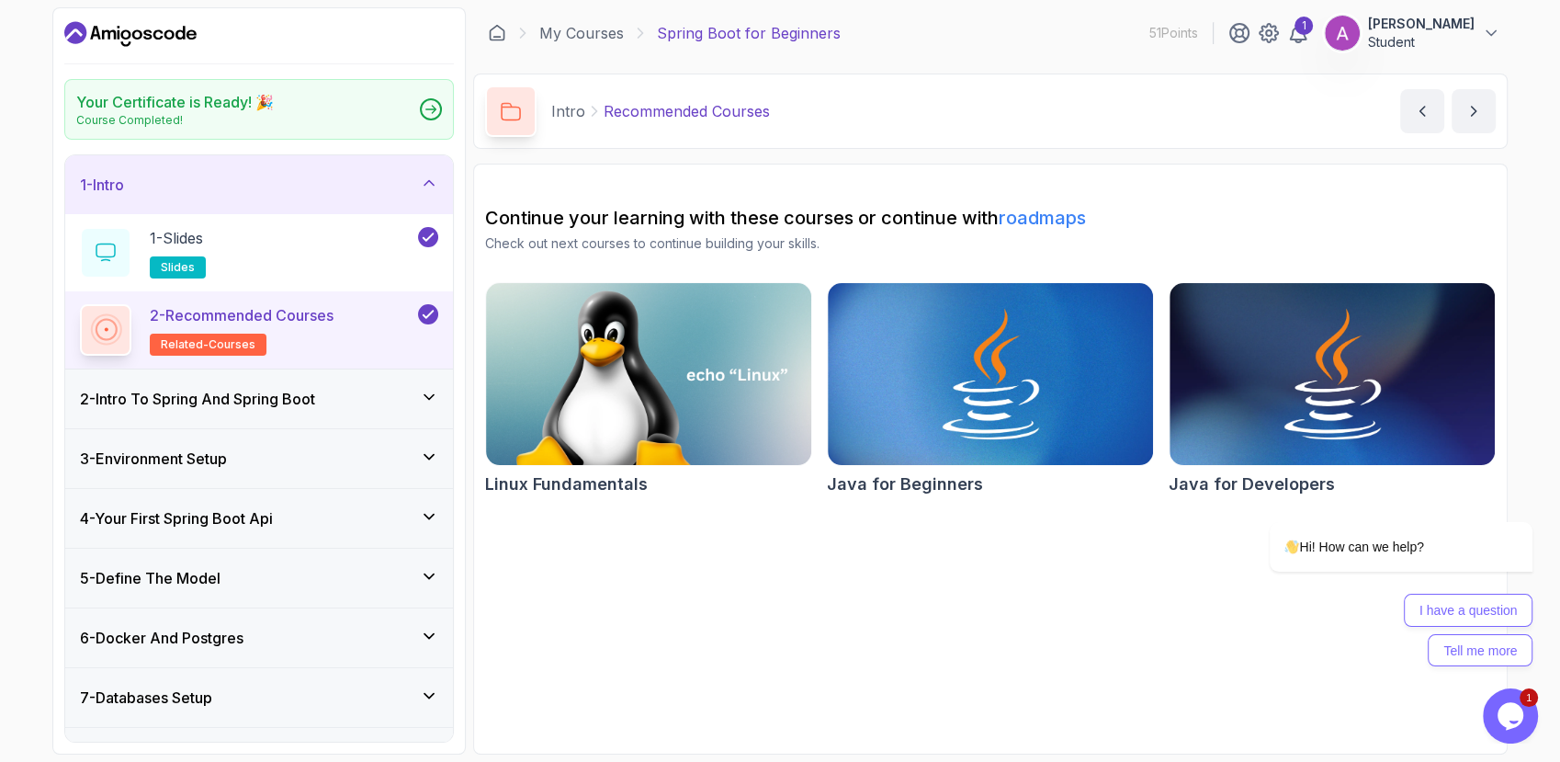
click at [109, 43] on icon "Dashboard" at bounding box center [130, 33] width 132 height 29
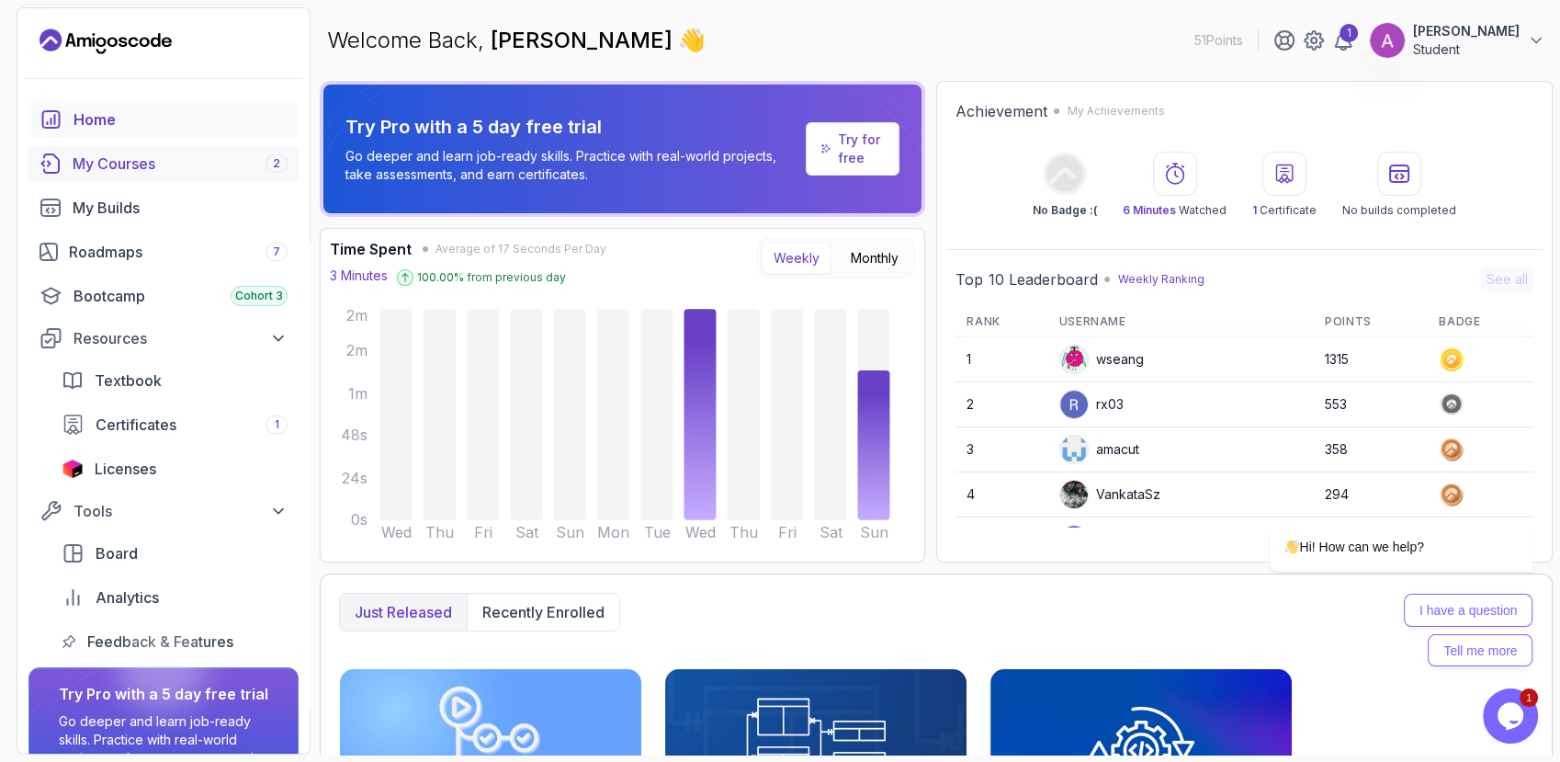
click at [96, 167] on div "My Courses 2" at bounding box center [180, 164] width 215 height 22
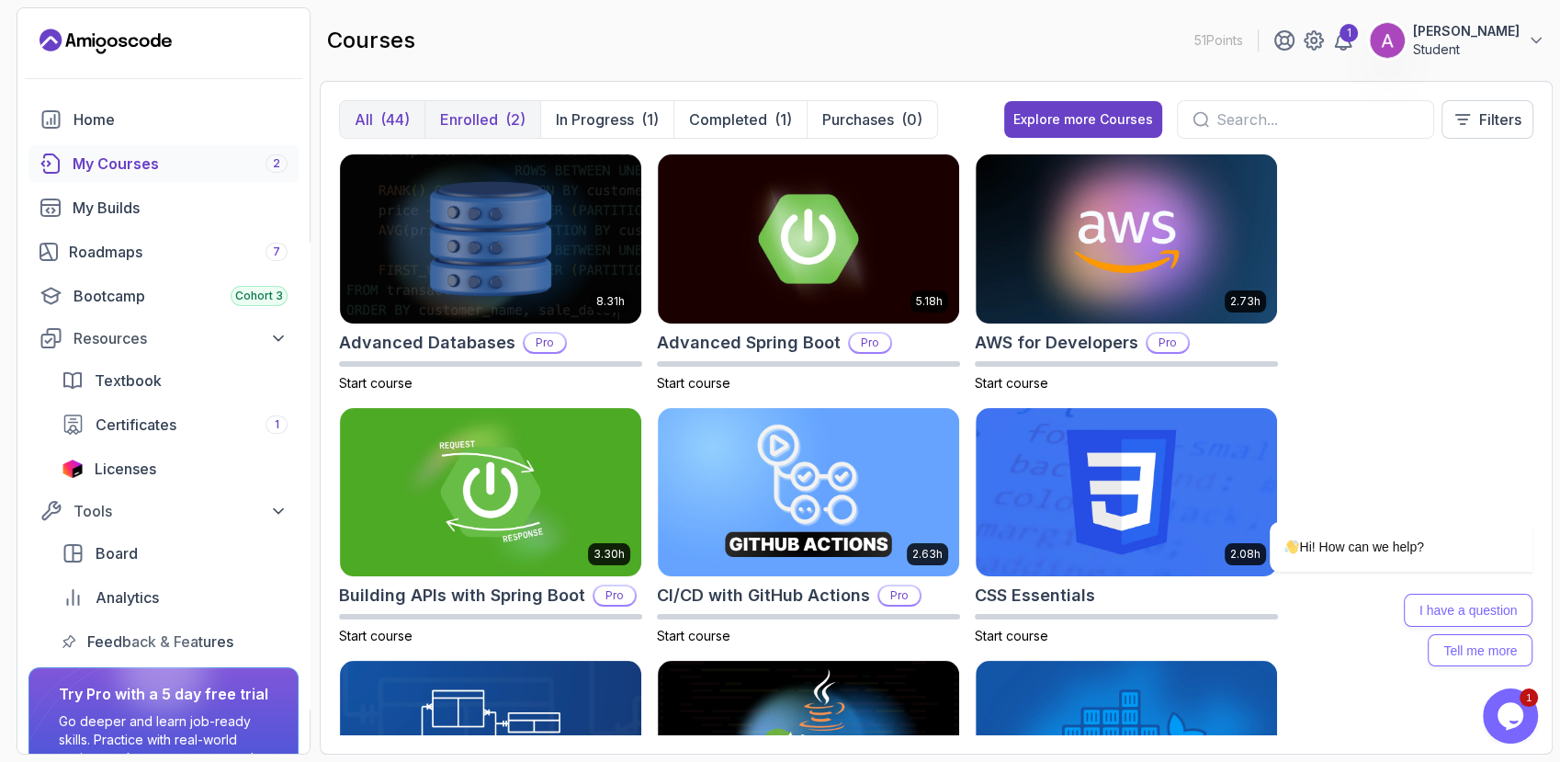
click at [448, 112] on p "Enrolled" at bounding box center [469, 119] width 58 height 22
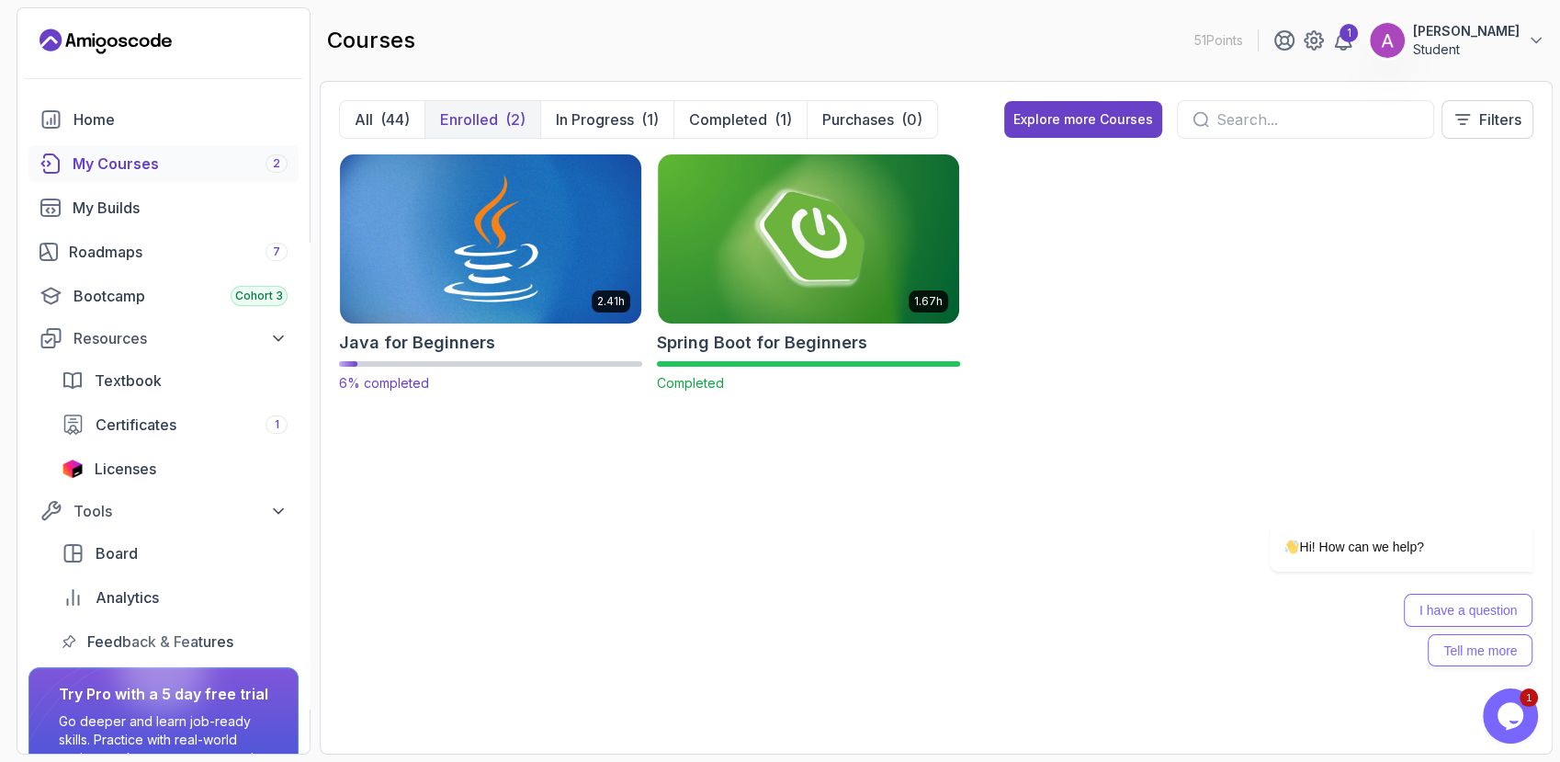
click at [450, 205] on img at bounding box center [491, 238] width 316 height 177
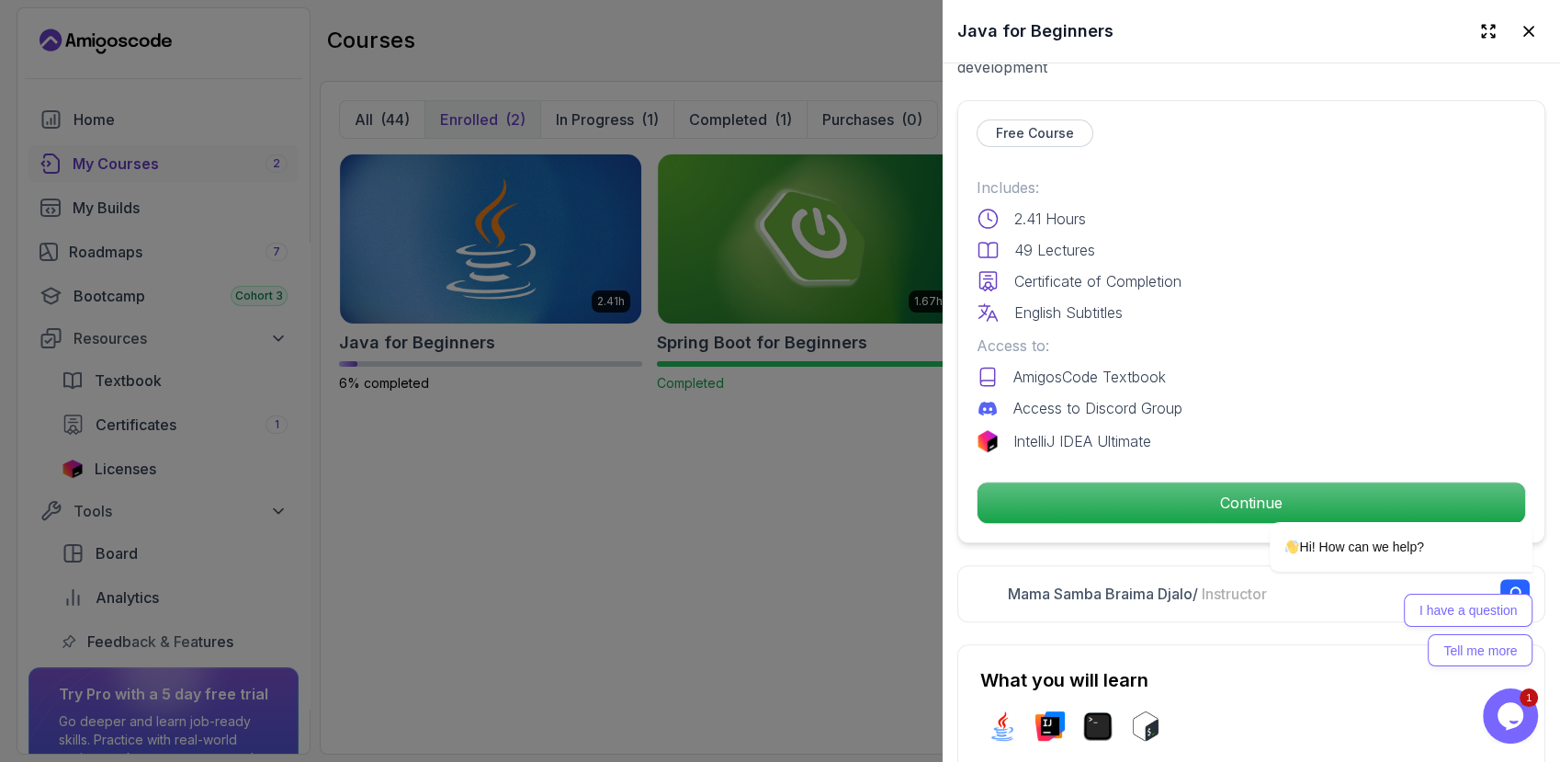
scroll to position [456, 0]
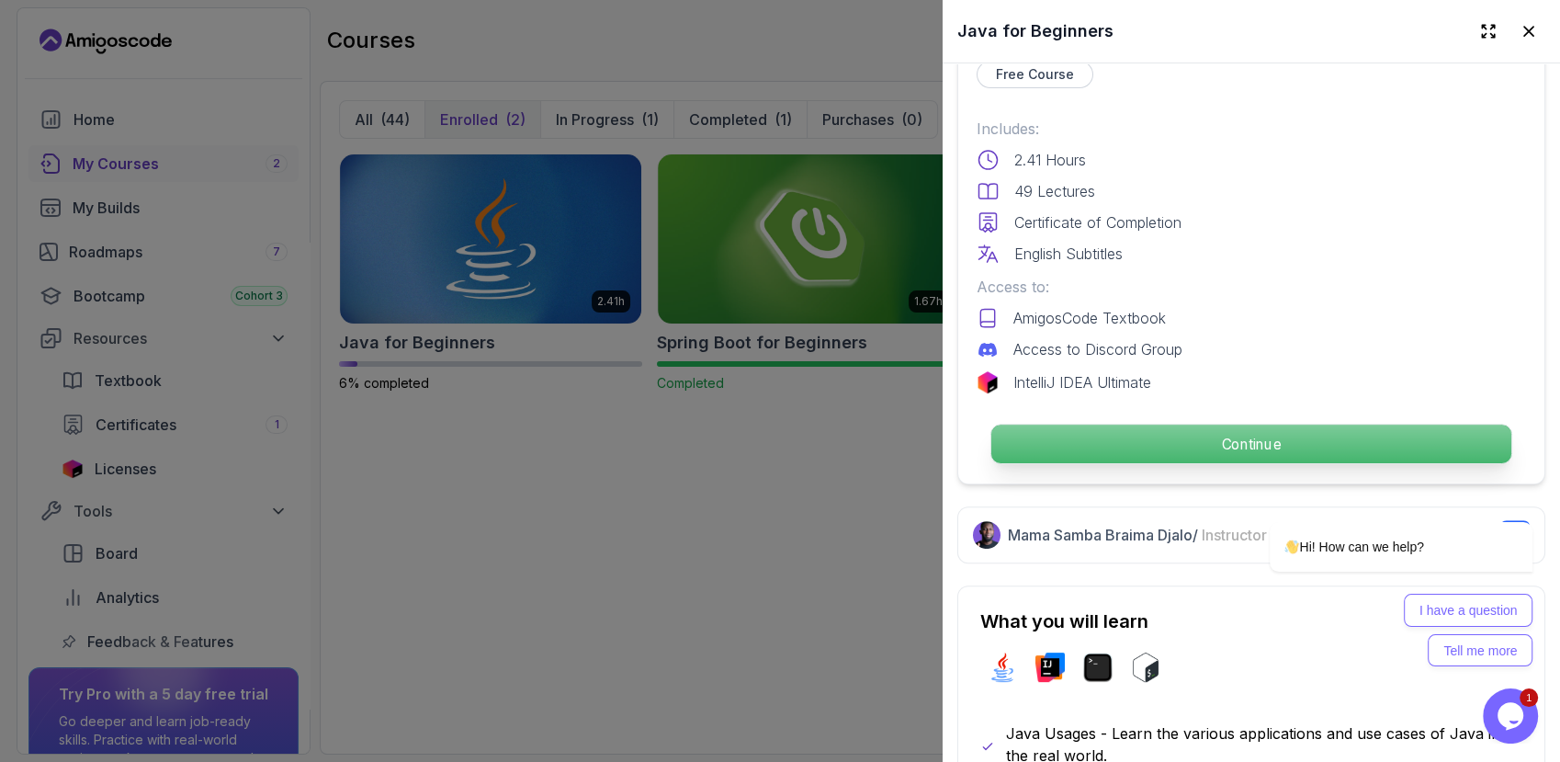
click at [1147, 439] on p "Continue" at bounding box center [1252, 444] width 520 height 39
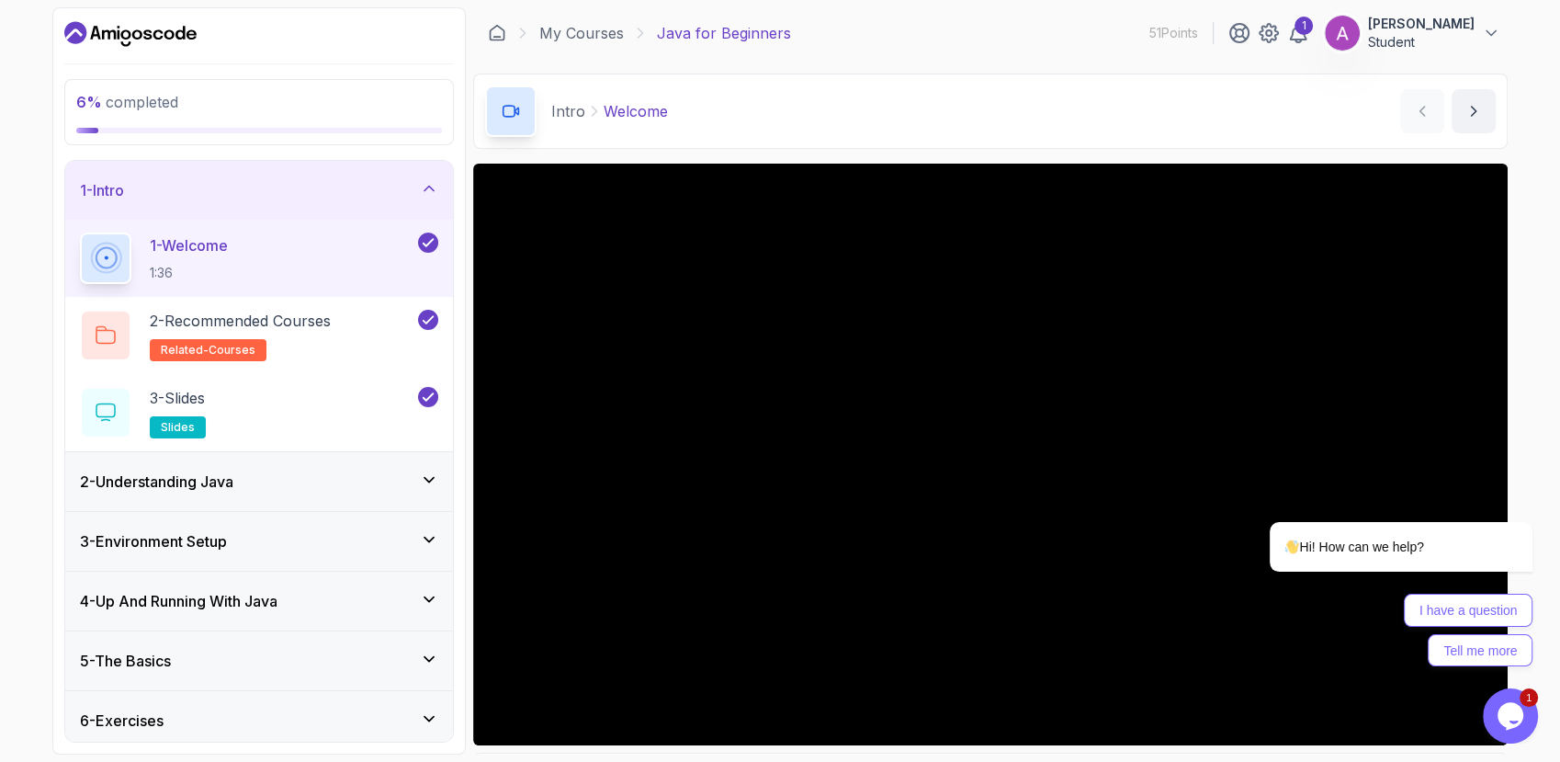
click at [425, 195] on icon at bounding box center [429, 188] width 18 height 18
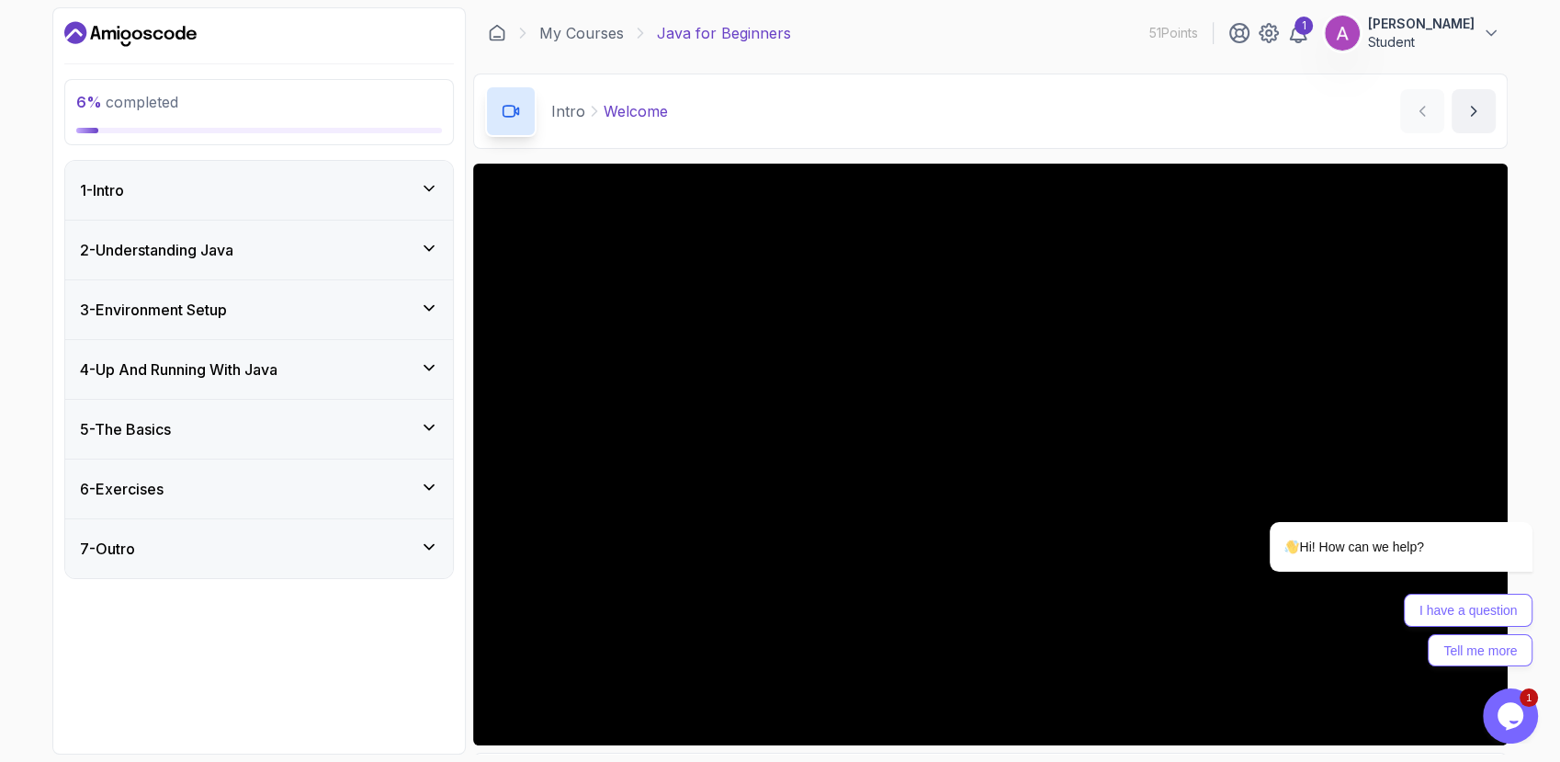
click at [434, 239] on icon at bounding box center [429, 248] width 18 height 18
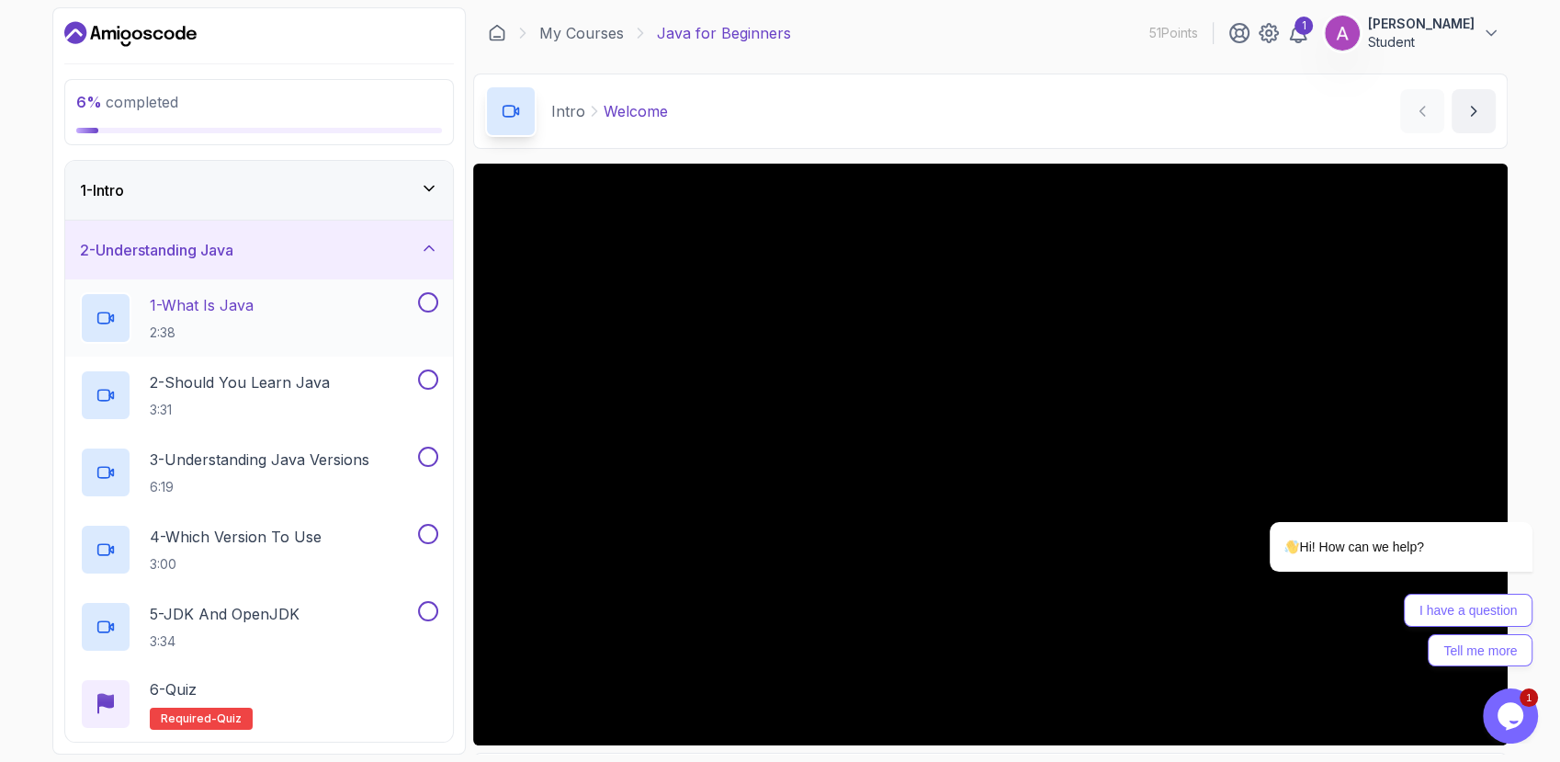
click at [431, 299] on button at bounding box center [428, 302] width 20 height 20
click at [424, 385] on button at bounding box center [428, 379] width 20 height 20
click at [423, 457] on button at bounding box center [428, 457] width 20 height 20
click at [426, 533] on button at bounding box center [428, 534] width 20 height 20
click at [429, 613] on button at bounding box center [428, 611] width 20 height 20
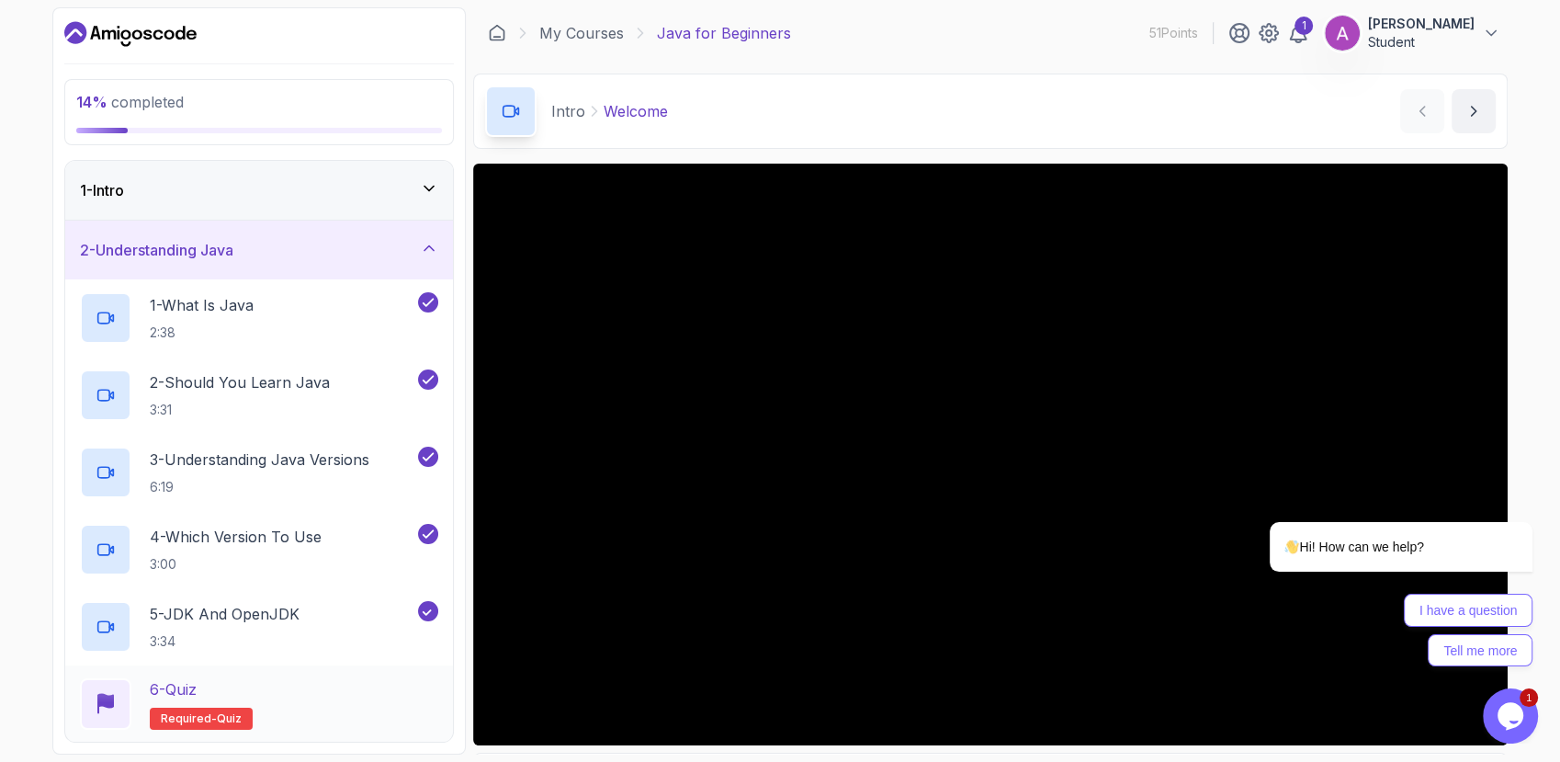
click at [200, 708] on p "Required- quiz" at bounding box center [201, 719] width 103 height 22
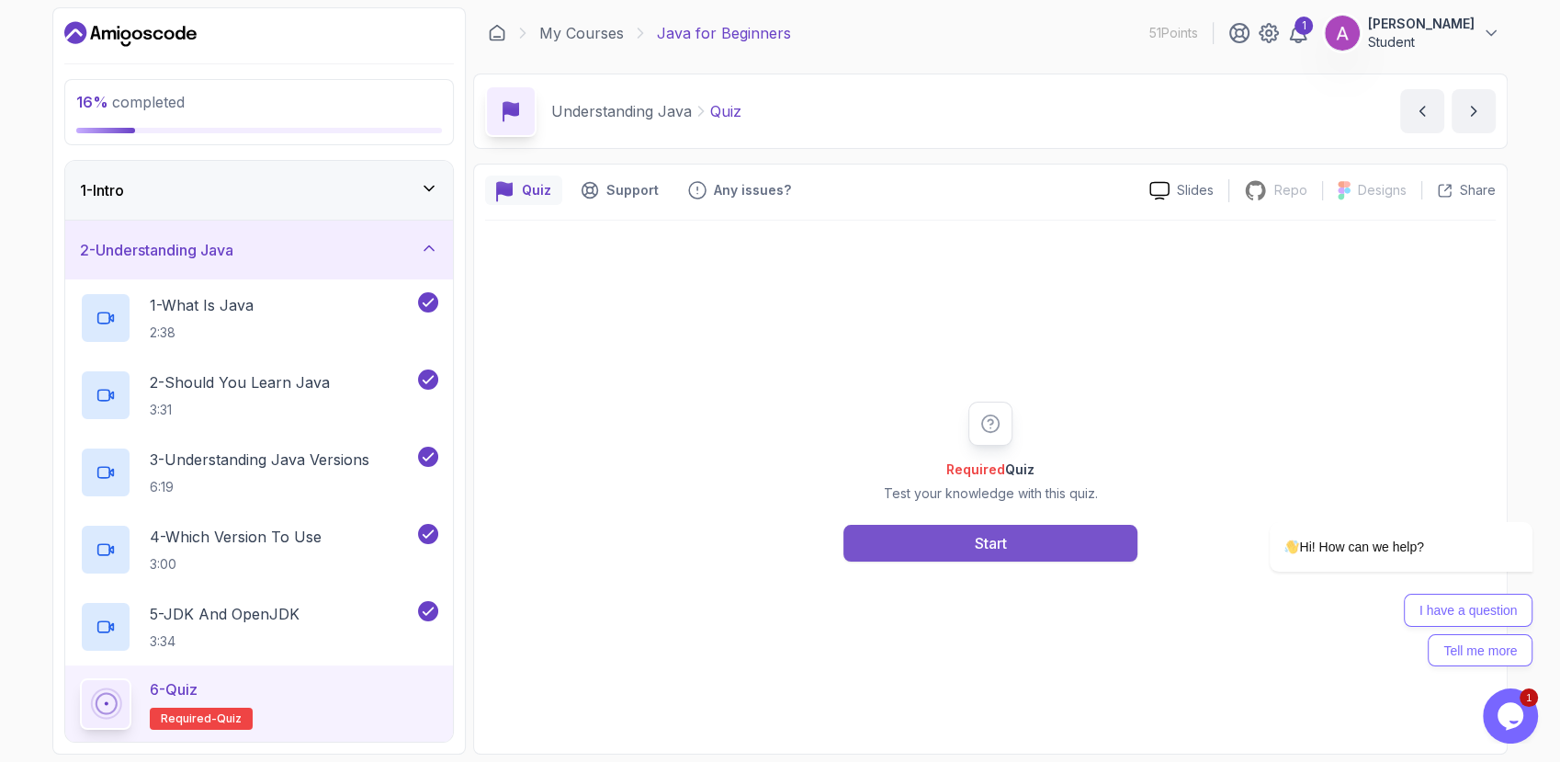
click at [1017, 548] on button "Start" at bounding box center [991, 543] width 294 height 37
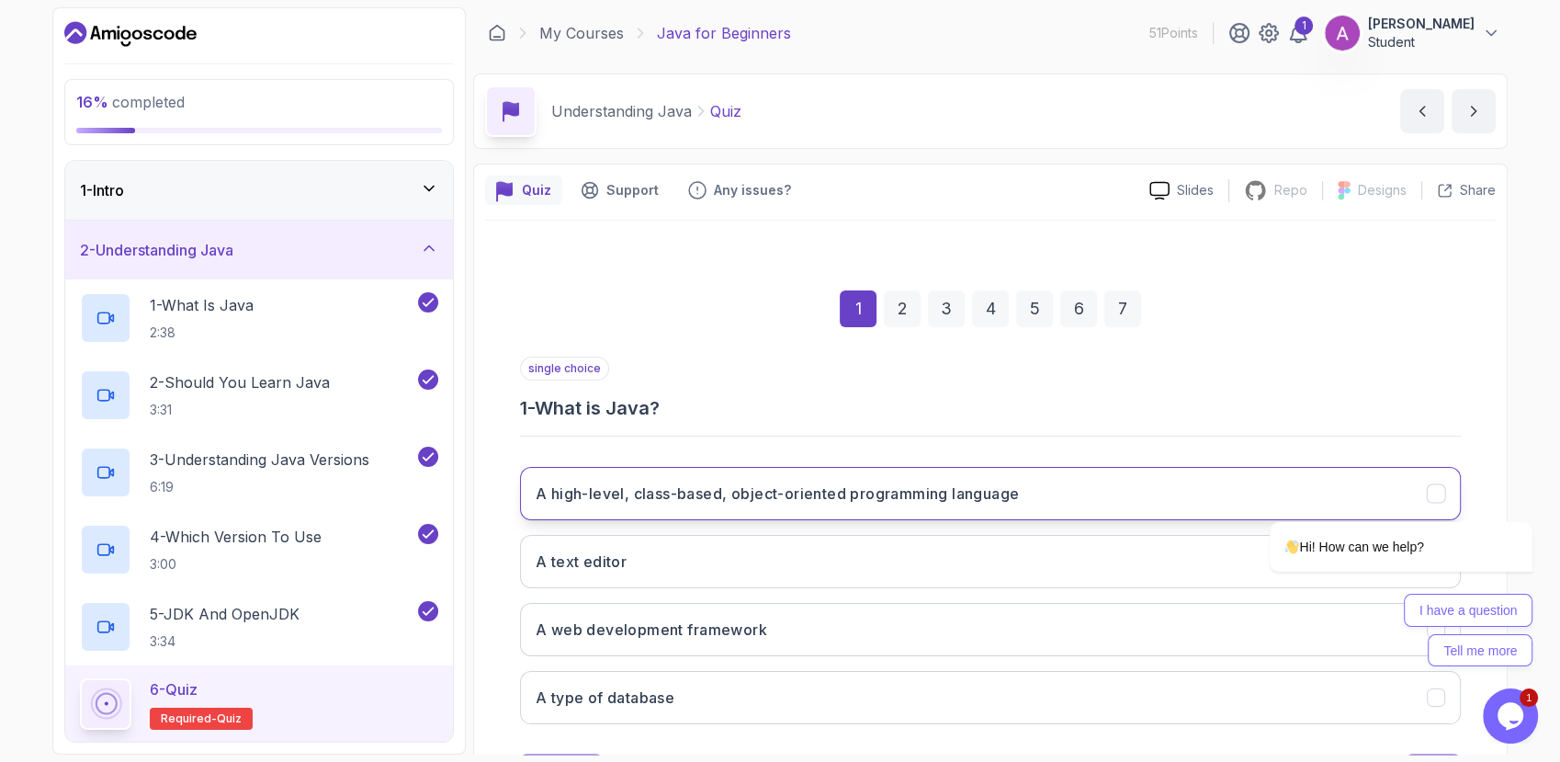
click at [972, 490] on h3 "A high-level, class-based, object-oriented programming language" at bounding box center [777, 493] width 483 height 22
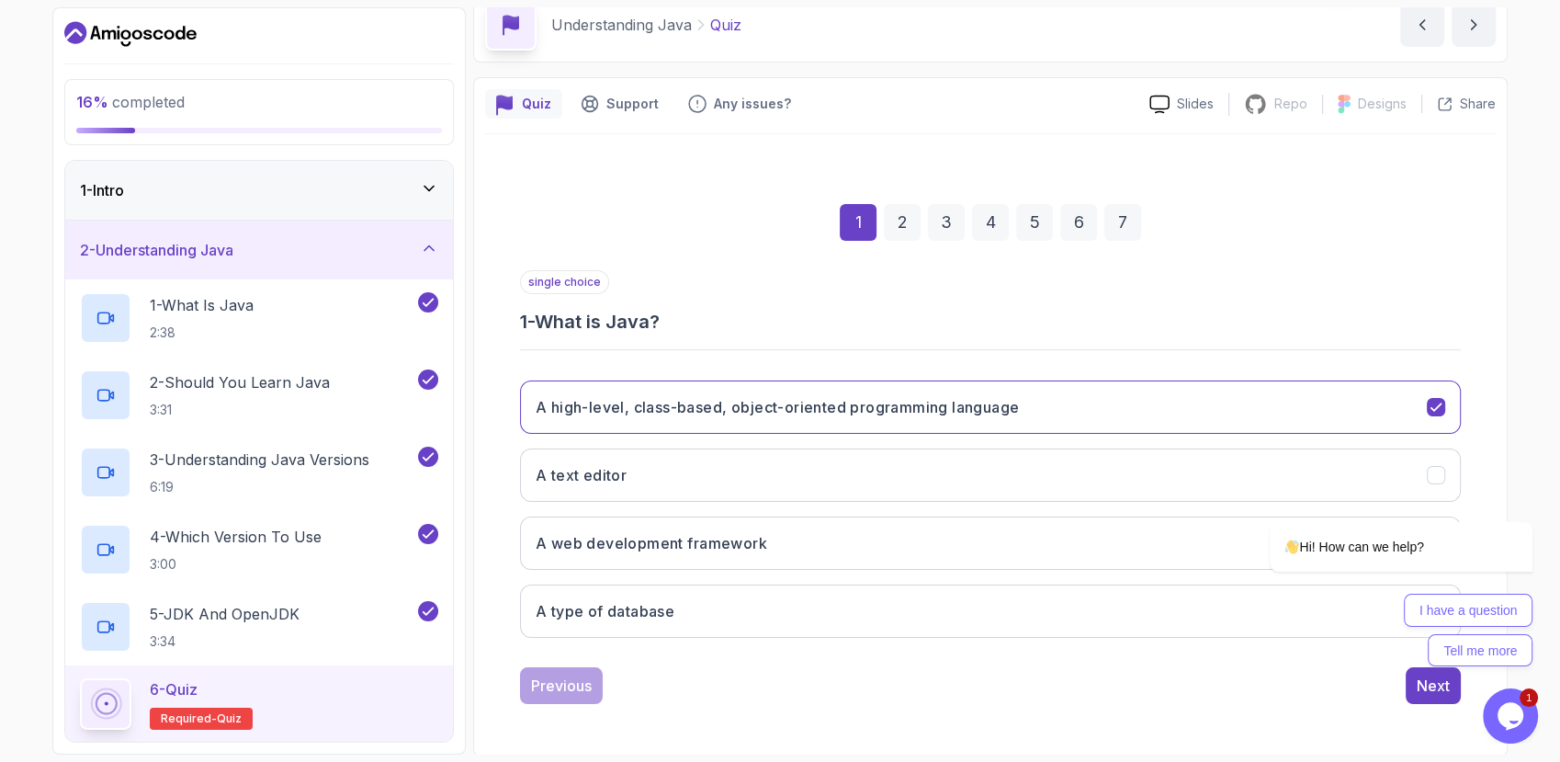
click at [1428, 676] on div "Hi! How can we help? I have a question Tell me more" at bounding box center [1376, 518] width 331 height 323
click at [1428, 674] on div "Hi! How can we help? I have a question Tell me more" at bounding box center [1376, 514] width 331 height 323
click at [891, 232] on div "2" at bounding box center [902, 222] width 37 height 37
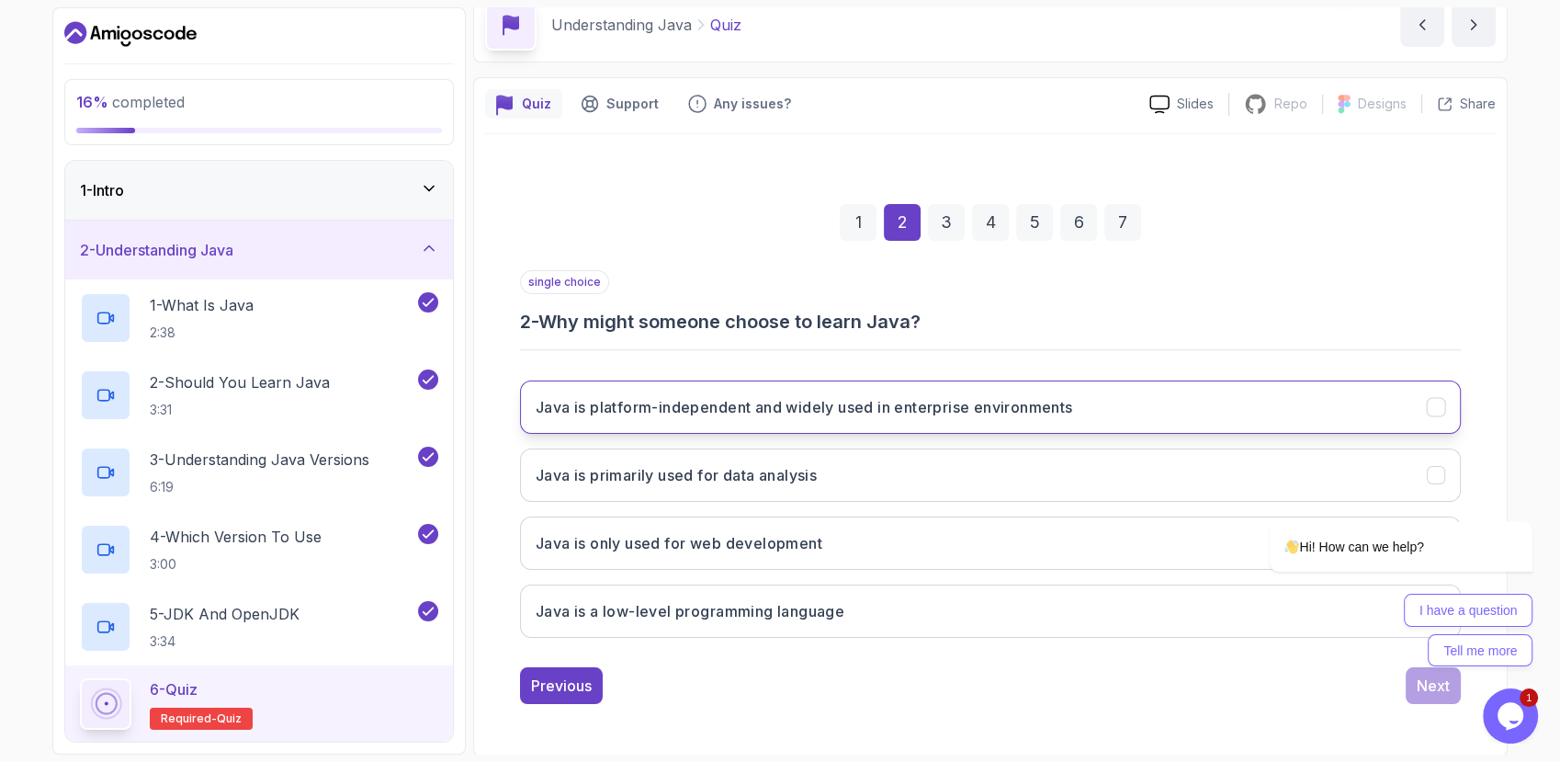
click at [845, 427] on button "Java is platform-independent and widely used in enterprise environments" at bounding box center [990, 406] width 941 height 53
click at [956, 220] on div "3" at bounding box center [946, 222] width 37 height 37
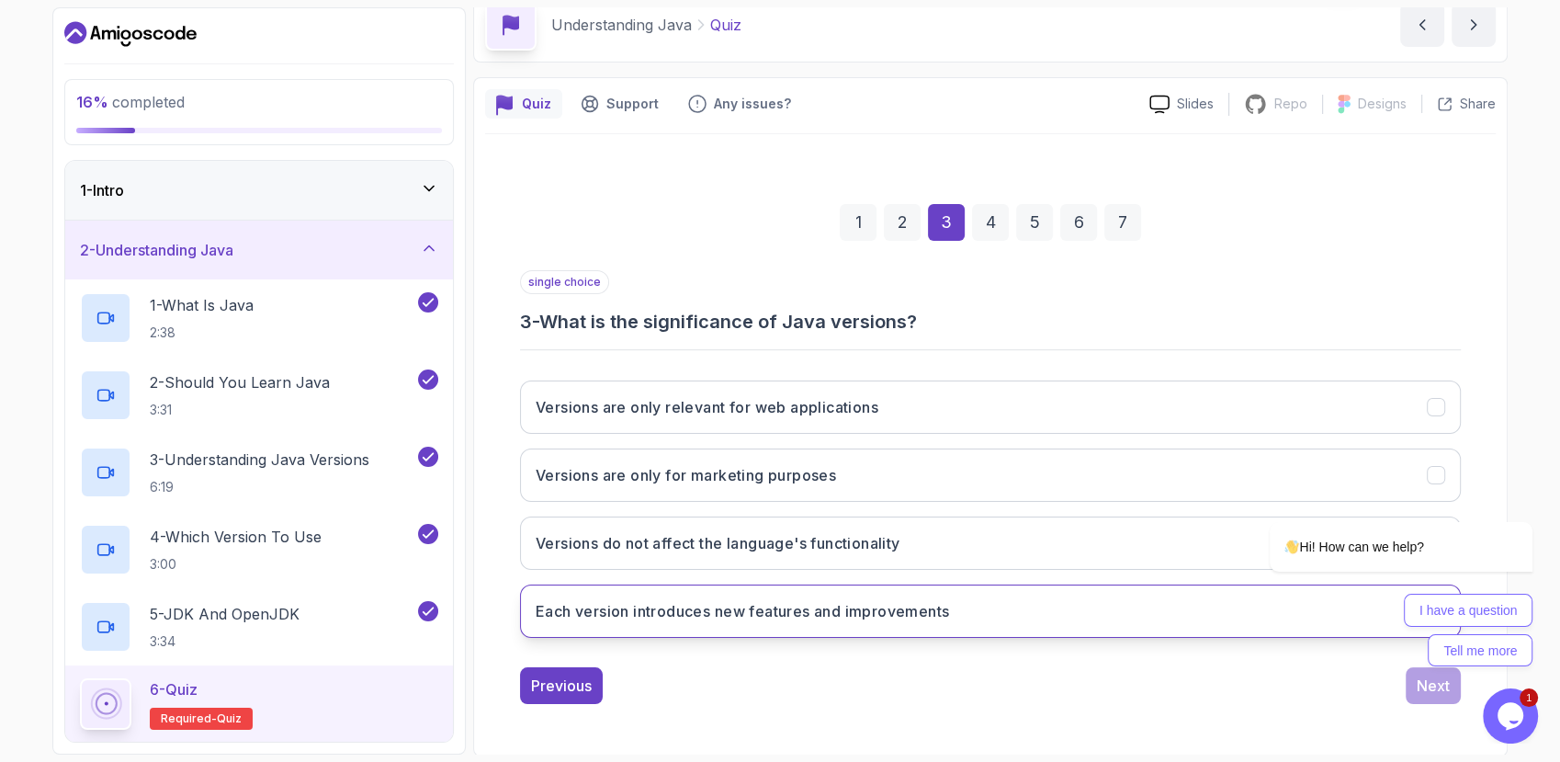
click at [700, 611] on h3 "Each version introduces new features and improvements" at bounding box center [743, 611] width 414 height 22
click at [974, 232] on div "4" at bounding box center [990, 222] width 37 height 37
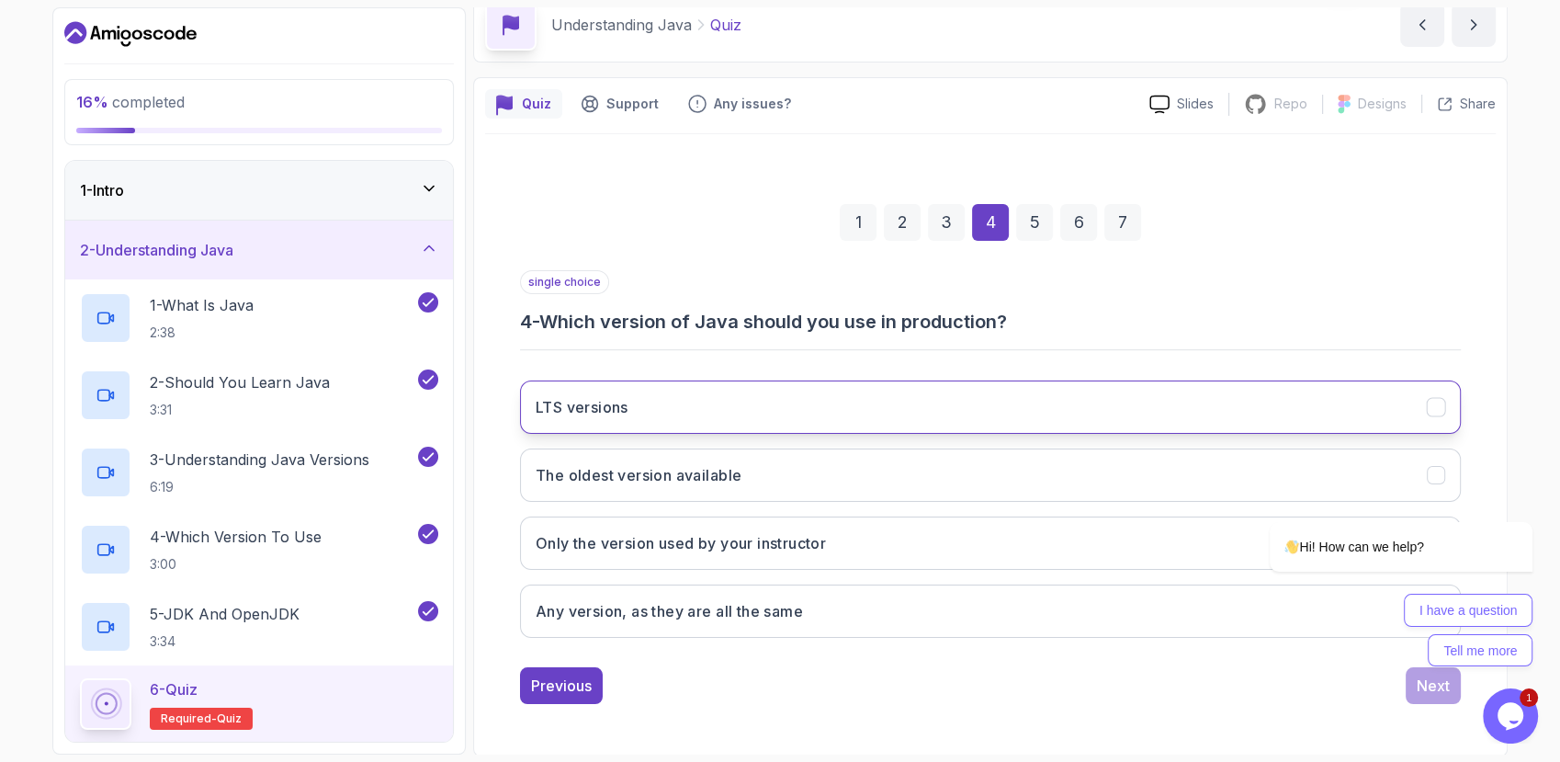
click at [789, 416] on button "LTS versions" at bounding box center [990, 406] width 941 height 53
click at [1025, 238] on div "5" at bounding box center [1034, 222] width 37 height 37
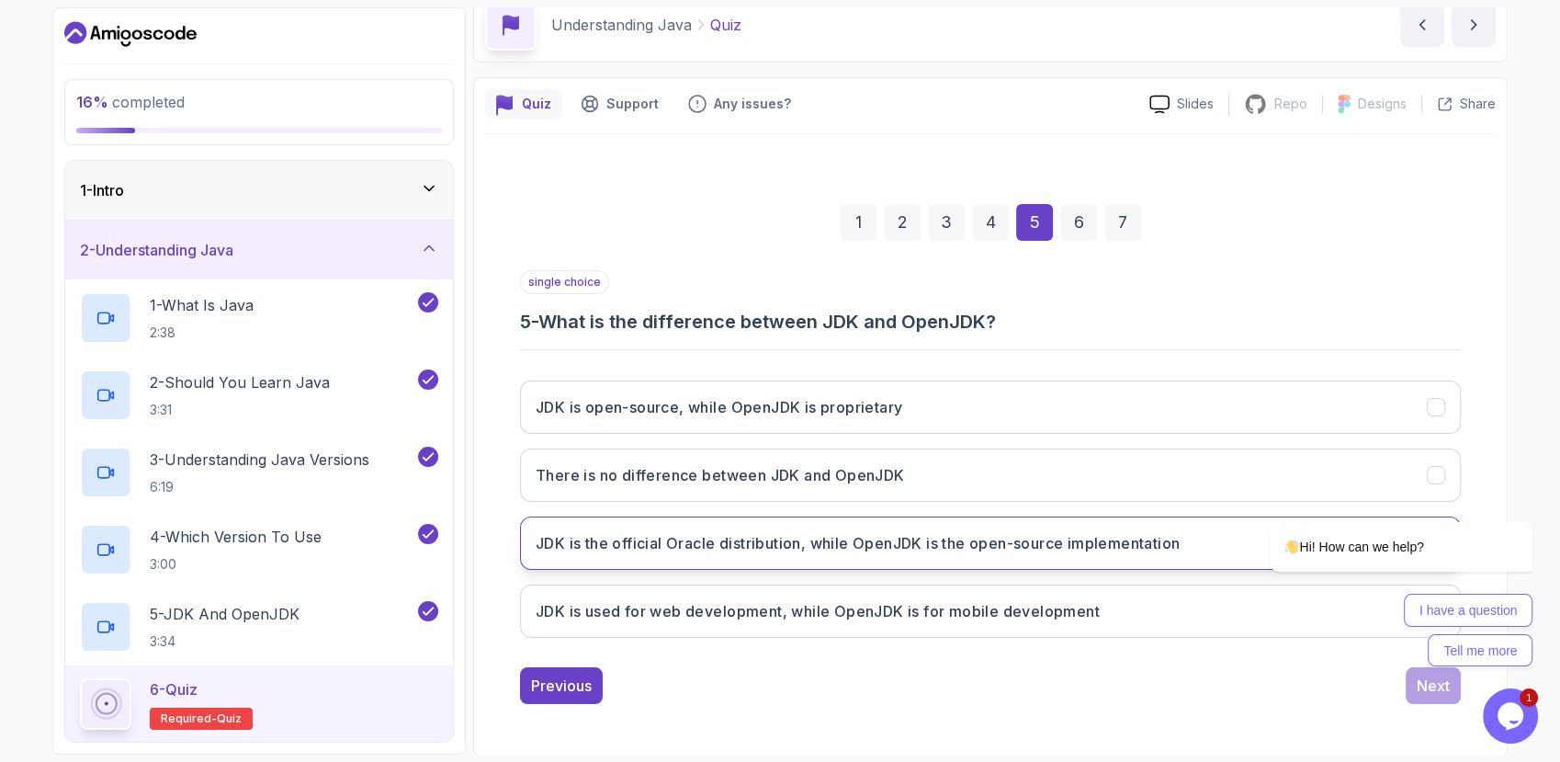
click at [717, 540] on h3 "JDK is the official Oracle distribution, while OpenJDK is the open-source imple…" at bounding box center [858, 543] width 644 height 22
click at [1081, 217] on div "6" at bounding box center [1079, 222] width 37 height 37
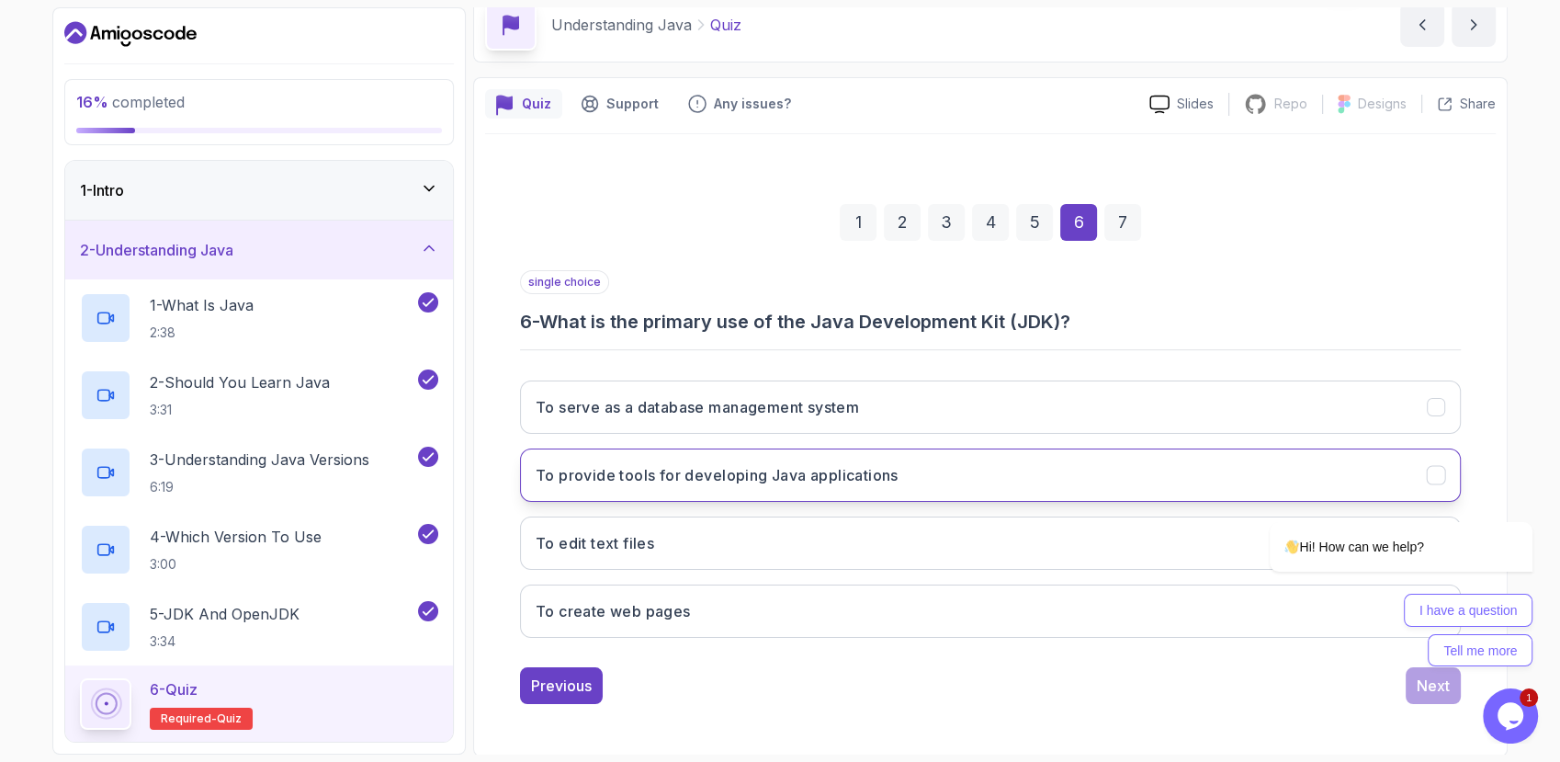
click at [855, 485] on button "To provide tools for developing Java applications" at bounding box center [990, 474] width 941 height 53
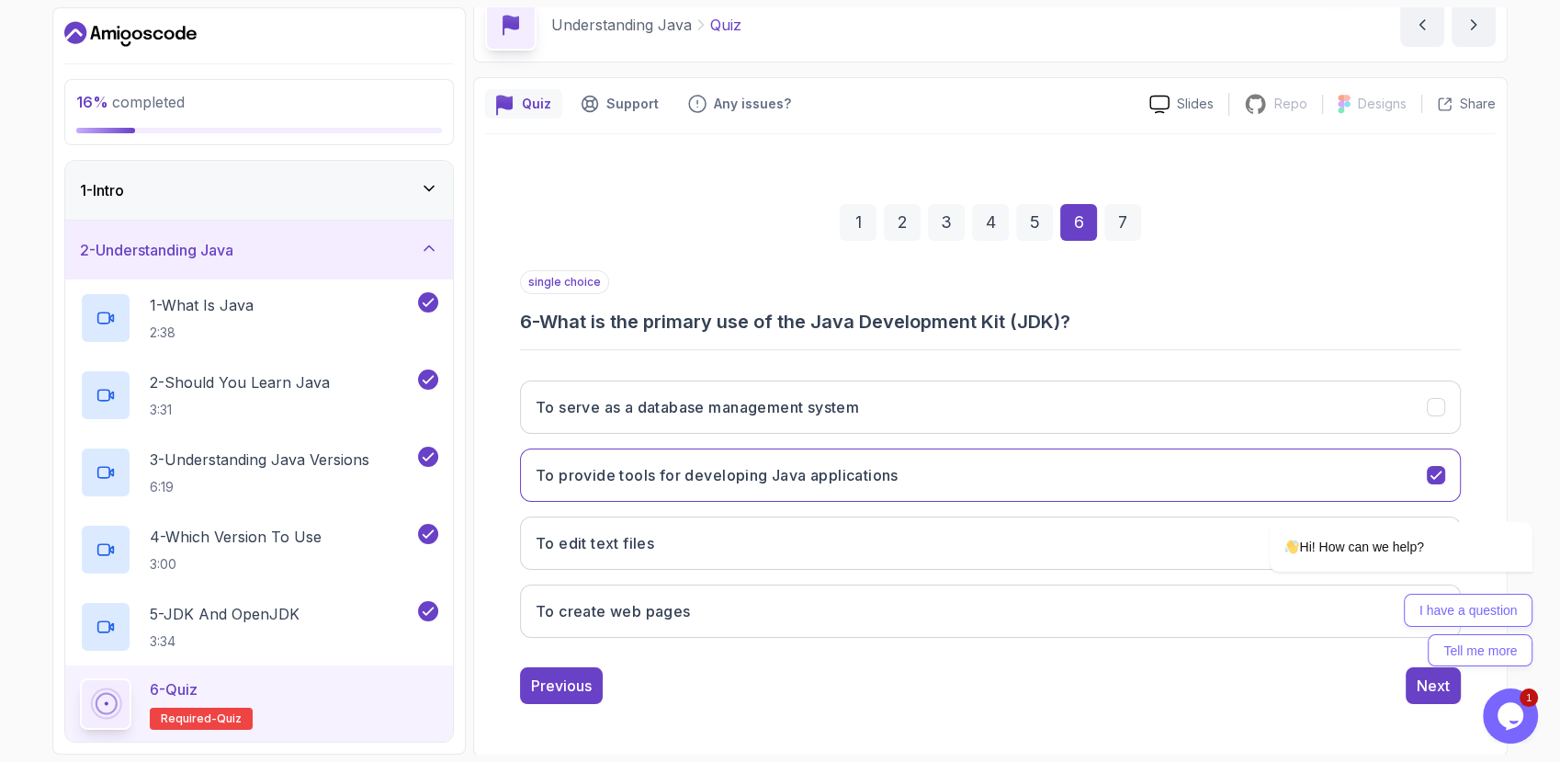
click at [1115, 225] on div "7" at bounding box center [1123, 222] width 37 height 37
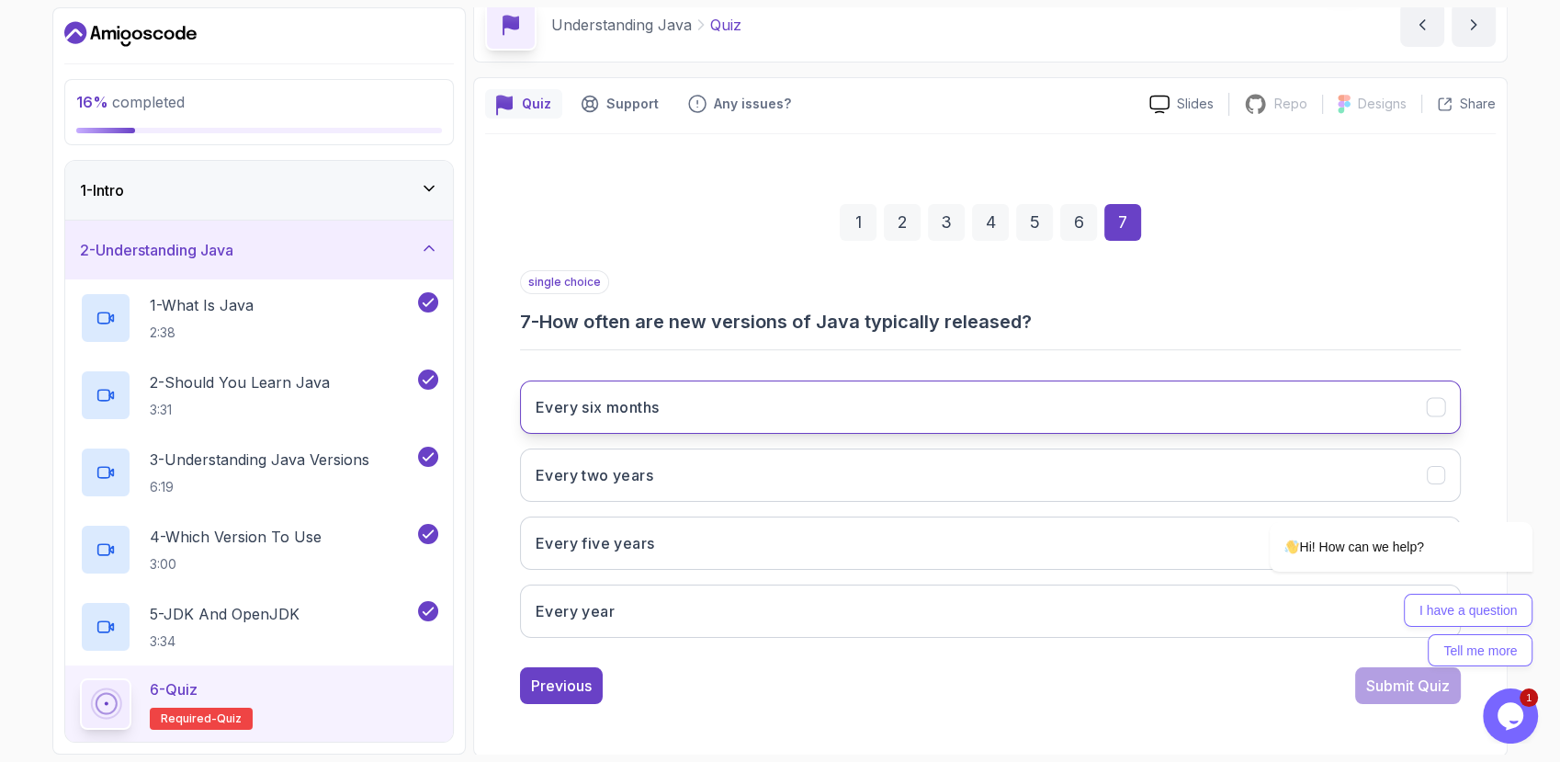
click at [681, 391] on button "Every six months" at bounding box center [990, 406] width 941 height 53
click at [1377, 690] on div "Submit Quiz" at bounding box center [1409, 686] width 84 height 22
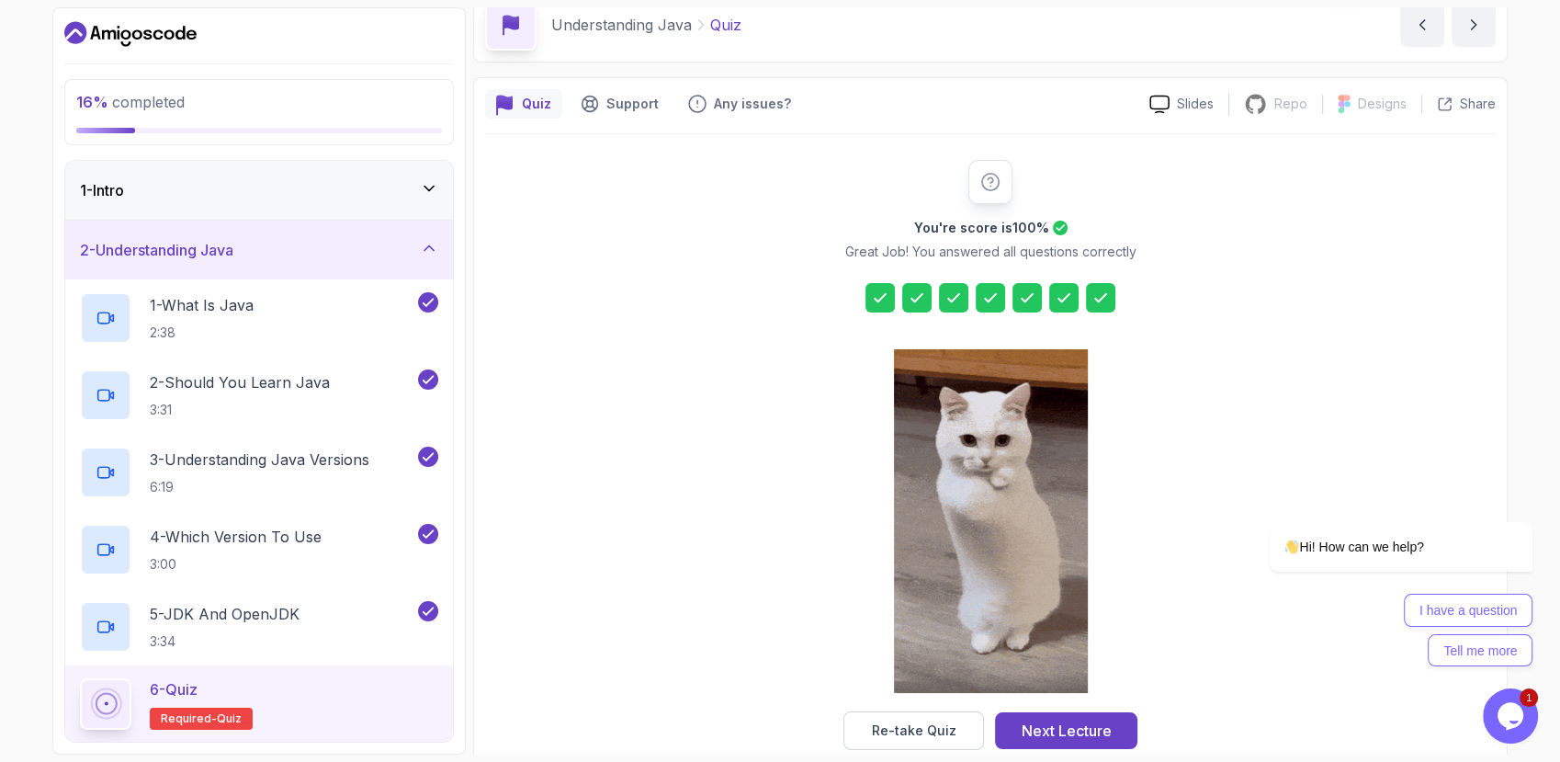
click at [390, 239] on div "2 - Understanding Java" at bounding box center [259, 250] width 358 height 22
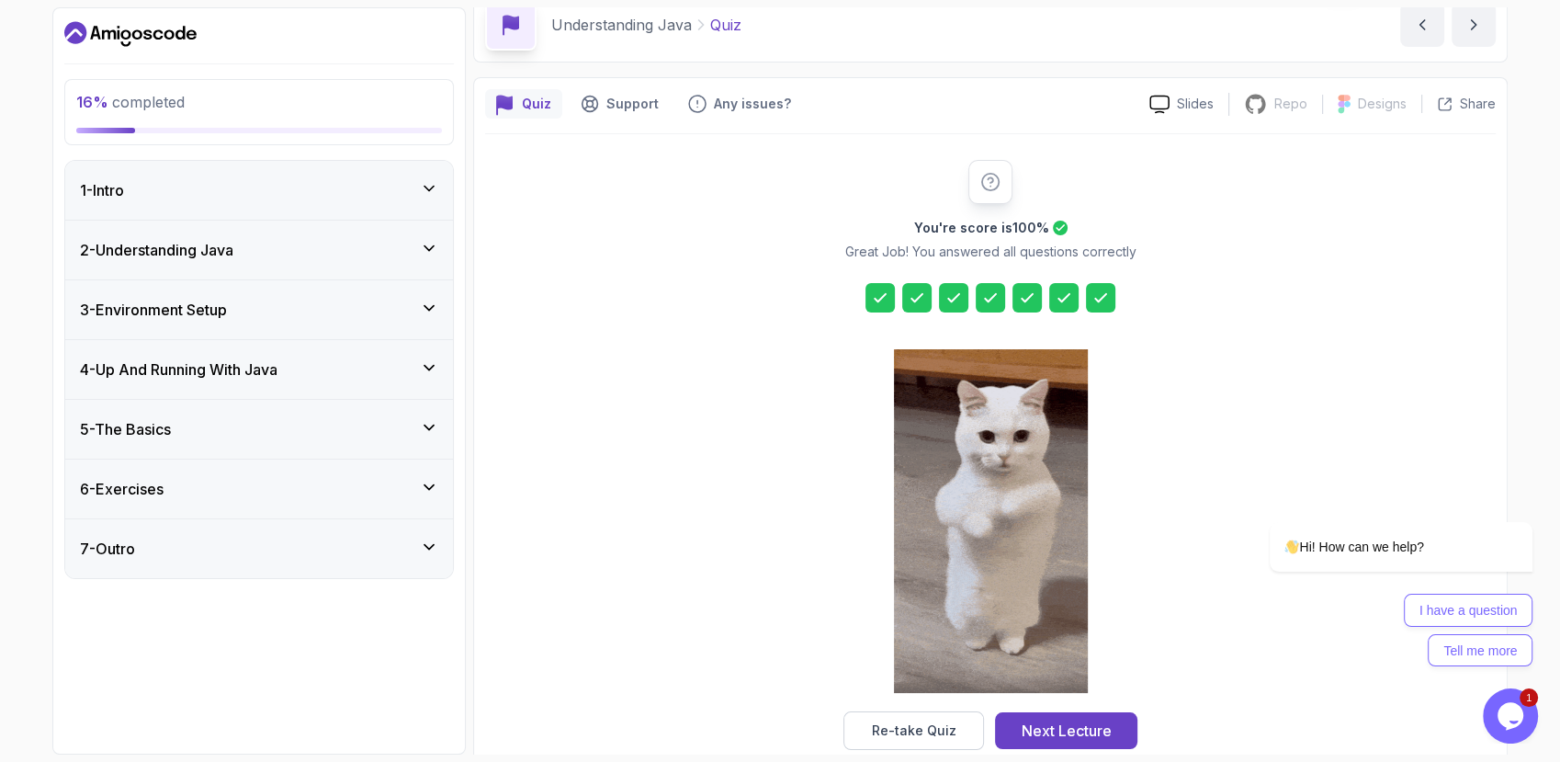
click at [402, 300] on div "3 - Environment Setup" at bounding box center [259, 310] width 358 height 22
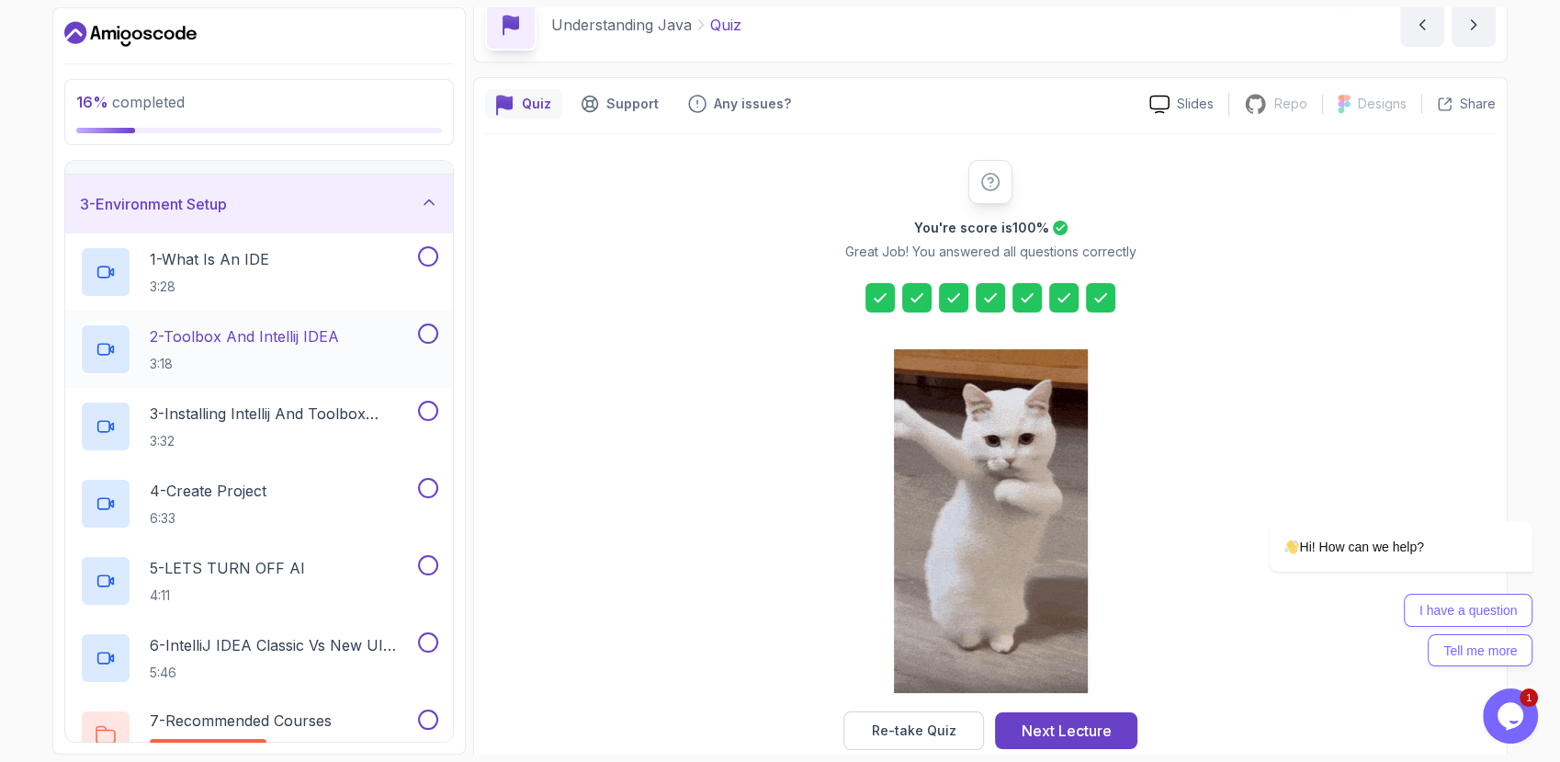
scroll to position [95, 0]
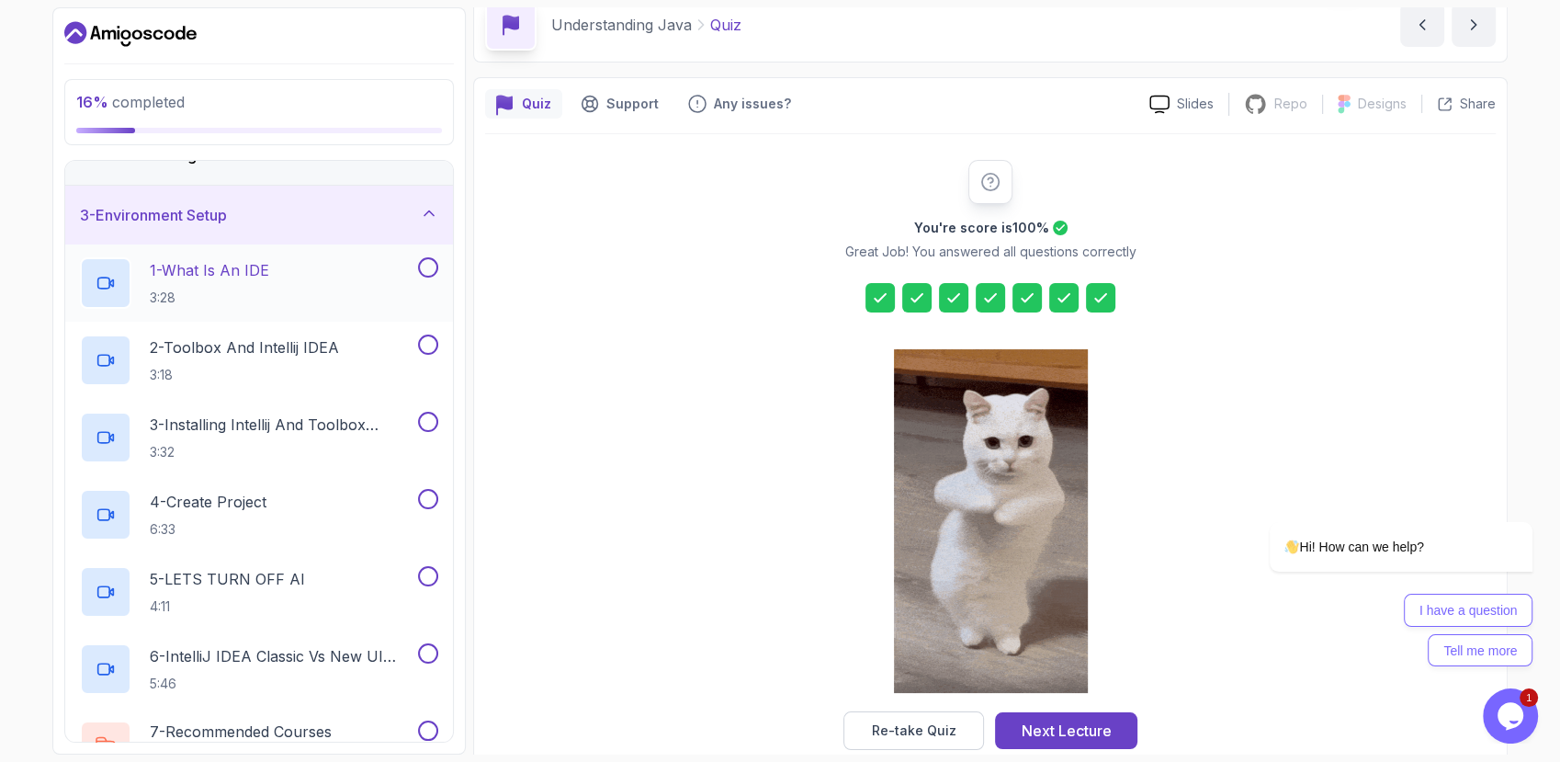
click at [442, 264] on div "1 - What Is An IDE 3:28" at bounding box center [259, 282] width 388 height 77
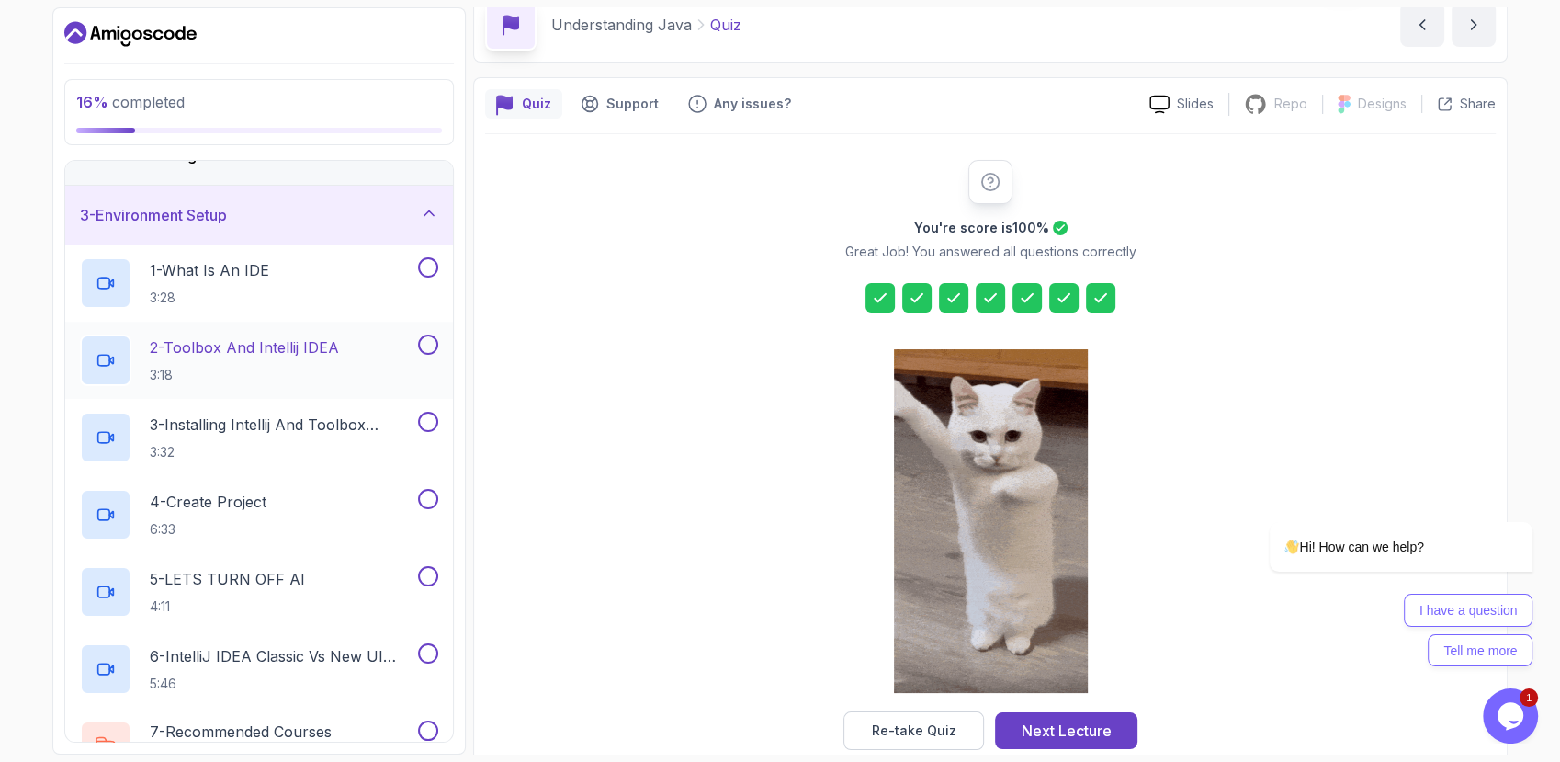
click at [426, 338] on button at bounding box center [428, 345] width 20 height 20
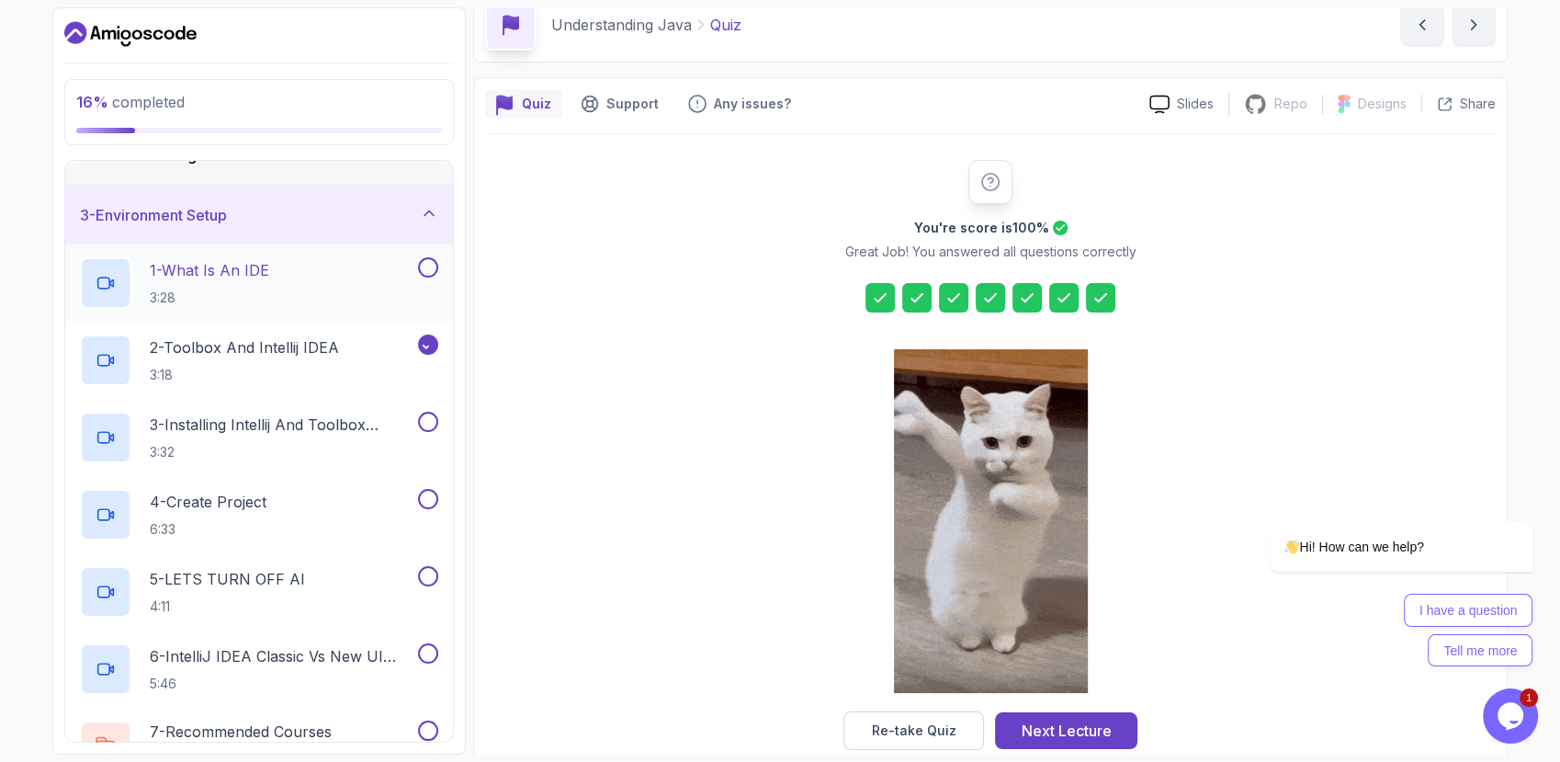
click at [428, 261] on button at bounding box center [428, 267] width 20 height 20
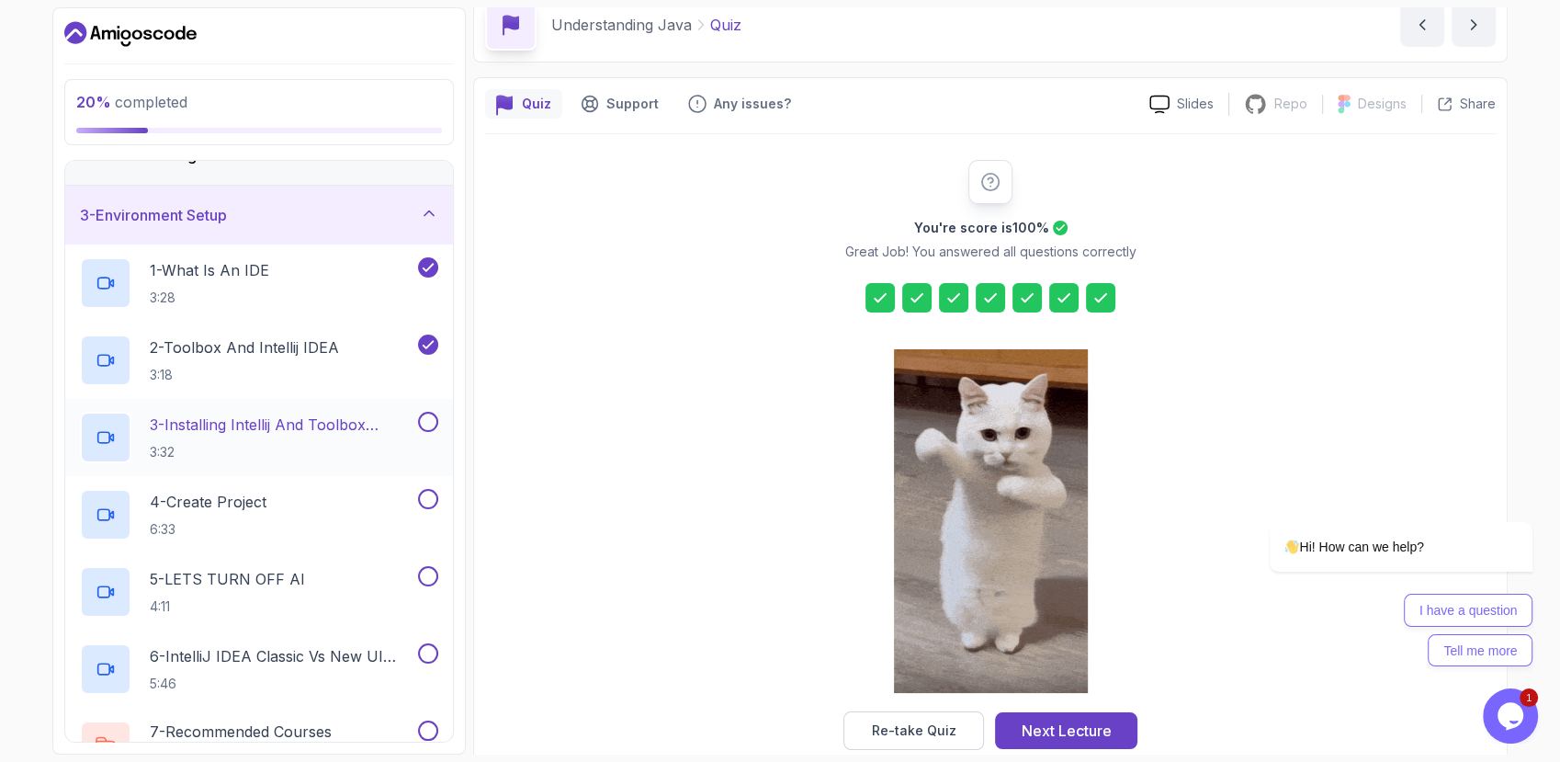
click at [426, 425] on button at bounding box center [428, 422] width 20 height 20
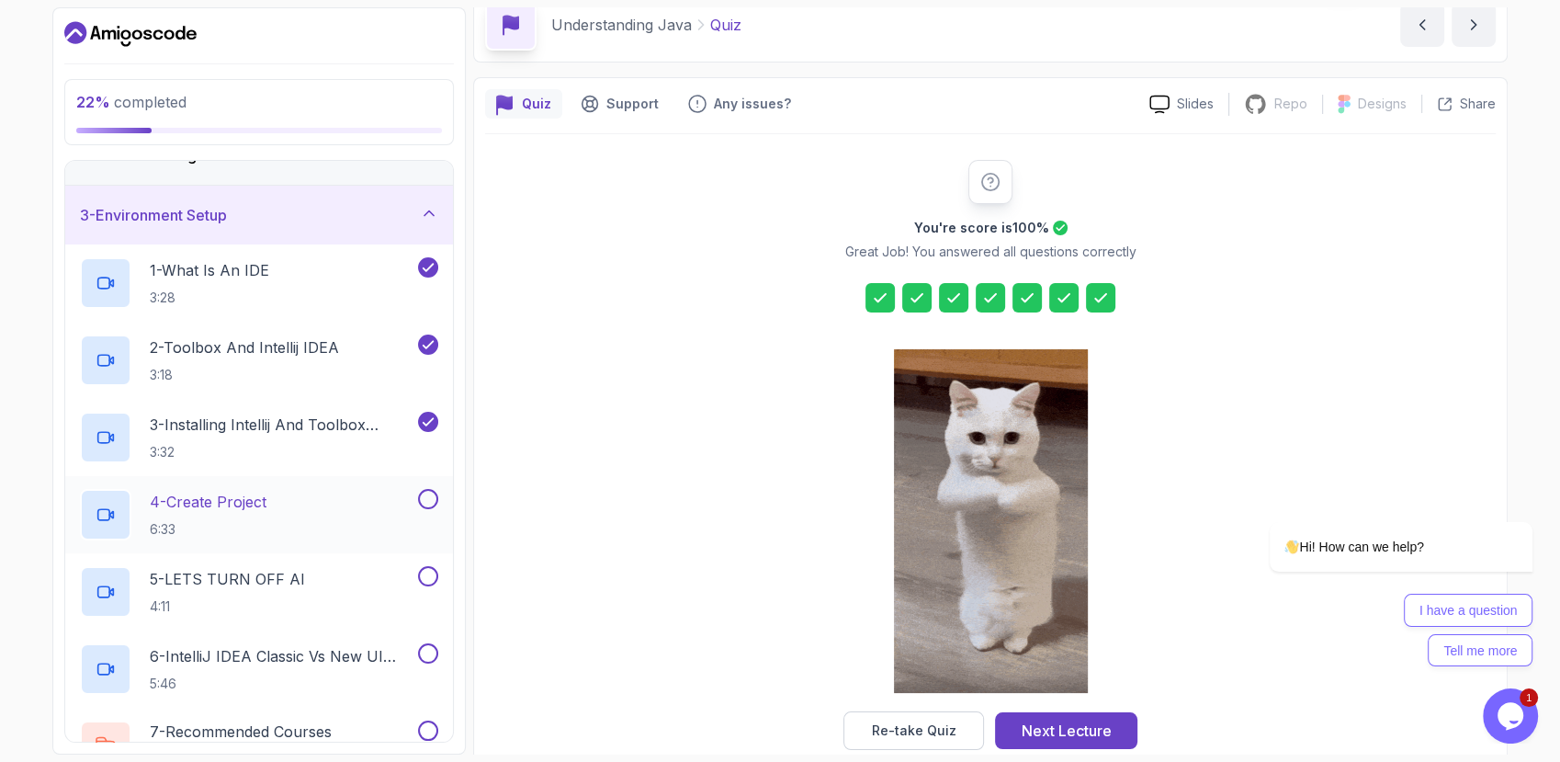
click at [428, 503] on button at bounding box center [428, 499] width 20 height 20
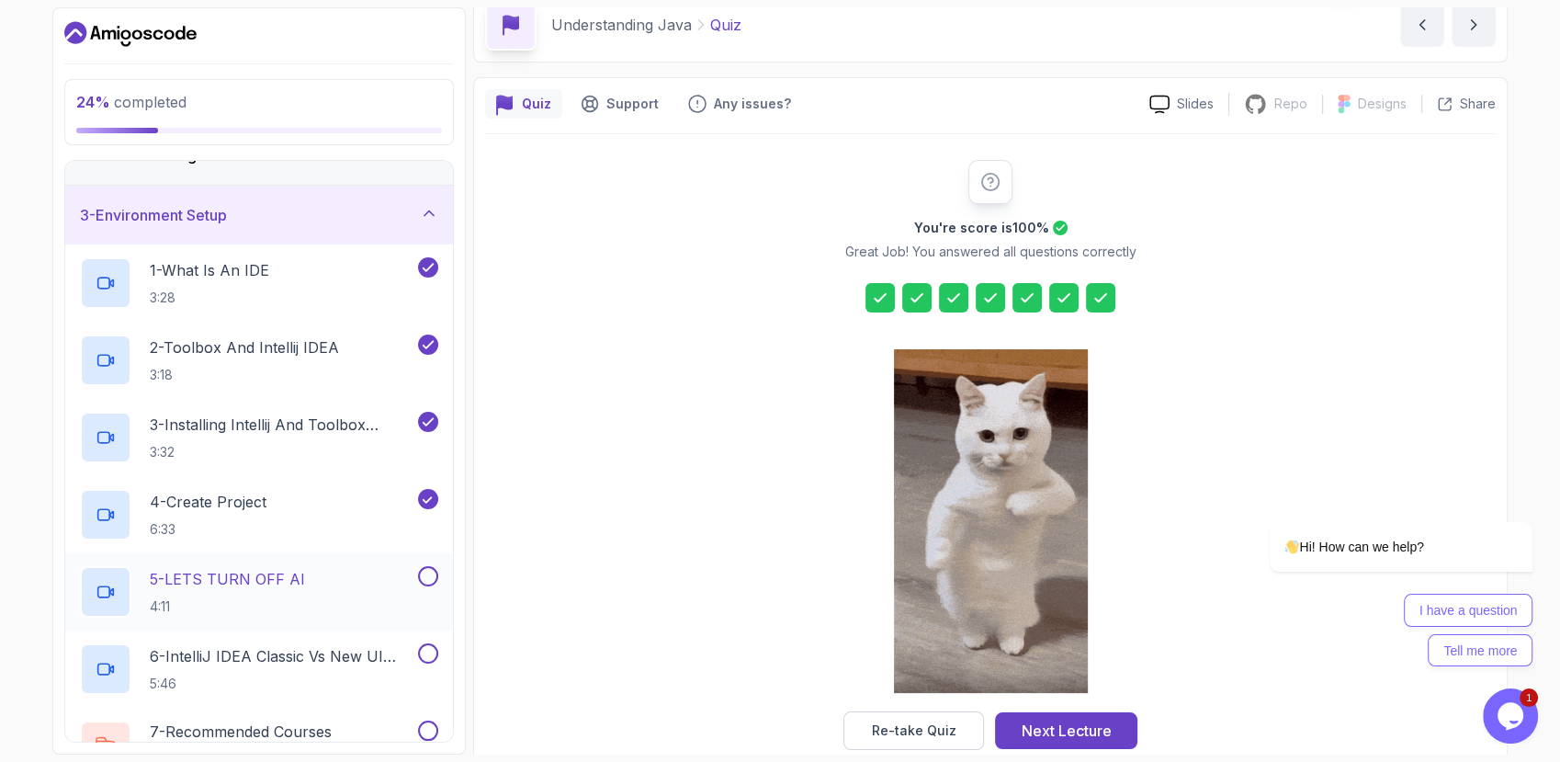
click at [430, 577] on button at bounding box center [428, 576] width 20 height 20
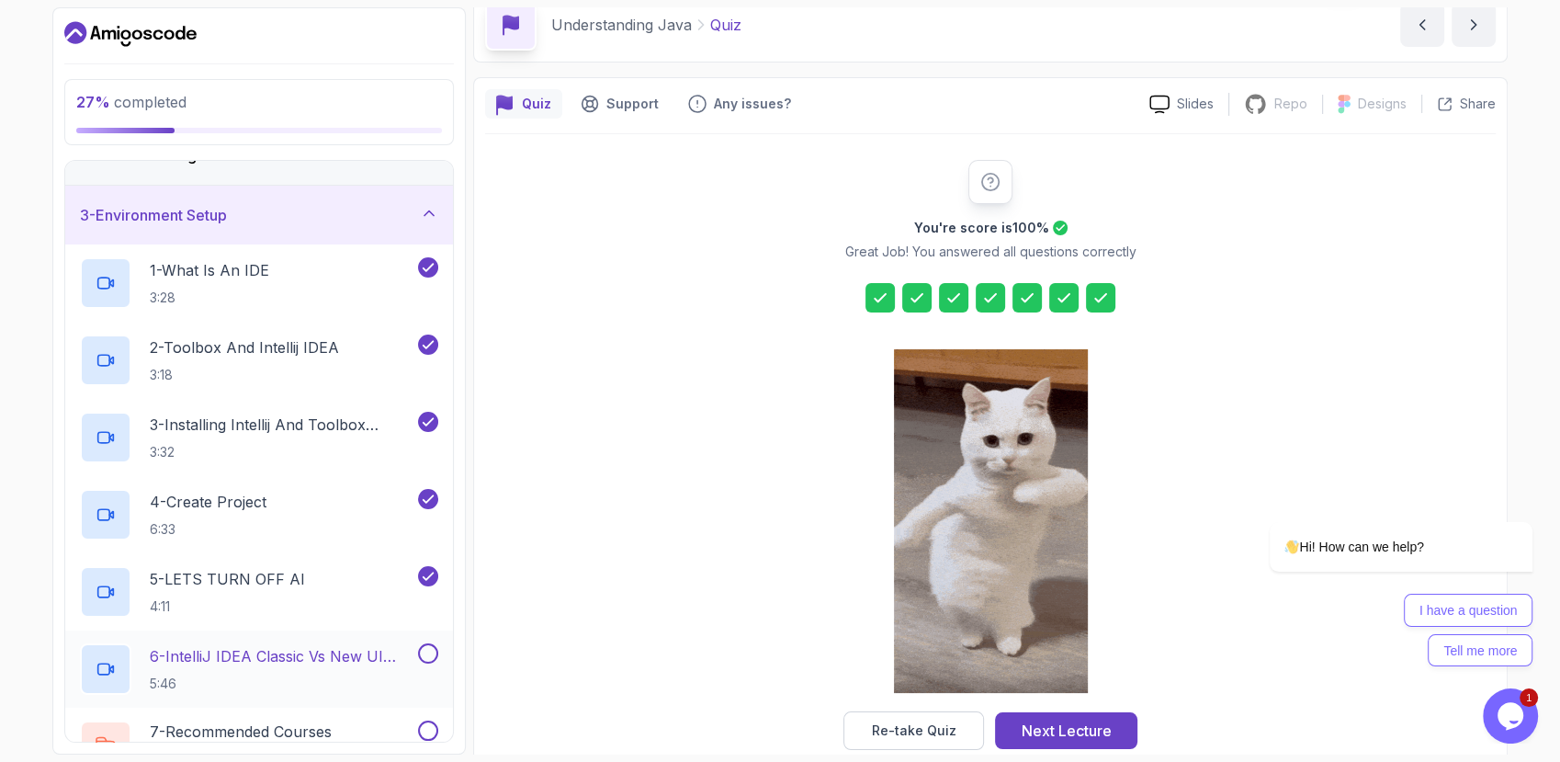
click at [426, 655] on button at bounding box center [428, 653] width 20 height 20
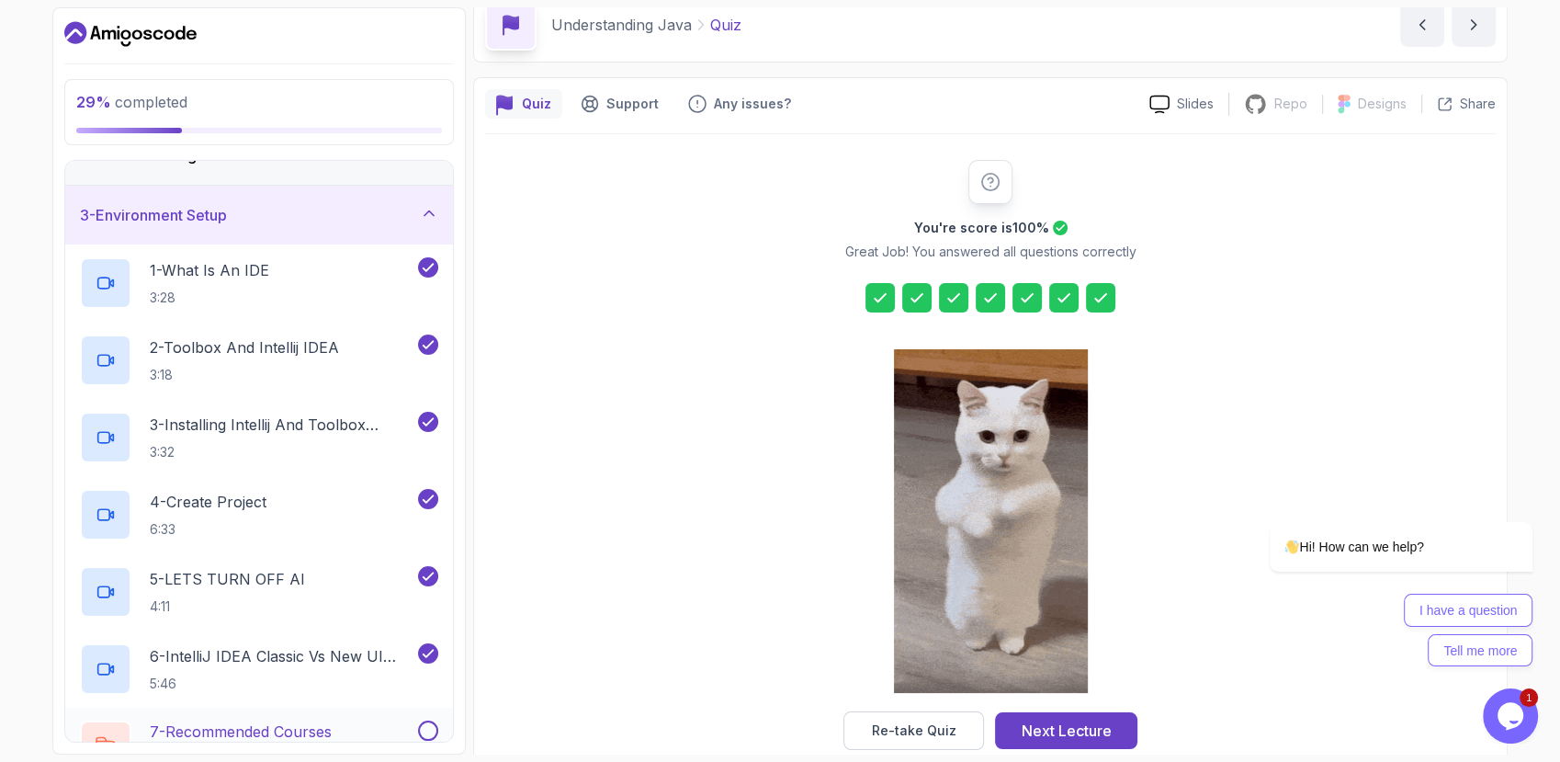
click at [424, 727] on button at bounding box center [428, 730] width 20 height 20
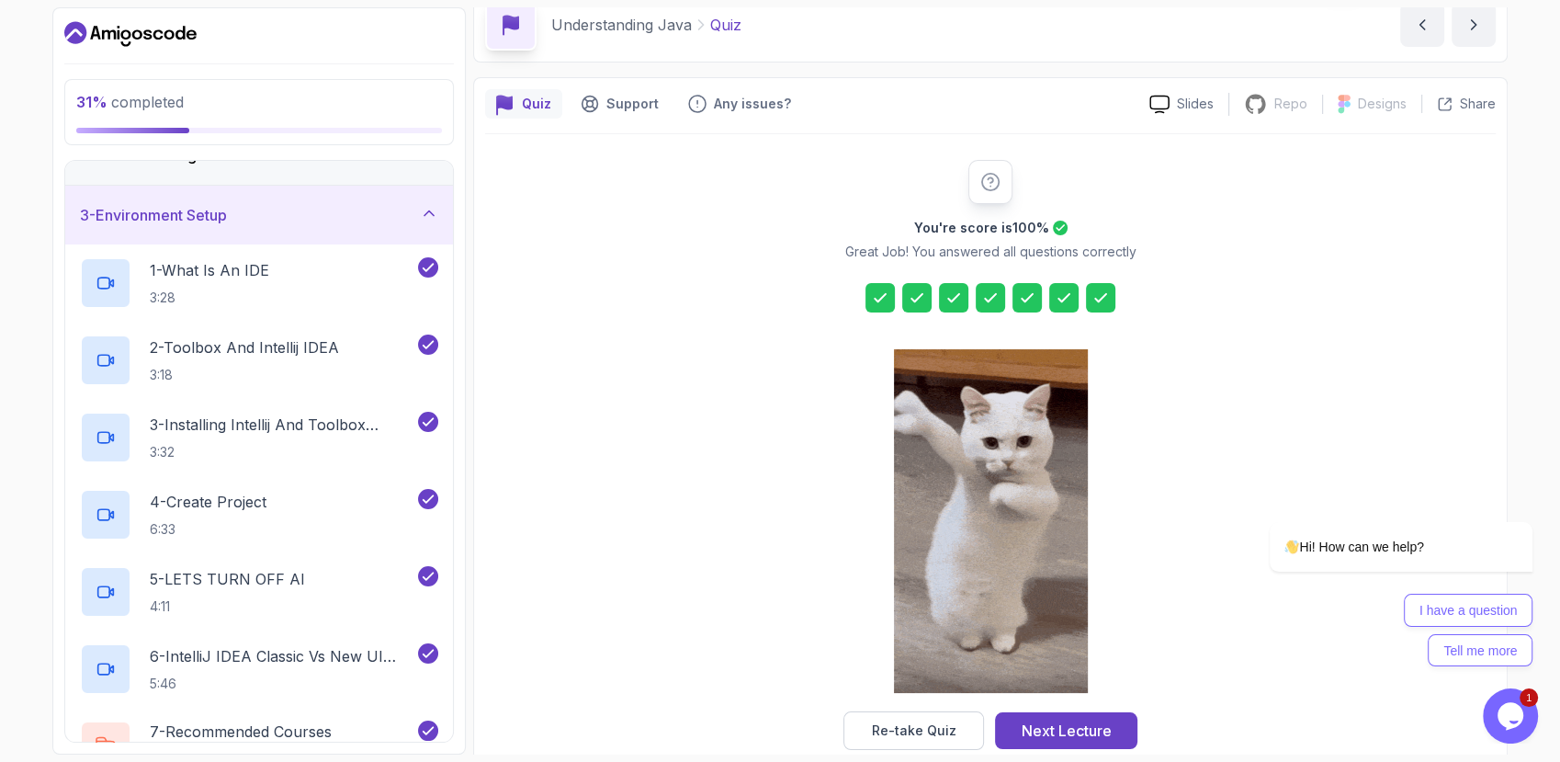
click at [426, 207] on icon at bounding box center [429, 213] width 18 height 18
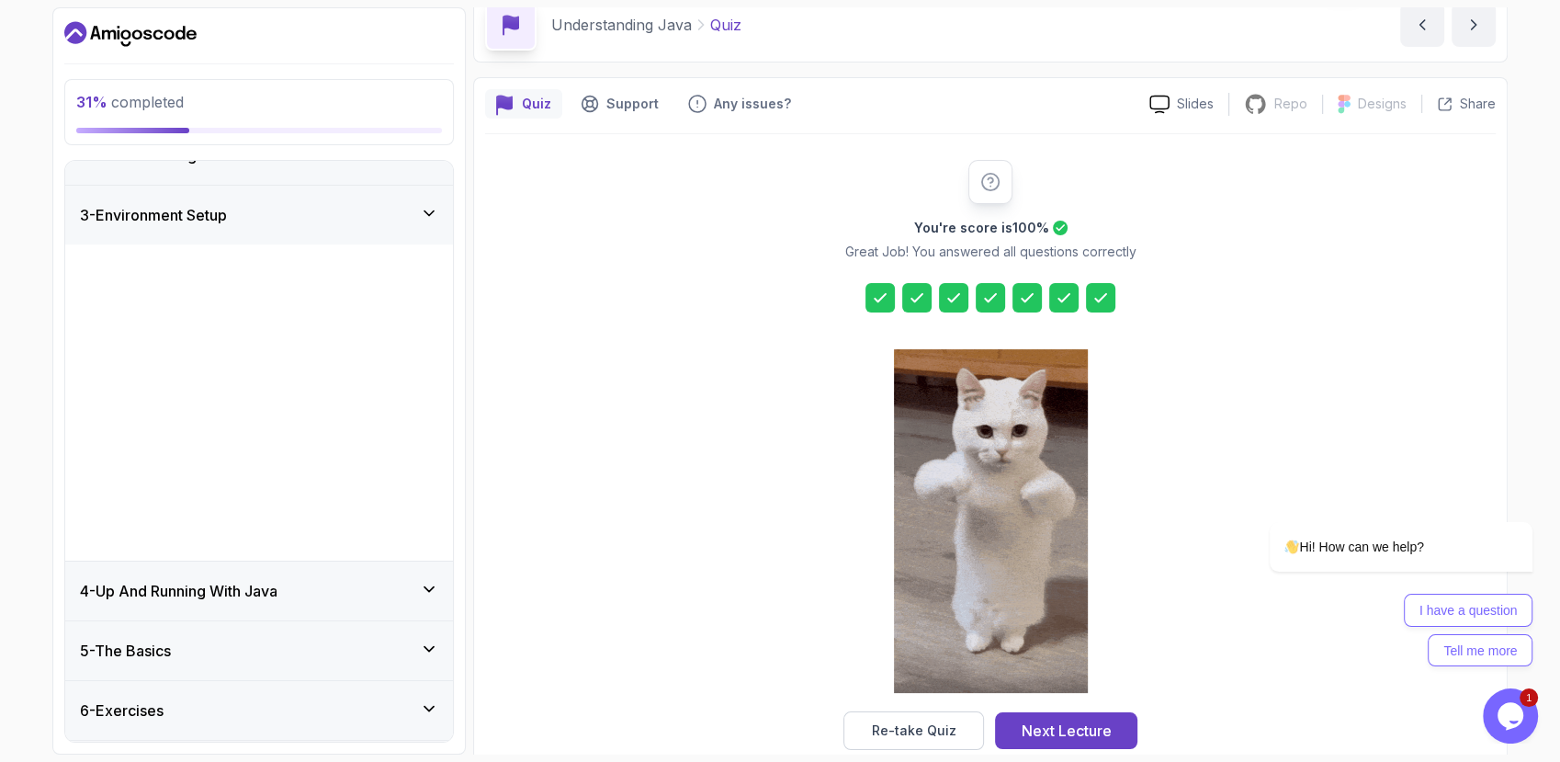
scroll to position [0, 0]
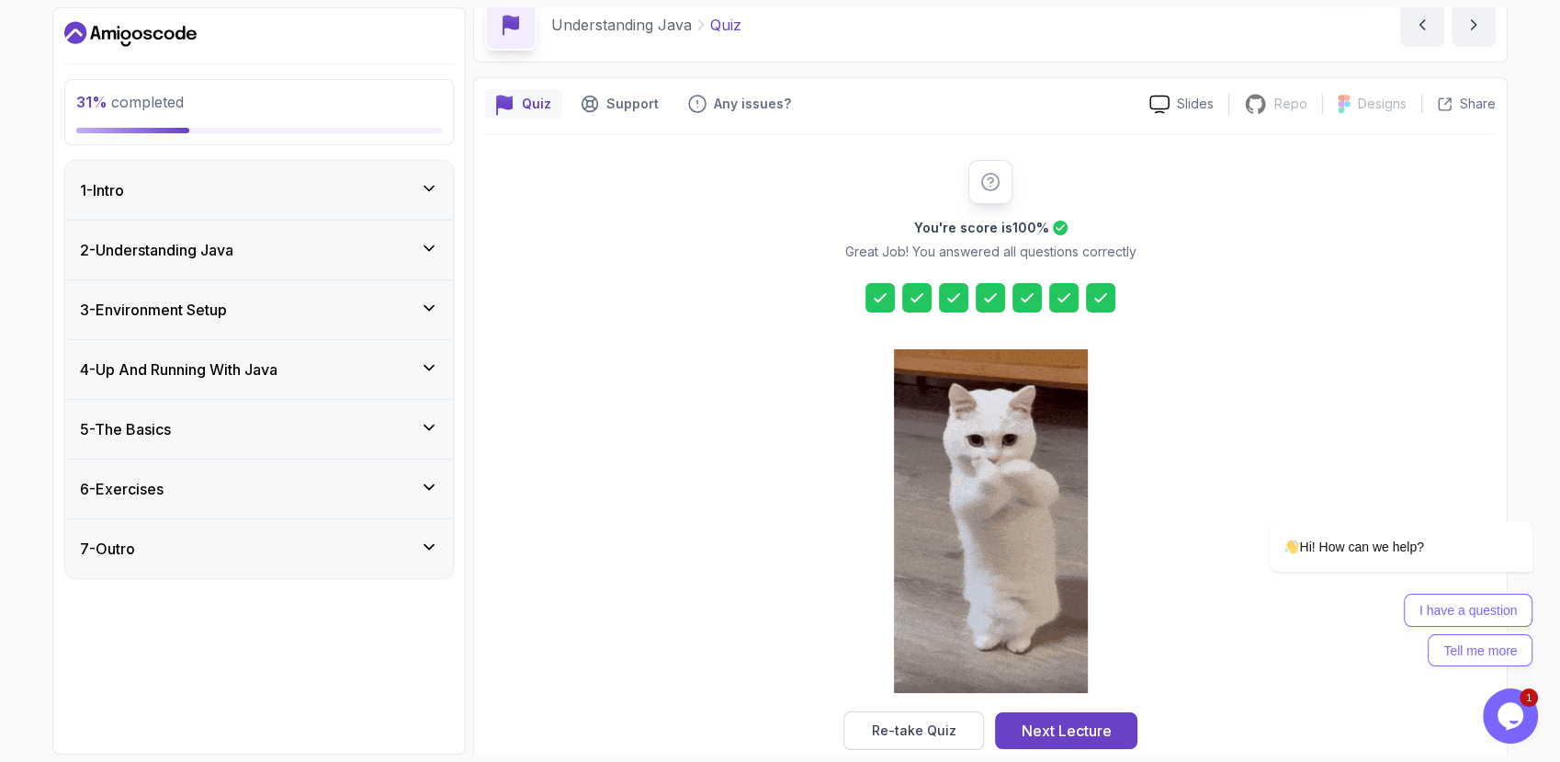
click at [430, 364] on icon at bounding box center [429, 367] width 18 height 18
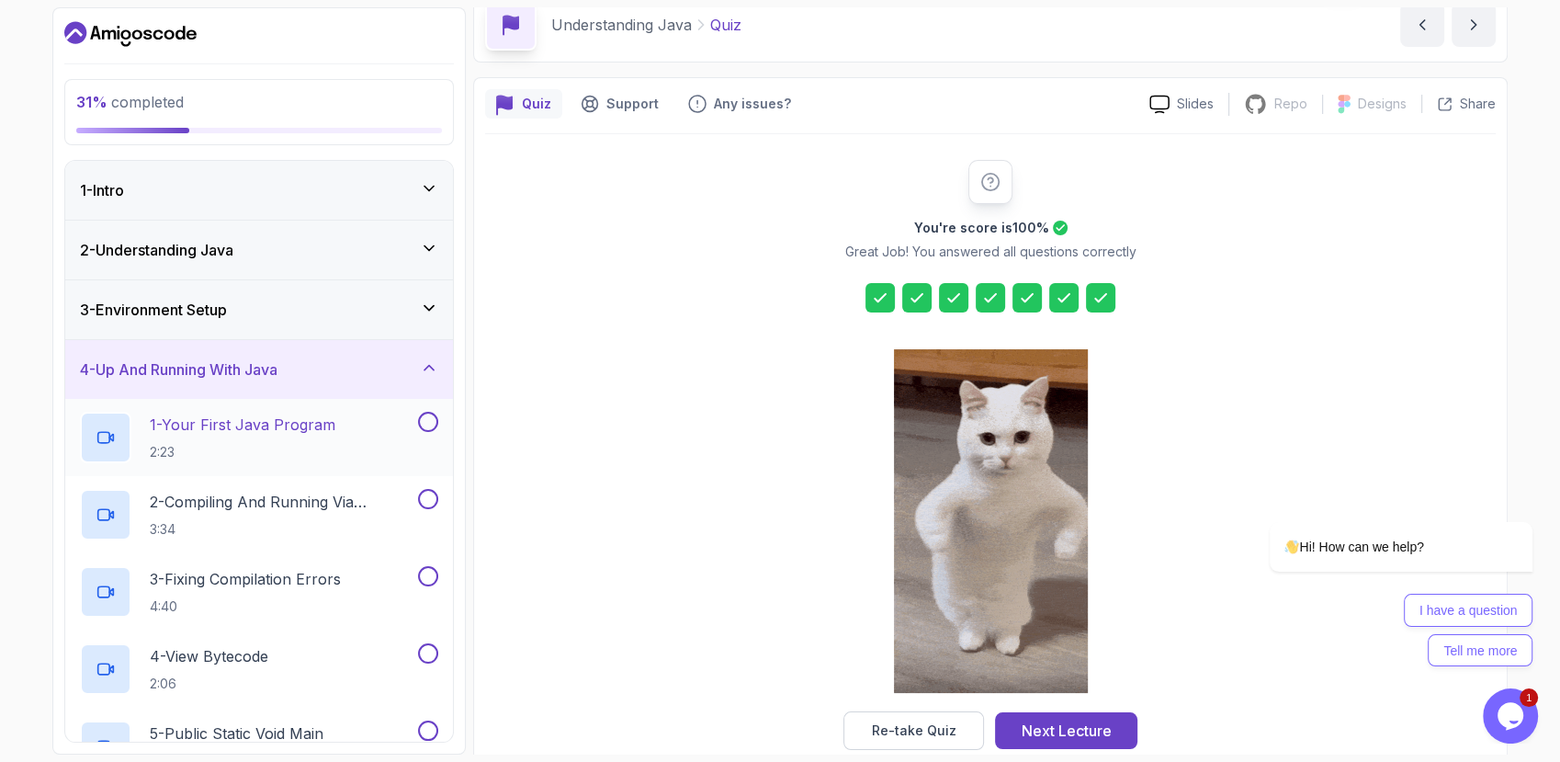
click at [427, 426] on button at bounding box center [428, 422] width 20 height 20
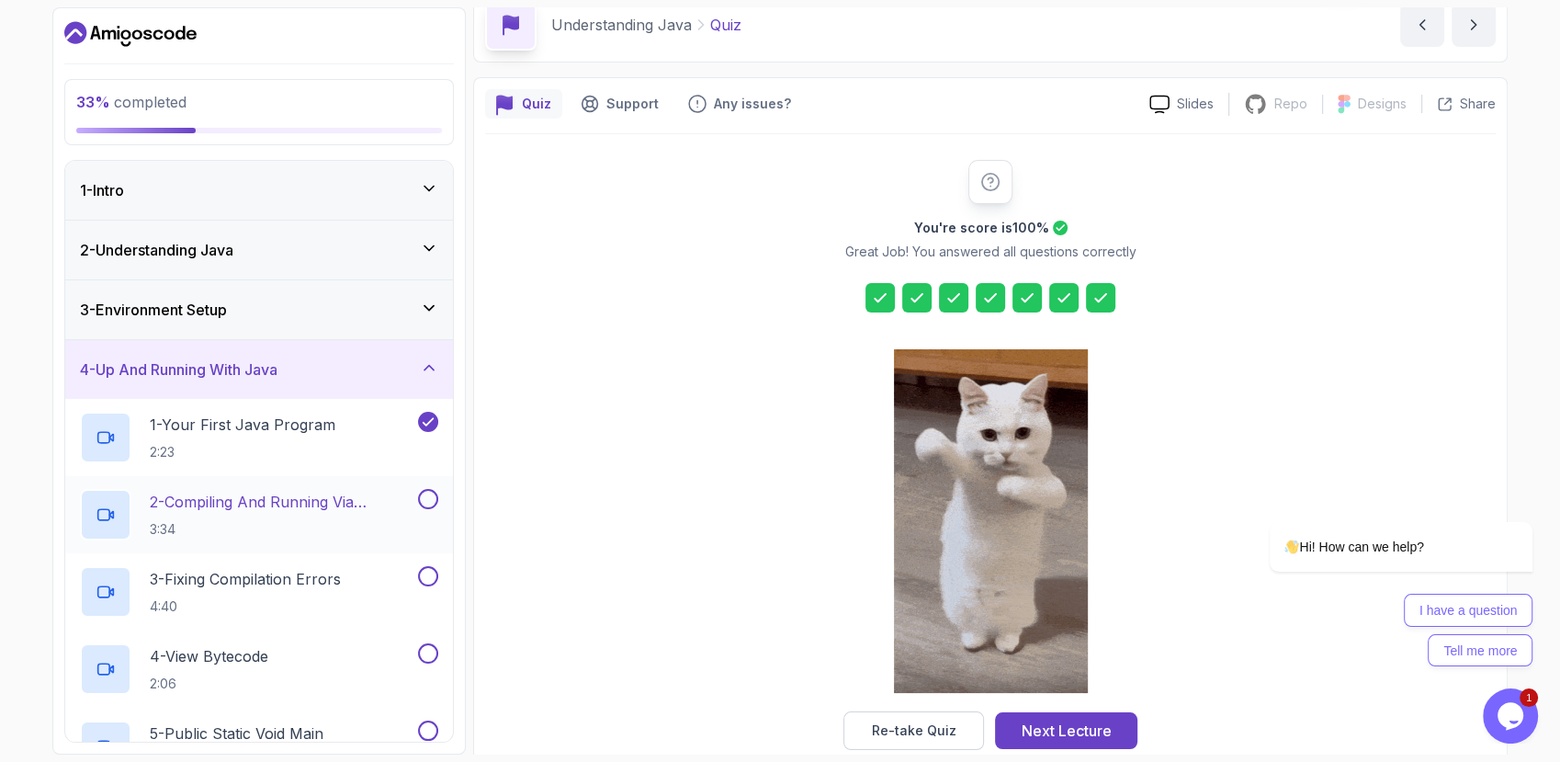
click at [428, 499] on button at bounding box center [428, 499] width 20 height 20
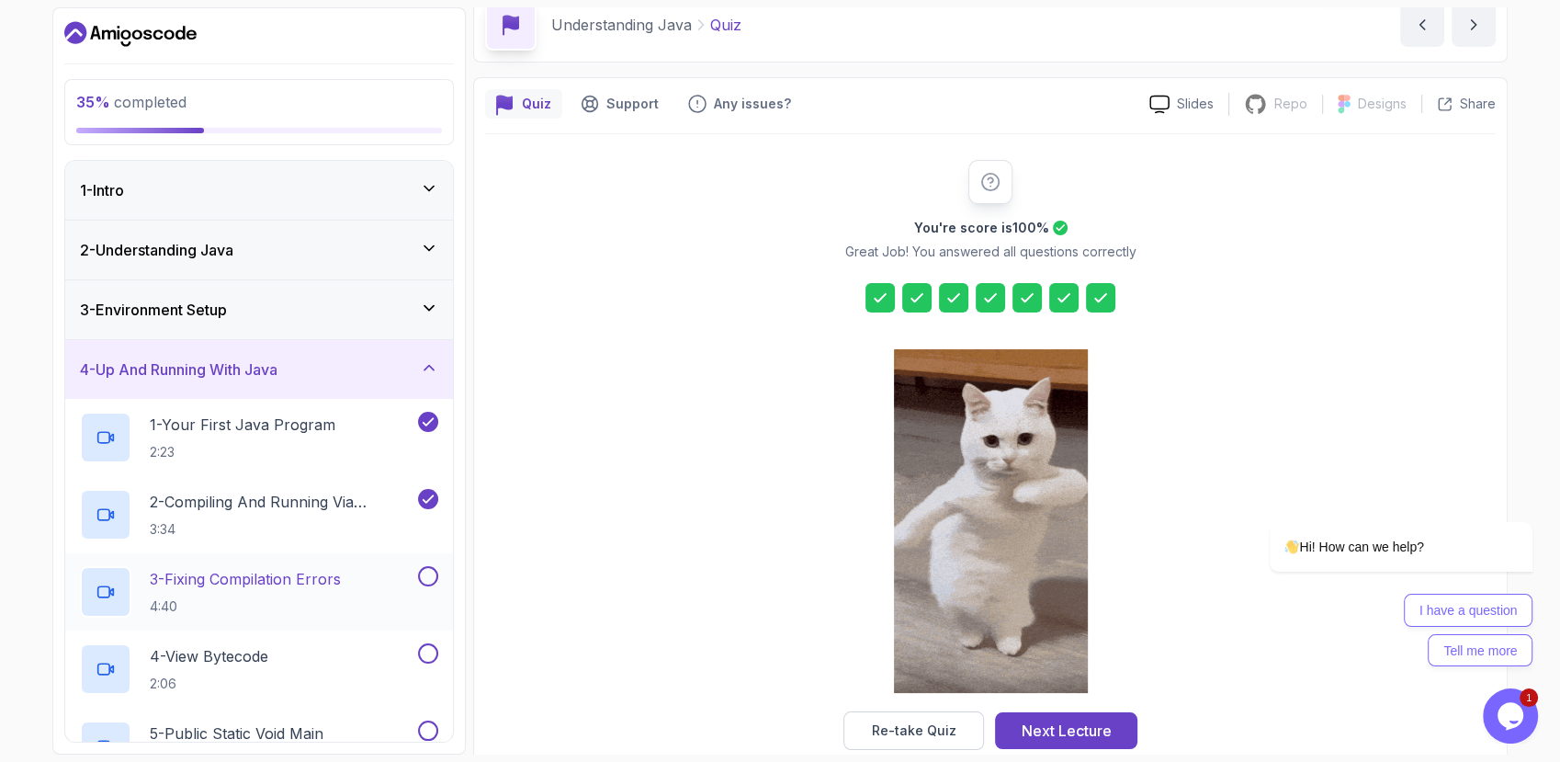
click at [428, 579] on button at bounding box center [428, 576] width 20 height 20
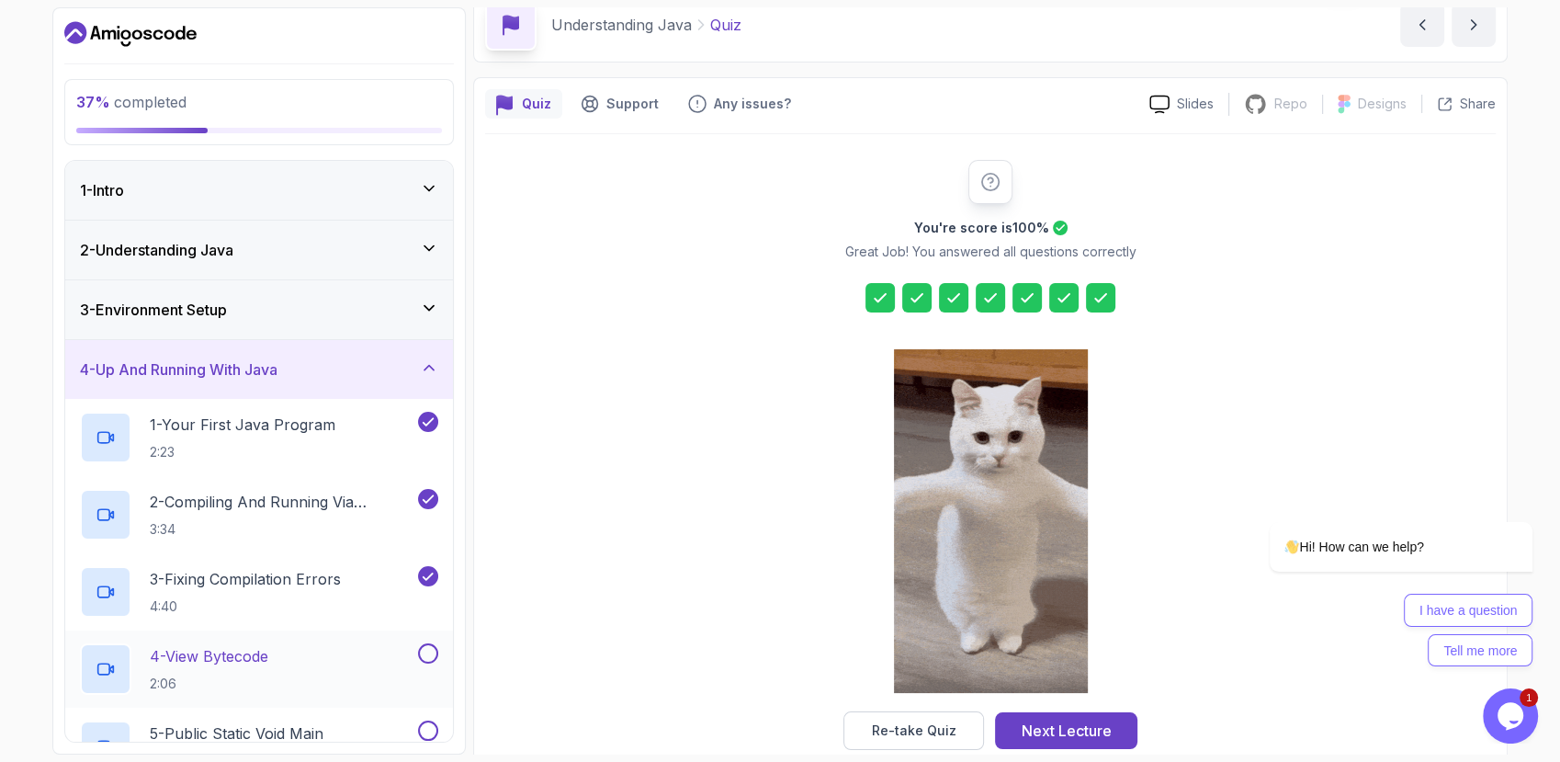
click at [427, 651] on button at bounding box center [428, 653] width 20 height 20
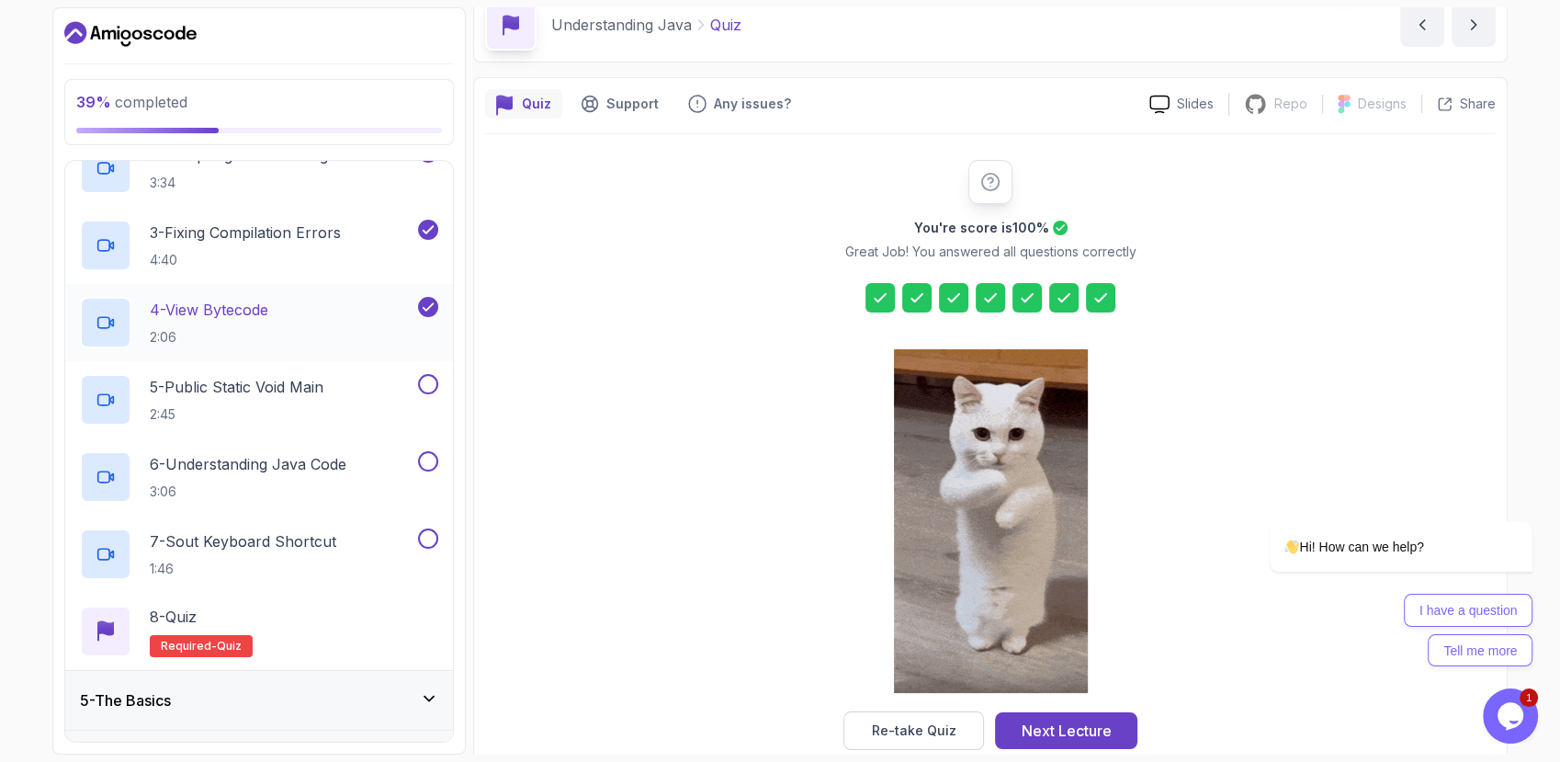
scroll to position [381, 0]
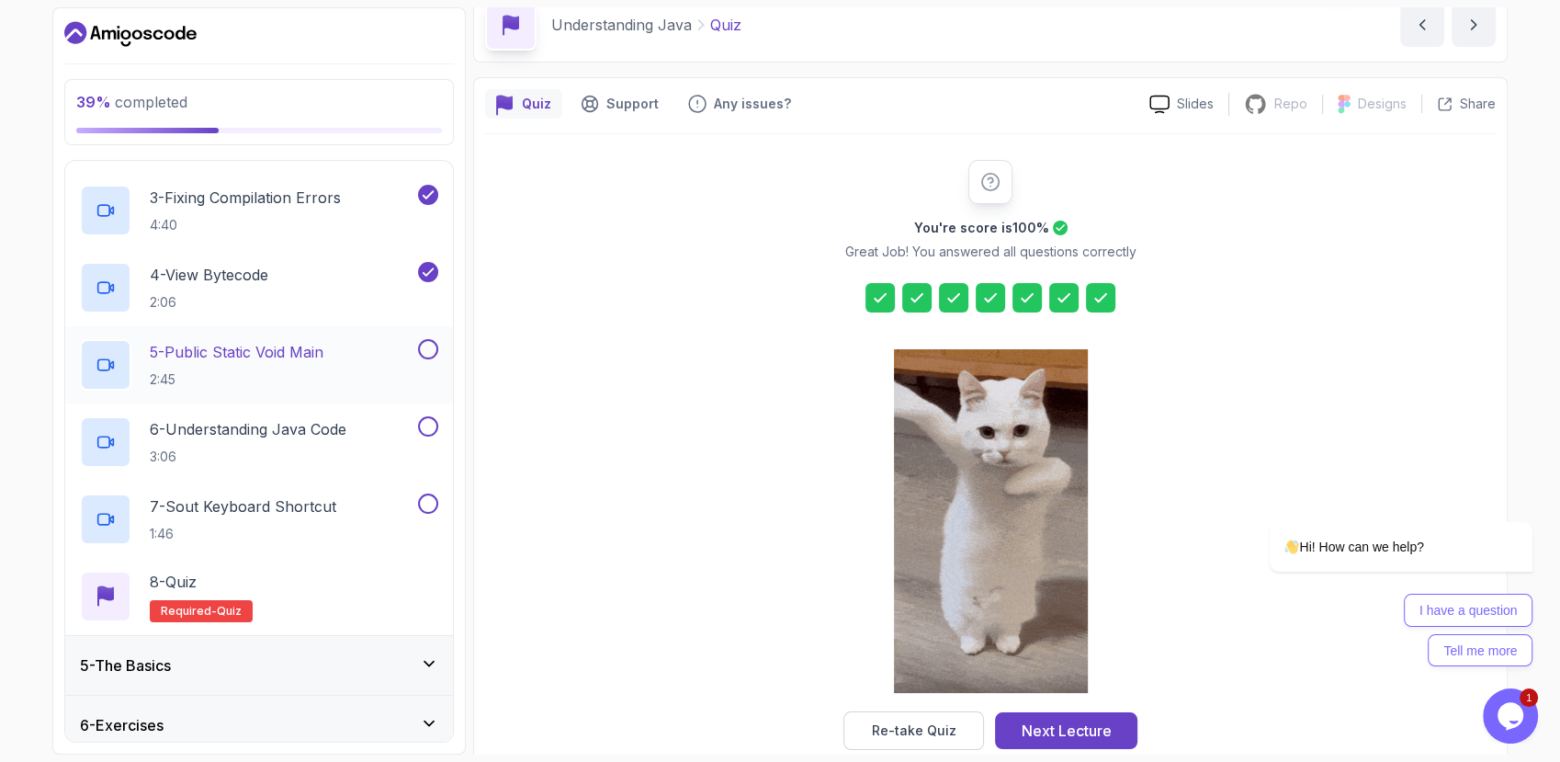
click at [421, 346] on button at bounding box center [428, 349] width 20 height 20
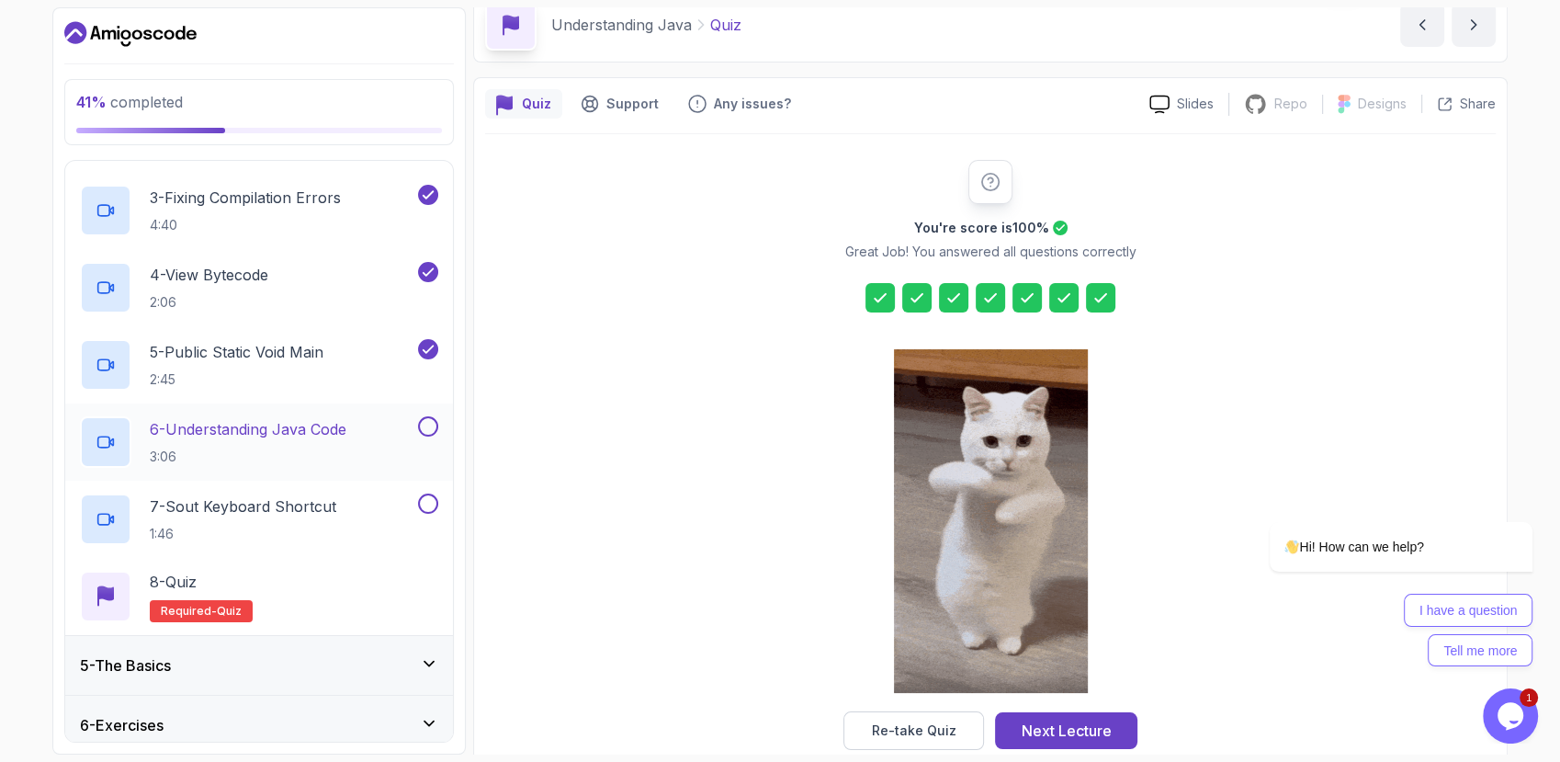
click at [429, 419] on button at bounding box center [428, 426] width 20 height 20
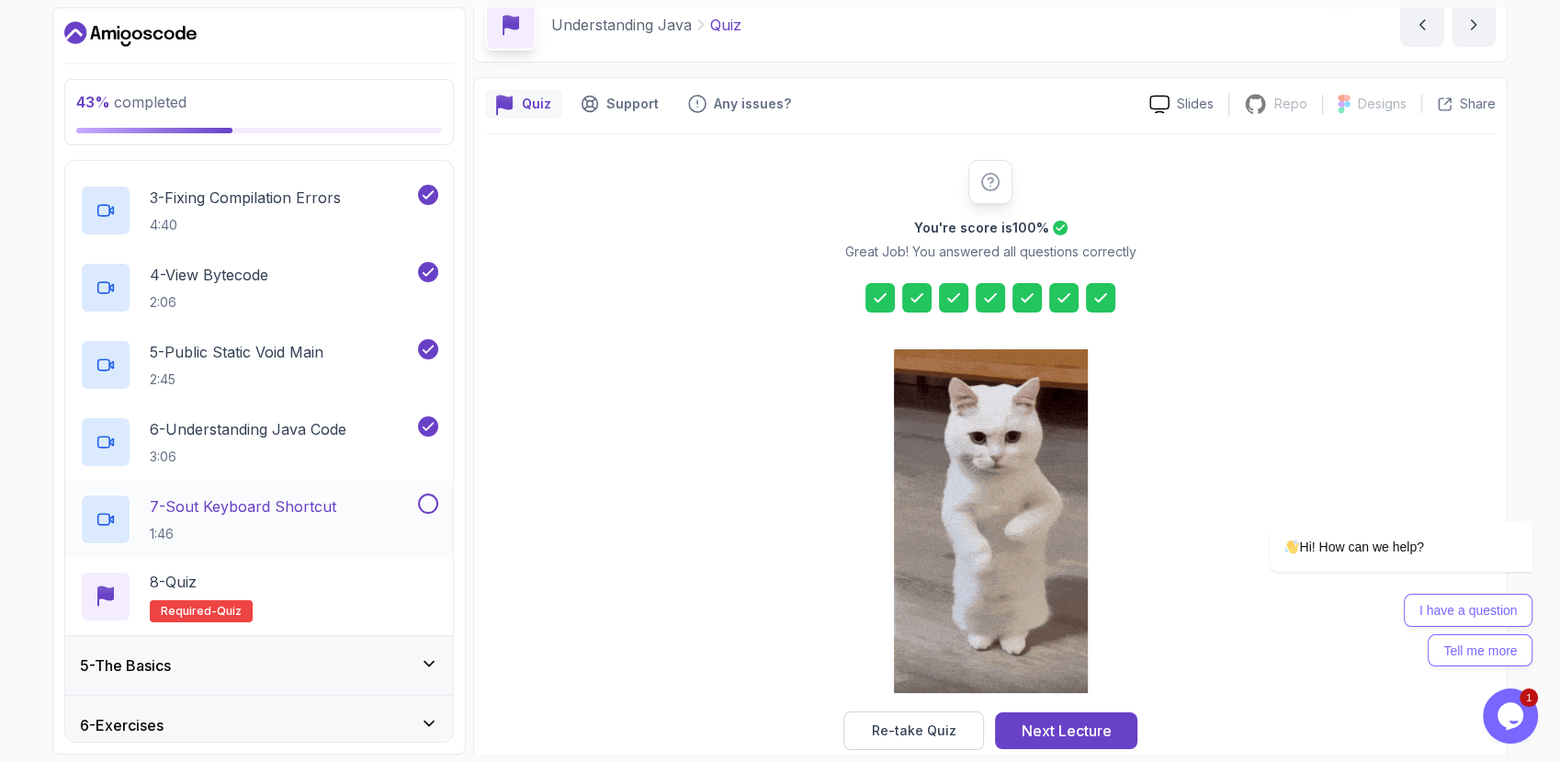
click at [432, 494] on div at bounding box center [426, 504] width 24 height 20
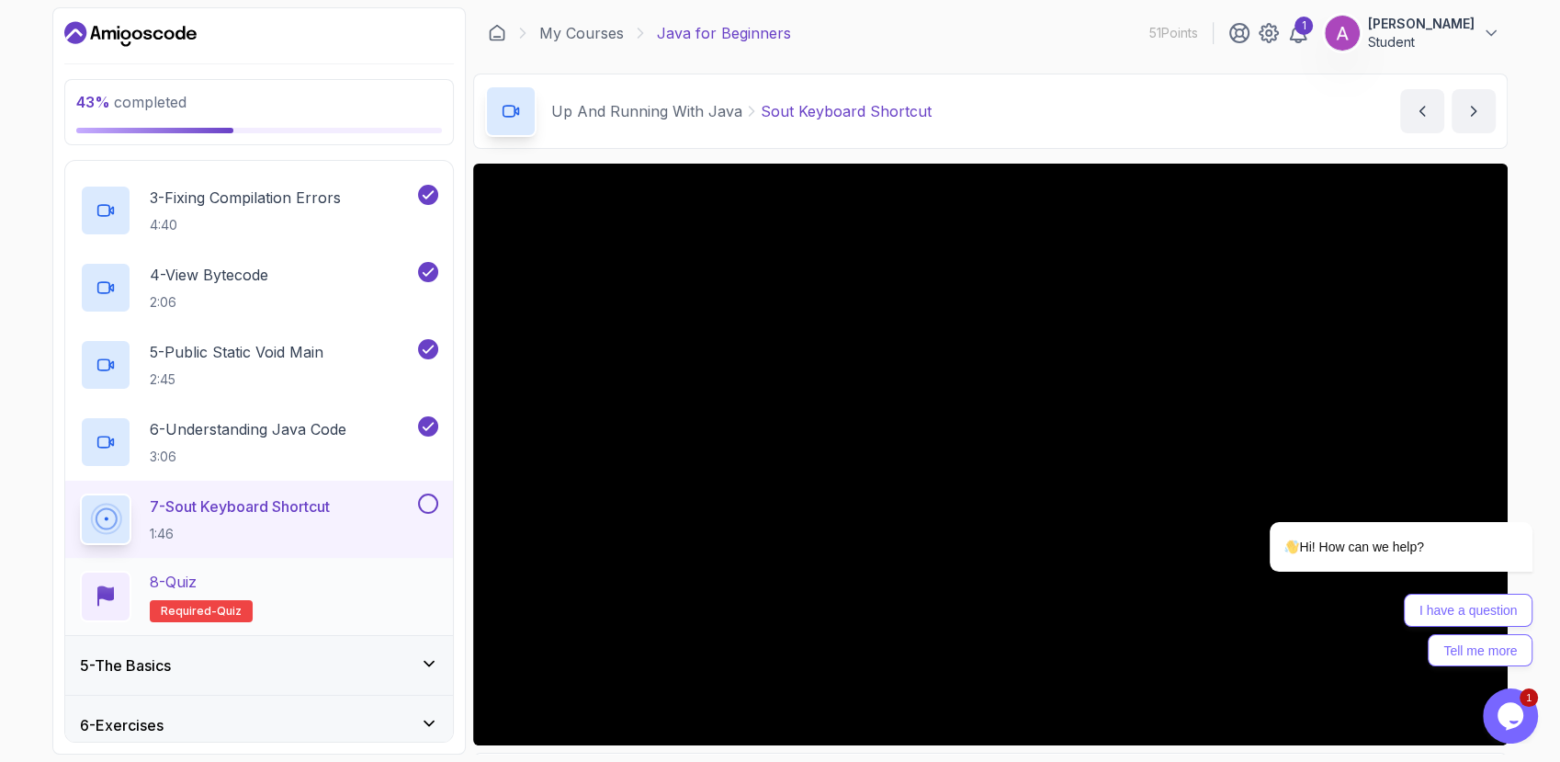
click at [217, 604] on span "quiz" at bounding box center [229, 611] width 25 height 15
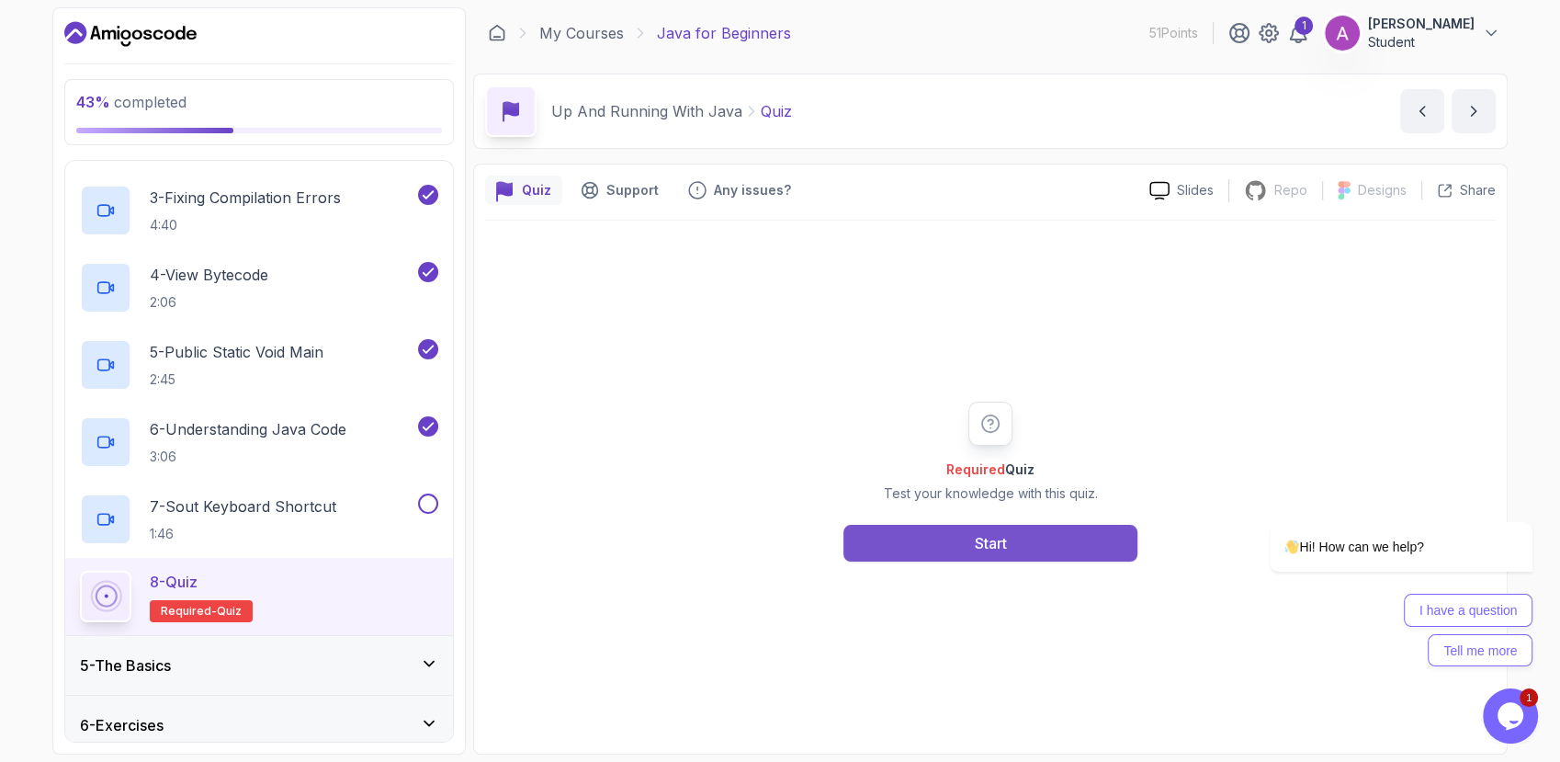
click at [936, 554] on button "Start" at bounding box center [991, 543] width 294 height 37
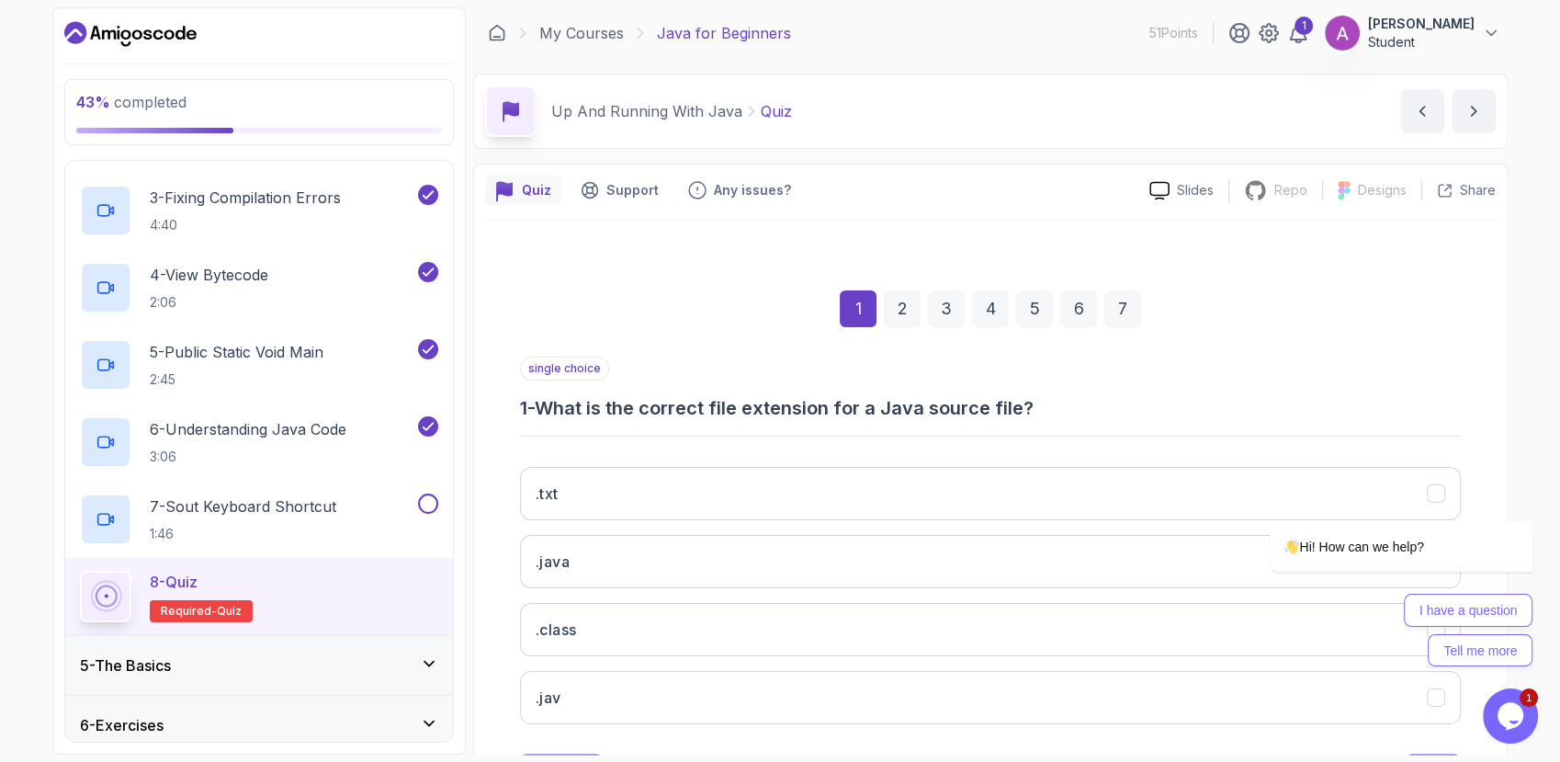
scroll to position [86, 0]
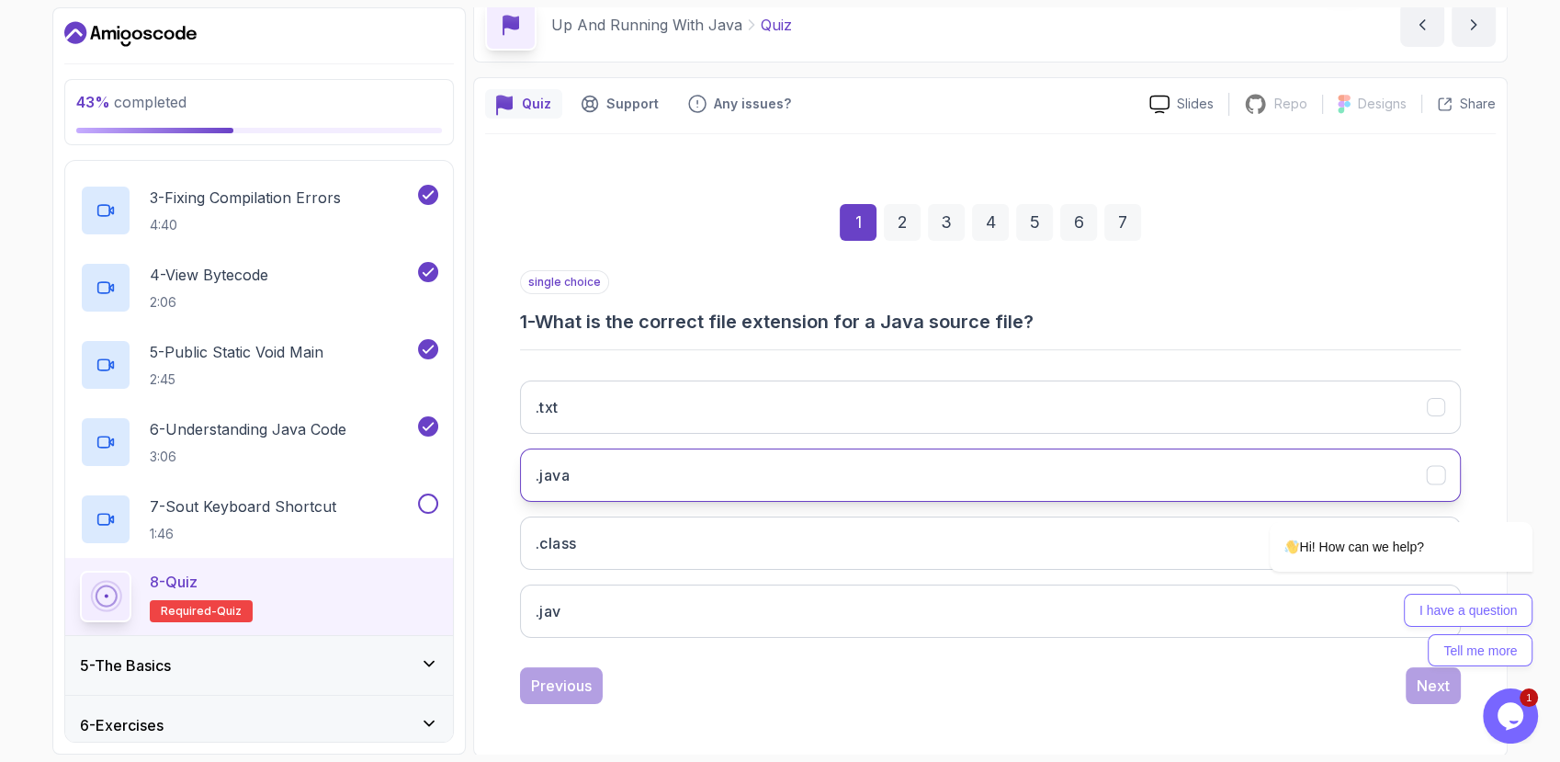
click at [826, 477] on button ".java" at bounding box center [990, 474] width 941 height 53
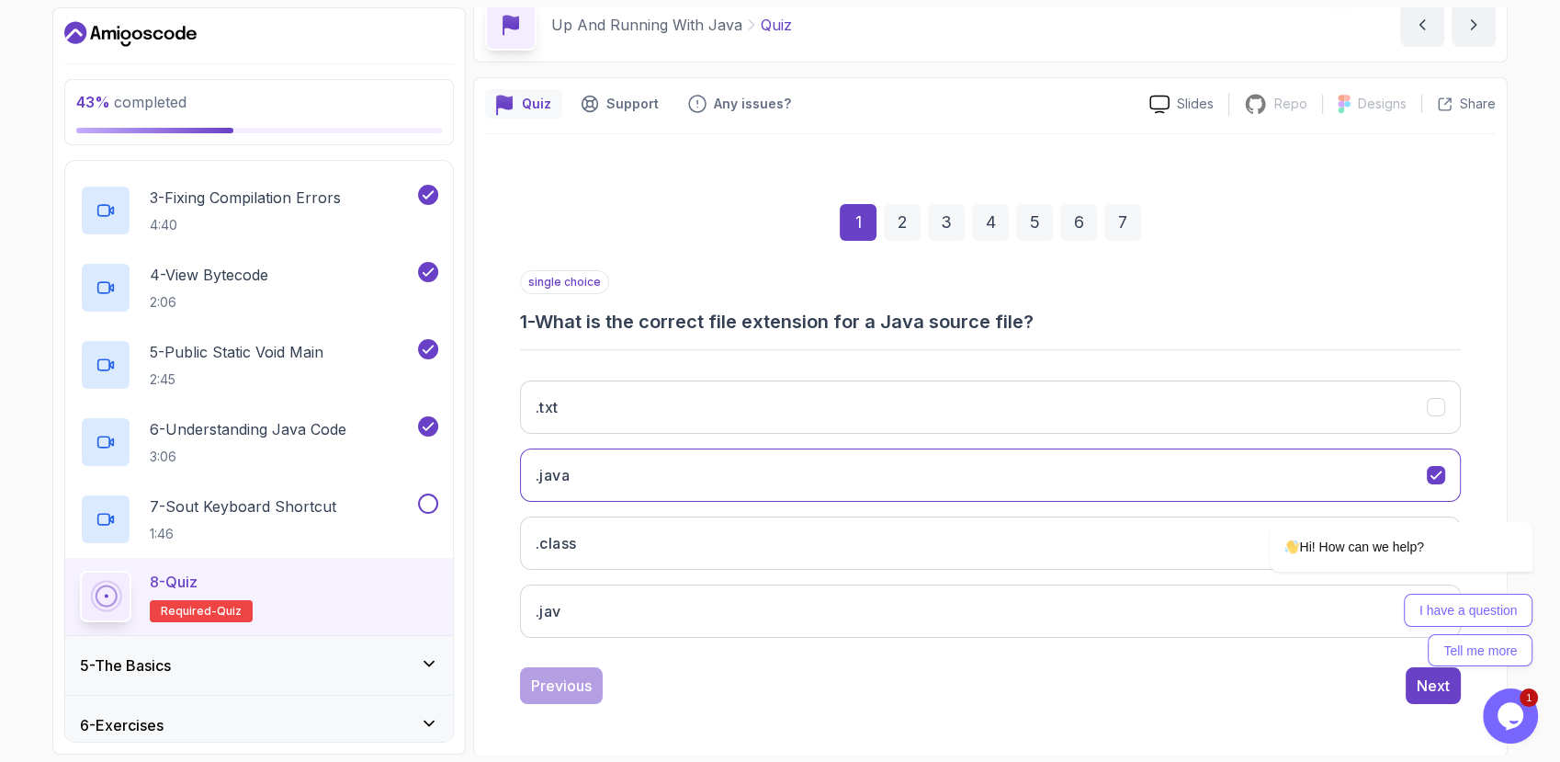
click at [897, 232] on div "2" at bounding box center [902, 222] width 37 height 37
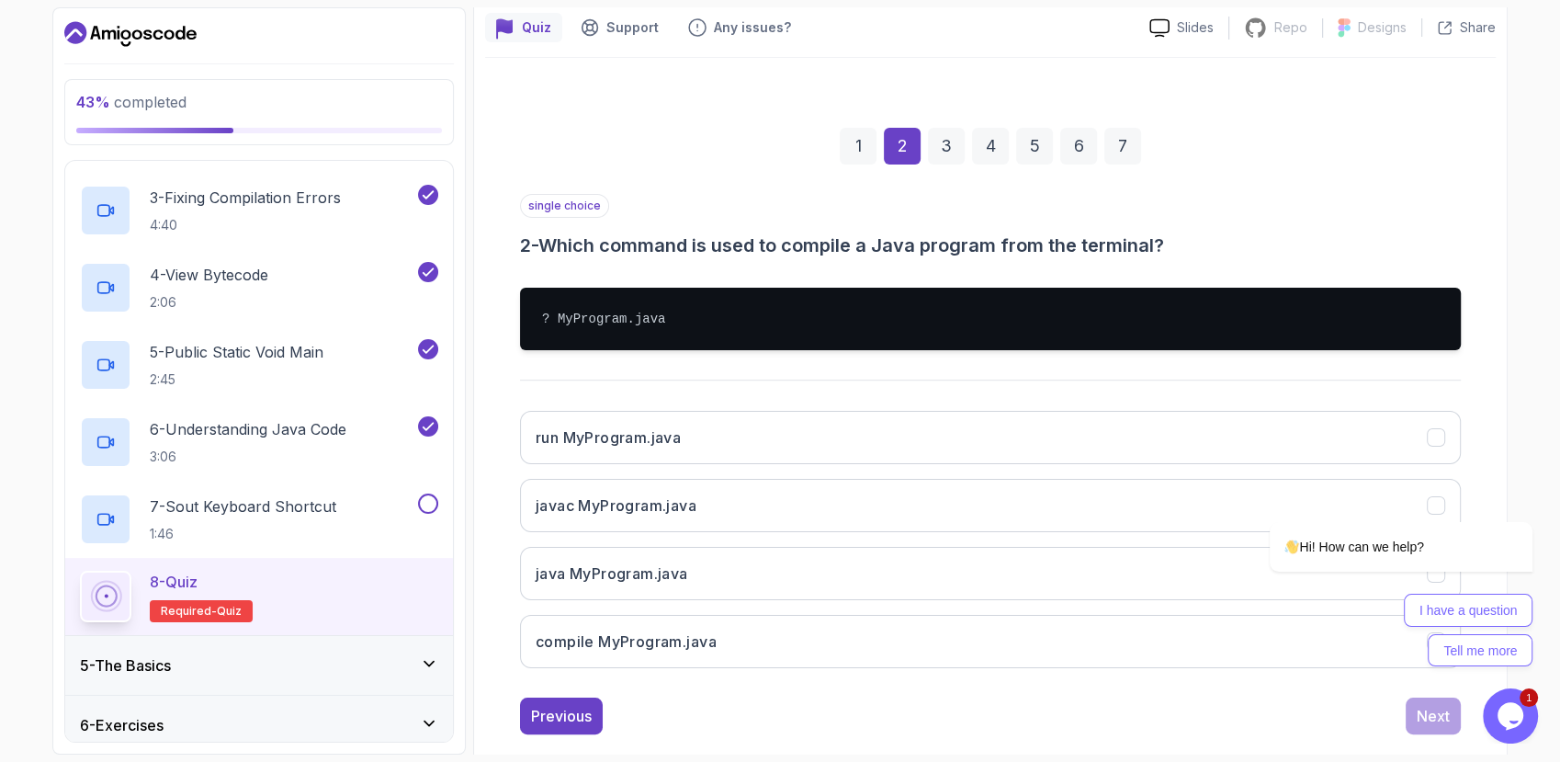
scroll to position [192, 0]
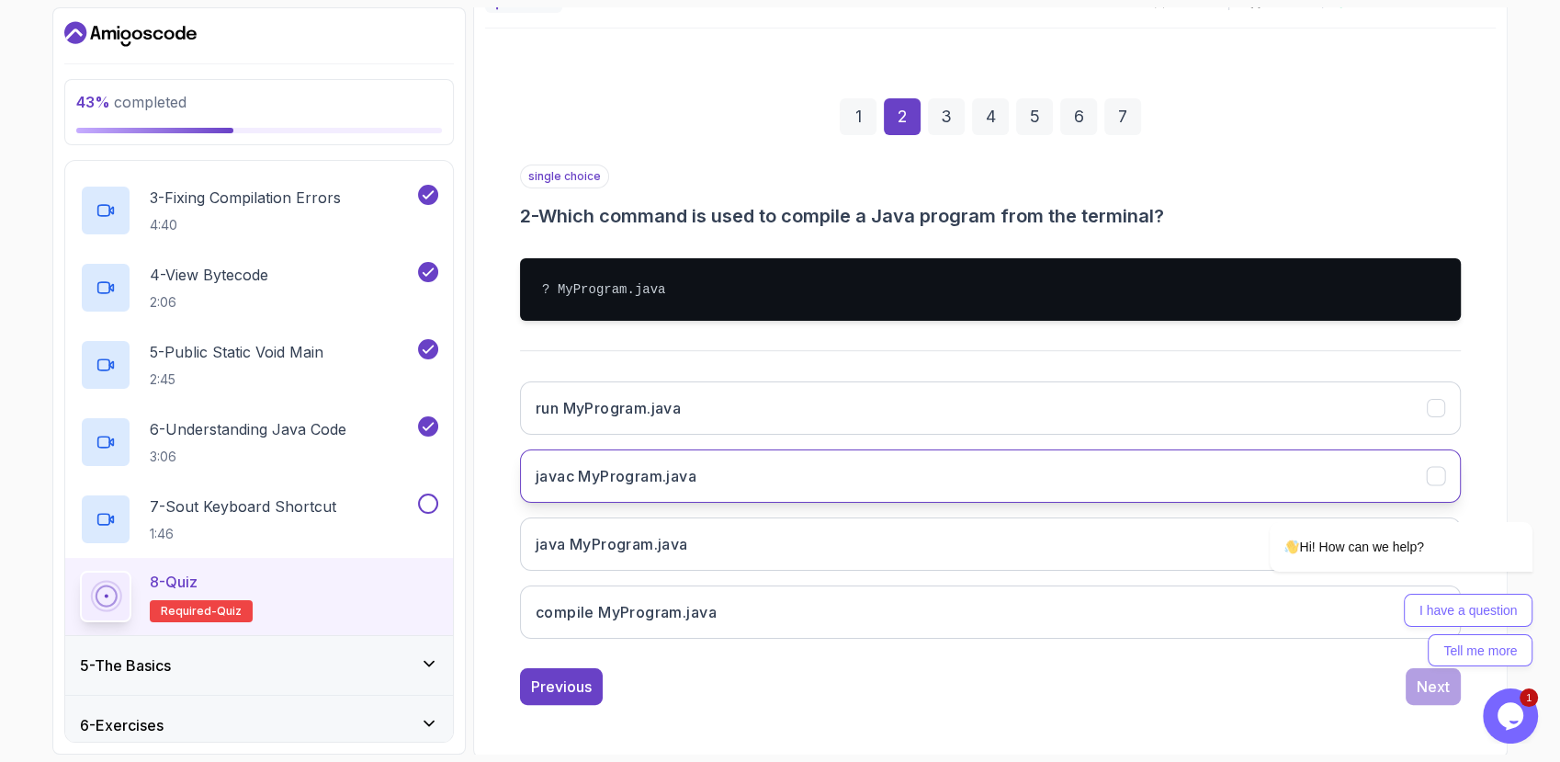
click at [770, 486] on button "javac MyProgram.java" at bounding box center [990, 475] width 941 height 53
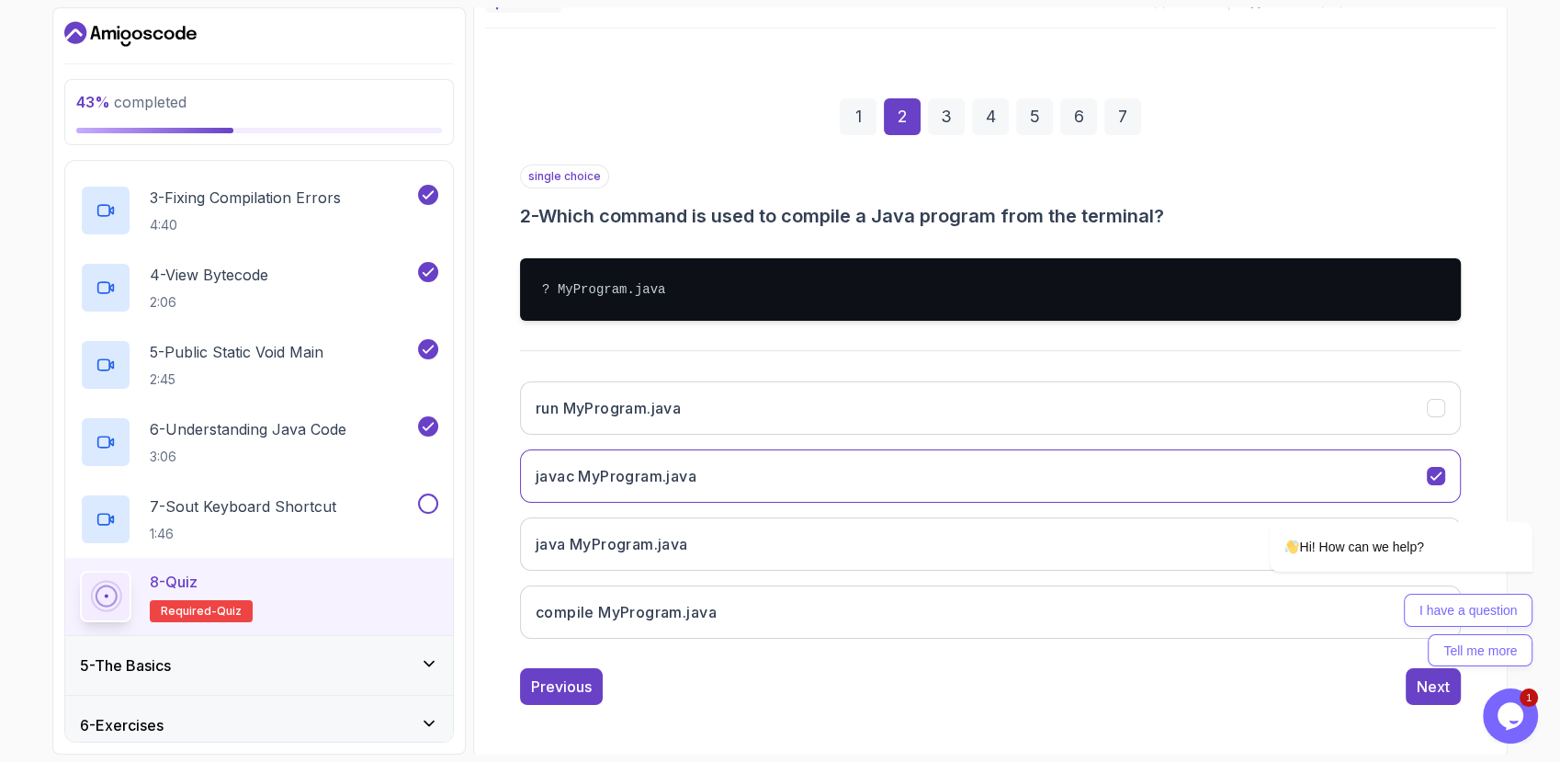
click at [957, 111] on div "3" at bounding box center [946, 116] width 37 height 37
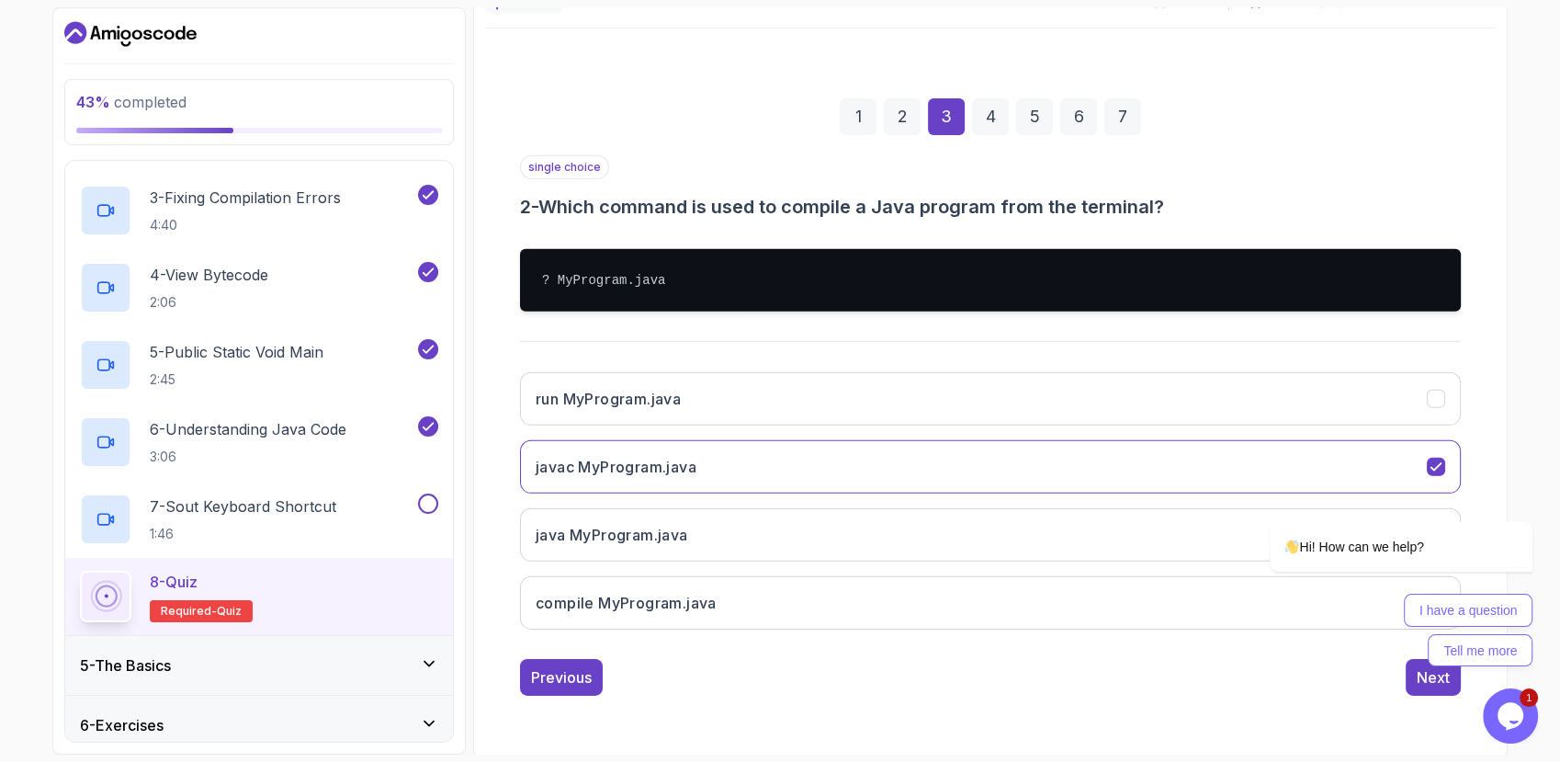
scroll to position [86, 0]
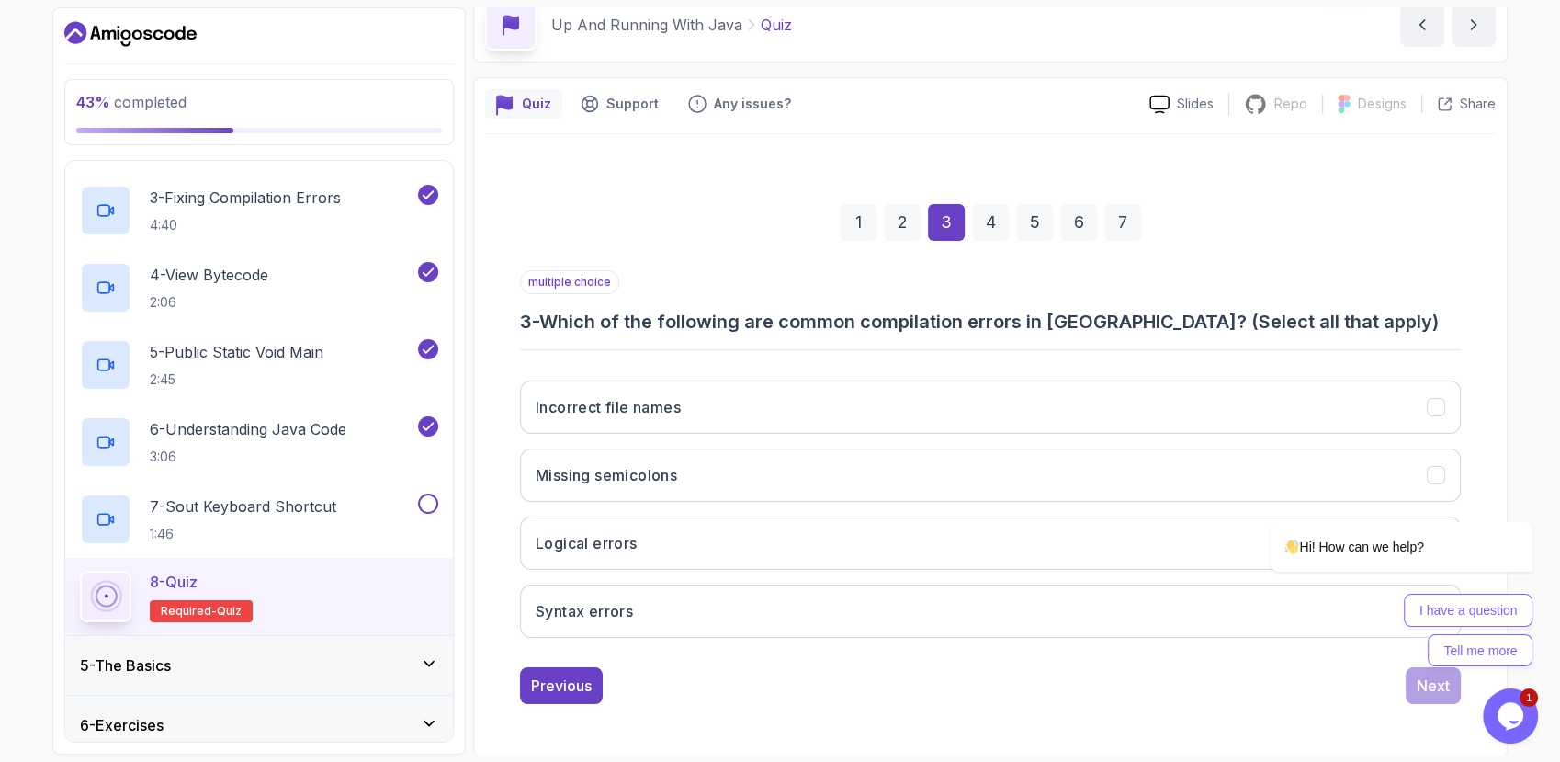
click at [900, 215] on div "2" at bounding box center [902, 222] width 37 height 37
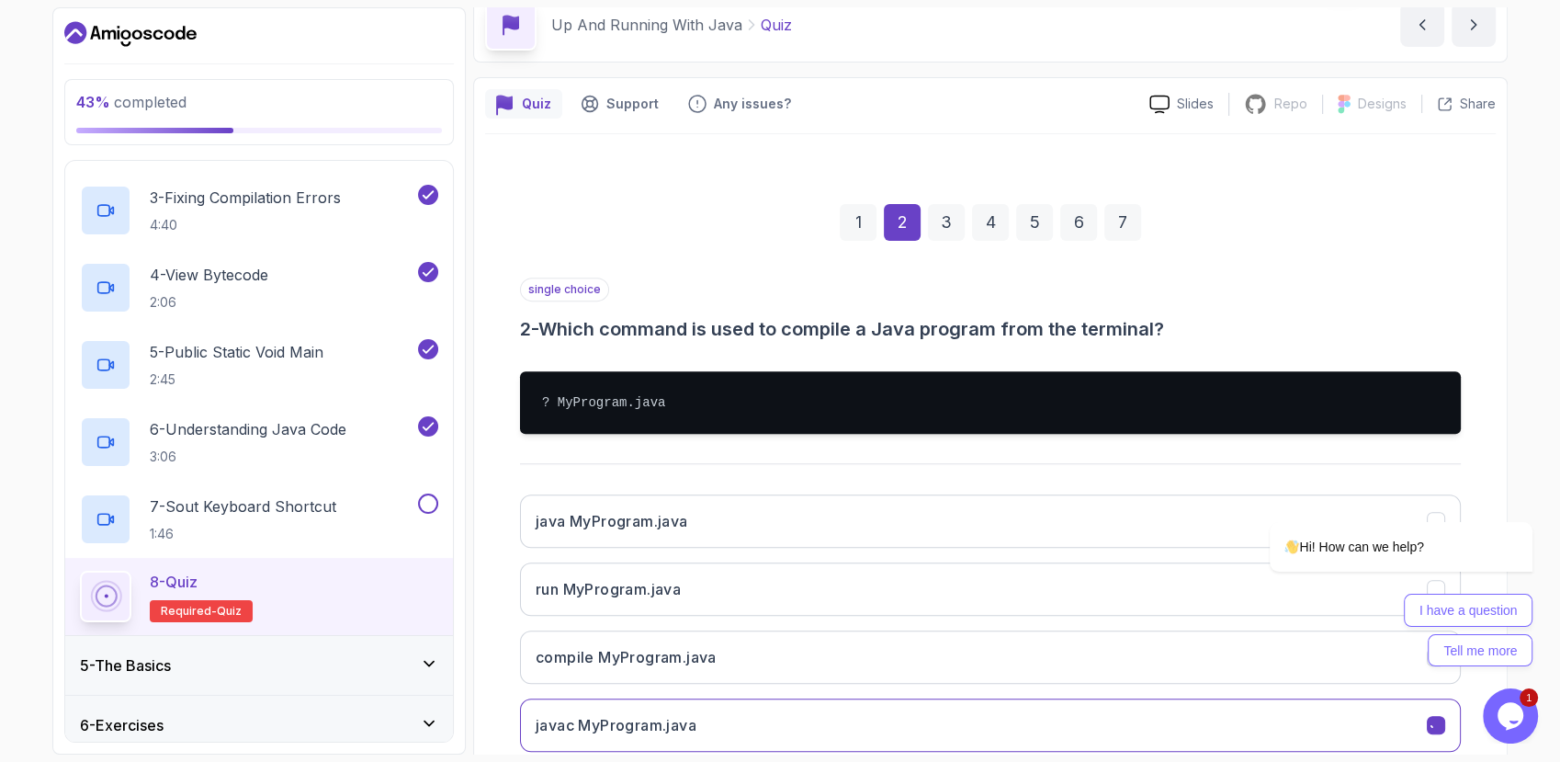
scroll to position [192, 0]
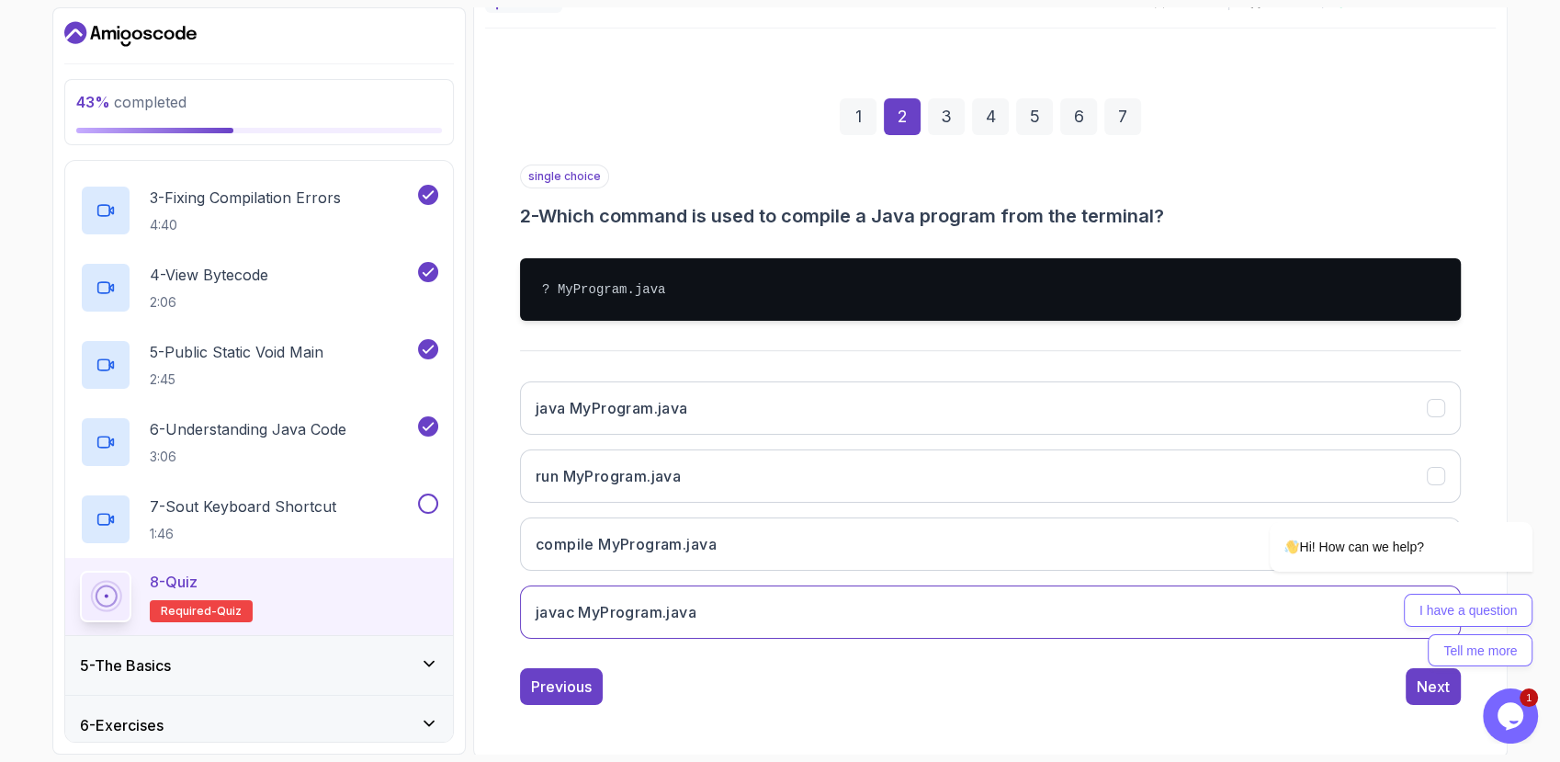
click at [942, 105] on div "3" at bounding box center [946, 116] width 37 height 37
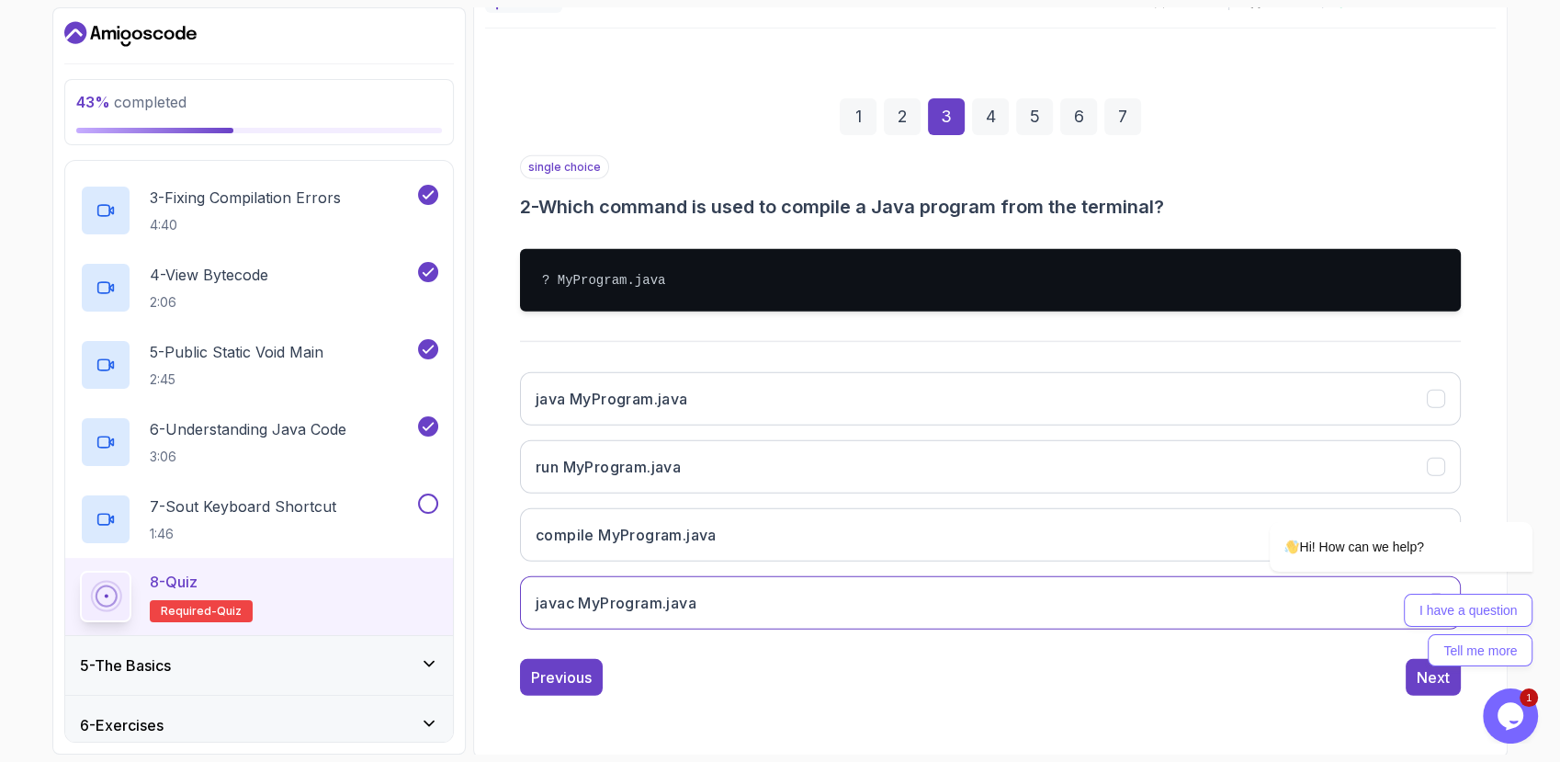
scroll to position [86, 0]
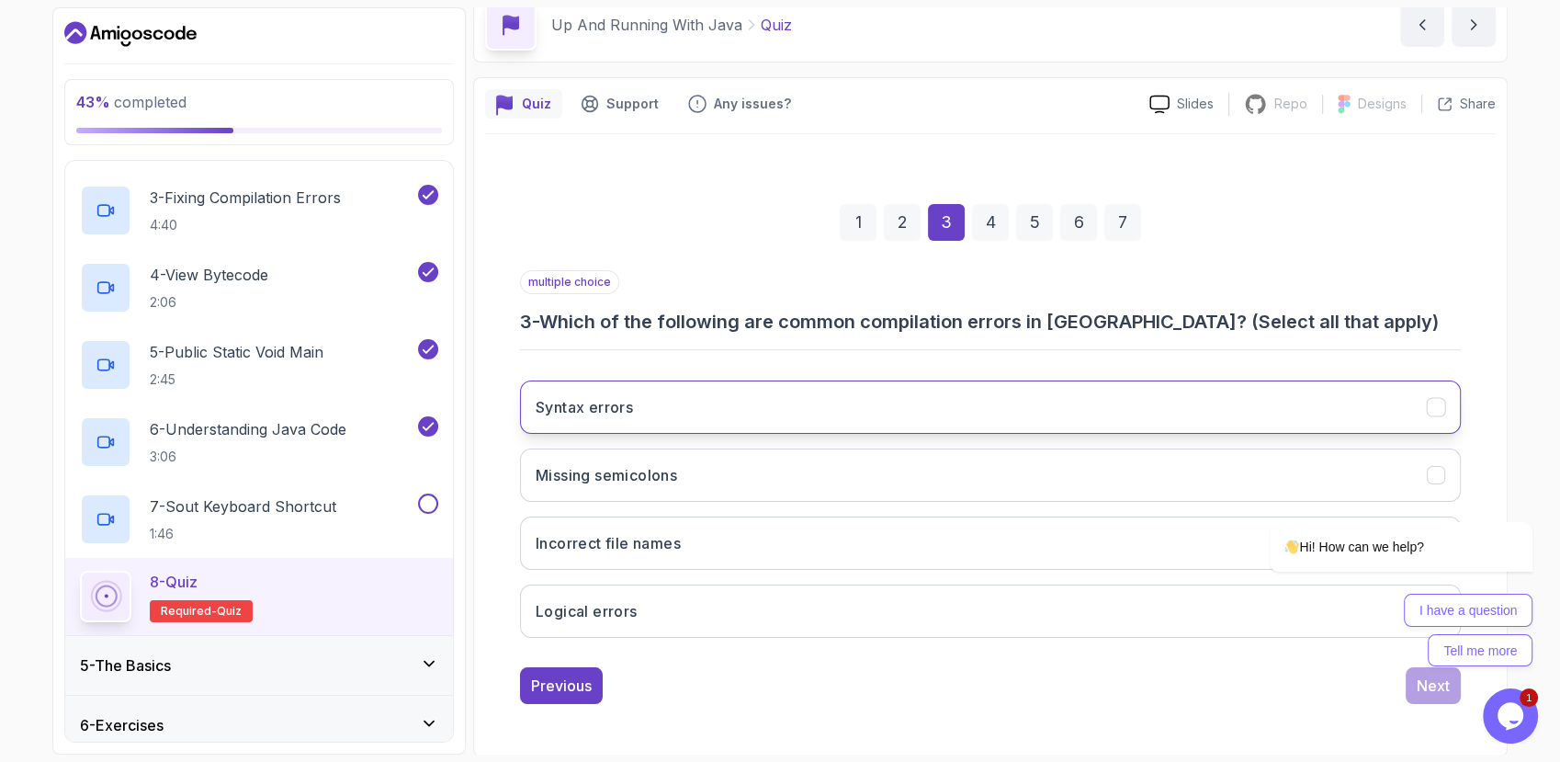
click at [721, 403] on button "Syntax errors" at bounding box center [990, 406] width 941 height 53
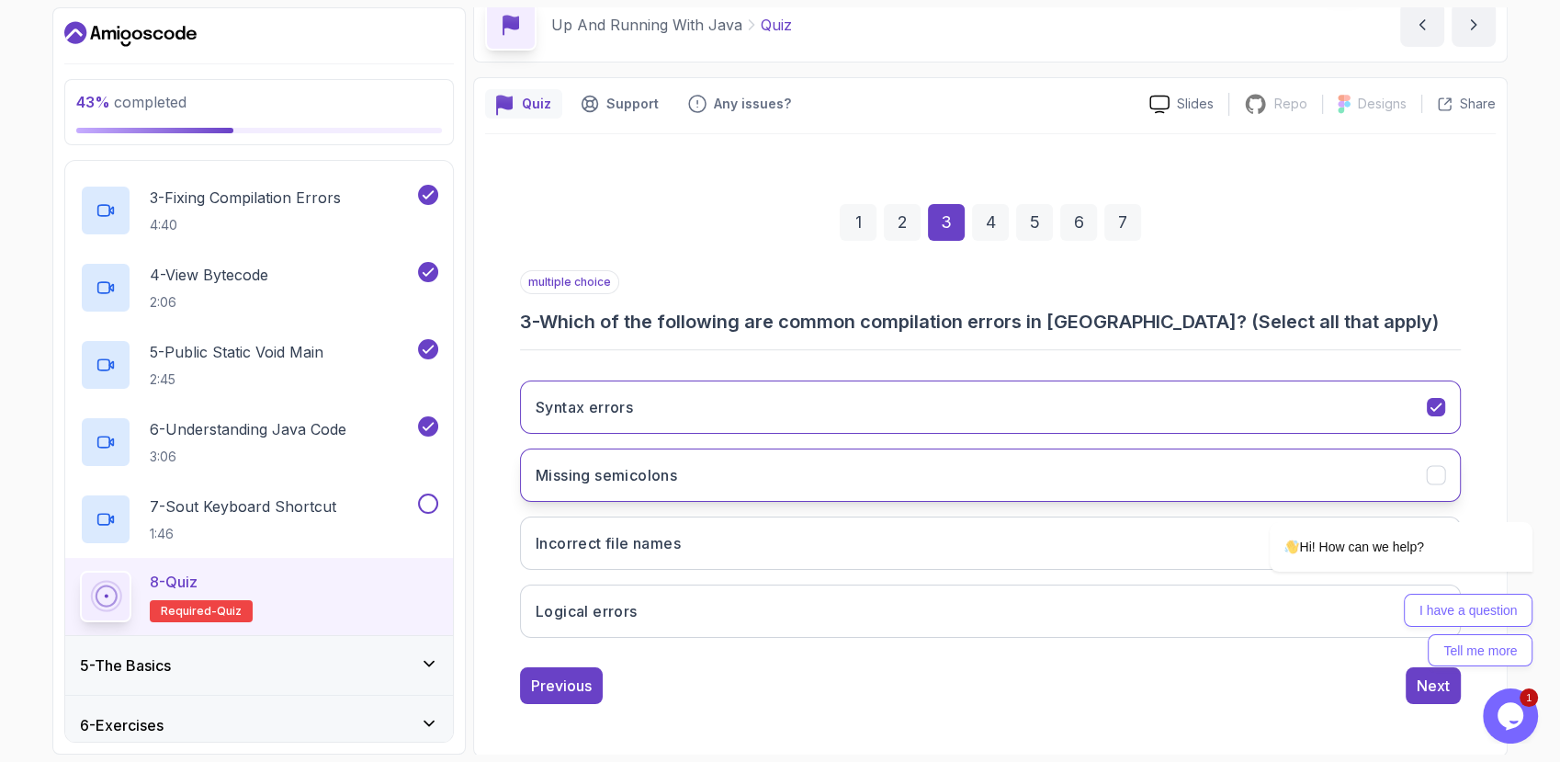
click at [705, 463] on button "Missing semicolons" at bounding box center [990, 474] width 941 height 53
click at [703, 533] on button "Incorrect file names" at bounding box center [990, 542] width 941 height 53
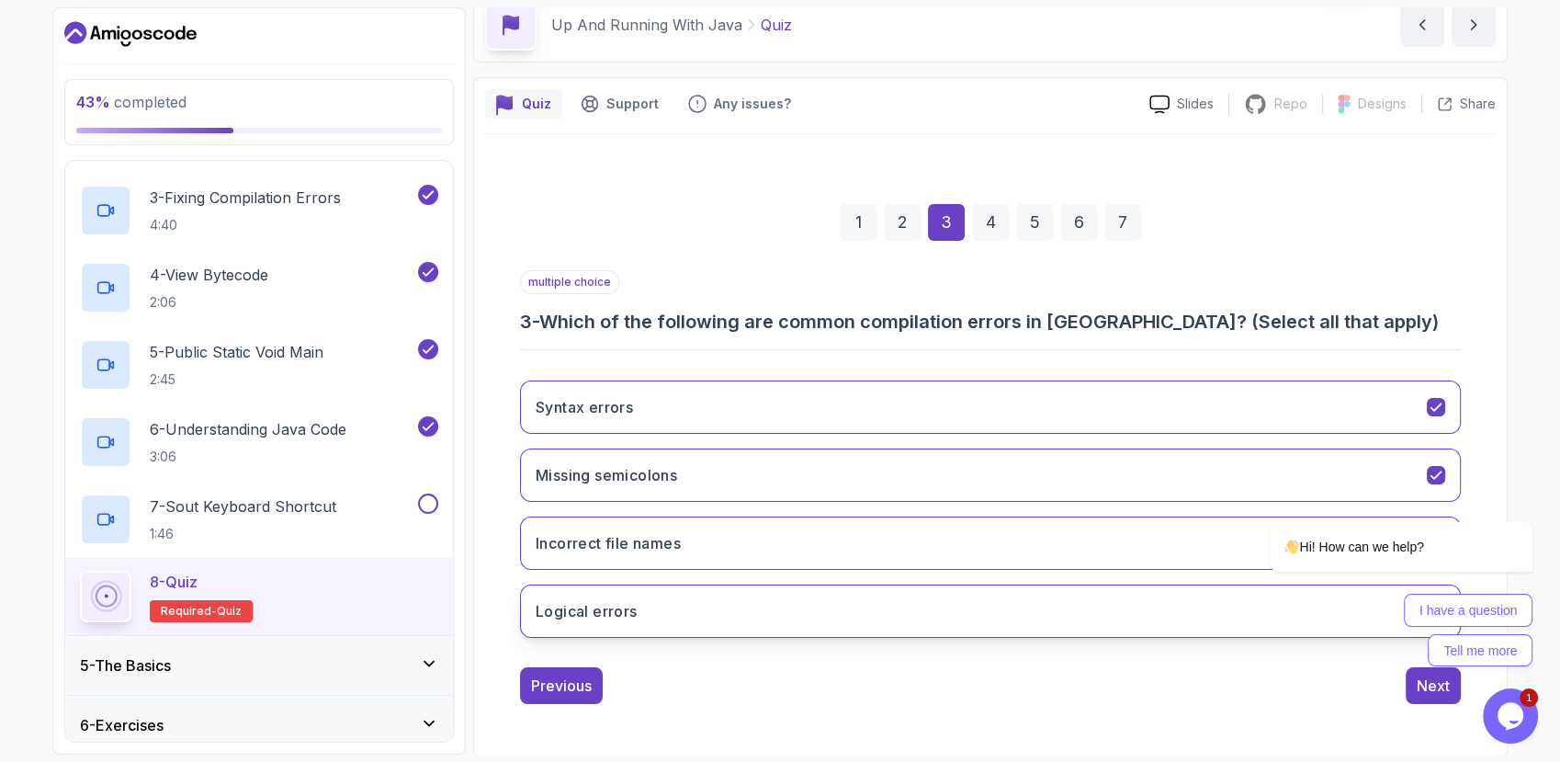
click at [728, 592] on button "Logical errors" at bounding box center [990, 610] width 941 height 53
click at [993, 217] on div "4" at bounding box center [990, 222] width 37 height 37
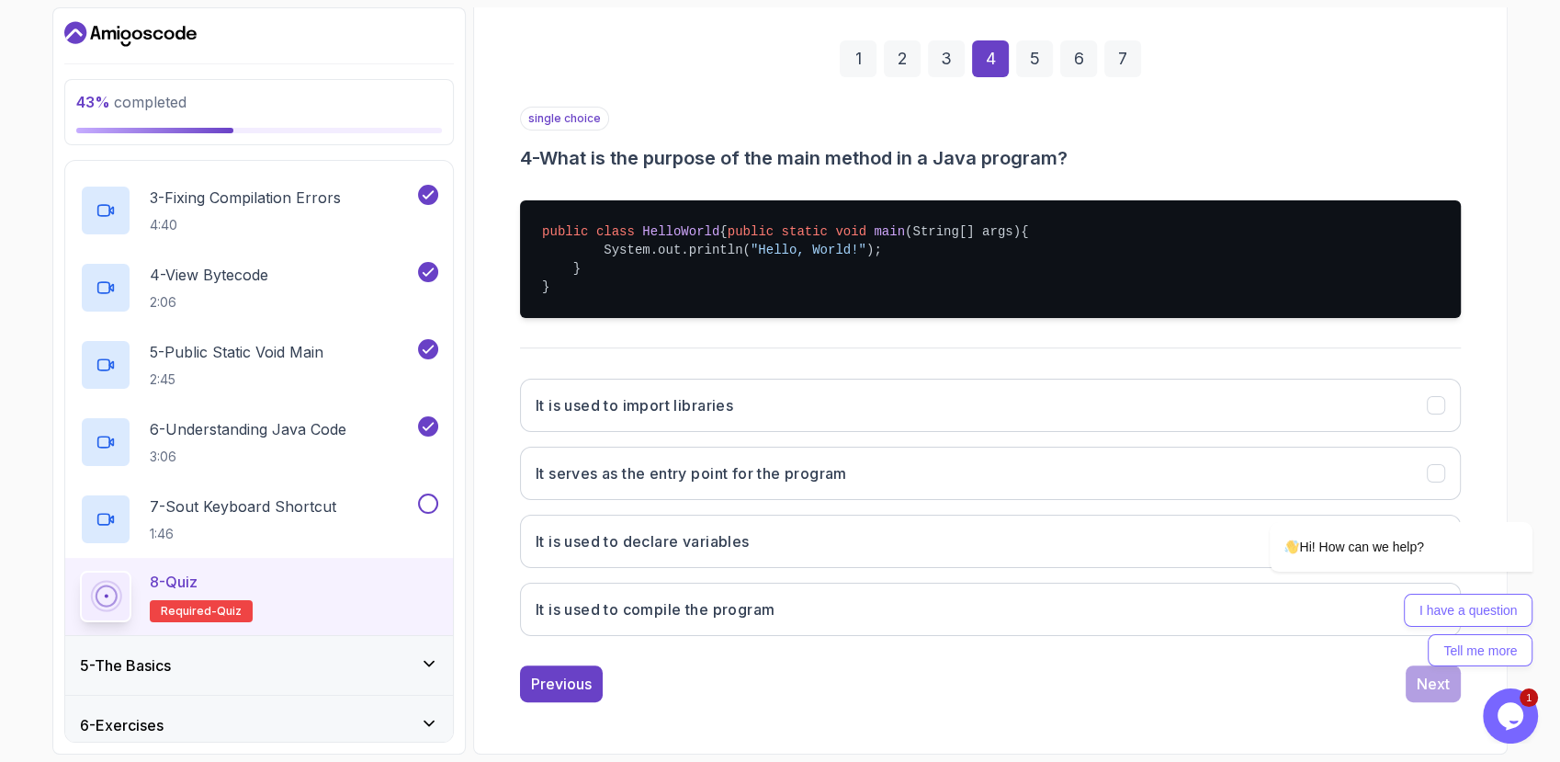
scroll to position [266, 0]
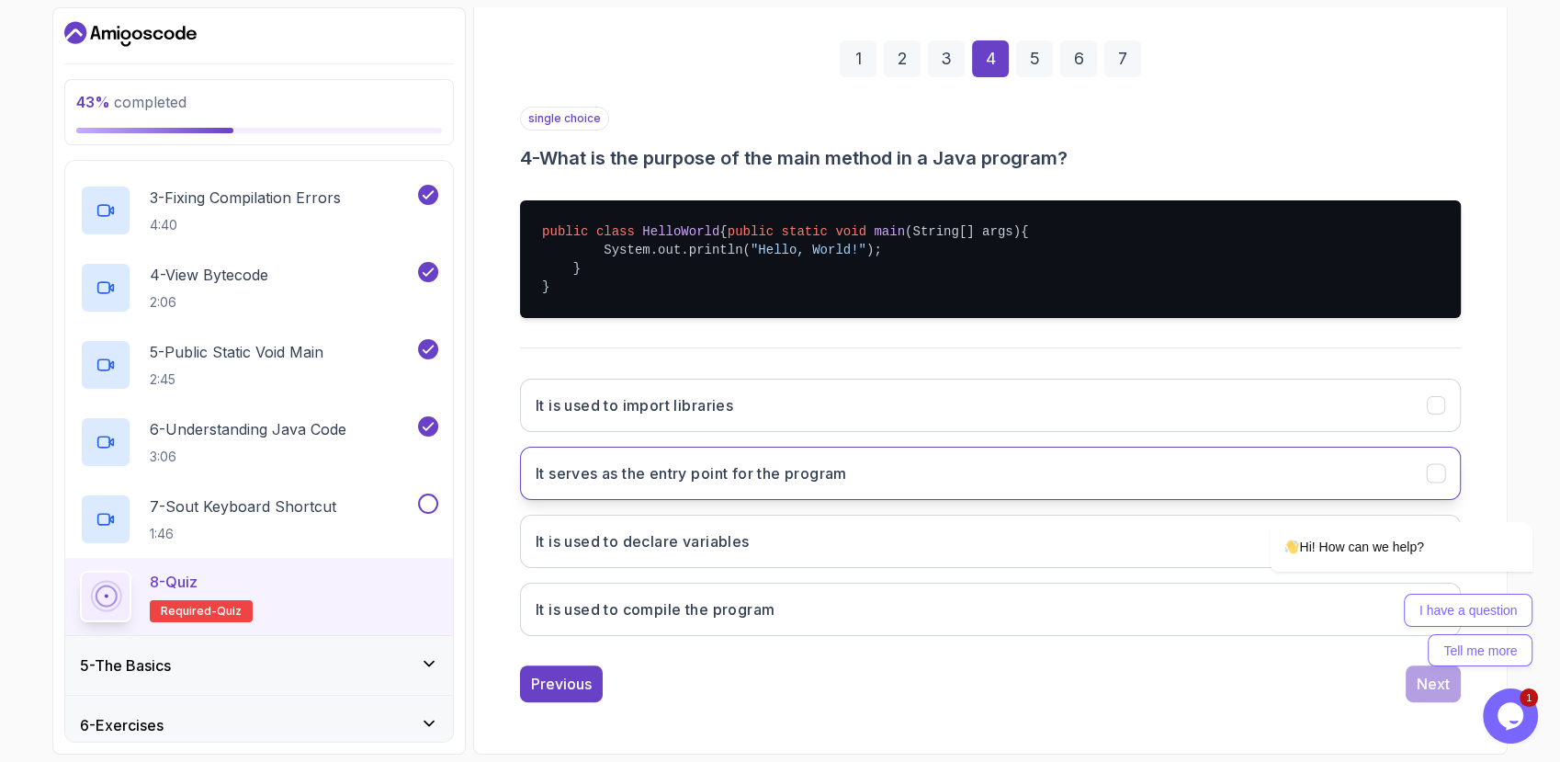
click at [739, 483] on h3 "It serves as the entry point for the program" at bounding box center [692, 473] width 312 height 22
click at [1040, 40] on div "5" at bounding box center [1034, 58] width 37 height 37
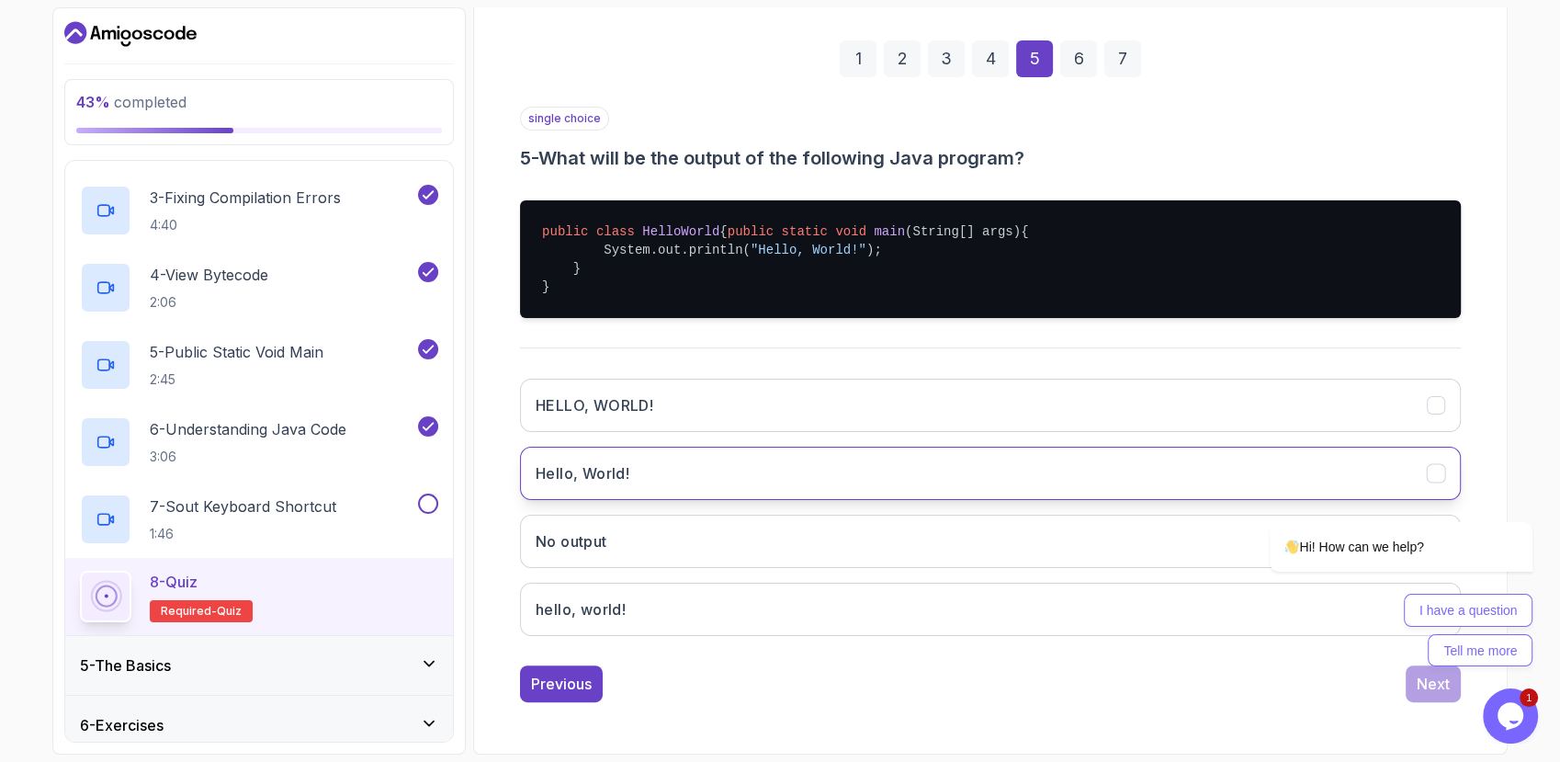
click at [647, 482] on button "Hello, World!" at bounding box center [990, 473] width 941 height 53
click at [1080, 43] on div "6" at bounding box center [1079, 58] width 37 height 37
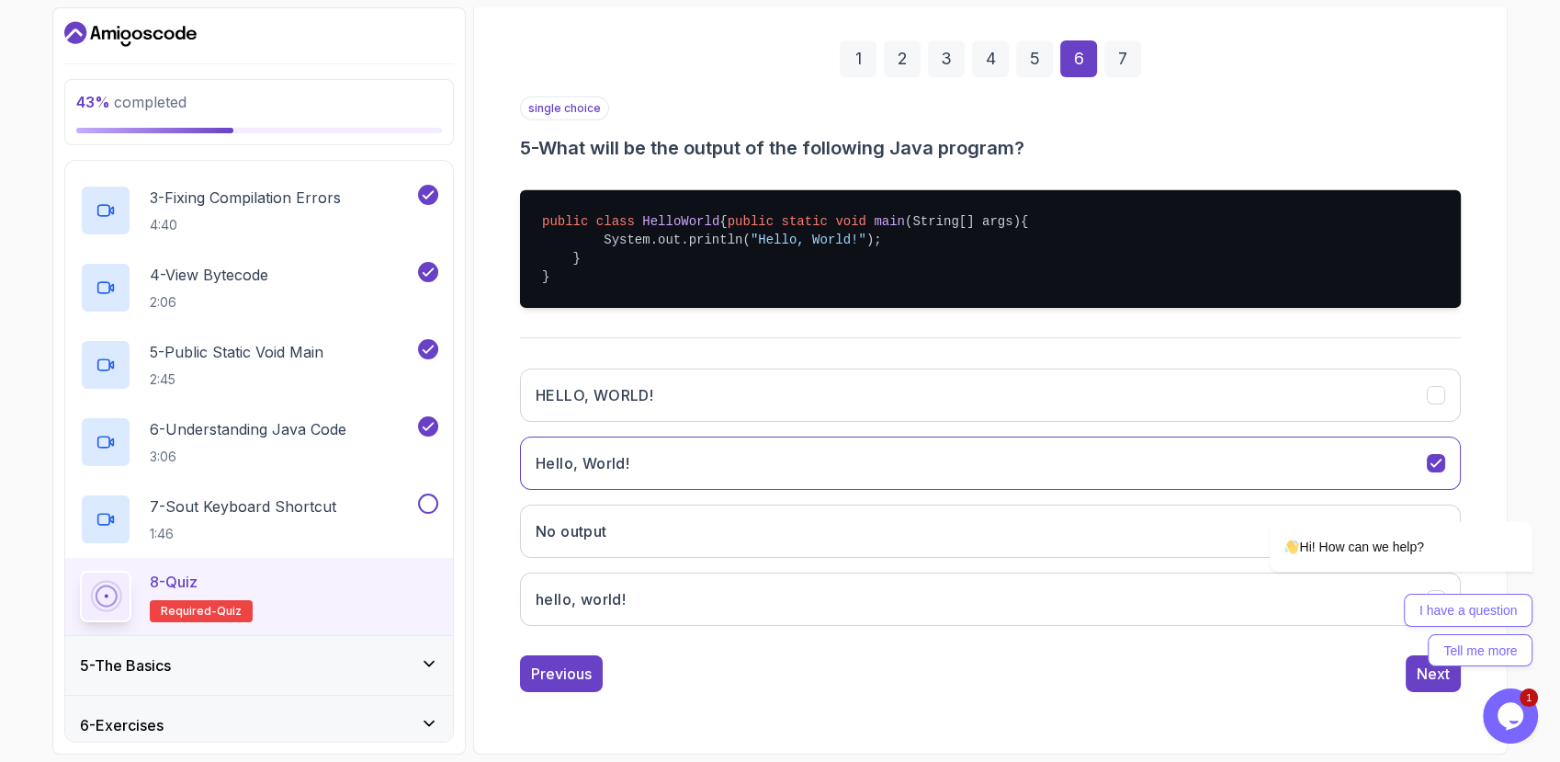
scroll to position [86, 0]
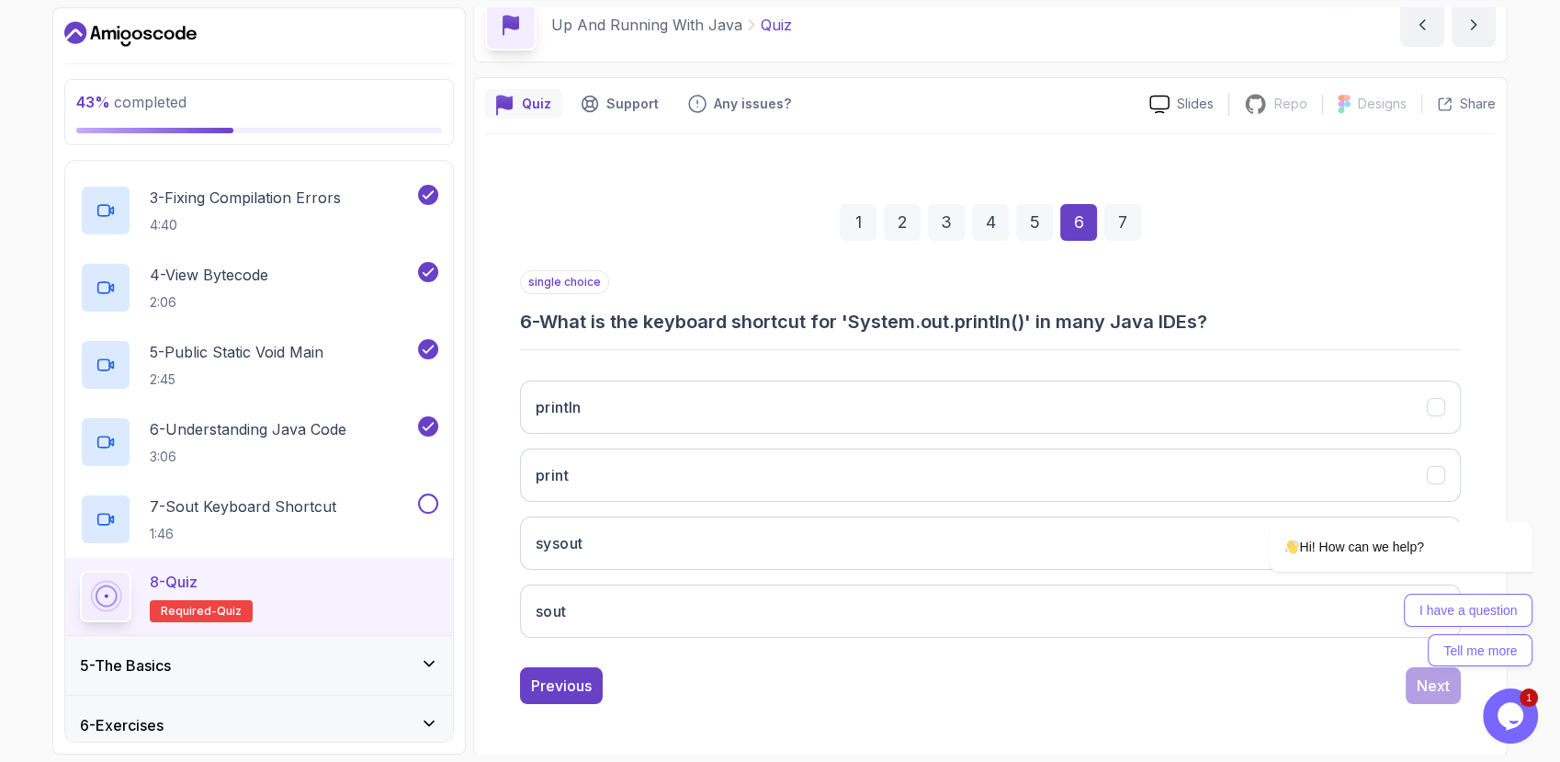
drag, startPoint x: 1230, startPoint y: 311, endPoint x: 542, endPoint y: 318, distance: 687.5
click at [542, 318] on h3 "6 - What is the keyboard shortcut for 'System.out.println()' in many Java IDEs?" at bounding box center [990, 322] width 941 height 26
copy h3 "What is the keyboard shortcut for 'System.out.println()' in many Java IDEs?"
click at [580, 599] on button "sout" at bounding box center [990, 610] width 941 height 53
click at [1121, 216] on div "7" at bounding box center [1123, 222] width 37 height 37
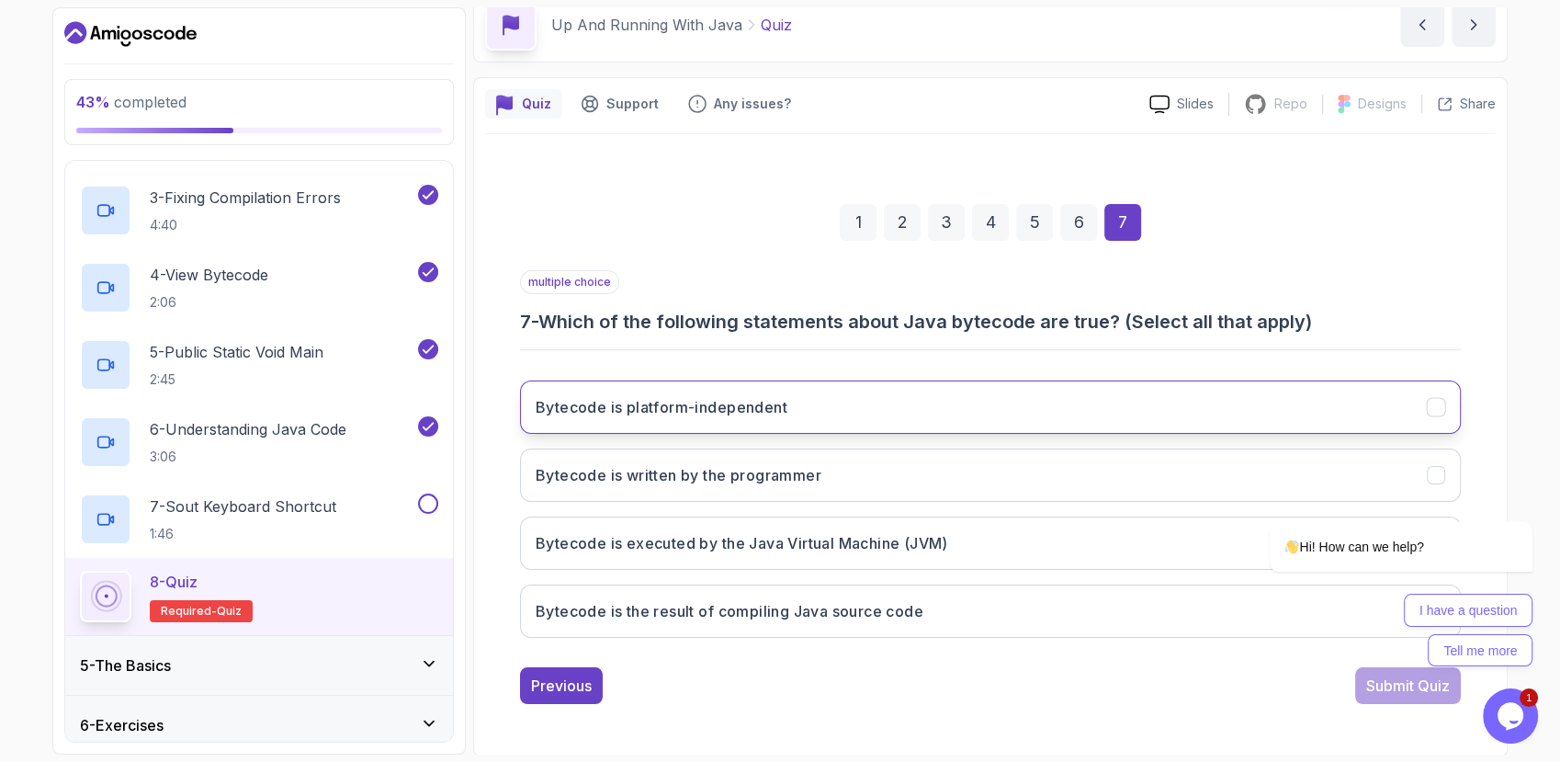
click at [864, 420] on button "Bytecode is platform-independent" at bounding box center [990, 406] width 941 height 53
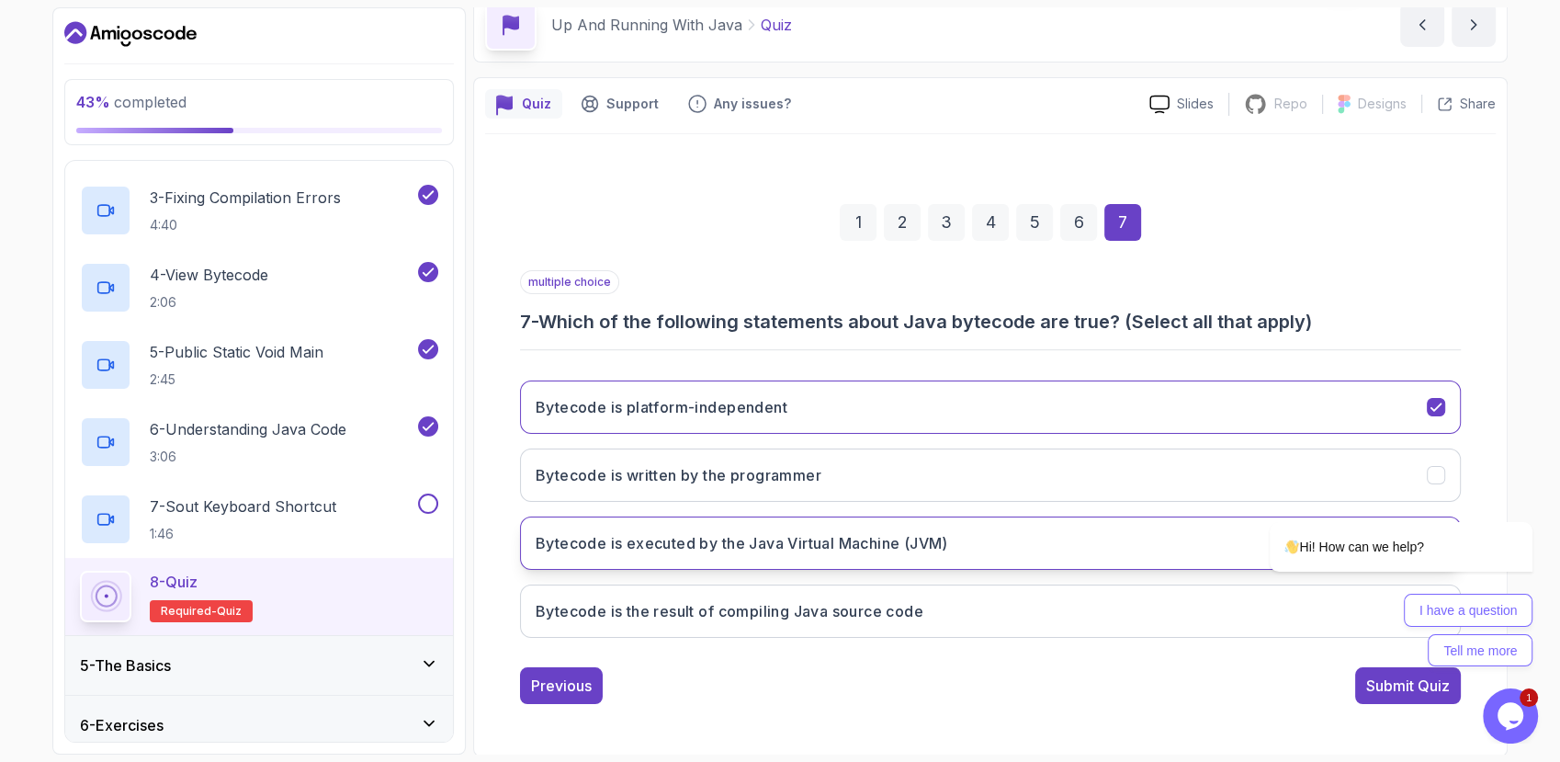
click at [816, 545] on h3 "Bytecode is executed by the Java Virtual Machine (JVM)" at bounding box center [742, 543] width 413 height 22
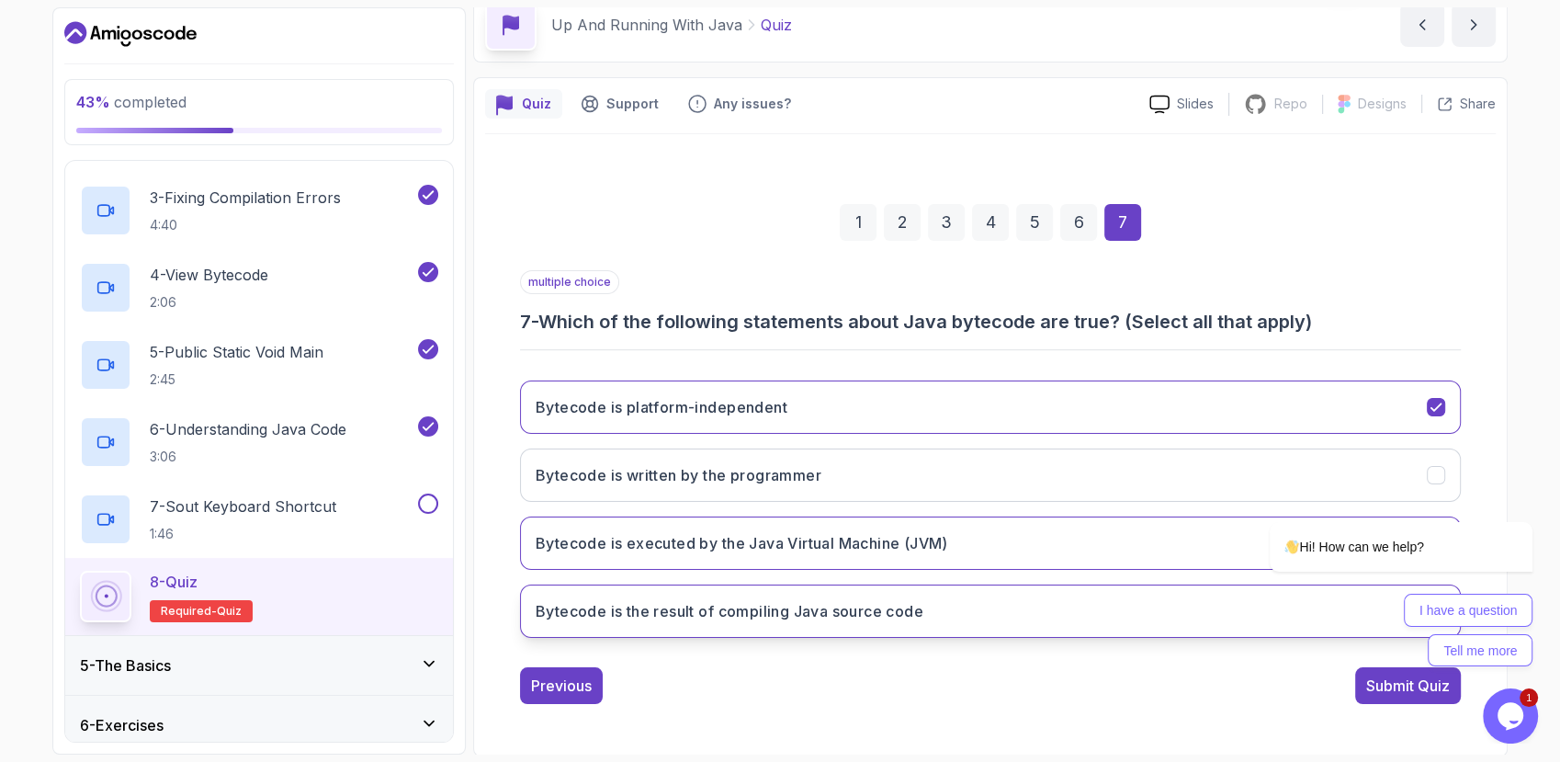
click at [813, 606] on h3 "Bytecode is the result of compiling Java source code" at bounding box center [730, 611] width 388 height 22
click at [1387, 684] on div "Submit Quiz" at bounding box center [1409, 686] width 84 height 22
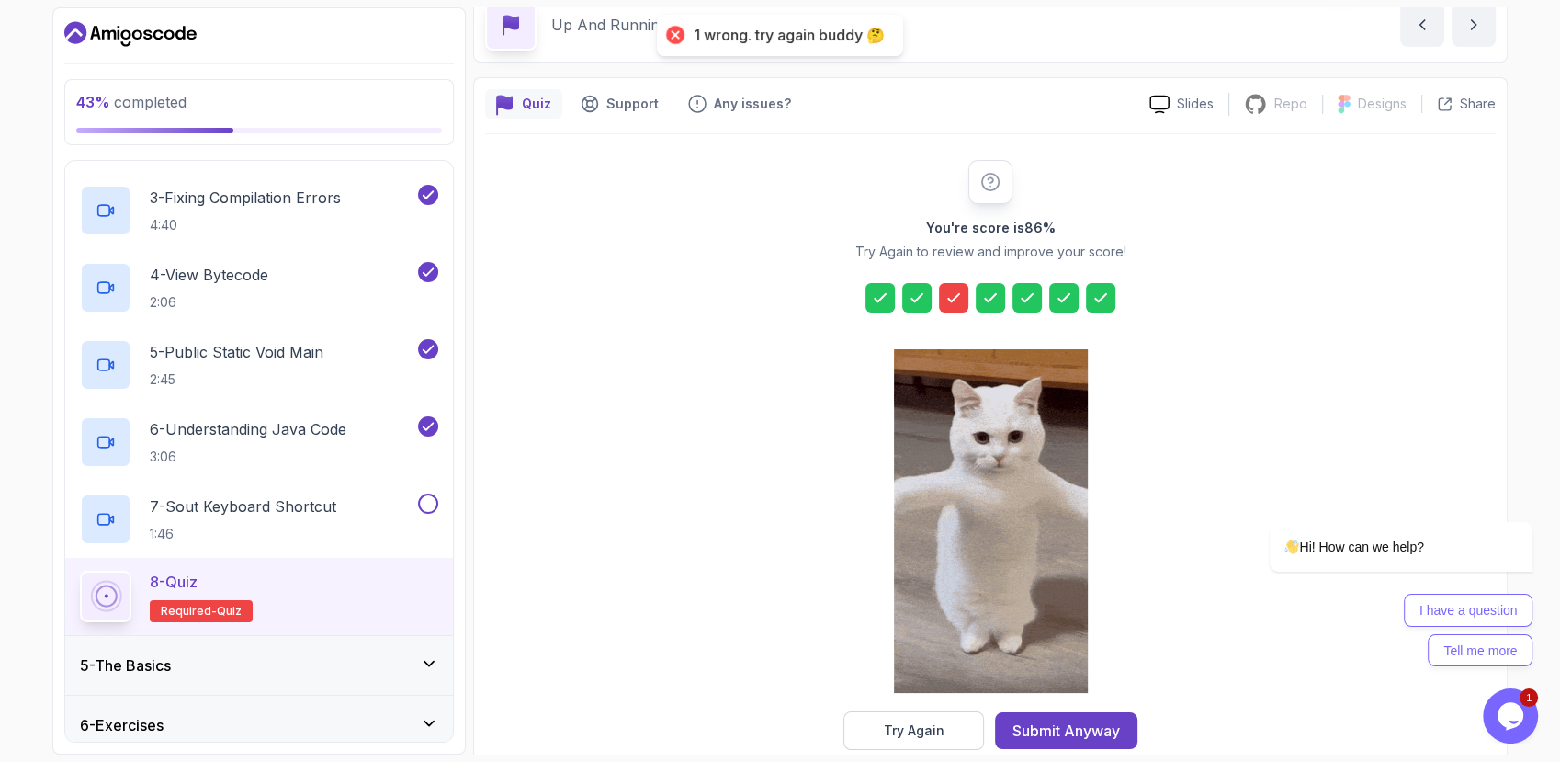
click at [946, 299] on icon at bounding box center [954, 298] width 18 height 18
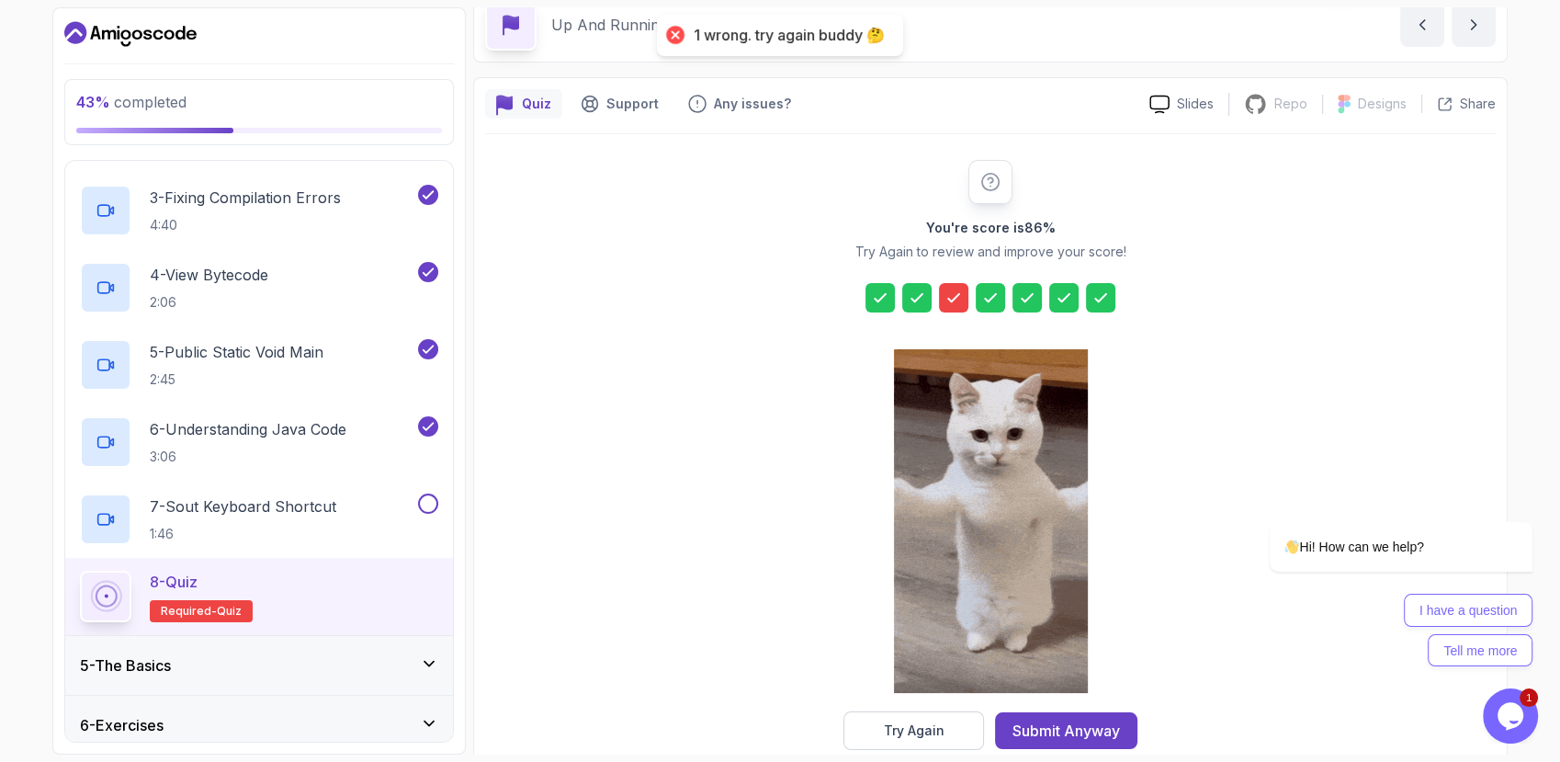
click at [946, 299] on icon at bounding box center [954, 298] width 18 height 18
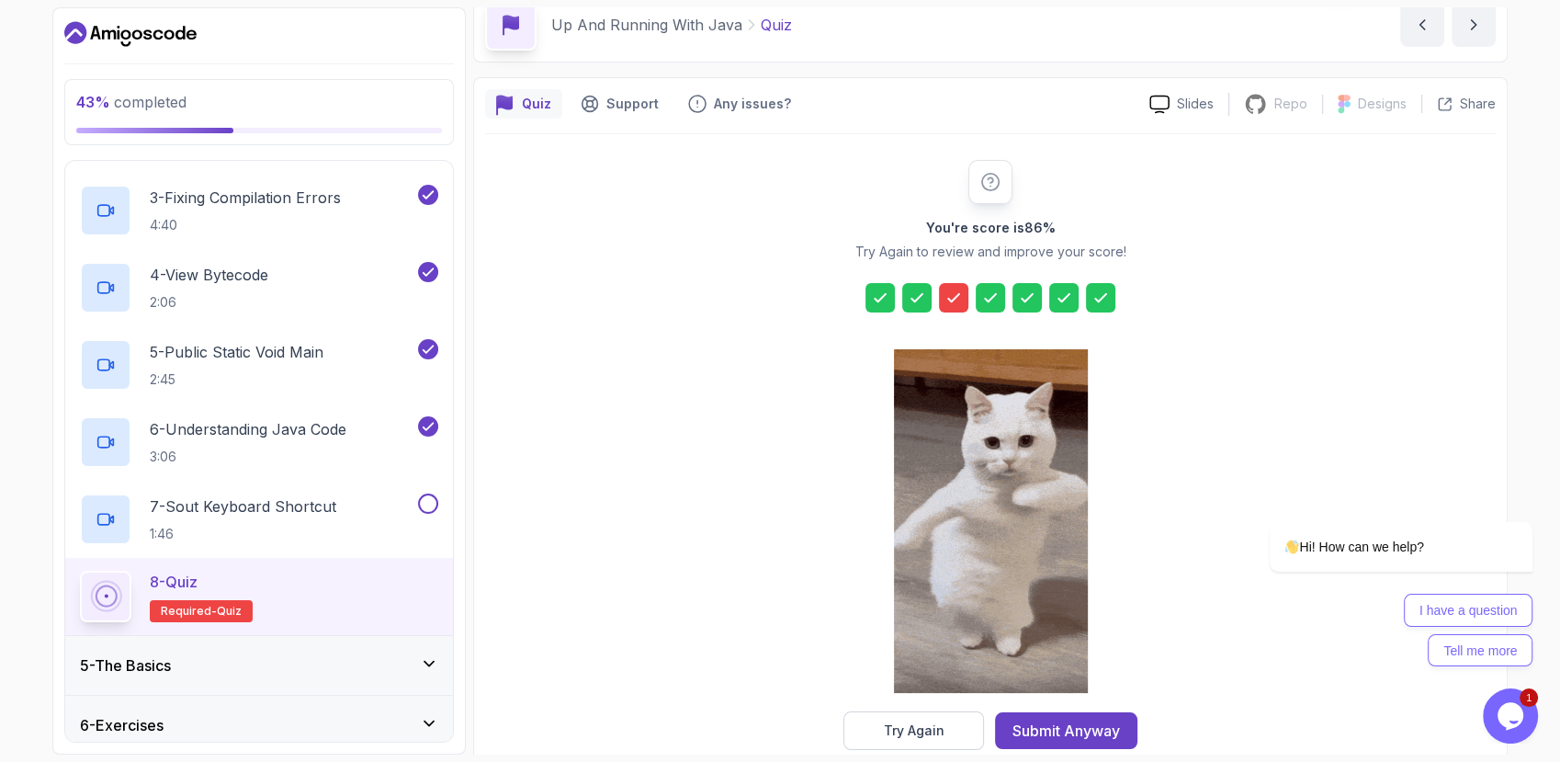
click at [946, 299] on icon at bounding box center [954, 298] width 18 height 18
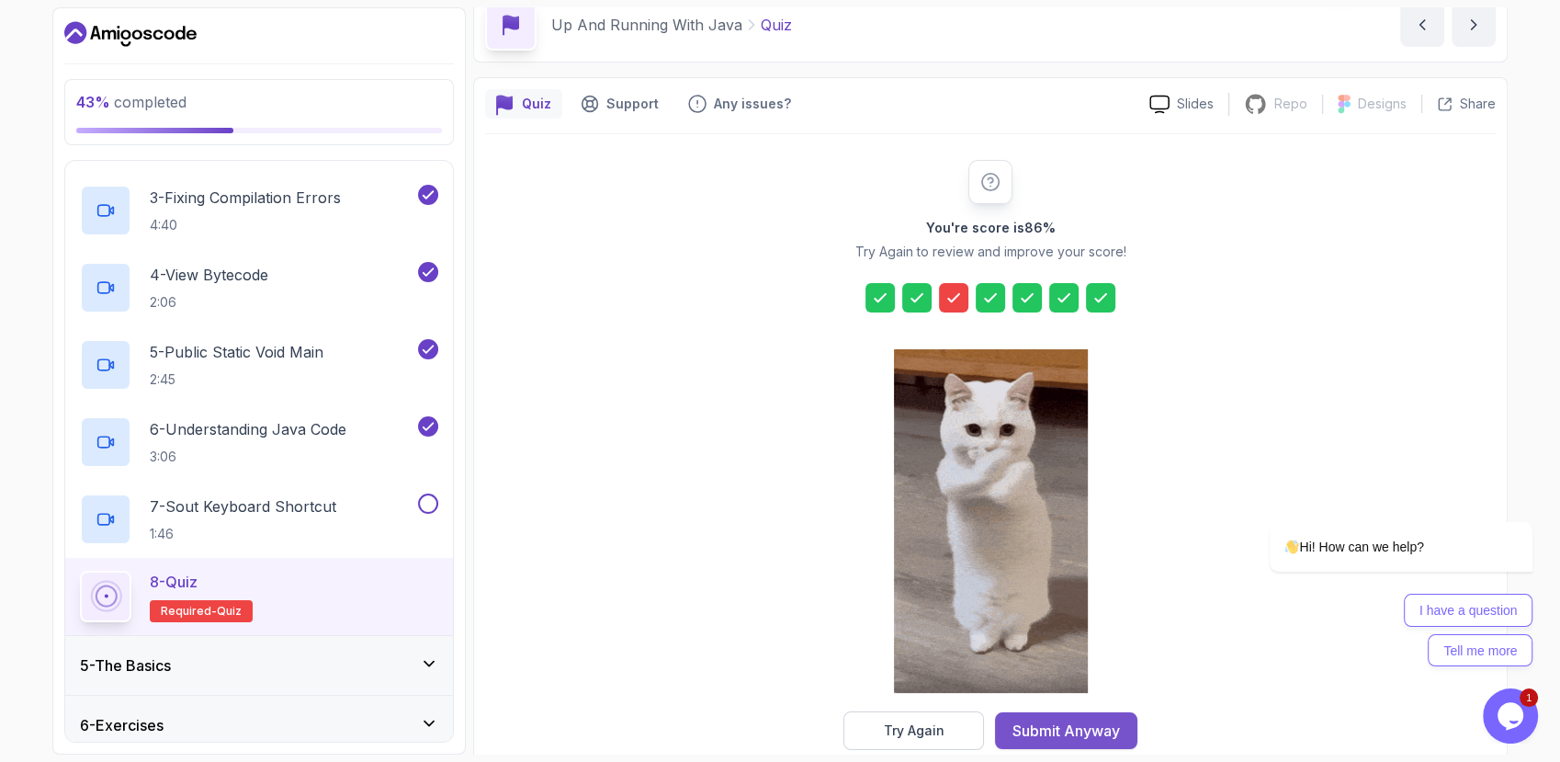
click at [1040, 732] on div "Submit Anyway" at bounding box center [1067, 731] width 108 height 22
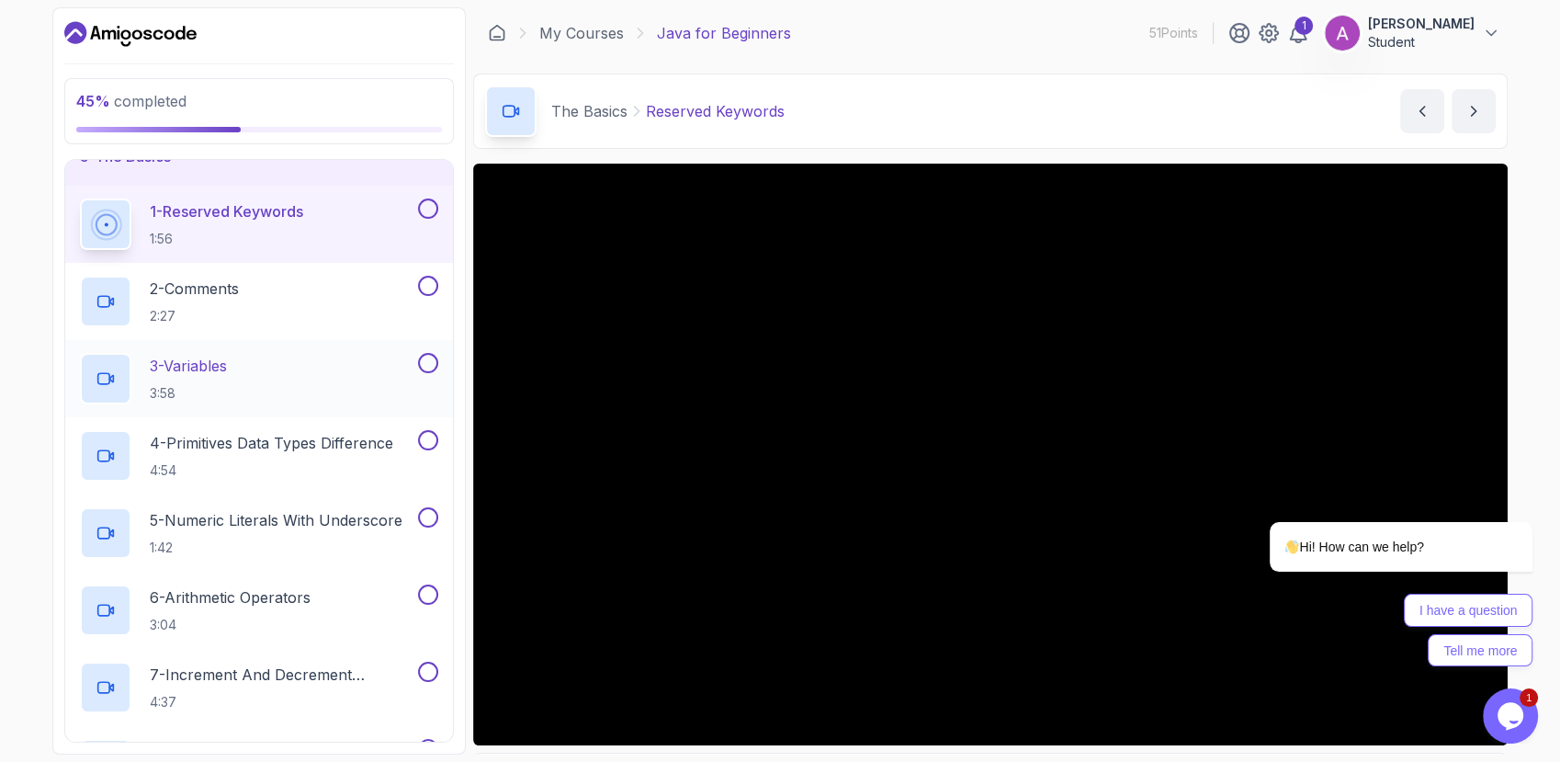
scroll to position [257, 0]
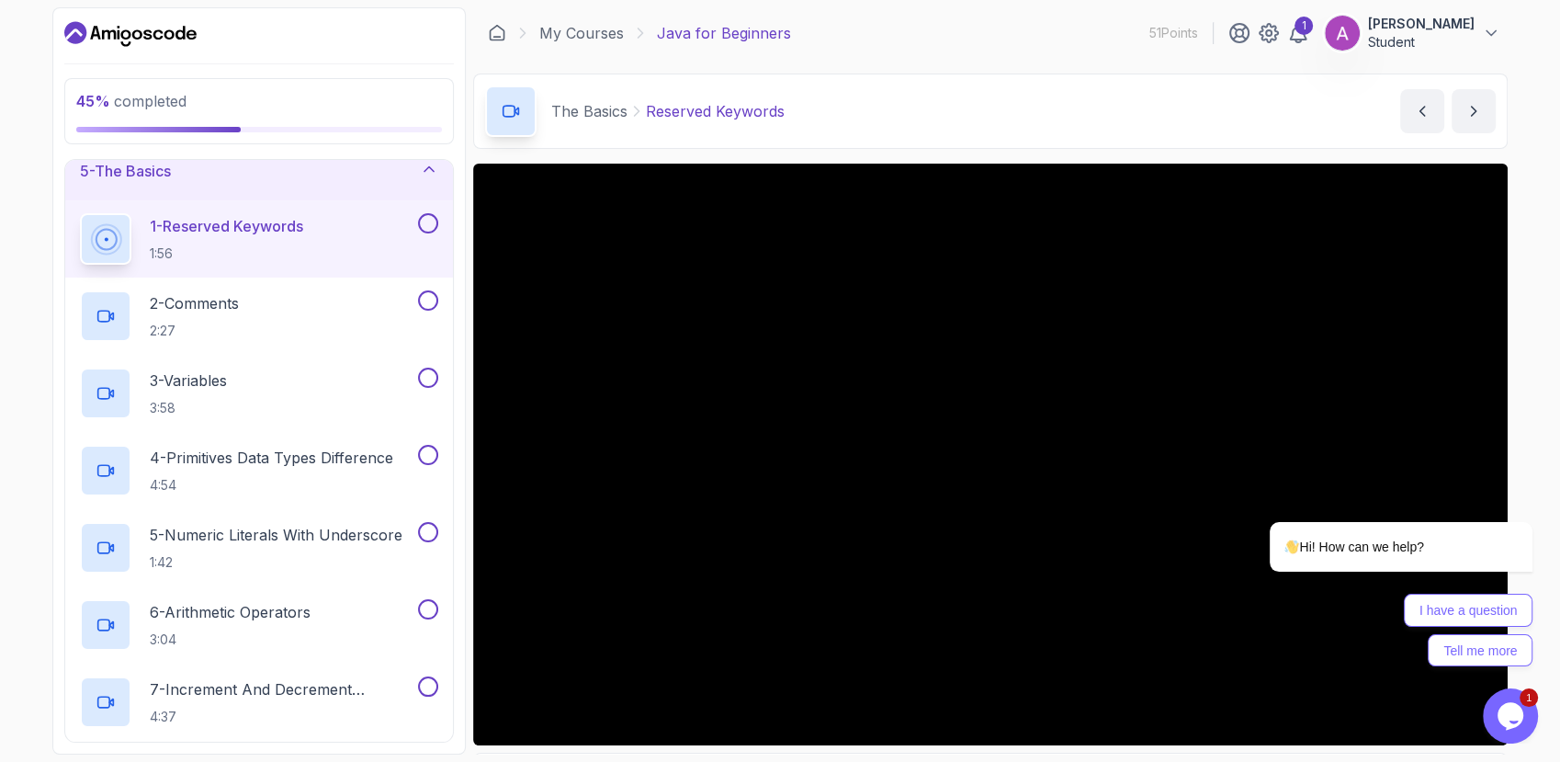
click at [428, 223] on button at bounding box center [428, 223] width 20 height 20
click at [432, 308] on button at bounding box center [428, 300] width 20 height 20
click at [426, 376] on button at bounding box center [428, 378] width 20 height 20
click at [437, 452] on button at bounding box center [428, 455] width 20 height 20
click at [432, 530] on button at bounding box center [428, 532] width 20 height 20
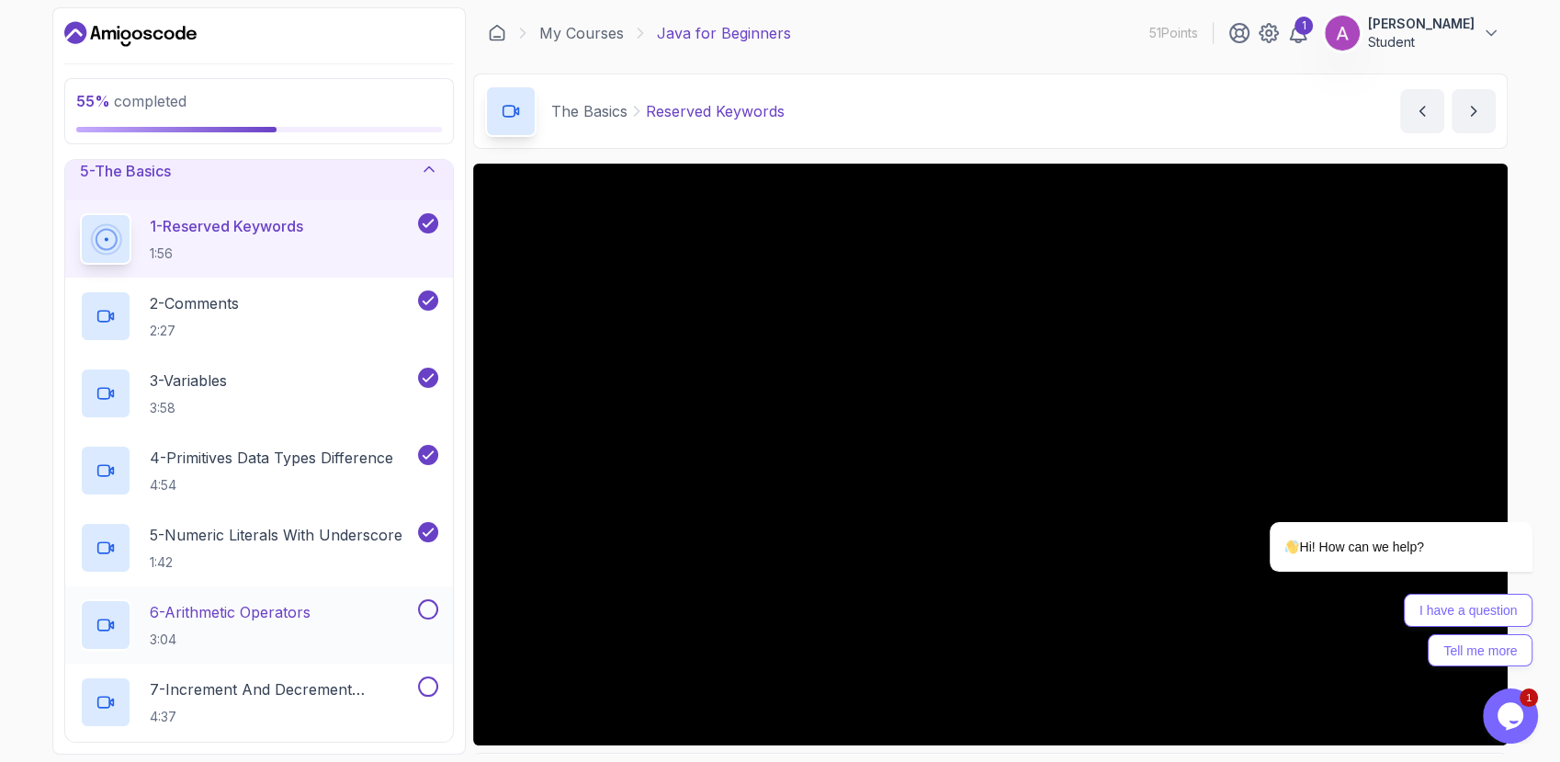
click at [420, 611] on button at bounding box center [428, 609] width 20 height 20
click at [425, 686] on button at bounding box center [428, 686] width 20 height 20
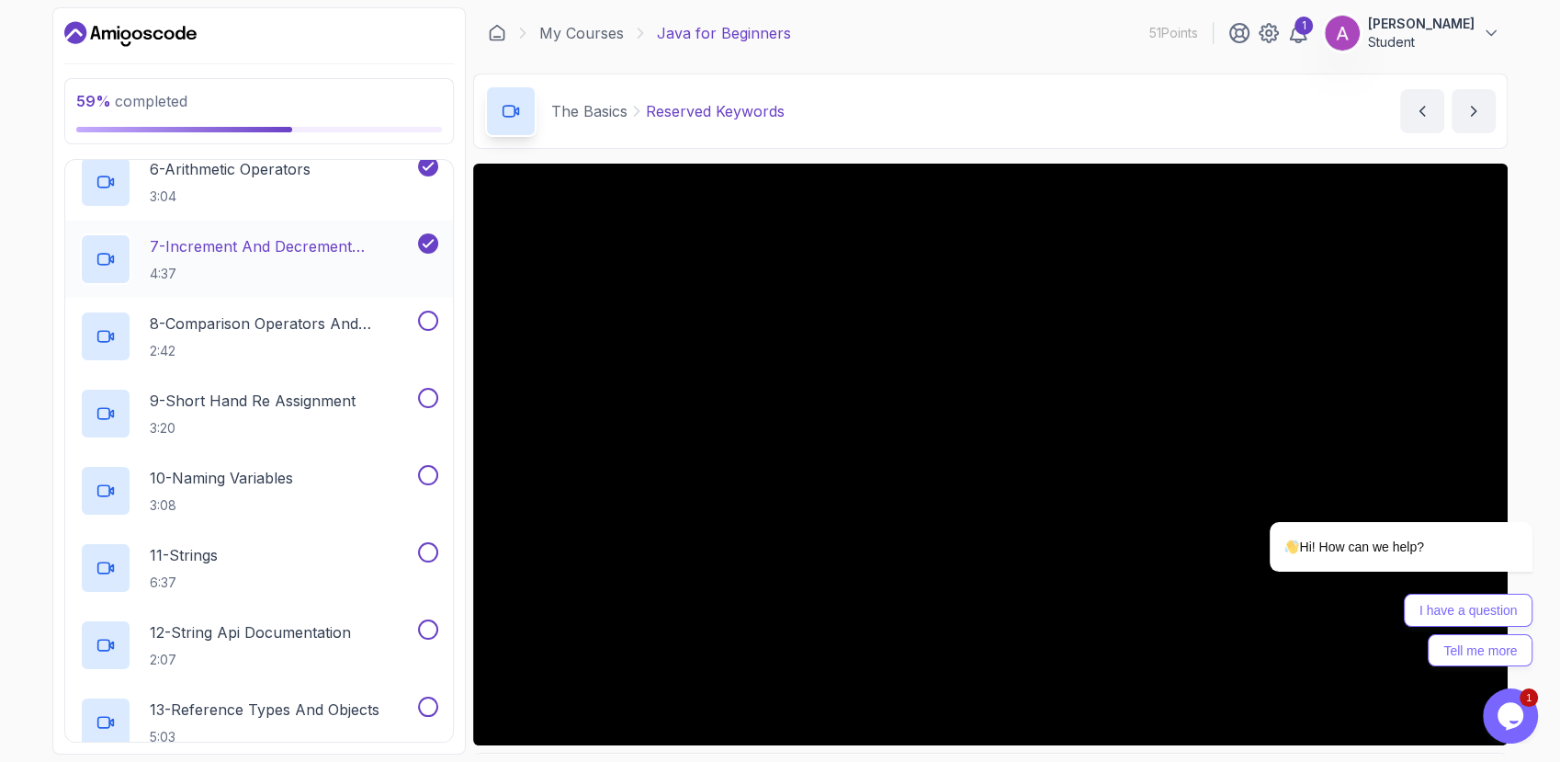
scroll to position [666, 0]
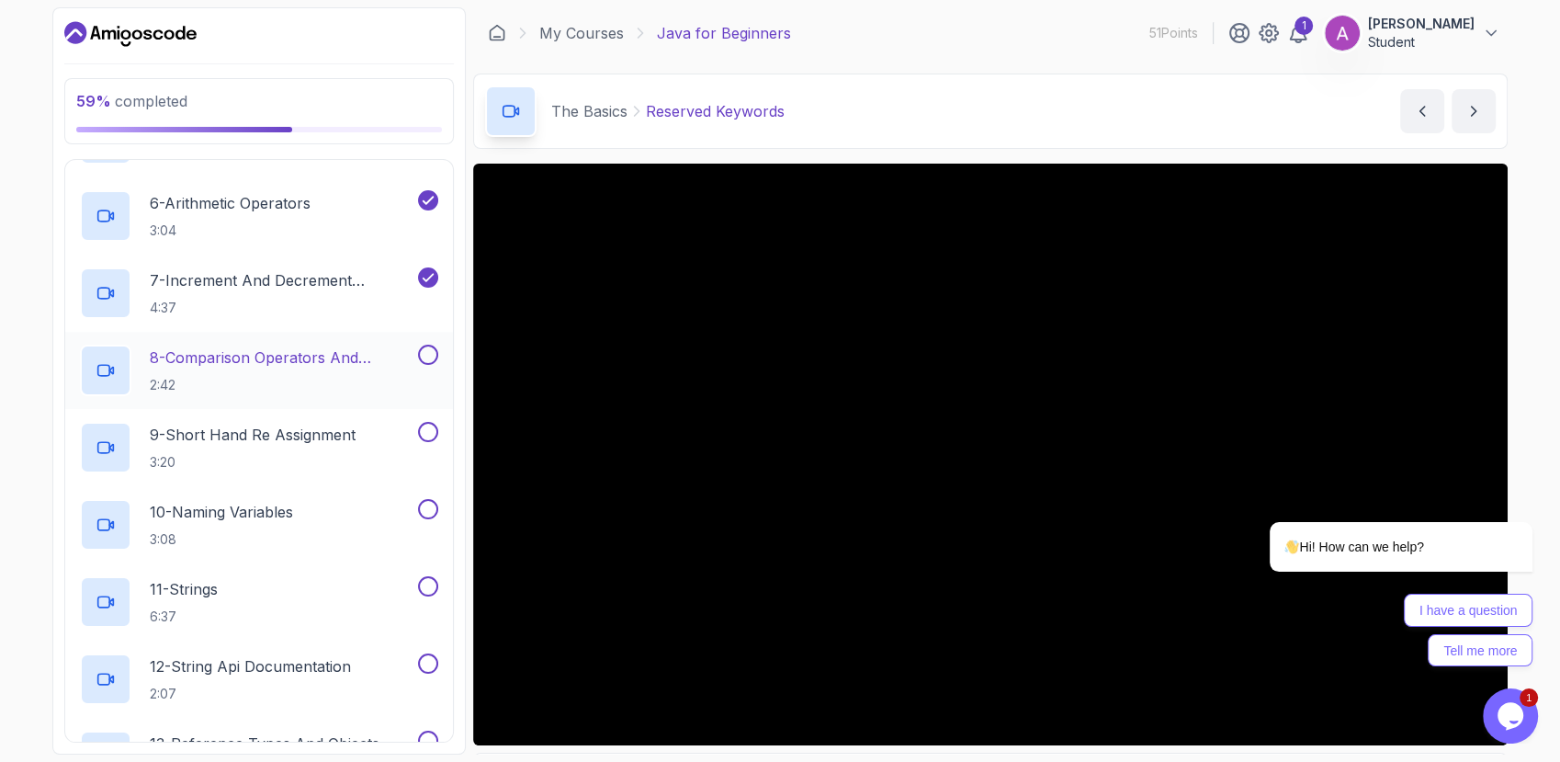
click at [425, 359] on button at bounding box center [428, 355] width 20 height 20
click at [424, 431] on button at bounding box center [428, 432] width 20 height 20
click at [421, 496] on div "10 - Naming Variables 3:08" at bounding box center [259, 524] width 388 height 77
click at [425, 587] on button at bounding box center [428, 586] width 20 height 20
click at [437, 504] on button at bounding box center [428, 509] width 20 height 20
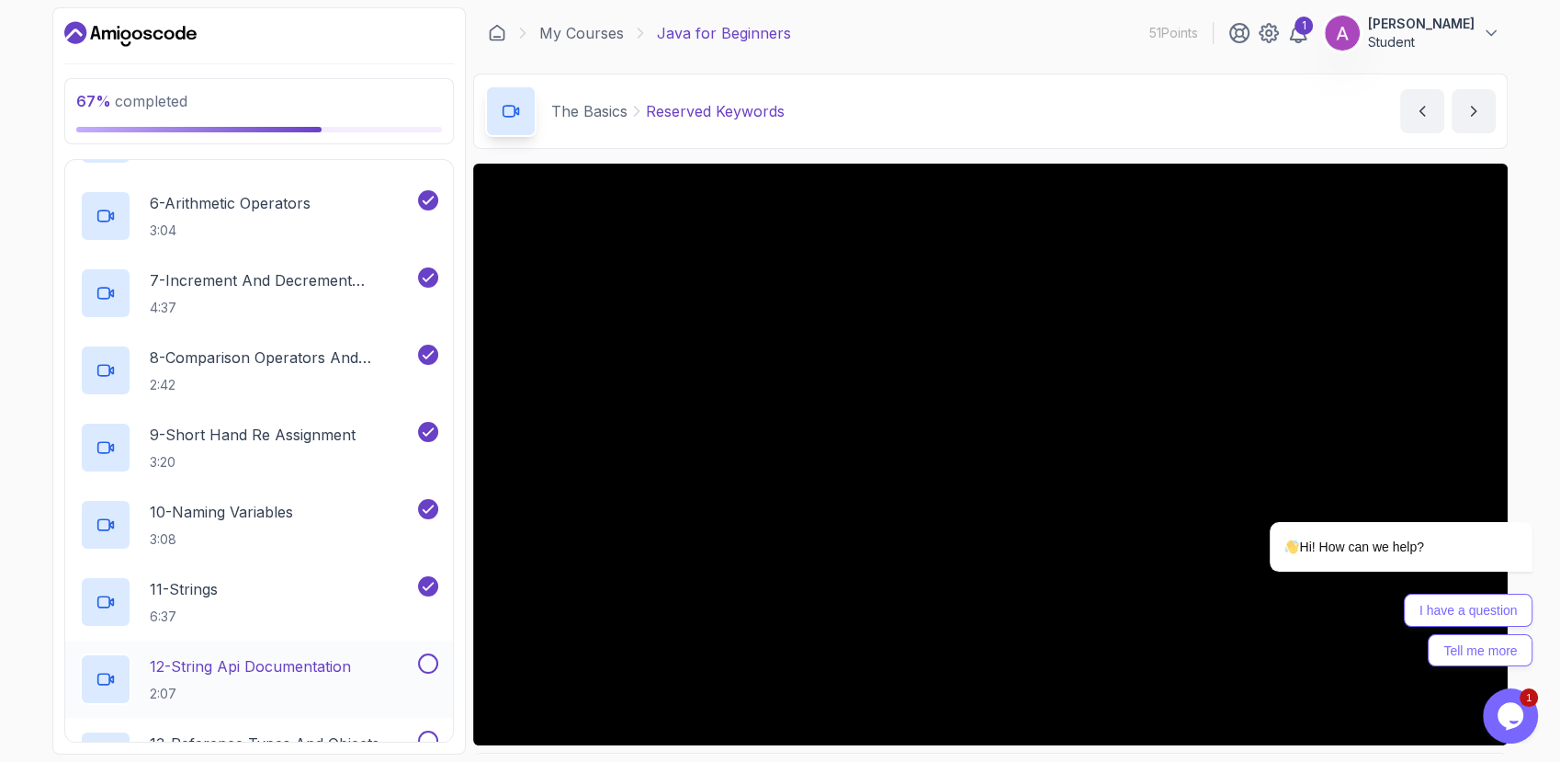
click at [424, 657] on button at bounding box center [428, 663] width 20 height 20
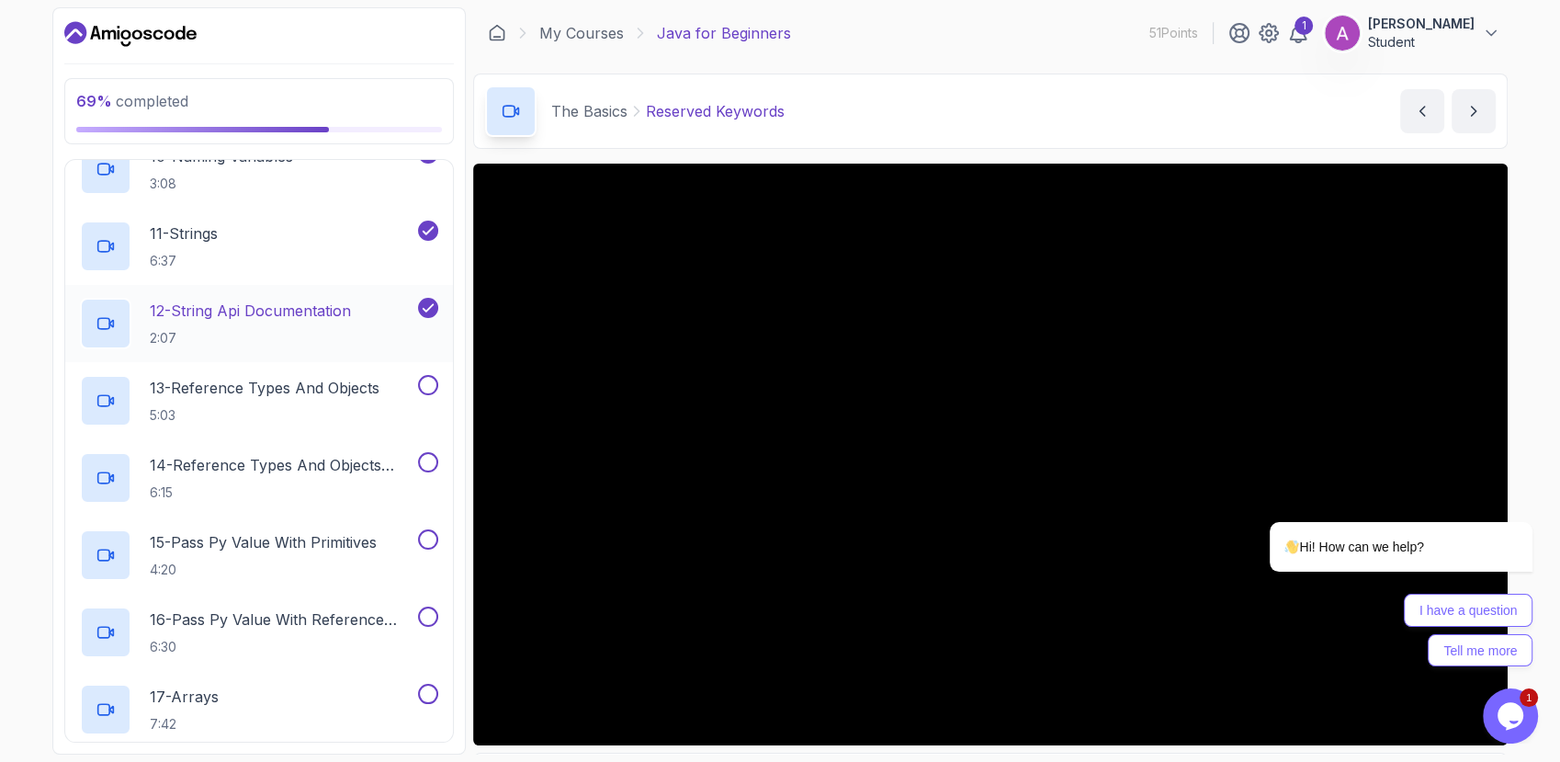
scroll to position [1054, 0]
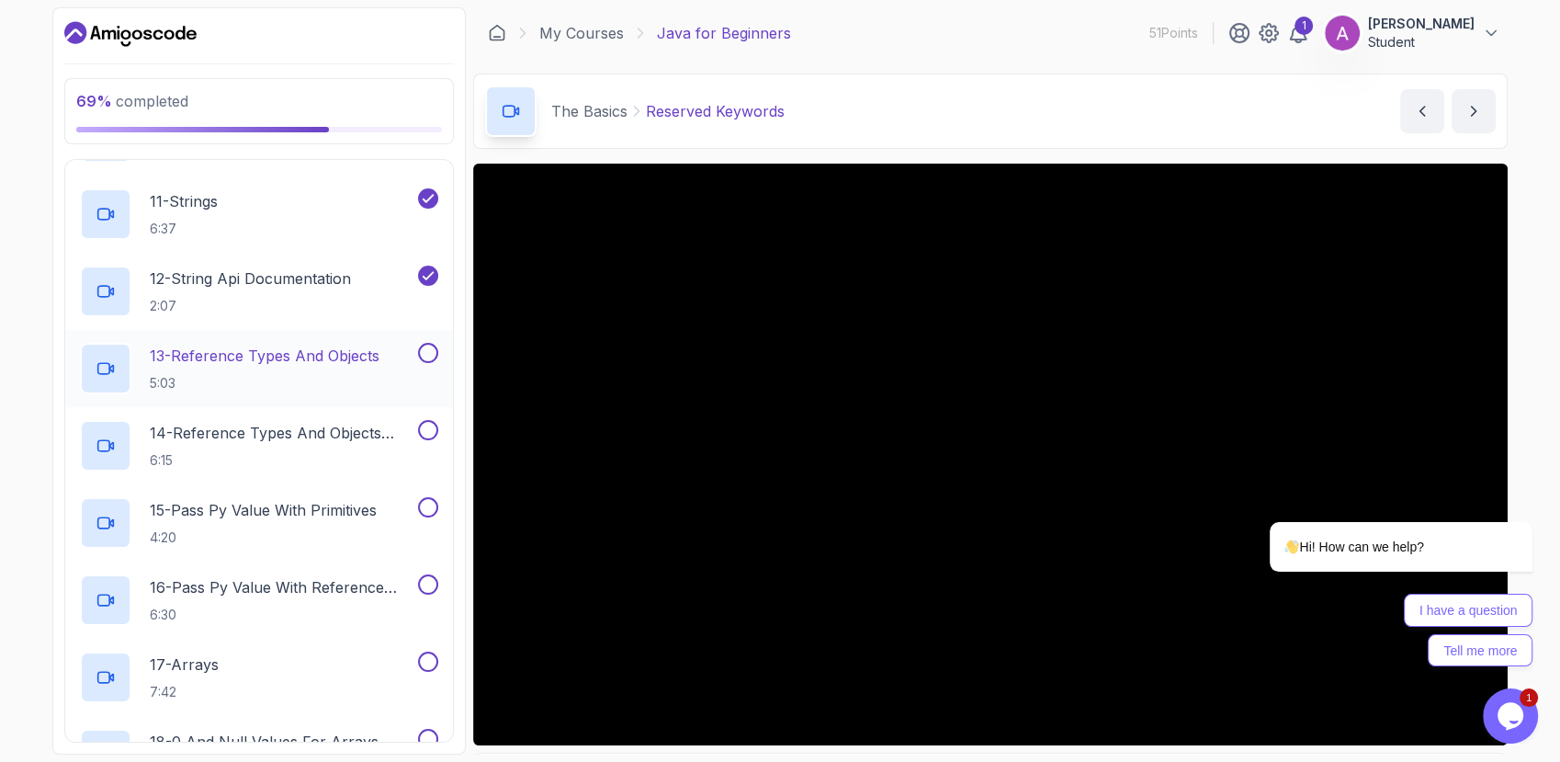
click at [434, 346] on button at bounding box center [428, 353] width 20 height 20
click at [429, 427] on button at bounding box center [428, 430] width 20 height 20
click at [429, 504] on button at bounding box center [428, 507] width 20 height 20
click at [428, 590] on button at bounding box center [428, 584] width 20 height 20
click at [430, 659] on button at bounding box center [428, 662] width 20 height 20
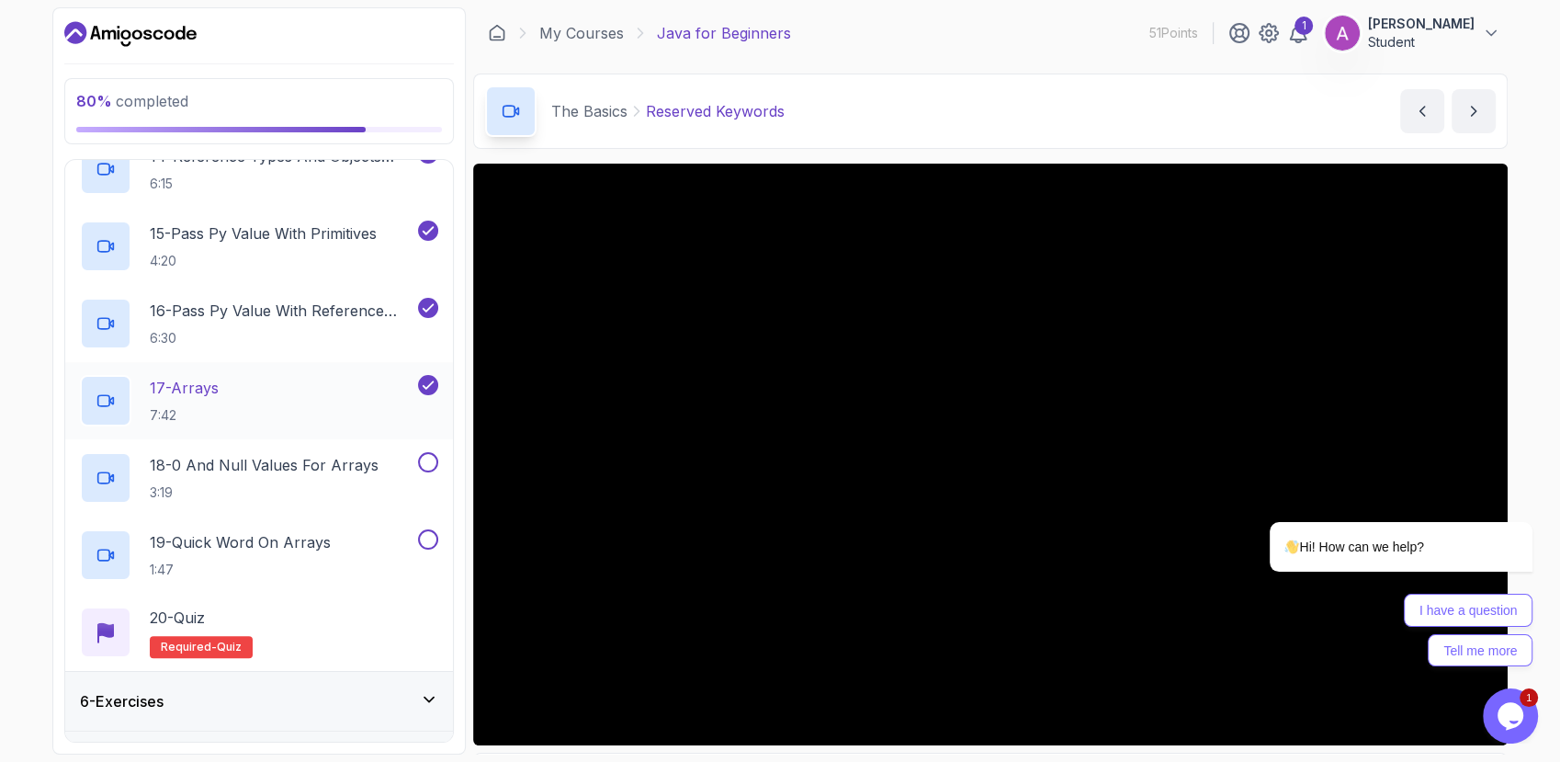
scroll to position [1378, 0]
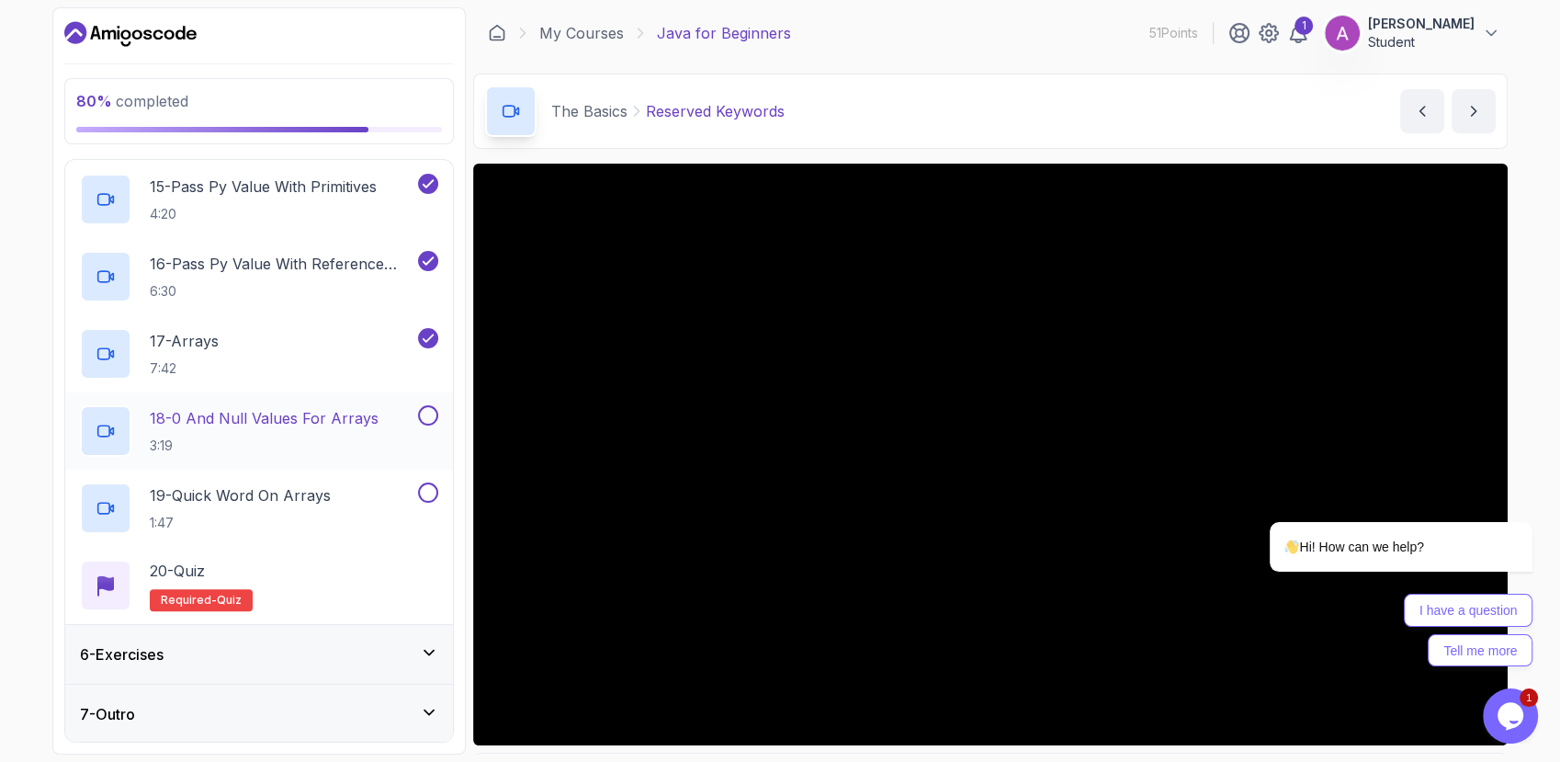
click at [430, 417] on button at bounding box center [428, 415] width 20 height 20
click at [430, 493] on button at bounding box center [428, 492] width 20 height 20
click at [221, 589] on p "Required- quiz" at bounding box center [201, 600] width 103 height 22
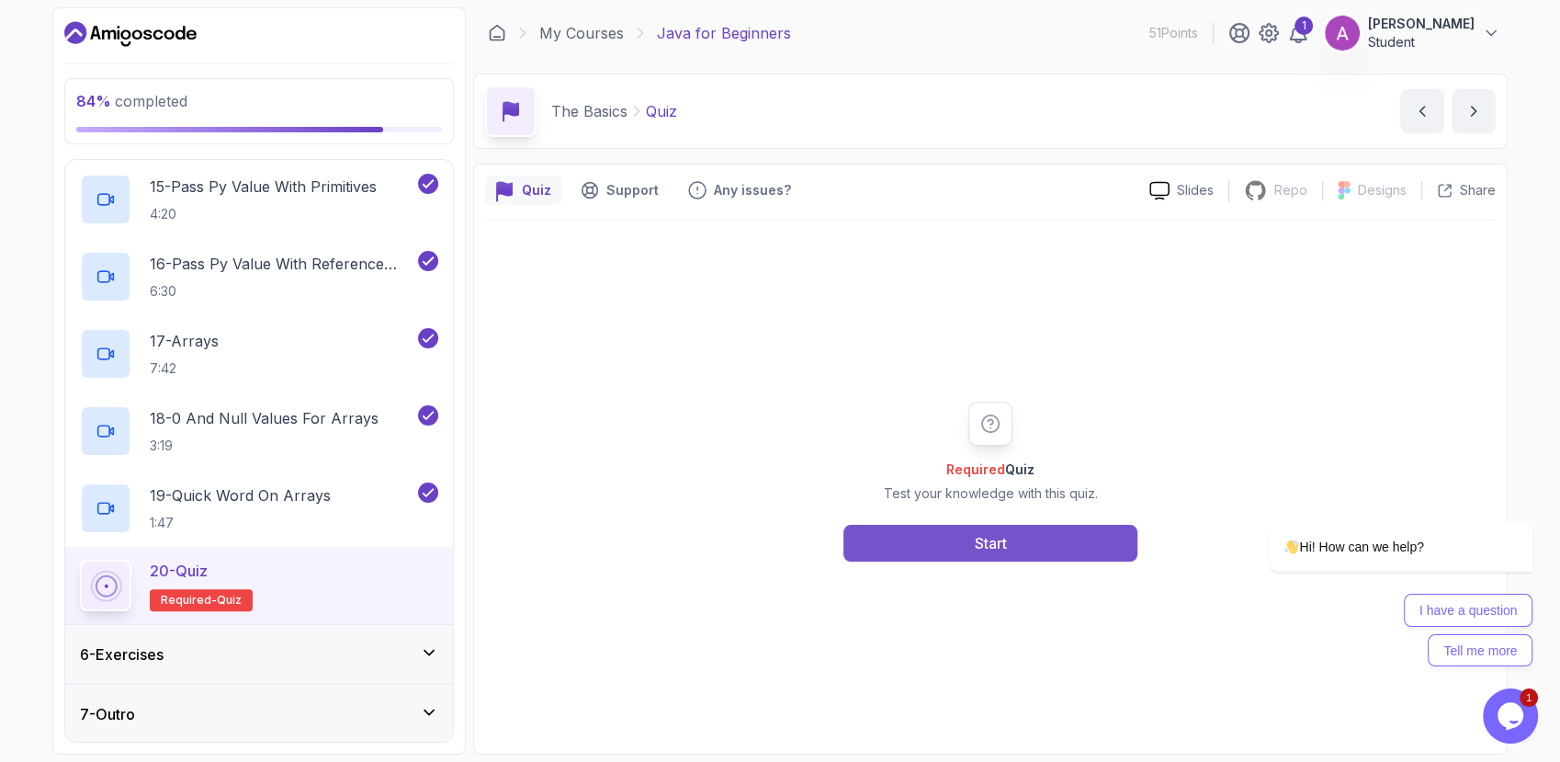
click at [988, 548] on div "Start" at bounding box center [991, 543] width 32 height 22
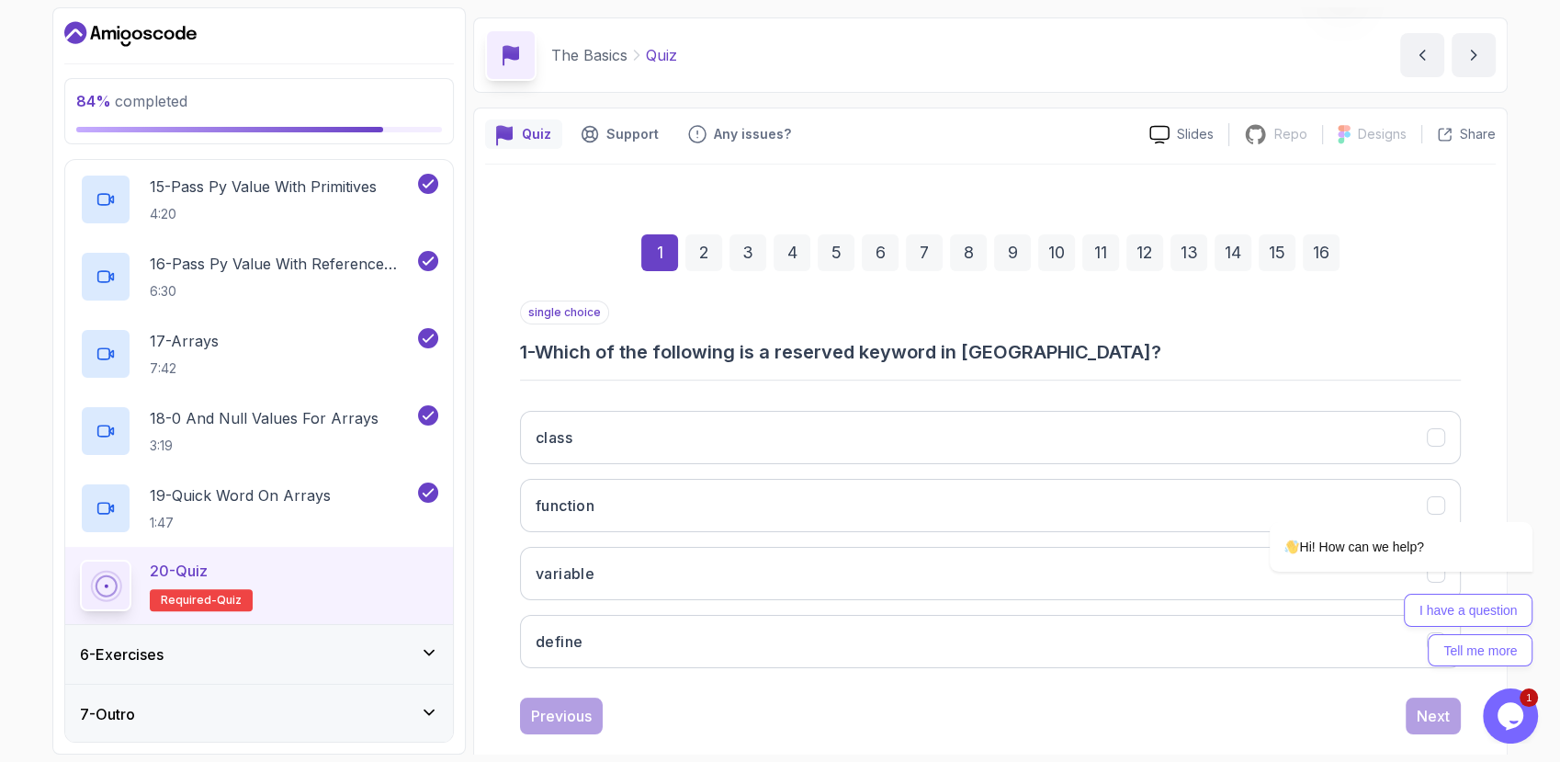
scroll to position [86, 0]
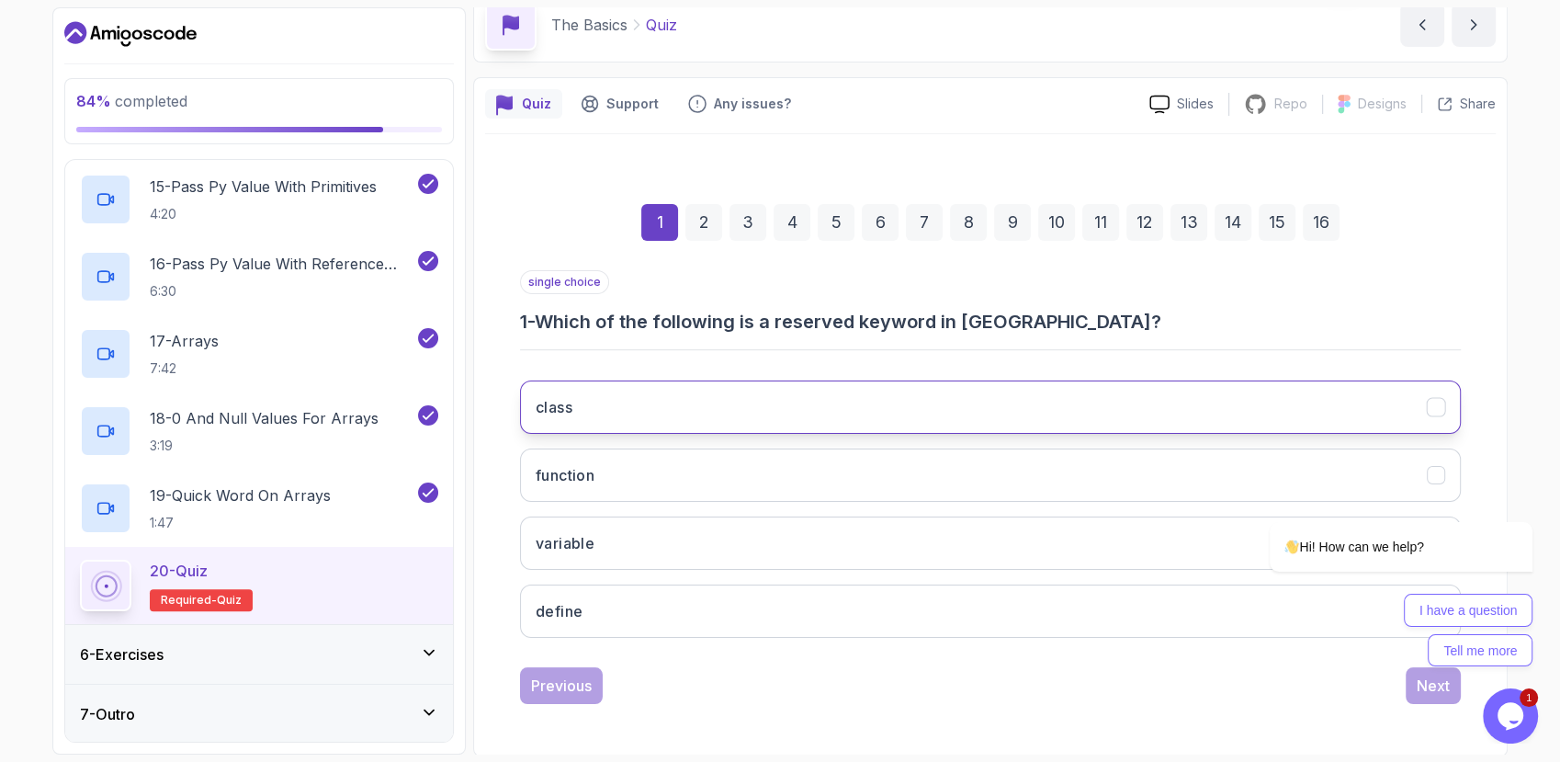
click at [676, 402] on button "class" at bounding box center [990, 406] width 941 height 53
click at [698, 213] on div "2" at bounding box center [704, 222] width 37 height 37
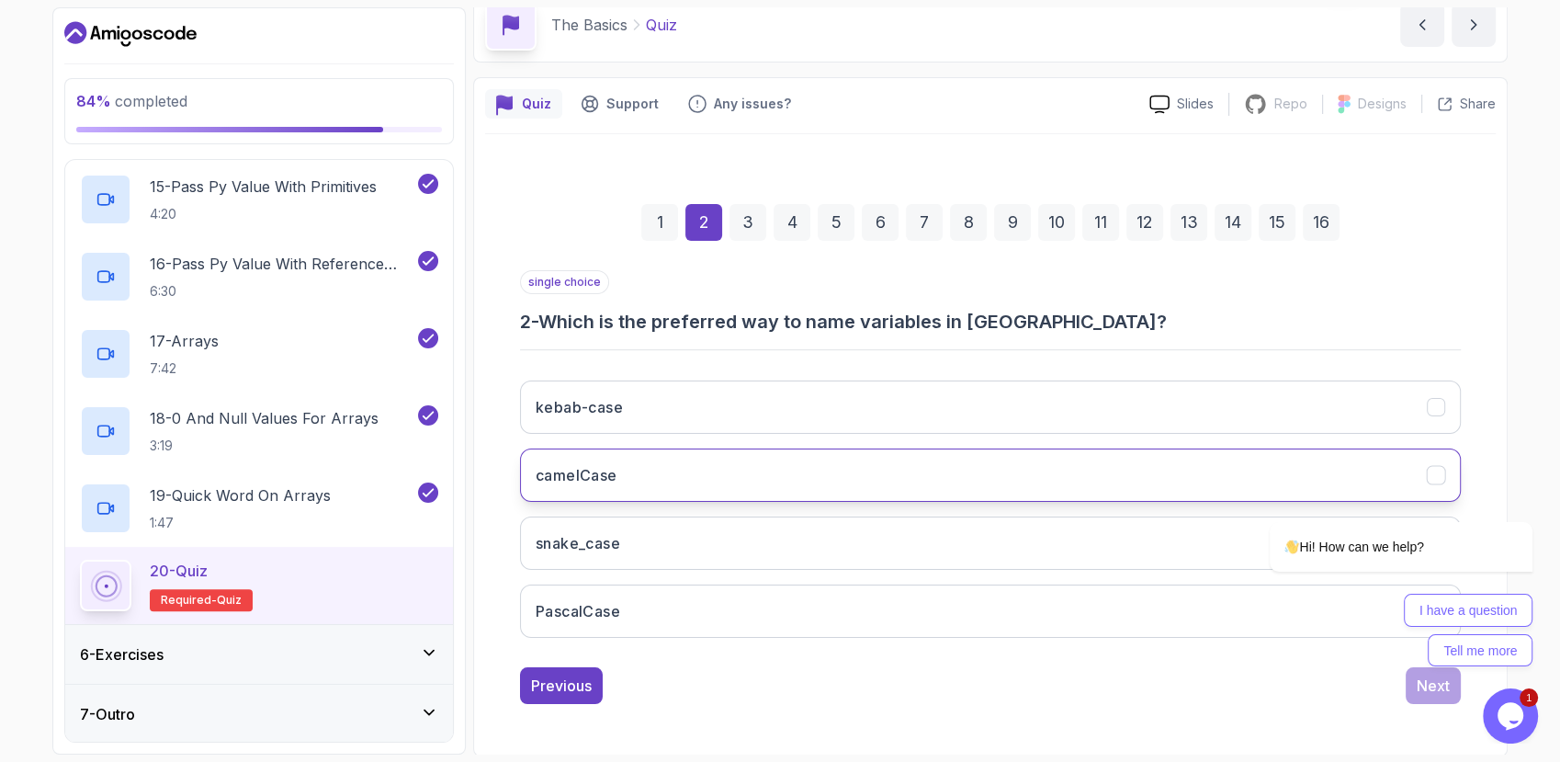
click at [535, 496] on button "camelCase" at bounding box center [990, 474] width 941 height 53
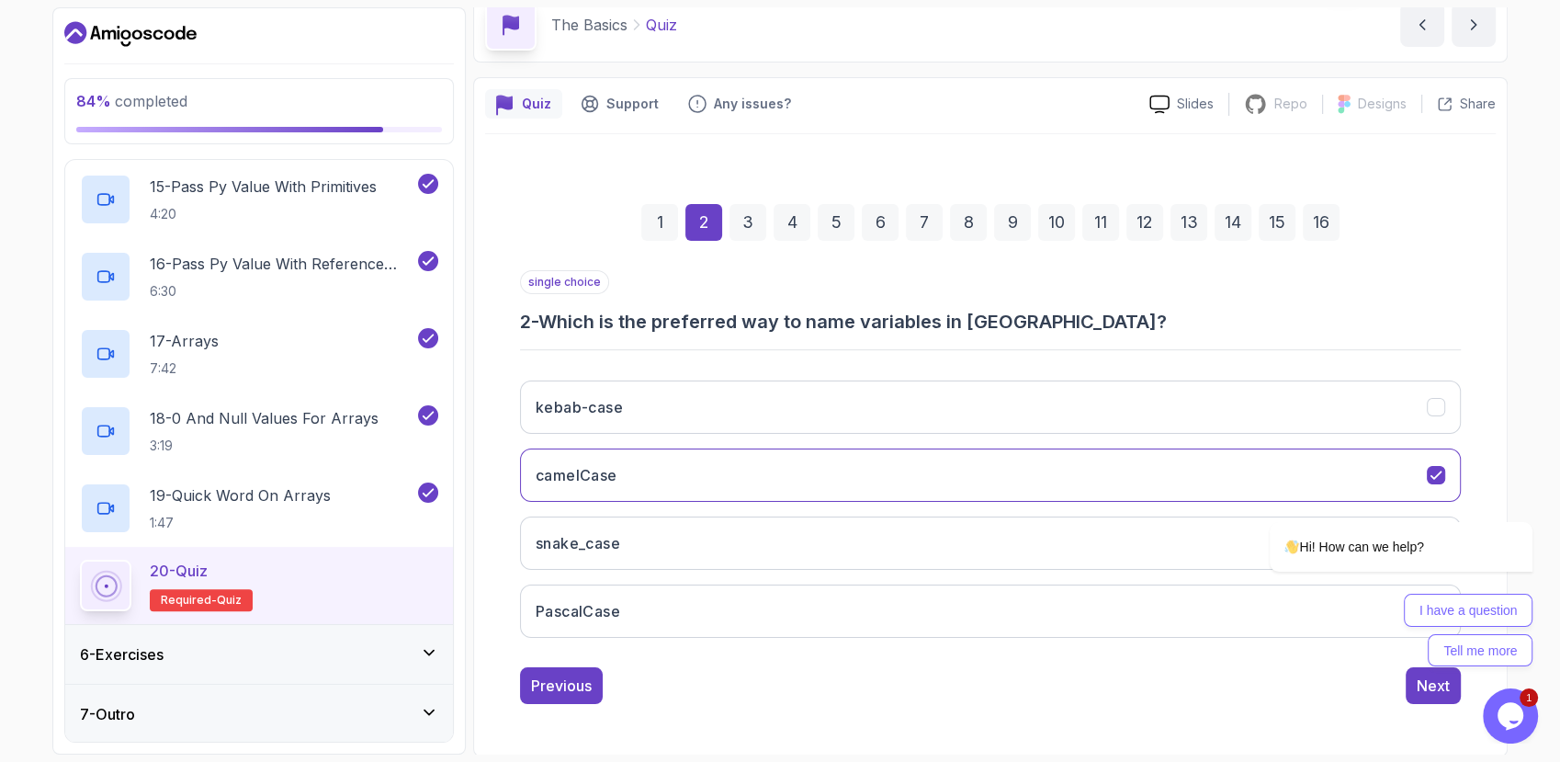
click at [744, 213] on div "3" at bounding box center [748, 222] width 37 height 37
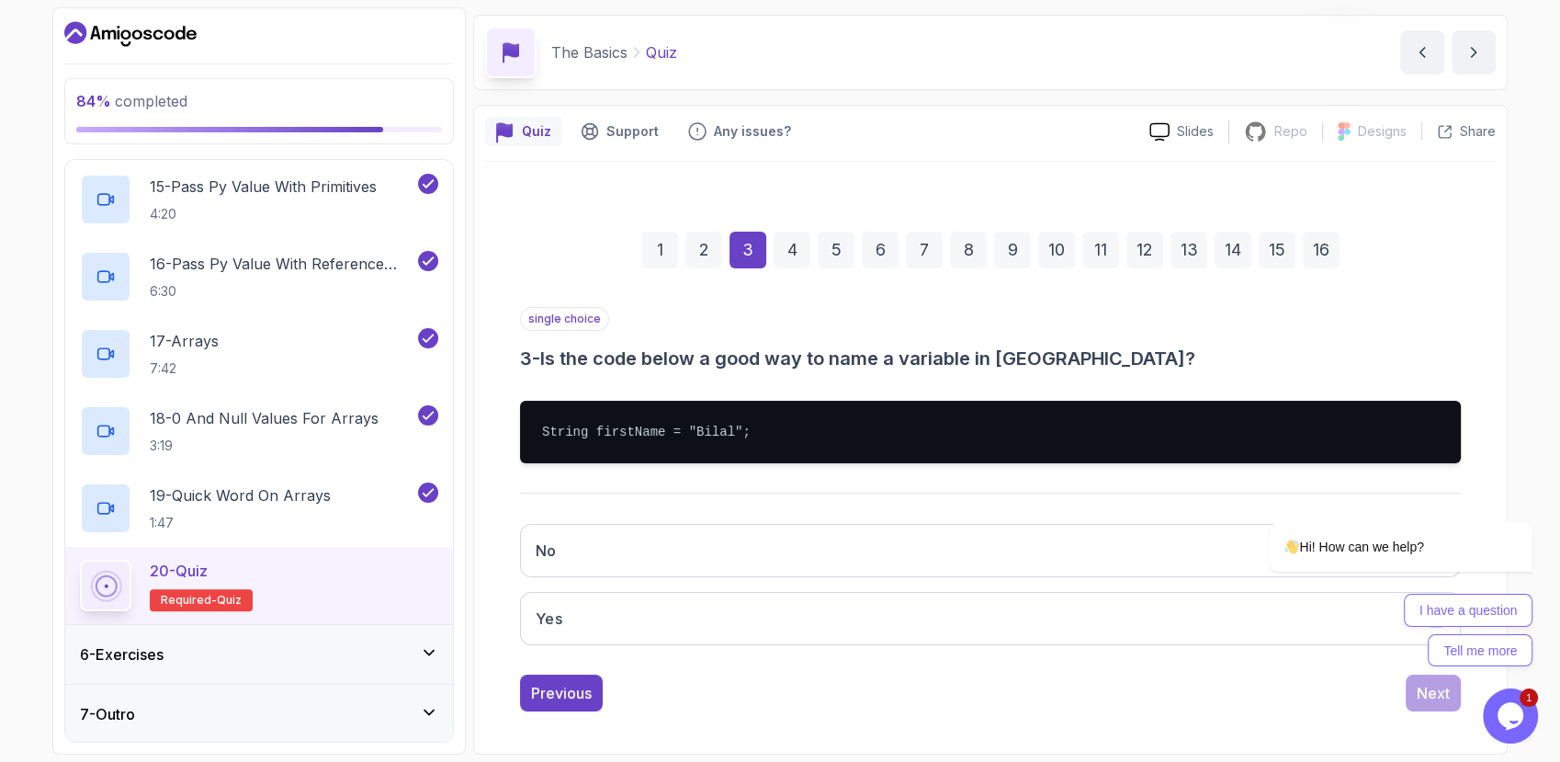
scroll to position [57, 0]
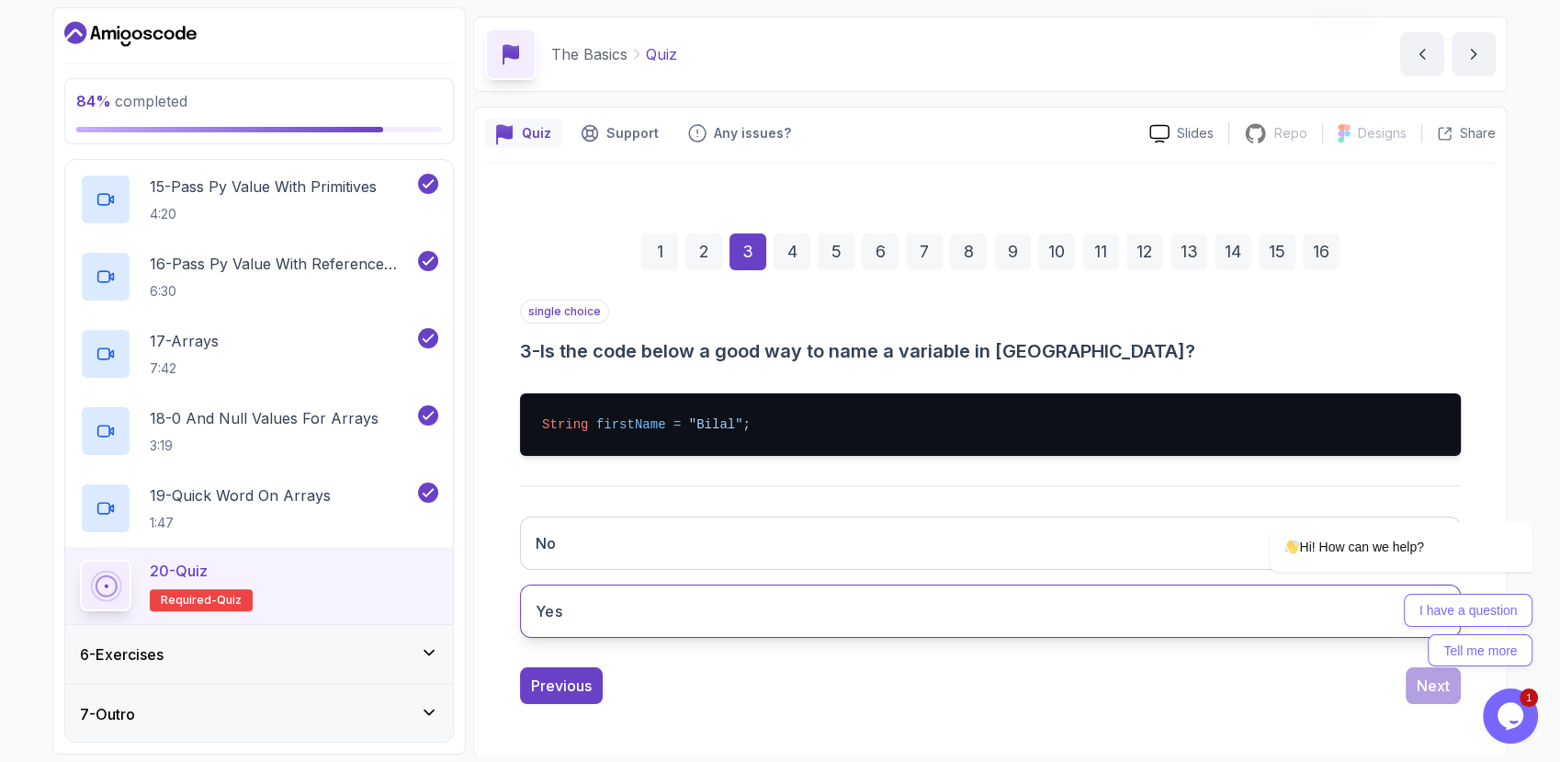
click at [605, 615] on button "Yes" at bounding box center [990, 610] width 941 height 53
click at [786, 238] on div "4" at bounding box center [792, 251] width 37 height 37
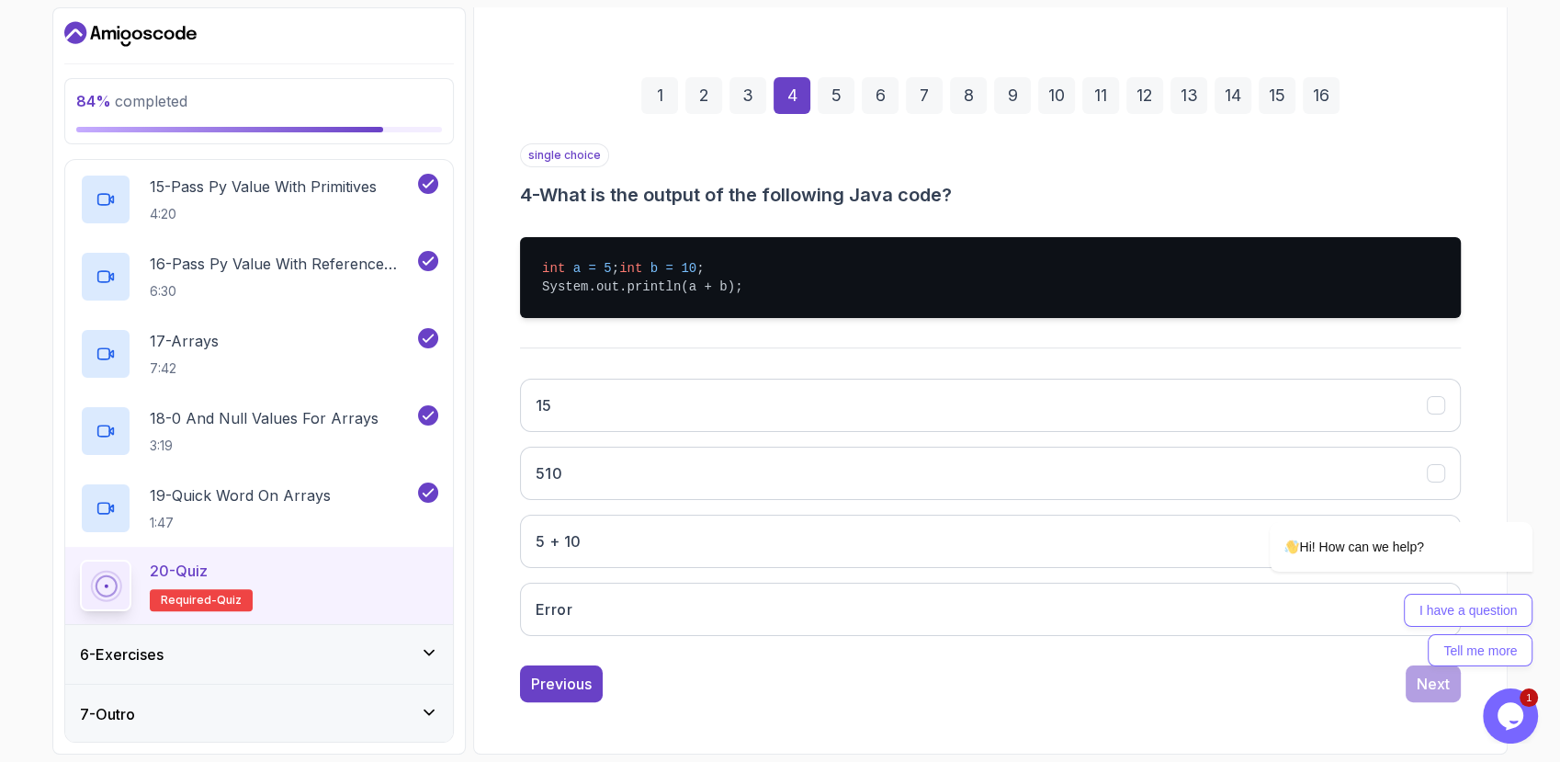
scroll to position [229, 0]
click at [576, 396] on button "15" at bounding box center [990, 405] width 941 height 53
click at [823, 77] on div "5" at bounding box center [836, 95] width 37 height 37
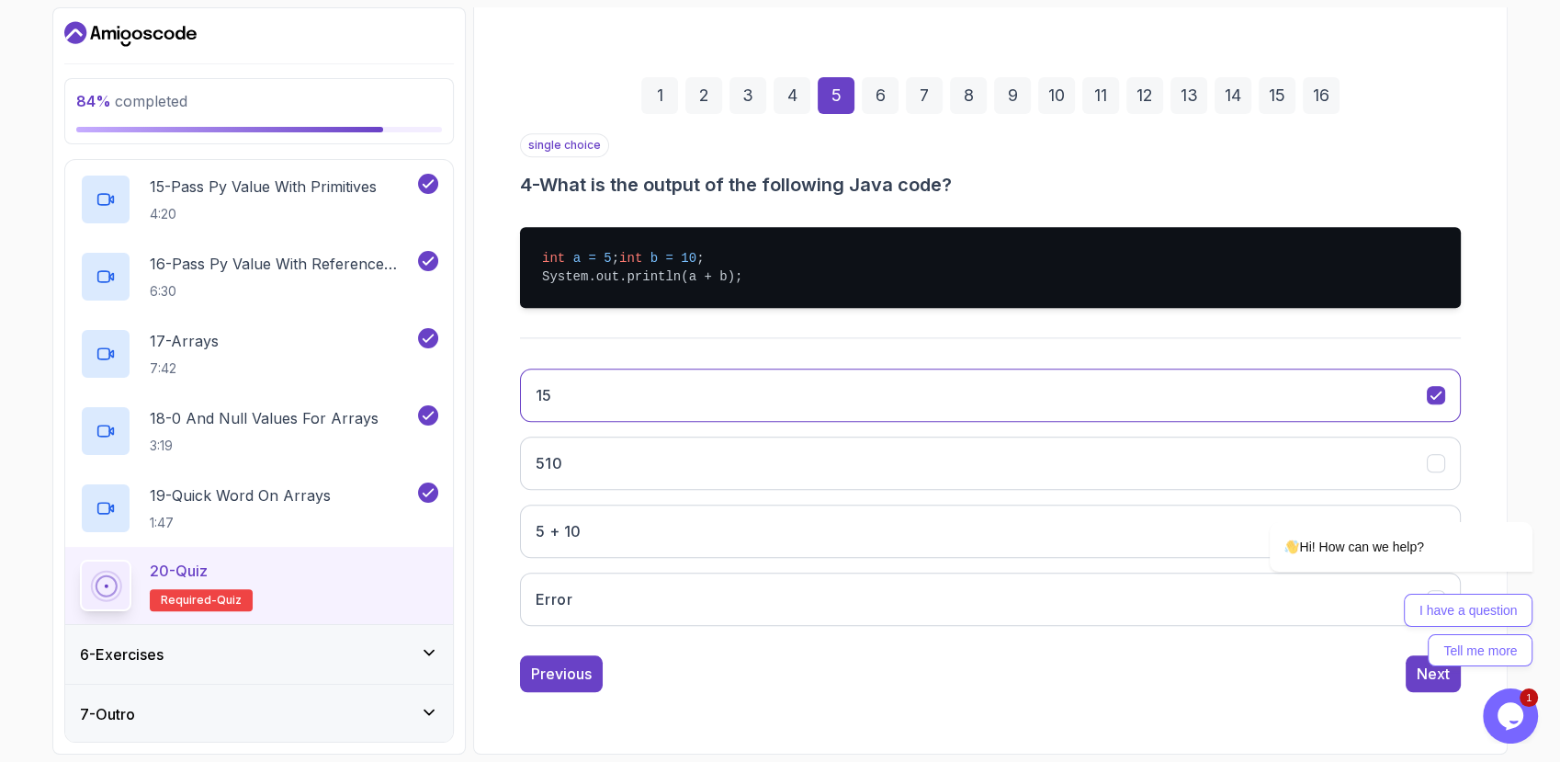
scroll to position [86, 0]
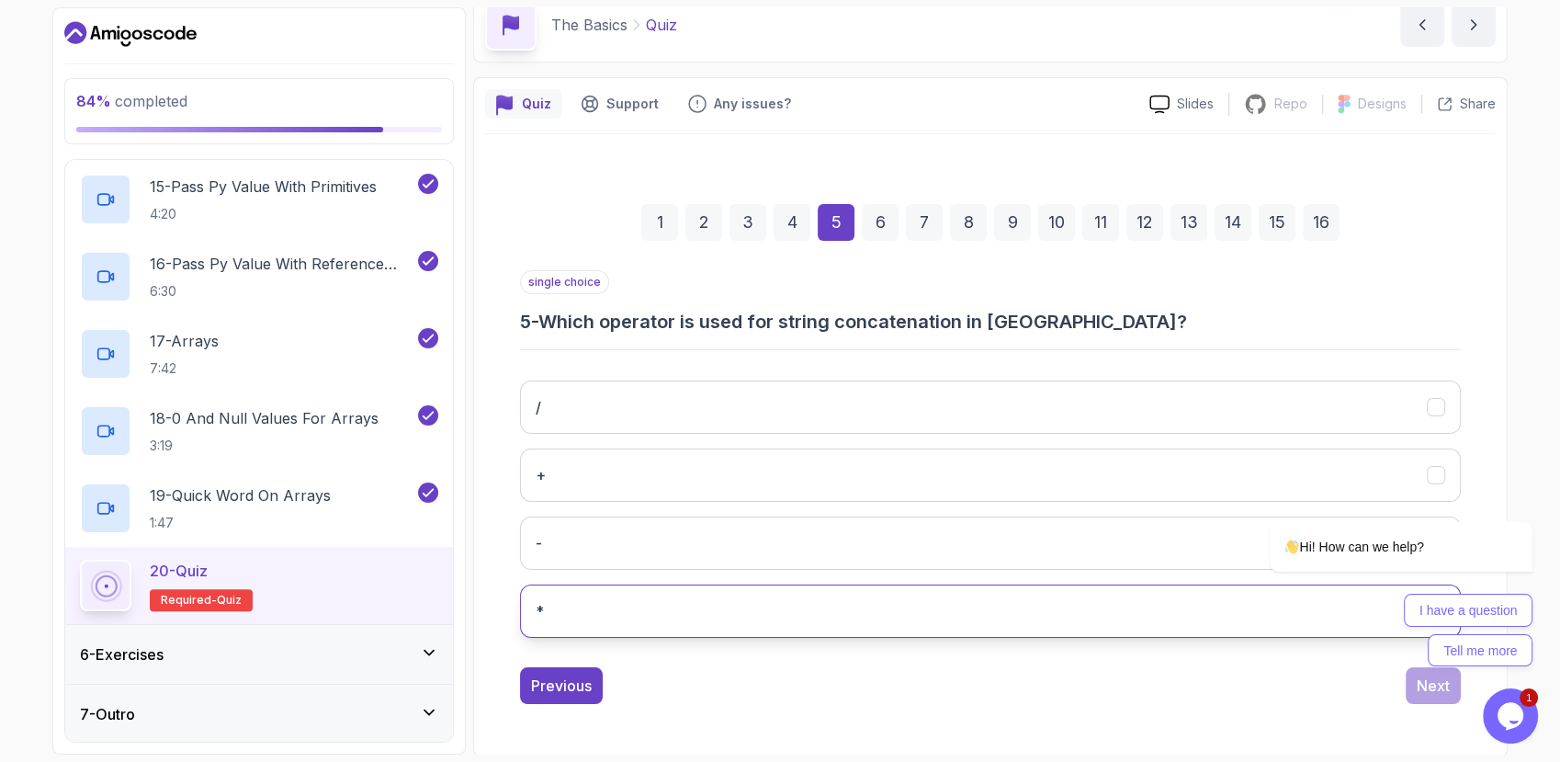
click at [593, 597] on button "*" at bounding box center [990, 610] width 941 height 53
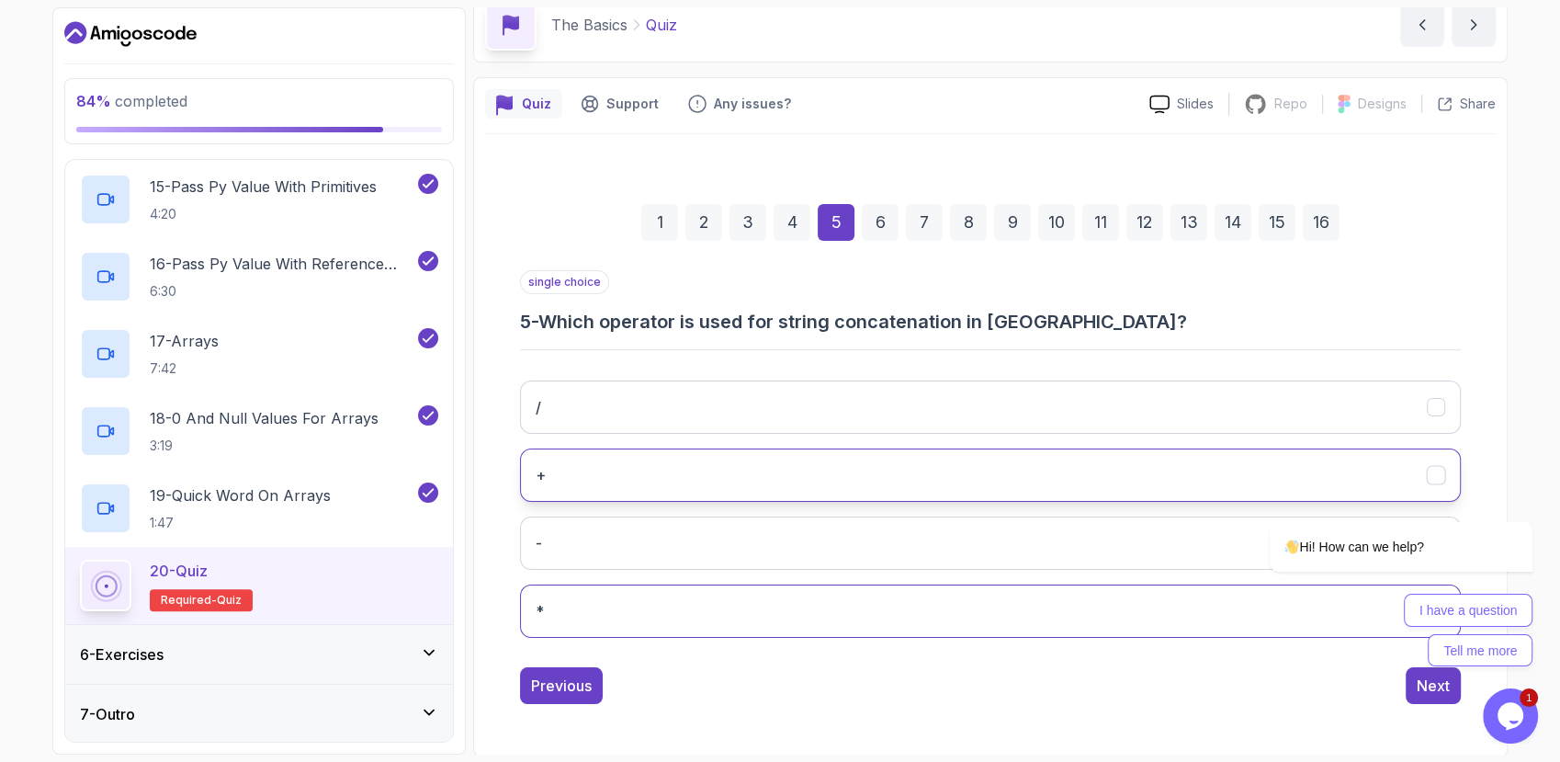
click at [728, 477] on button "+" at bounding box center [990, 474] width 941 height 53
click at [879, 232] on div "6" at bounding box center [880, 222] width 37 height 37
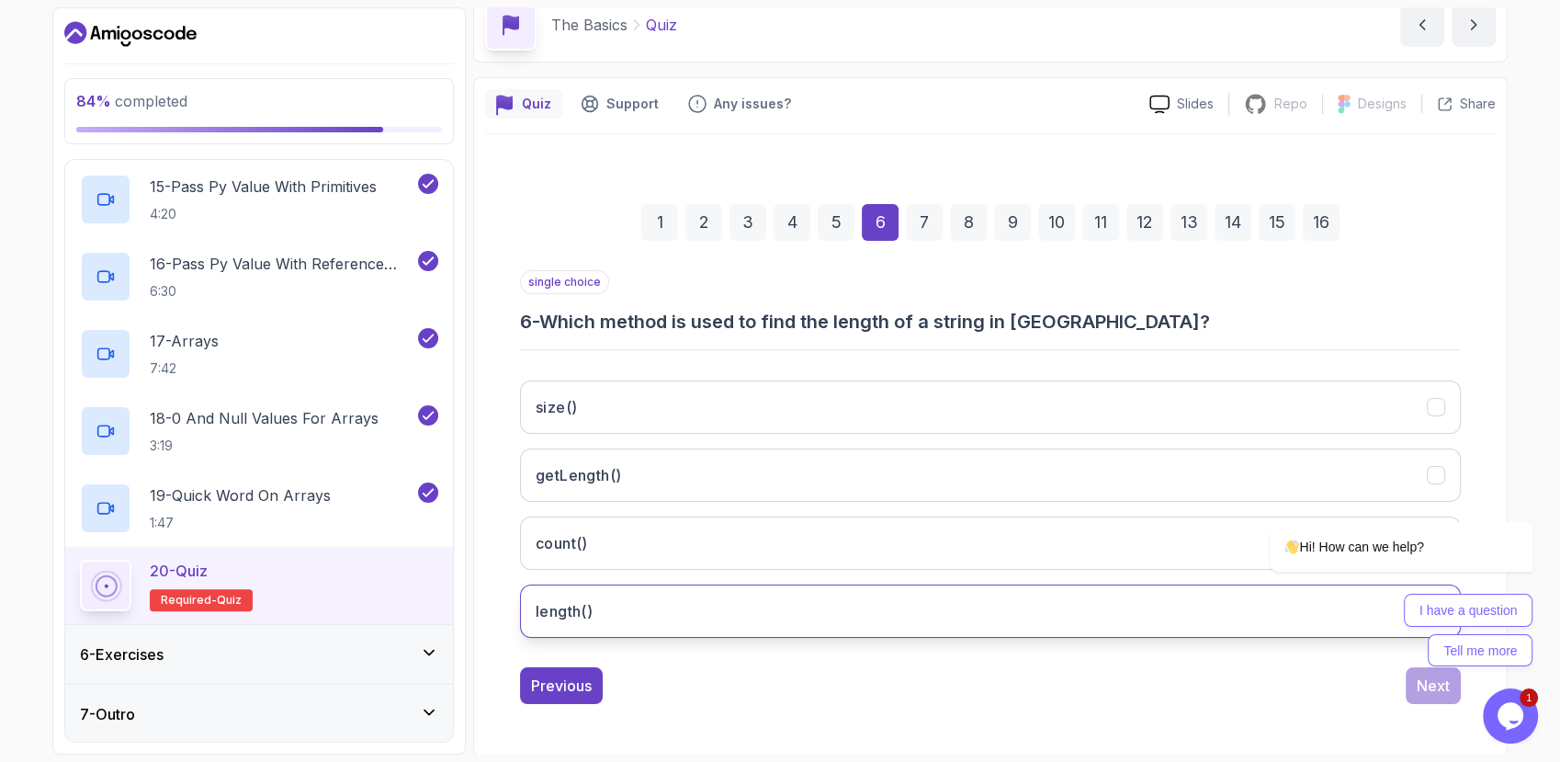
click at [706, 609] on button "length()" at bounding box center [990, 610] width 941 height 53
click at [928, 214] on div "7" at bounding box center [924, 222] width 37 height 37
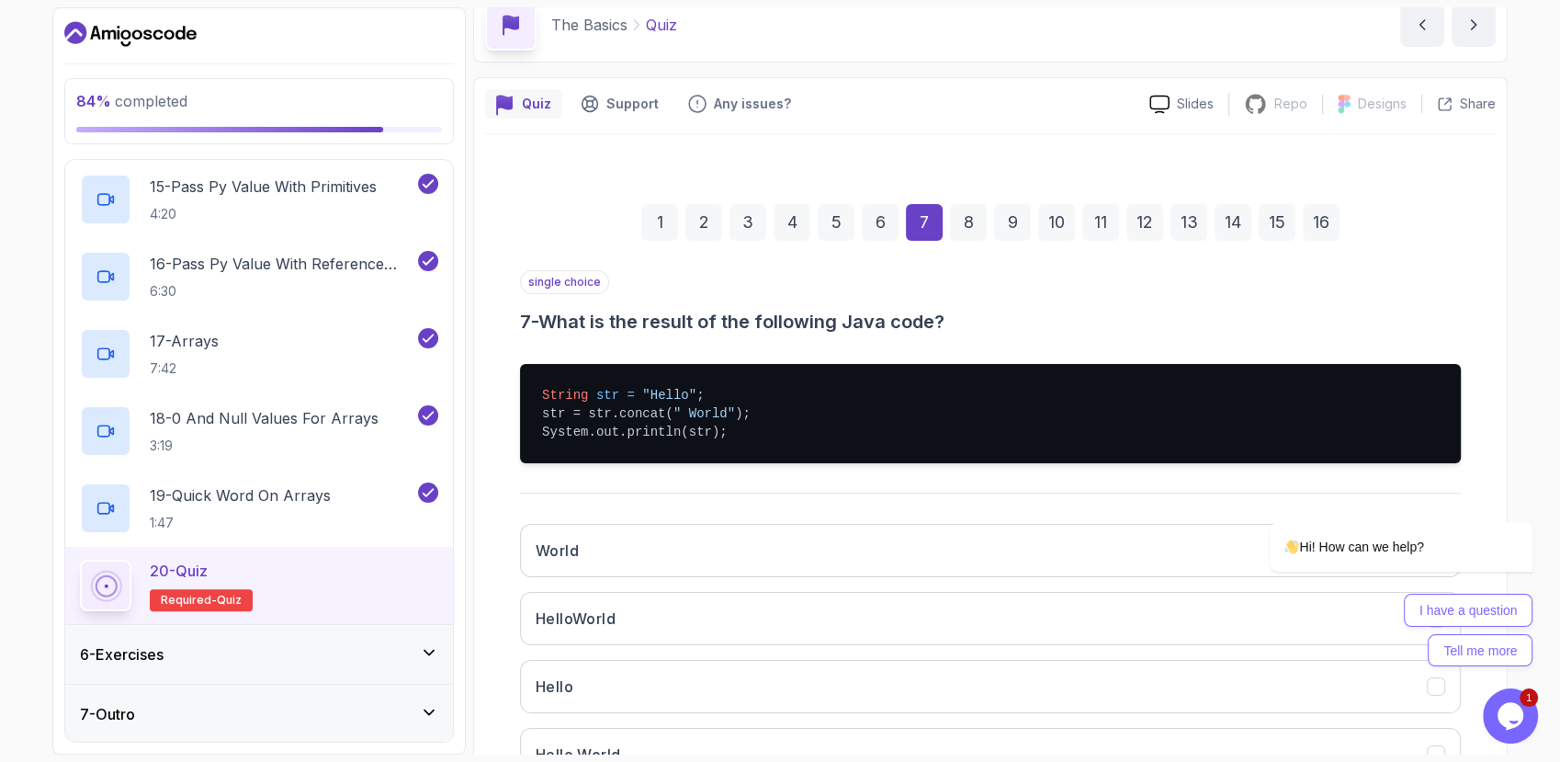
click at [879, 214] on div "6" at bounding box center [880, 222] width 37 height 37
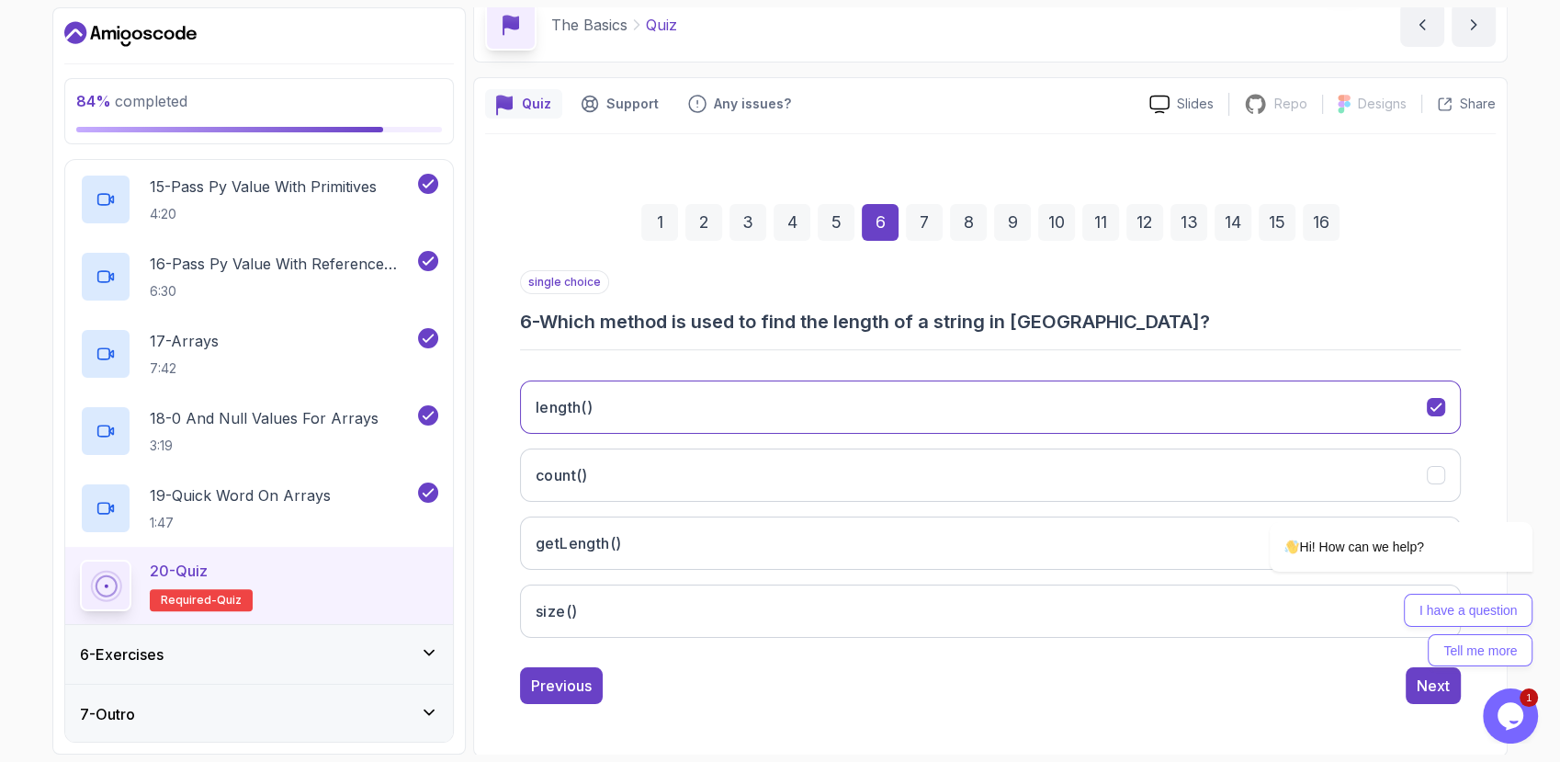
click at [917, 214] on div "7" at bounding box center [924, 222] width 37 height 37
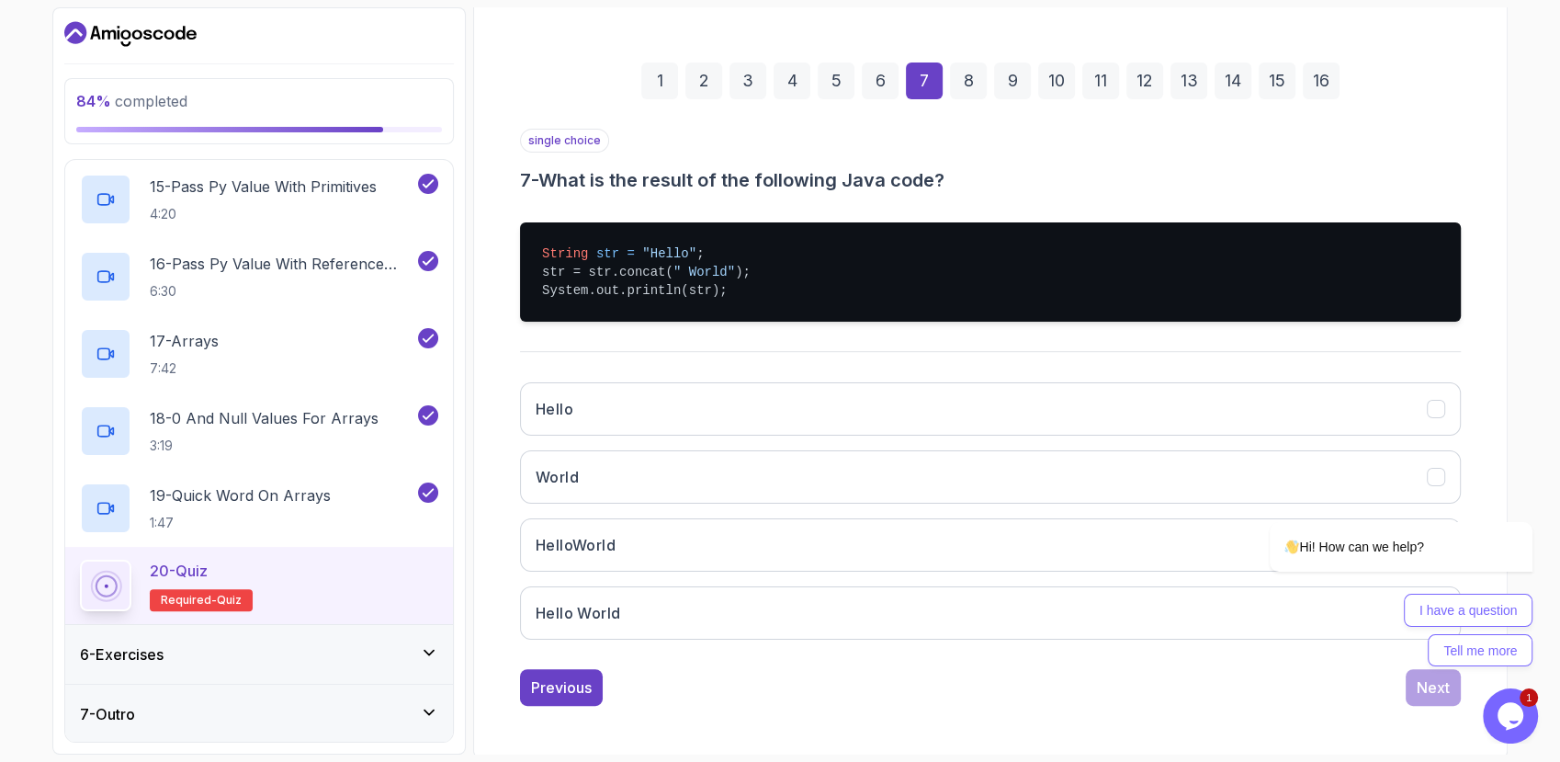
scroll to position [229, 0]
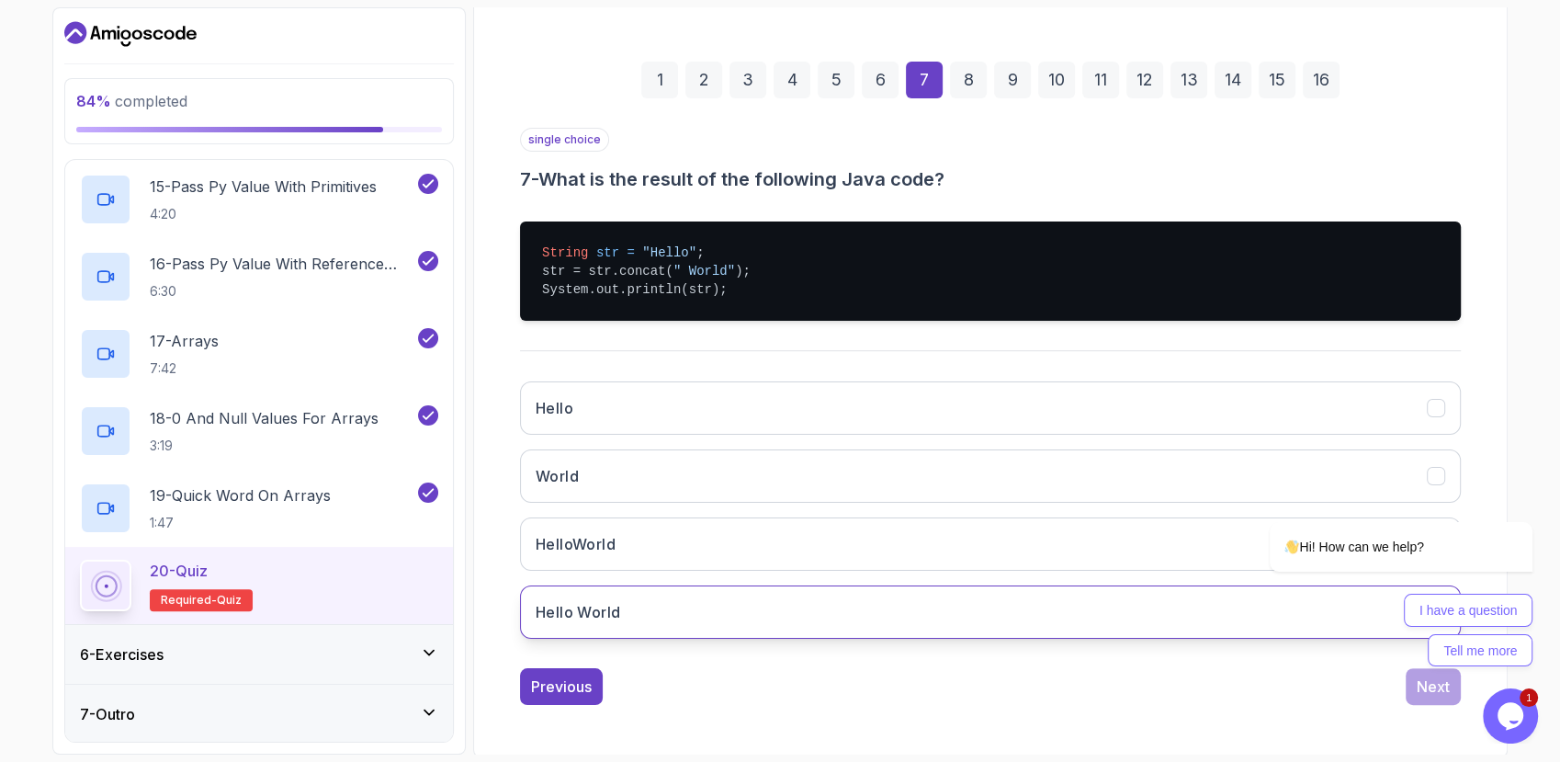
click at [706, 605] on button "Hello World" at bounding box center [990, 611] width 941 height 53
click at [962, 68] on div "8" at bounding box center [968, 80] width 37 height 37
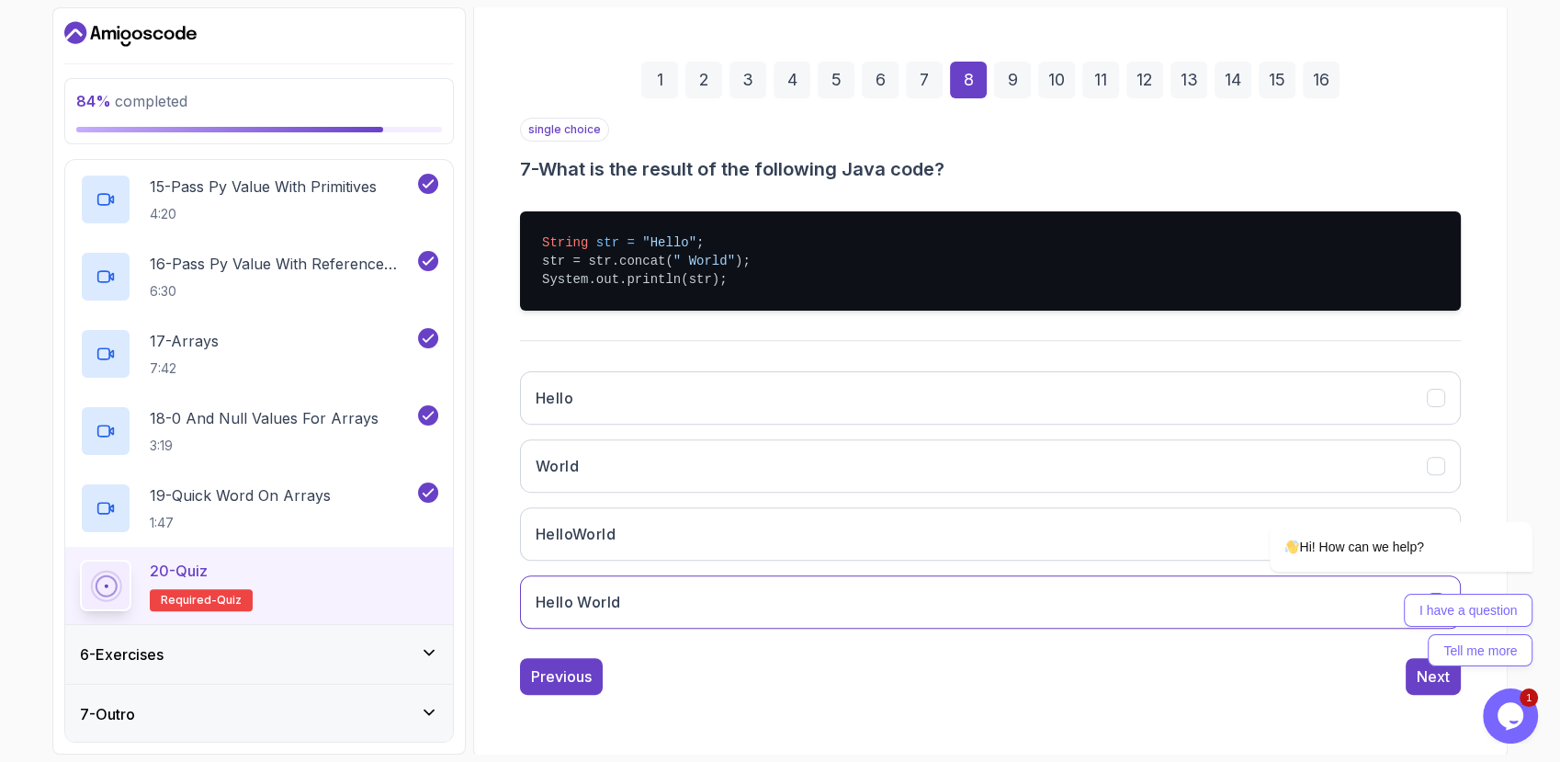
scroll to position [86, 0]
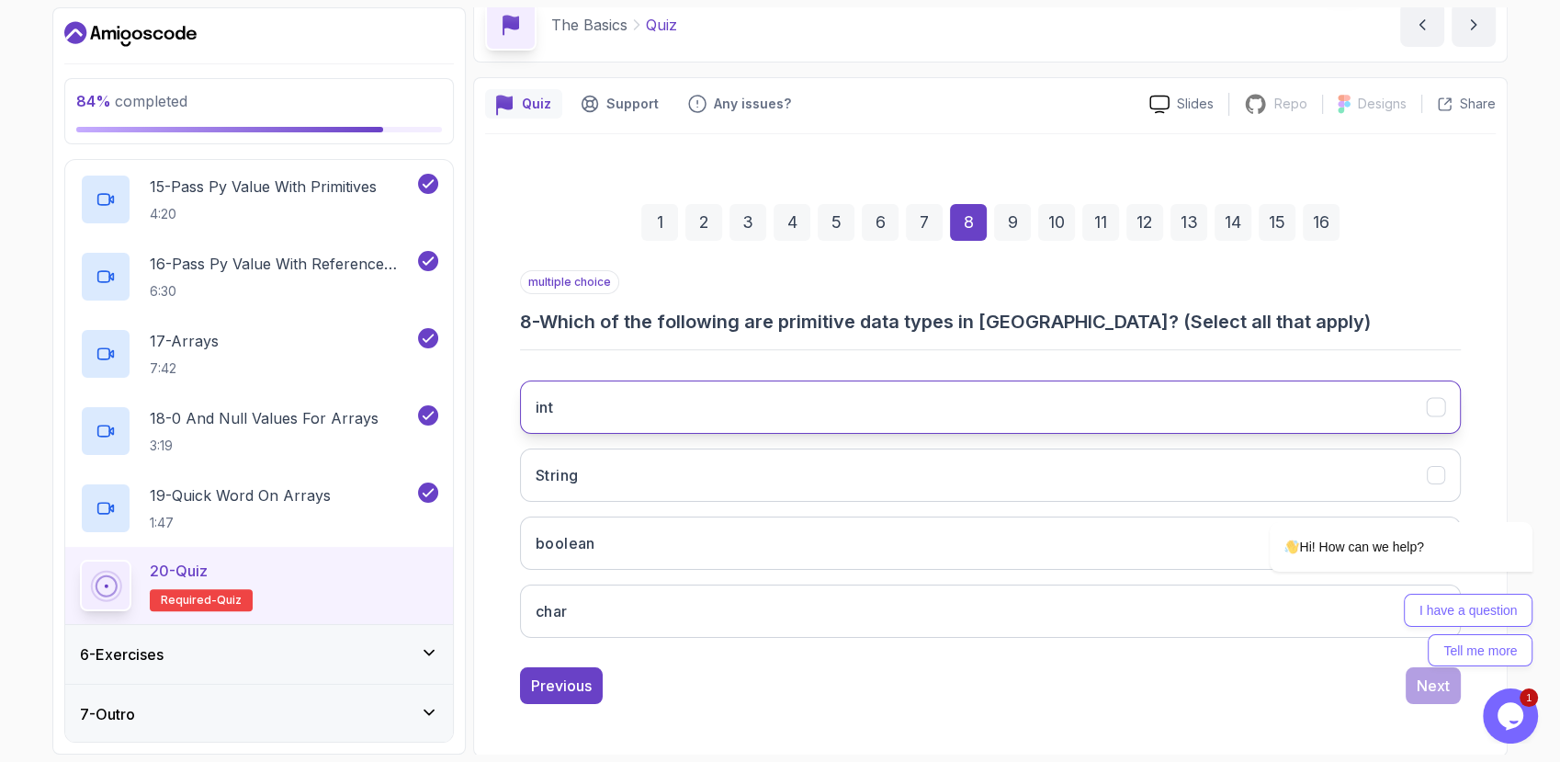
click at [776, 386] on button "int" at bounding box center [990, 406] width 941 height 53
click at [730, 548] on button "boolean" at bounding box center [990, 542] width 941 height 53
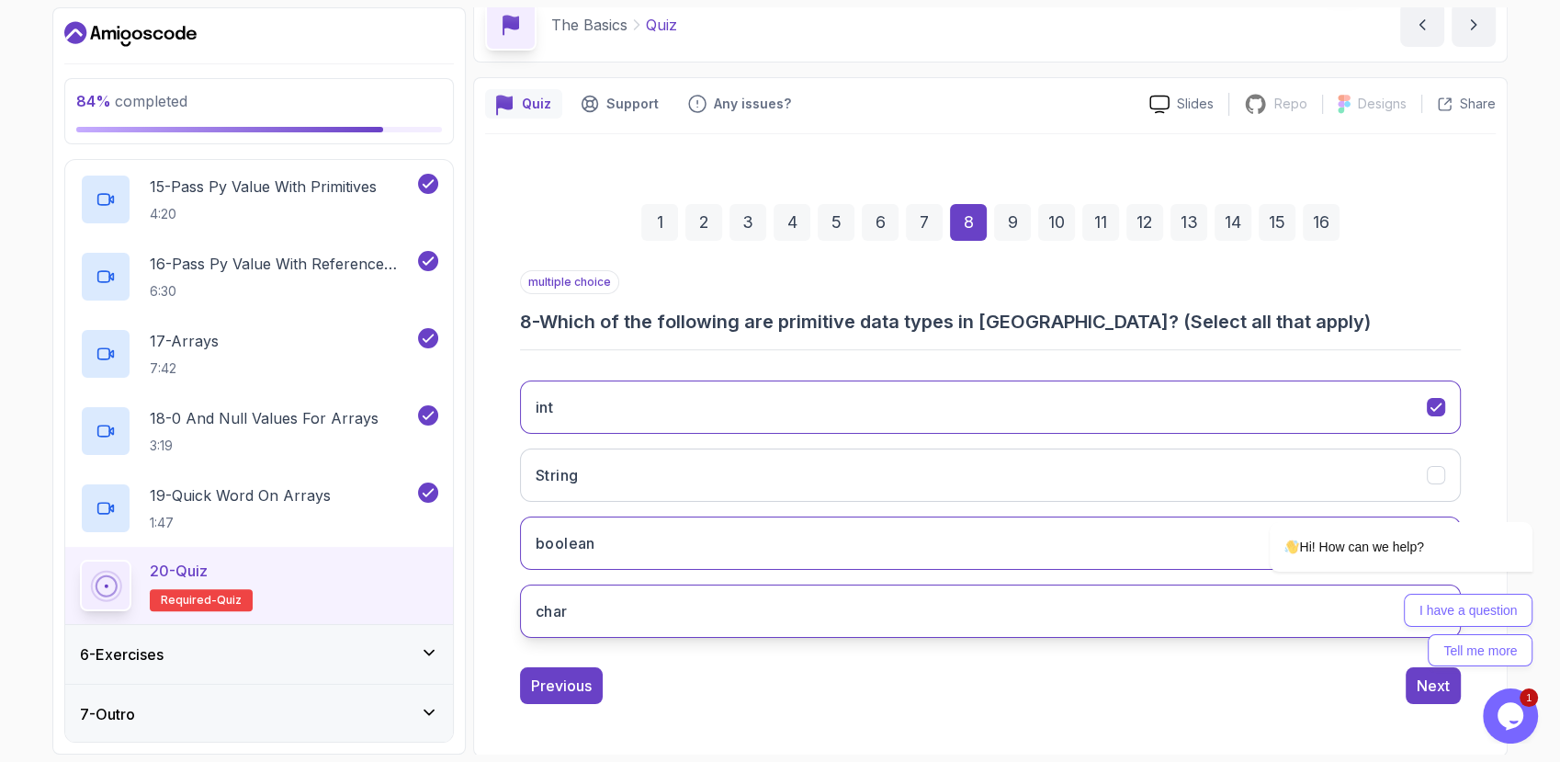
click at [724, 611] on button "char" at bounding box center [990, 610] width 941 height 53
click at [1019, 225] on div "9" at bounding box center [1012, 222] width 37 height 37
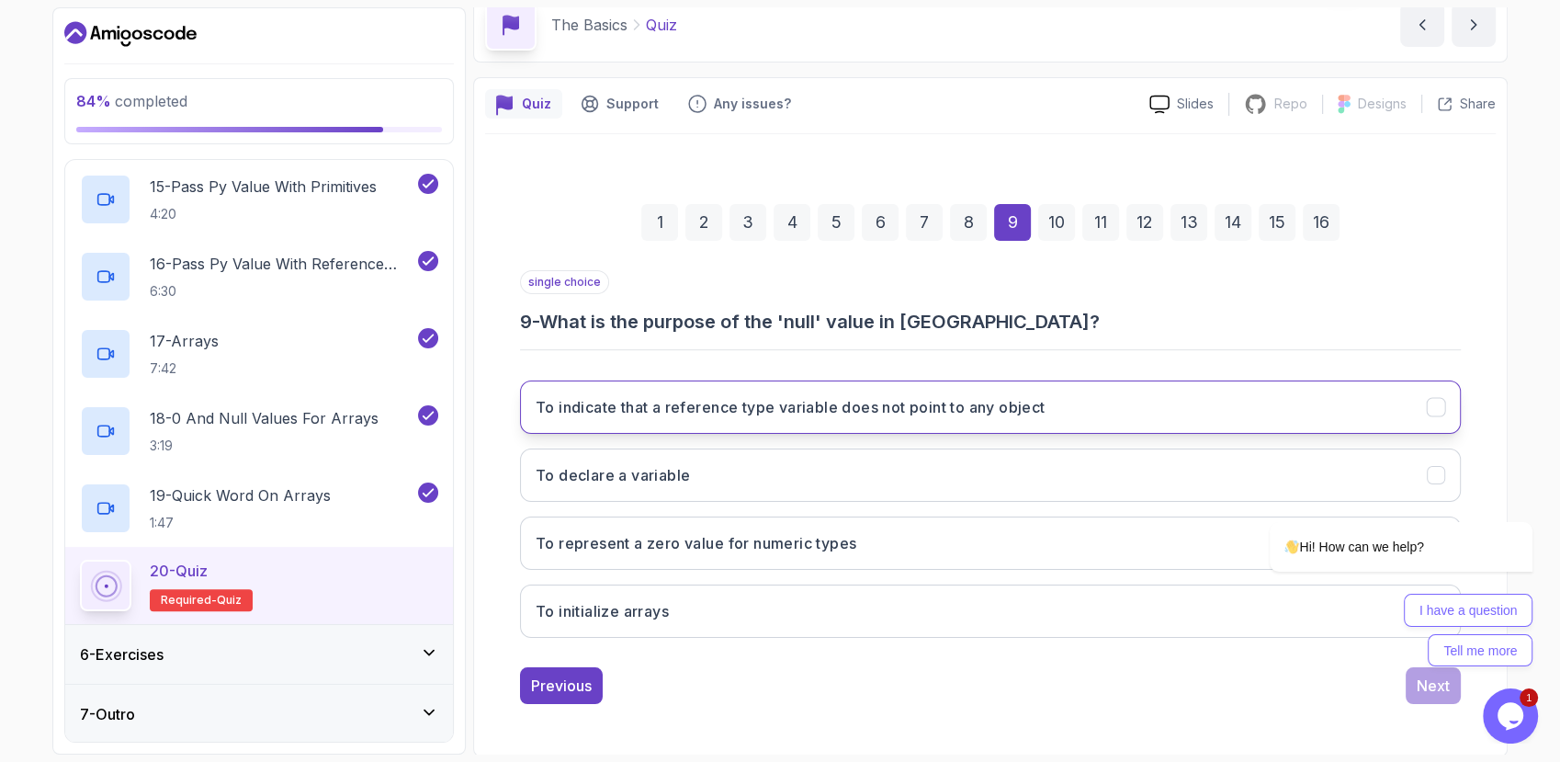
click at [685, 398] on h3 "To indicate that a reference type variable does not point to any object" at bounding box center [790, 407] width 509 height 22
click at [1050, 219] on div "10" at bounding box center [1056, 222] width 37 height 37
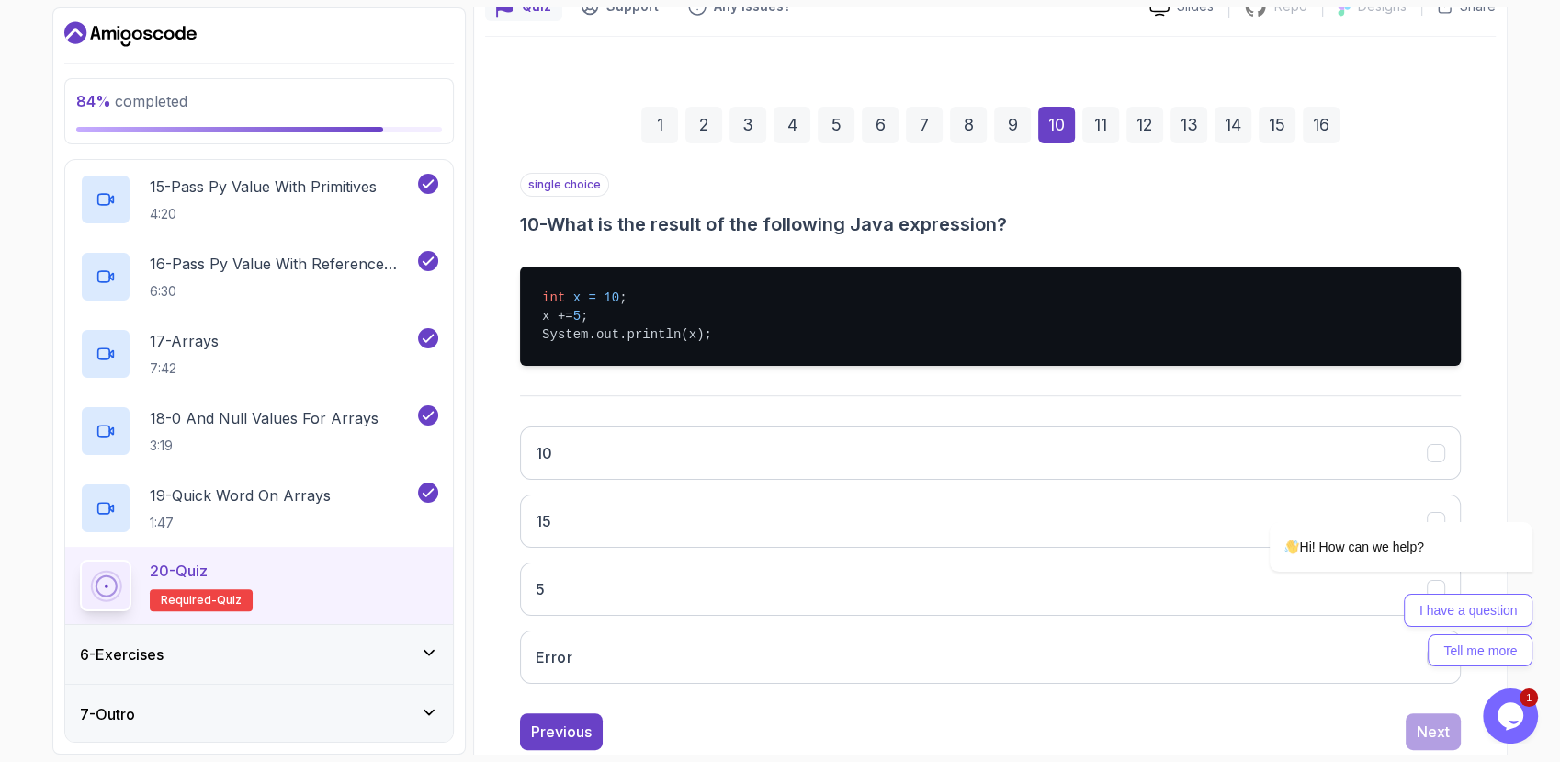
scroll to position [188, 0]
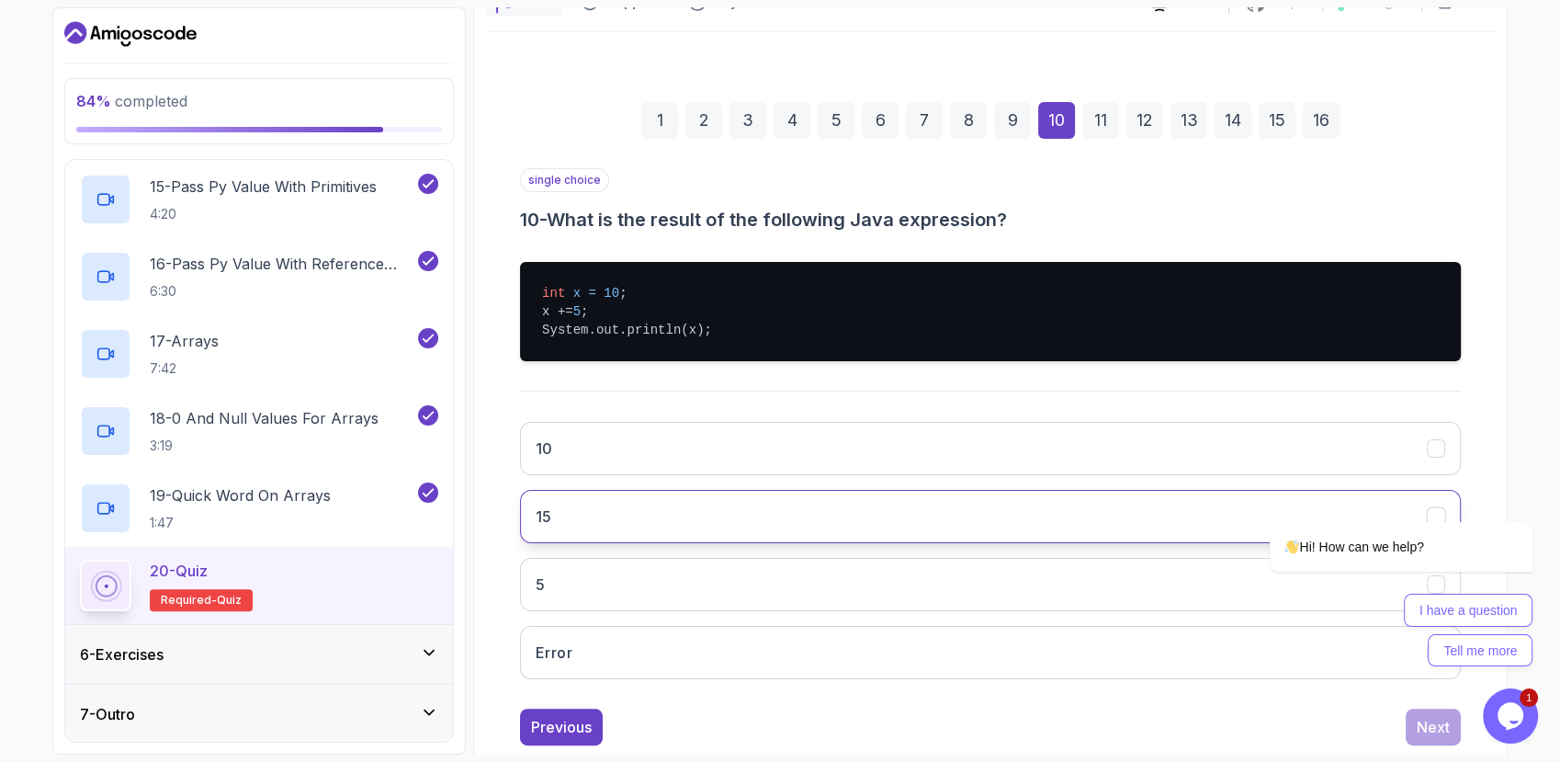
click at [756, 503] on button "15" at bounding box center [990, 516] width 941 height 53
click at [1099, 118] on div "11" at bounding box center [1101, 120] width 37 height 37
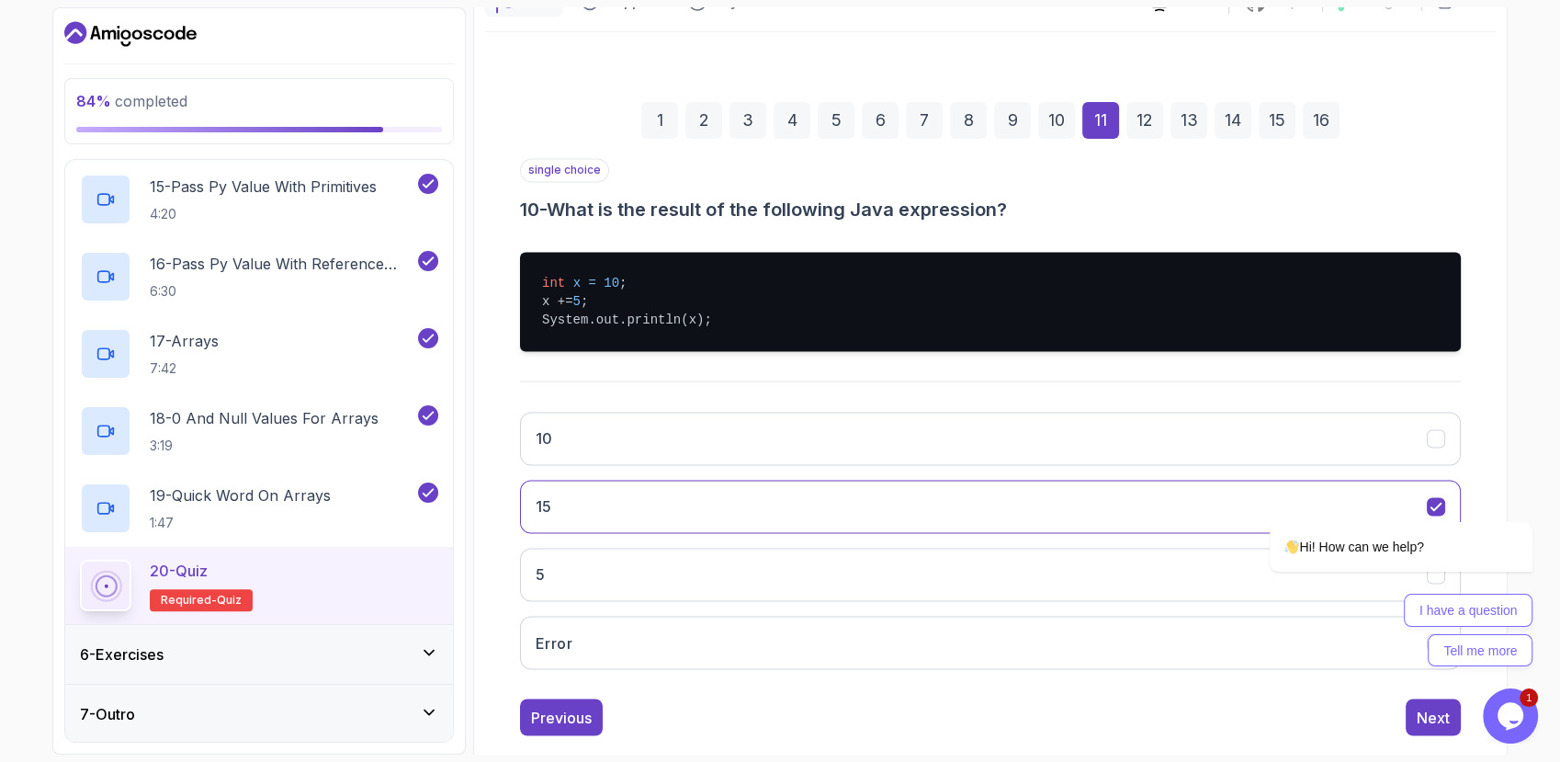
scroll to position [154, 0]
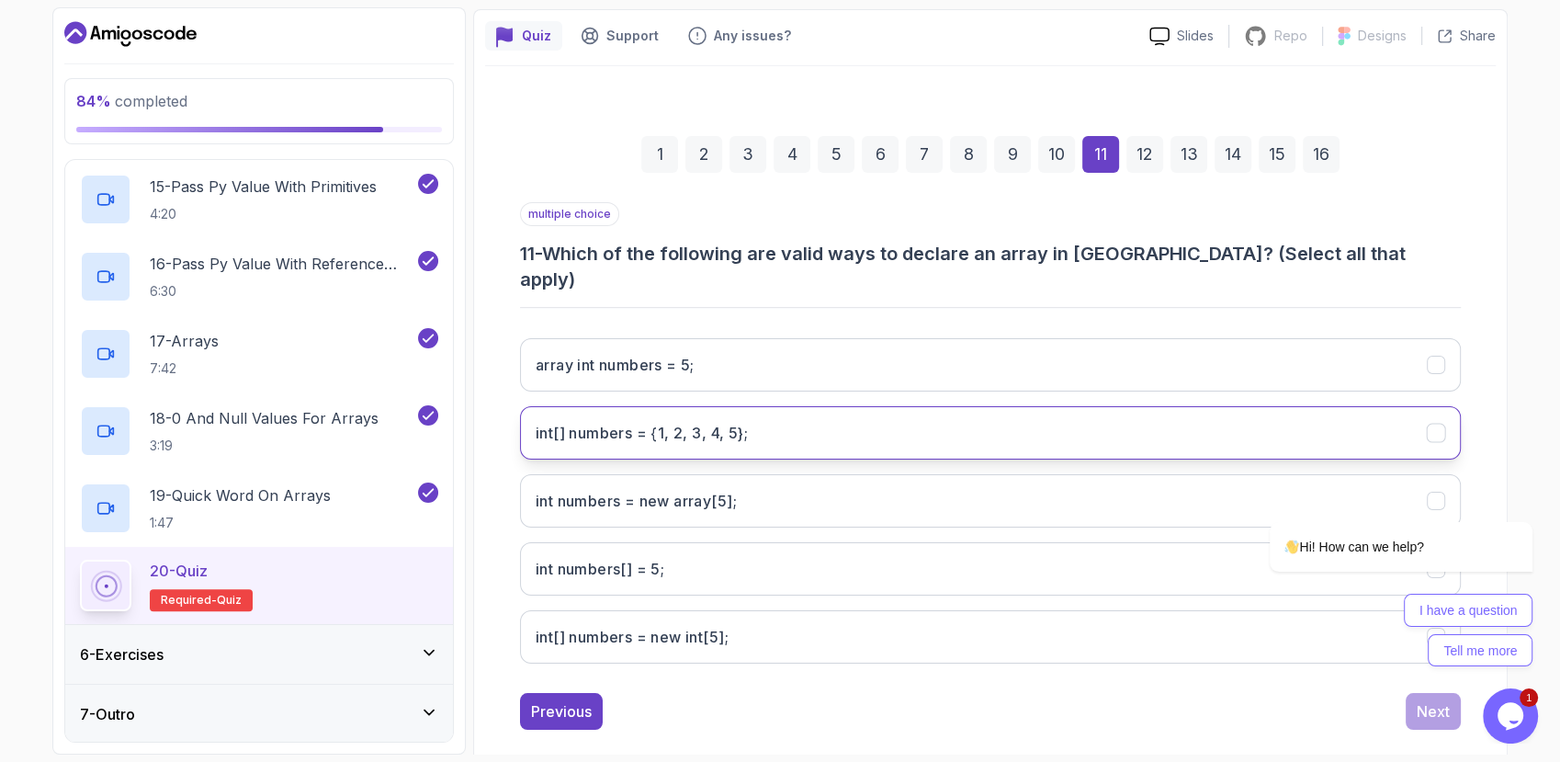
click at [864, 406] on 5};"] "int[] numbers = {1, 2, 3, 4, 5};" at bounding box center [990, 432] width 941 height 53
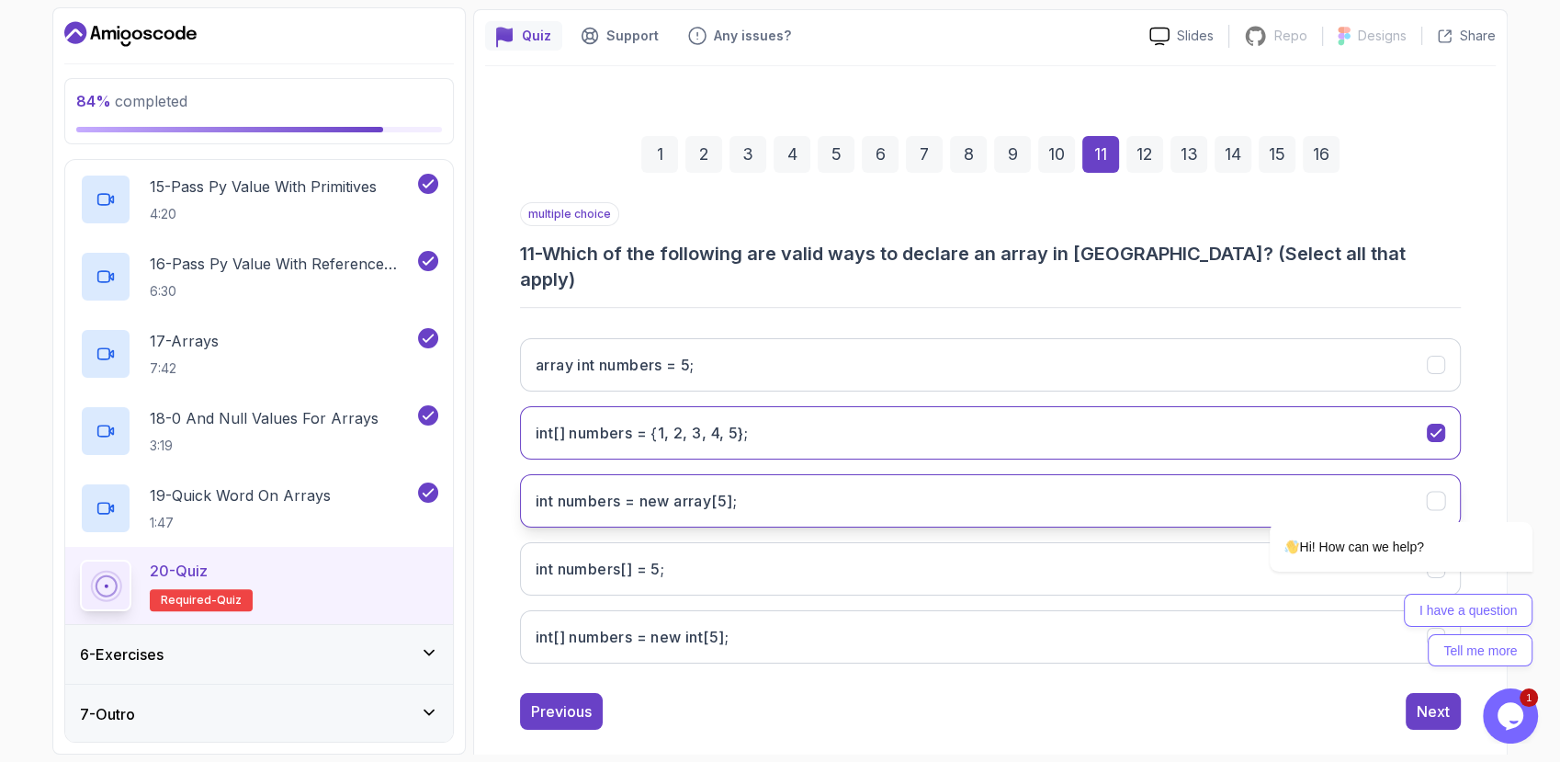
click at [814, 492] on button "int numbers = new array[5];" at bounding box center [990, 500] width 941 height 53
click at [786, 610] on int;"] "int[] numbers = new int[5];" at bounding box center [990, 636] width 941 height 53
click at [1135, 160] on div "12" at bounding box center [1145, 154] width 37 height 37
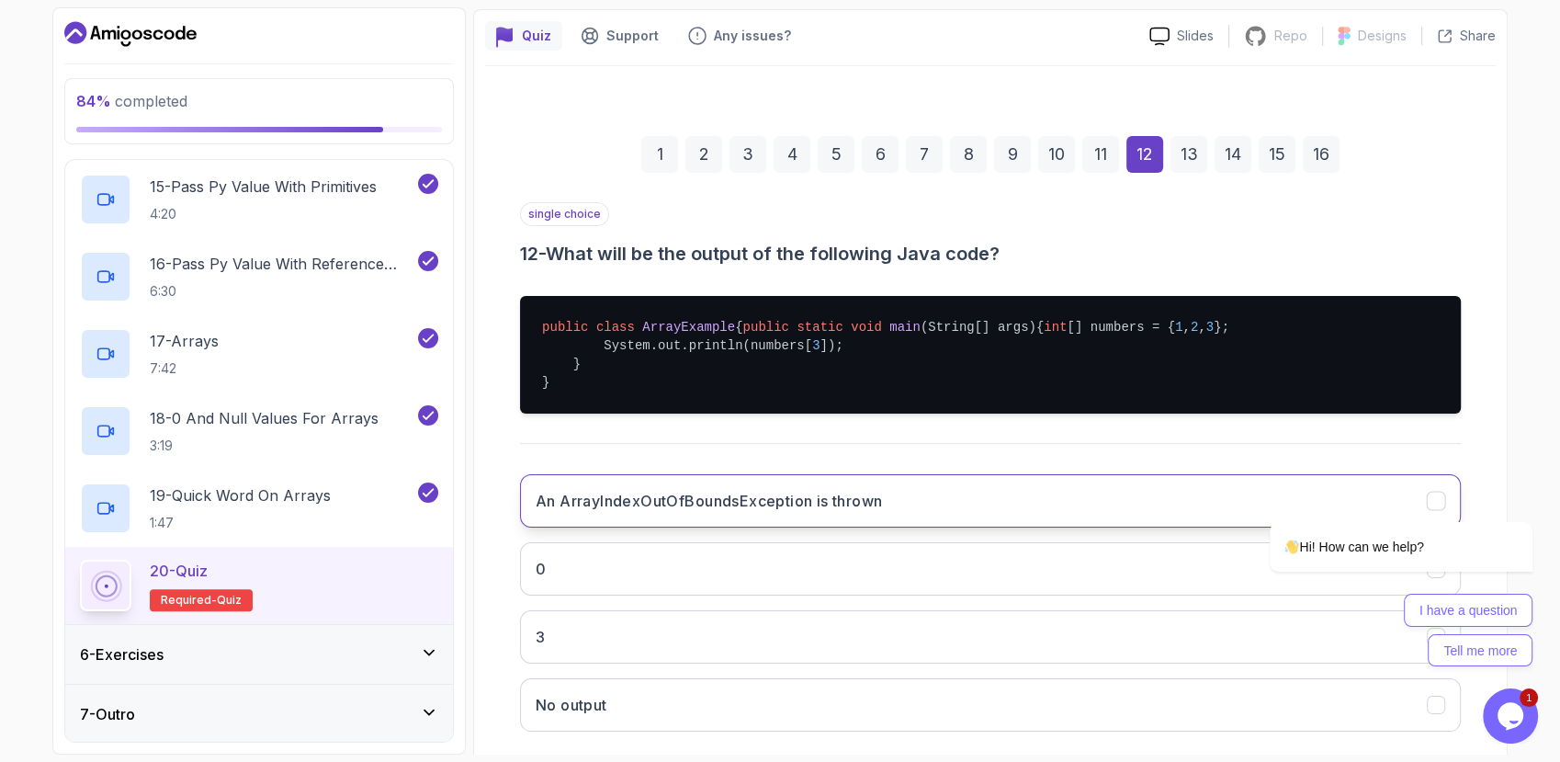
click at [899, 528] on button "An ArrayIndexOutOfBoundsException is thrown" at bounding box center [990, 500] width 941 height 53
click at [1190, 155] on div "13" at bounding box center [1189, 154] width 37 height 37
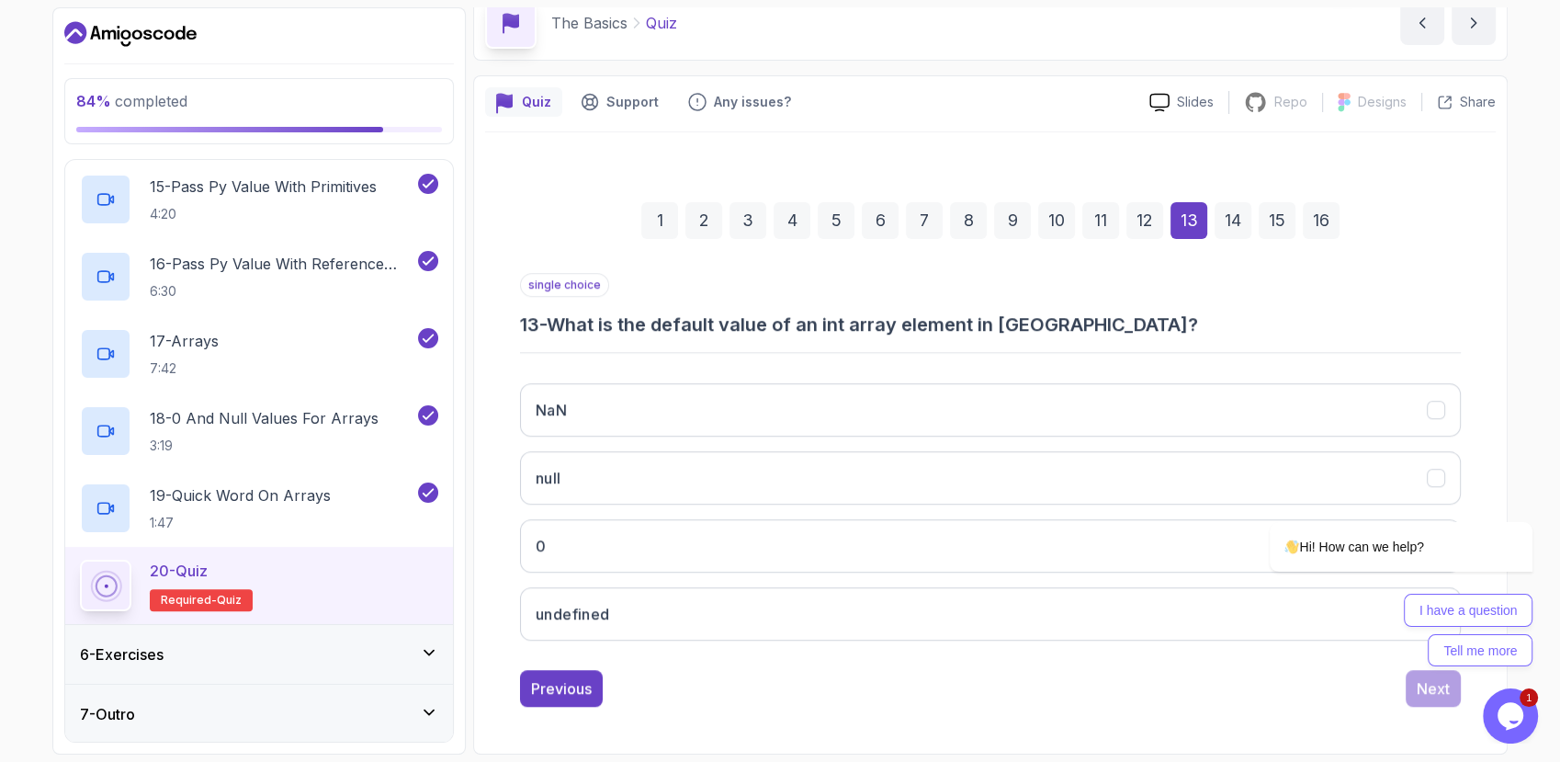
scroll to position [86, 0]
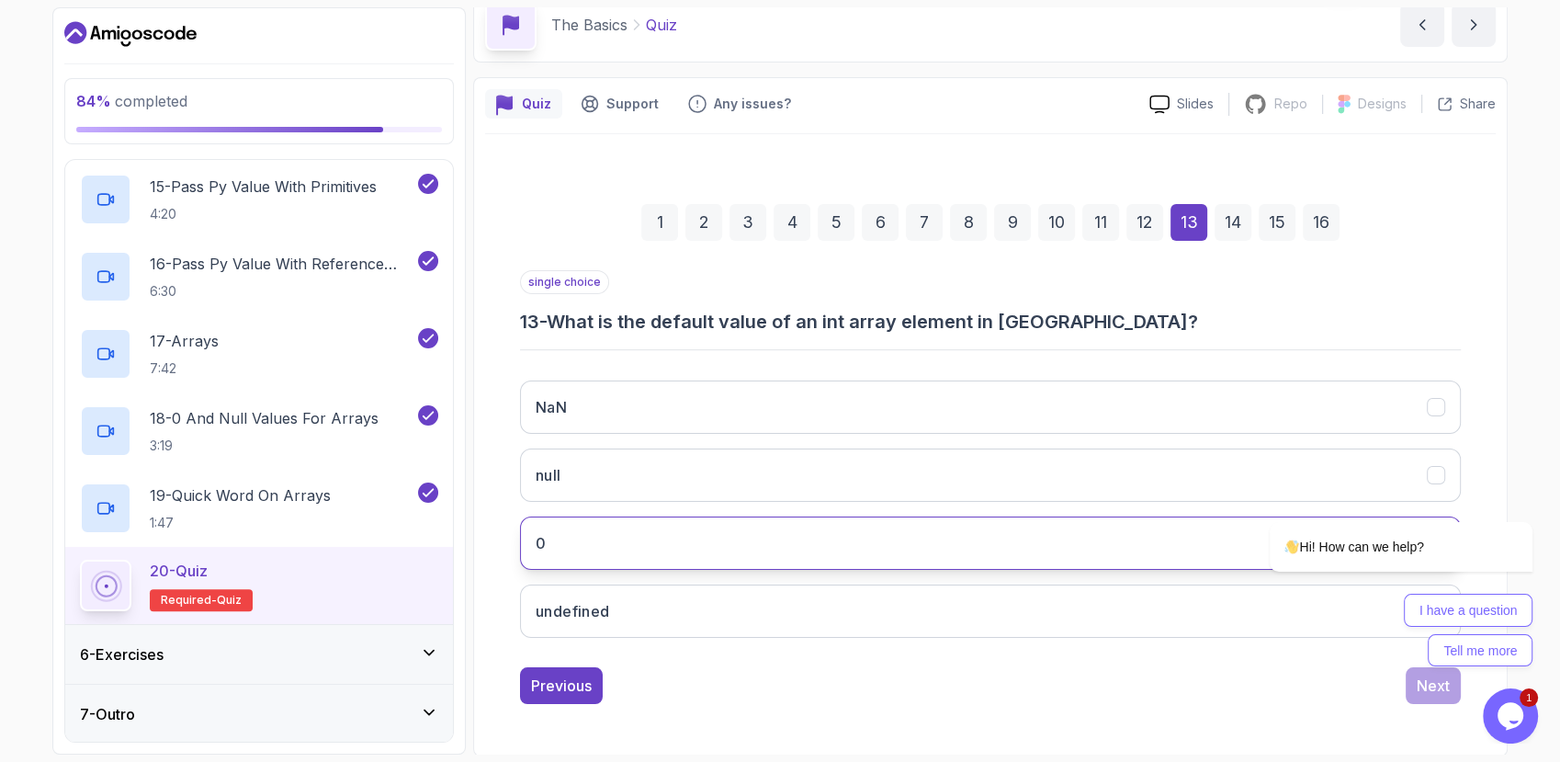
click at [654, 533] on button "0" at bounding box center [990, 542] width 941 height 53
click at [1236, 217] on div "14" at bounding box center [1233, 222] width 37 height 37
click at [959, 554] on button "undefined" at bounding box center [990, 542] width 941 height 53
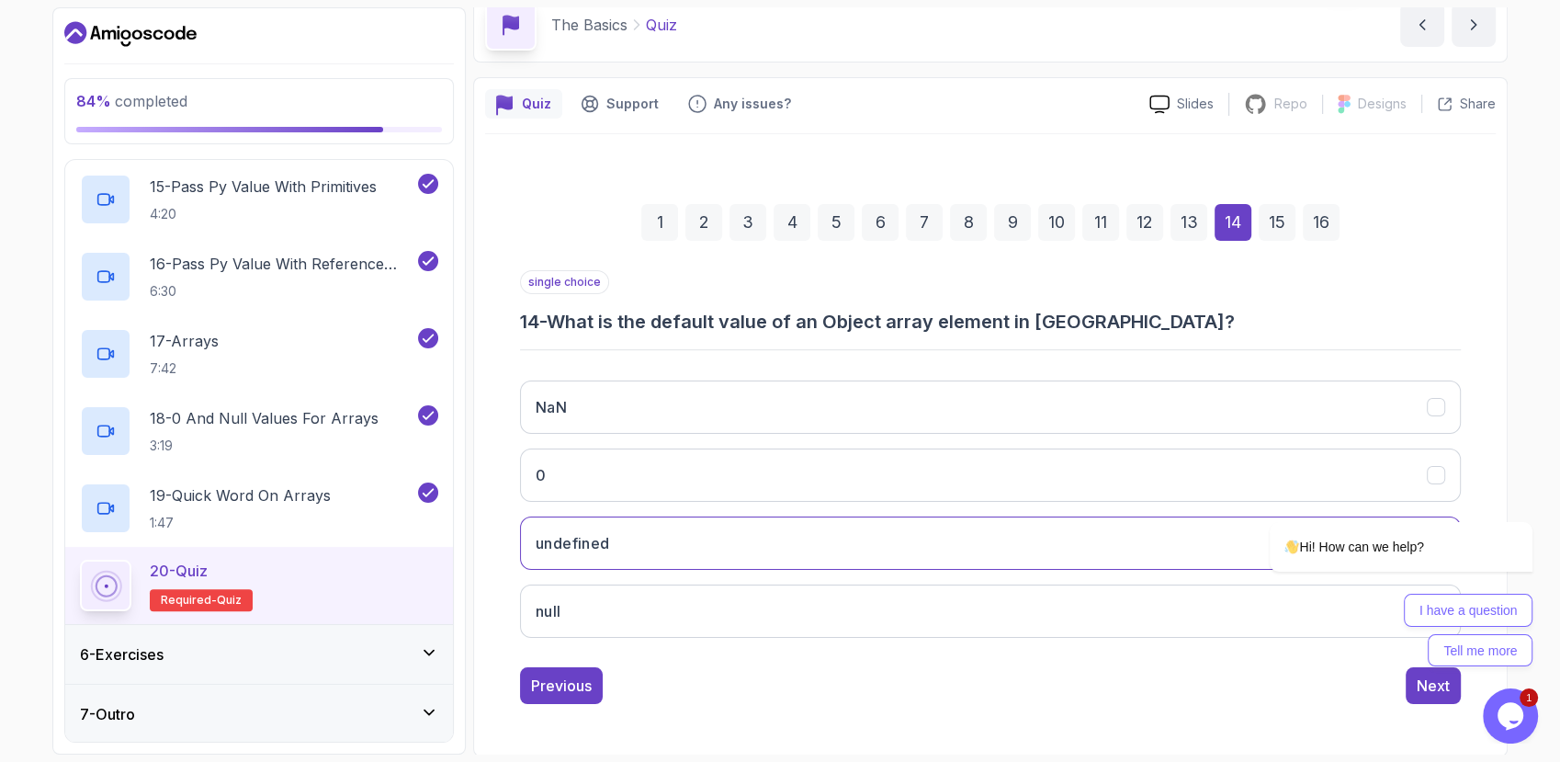
click at [1273, 213] on div "15" at bounding box center [1277, 222] width 37 height 37
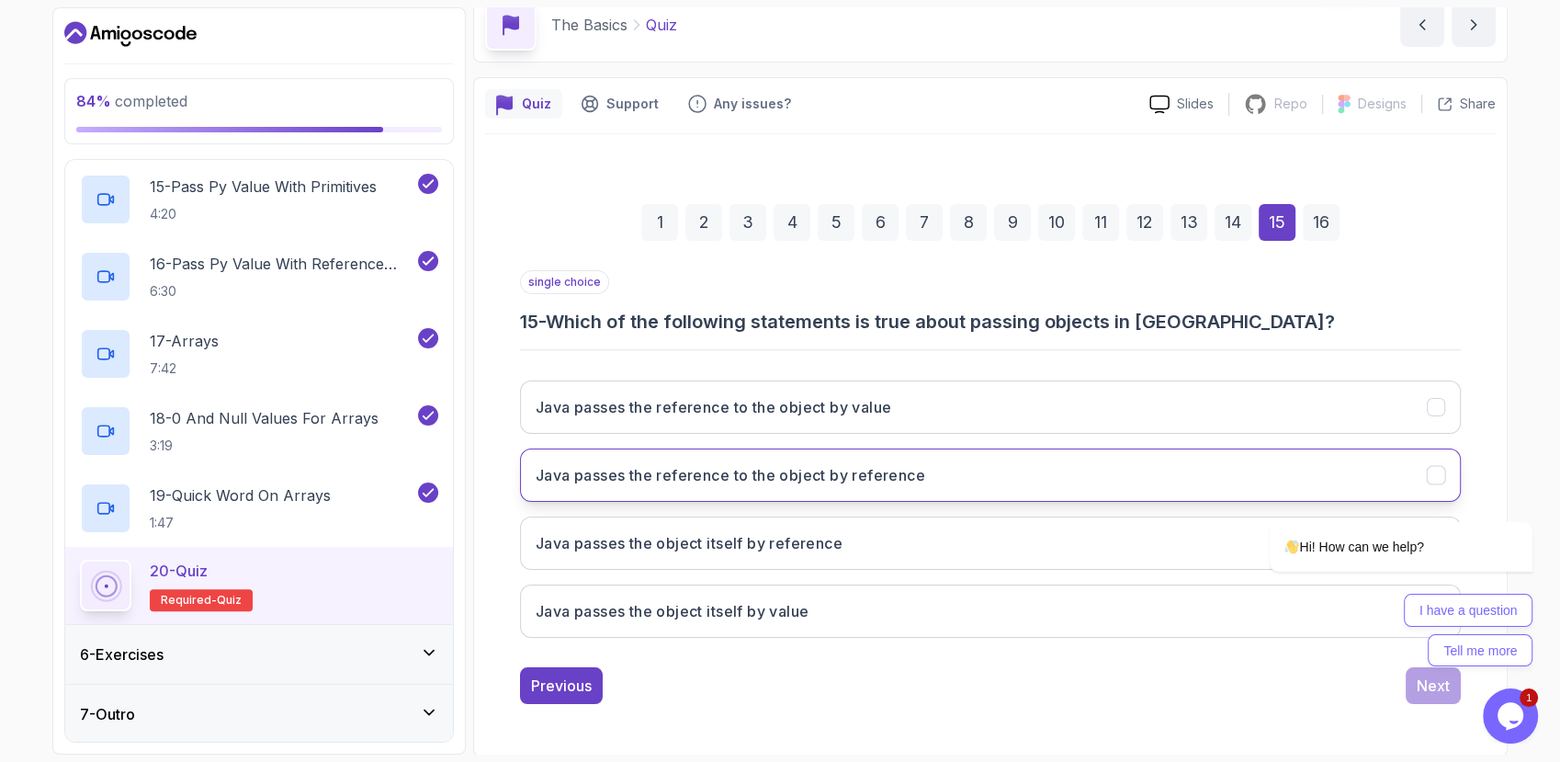
click at [820, 478] on h3 "Java passes the reference to the object by reference" at bounding box center [731, 475] width 390 height 22
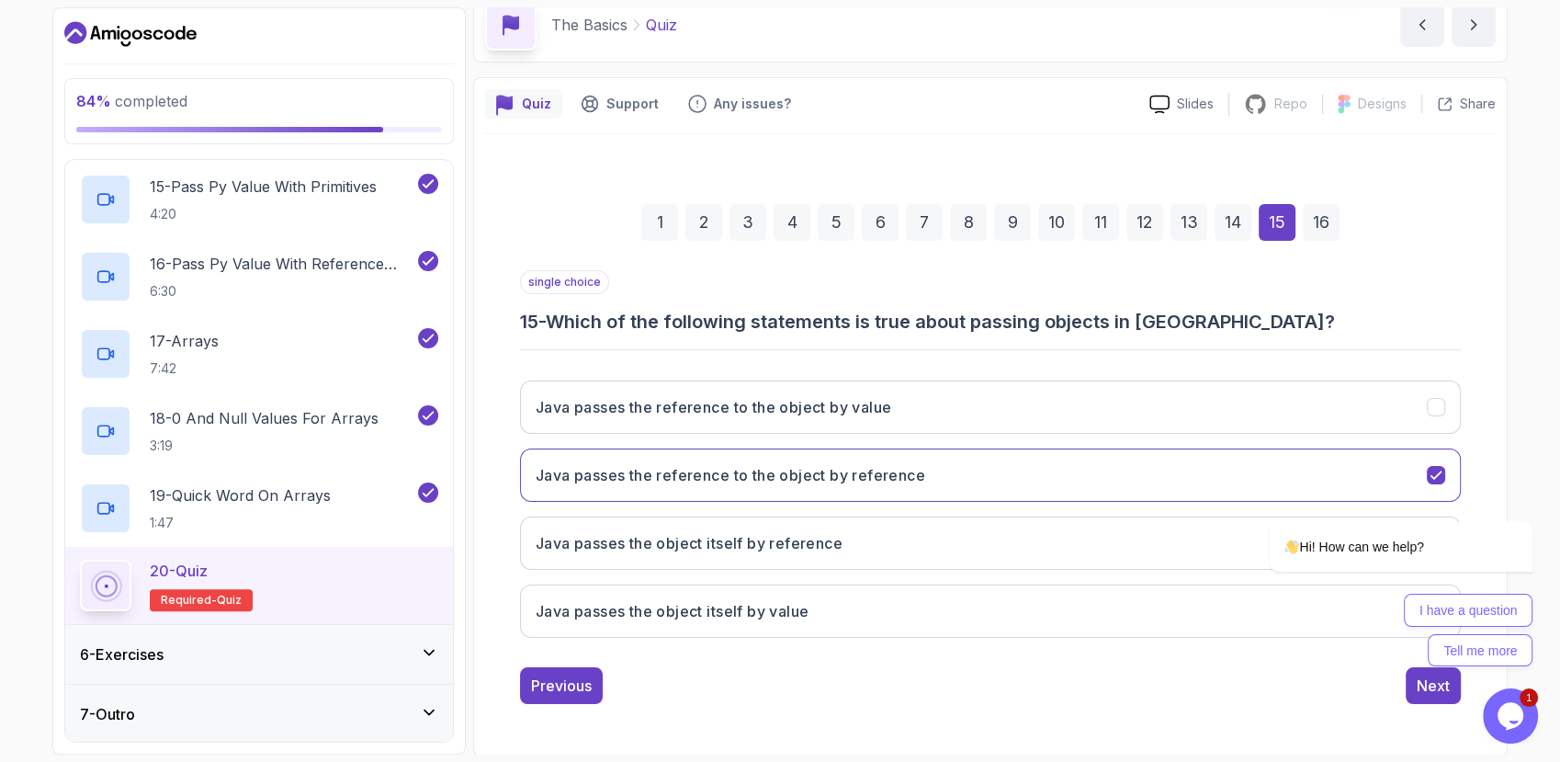
click at [1304, 222] on div "16" at bounding box center [1321, 222] width 37 height 37
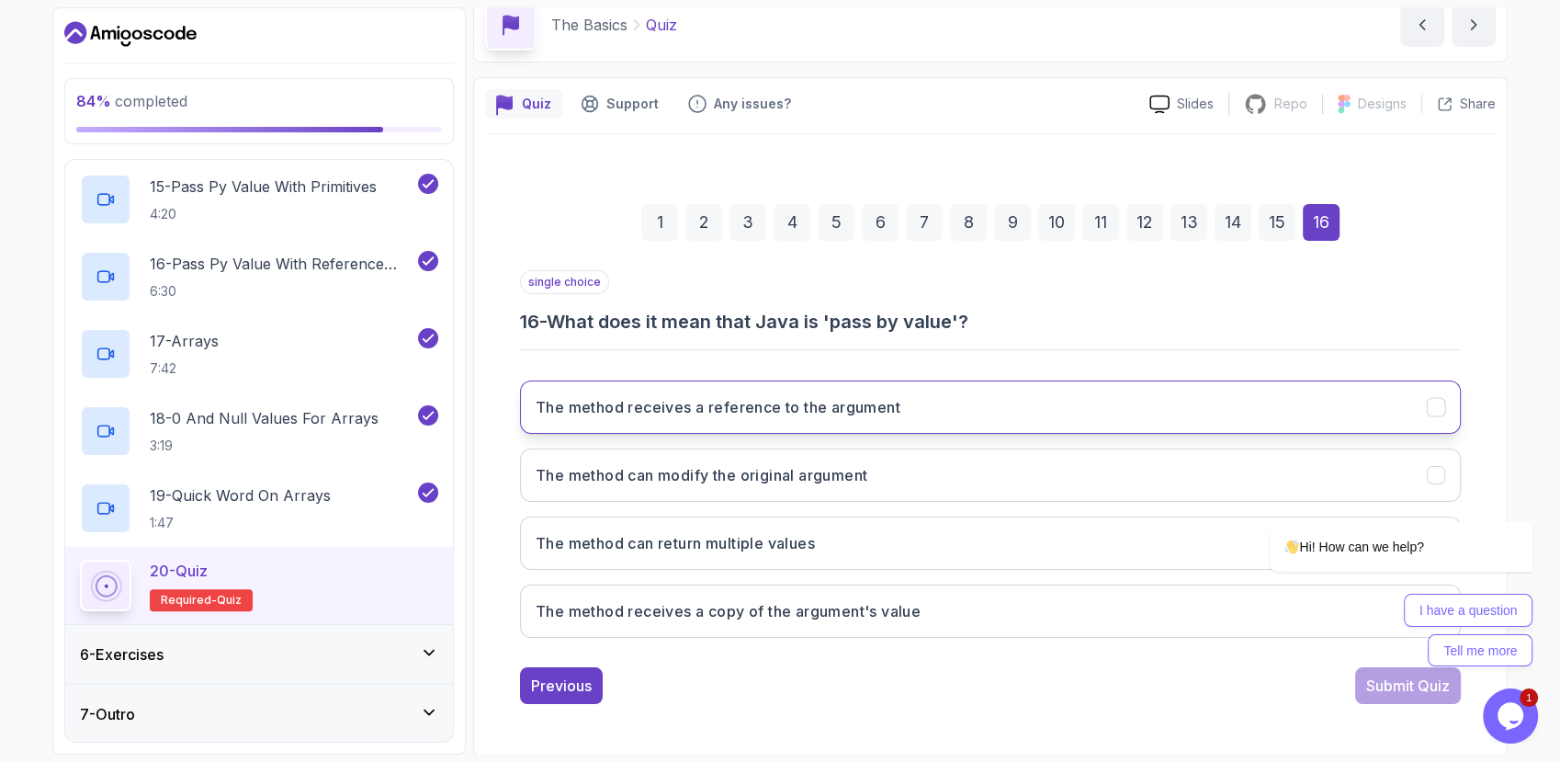
click at [1033, 431] on button "The method receives a reference to the argument" at bounding box center [990, 406] width 941 height 53
click at [1391, 695] on div "Submit Quiz" at bounding box center [1409, 686] width 84 height 22
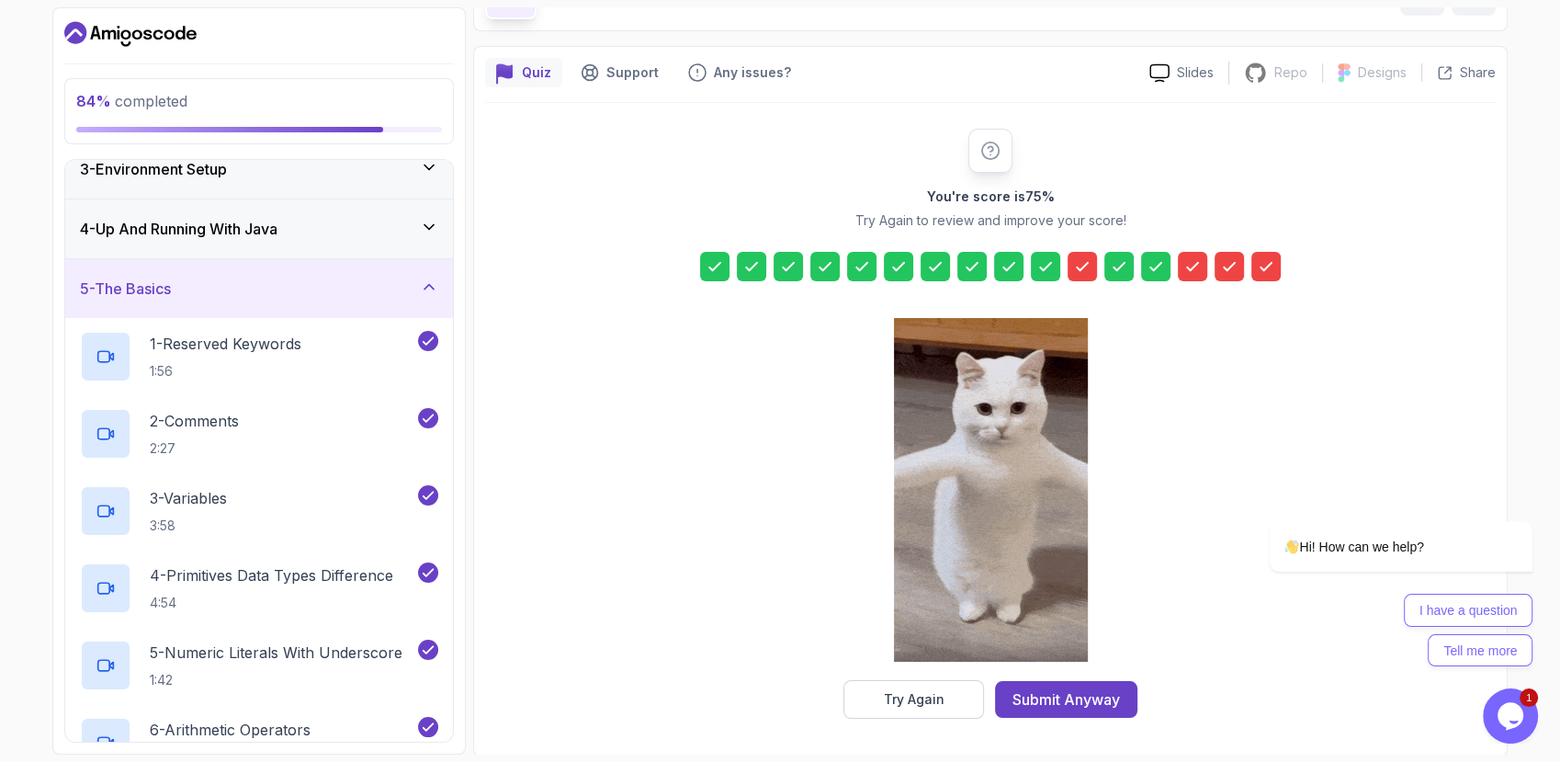
scroll to position [118, 0]
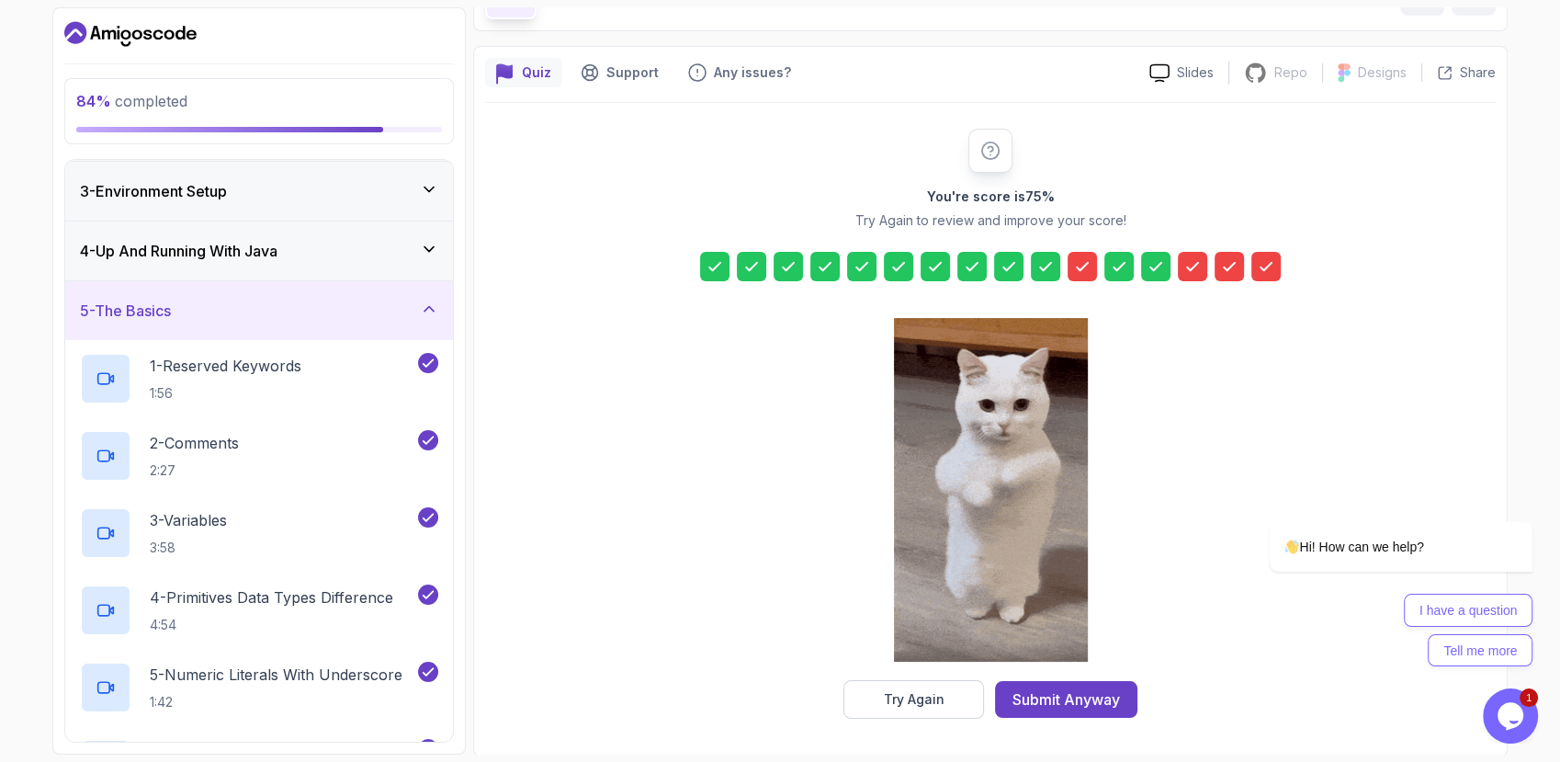
click at [431, 305] on icon at bounding box center [429, 309] width 18 height 18
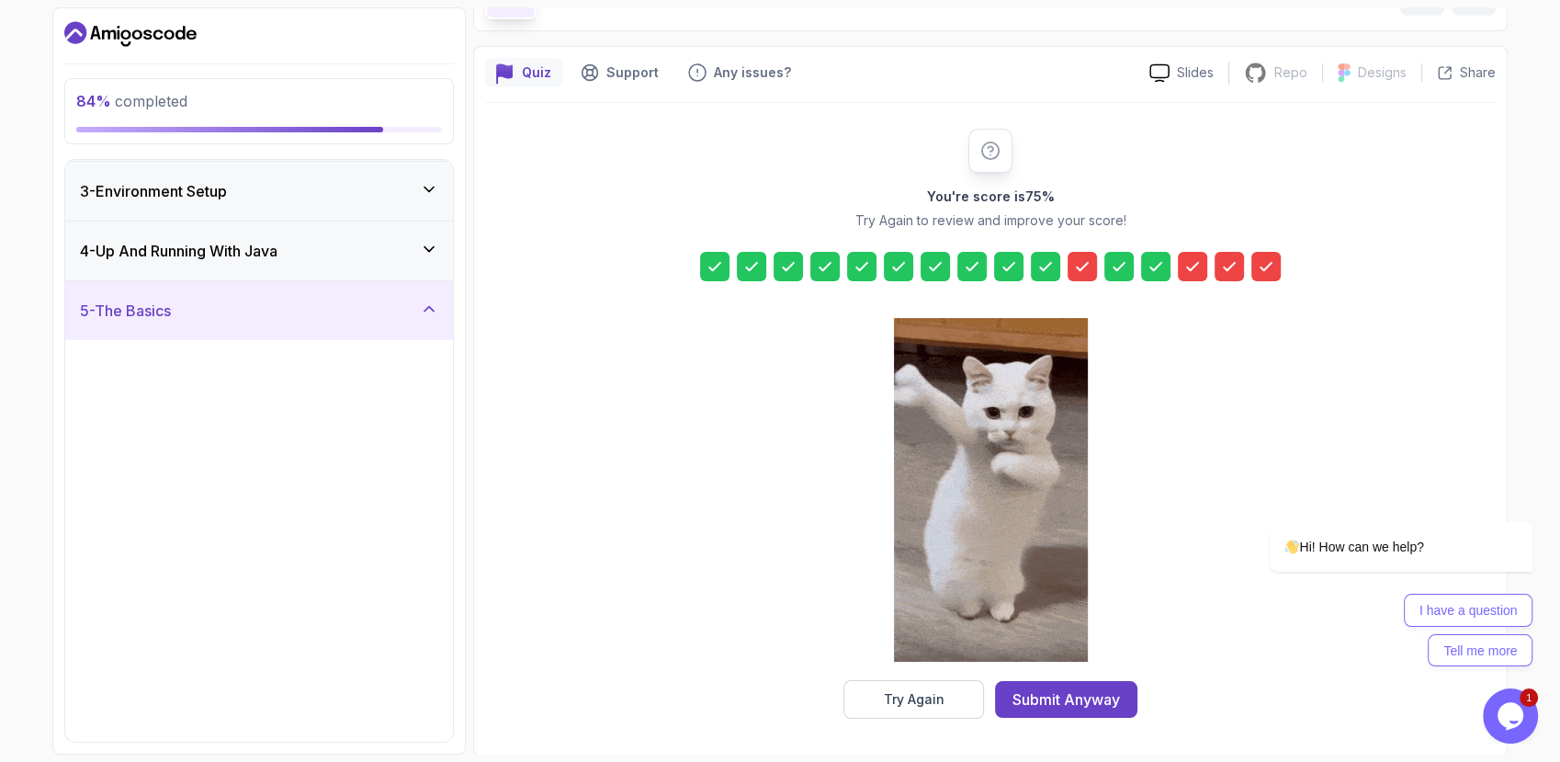
scroll to position [0, 0]
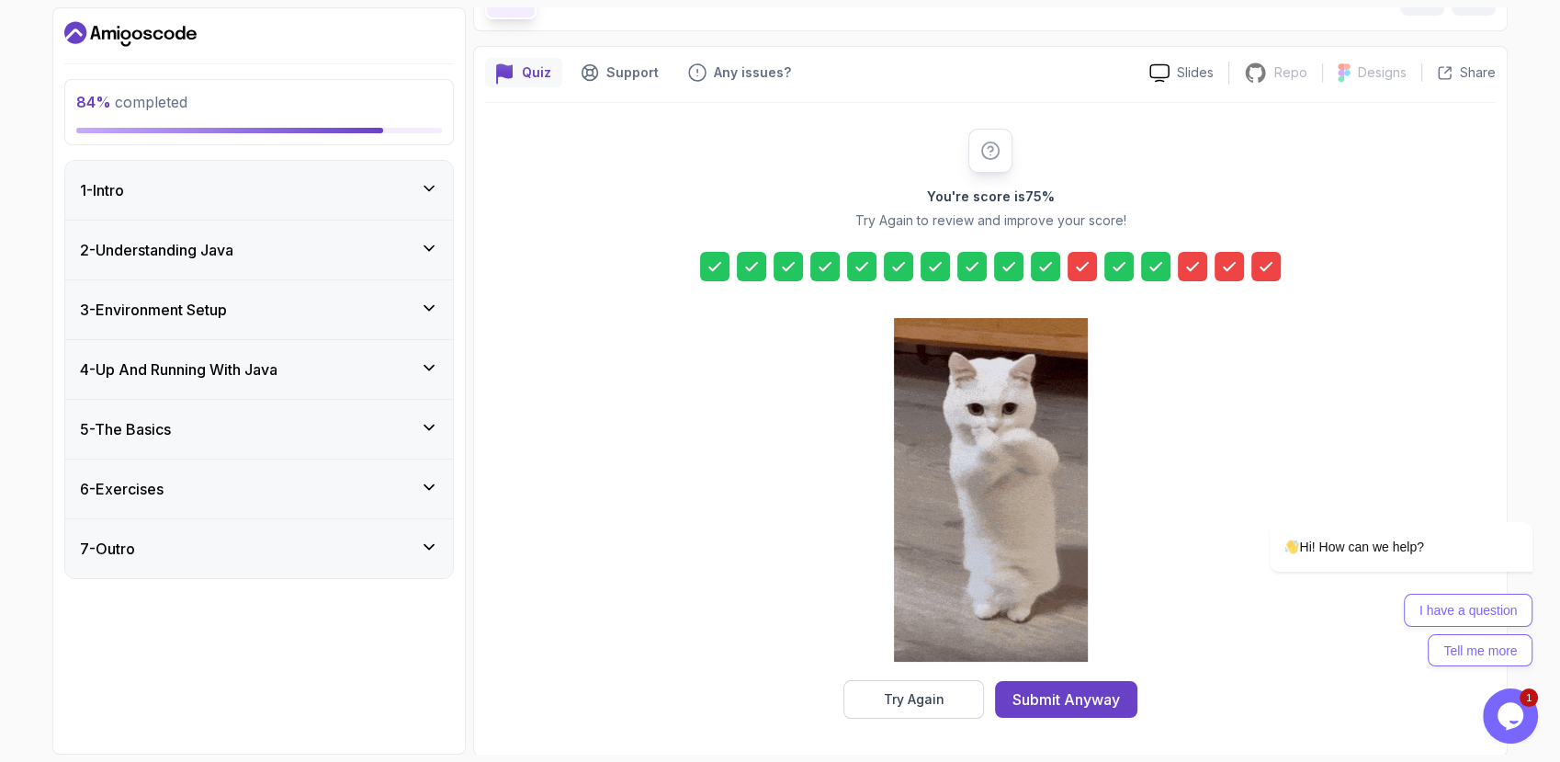
click at [425, 485] on icon at bounding box center [429, 487] width 18 height 18
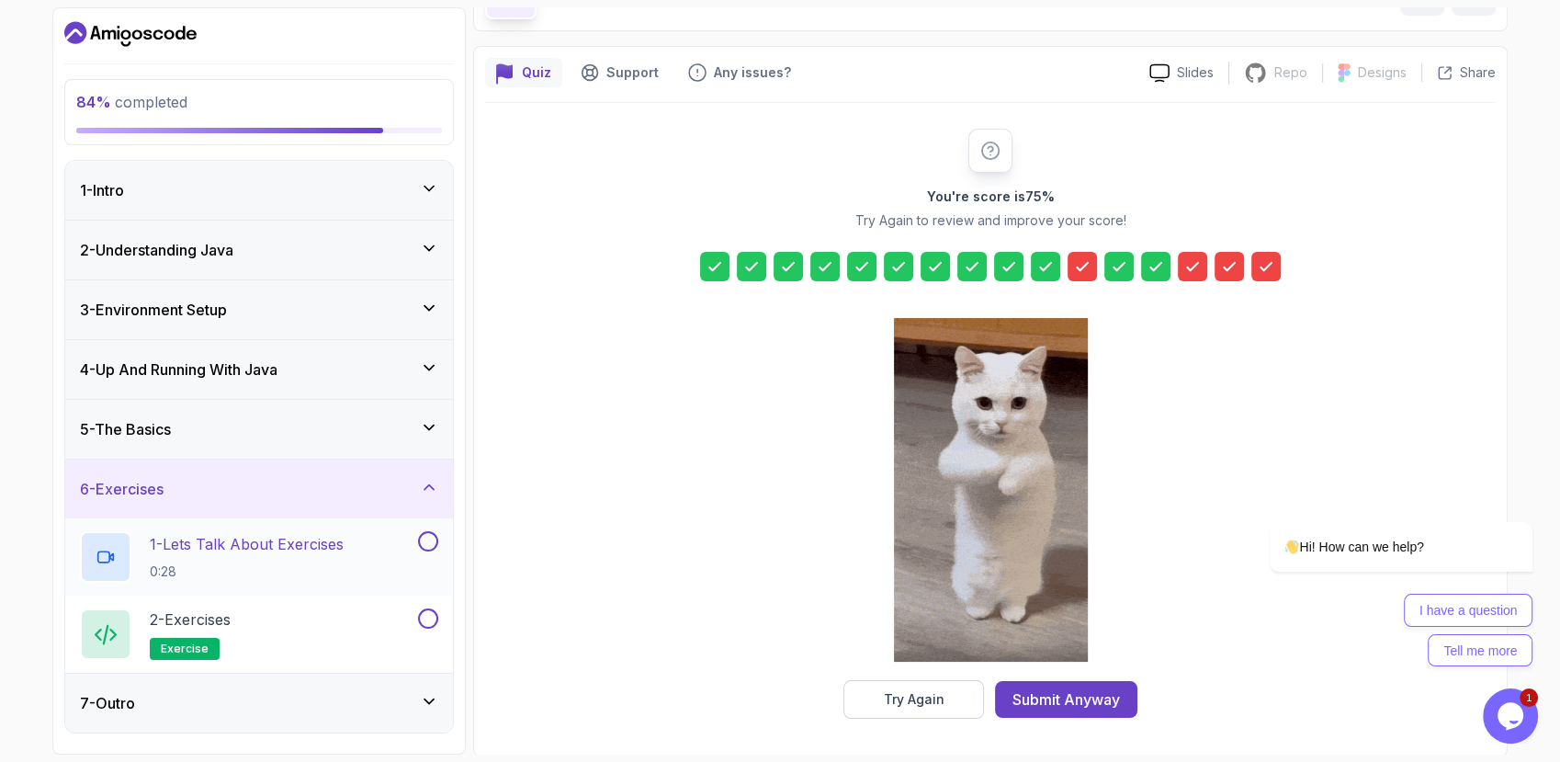
click at [426, 542] on button at bounding box center [428, 541] width 20 height 20
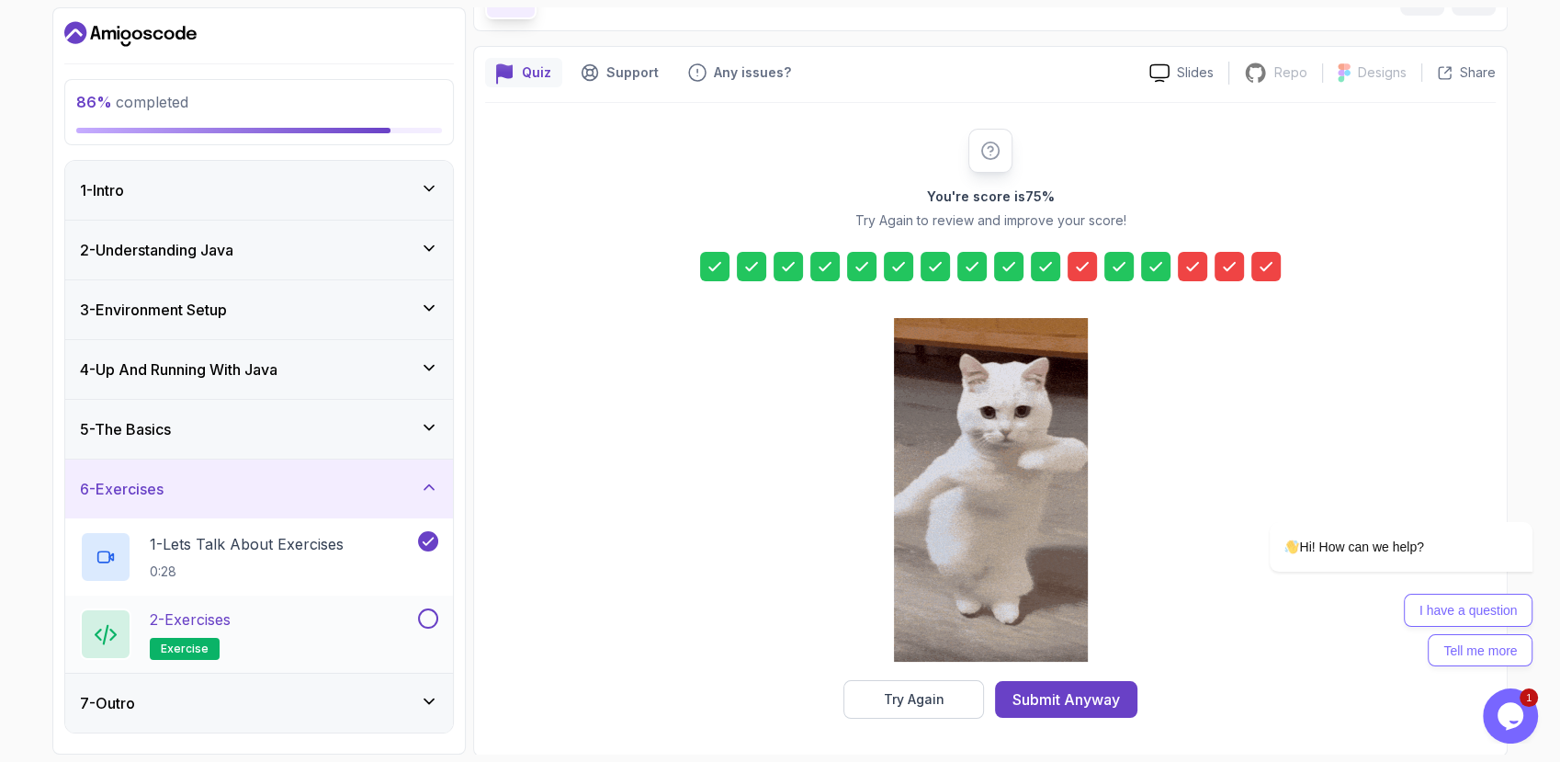
click at [425, 613] on button at bounding box center [428, 618] width 20 height 20
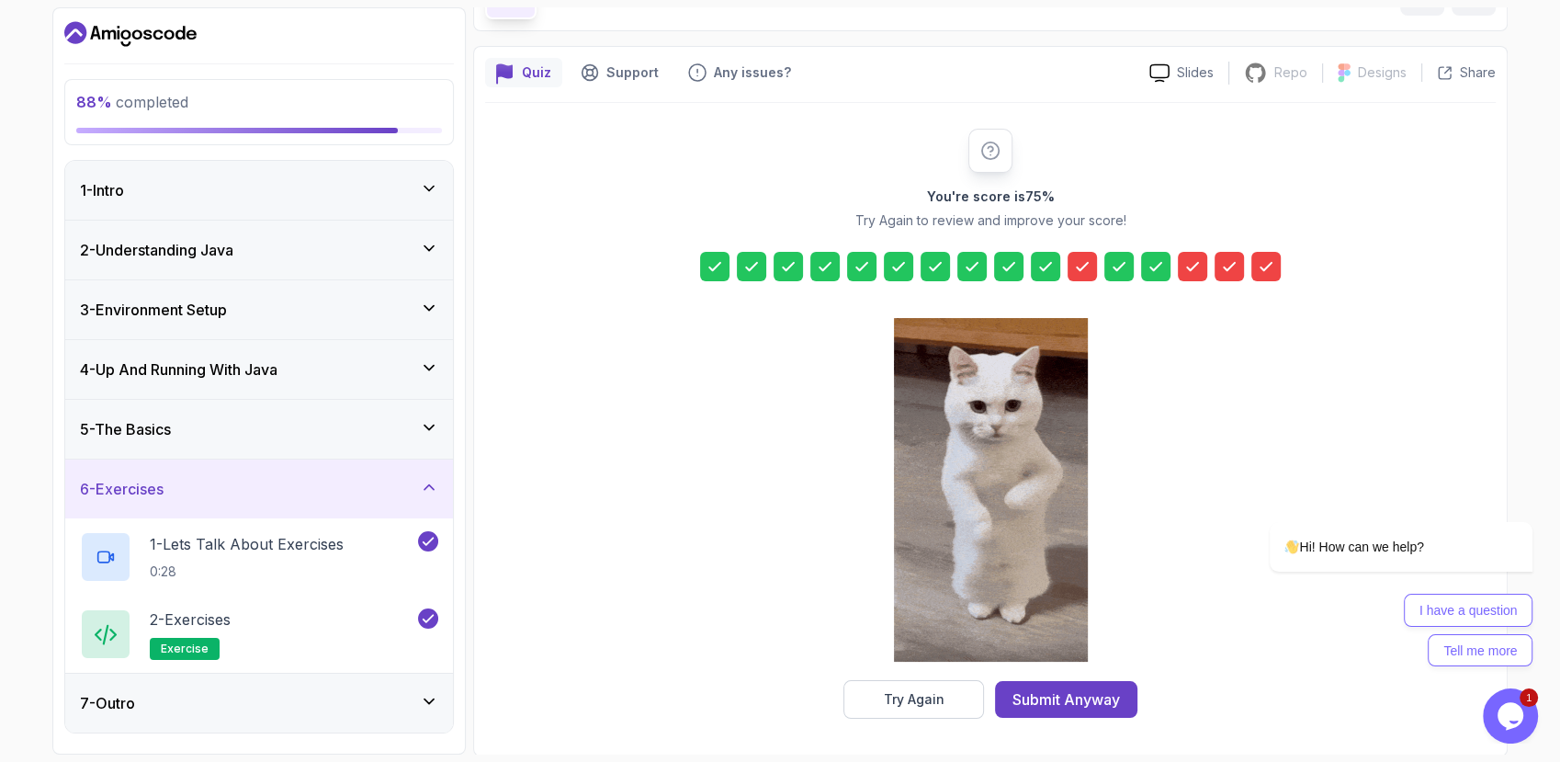
click at [428, 494] on icon at bounding box center [429, 487] width 18 height 18
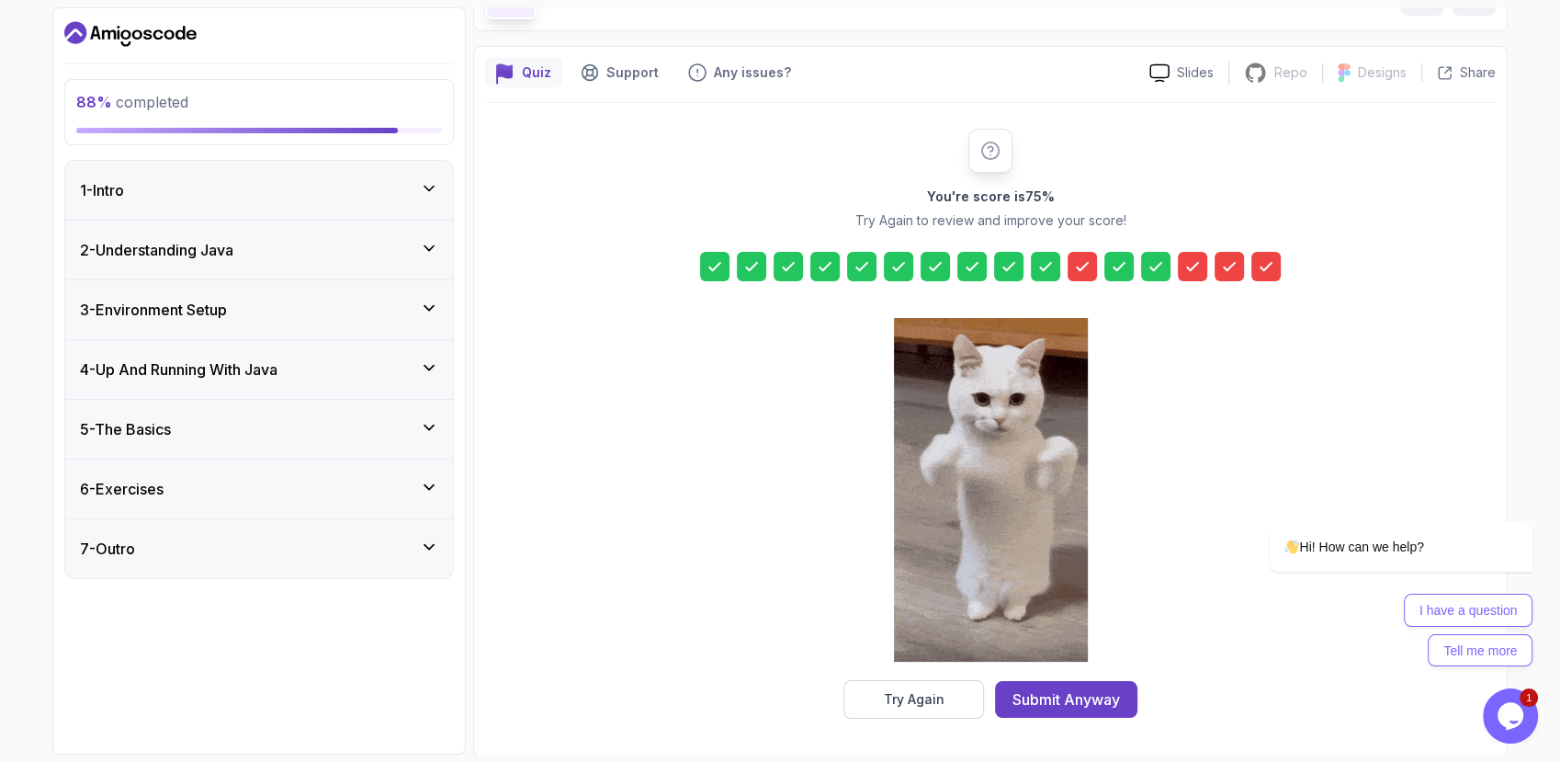
click at [425, 532] on div "7 - Outro" at bounding box center [259, 548] width 388 height 59
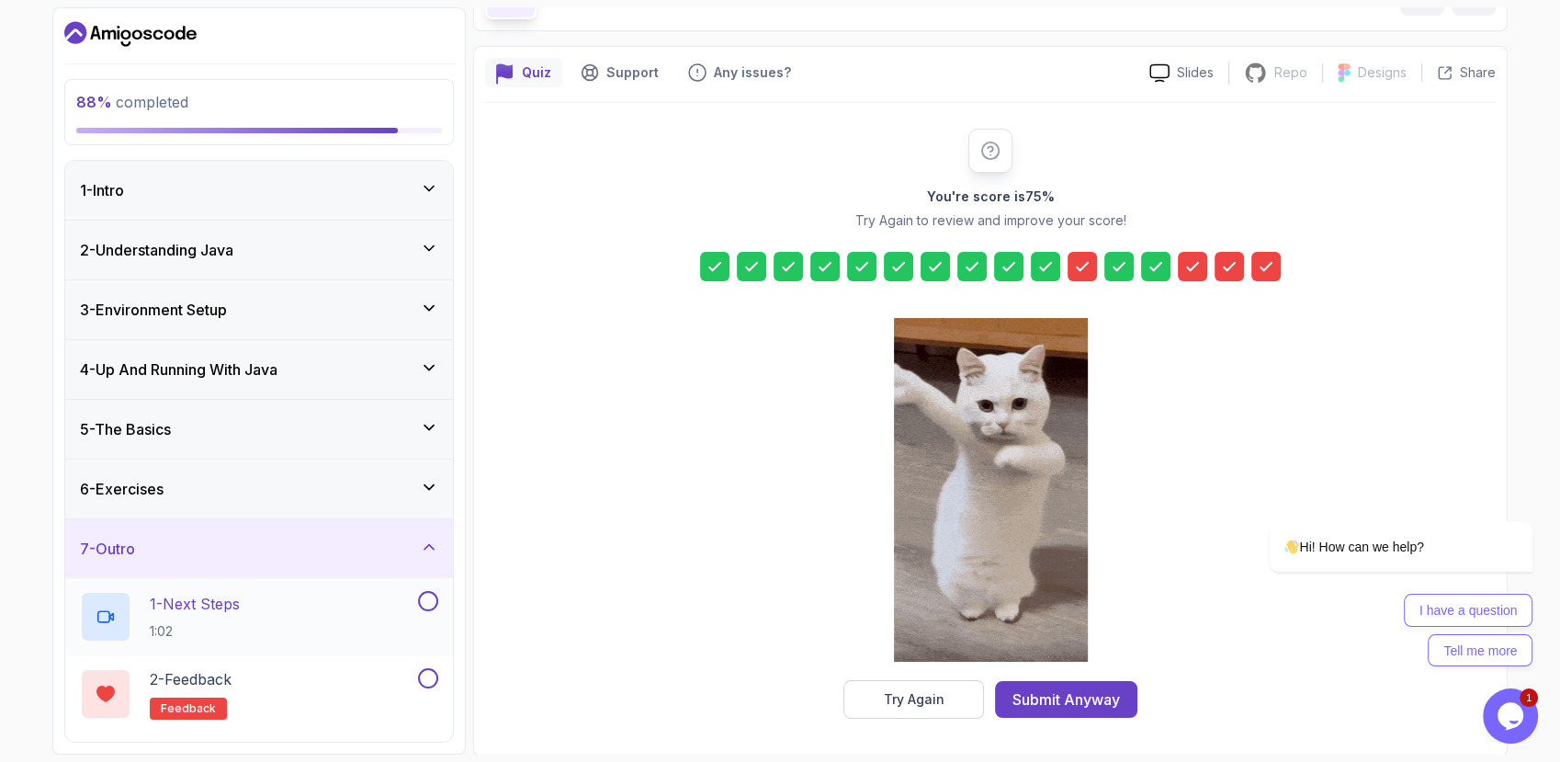
click at [426, 604] on button at bounding box center [428, 601] width 20 height 20
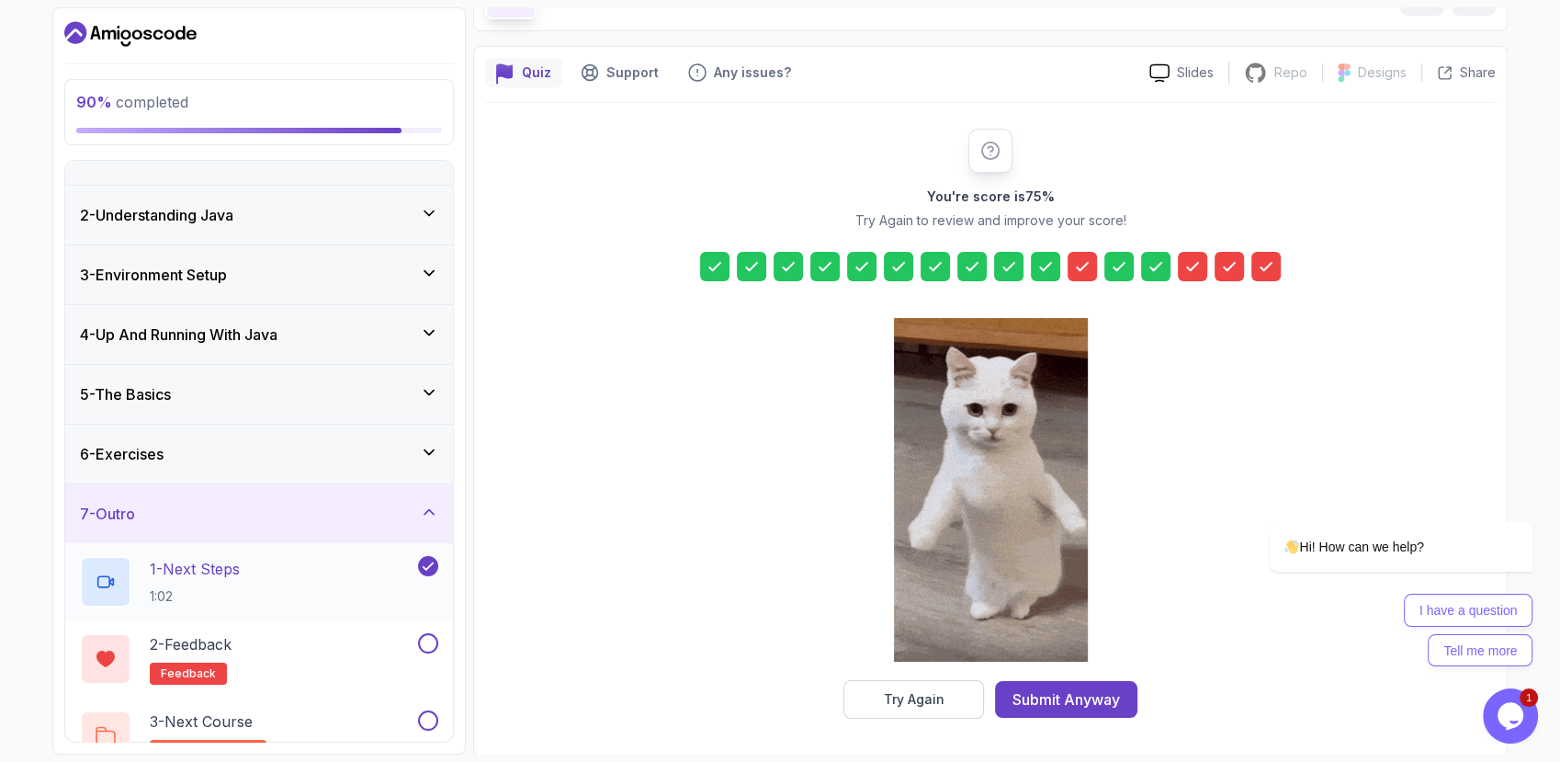
scroll to position [66, 0]
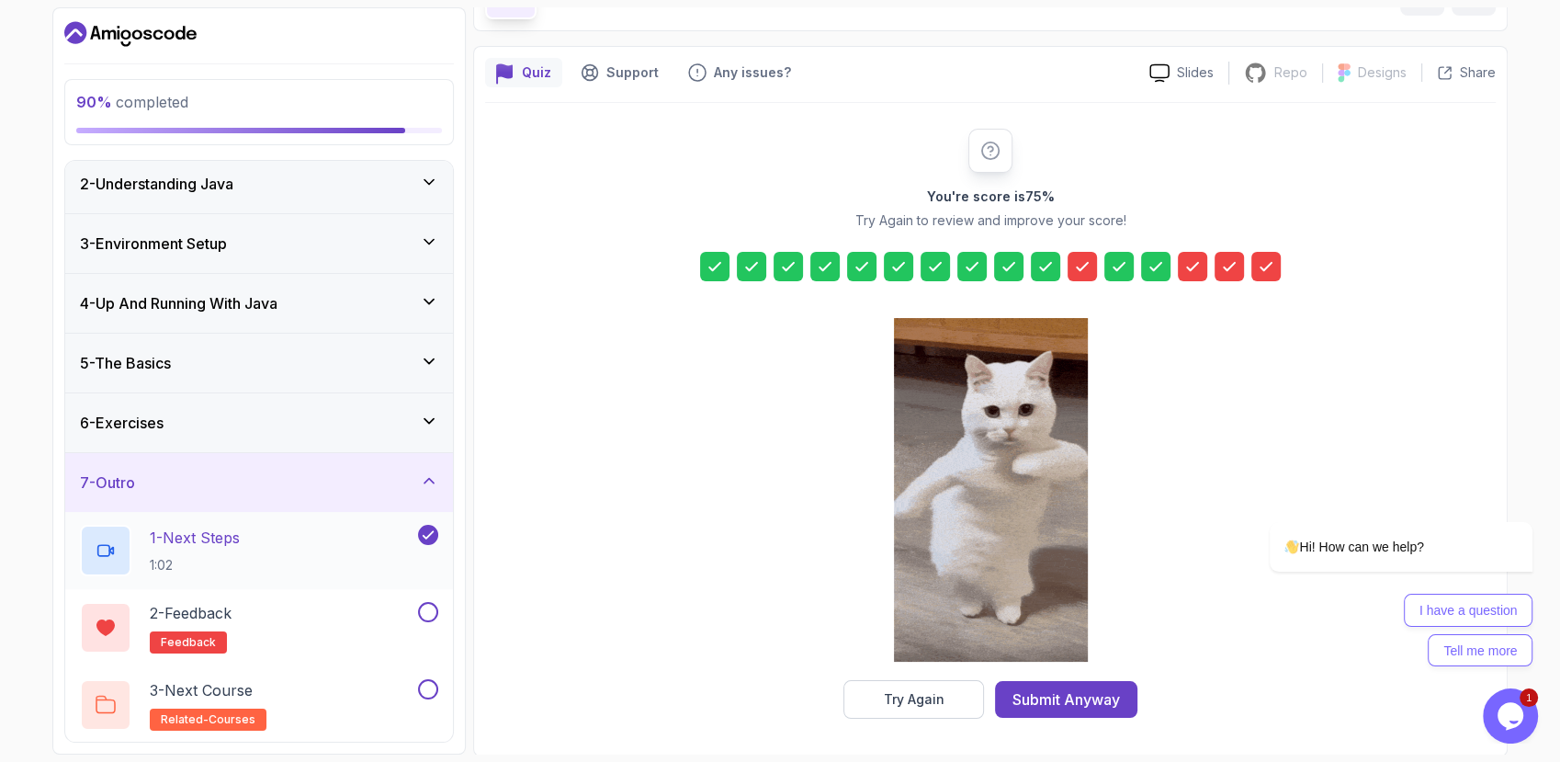
click at [426, 604] on button at bounding box center [428, 612] width 20 height 20
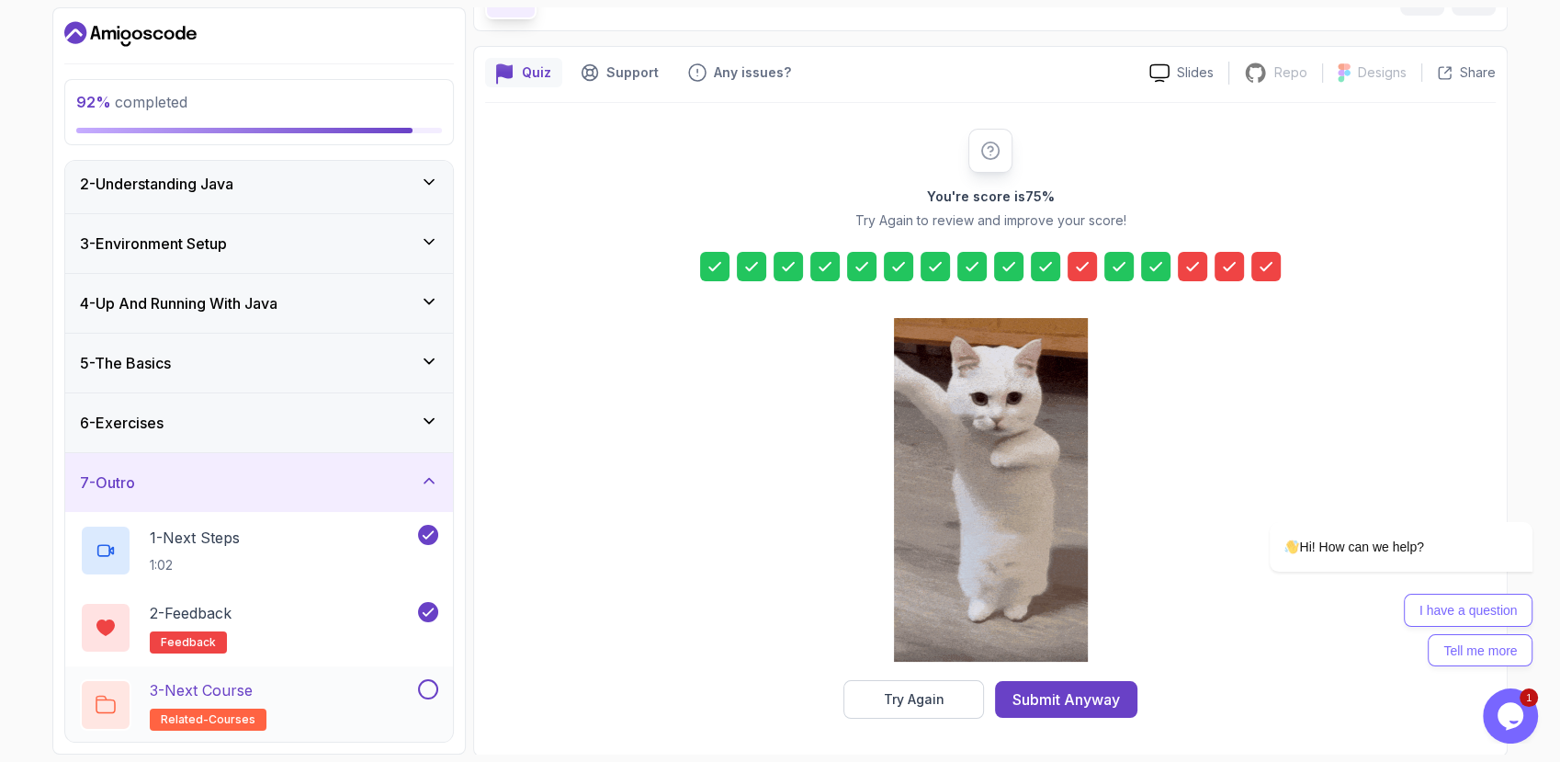
click at [261, 711] on p "related-courses" at bounding box center [208, 720] width 117 height 22
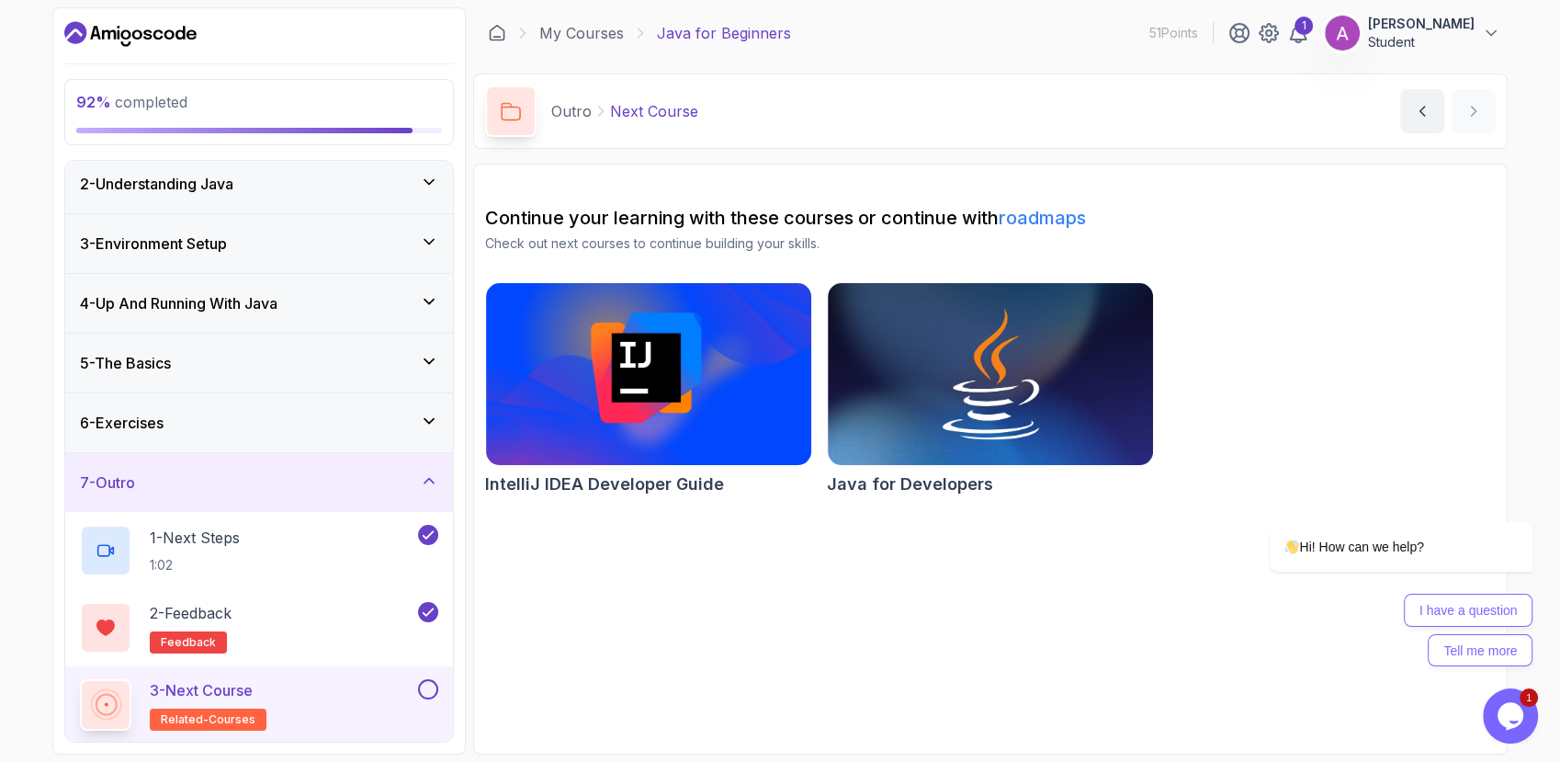
click at [425, 685] on button at bounding box center [428, 689] width 20 height 20
click at [426, 486] on icon at bounding box center [429, 480] width 18 height 18
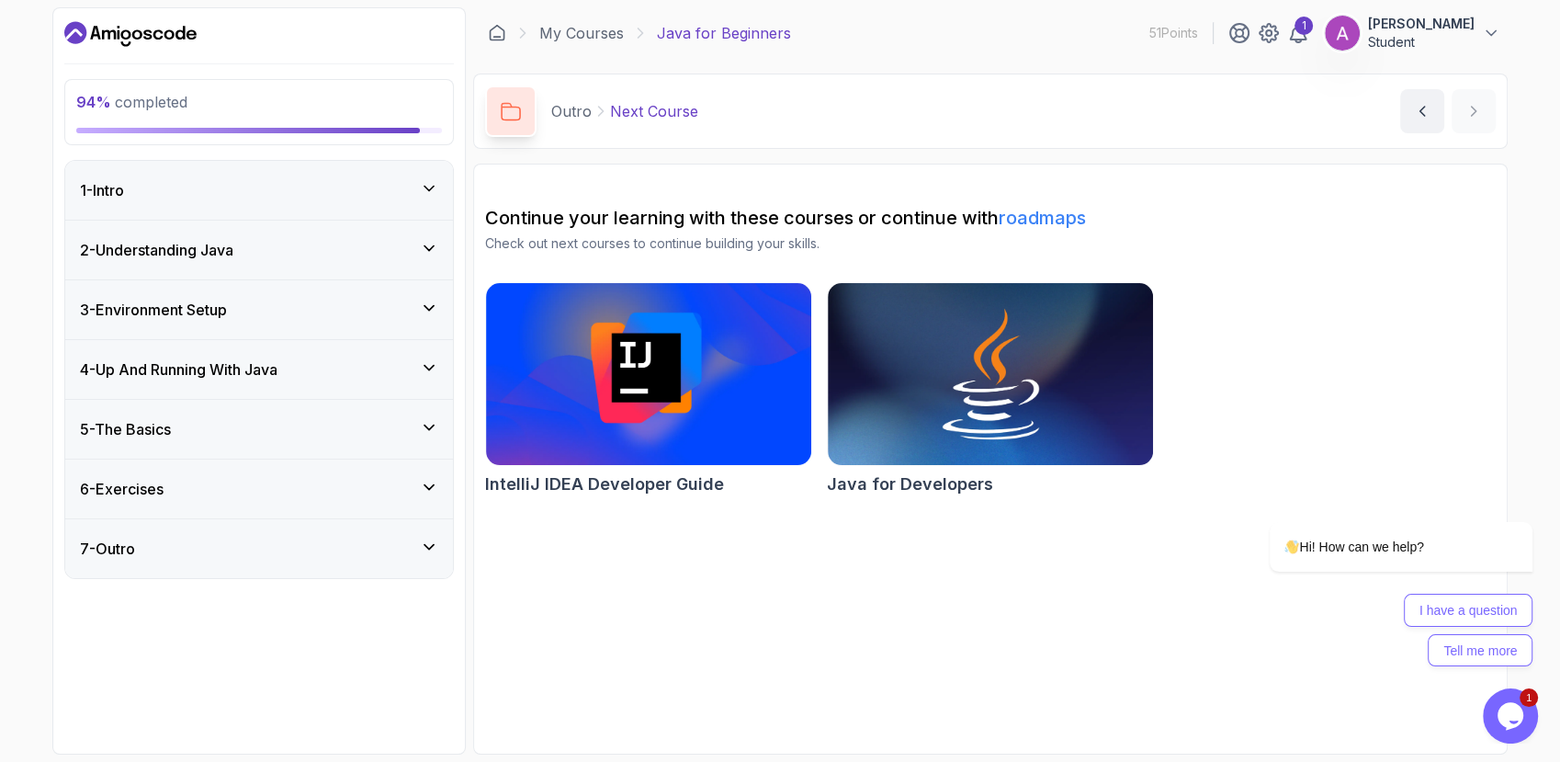
click at [433, 482] on icon at bounding box center [429, 487] width 18 height 18
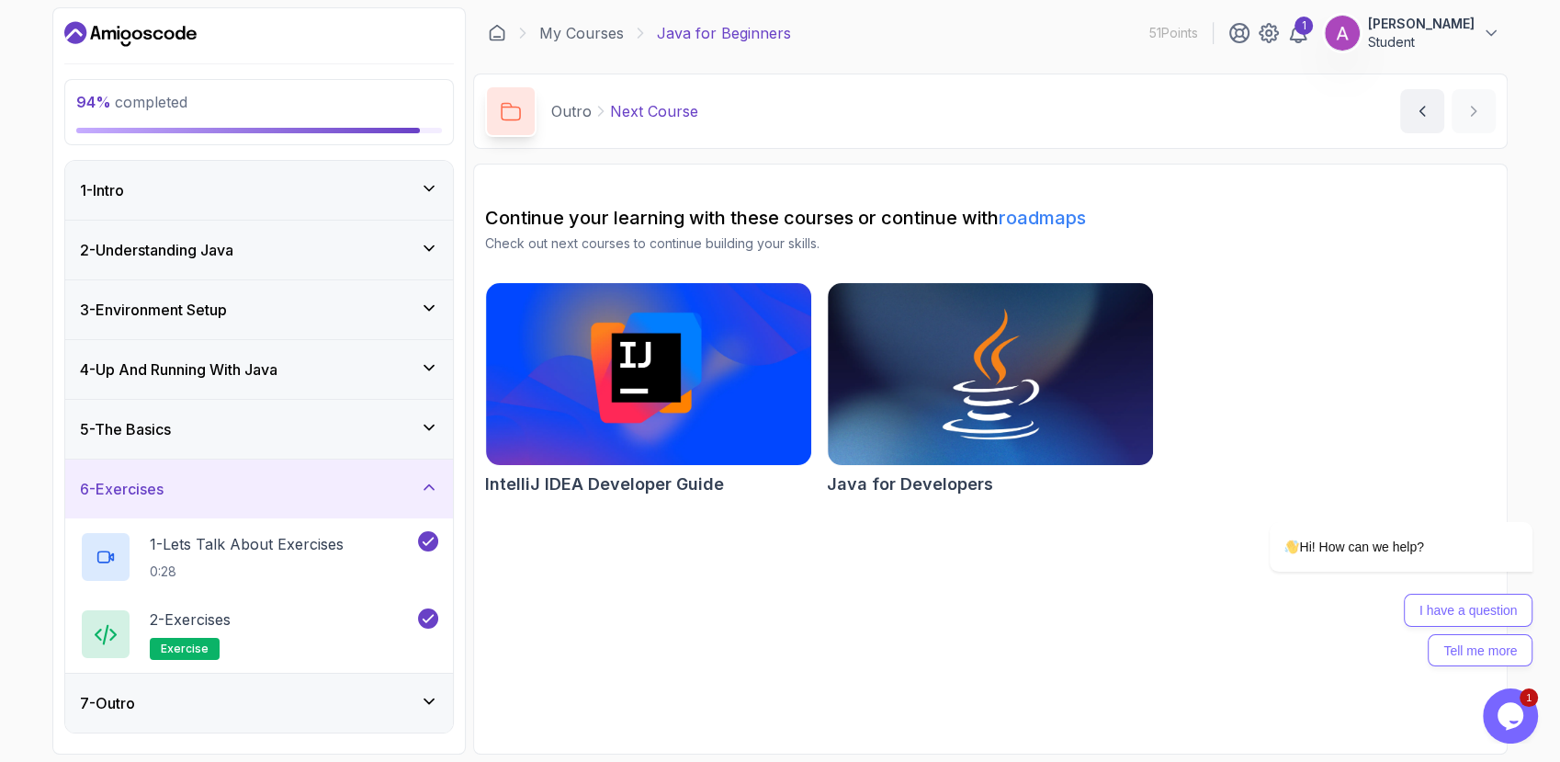
click at [433, 482] on icon at bounding box center [429, 487] width 18 height 18
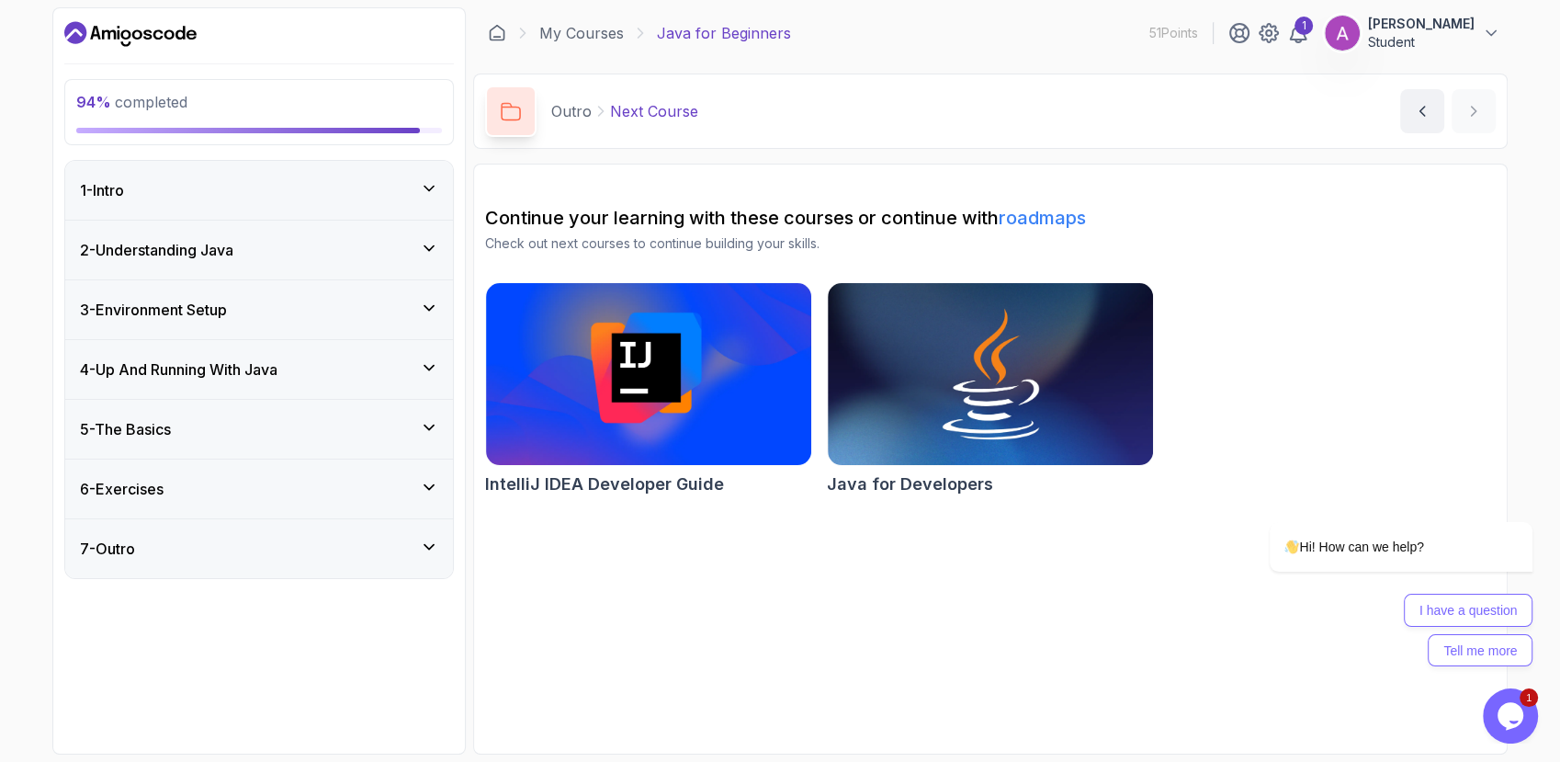
click at [426, 437] on div "5 - The Basics" at bounding box center [259, 429] width 358 height 22
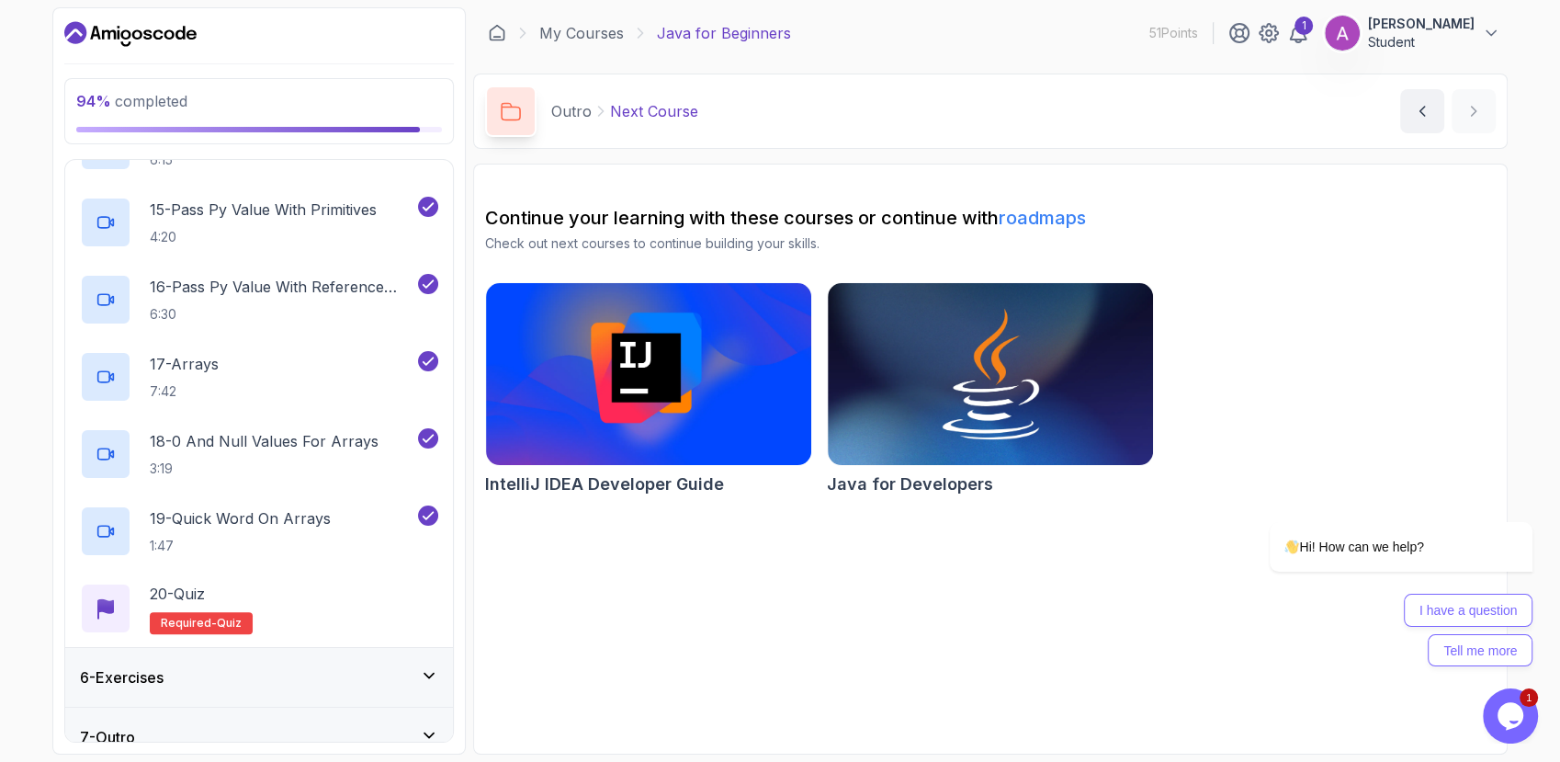
scroll to position [1378, 0]
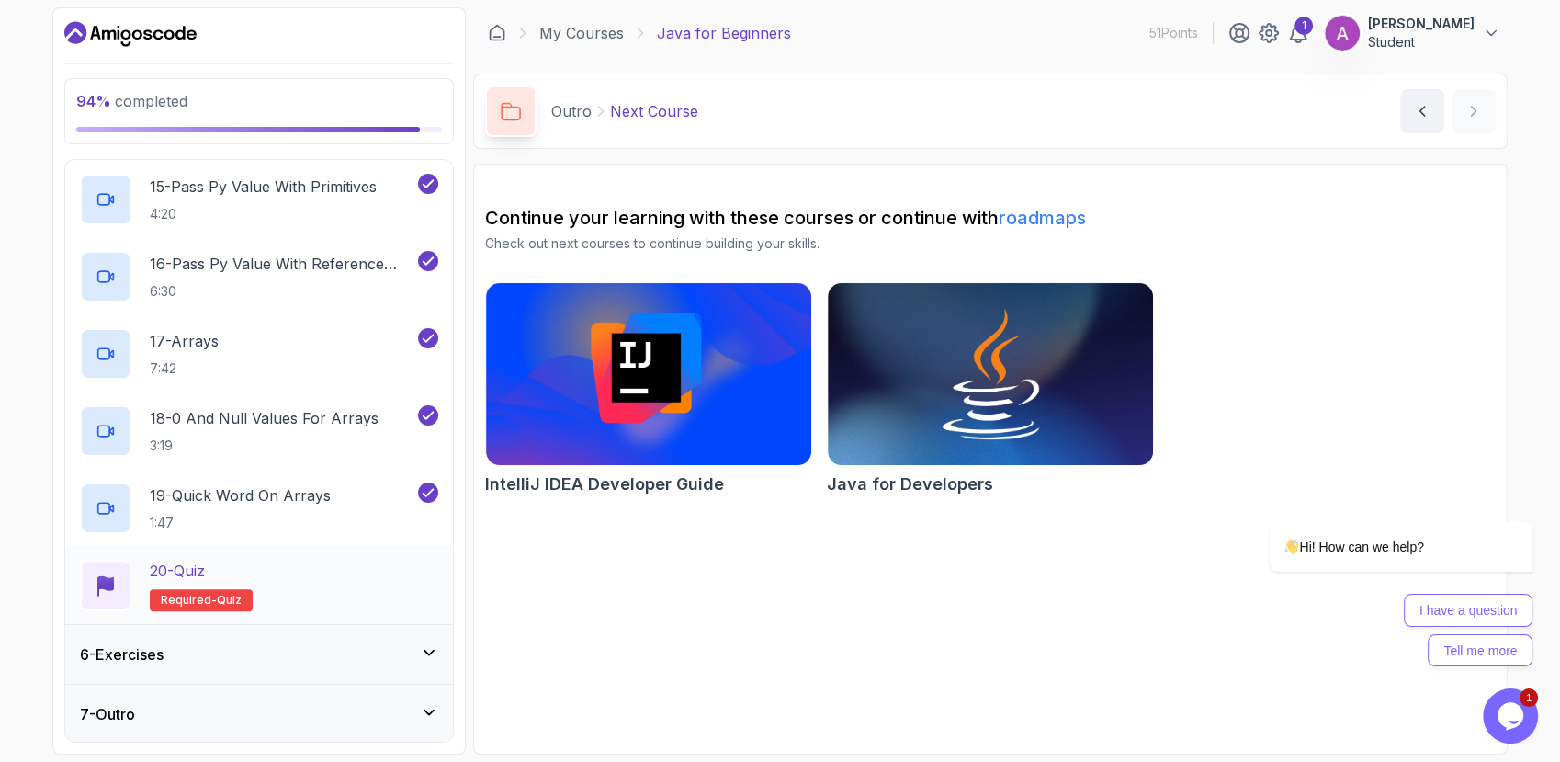
click at [340, 578] on div "20 - Quiz Required- quiz" at bounding box center [259, 585] width 358 height 51
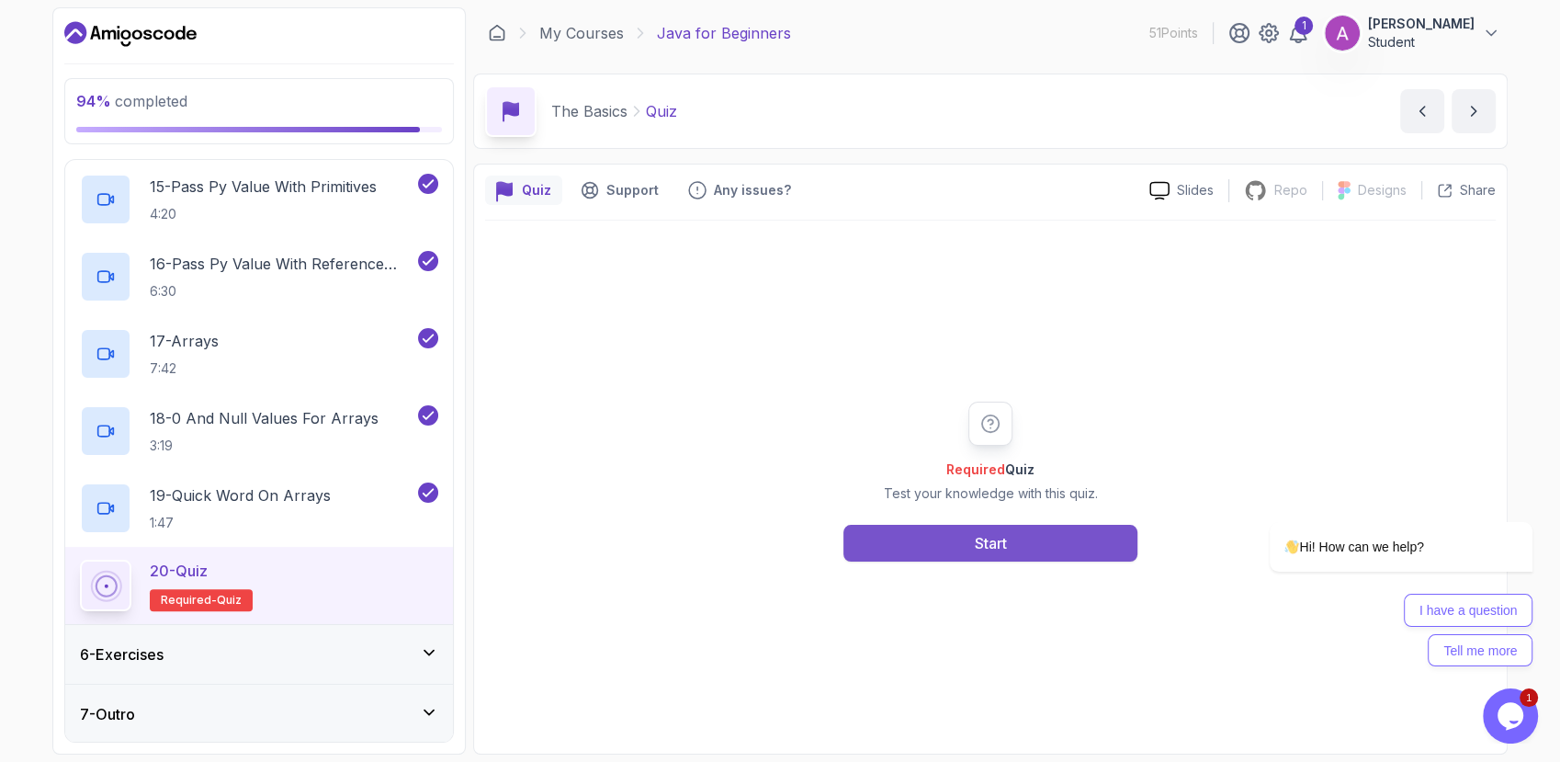
click at [995, 553] on div "Start" at bounding box center [991, 543] width 32 height 22
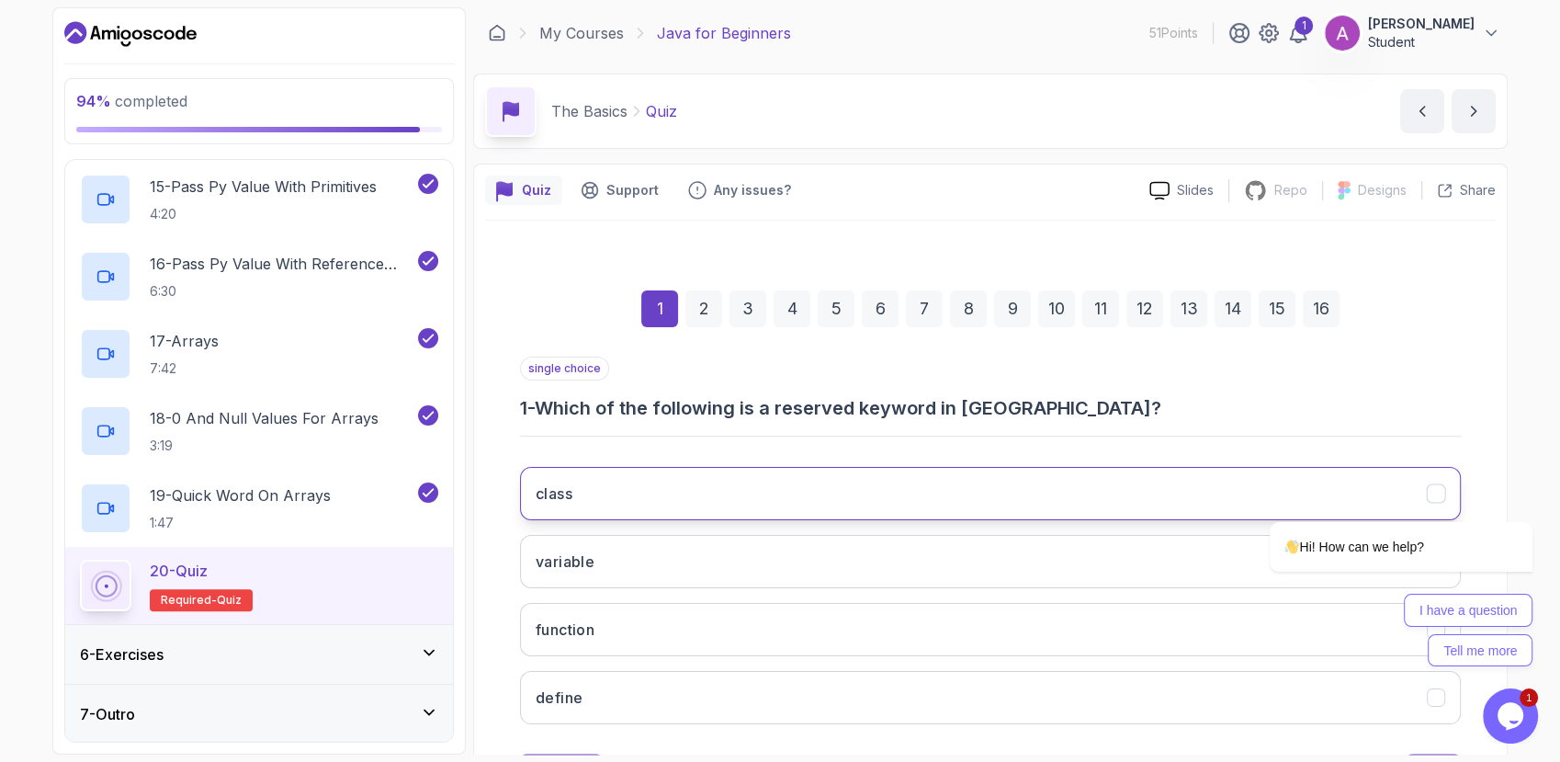
click at [1007, 492] on button "class" at bounding box center [990, 493] width 941 height 53
click at [700, 299] on div "2" at bounding box center [704, 308] width 37 height 37
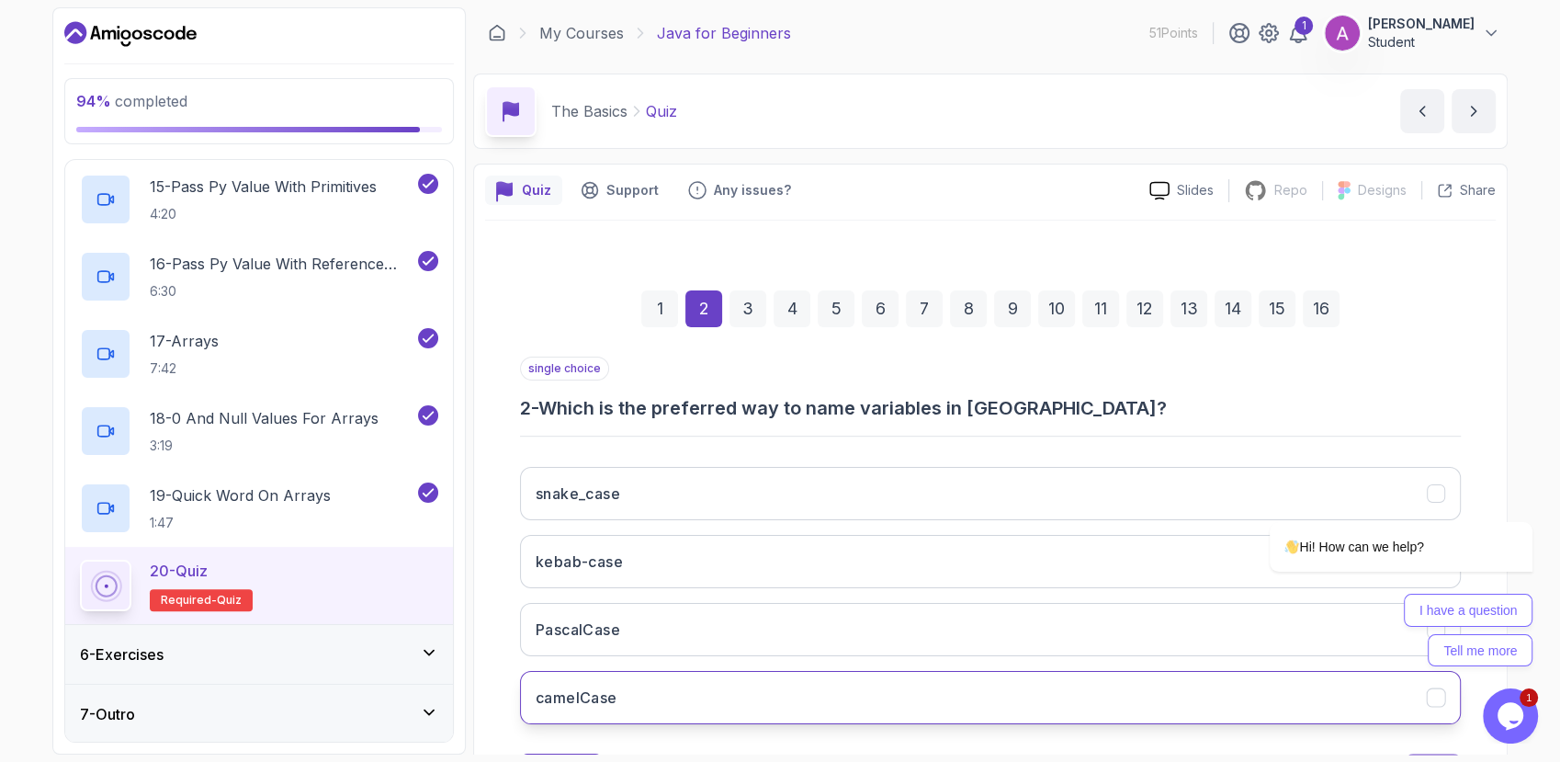
click at [732, 694] on button "camelCase" at bounding box center [990, 697] width 941 height 53
click at [743, 319] on div "3" at bounding box center [748, 308] width 37 height 37
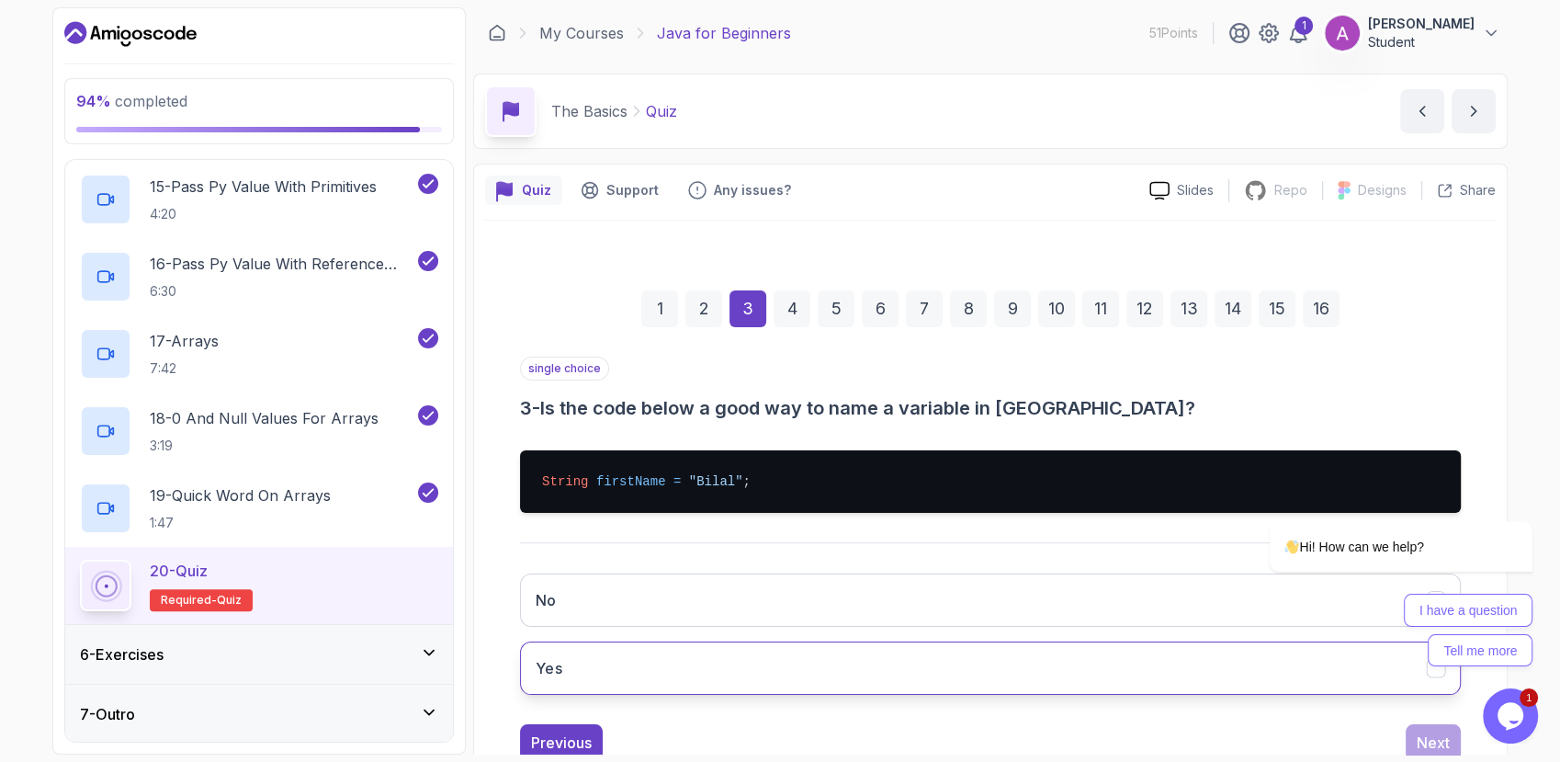
click at [669, 654] on button "Yes" at bounding box center [990, 667] width 941 height 53
click at [790, 307] on div "4" at bounding box center [792, 308] width 37 height 37
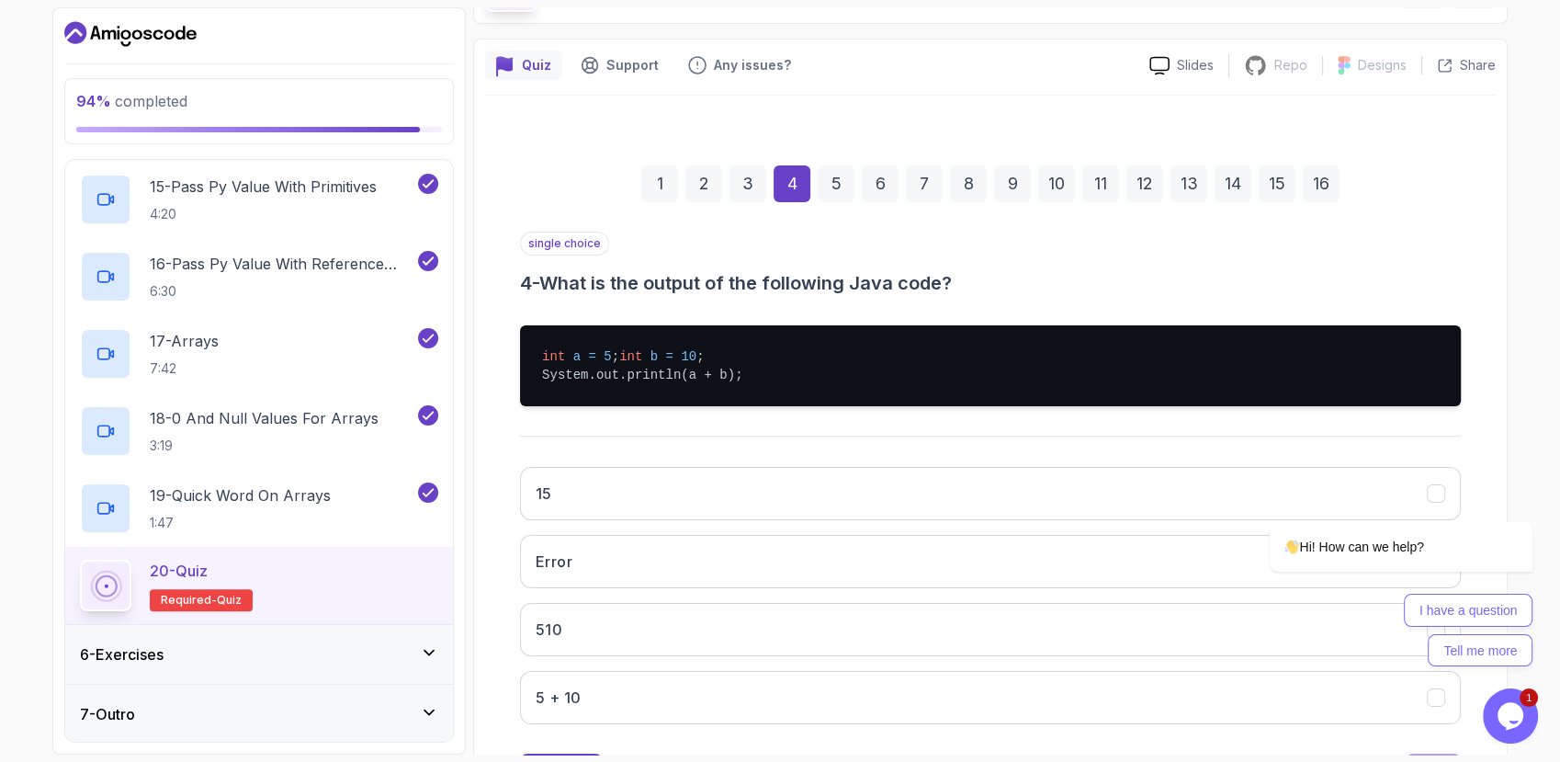
scroll to position [136, 0]
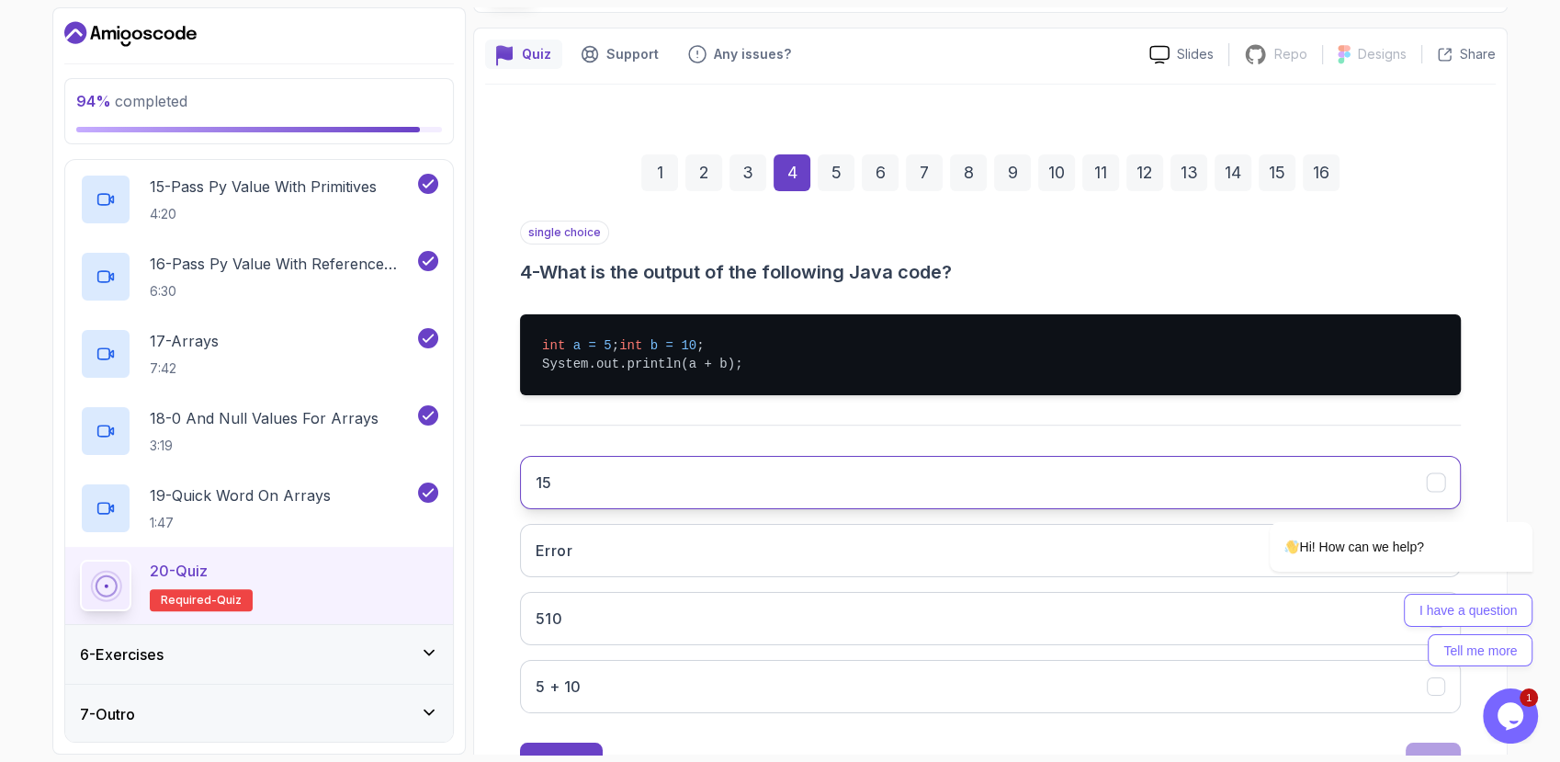
click at [647, 479] on button "15" at bounding box center [990, 482] width 941 height 53
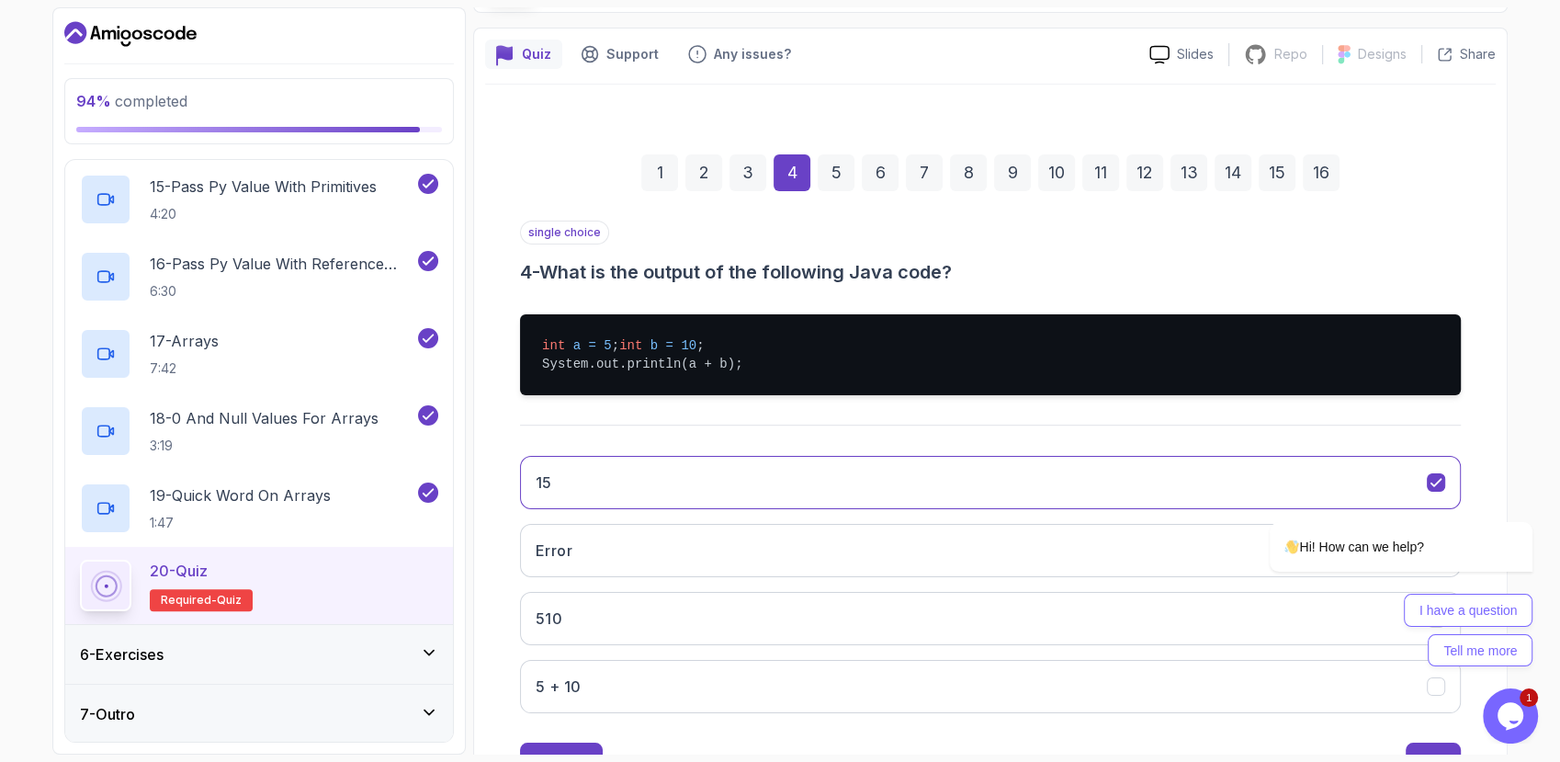
click at [831, 180] on div "5" at bounding box center [836, 172] width 37 height 37
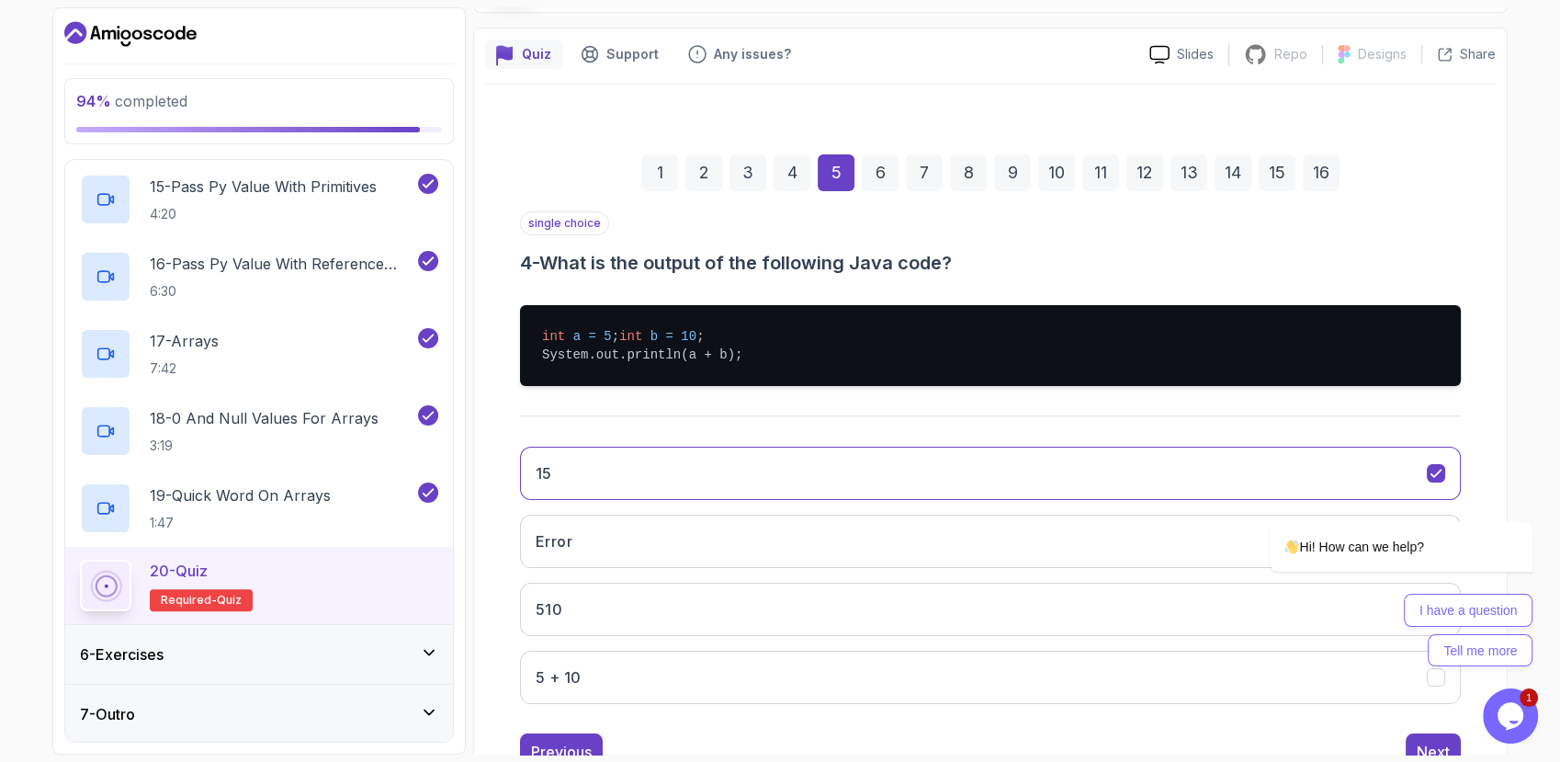
scroll to position [86, 0]
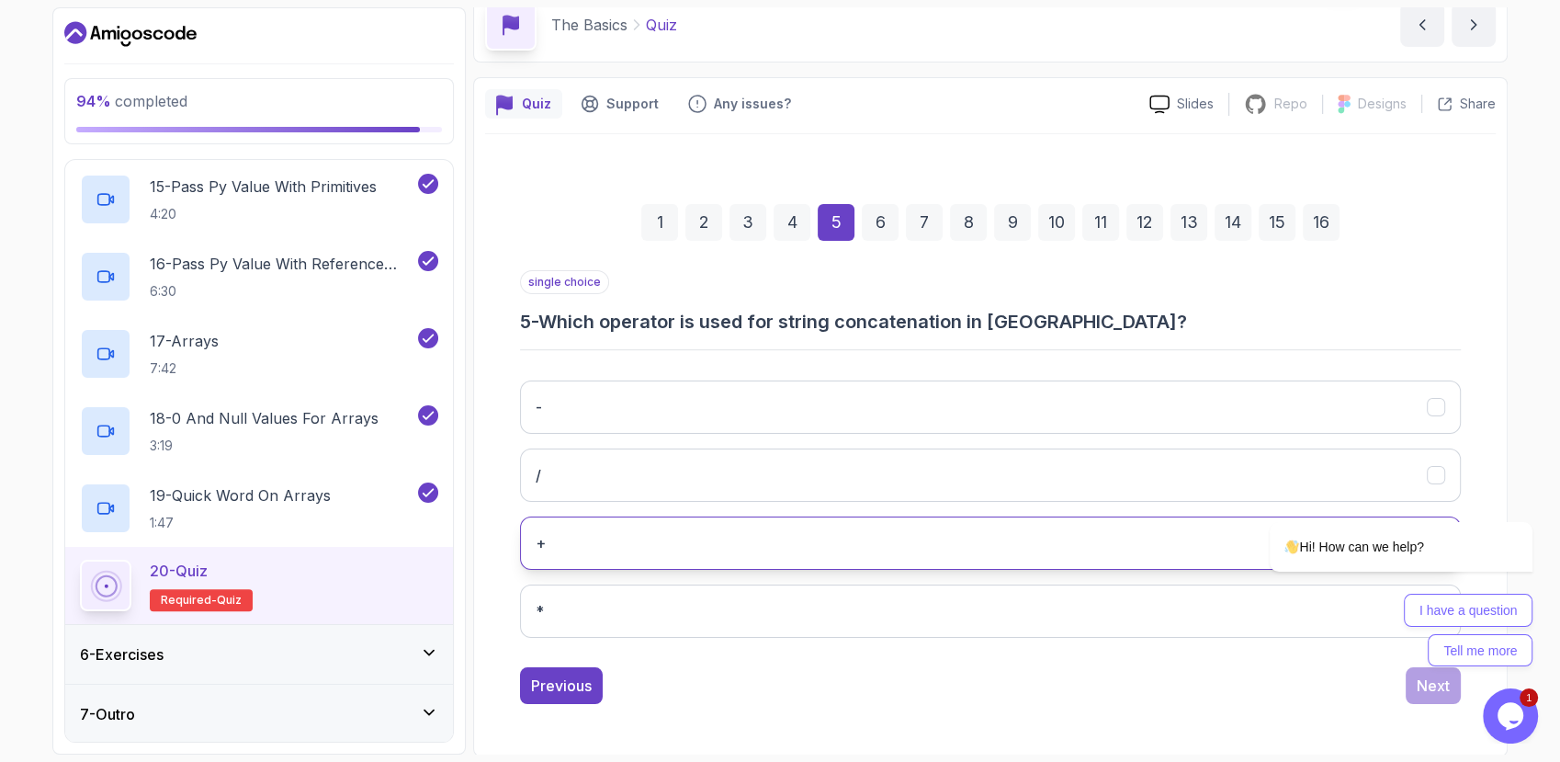
click at [620, 548] on button "+" at bounding box center [990, 542] width 941 height 53
click at [888, 210] on div "6" at bounding box center [880, 222] width 37 height 37
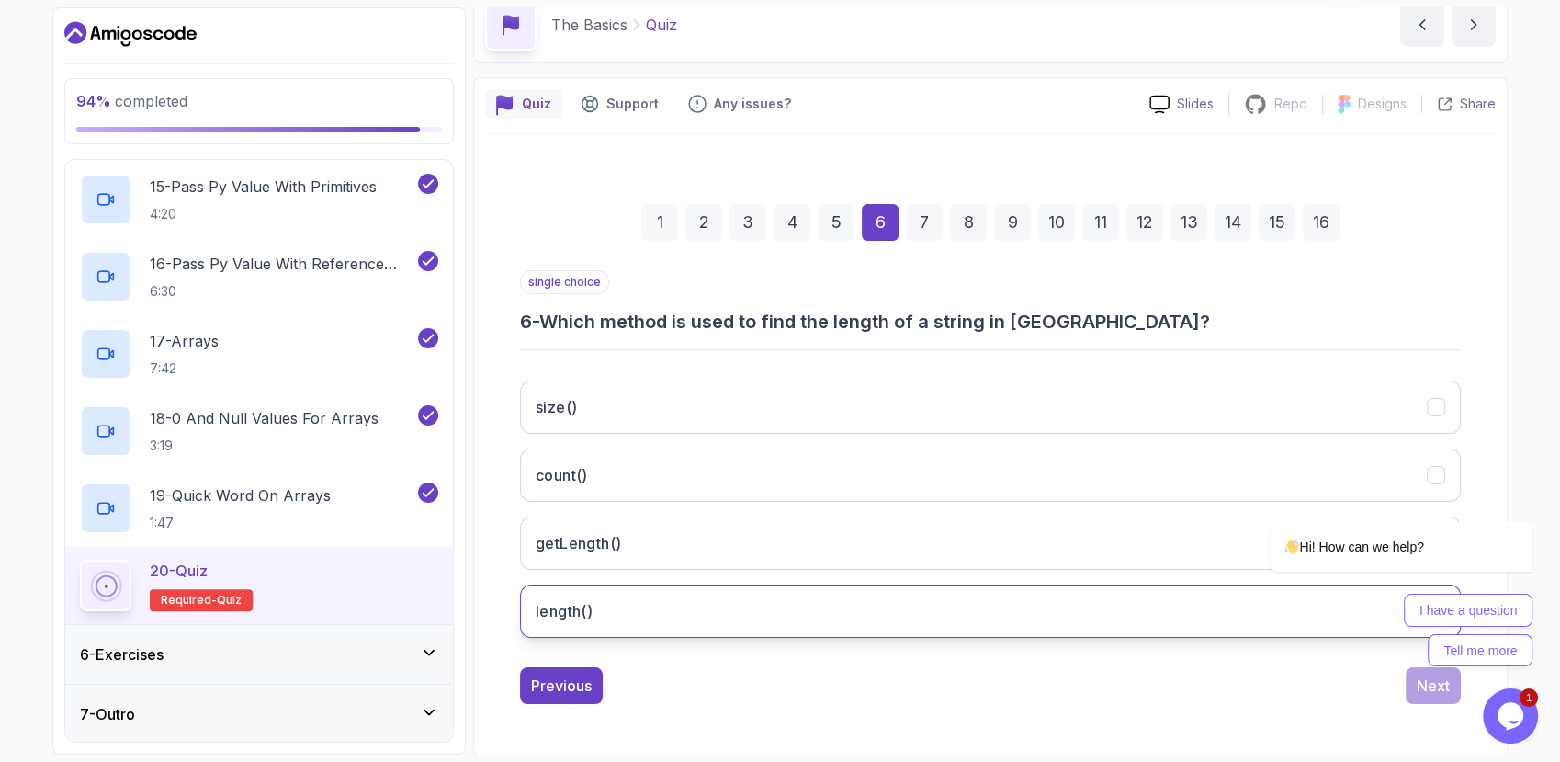
click at [642, 616] on button "length()" at bounding box center [990, 610] width 941 height 53
click at [918, 233] on div "7" at bounding box center [924, 222] width 37 height 37
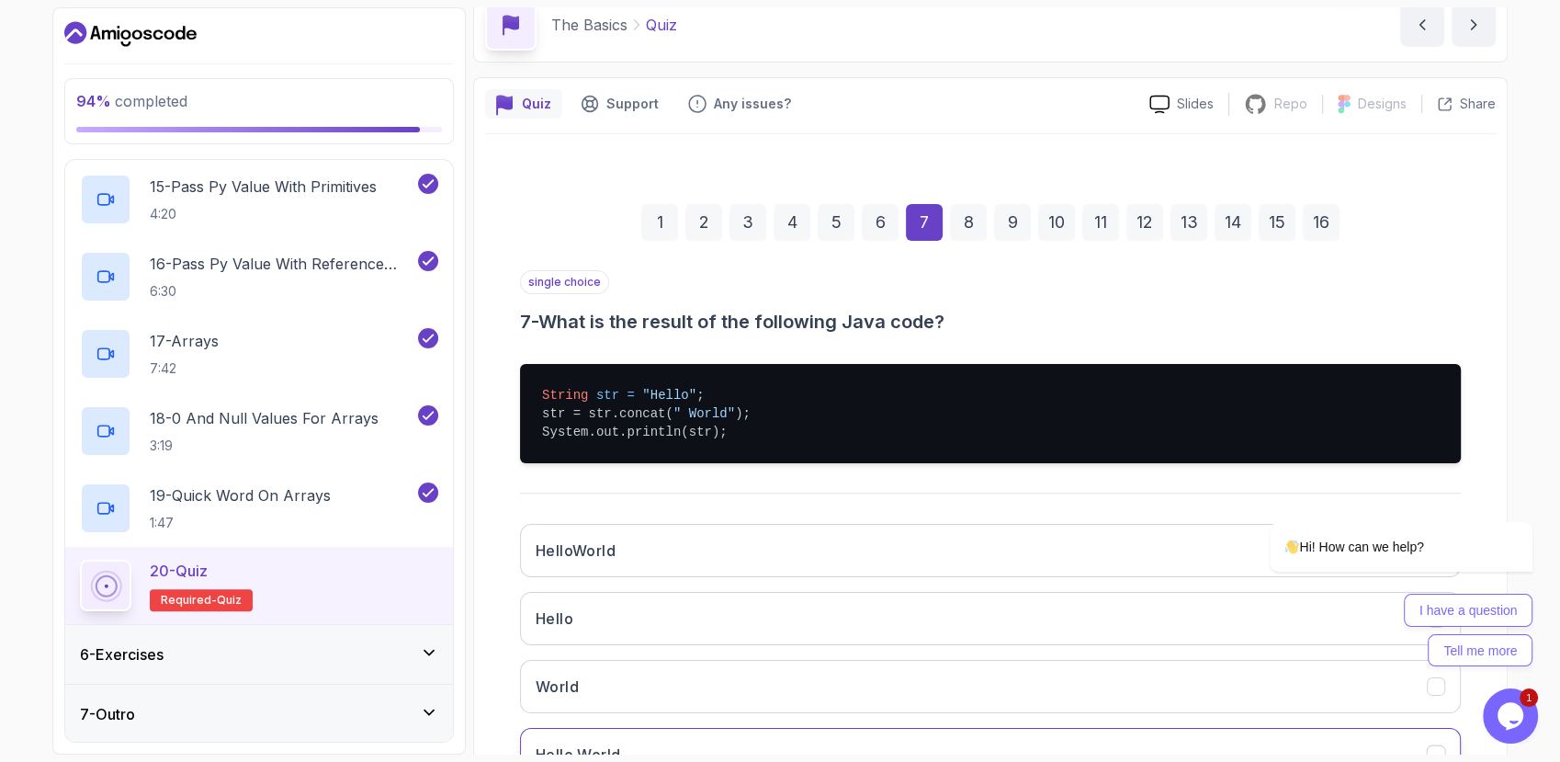
click at [642, 736] on button "Hello World" at bounding box center [990, 754] width 941 height 53
click at [971, 223] on div "8" at bounding box center [968, 222] width 37 height 37
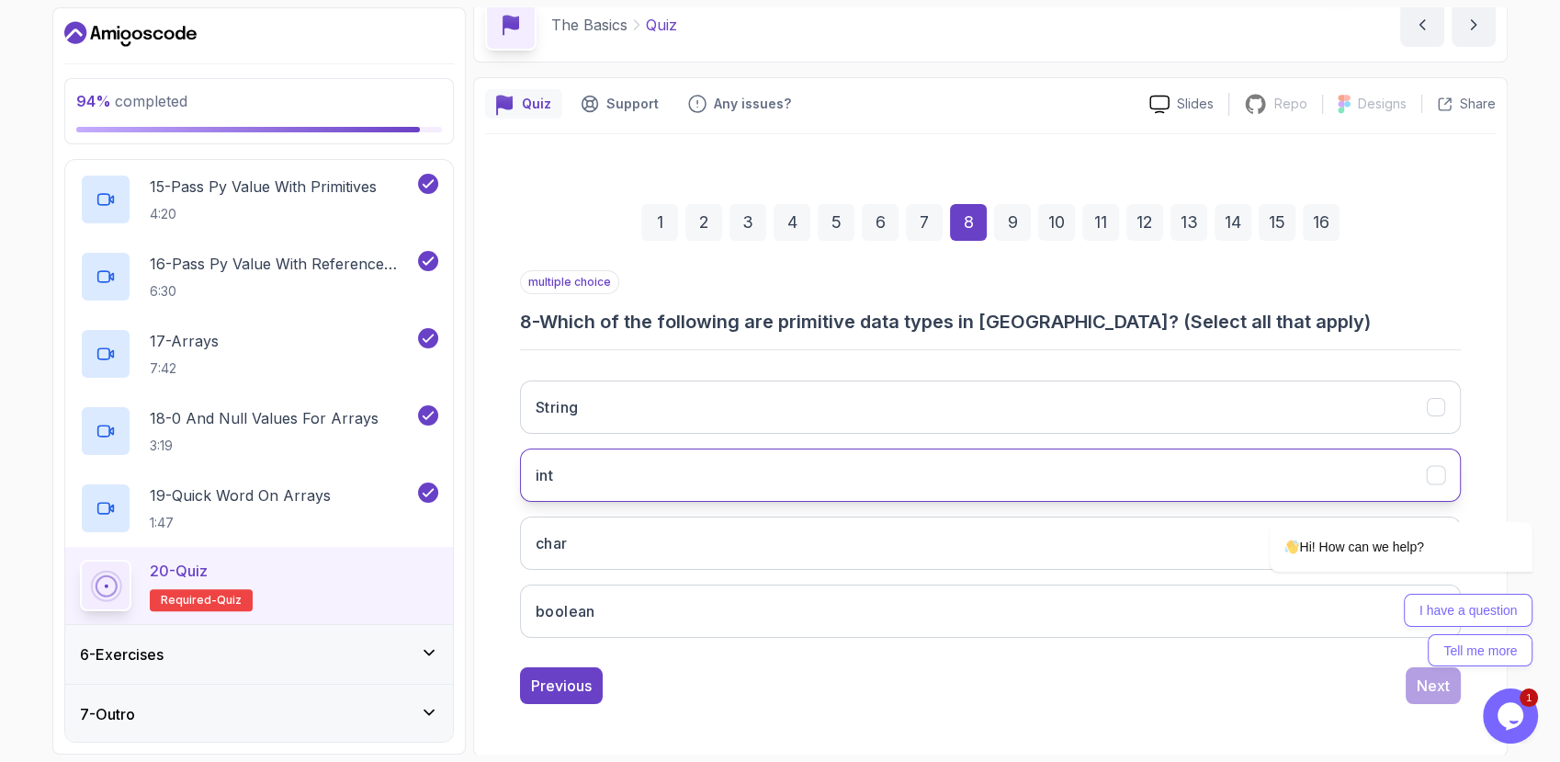
click at [753, 477] on button "int" at bounding box center [990, 474] width 941 height 53
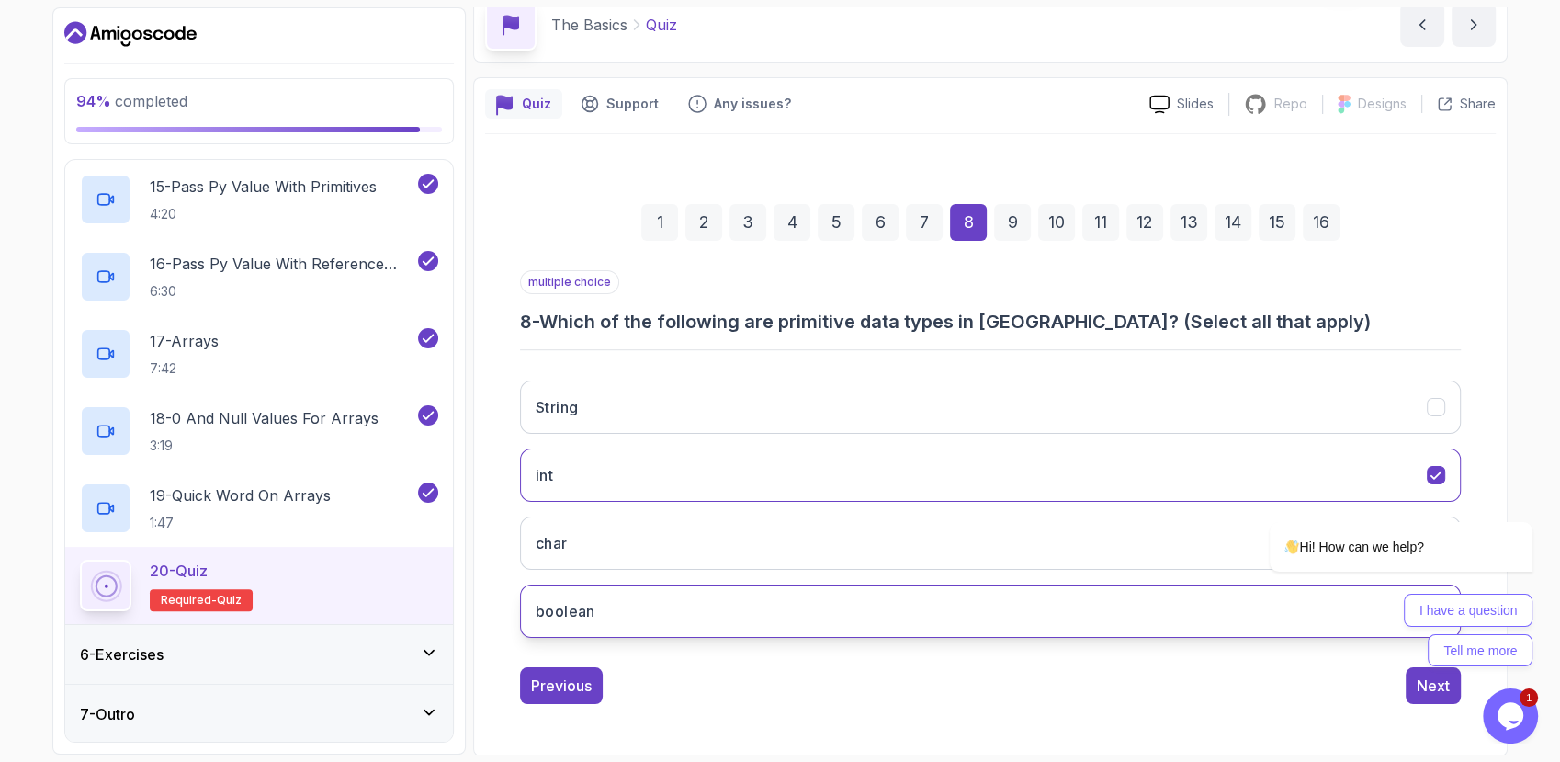
click at [690, 624] on button "boolean" at bounding box center [990, 610] width 941 height 53
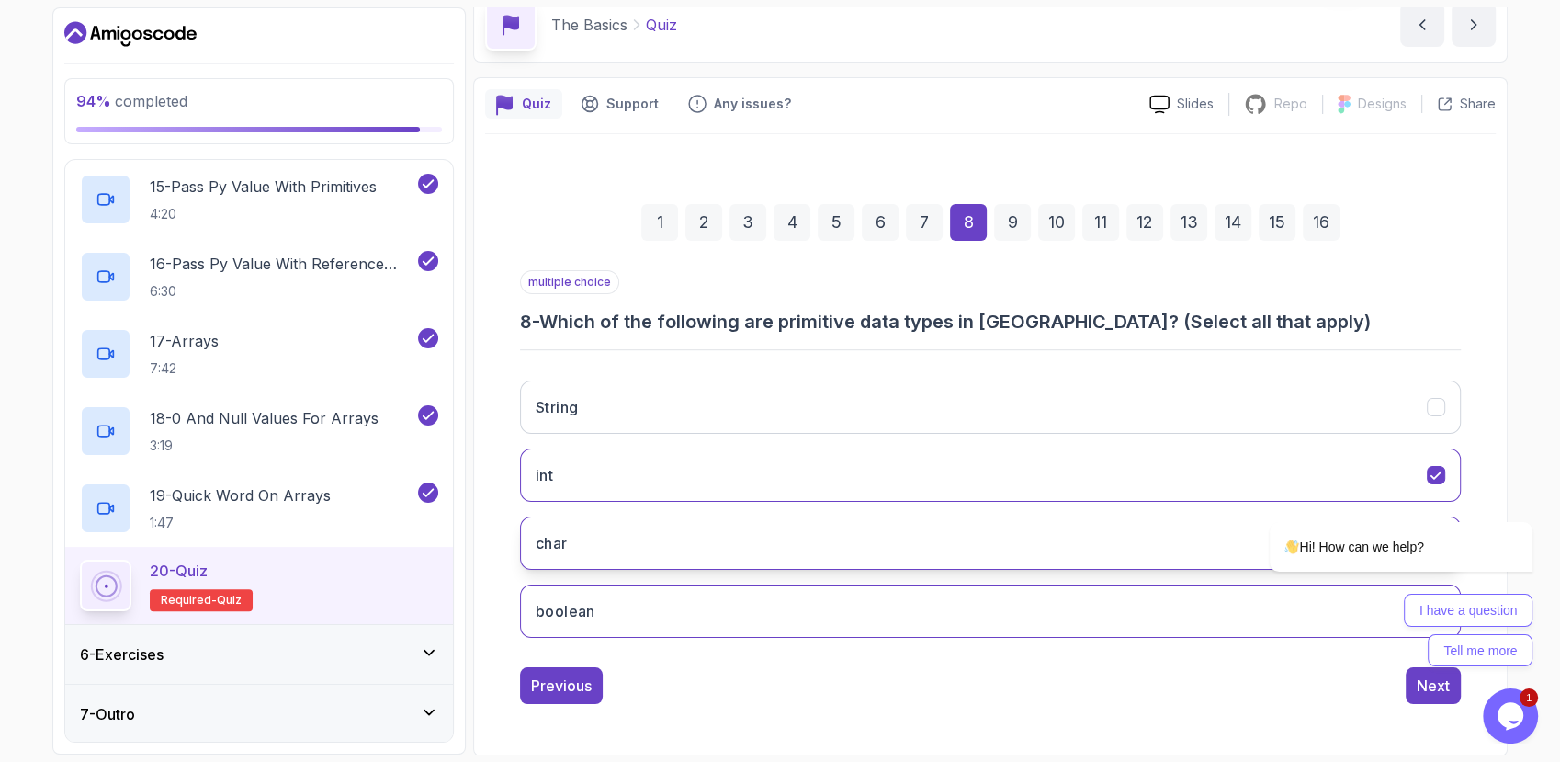
click at [693, 560] on button "char" at bounding box center [990, 542] width 941 height 53
click at [1000, 212] on div "9" at bounding box center [1012, 222] width 37 height 37
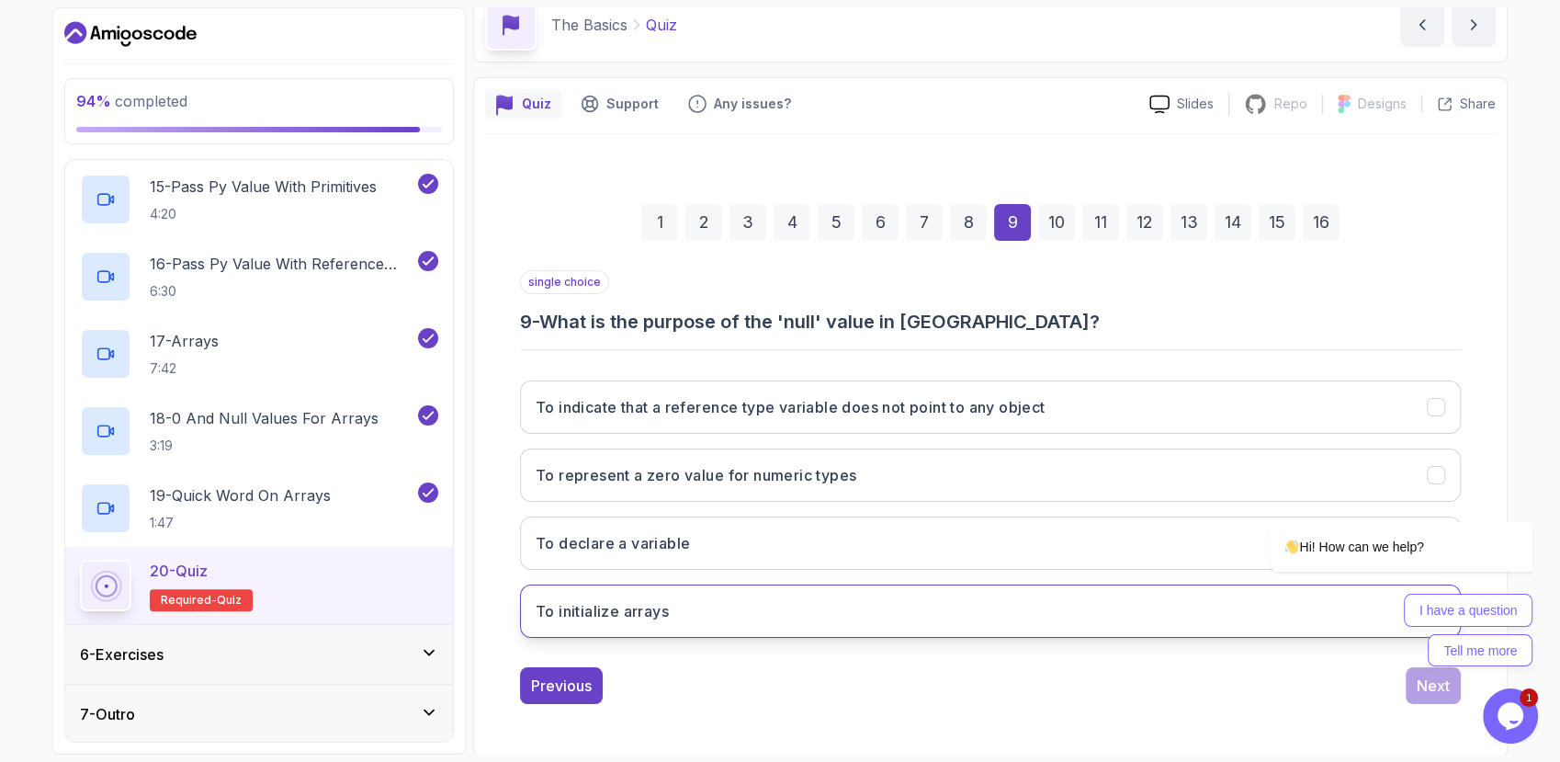
drag, startPoint x: 547, startPoint y: 319, endPoint x: 686, endPoint y: 600, distance: 314.0
click at [686, 600] on div "single choice 9 - What is the purpose of the 'null' value in Java? To indicate …" at bounding box center [990, 461] width 941 height 382
copy div "What is the purpose of the 'null' value in Java? To indicate that a reference t…"
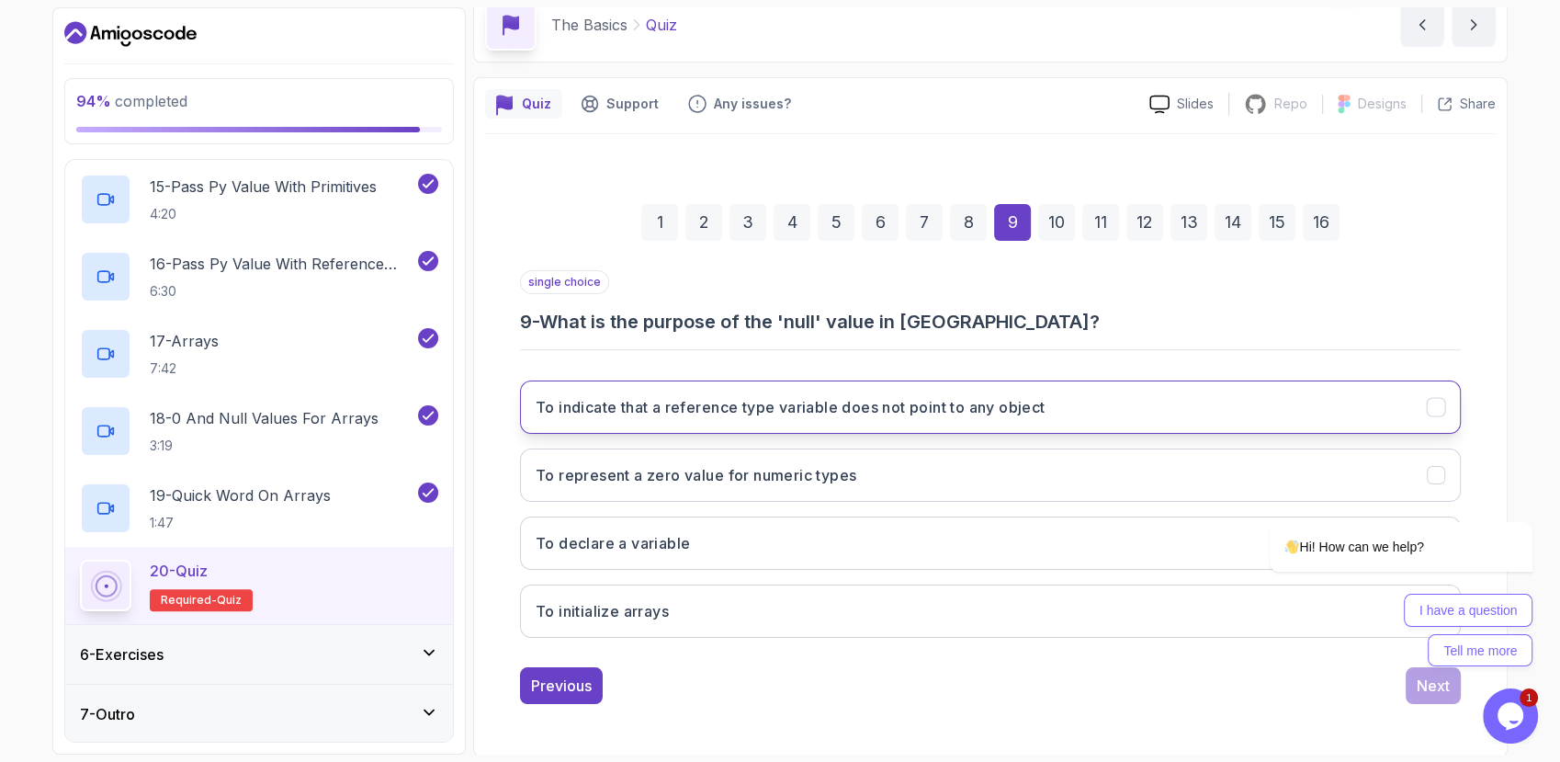
click at [755, 411] on h3 "To indicate that a reference type variable does not point to any object" at bounding box center [790, 407] width 509 height 22
click at [1049, 209] on div "10" at bounding box center [1056, 222] width 37 height 37
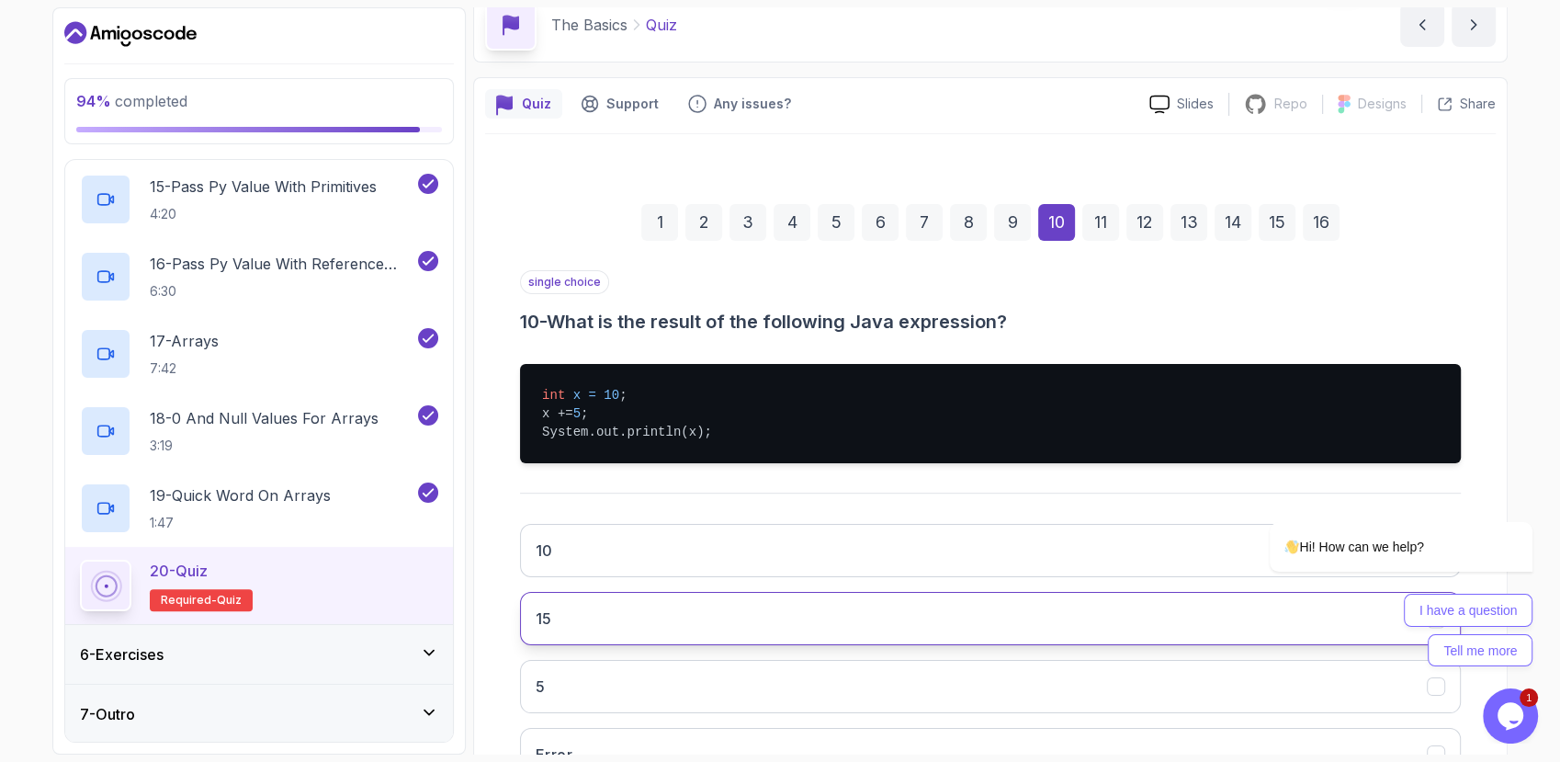
click at [737, 619] on button "15" at bounding box center [990, 618] width 941 height 53
click at [1097, 228] on div "11" at bounding box center [1101, 222] width 37 height 37
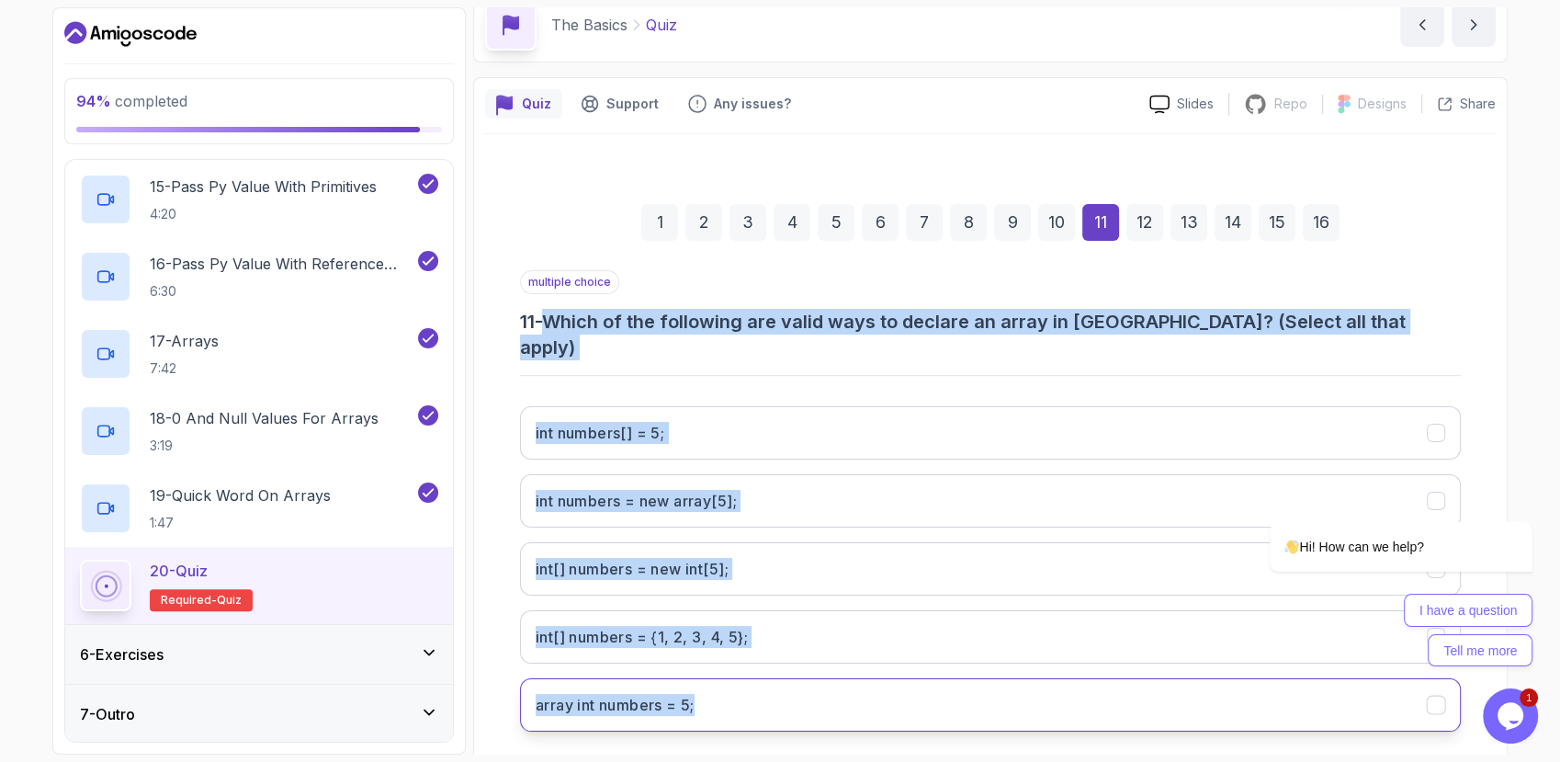
drag, startPoint x: 556, startPoint y: 321, endPoint x: 704, endPoint y: 672, distance: 381.0
click at [704, 672] on div "multiple choice 11 - Which of the following are valid ways to declare an array …" at bounding box center [990, 508] width 941 height 476
copy div "Which of the following are valid ways to declare an array in Java? (Select all …"
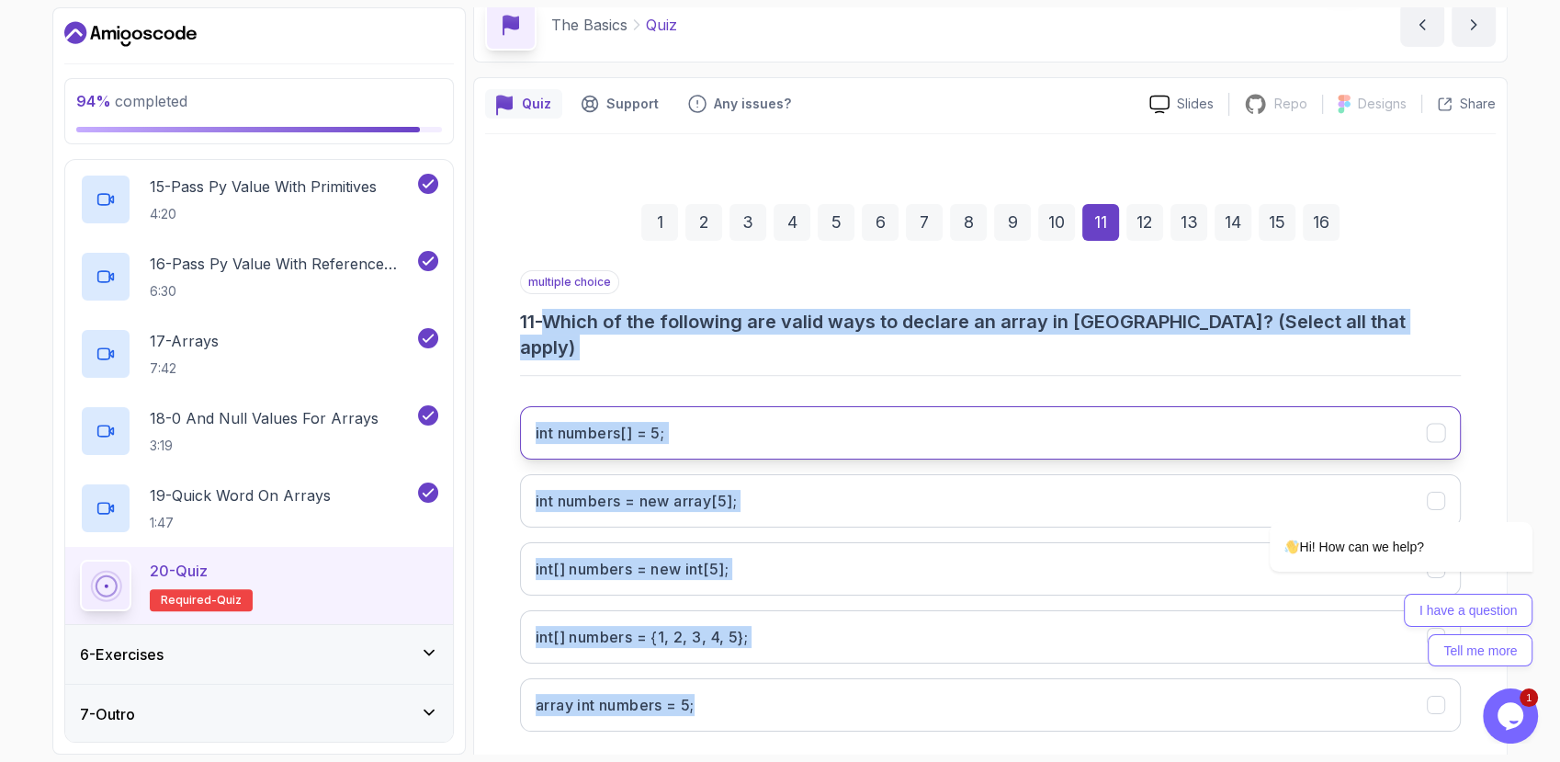
click at [654, 406] on 5;"] "int numbers[] = 5;" at bounding box center [990, 432] width 941 height 53
click at [823, 406] on 5;"] "int numbers[] = 5;" at bounding box center [990, 432] width 941 height 53
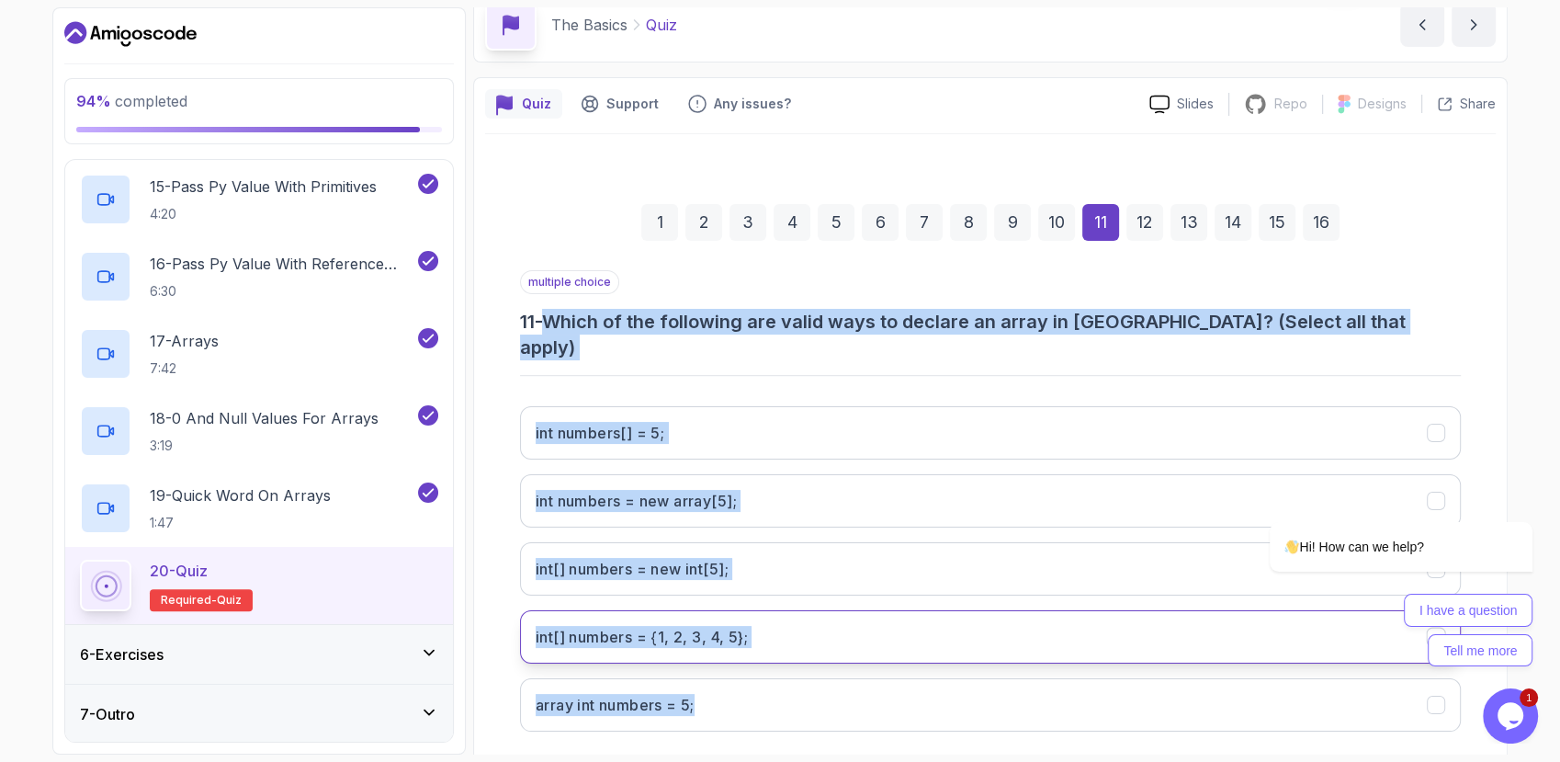
click at [760, 610] on 5};"] "int[] numbers = {1, 2, 3, 4, 5};" at bounding box center [990, 636] width 941 height 53
click at [767, 542] on int;"] "int[] numbers = new int[5];" at bounding box center [990, 568] width 941 height 53
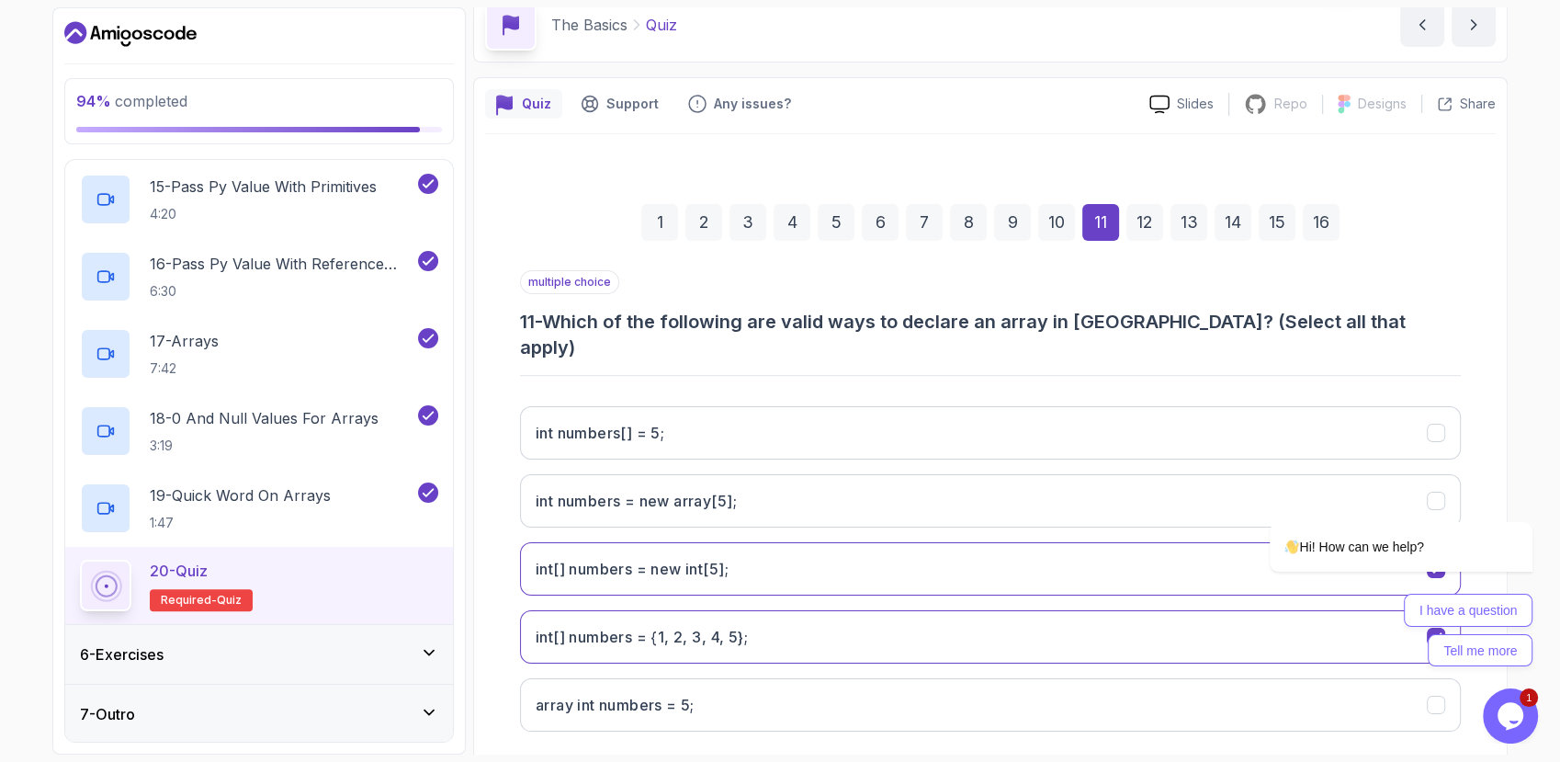
click at [1140, 224] on div "12" at bounding box center [1145, 222] width 37 height 37
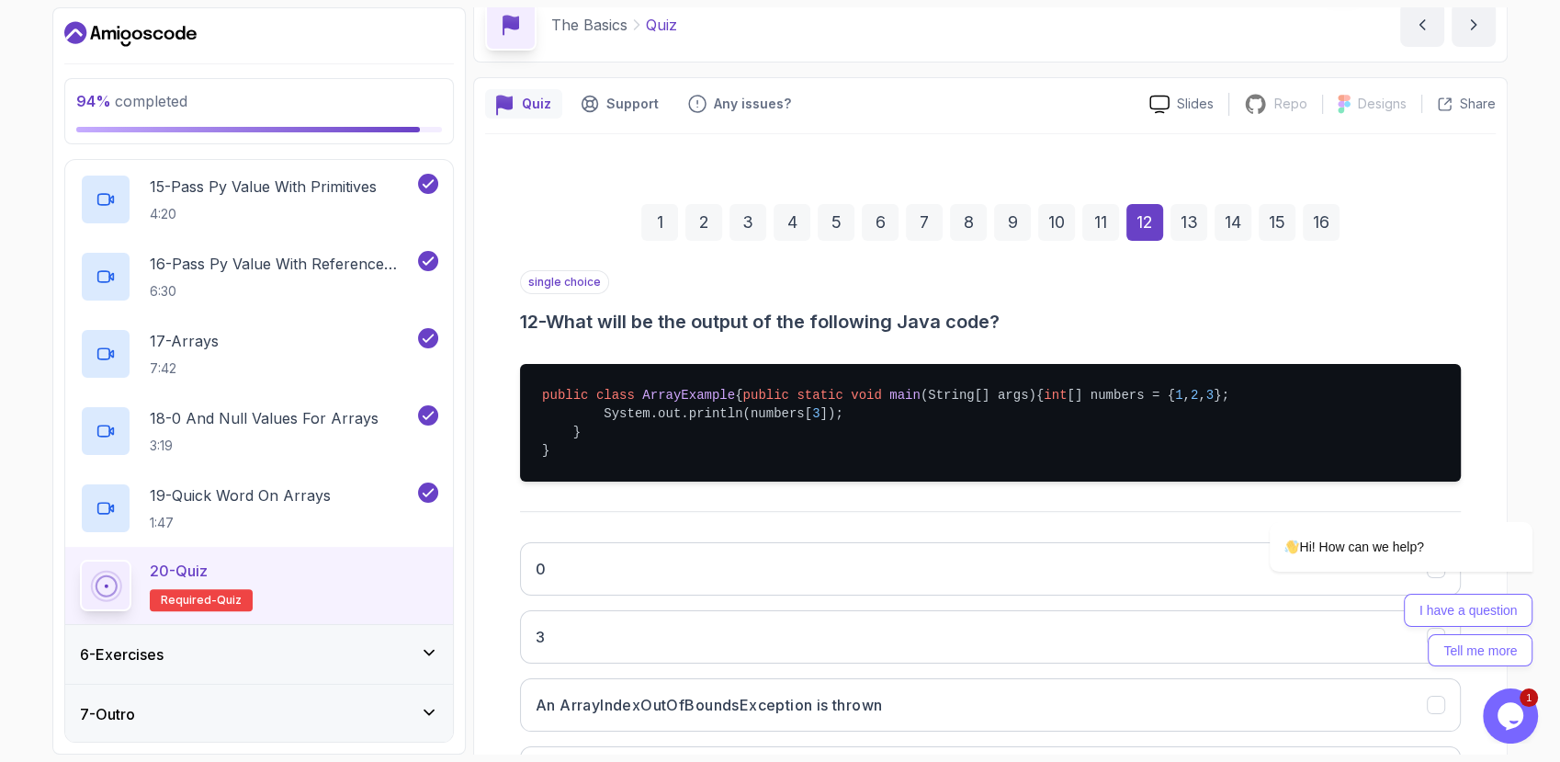
click at [1095, 223] on div "11" at bounding box center [1101, 222] width 37 height 37
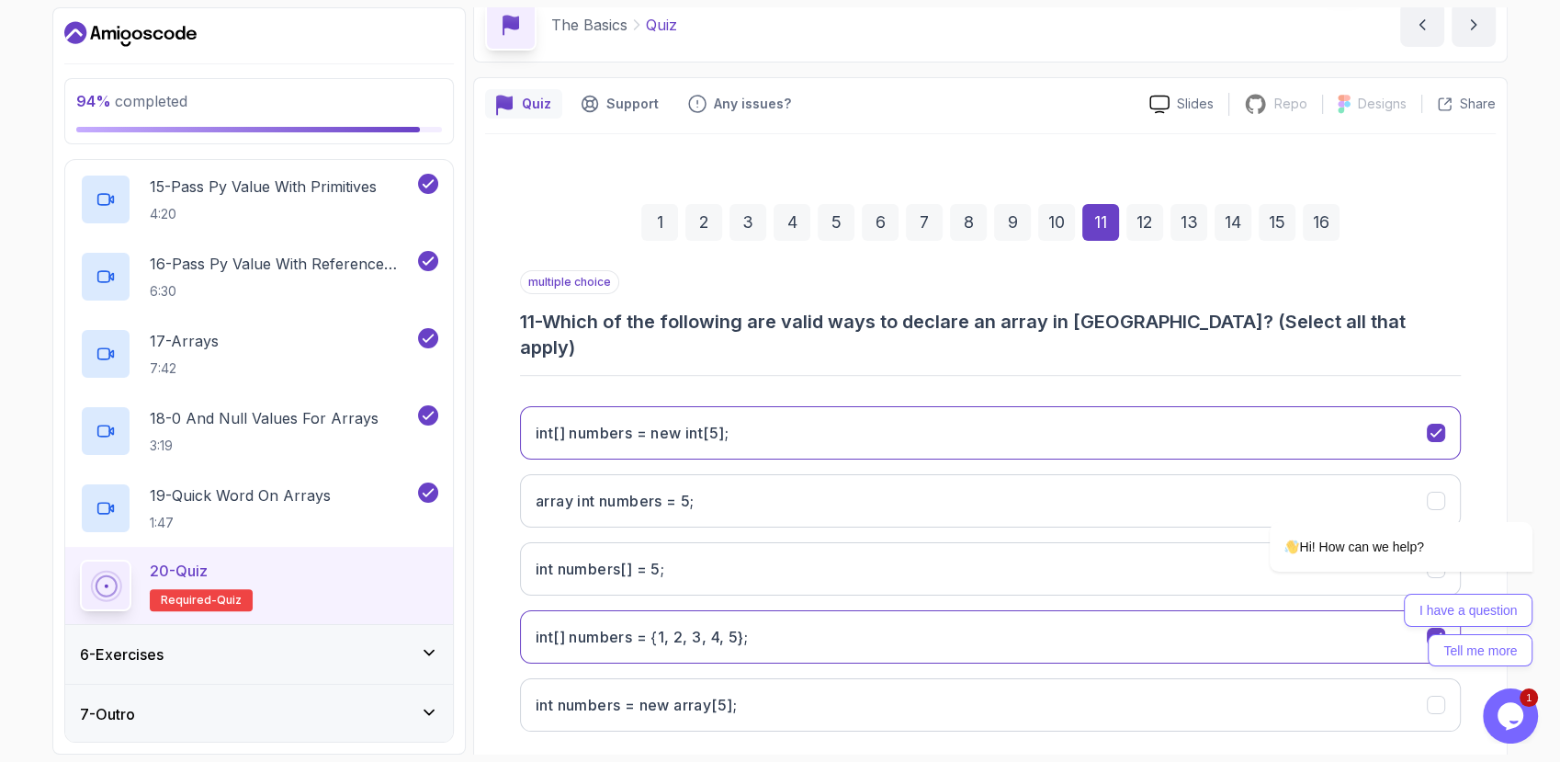
click at [1154, 224] on div "12" at bounding box center [1145, 222] width 37 height 37
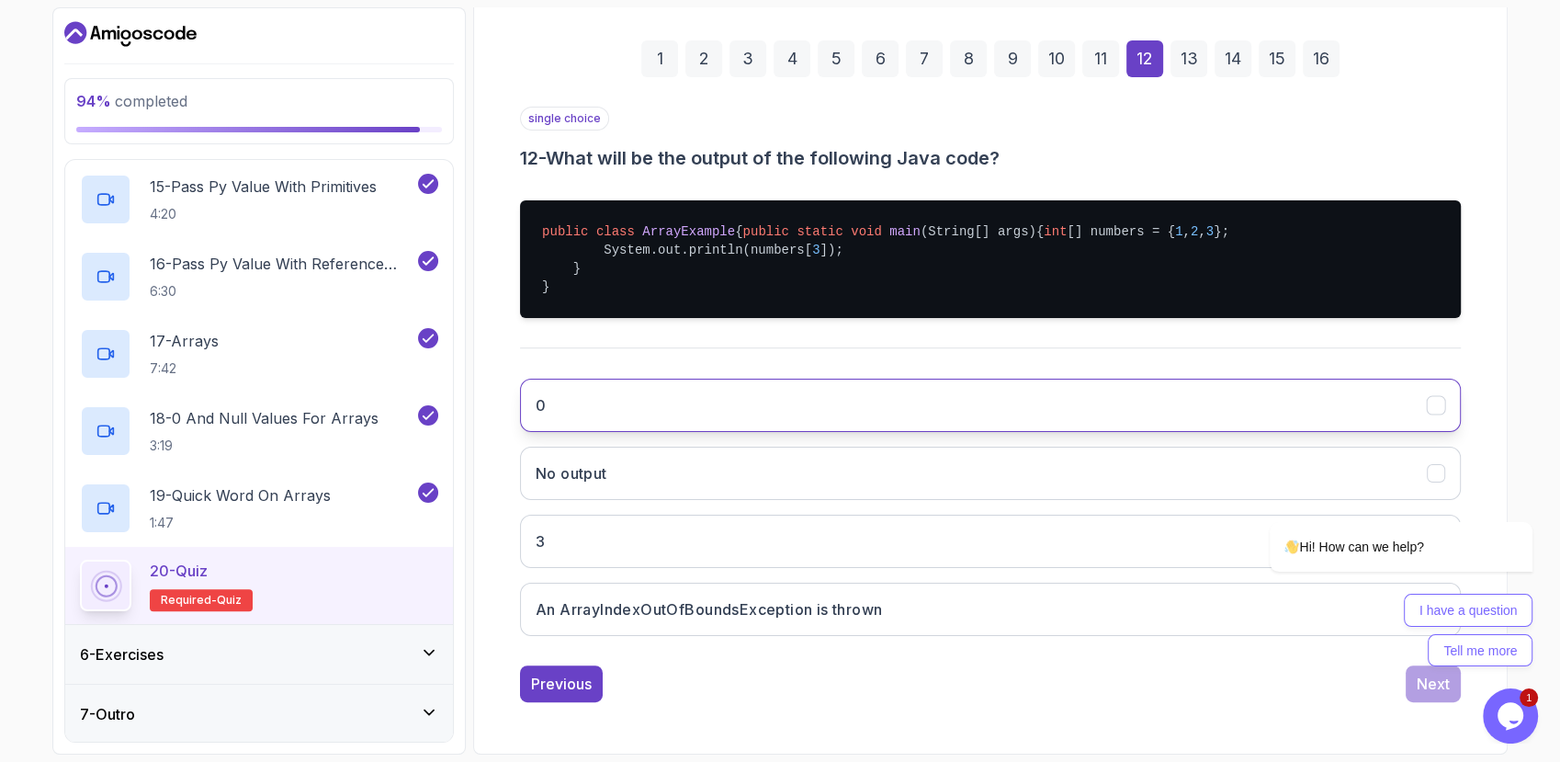
scroll to position [285, 0]
click at [809, 605] on h3 "An ArrayIndexOutOfBoundsException is thrown" at bounding box center [709, 609] width 346 height 22
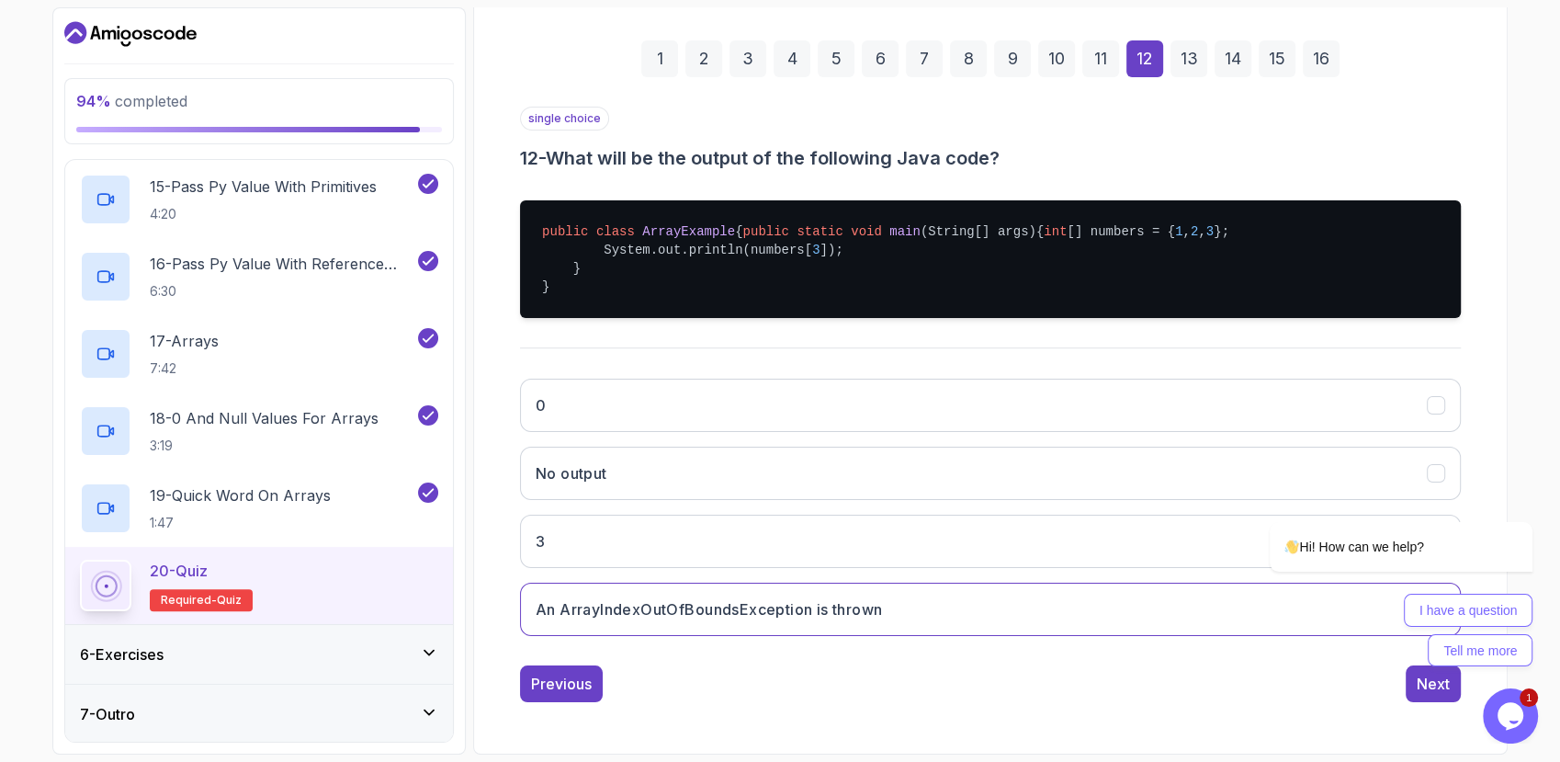
click at [1186, 40] on div "13" at bounding box center [1189, 58] width 37 height 37
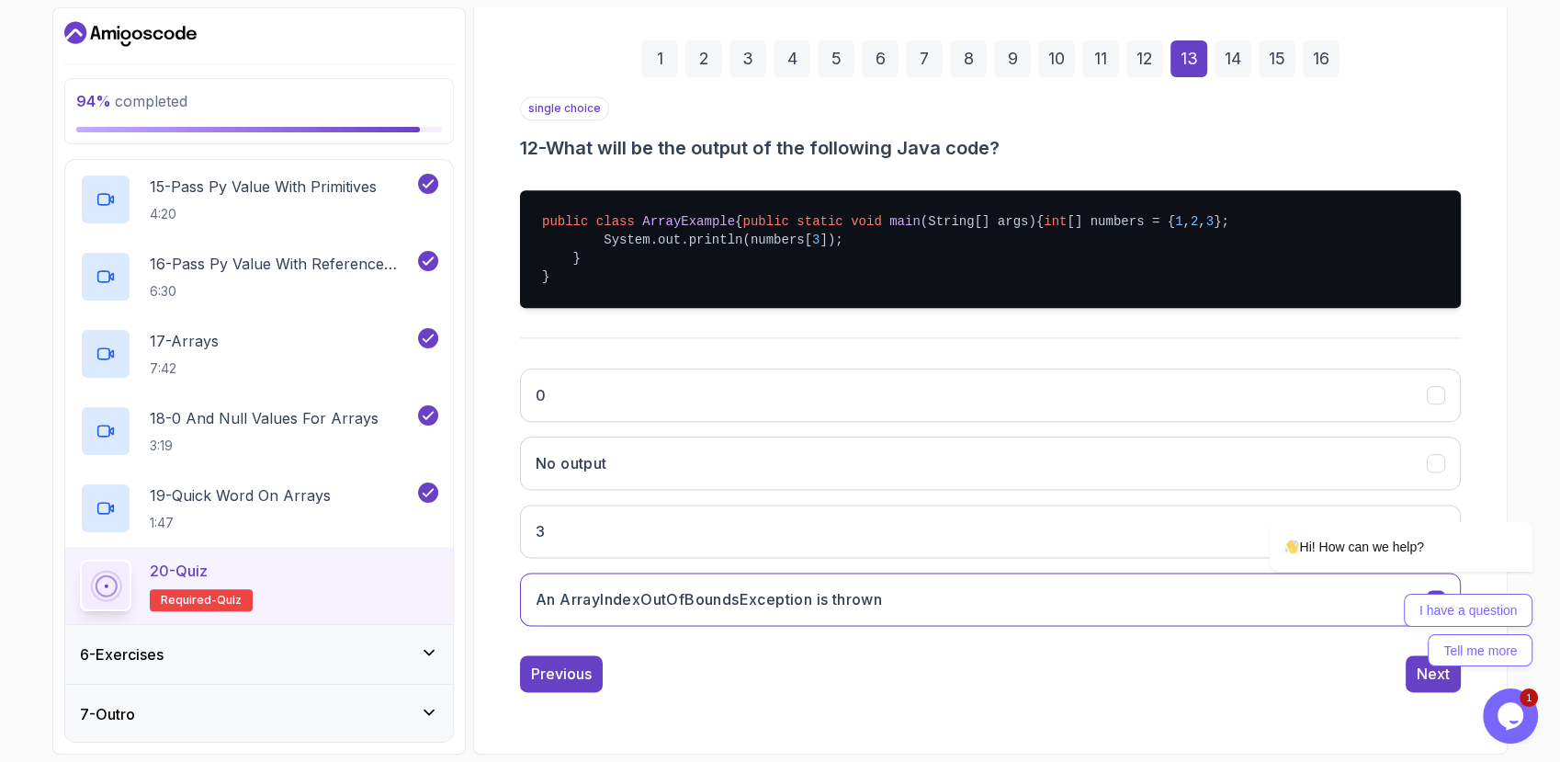
scroll to position [86, 0]
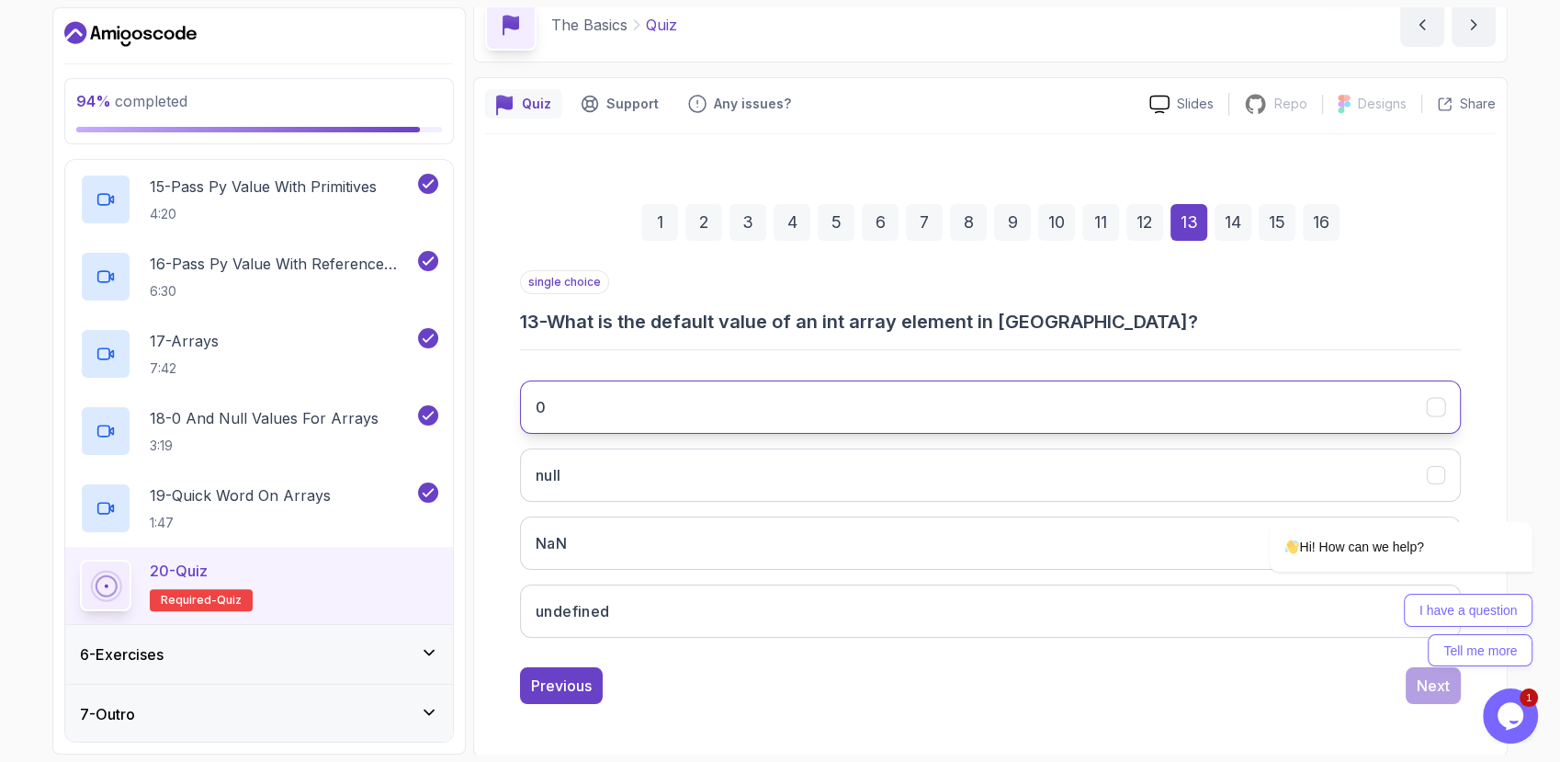
click at [606, 421] on button "0" at bounding box center [990, 406] width 941 height 53
click at [1228, 214] on div "14" at bounding box center [1233, 222] width 37 height 37
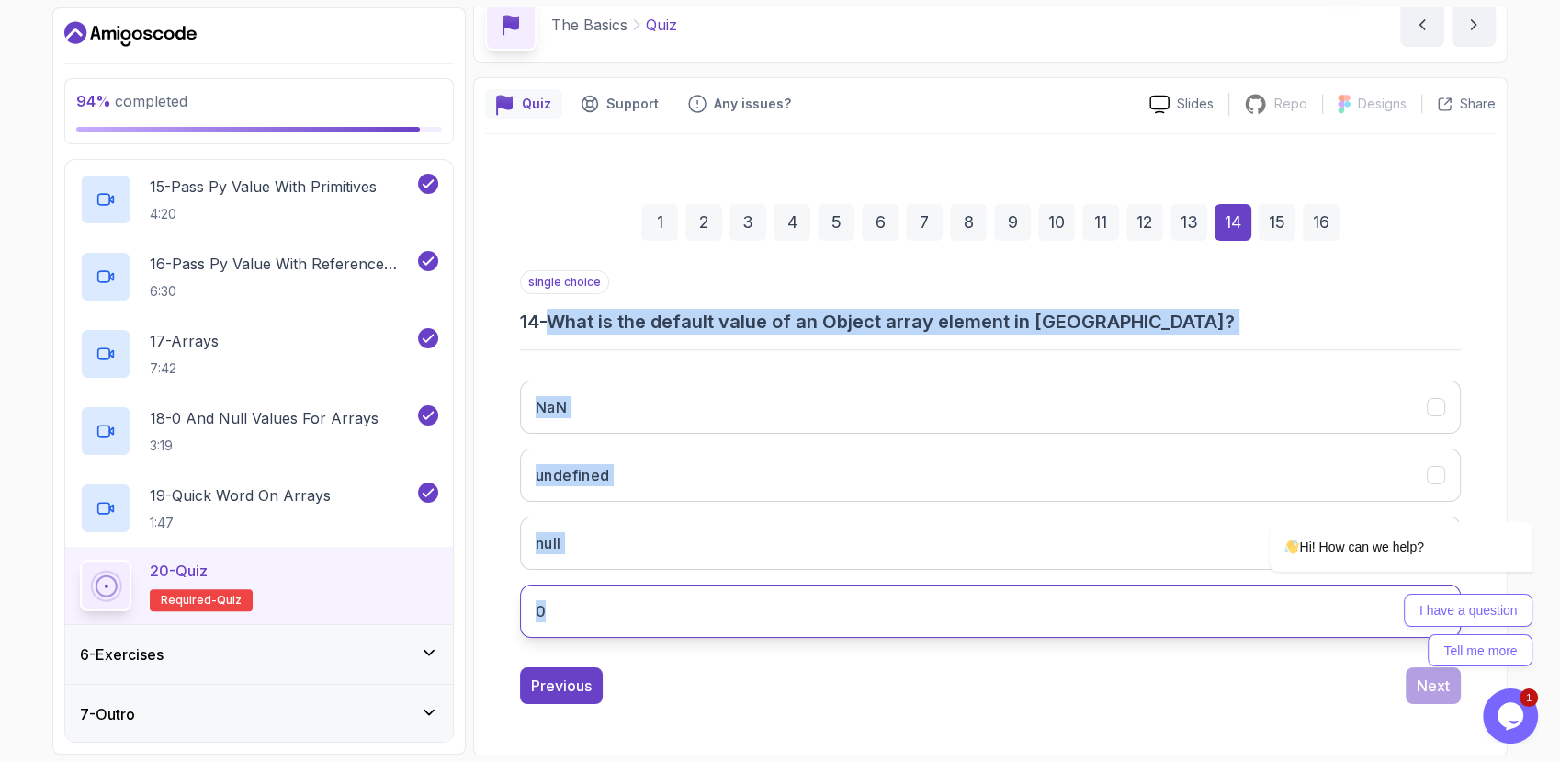
drag, startPoint x: 559, startPoint y: 319, endPoint x: 647, endPoint y: 600, distance: 294.7
click at [647, 600] on div "single choice 14 - What is the default value of an Object array element in Java…" at bounding box center [990, 461] width 941 height 382
copy div "What is the default value of an Object array element in Java? NaN undefined nul…"
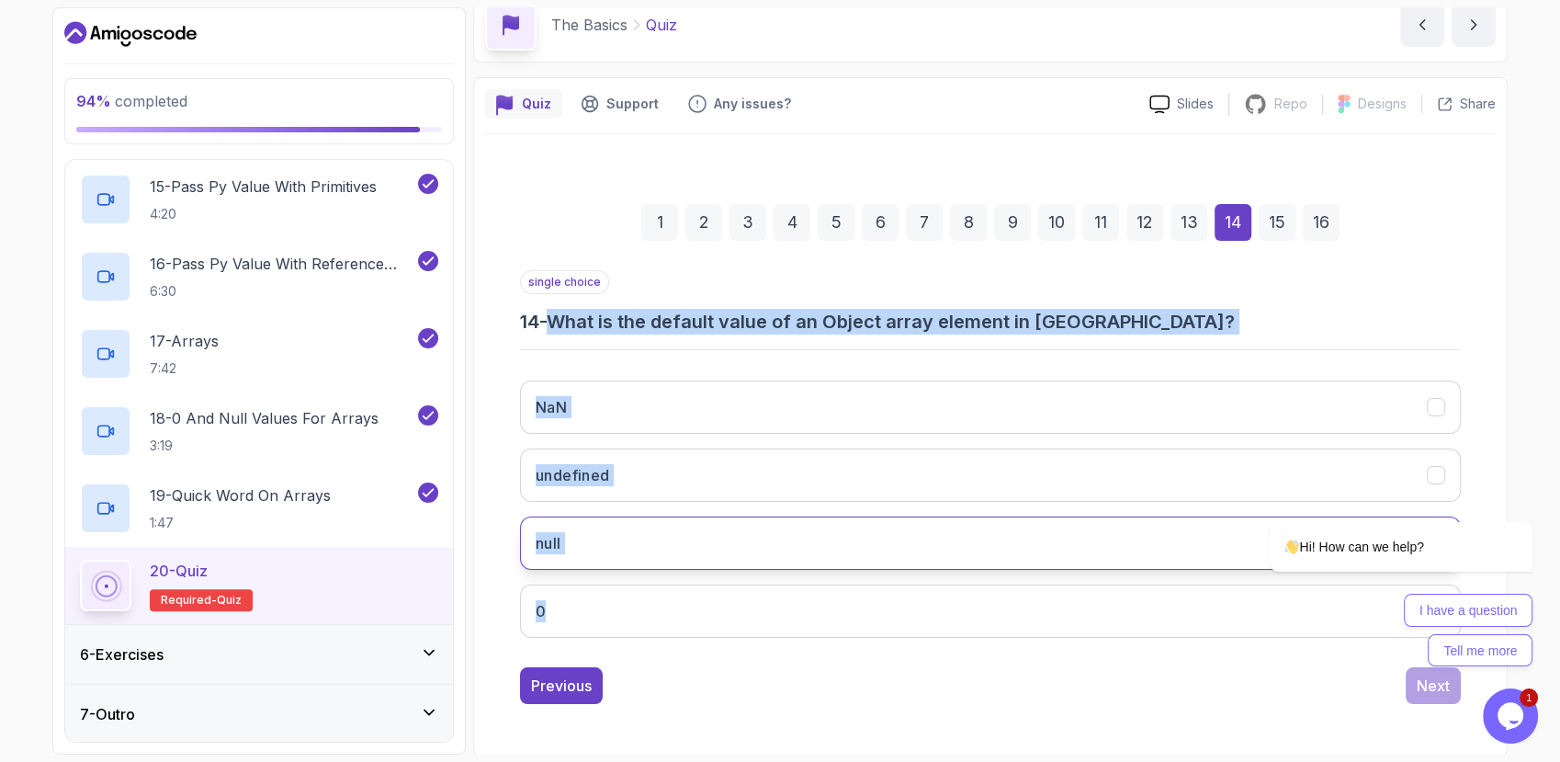
click at [633, 535] on button "null" at bounding box center [990, 542] width 941 height 53
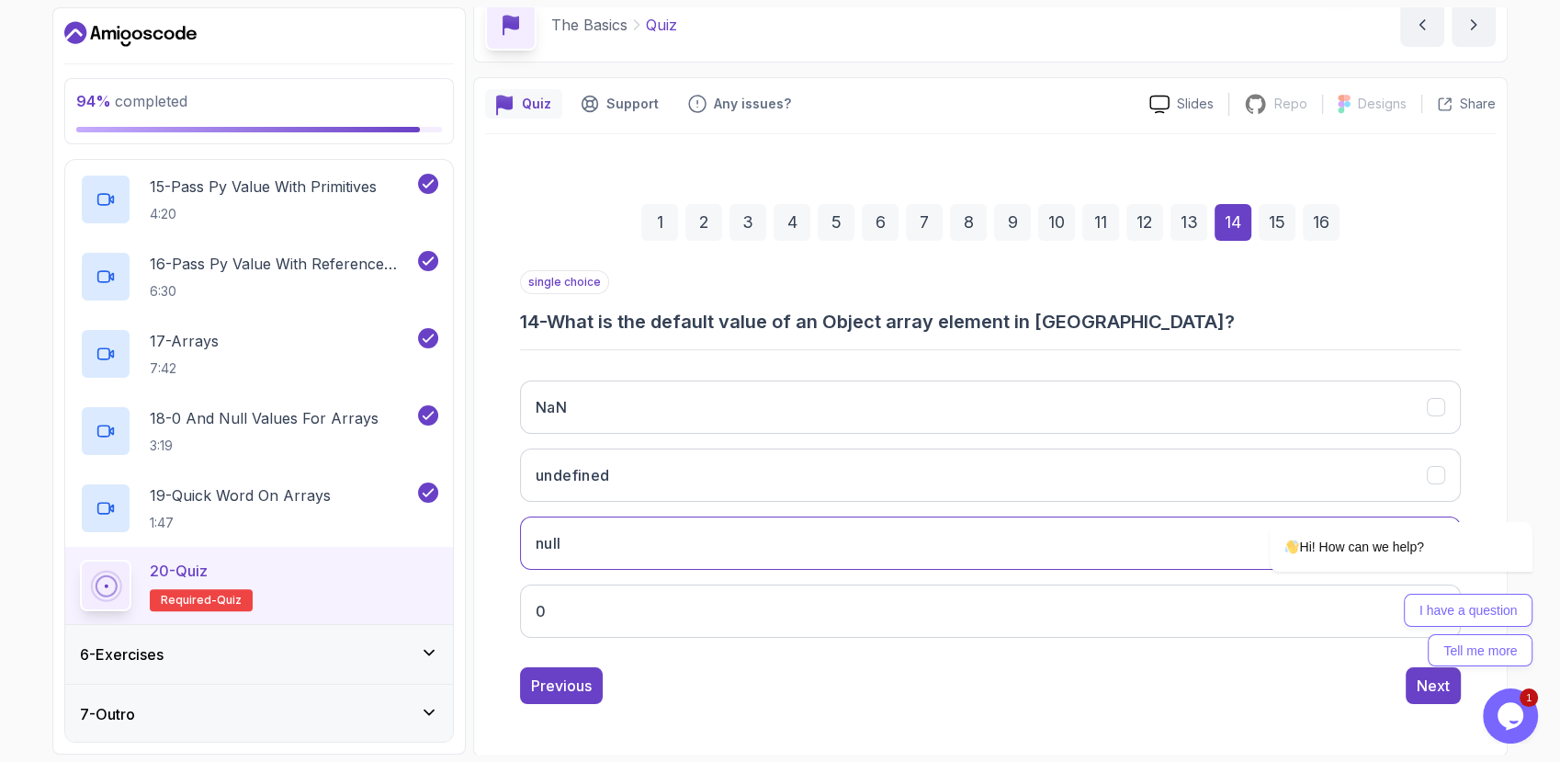
click at [1262, 233] on div "15" at bounding box center [1277, 222] width 37 height 37
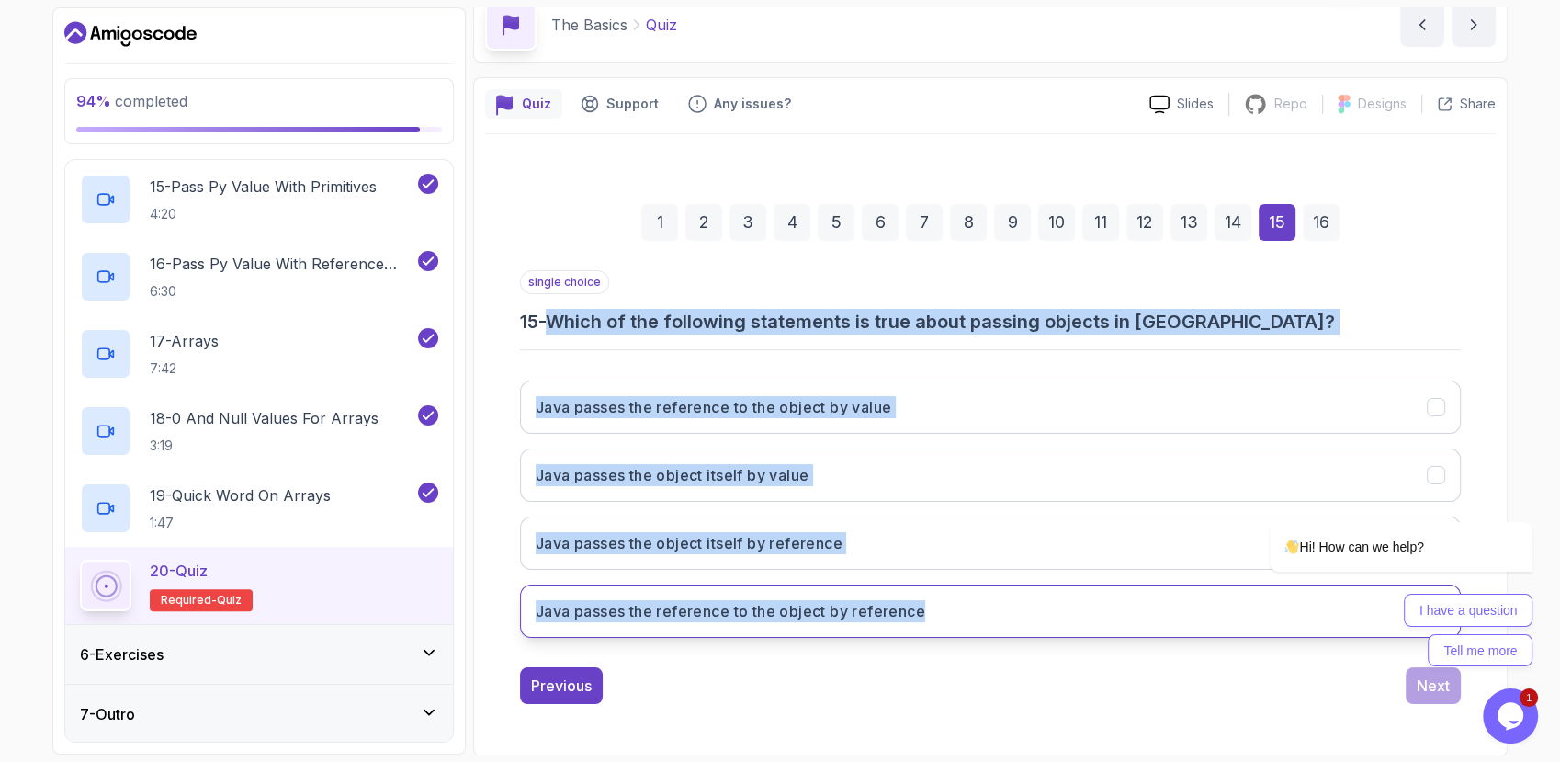
drag, startPoint x: 606, startPoint y: 335, endPoint x: 975, endPoint y: 635, distance: 476.2
click at [975, 635] on div "single choice 15 - Which of the following statements is true about passing obje…" at bounding box center [990, 461] width 941 height 382
copy div "Which of the following statements is true about passing objects in Java? Java p…"
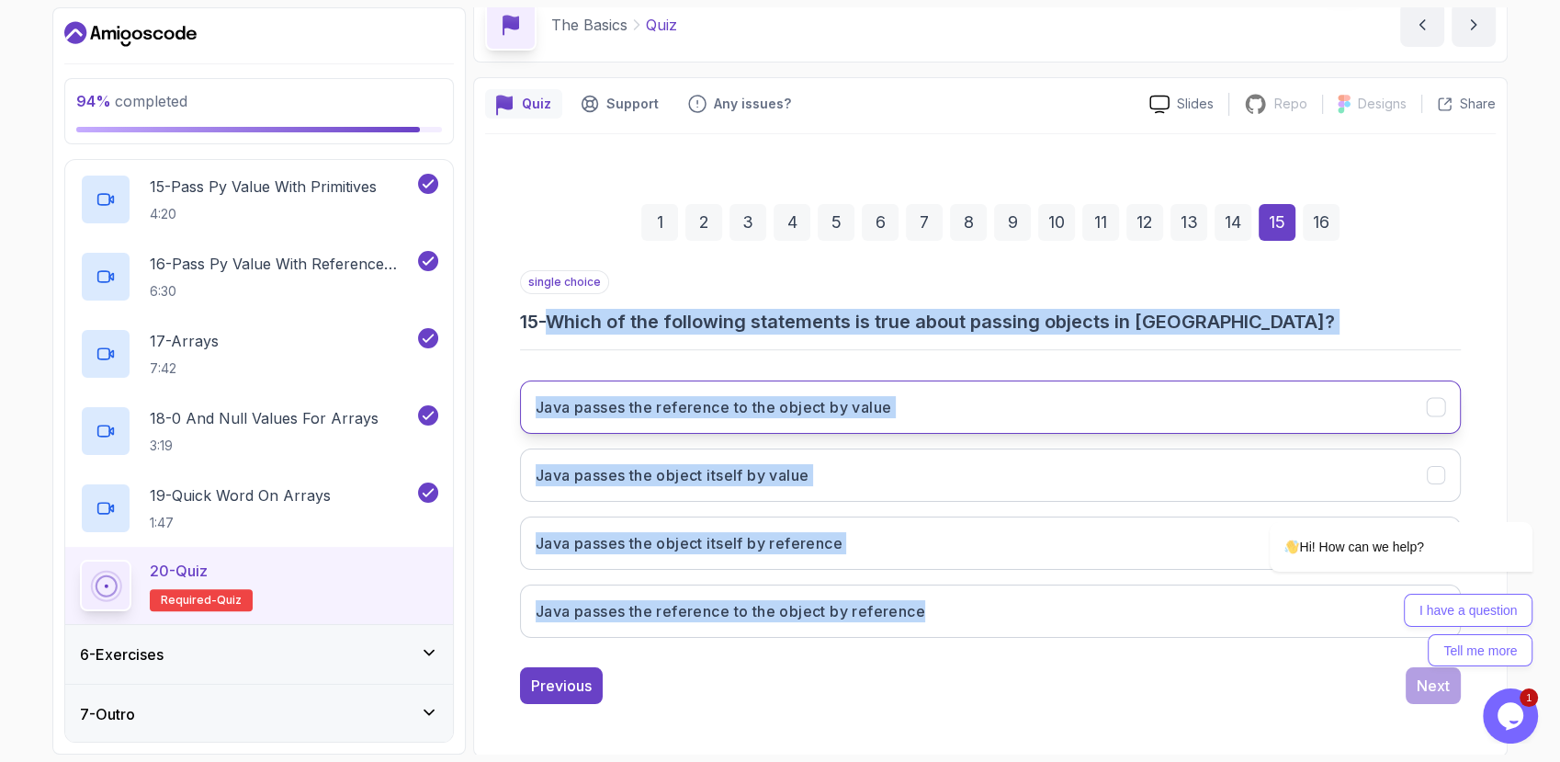
click at [735, 425] on button "Java passes the reference to the object by value" at bounding box center [990, 406] width 941 height 53
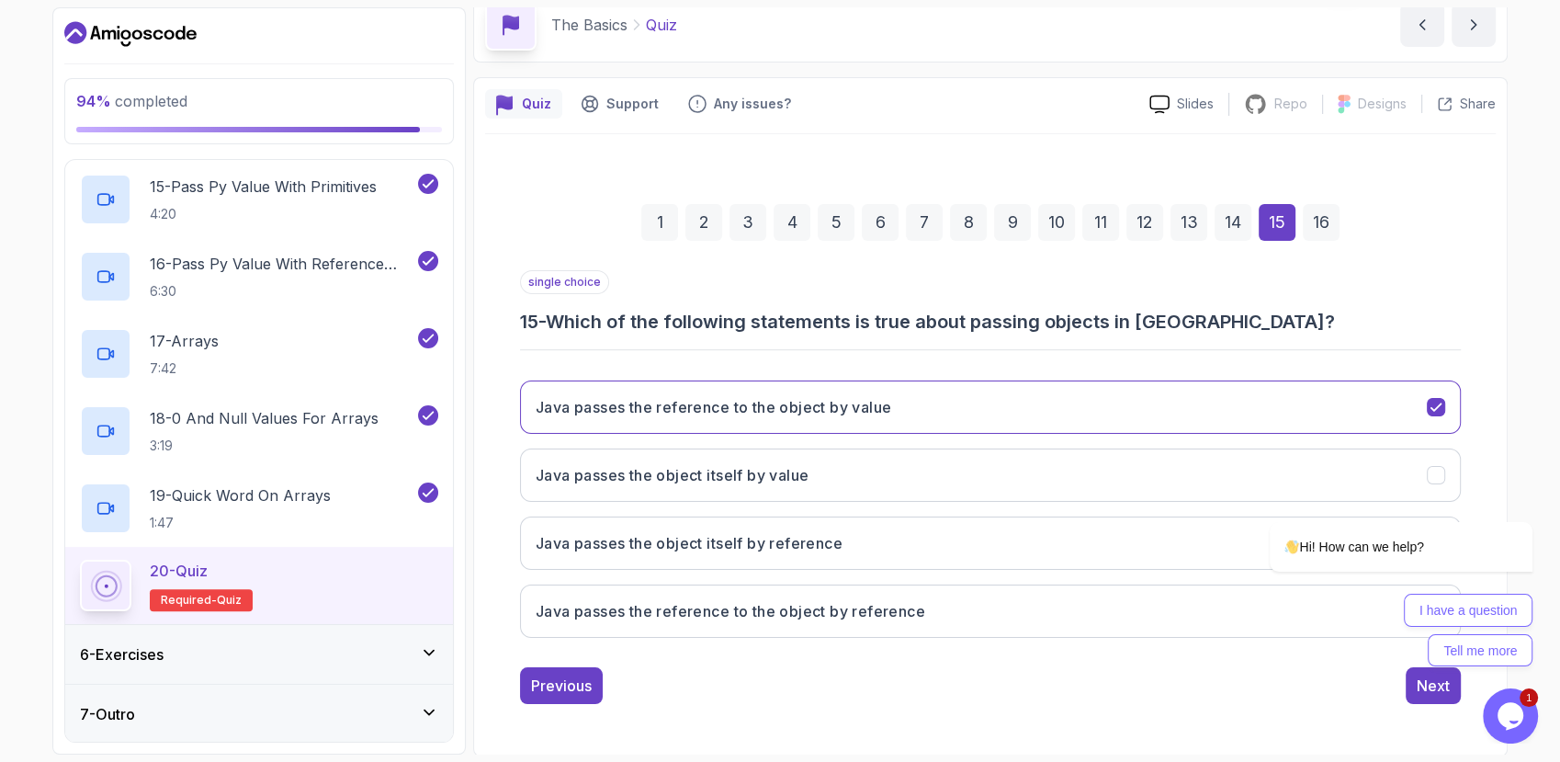
click at [1307, 233] on div "16" at bounding box center [1321, 222] width 37 height 37
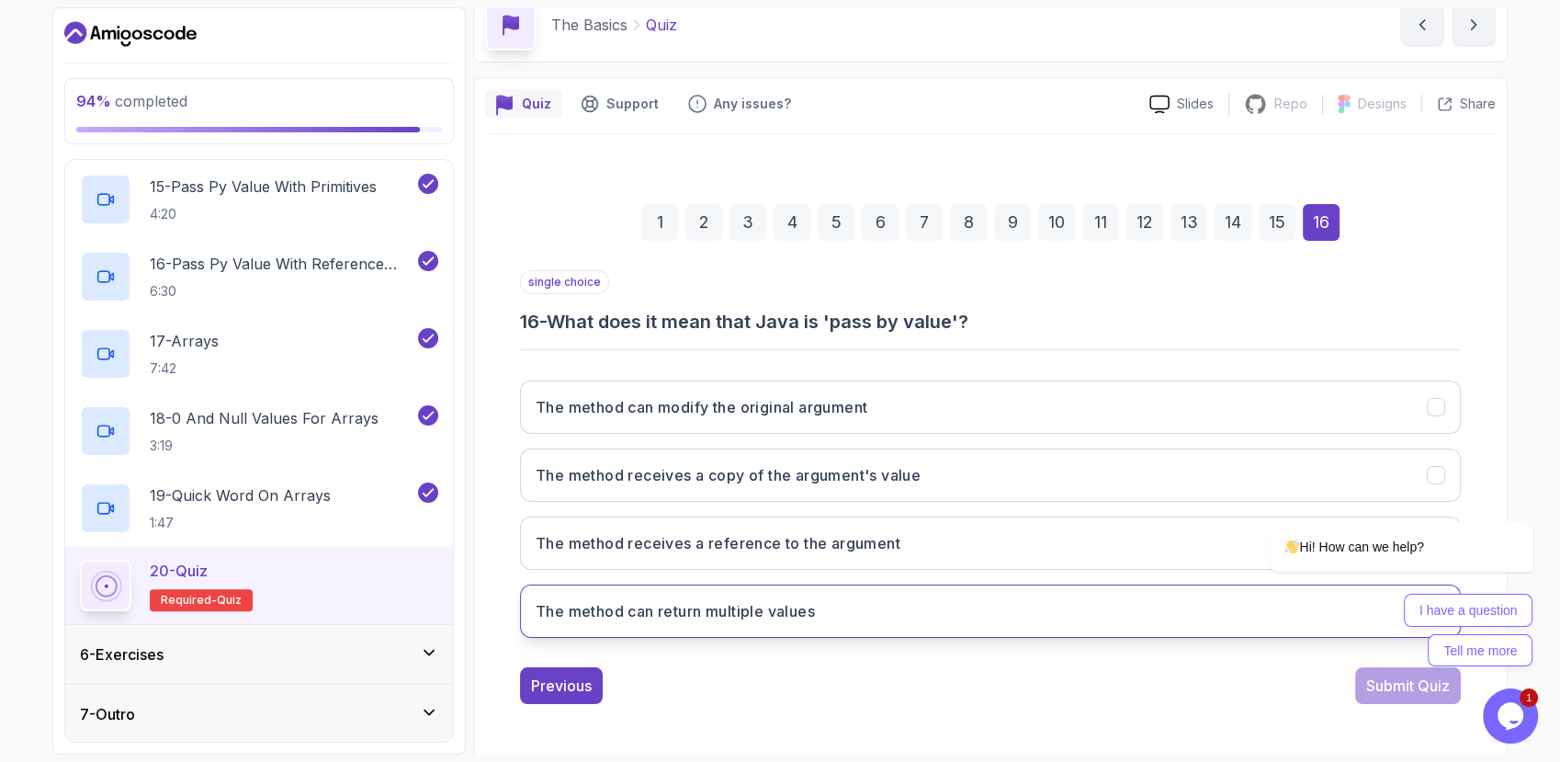
drag, startPoint x: 553, startPoint y: 313, endPoint x: 926, endPoint y: 607, distance: 474.5
click at [926, 607] on div "single choice 16 - What does it mean that Java is 'pass by value'? The method c…" at bounding box center [990, 461] width 941 height 382
copy div "What does it mean that Java is 'pass by value'? The method can modify the origi…"
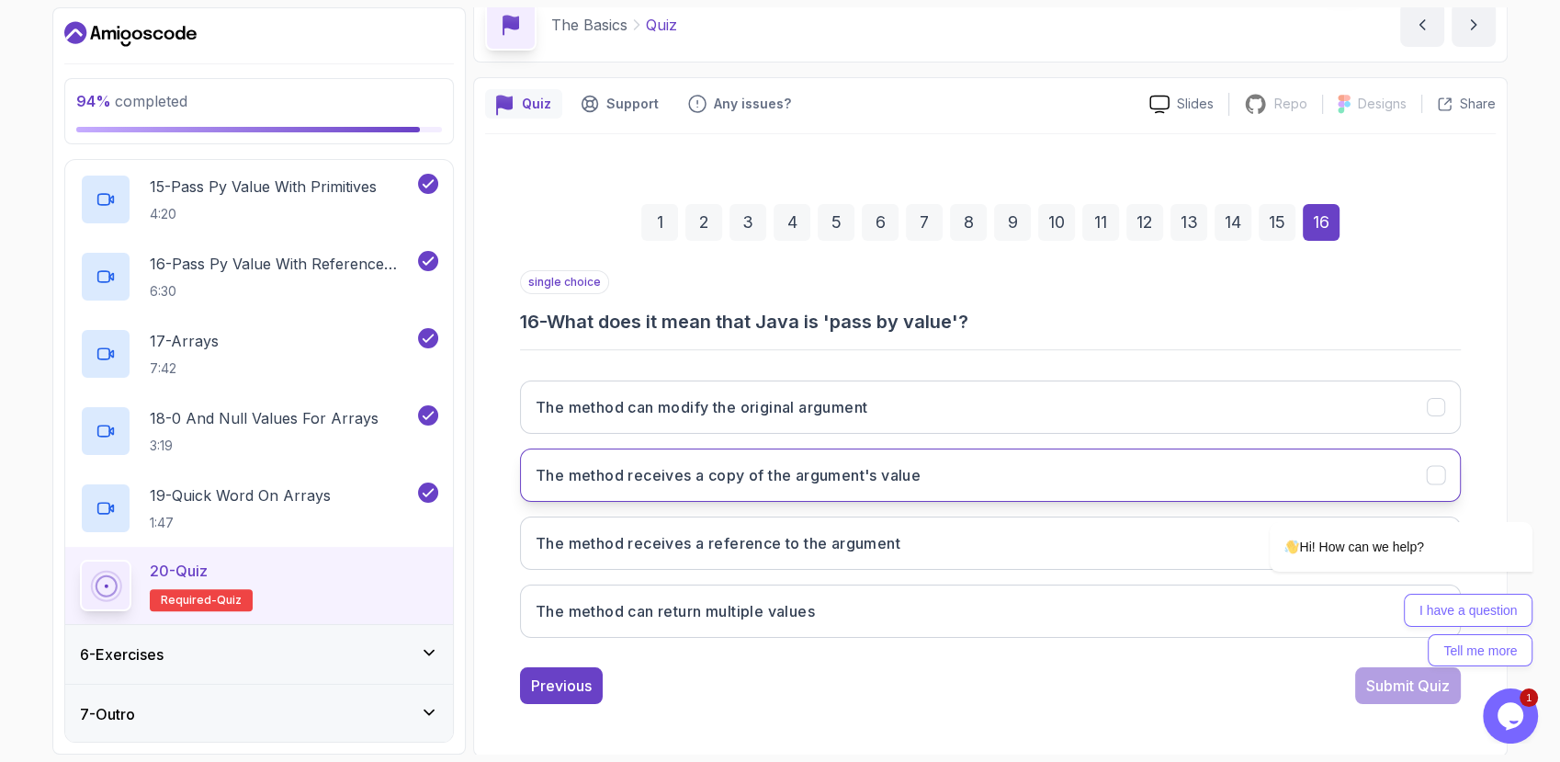
click at [755, 475] on h3 "The method receives a copy of the argument's value" at bounding box center [728, 475] width 385 height 22
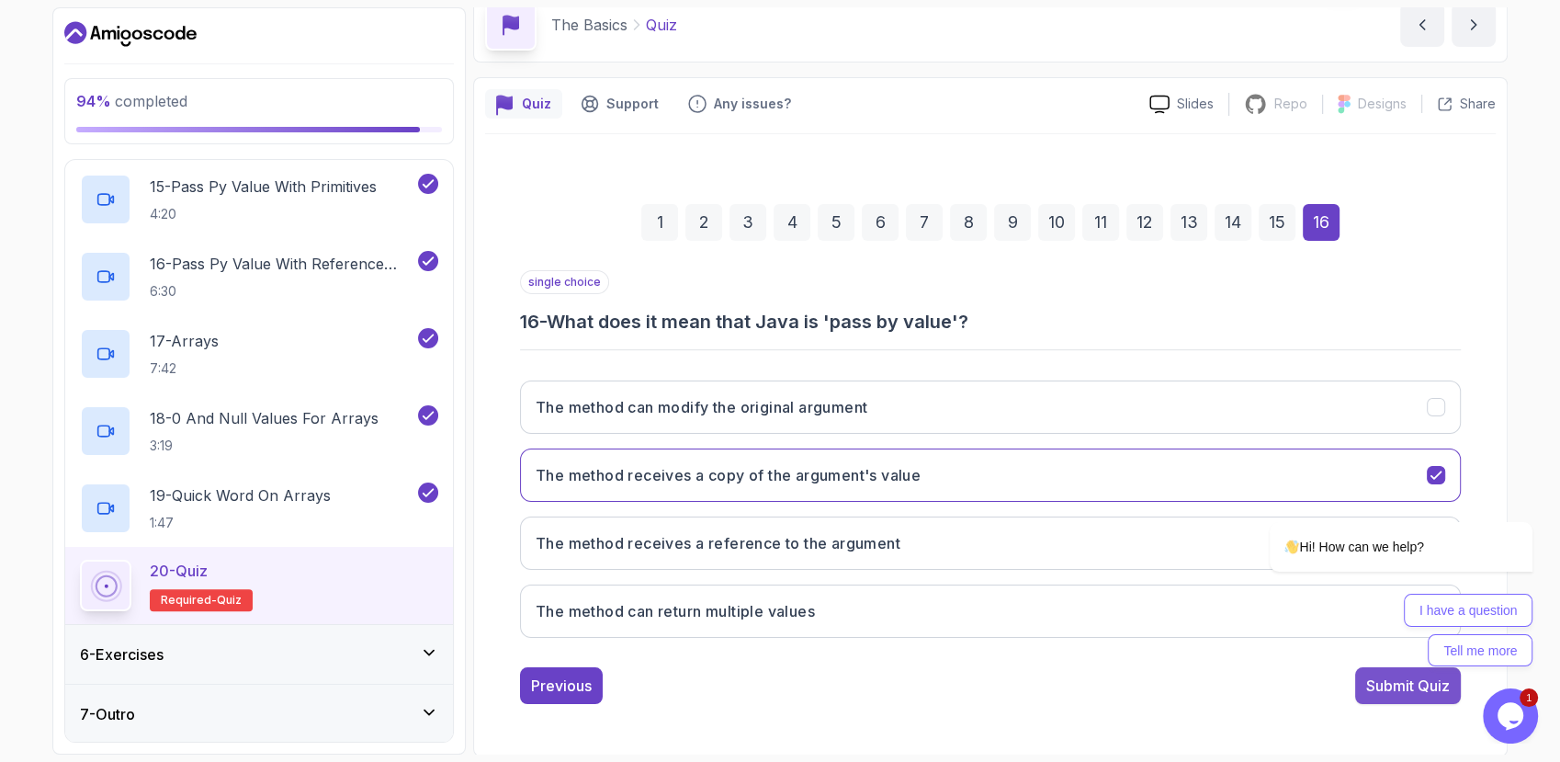
click at [1406, 695] on button "Submit Quiz" at bounding box center [1409, 685] width 106 height 37
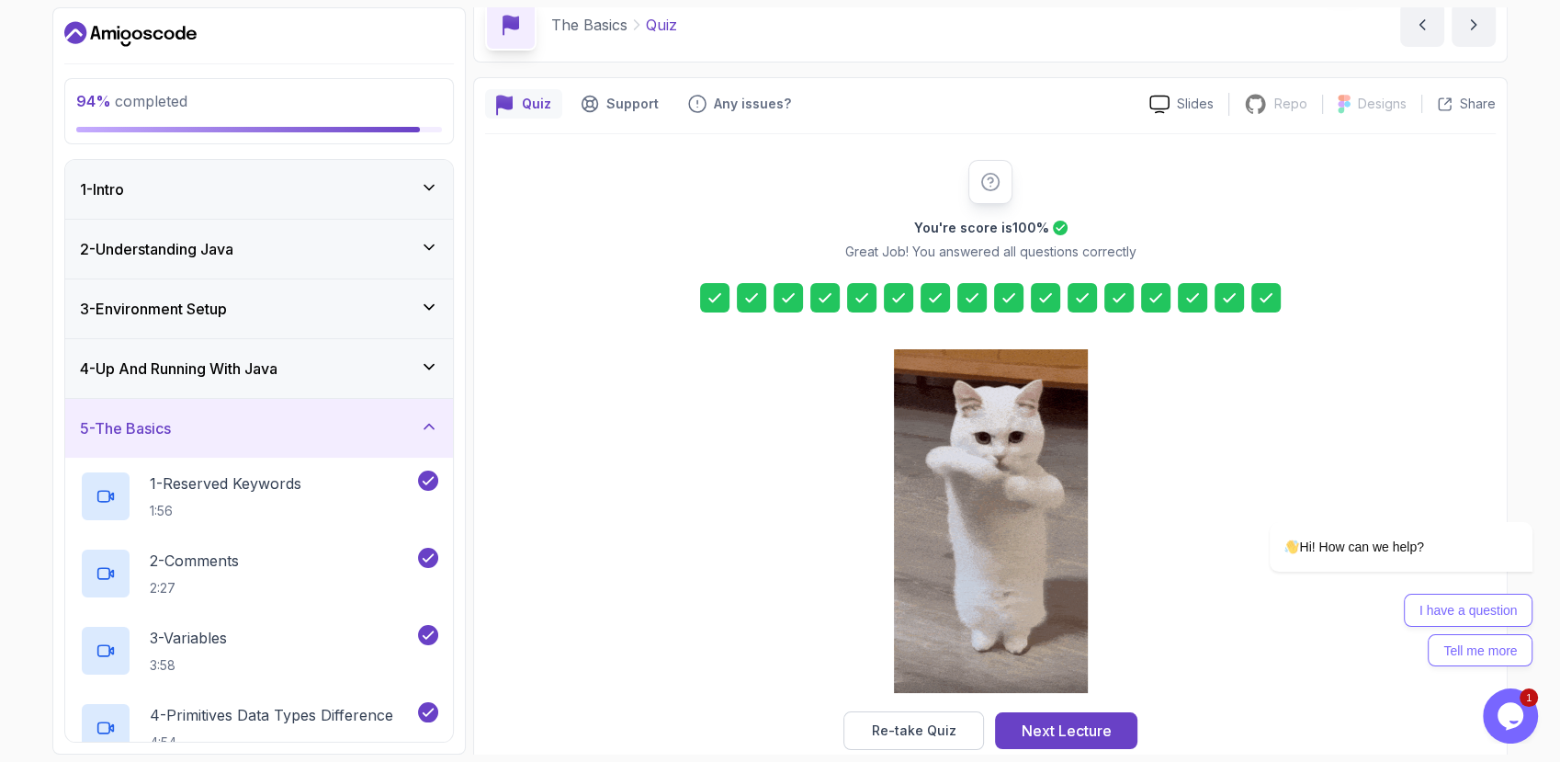
scroll to position [0, 0]
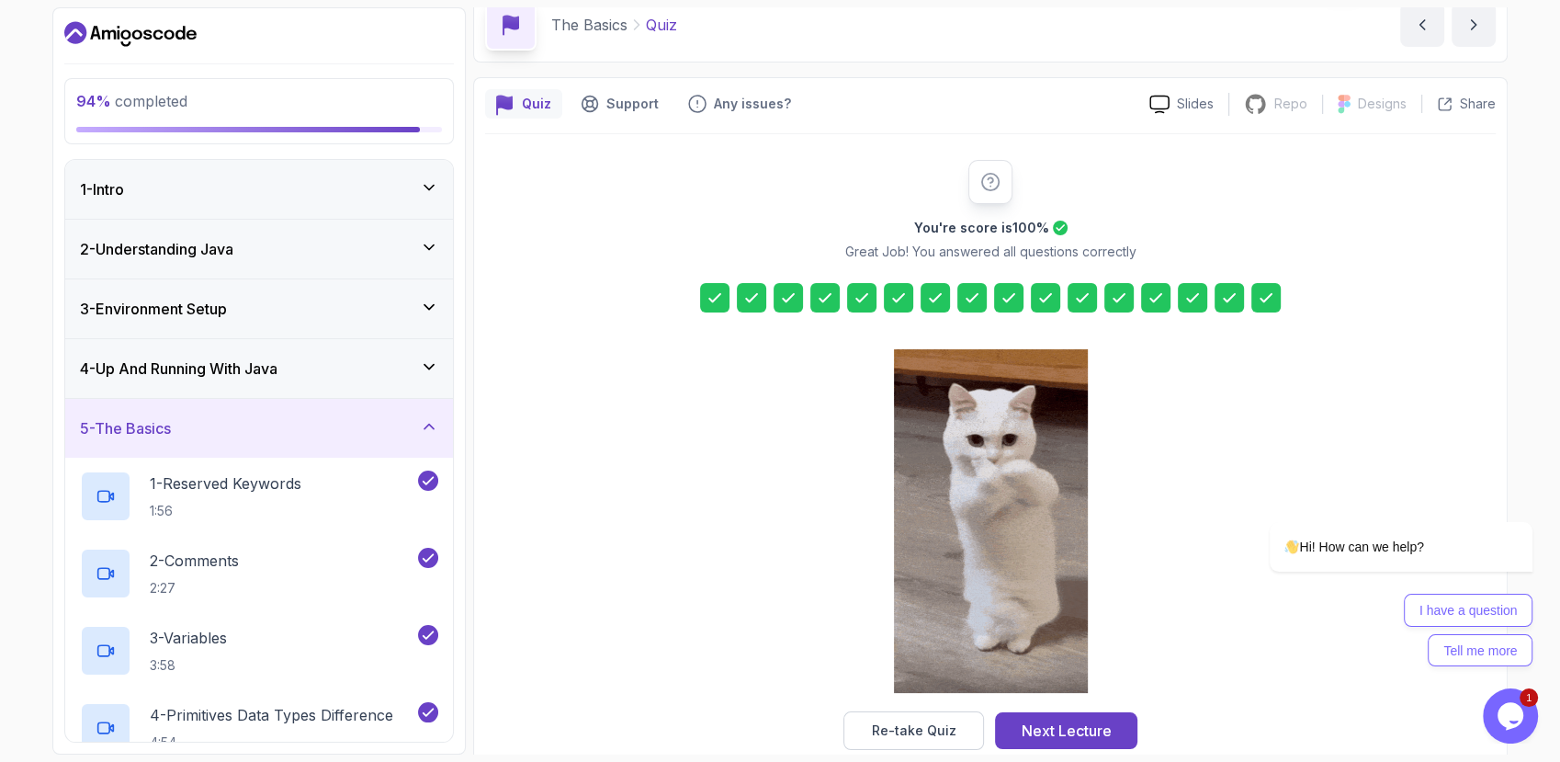
click at [431, 198] on div "1 - Intro" at bounding box center [259, 189] width 358 height 22
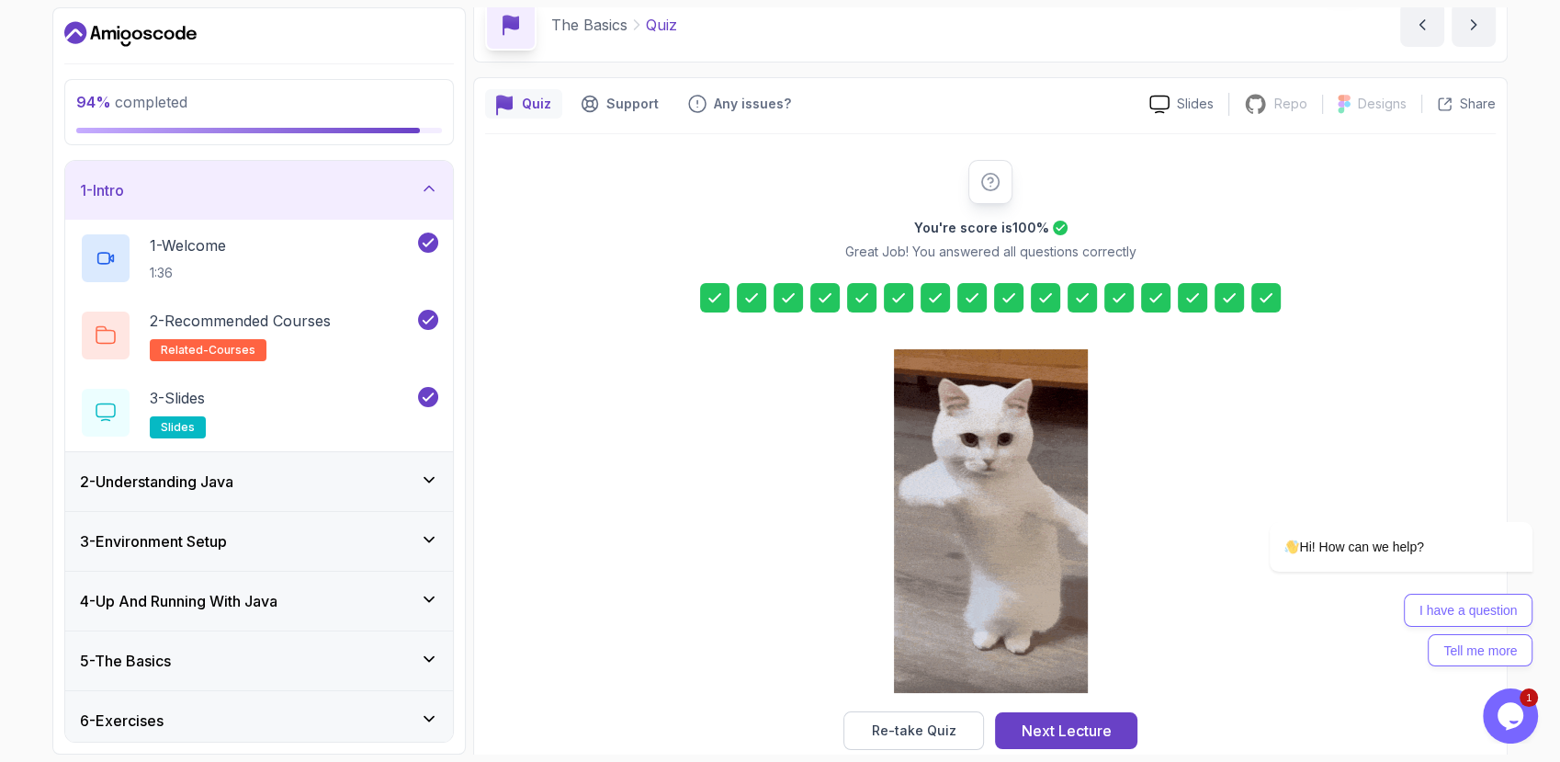
click at [428, 166] on div "1 - Intro" at bounding box center [259, 190] width 388 height 59
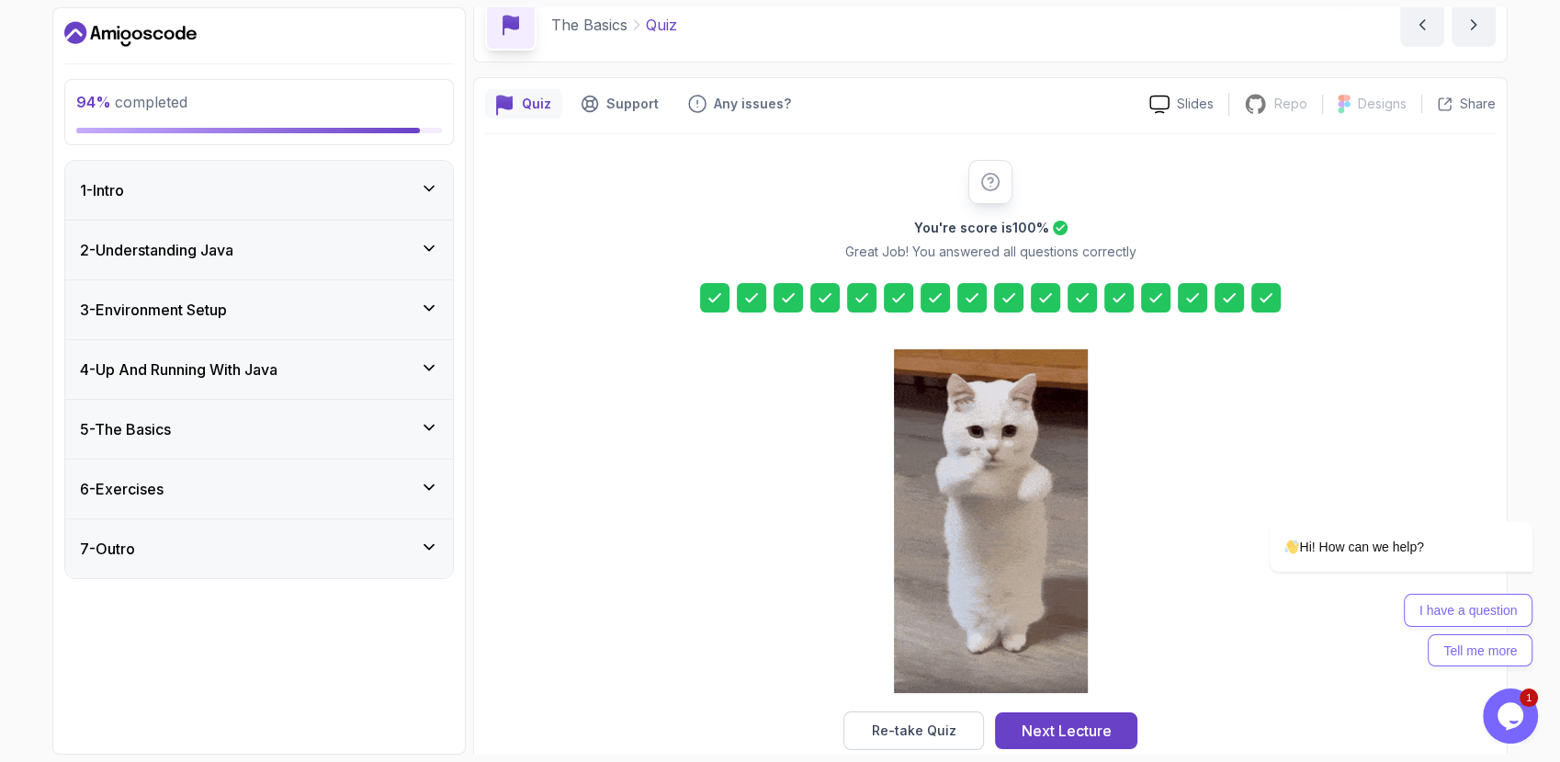
click at [421, 234] on div "2 - Understanding Java" at bounding box center [259, 250] width 388 height 59
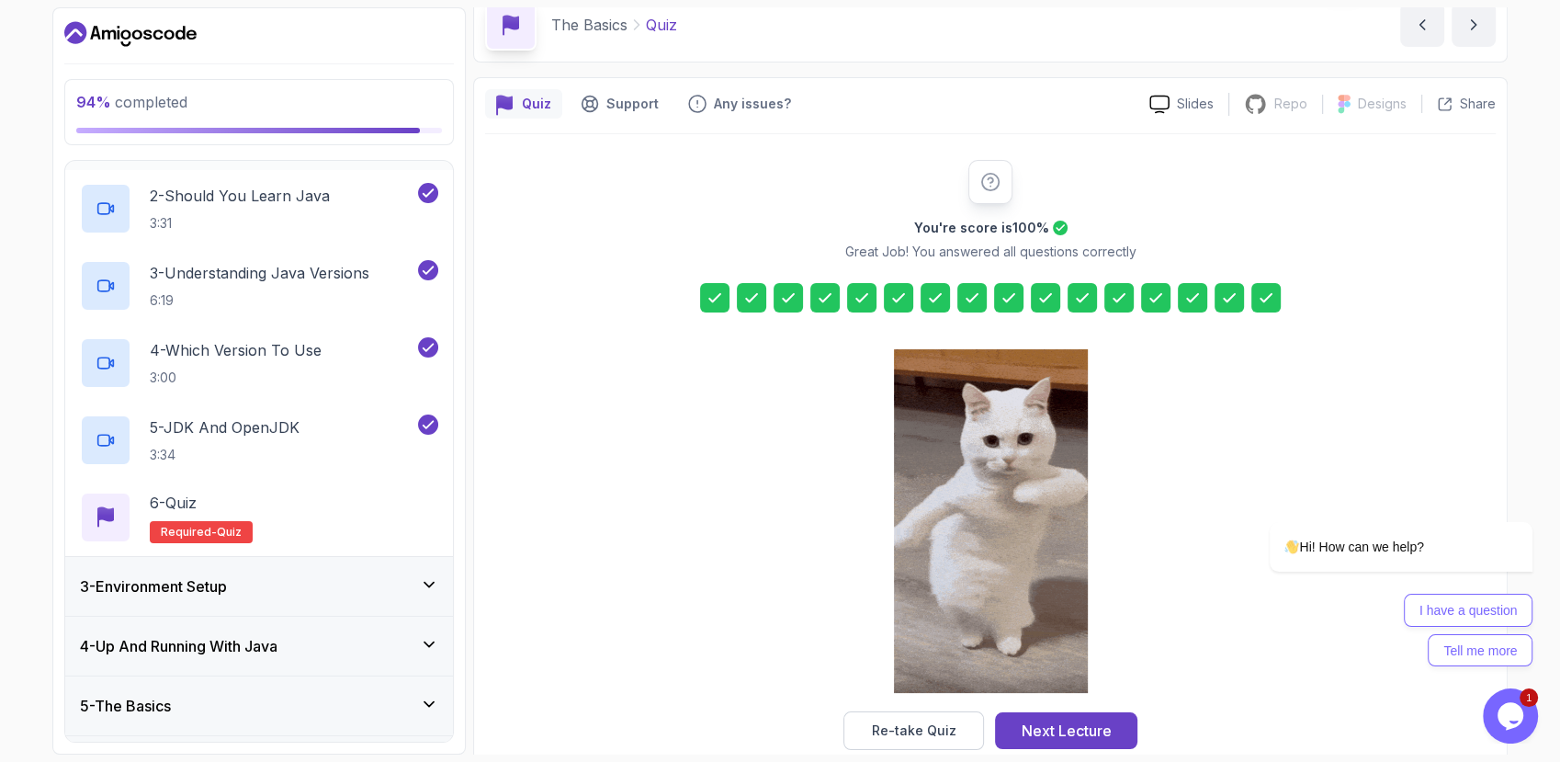
scroll to position [238, 0]
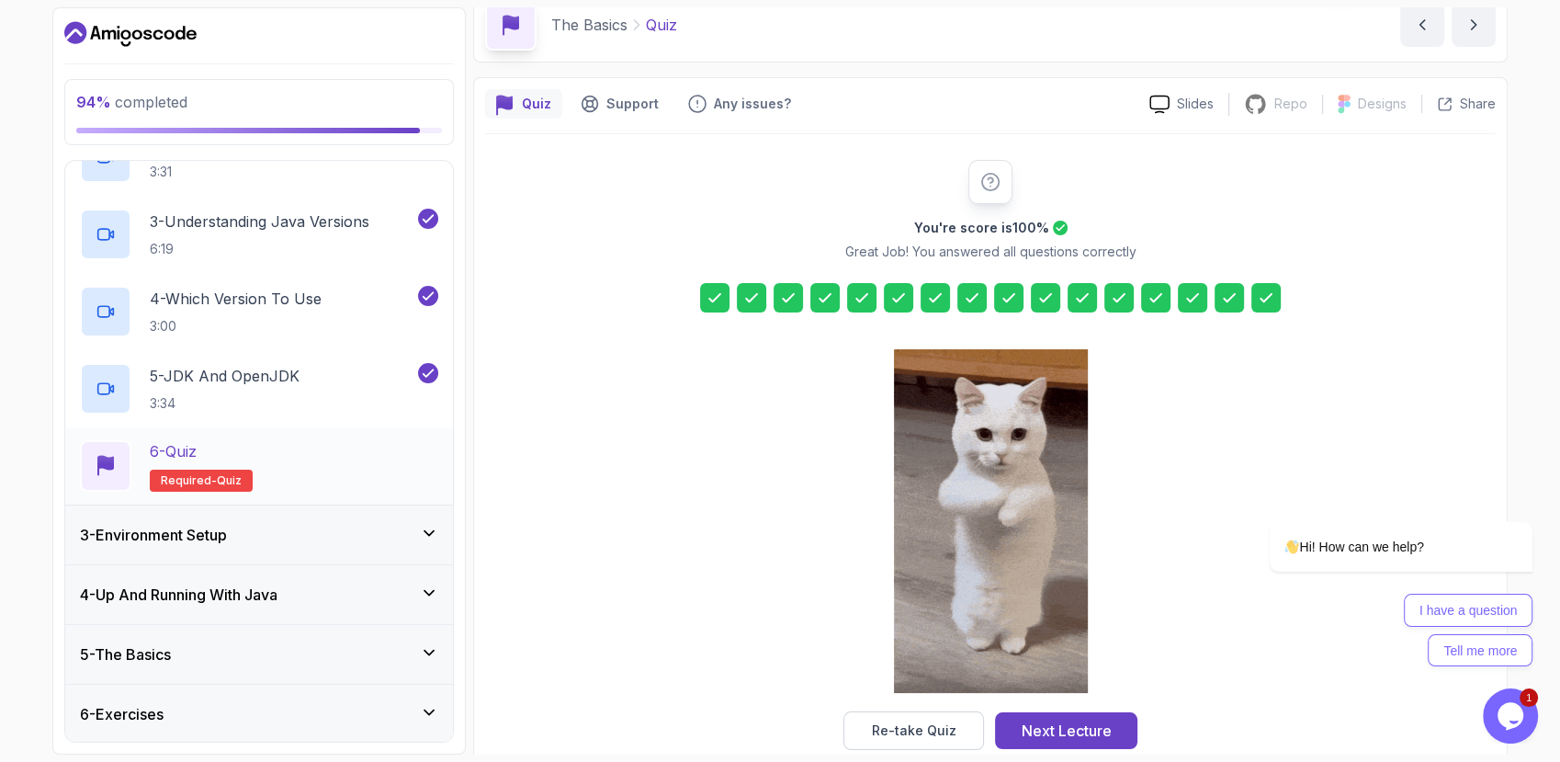
click at [239, 461] on h2 "6 - Quiz Required- quiz" at bounding box center [201, 465] width 103 height 51
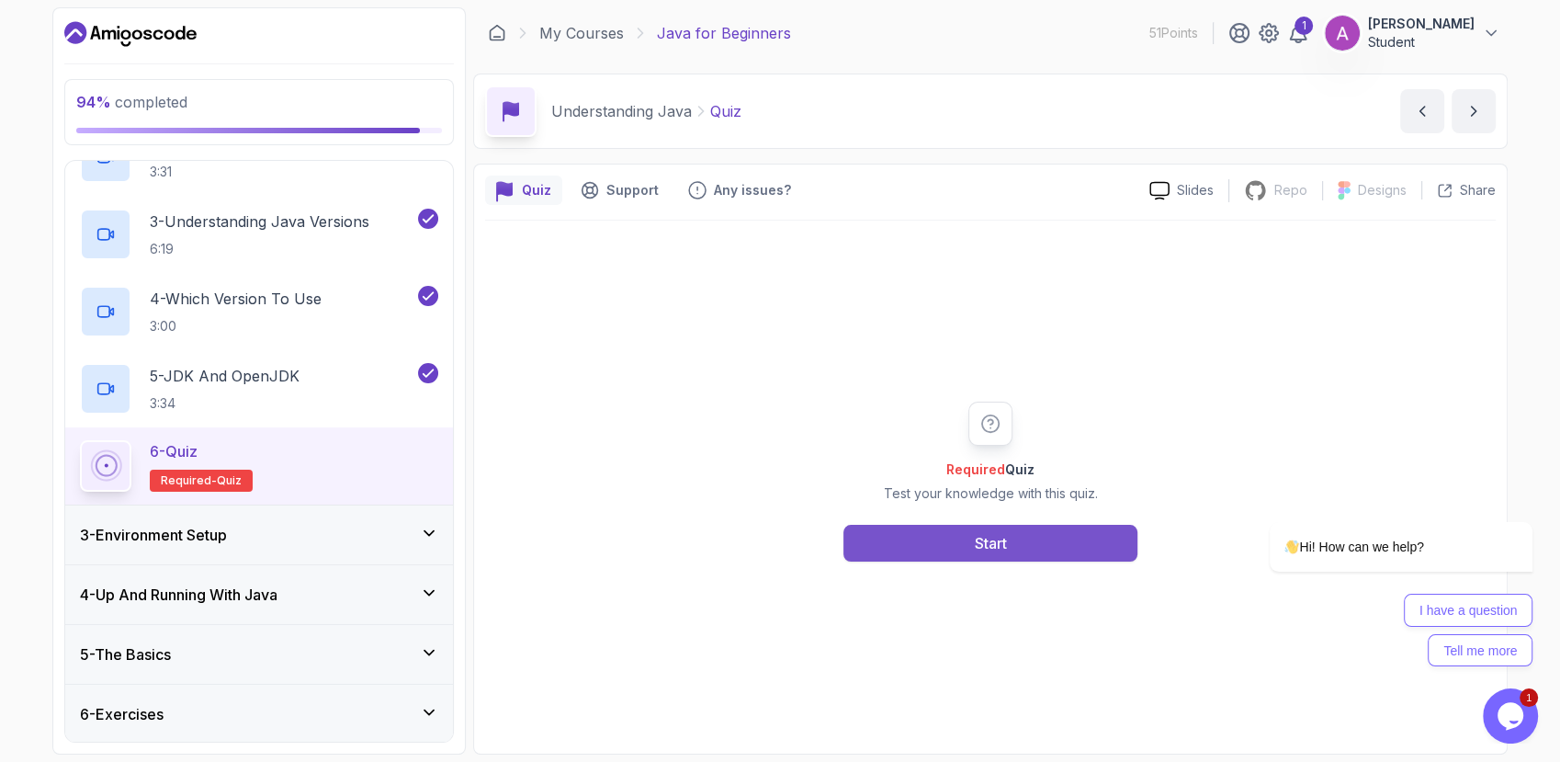
click at [883, 539] on button "Start" at bounding box center [991, 543] width 294 height 37
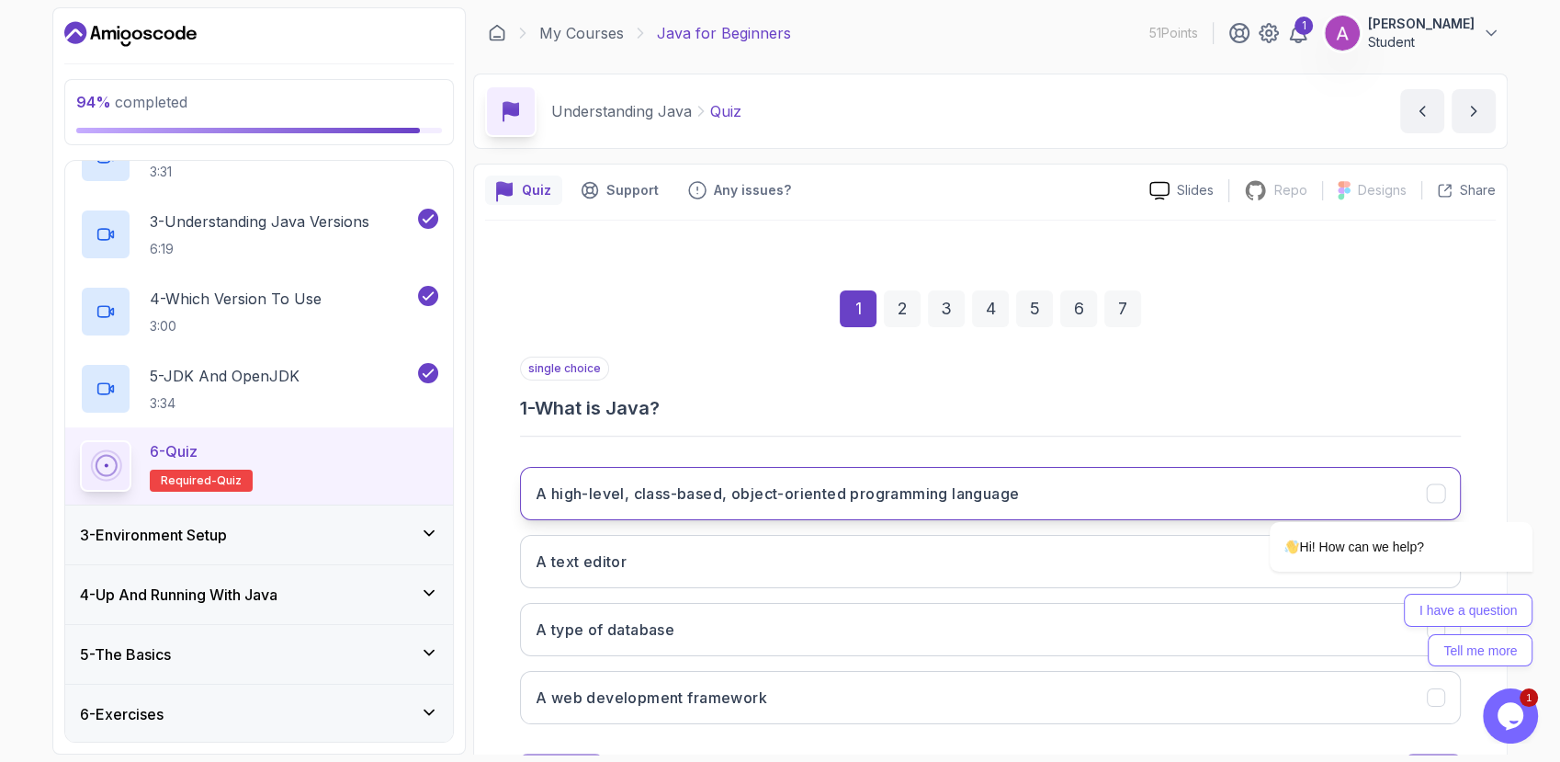
click at [838, 510] on button "A high-level, class-based, object-oriented programming language" at bounding box center [990, 493] width 941 height 53
click at [891, 320] on div "2" at bounding box center [902, 308] width 37 height 37
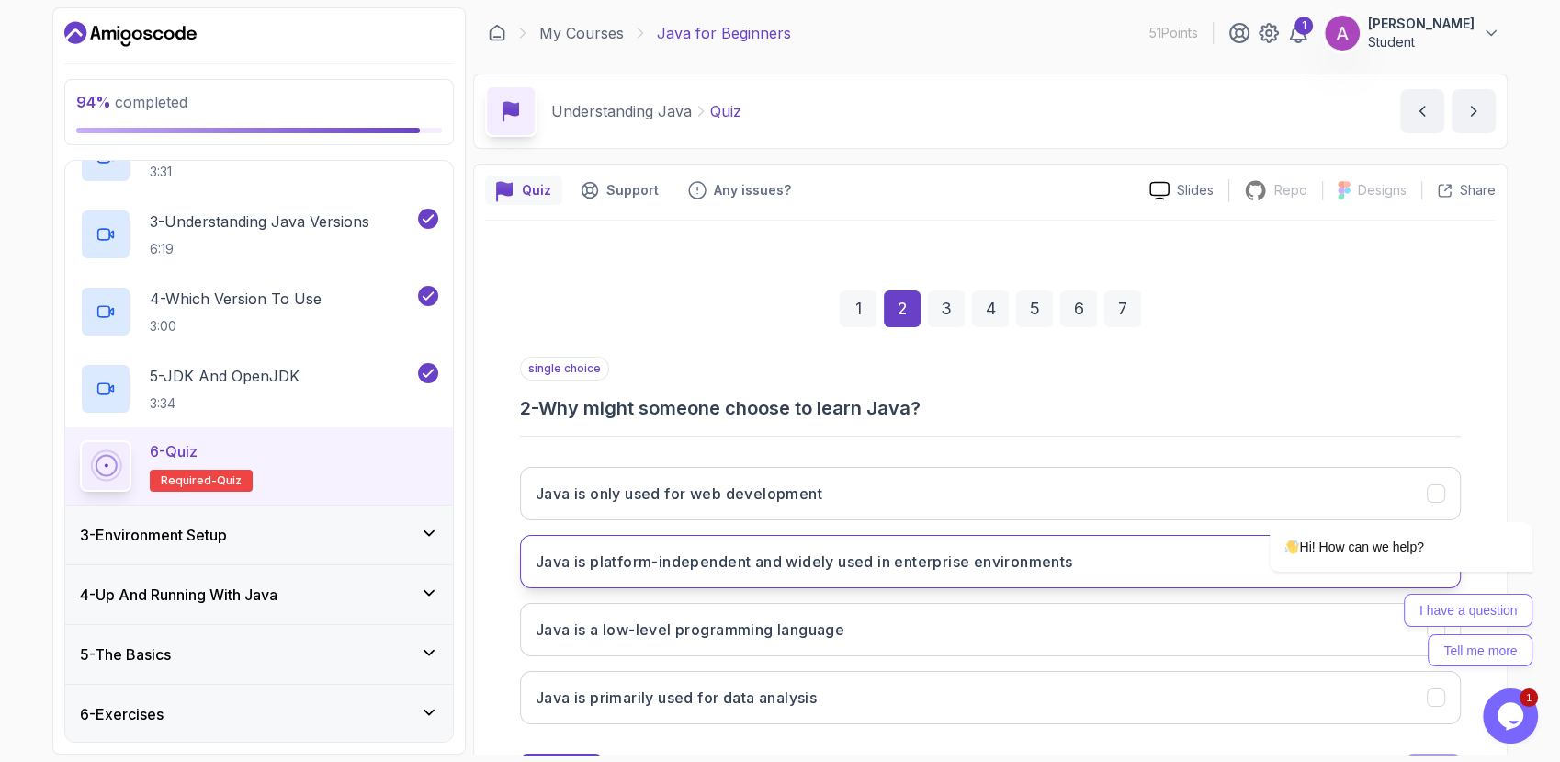
click at [736, 571] on h3 "Java is platform-independent and widely used in enterprise environments" at bounding box center [804, 561] width 537 height 22
click at [953, 311] on div "3" at bounding box center [946, 308] width 37 height 37
click at [765, 545] on button "Each version introduces new features and improvements" at bounding box center [990, 561] width 941 height 53
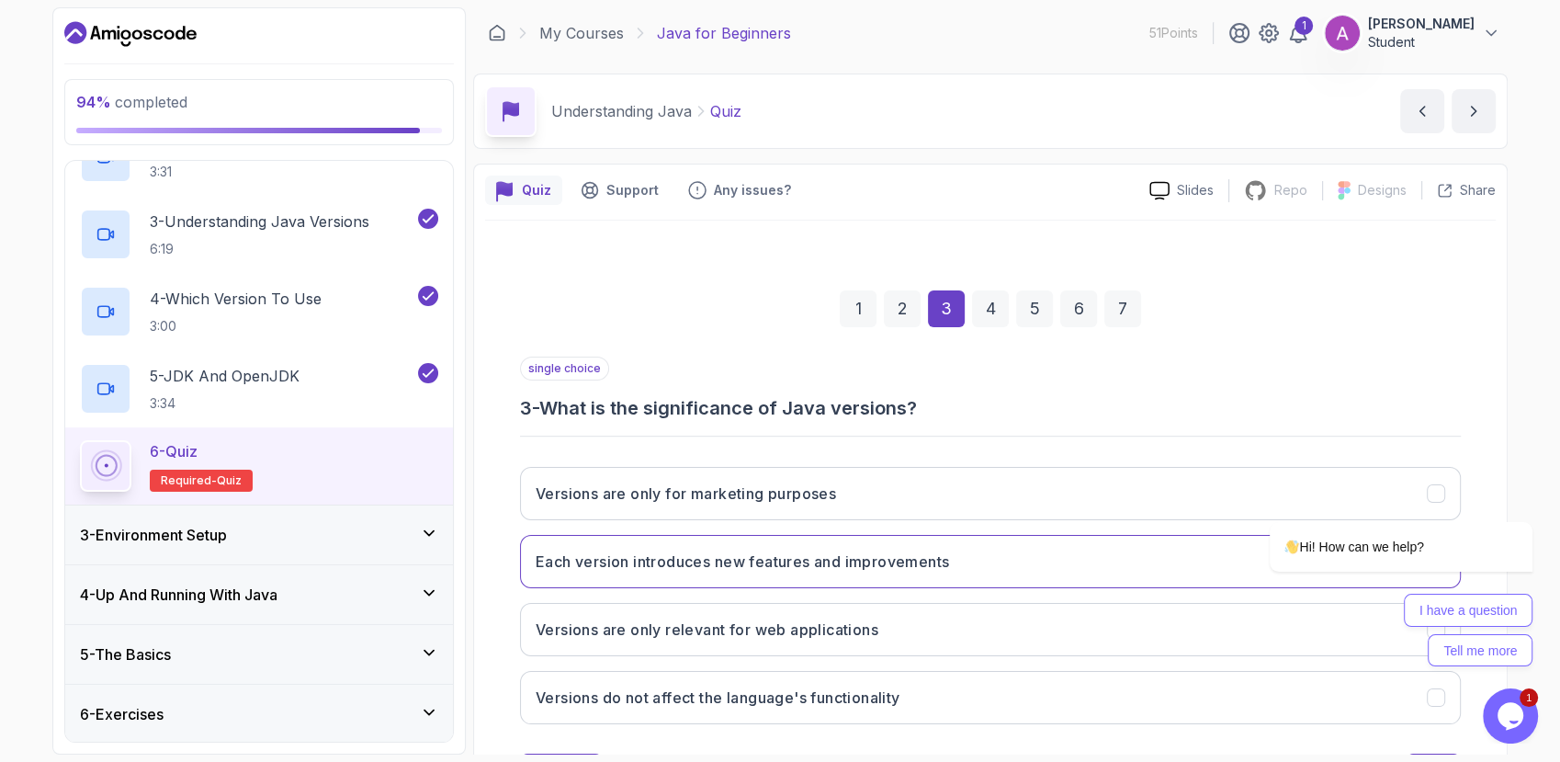
click at [996, 319] on div "4" at bounding box center [990, 308] width 37 height 37
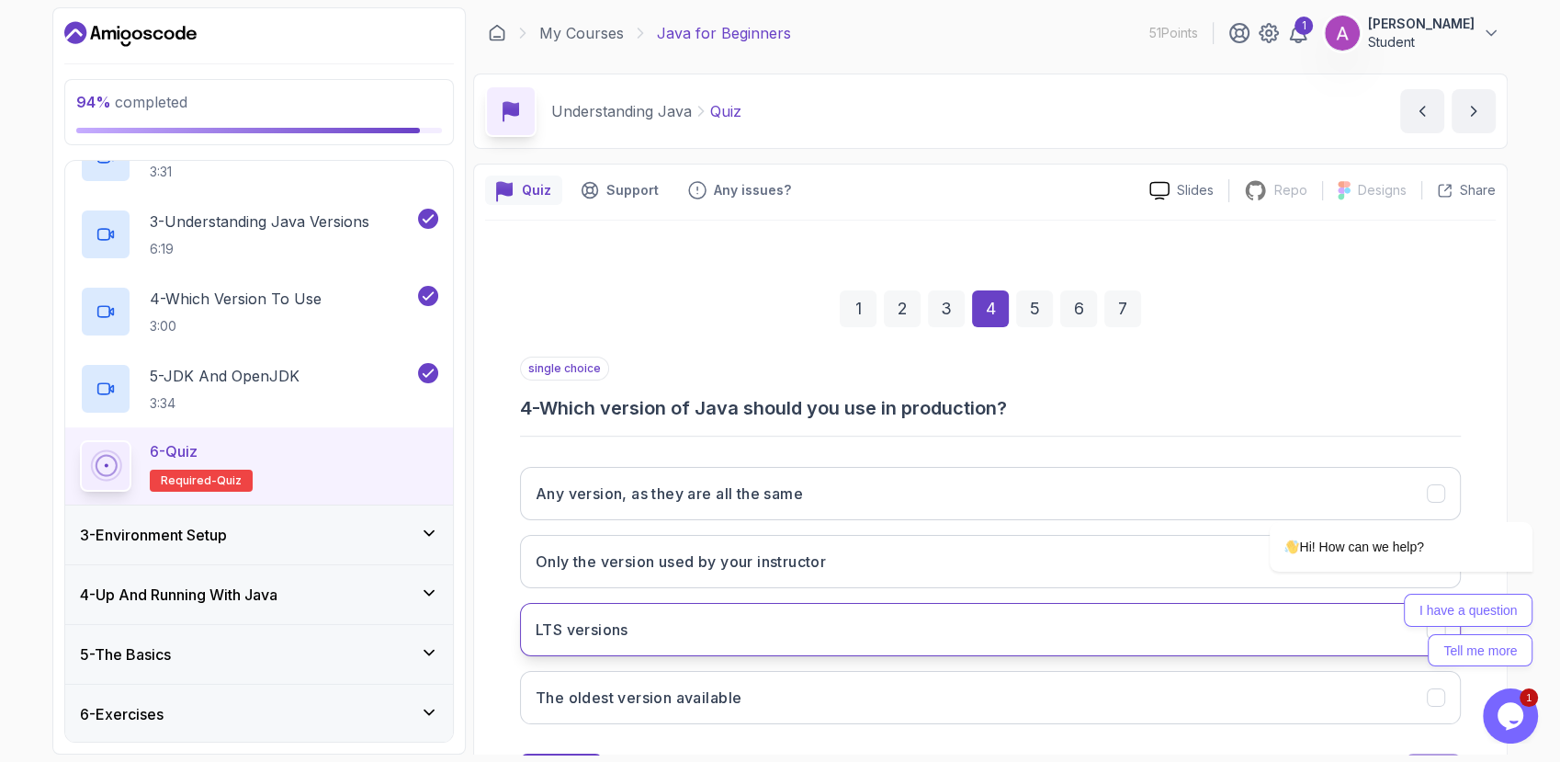
click at [687, 634] on button "LTS versions" at bounding box center [990, 629] width 941 height 53
click at [1026, 321] on div "5" at bounding box center [1034, 308] width 37 height 37
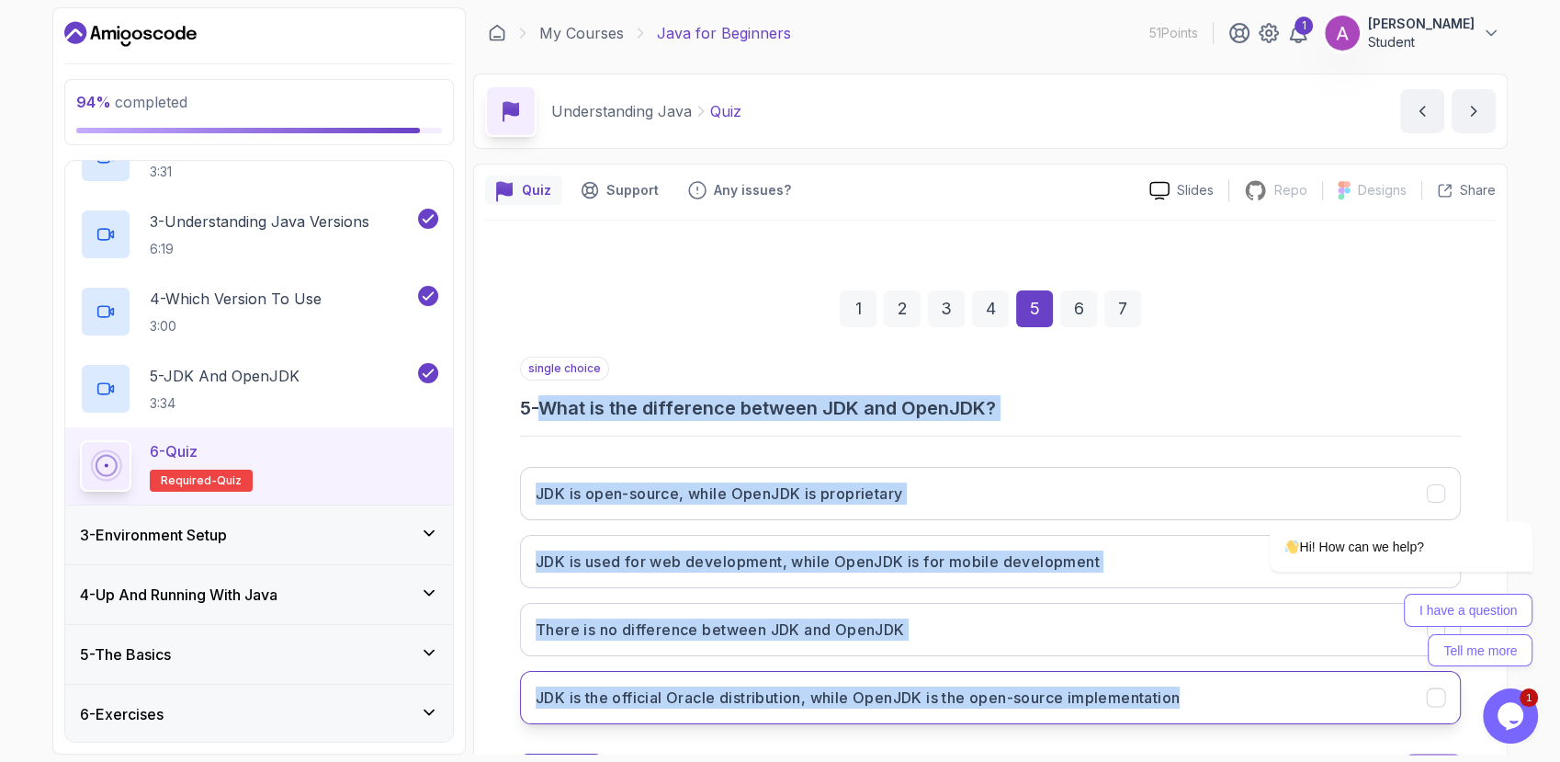
drag, startPoint x: 550, startPoint y: 403, endPoint x: 1210, endPoint y: 692, distance: 720.6
click at [1210, 692] on div "single choice 5 - What is the difference between JDK and OpenJDK? JDK is open-s…" at bounding box center [990, 548] width 941 height 382
copy div "What is the difference between JDK and OpenJDK? JDK is open-source, while OpenJ…"
click at [645, 695] on h3 "JDK is the official Oracle distribution, while OpenJDK is the open-source imple…" at bounding box center [858, 697] width 644 height 22
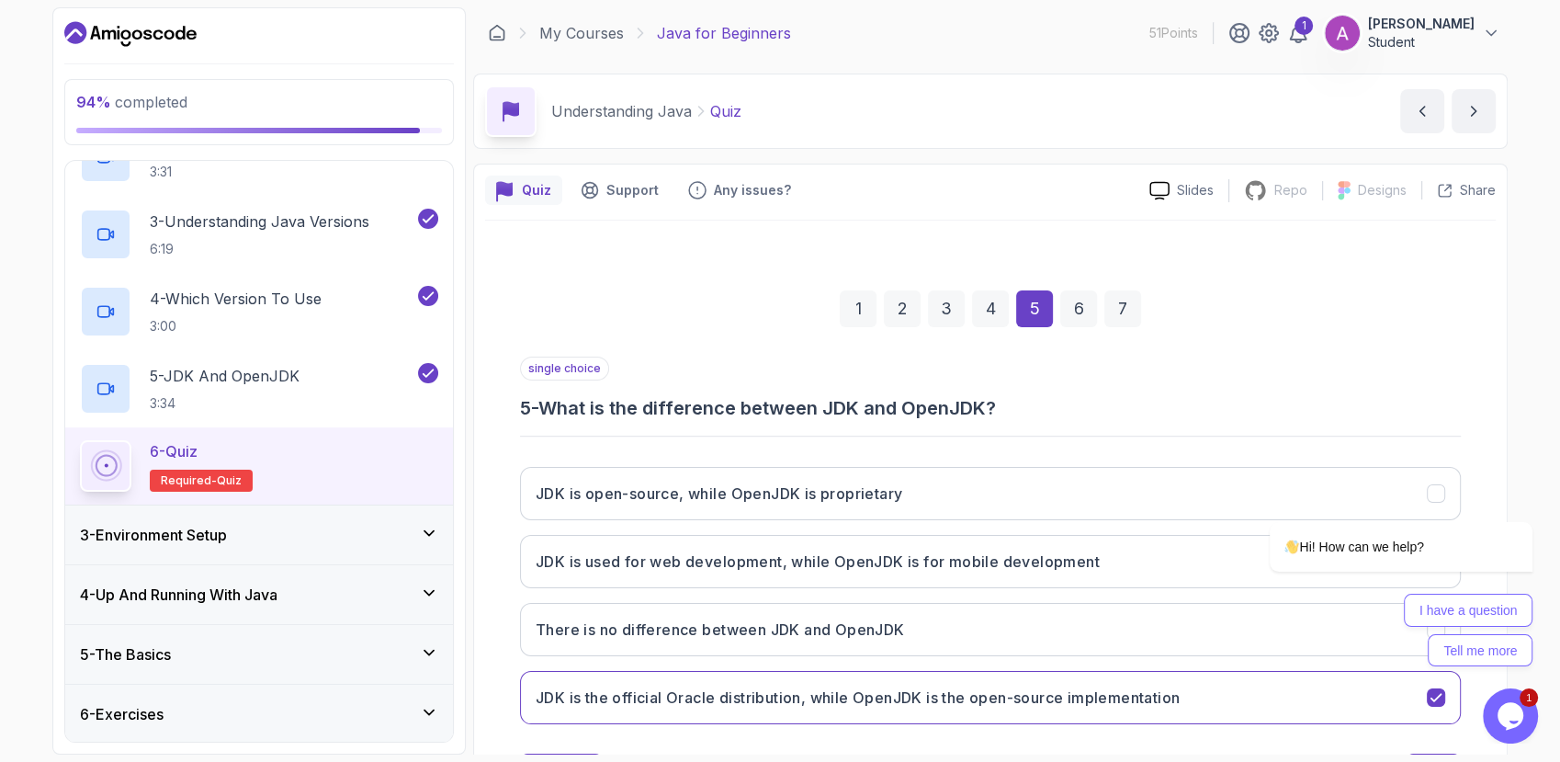
click at [1086, 313] on div "6" at bounding box center [1079, 308] width 37 height 37
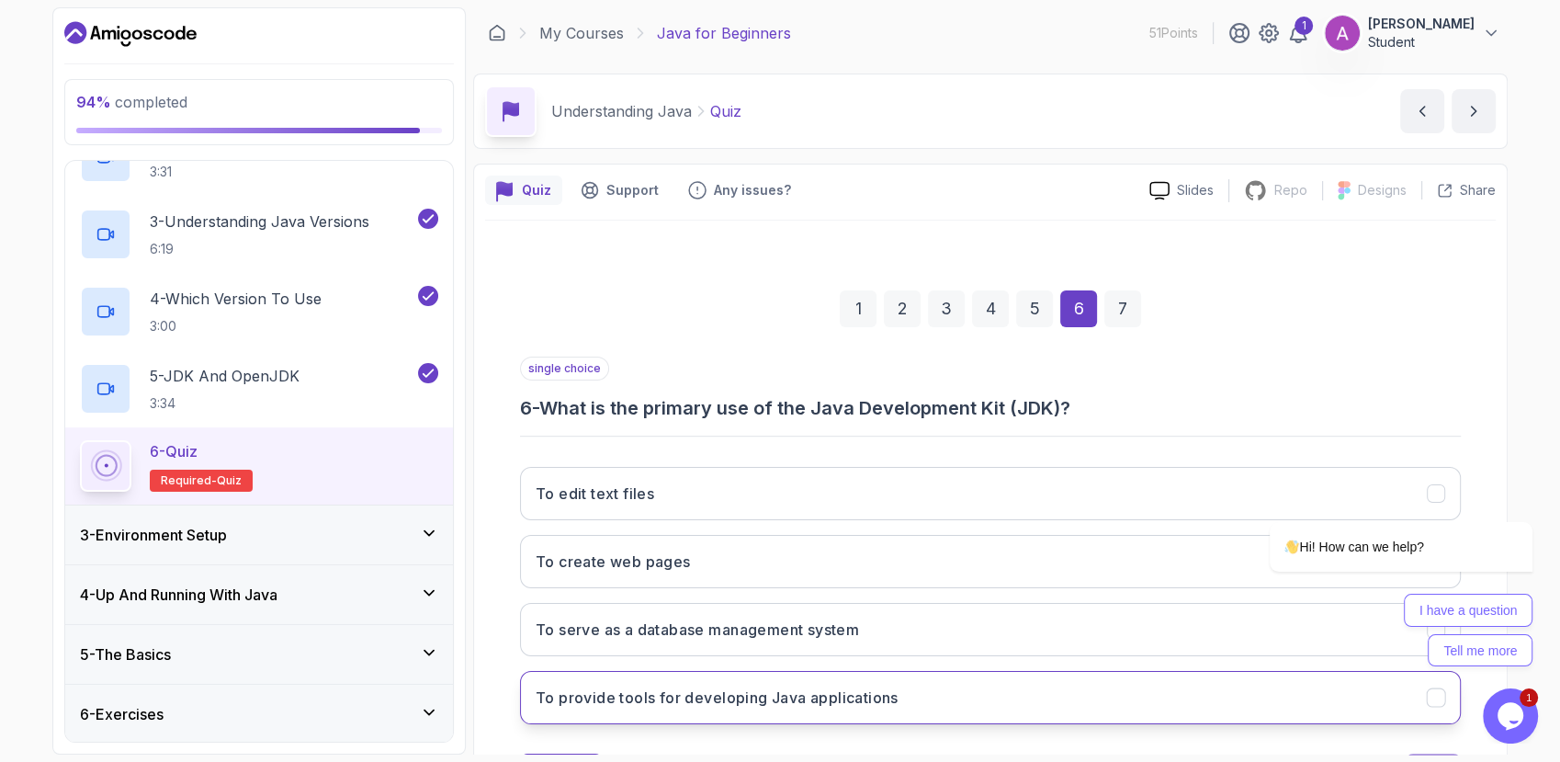
click at [743, 680] on button "To provide tools for developing Java applications" at bounding box center [990, 697] width 941 height 53
click at [1130, 308] on div "7" at bounding box center [1123, 308] width 37 height 37
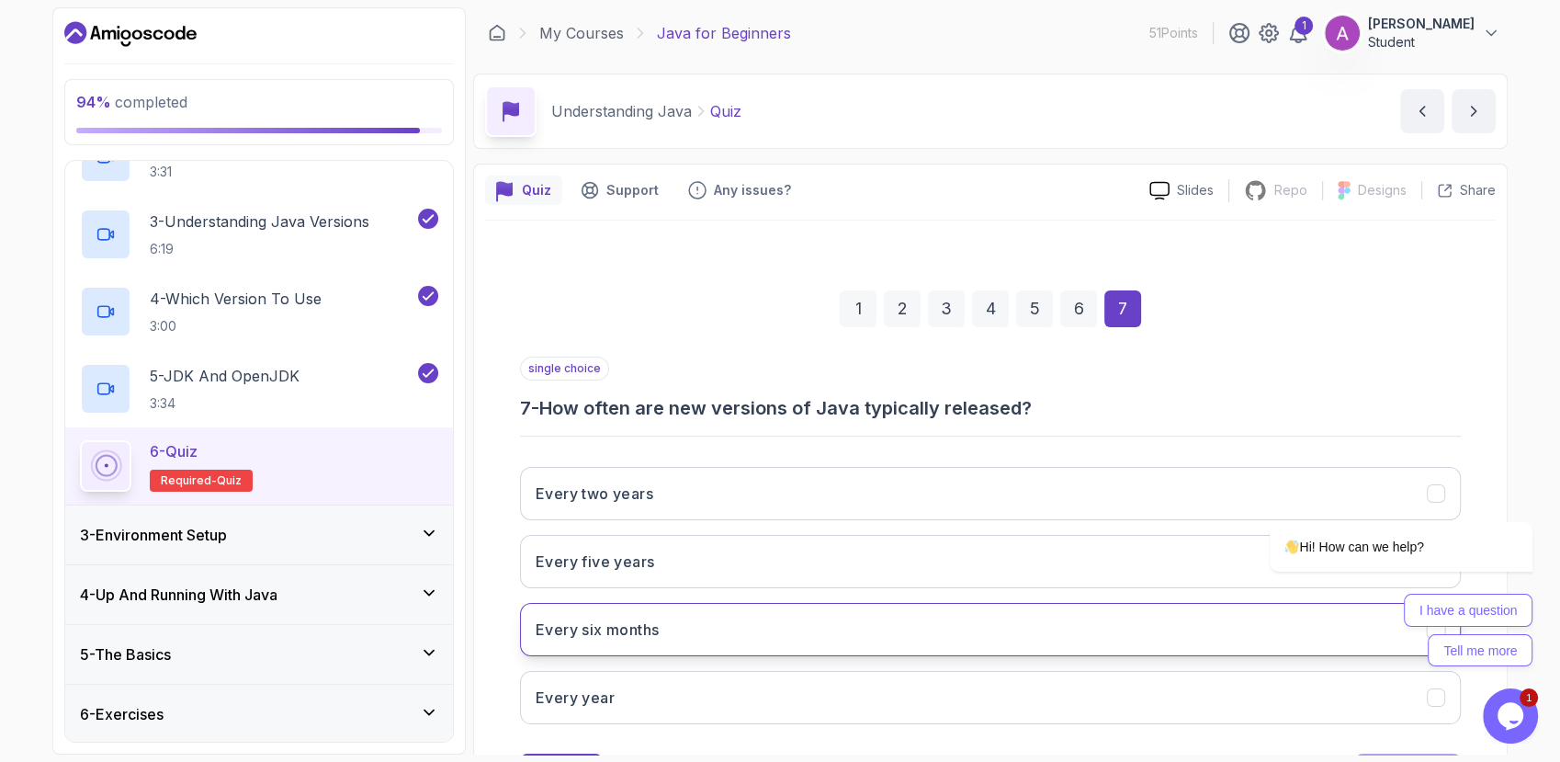
click at [693, 640] on button "Every six months" at bounding box center [990, 629] width 941 height 53
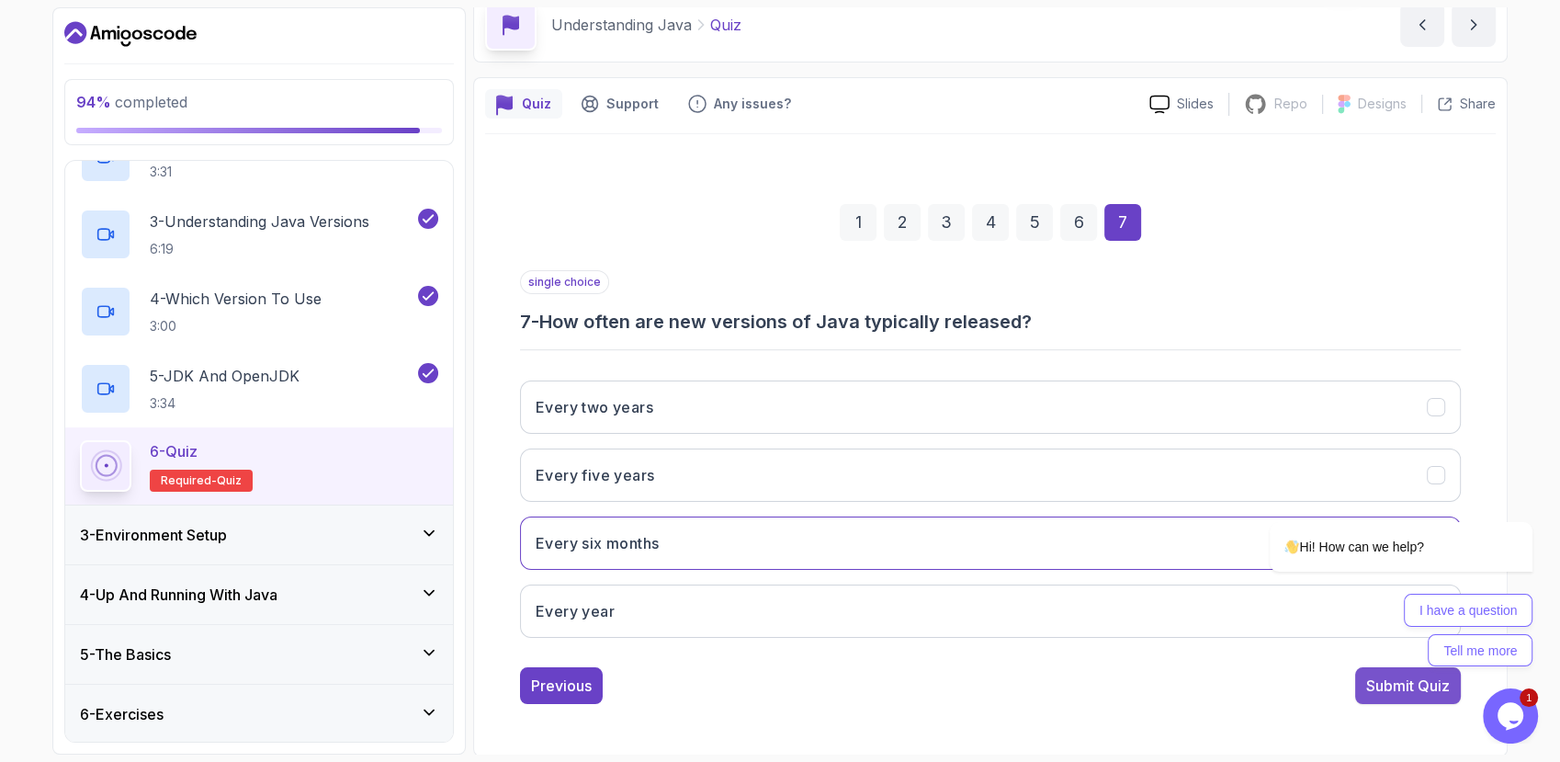
click at [1367, 684] on div "Submit Quiz" at bounding box center [1409, 686] width 84 height 22
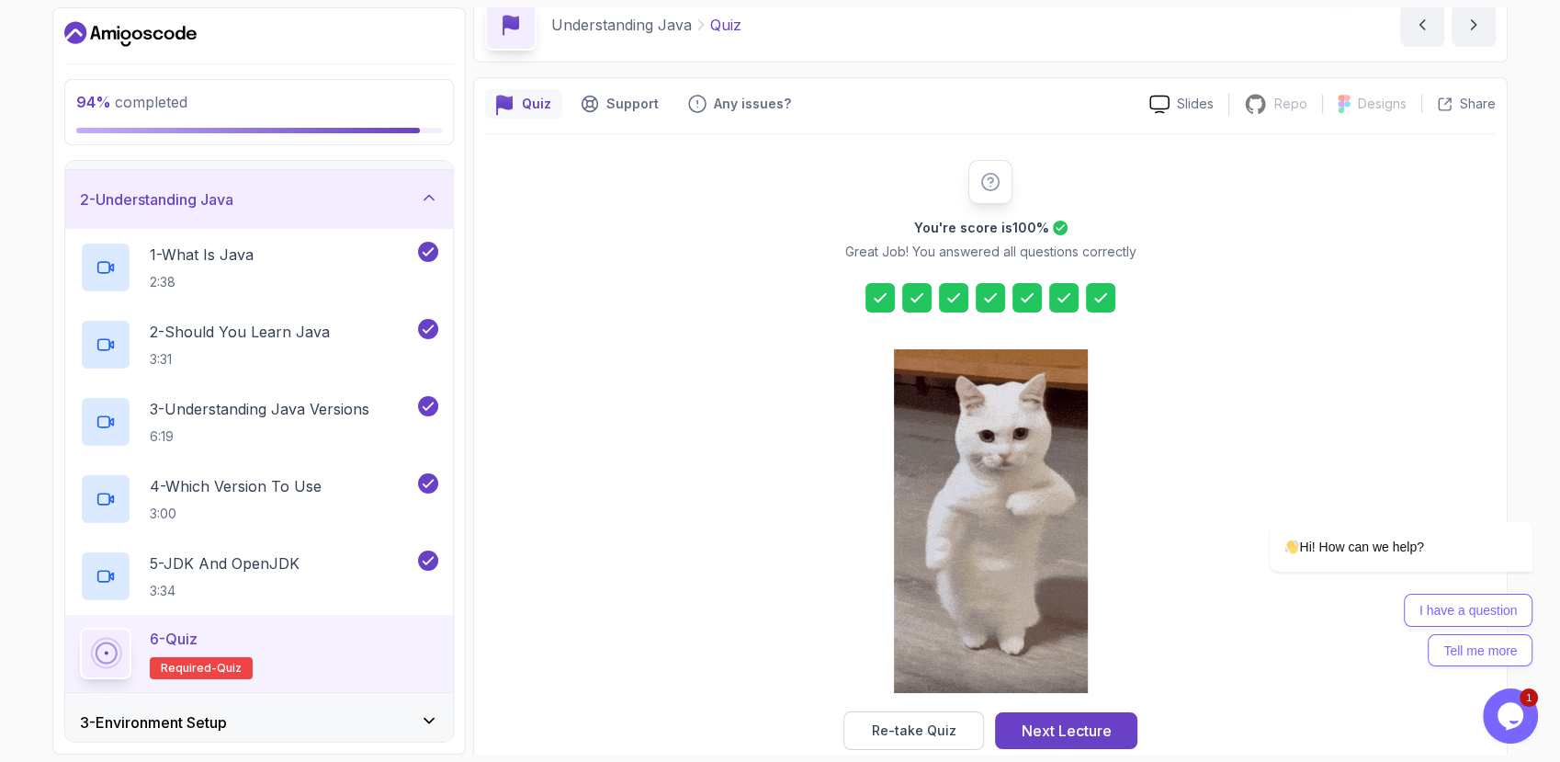
scroll to position [0, 0]
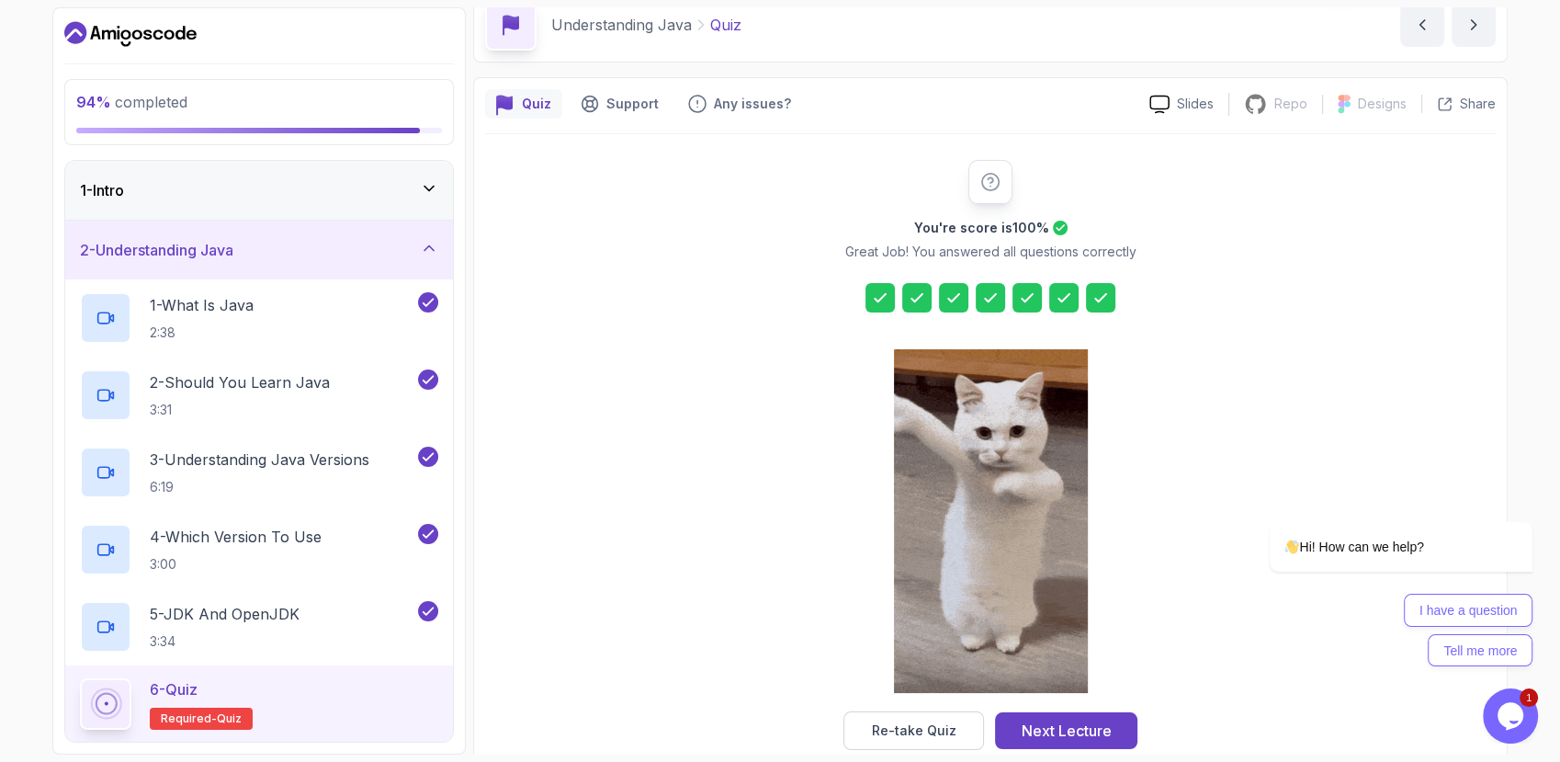
click at [417, 251] on div "2 - Understanding Java" at bounding box center [259, 250] width 358 height 22
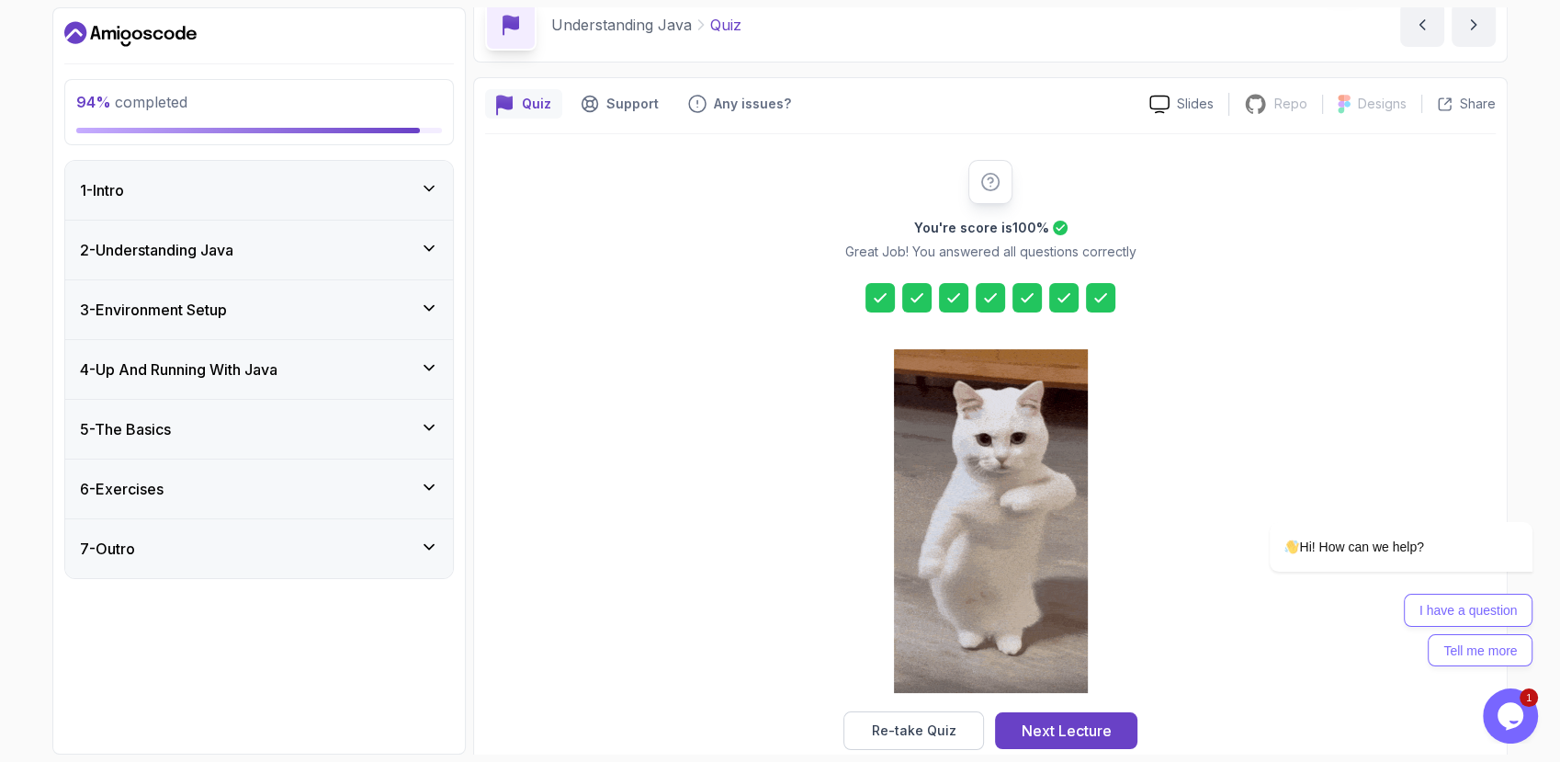
click at [436, 545] on icon at bounding box center [429, 547] width 18 height 18
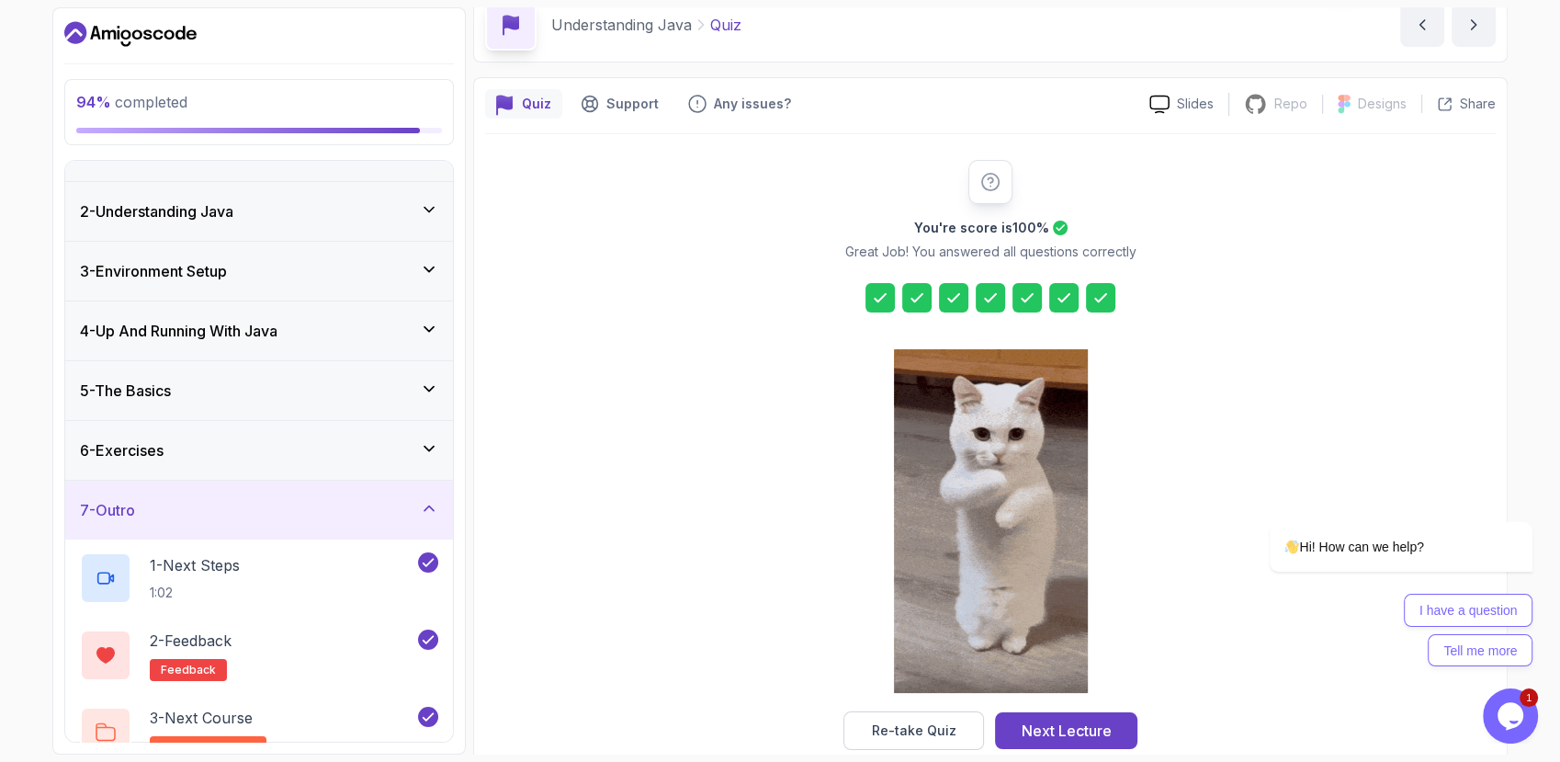
scroll to position [66, 0]
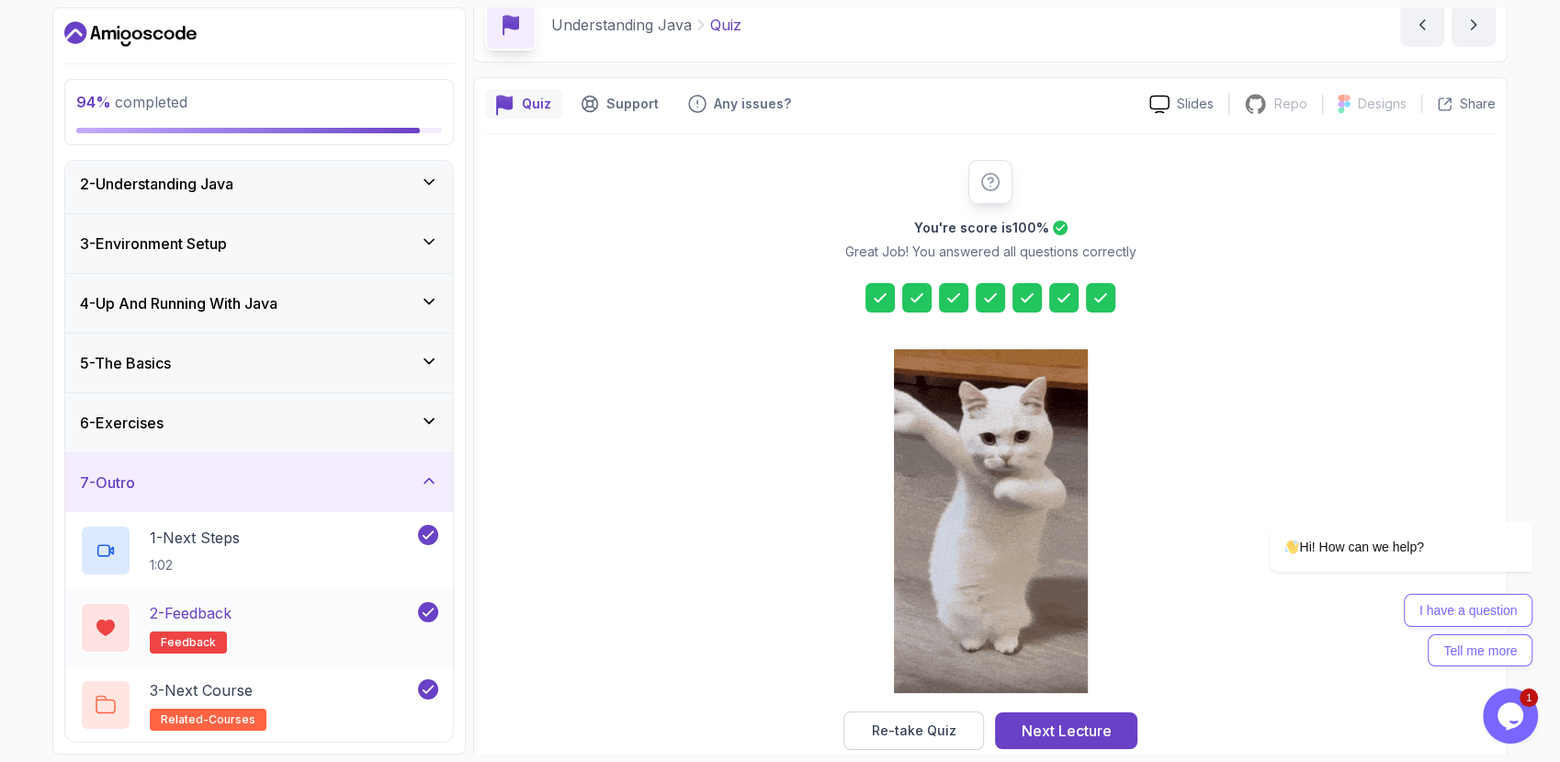
click at [291, 635] on div "2 - Feedback feedback" at bounding box center [247, 627] width 335 height 51
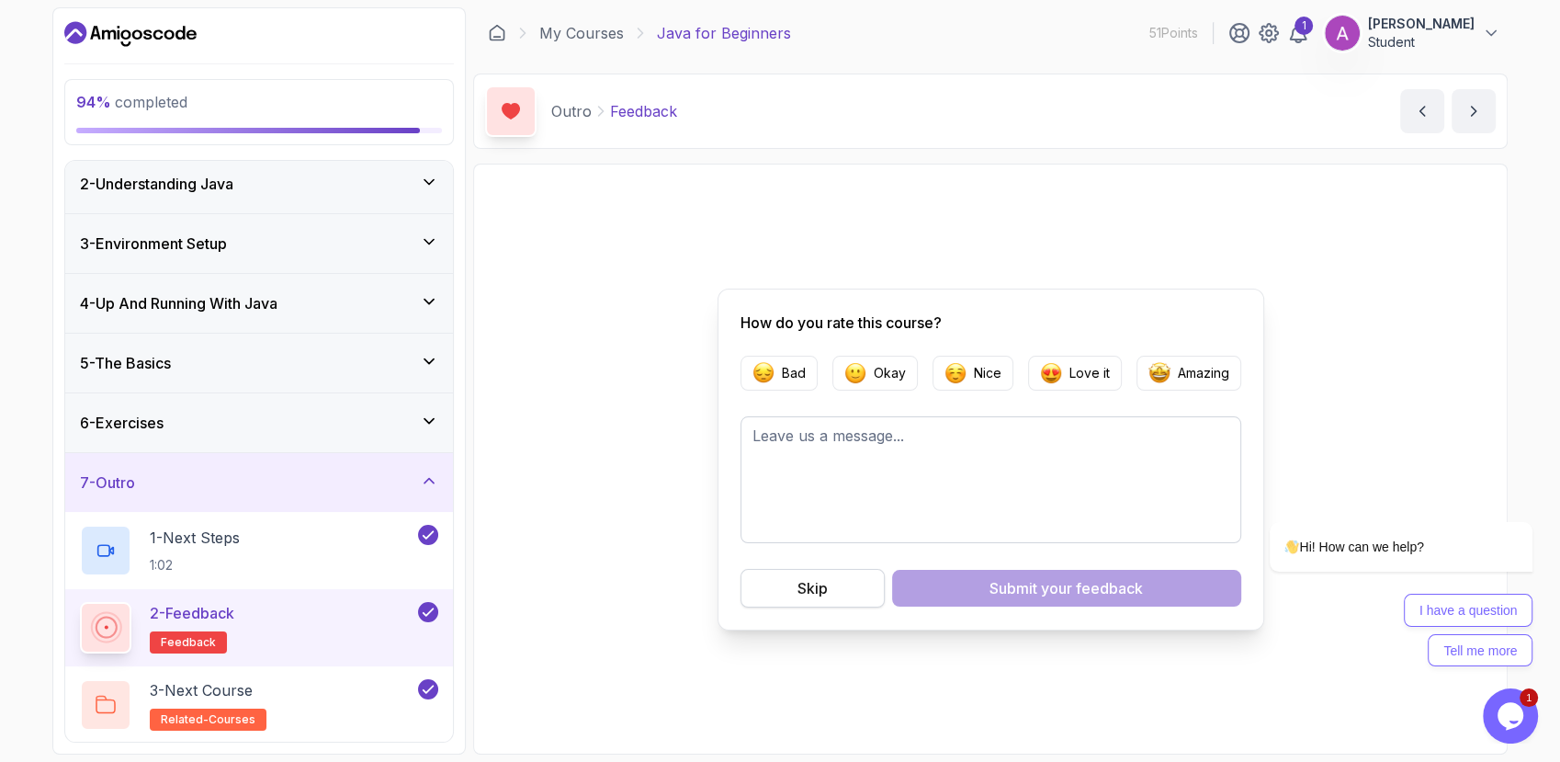
click at [846, 584] on button "Skip" at bounding box center [813, 588] width 144 height 39
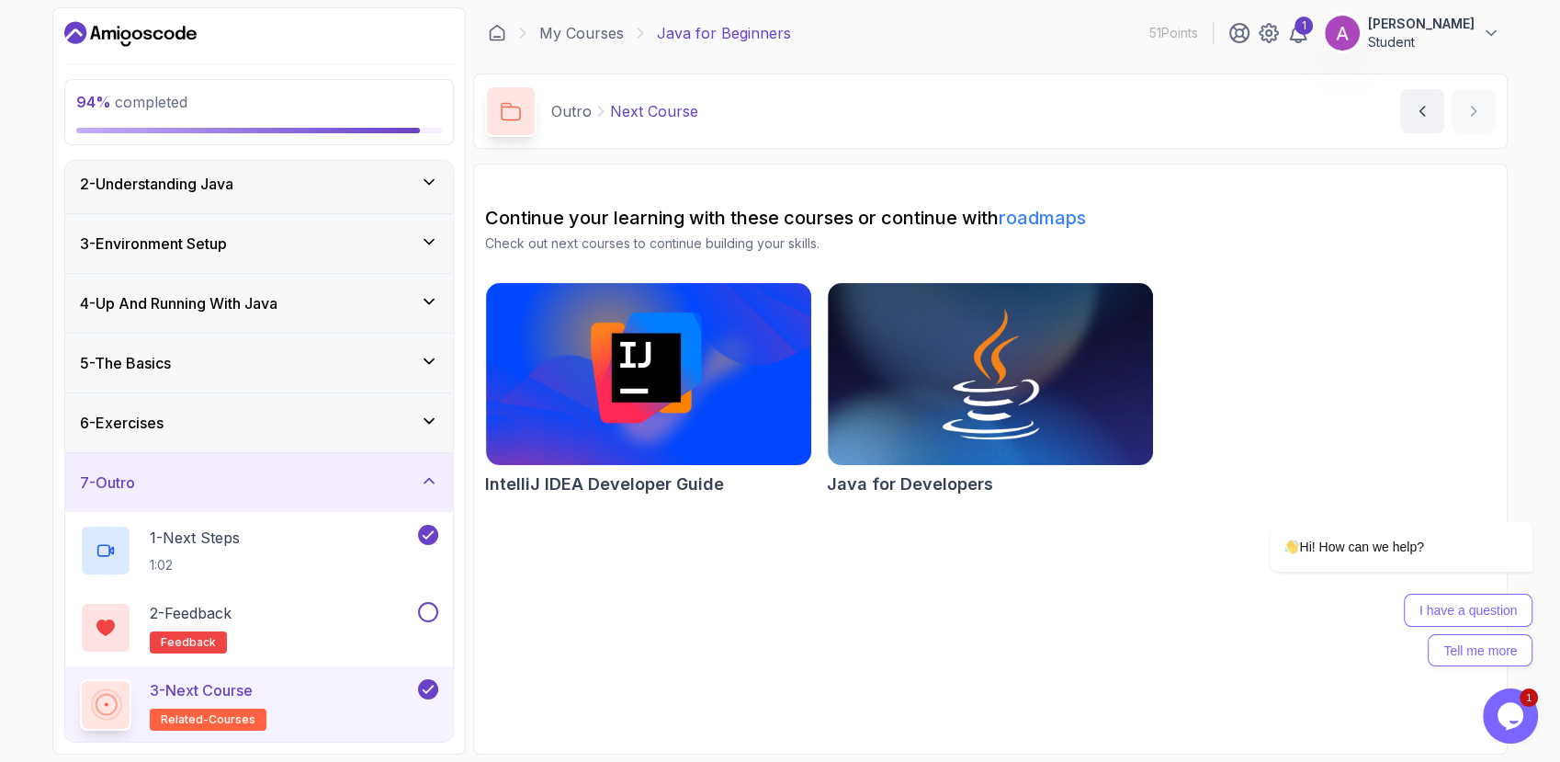
click at [437, 484] on icon at bounding box center [429, 480] width 18 height 18
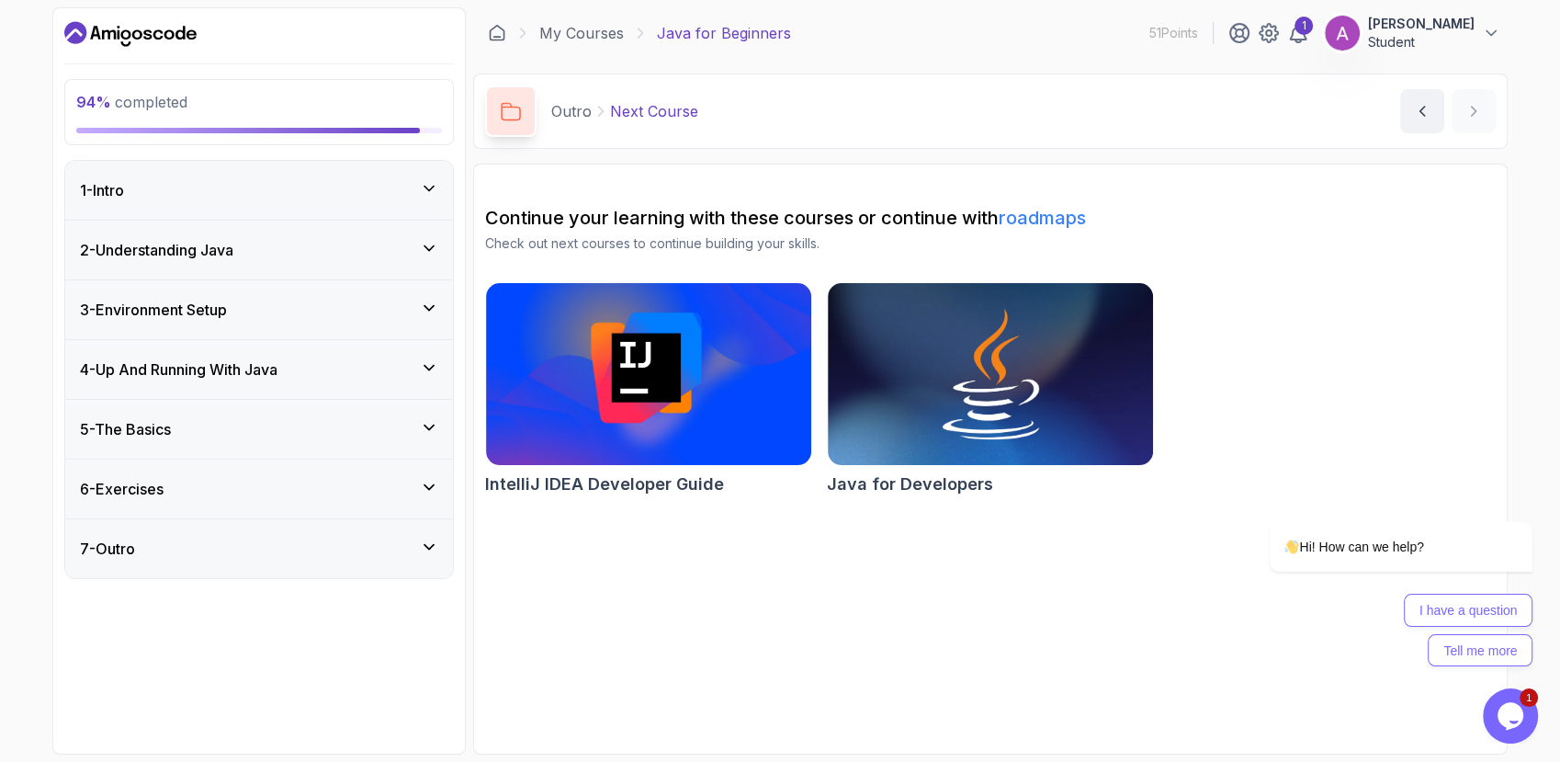
click at [415, 489] on div "6 - Exercises" at bounding box center [259, 489] width 358 height 22
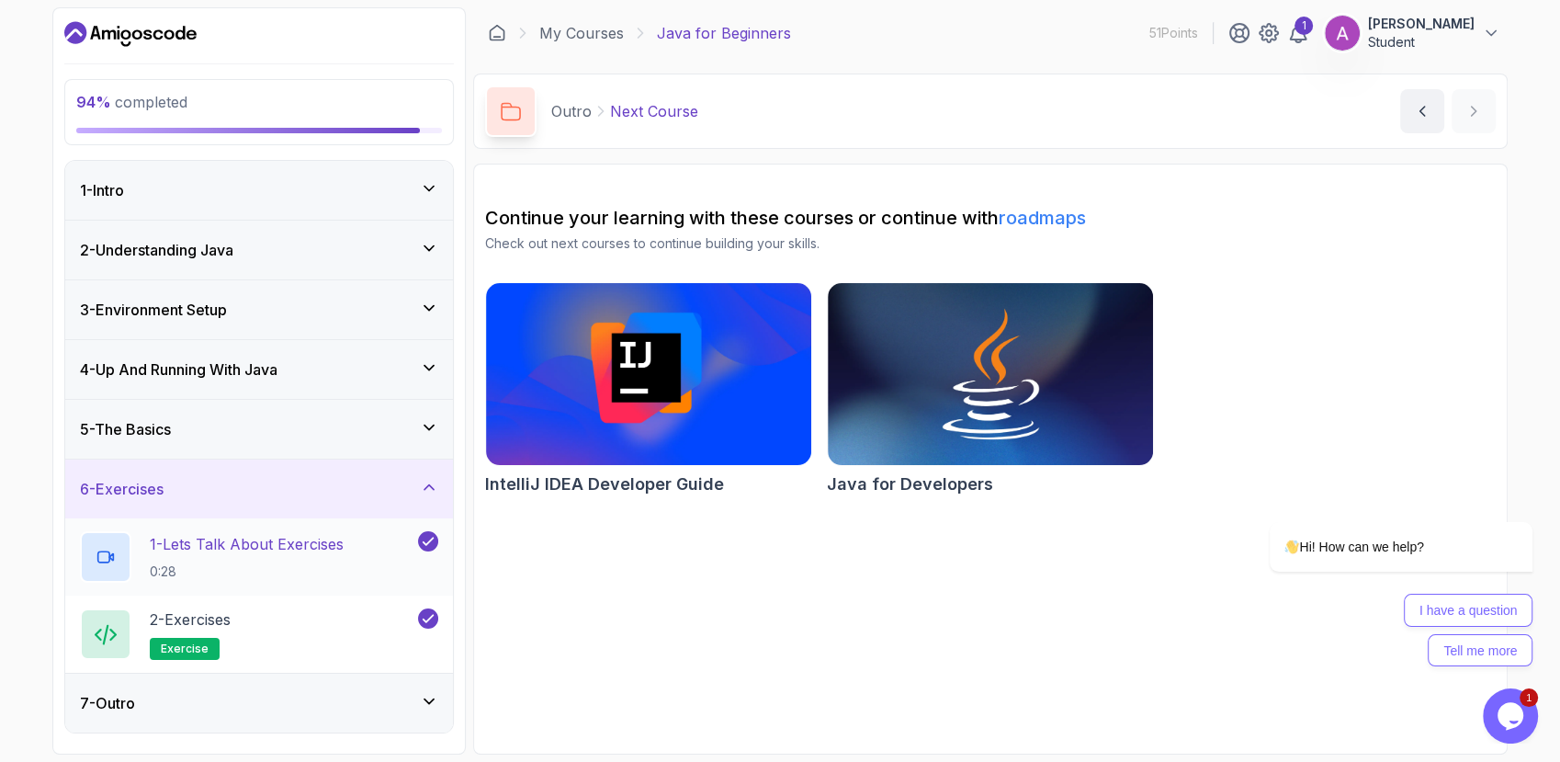
click at [268, 566] on p "0:28" at bounding box center [247, 571] width 194 height 18
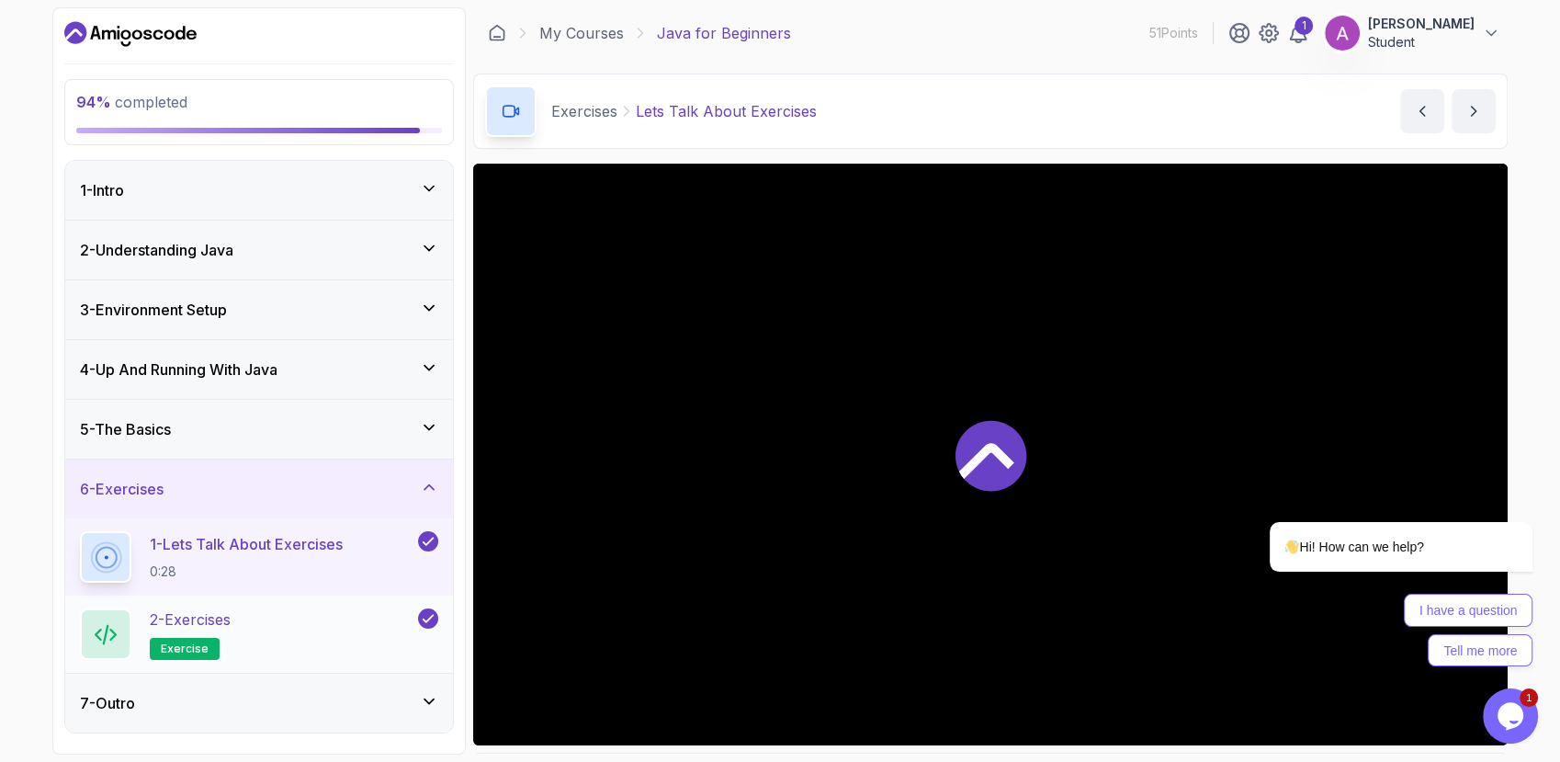
click at [257, 648] on div "2 - Exercises exercise" at bounding box center [247, 633] width 335 height 51
click at [189, 648] on span "exercise" at bounding box center [185, 648] width 48 height 15
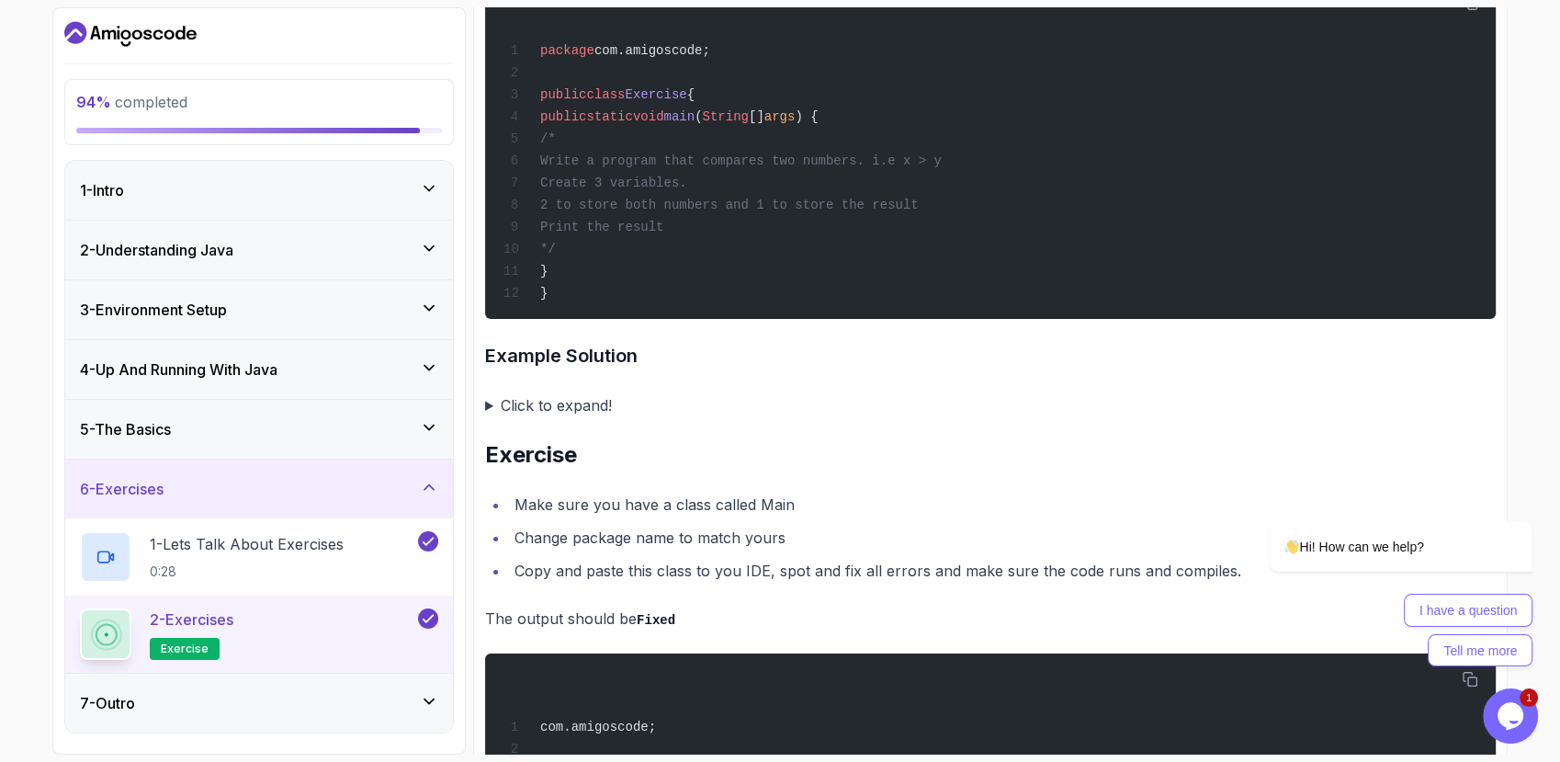
scroll to position [3772, 0]
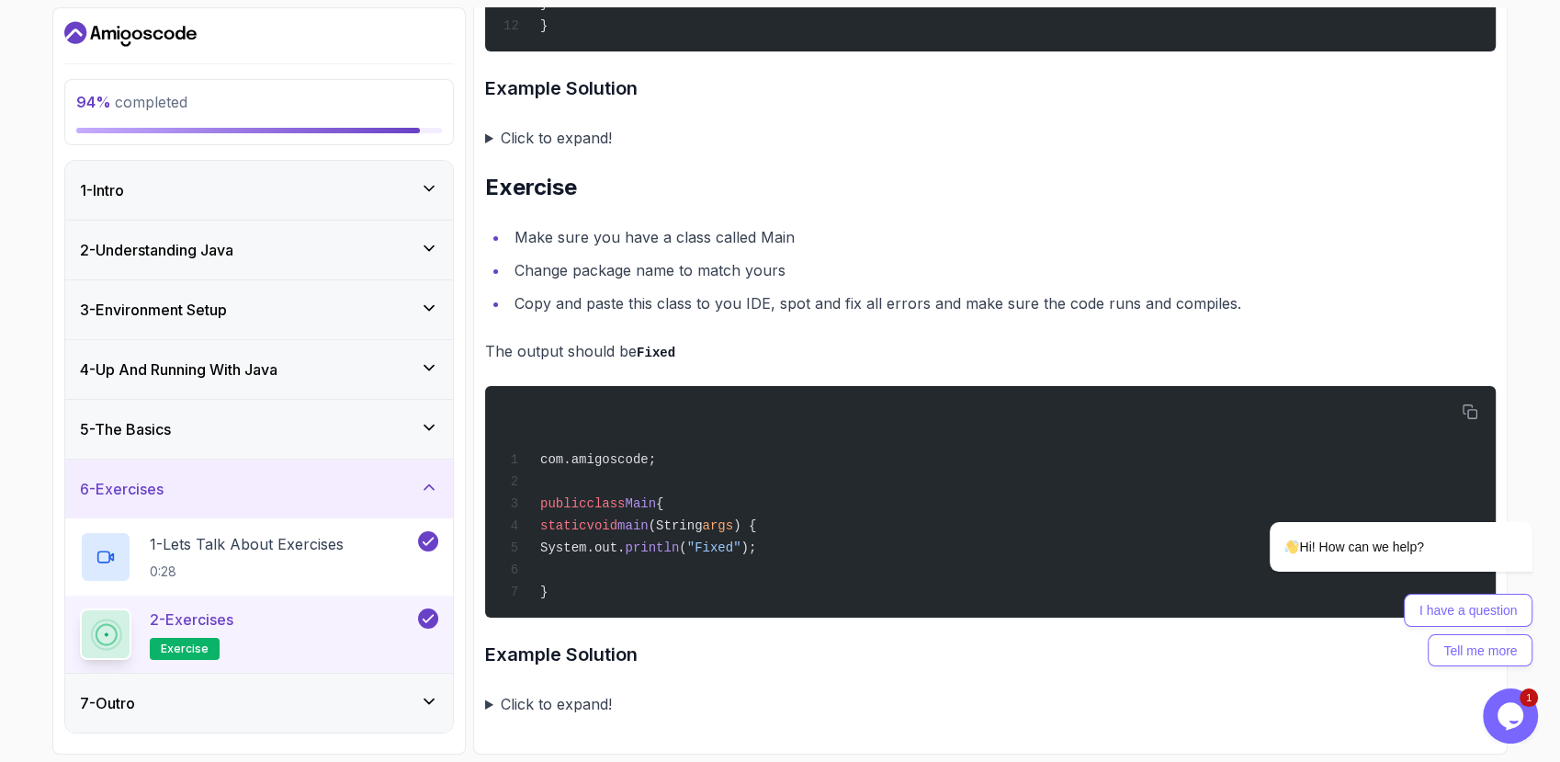
click at [435, 492] on icon at bounding box center [429, 487] width 18 height 18
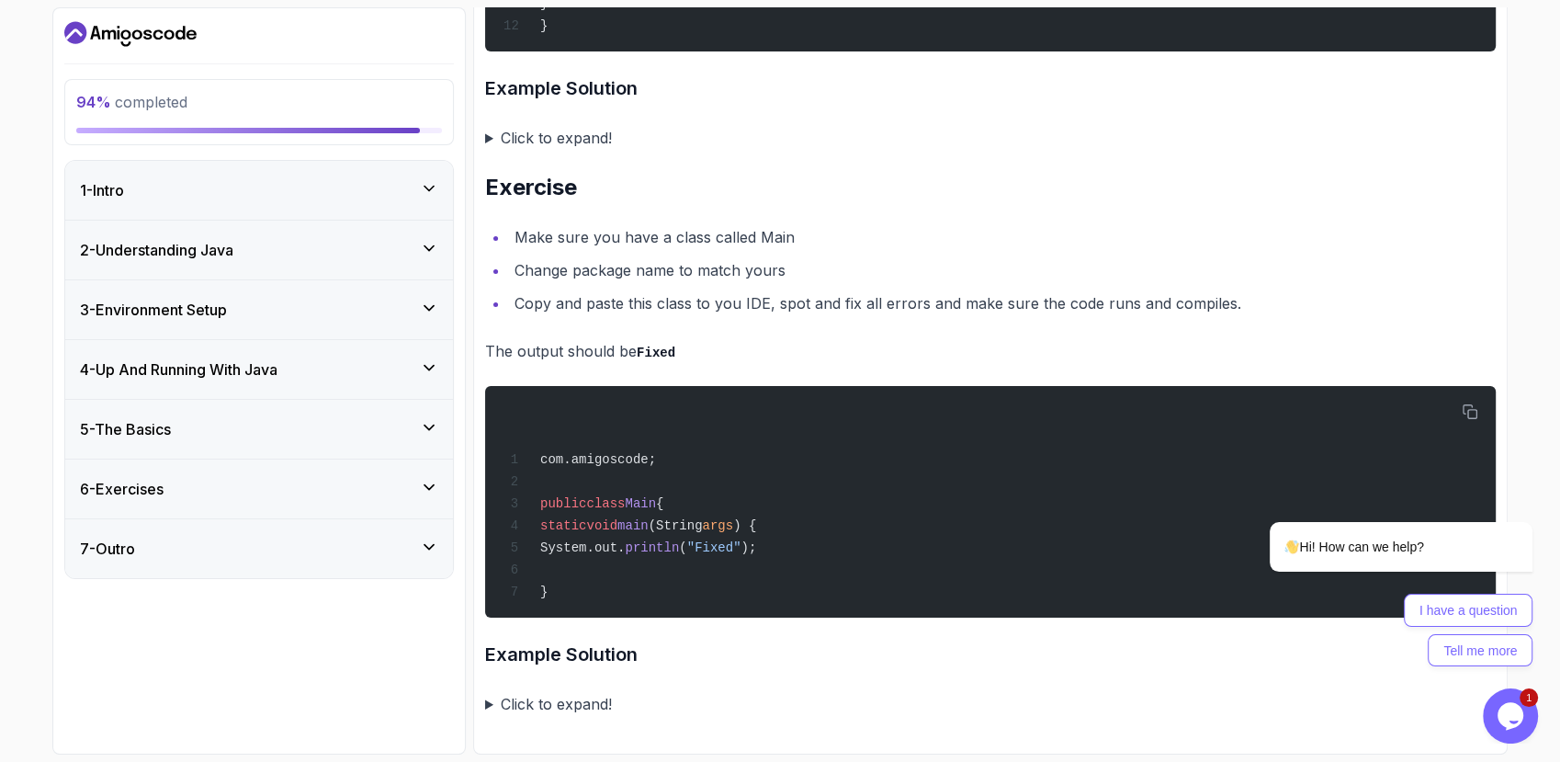
click at [425, 195] on icon at bounding box center [429, 188] width 18 height 18
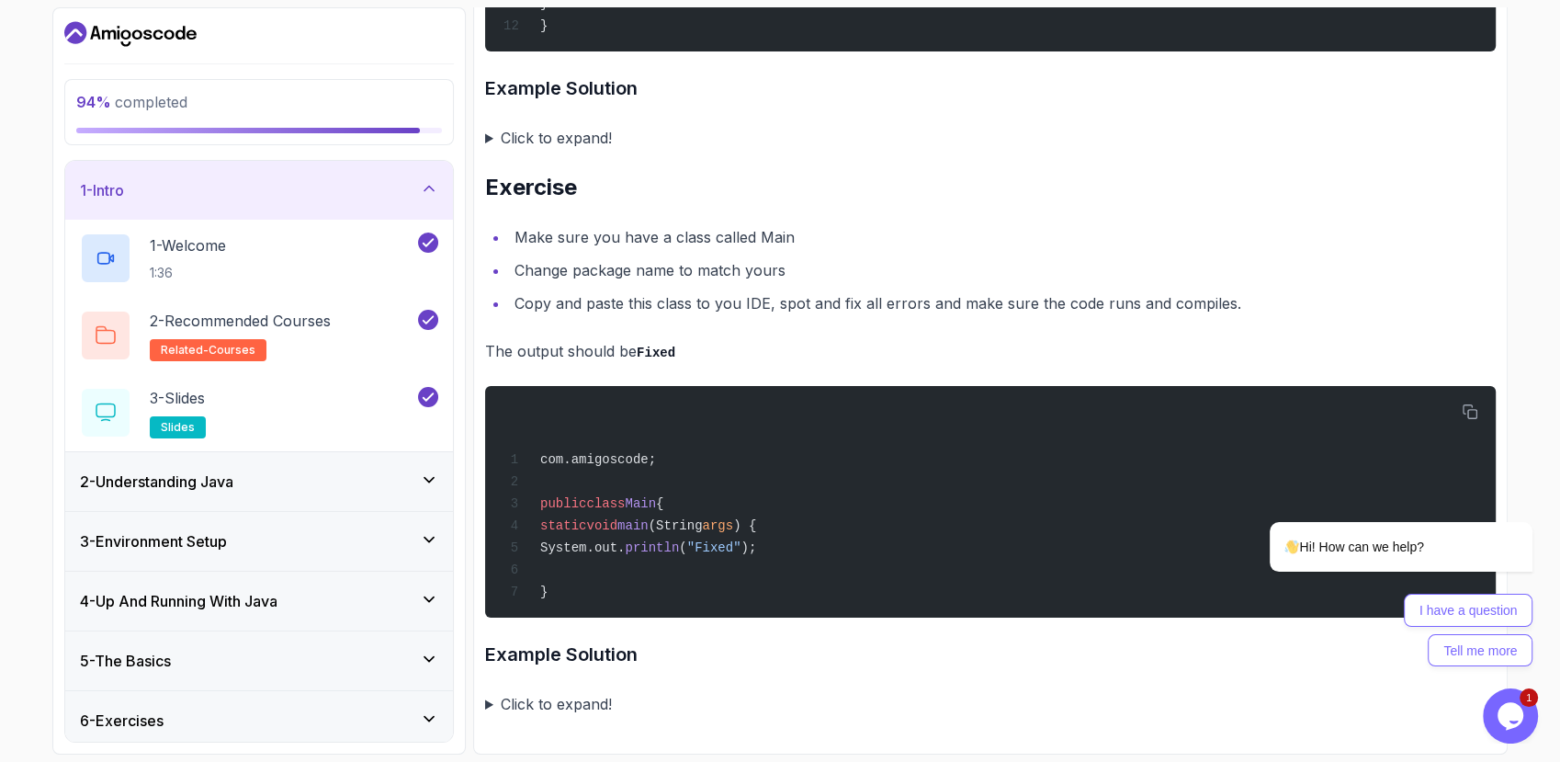
click at [391, 200] on div "1 - Intro" at bounding box center [259, 190] width 358 height 22
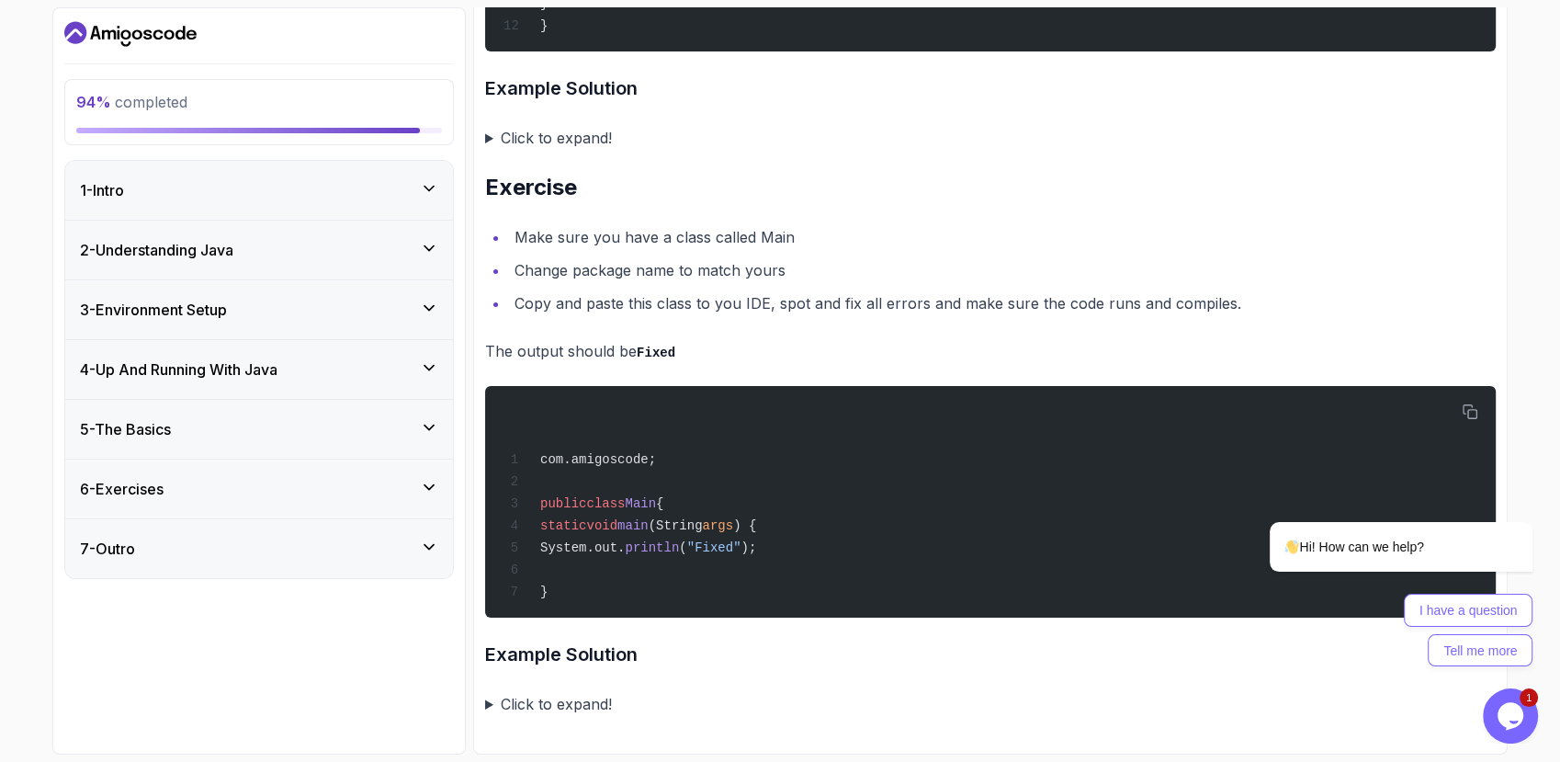
click at [365, 236] on div "2 - Understanding Java" at bounding box center [259, 250] width 388 height 59
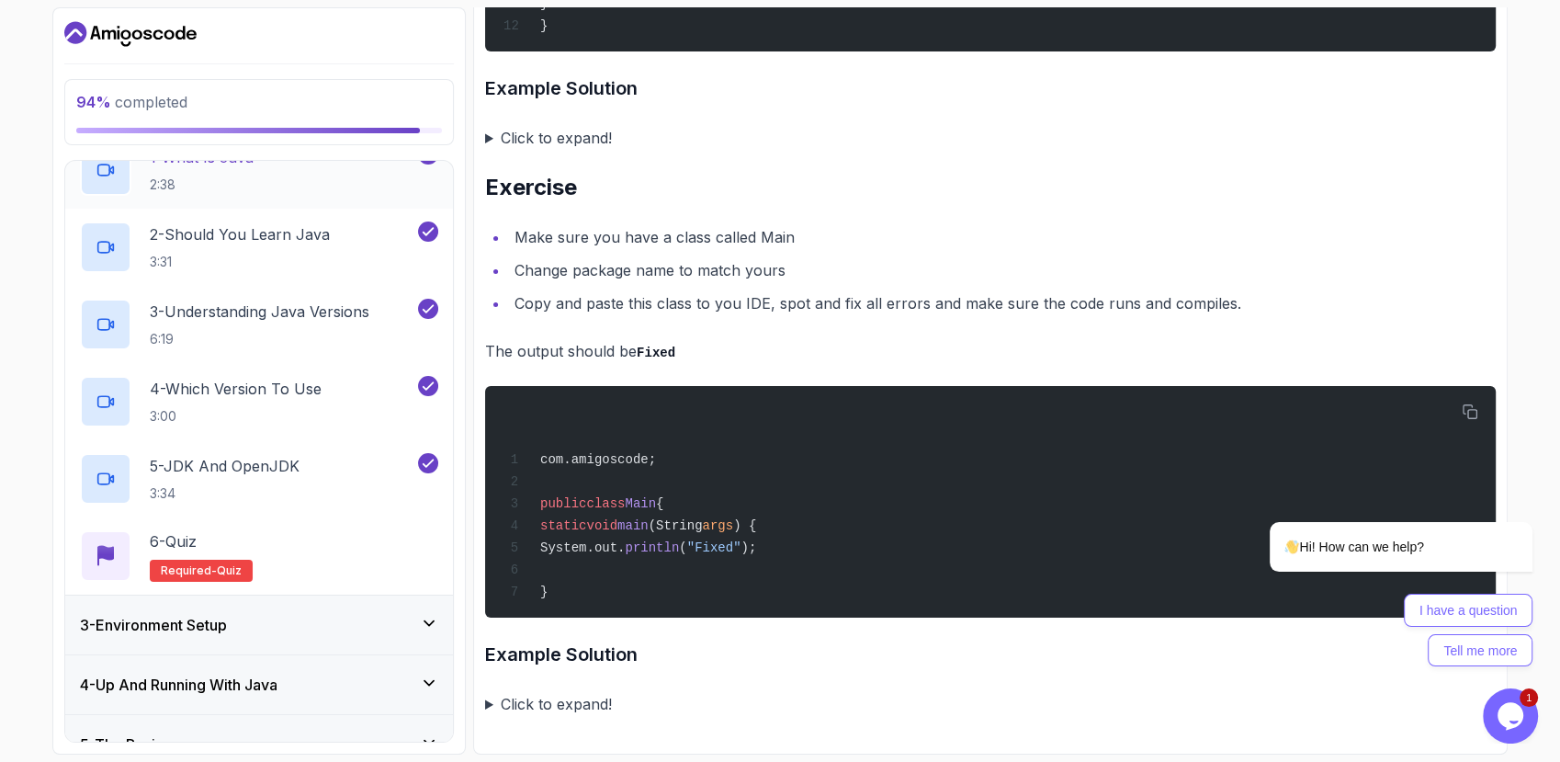
scroll to position [40, 0]
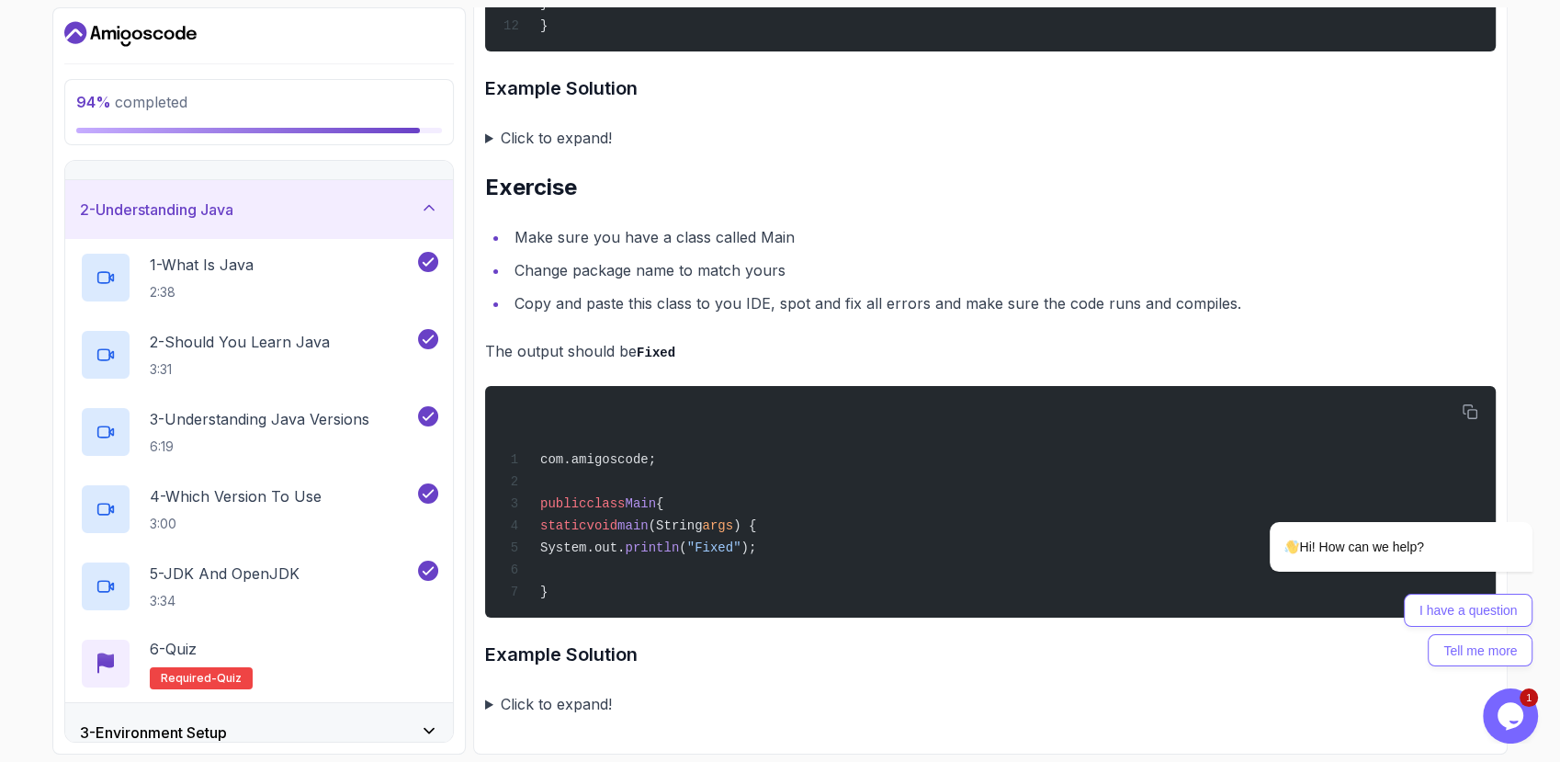
click at [396, 223] on div "2 - Understanding Java" at bounding box center [259, 209] width 388 height 59
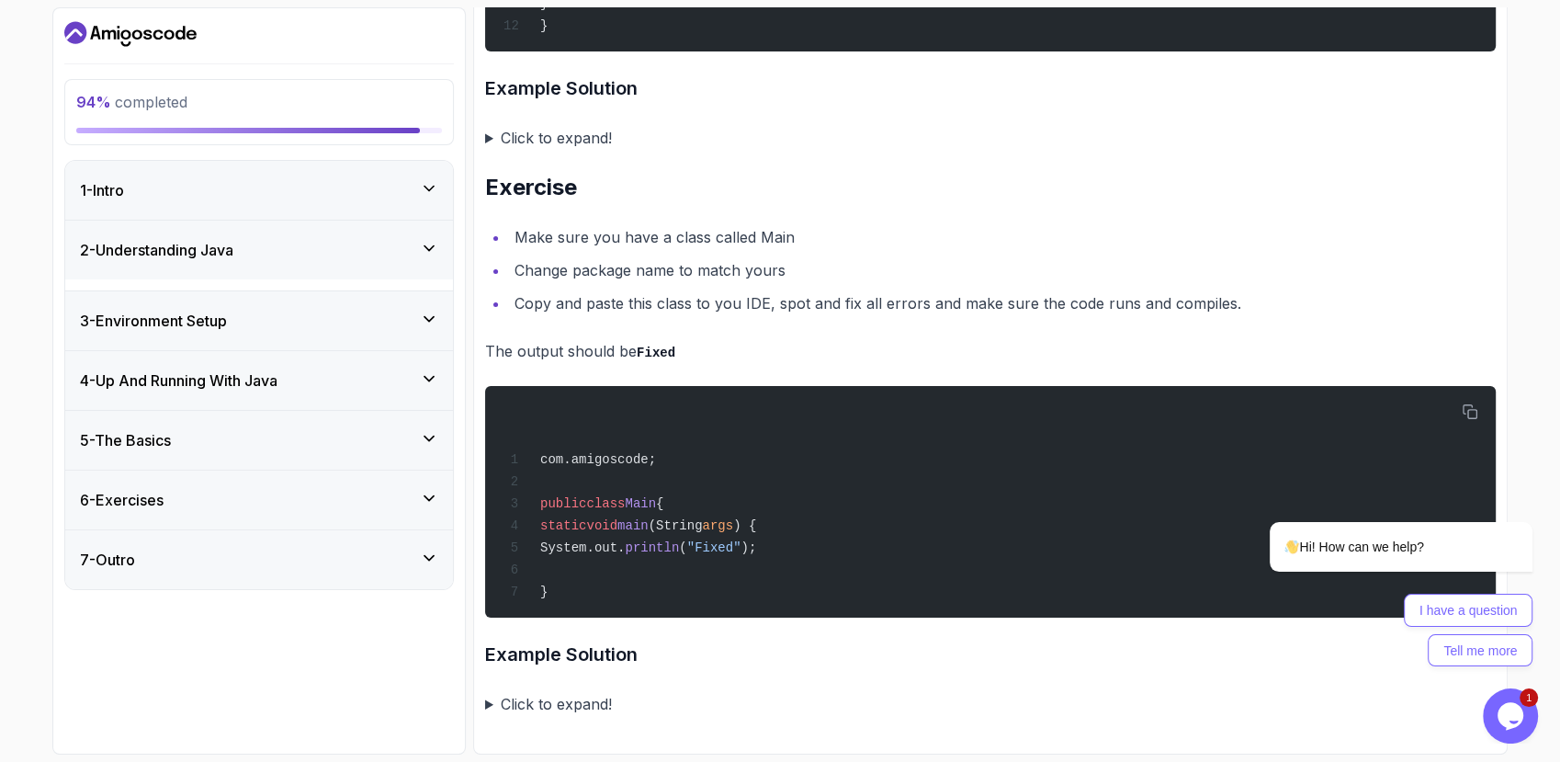
scroll to position [0, 0]
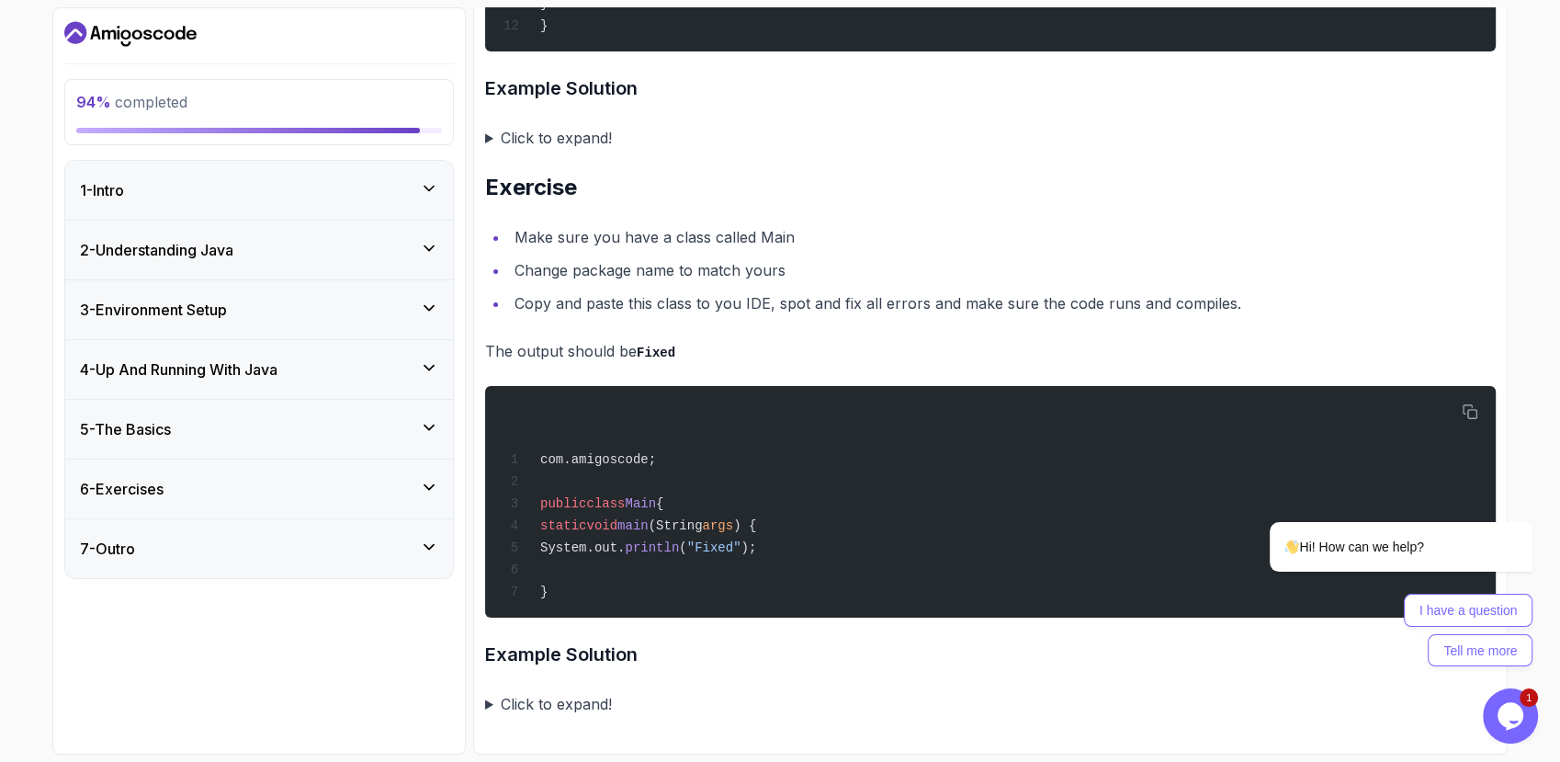
click at [403, 311] on div "3 - Environment Setup" at bounding box center [259, 310] width 358 height 22
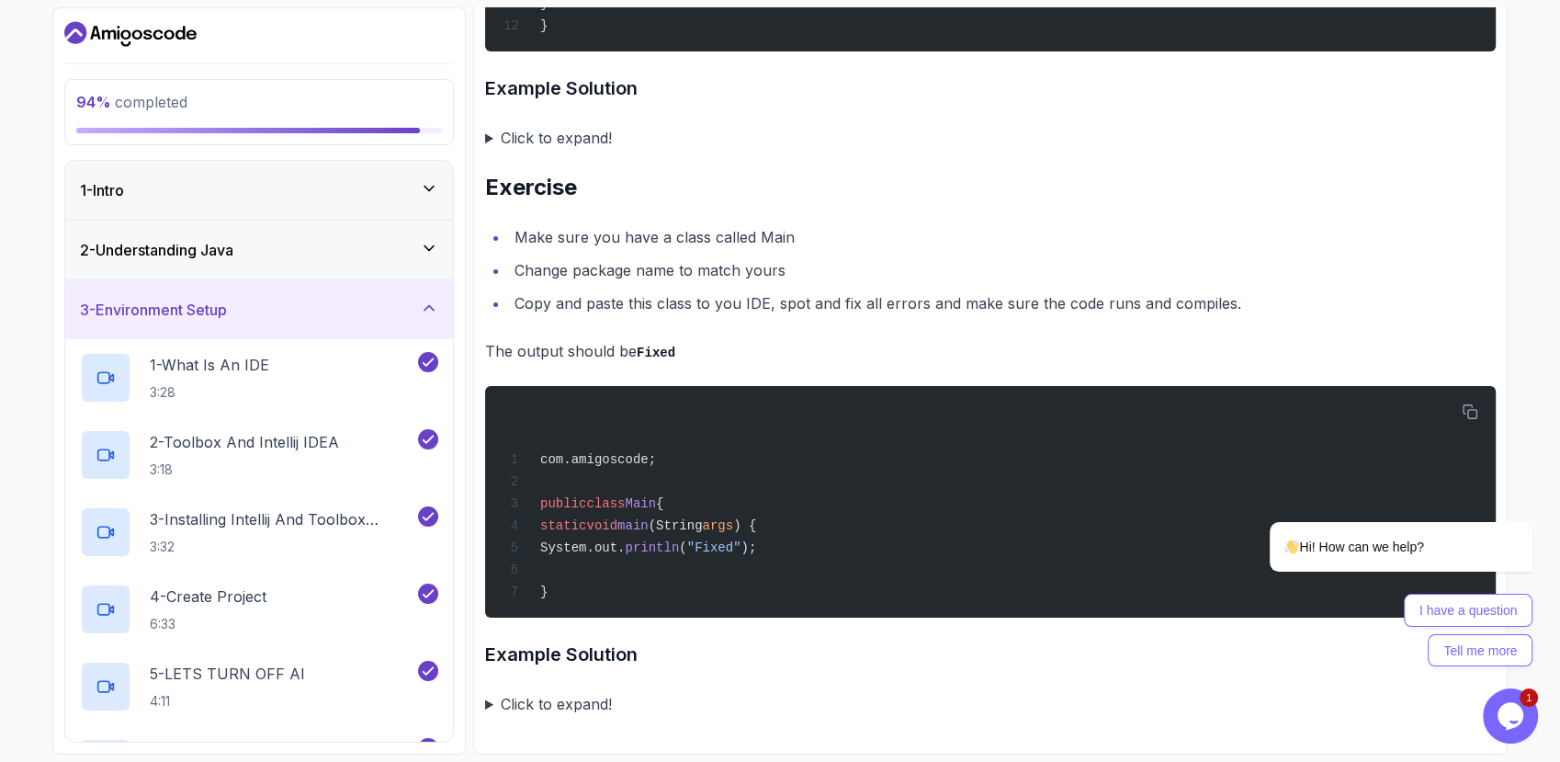
click at [403, 310] on div "3 - Environment Setup" at bounding box center [259, 310] width 358 height 22
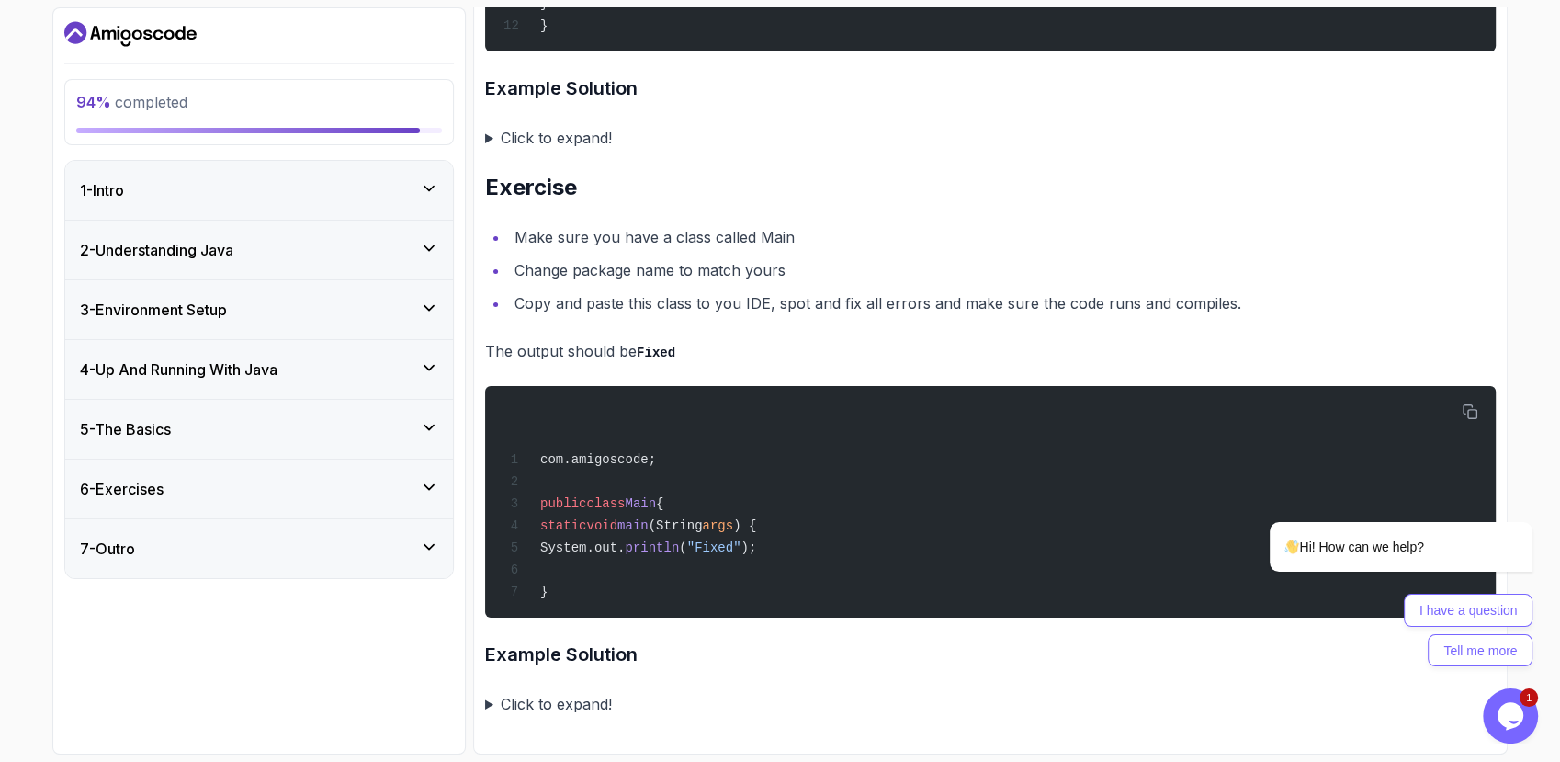
click at [401, 356] on div "4 - Up And Running With Java" at bounding box center [259, 369] width 388 height 59
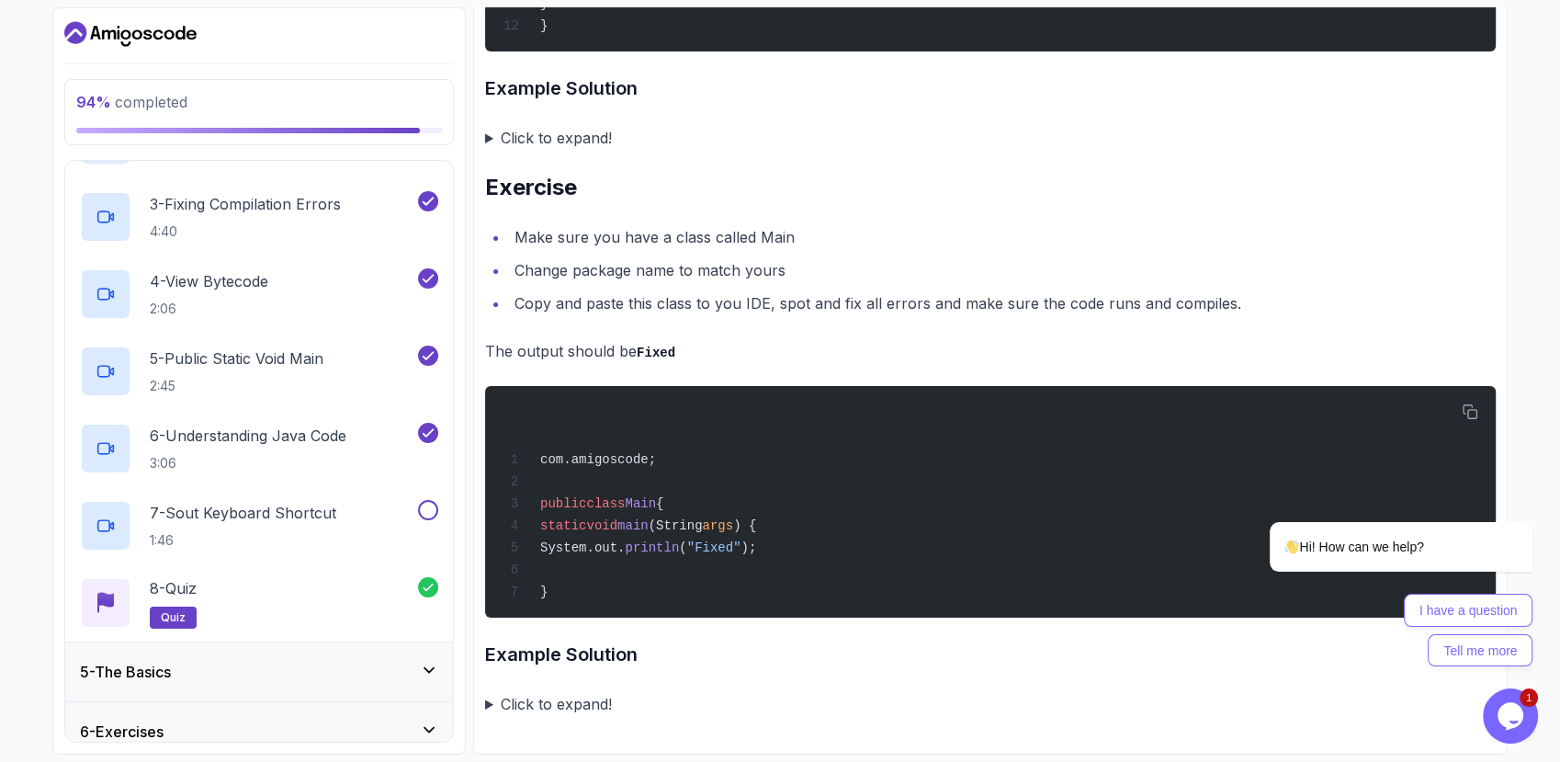
scroll to position [451, 0]
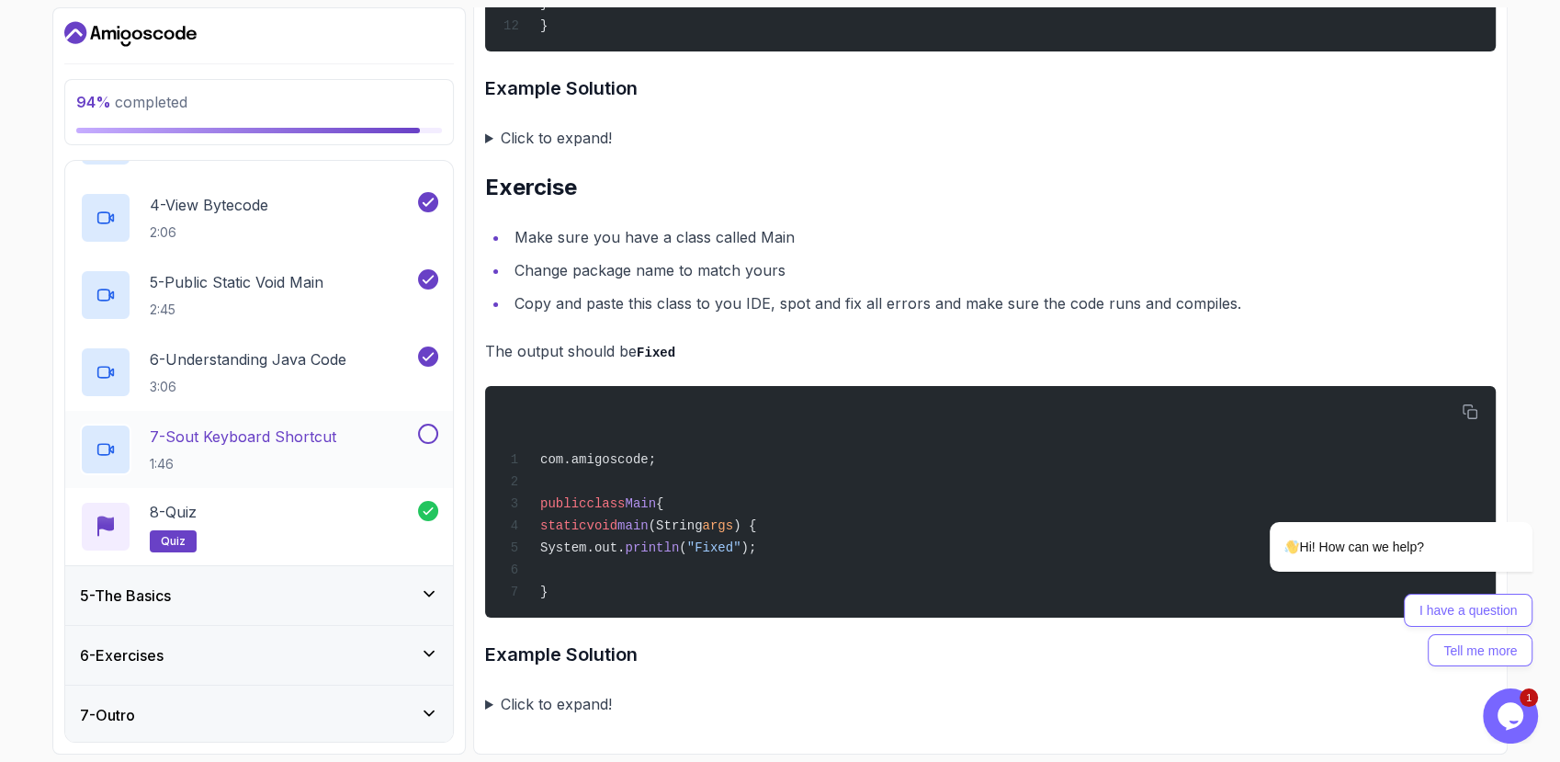
click at [434, 445] on button "7 - Sout Keyboard Shortcut 1:46" at bounding box center [259, 449] width 358 height 51
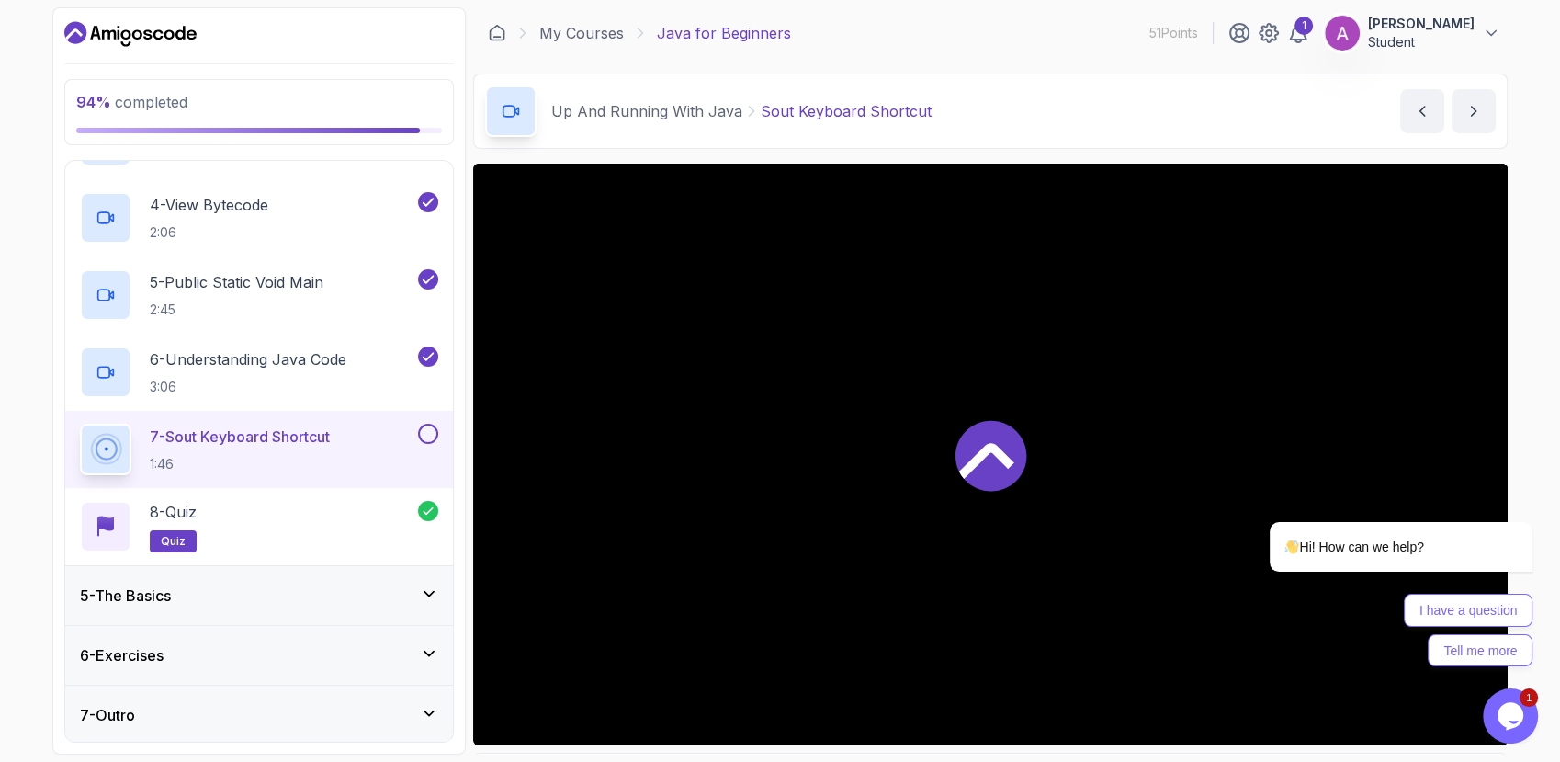
click at [431, 431] on button at bounding box center [428, 434] width 20 height 20
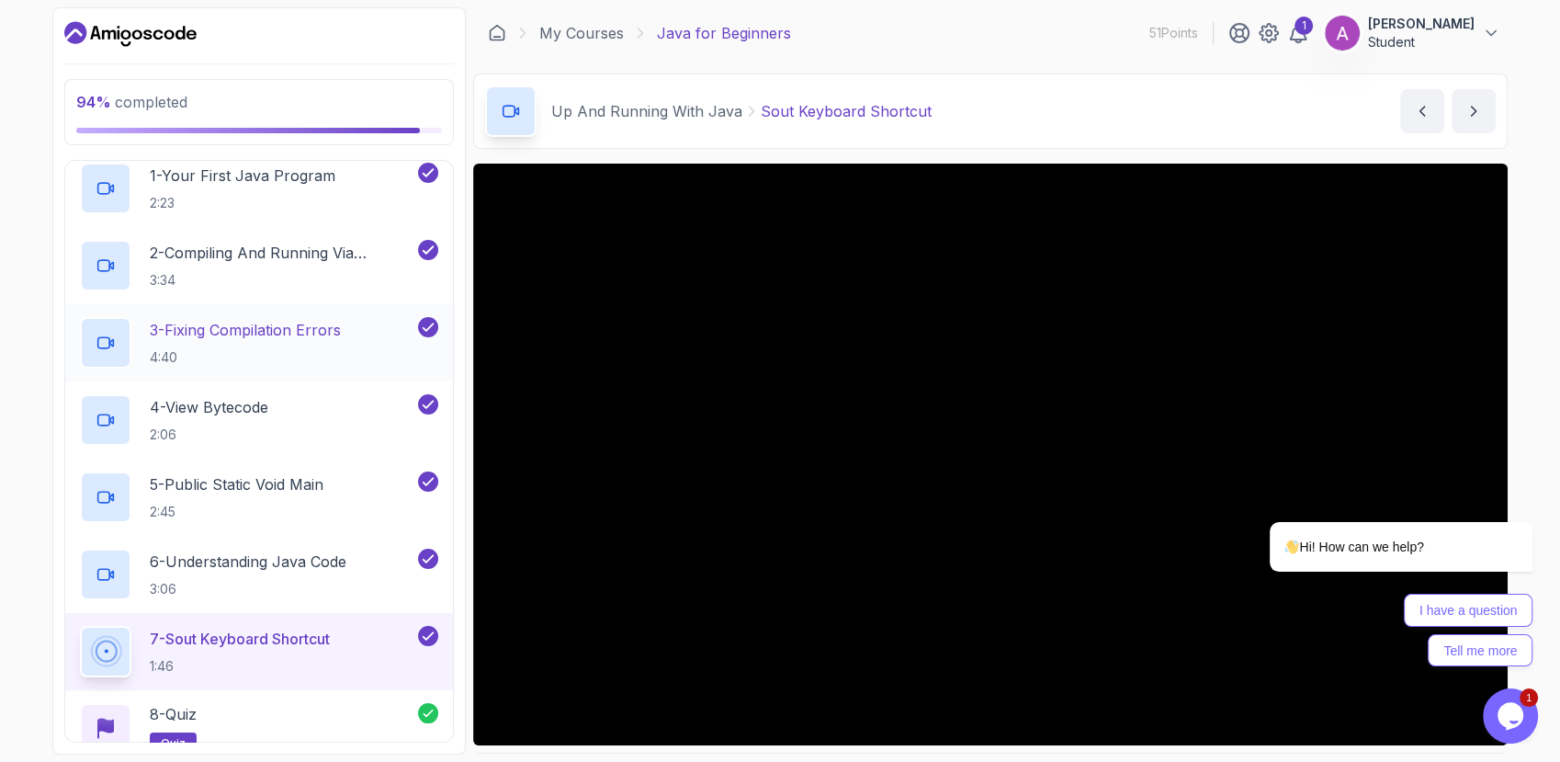
scroll to position [57, 0]
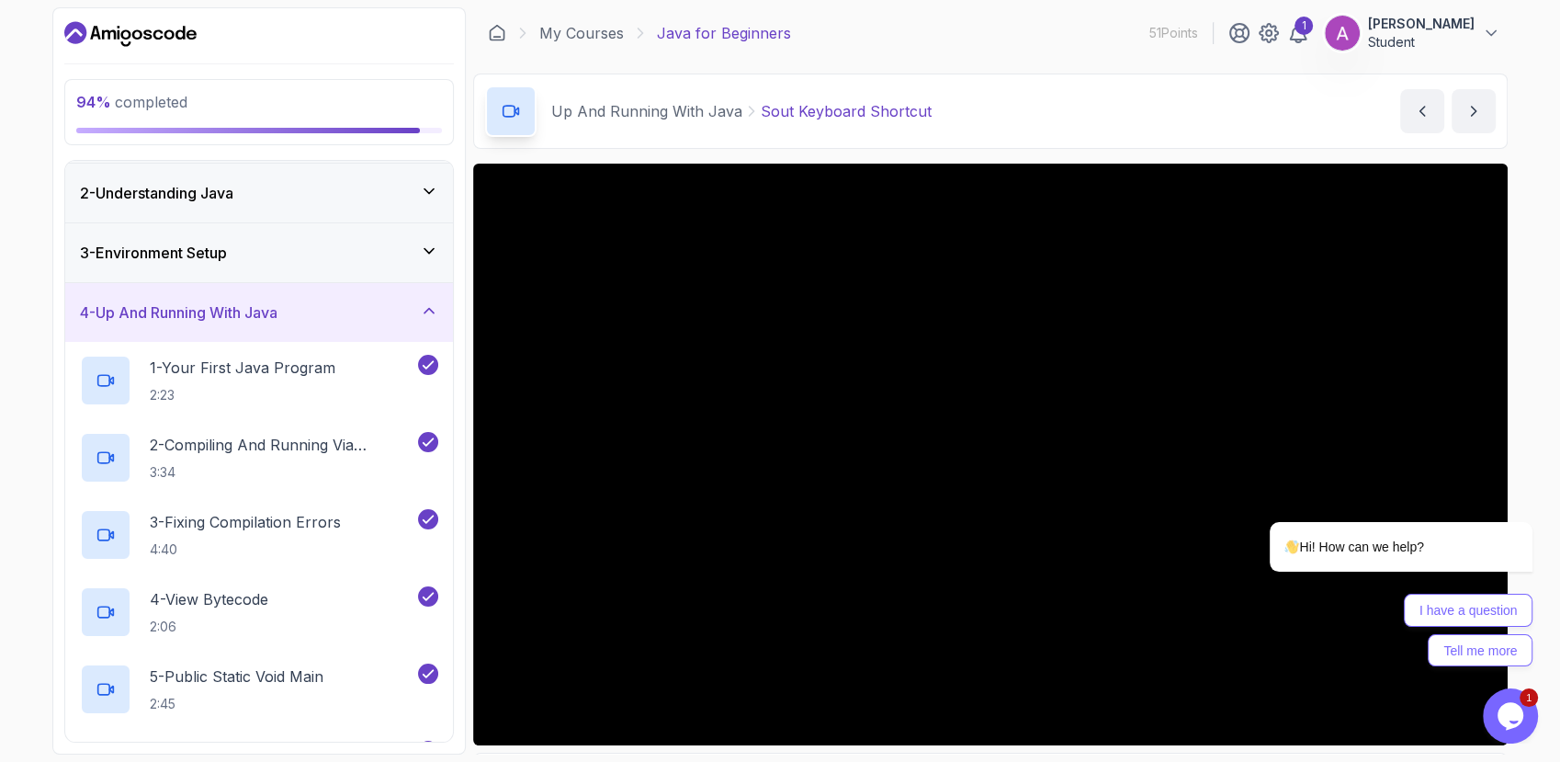
click at [437, 301] on icon at bounding box center [429, 310] width 18 height 18
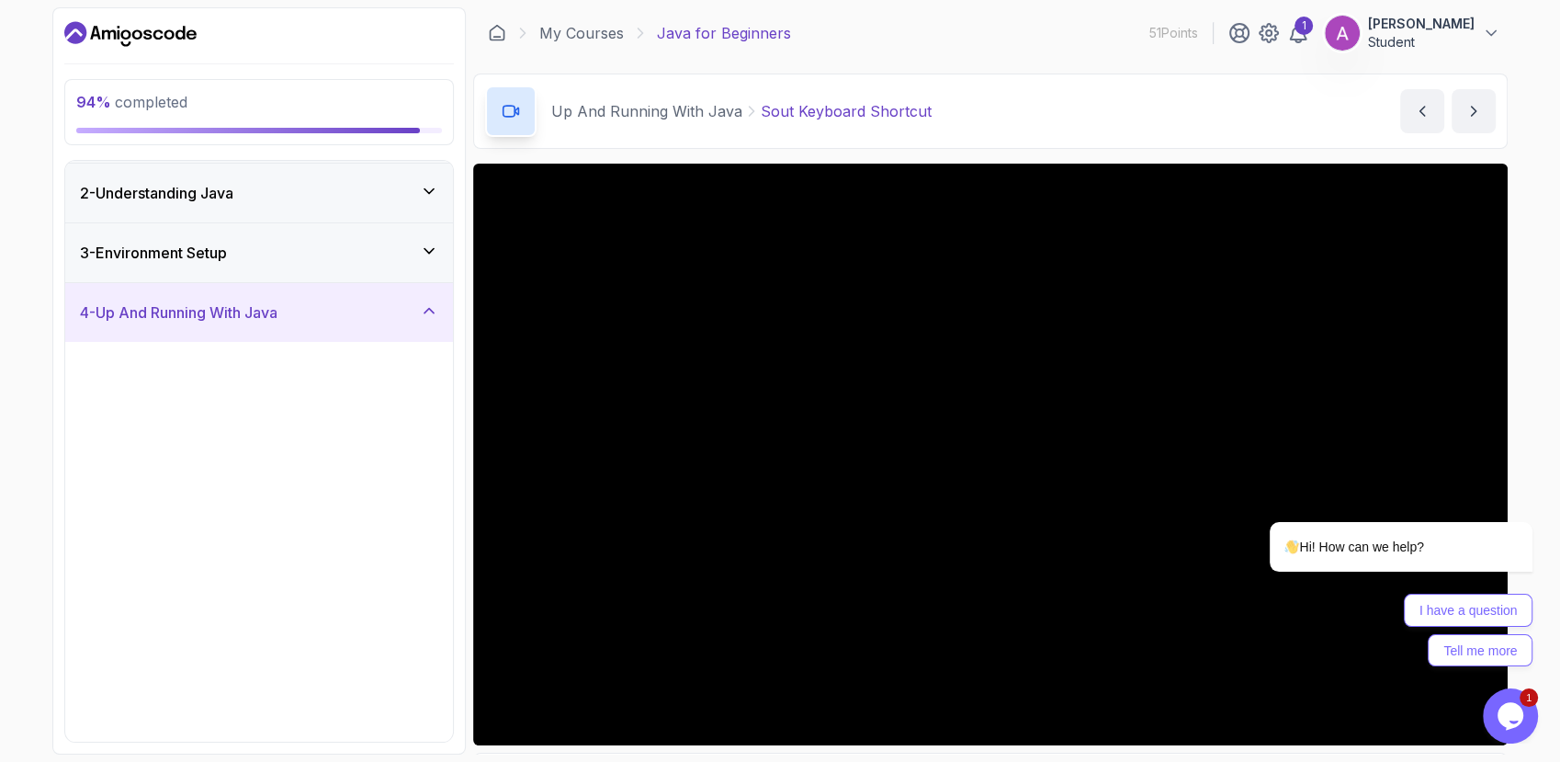
scroll to position [0, 0]
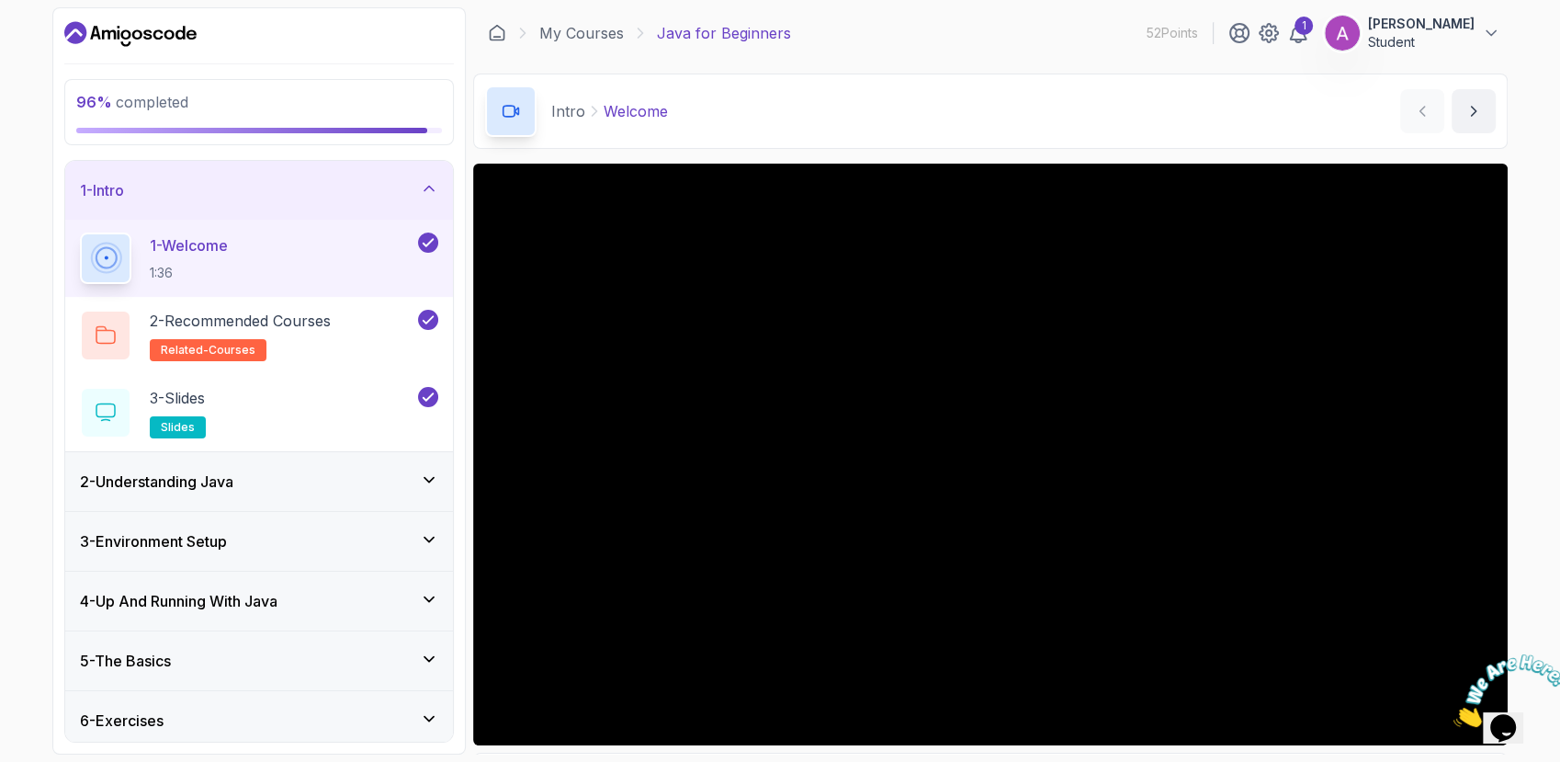
click at [420, 194] on icon at bounding box center [429, 188] width 18 height 18
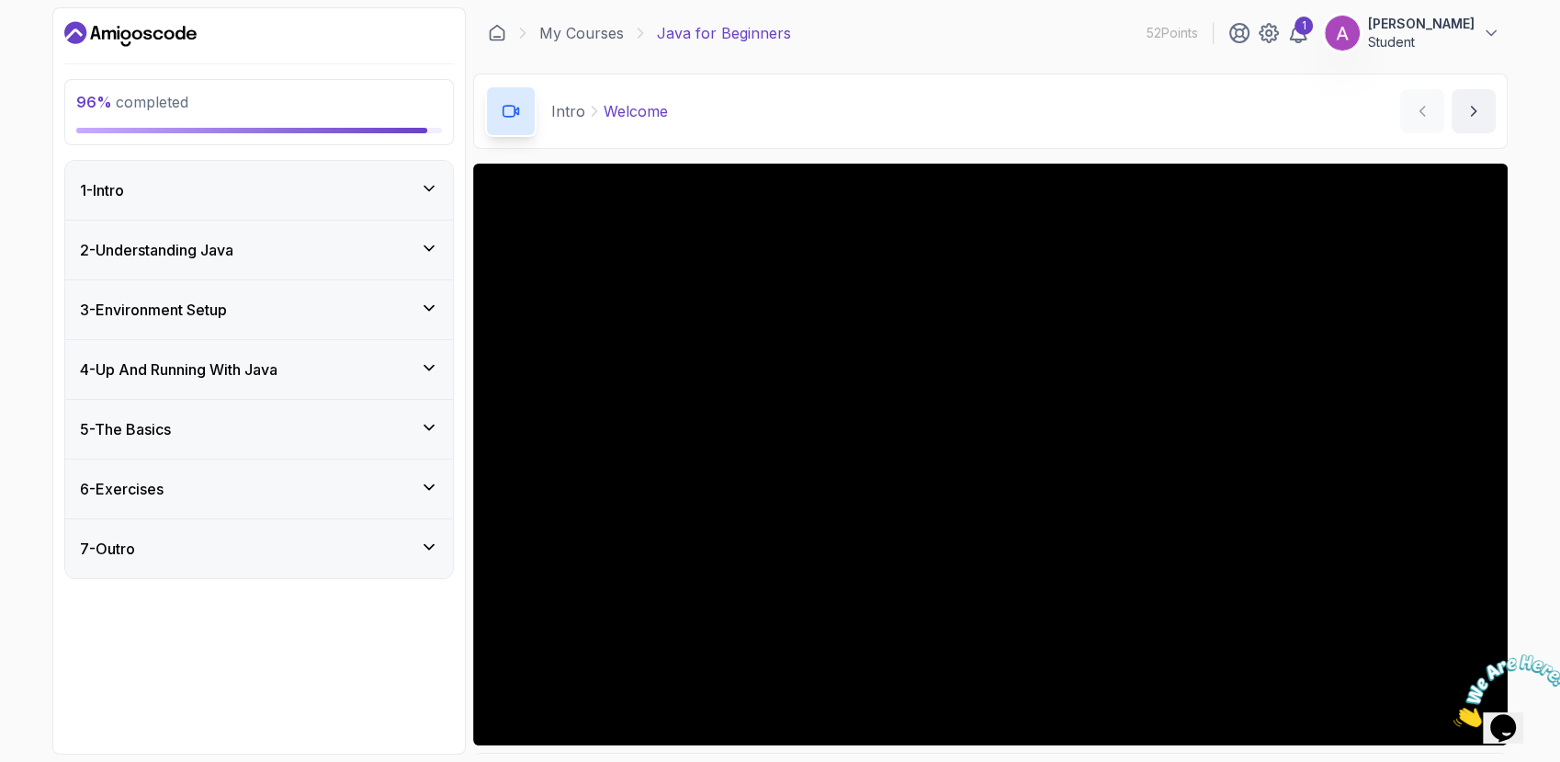
click at [435, 543] on icon at bounding box center [429, 547] width 18 height 18
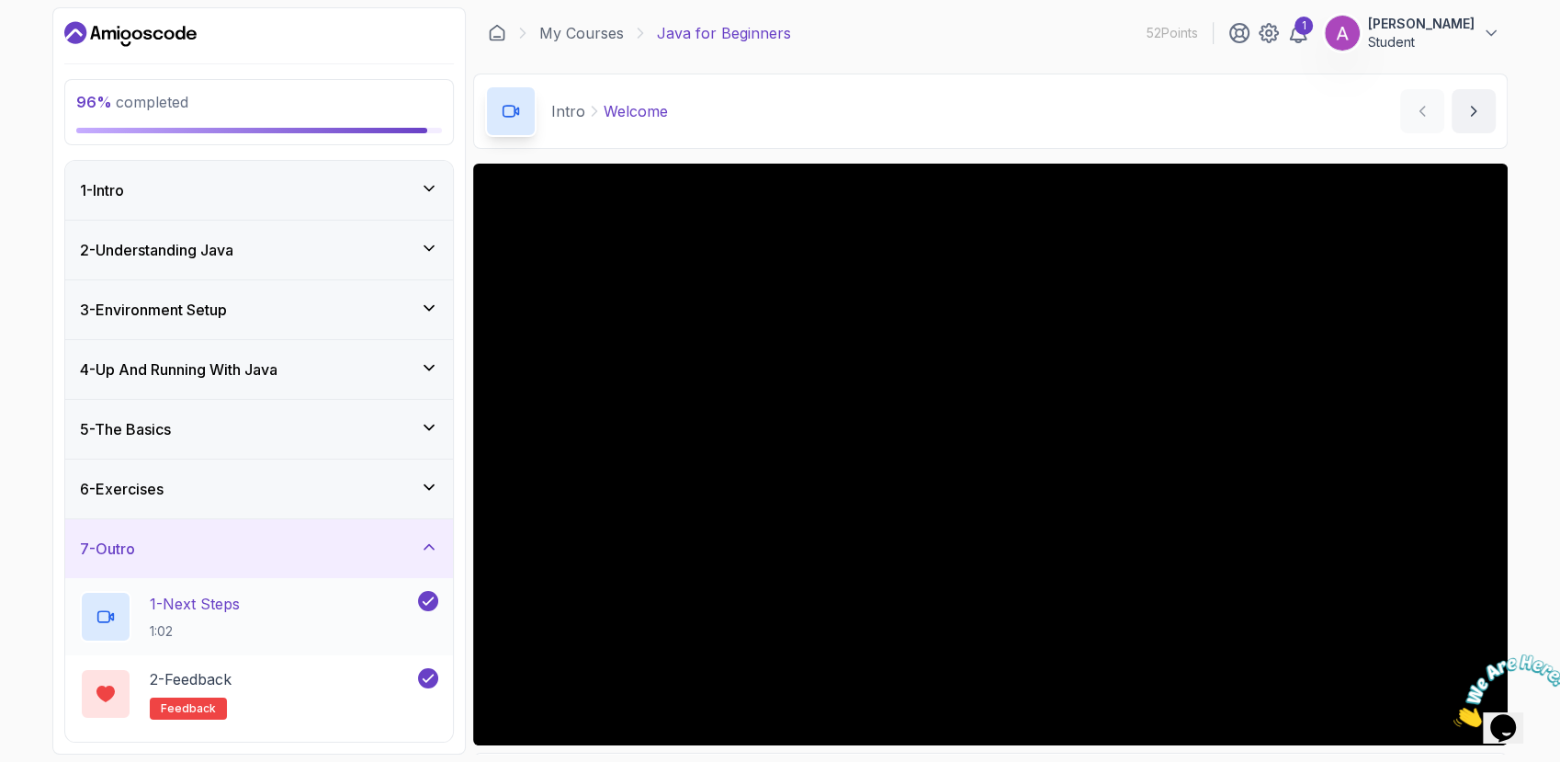
scroll to position [66, 0]
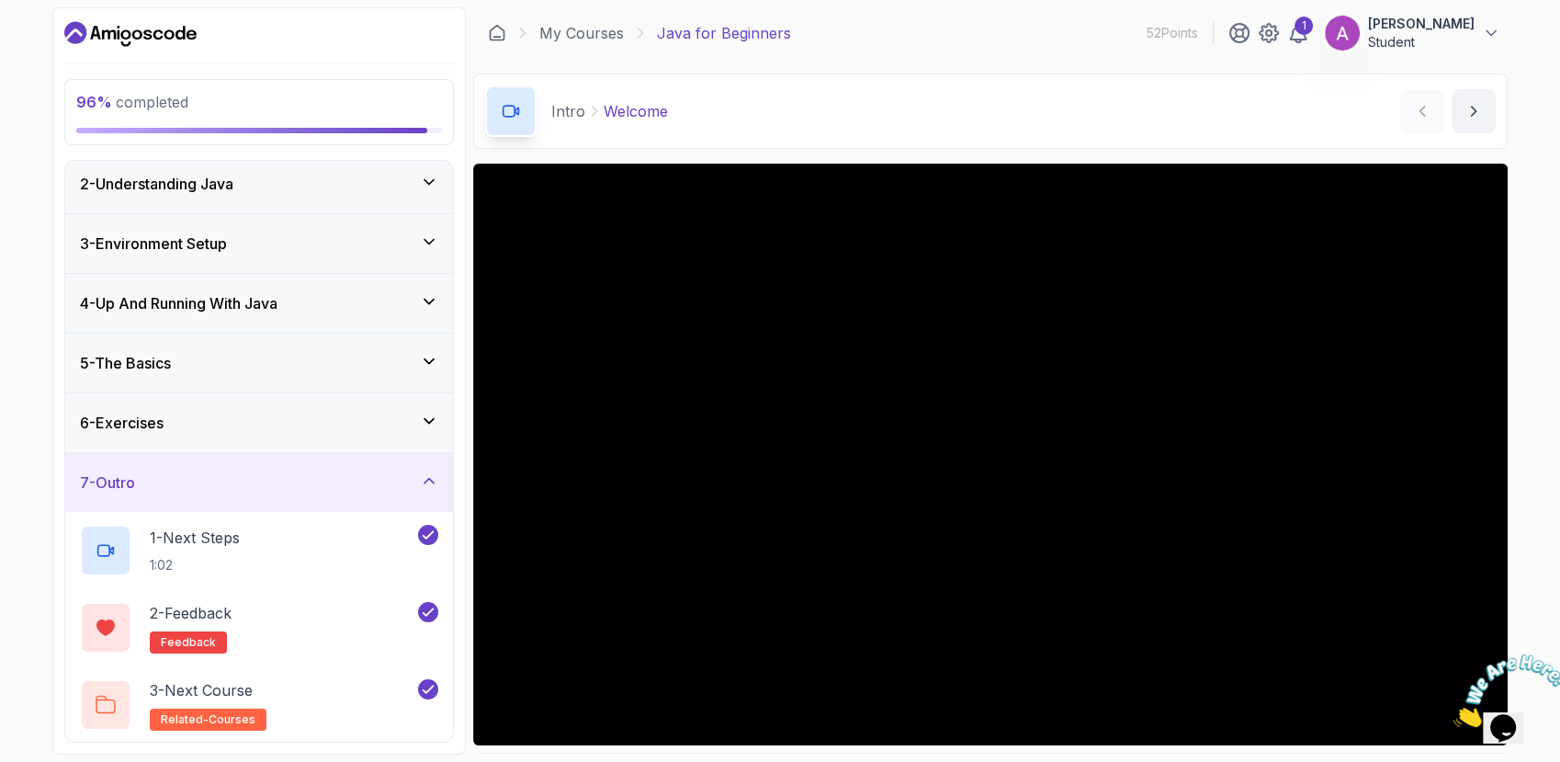
click at [428, 471] on icon at bounding box center [429, 480] width 18 height 18
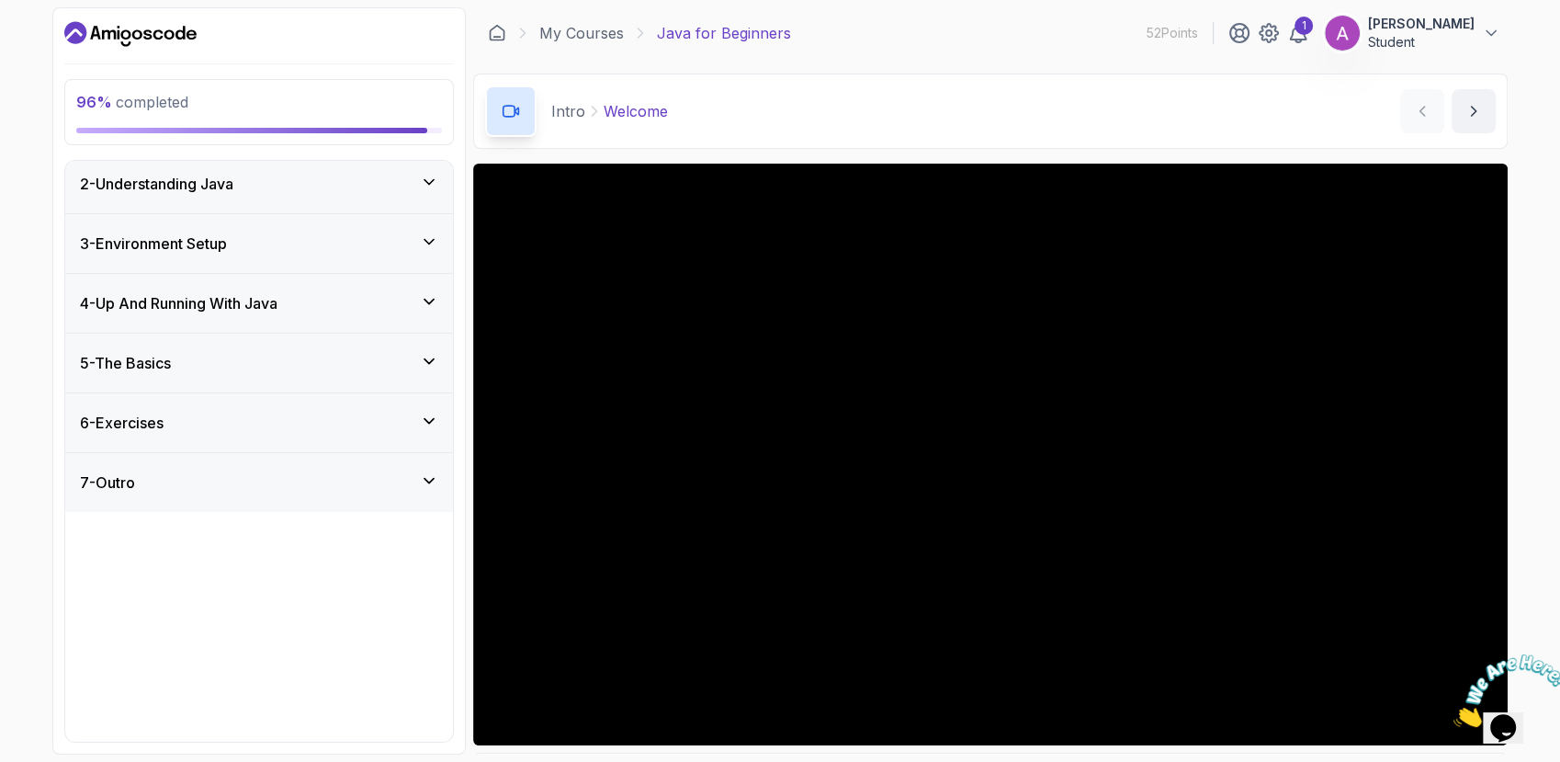
scroll to position [0, 0]
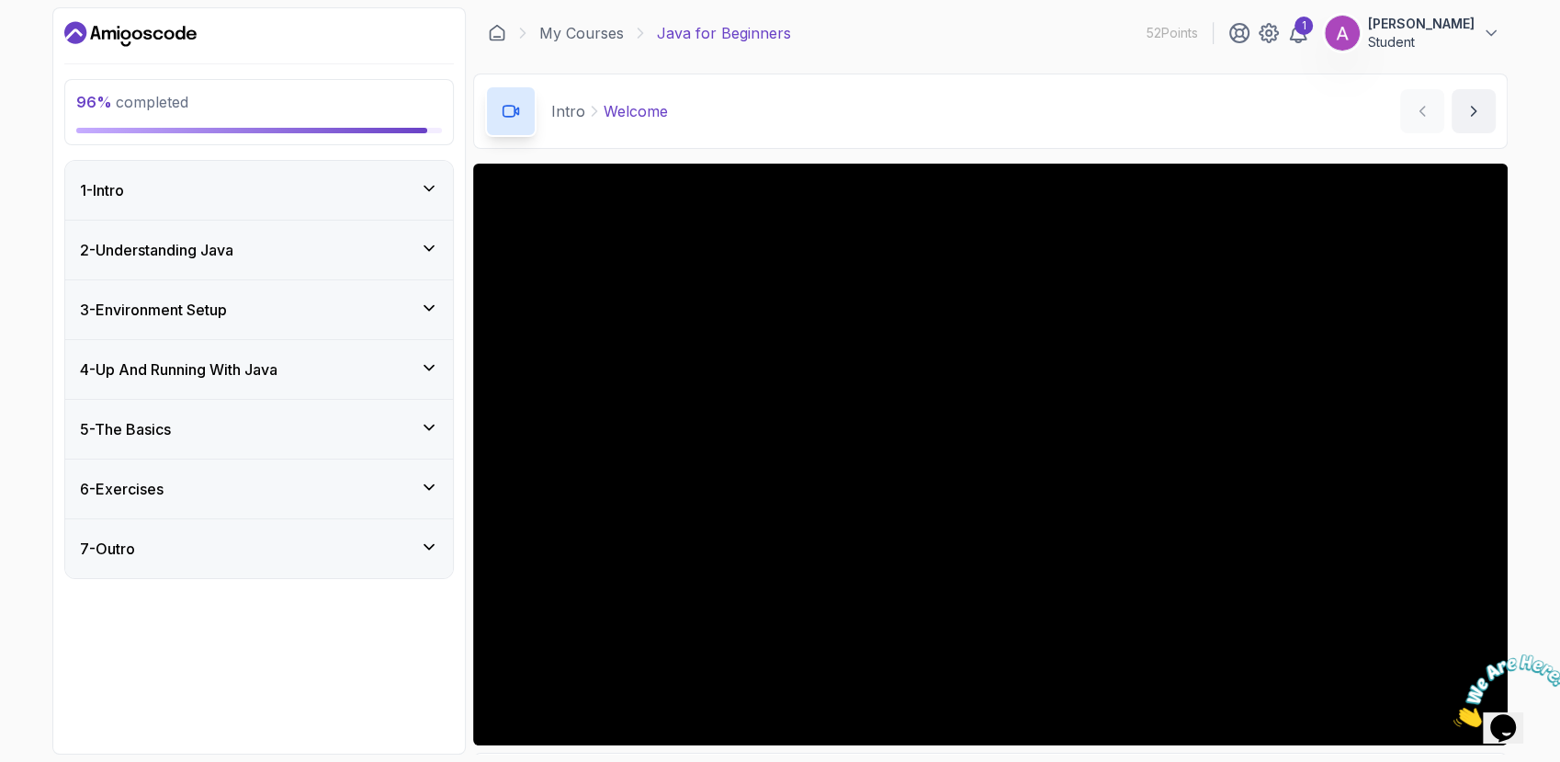
click at [426, 488] on icon at bounding box center [429, 487] width 18 height 18
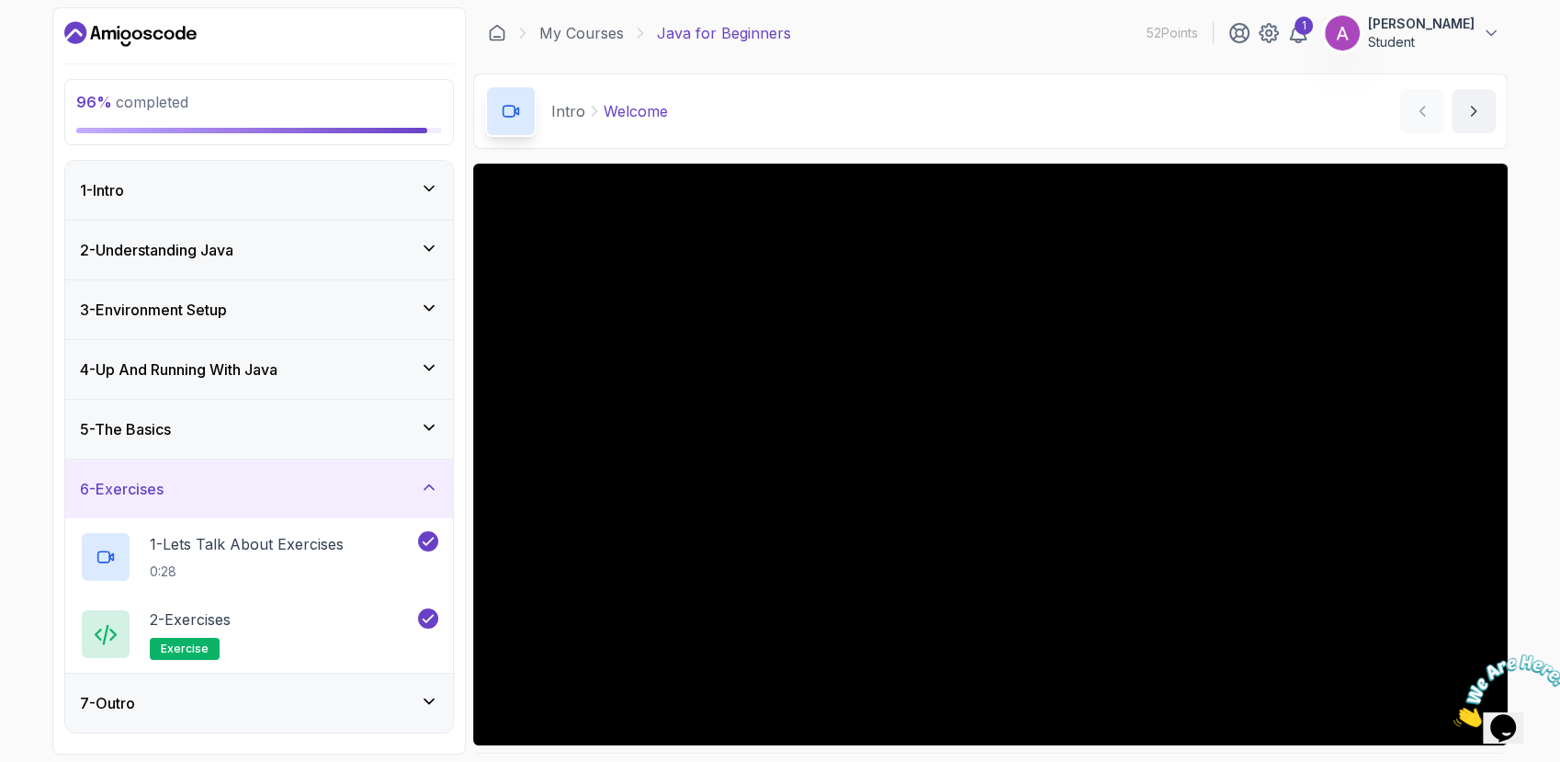
click at [428, 474] on div "6 - Exercises" at bounding box center [259, 489] width 388 height 59
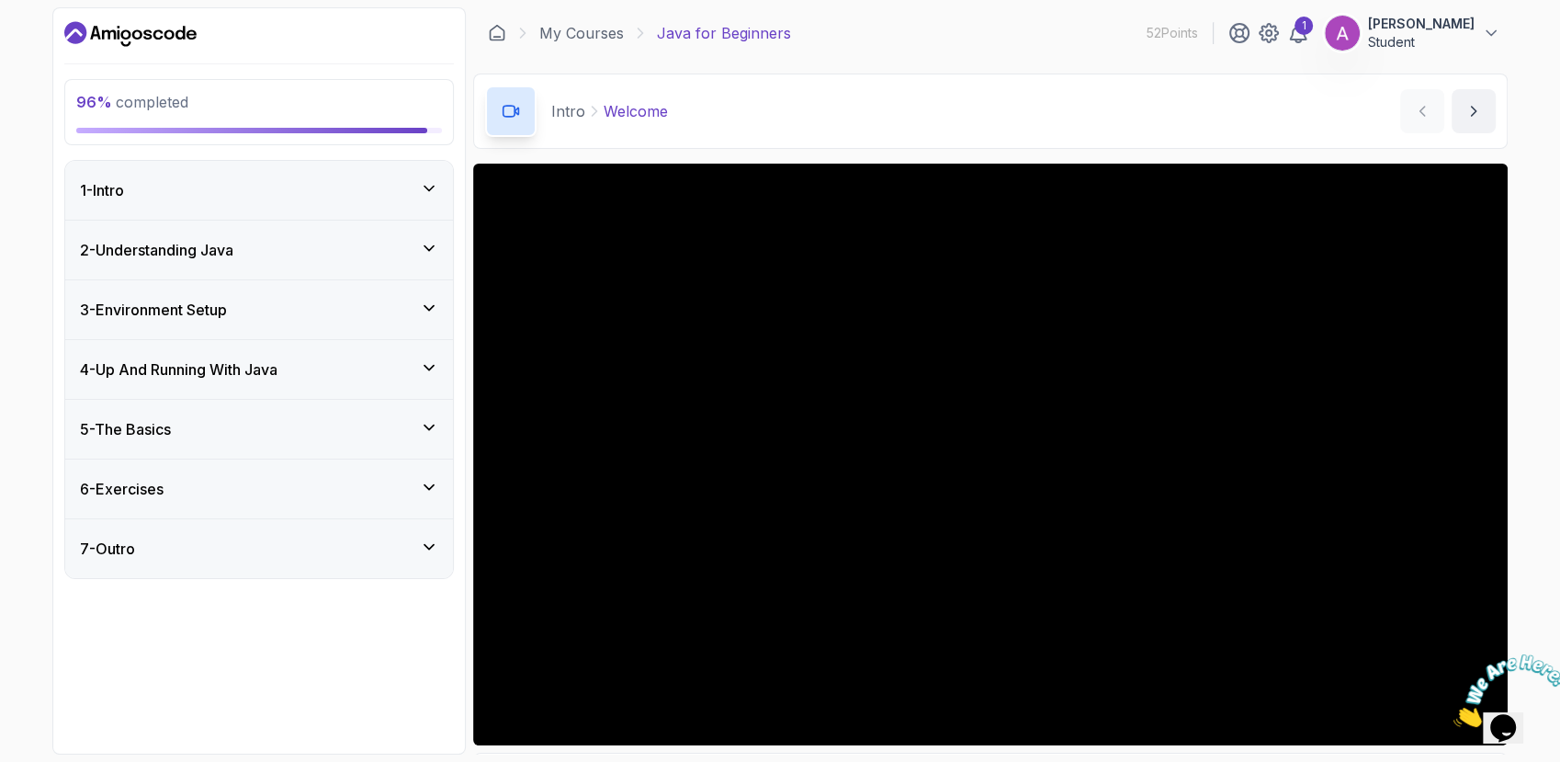
click at [429, 429] on icon at bounding box center [429, 427] width 9 height 5
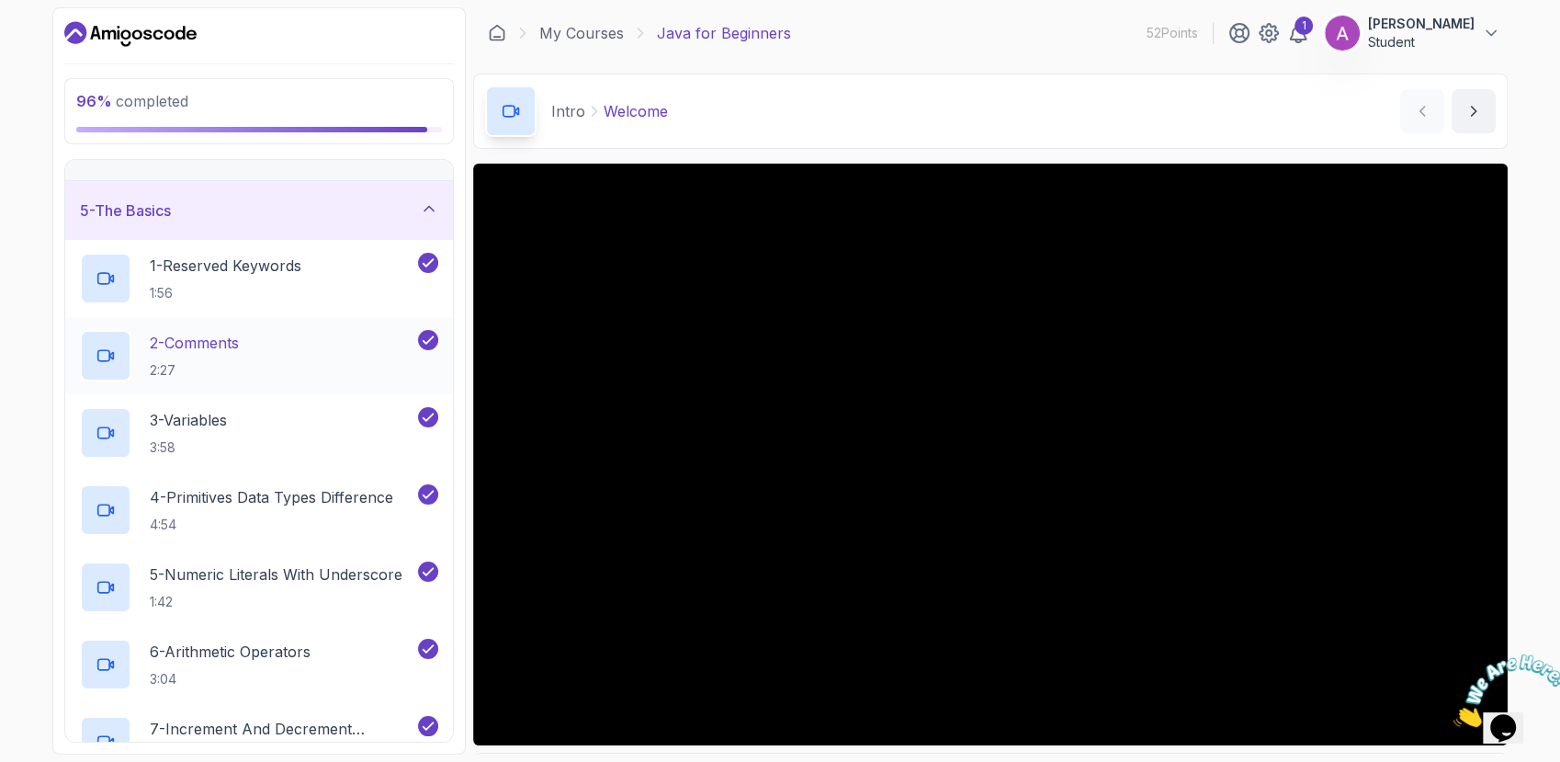
scroll to position [207, 0]
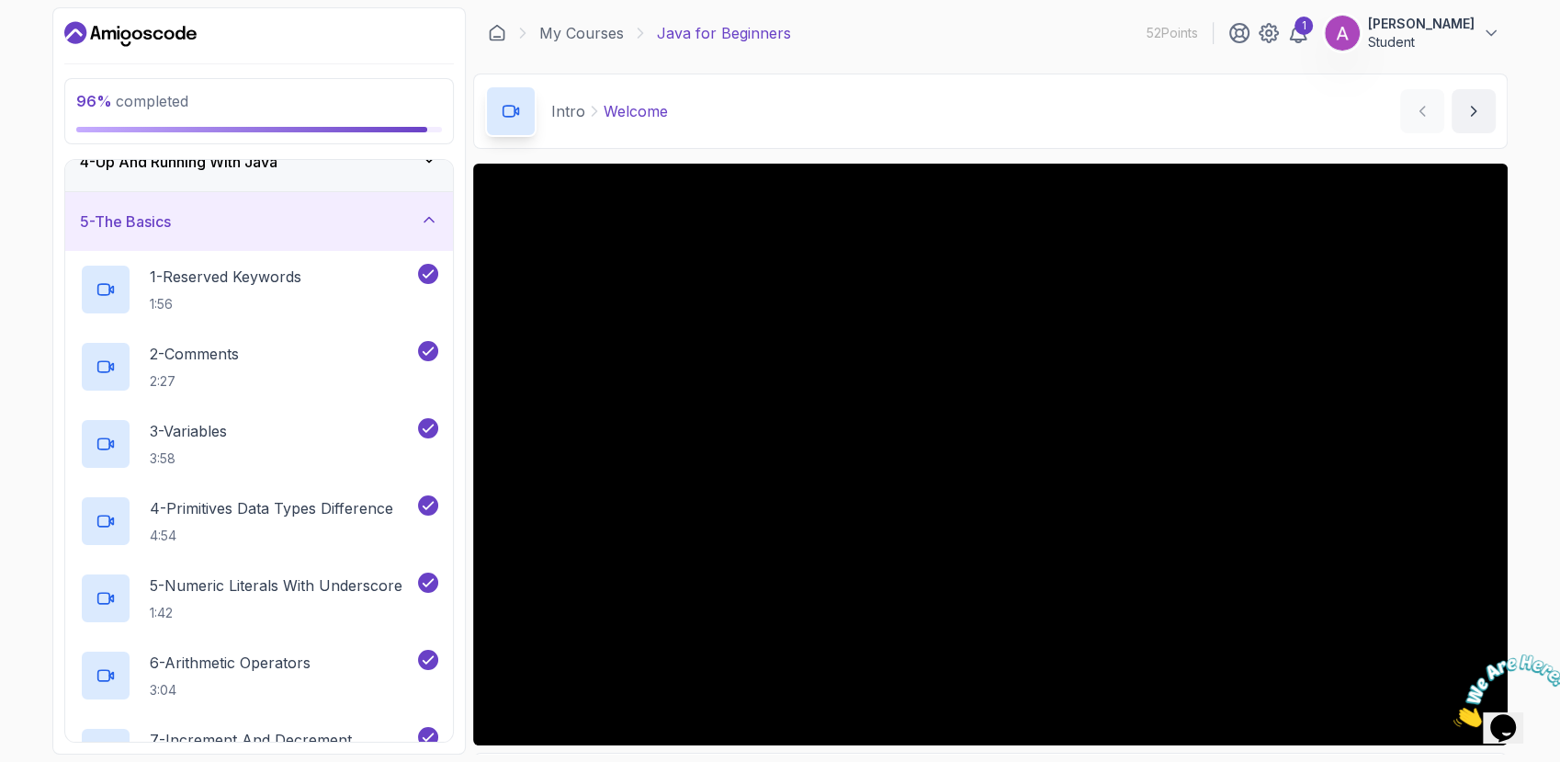
click at [428, 218] on icon at bounding box center [429, 220] width 9 height 5
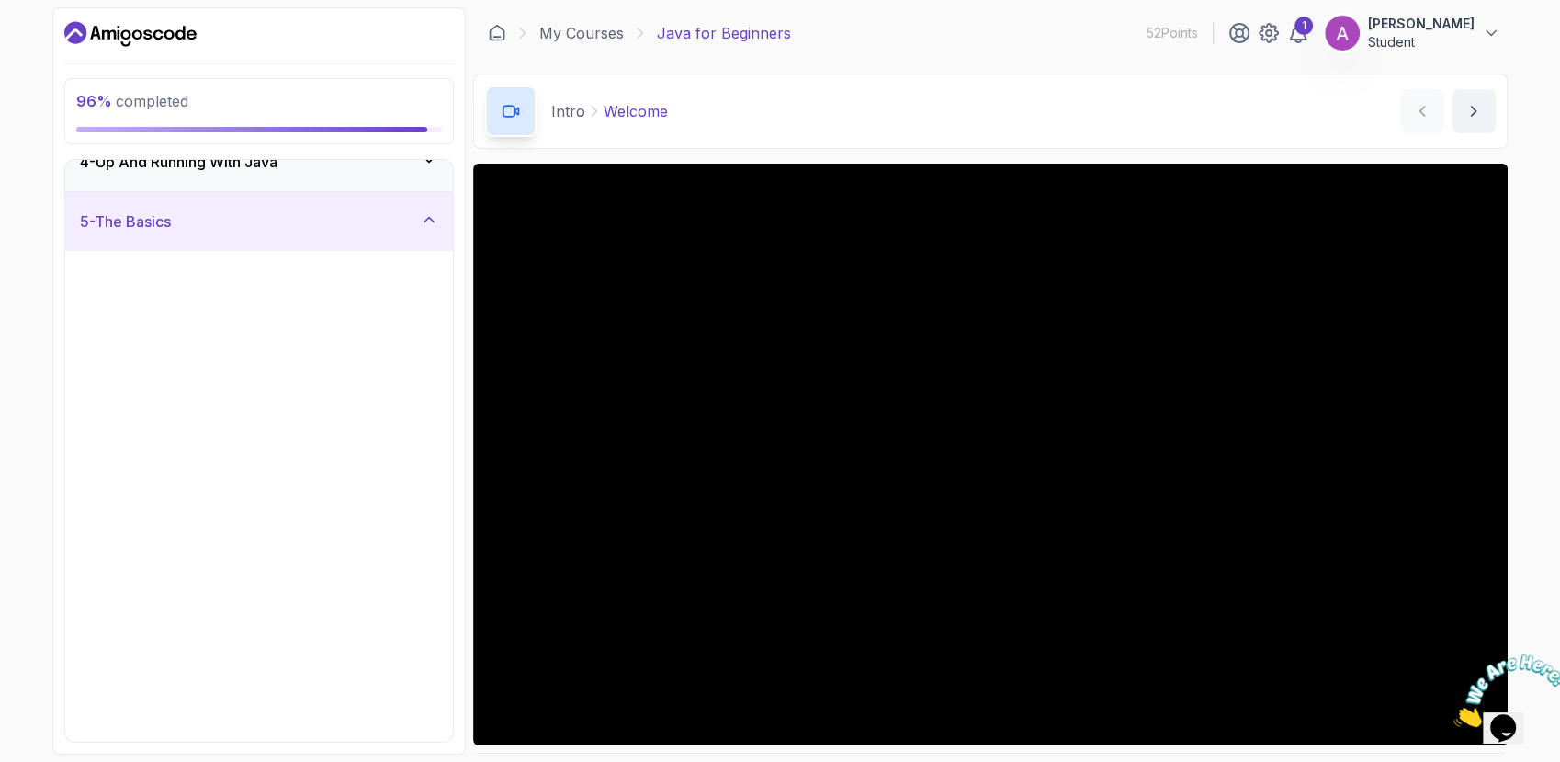
scroll to position [0, 0]
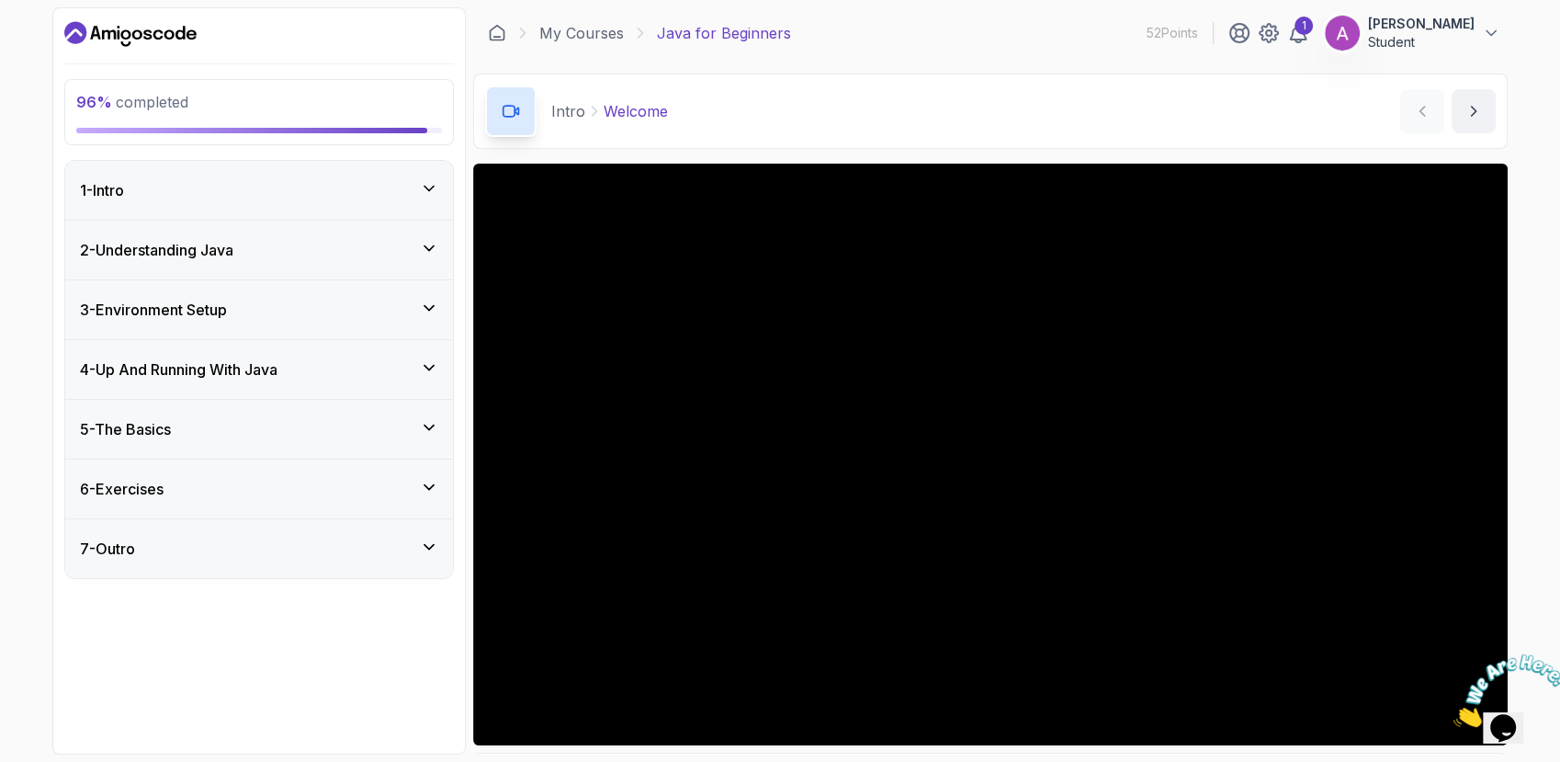
click at [424, 368] on icon at bounding box center [429, 367] width 18 height 18
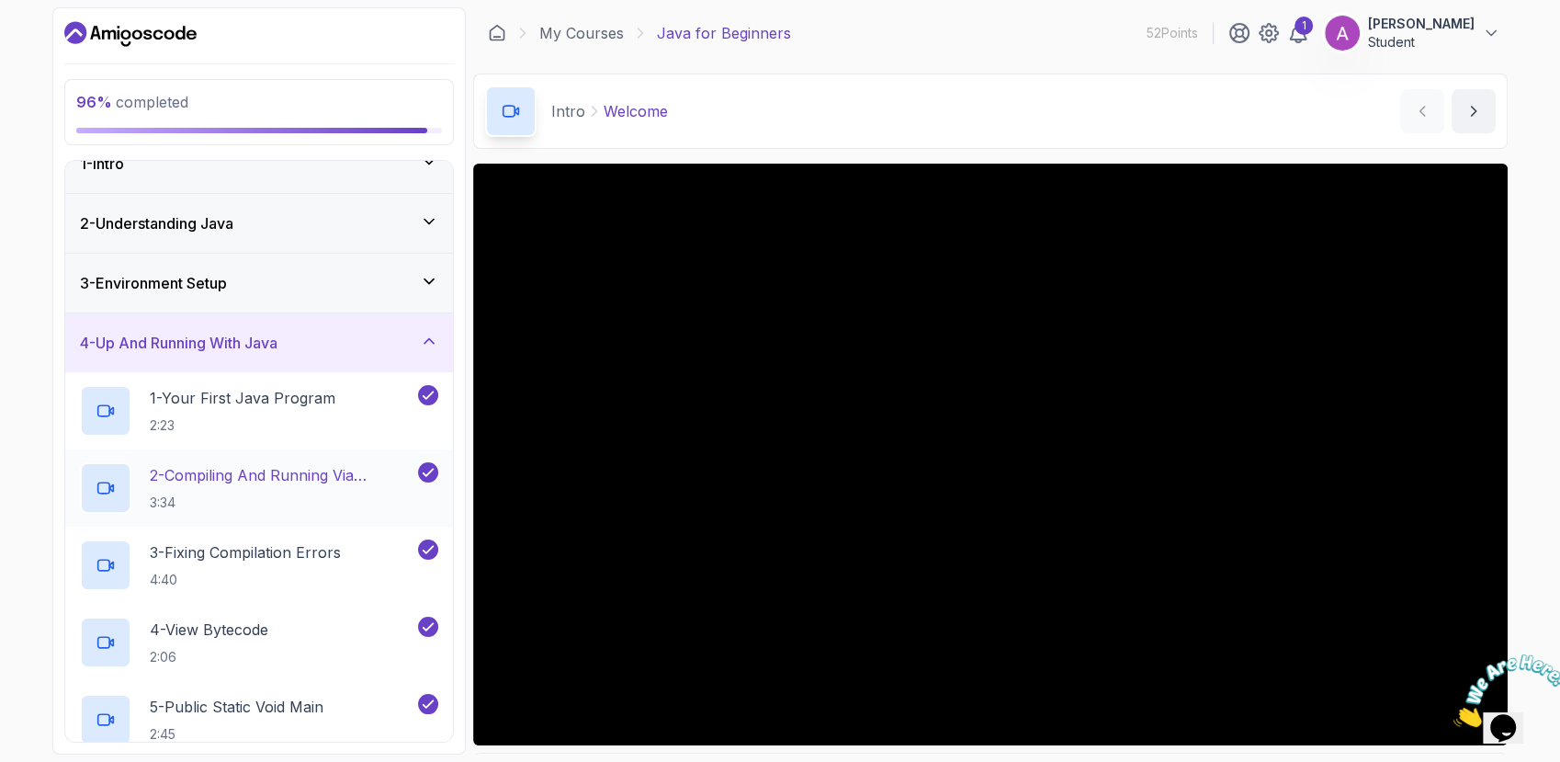
scroll to position [22, 0]
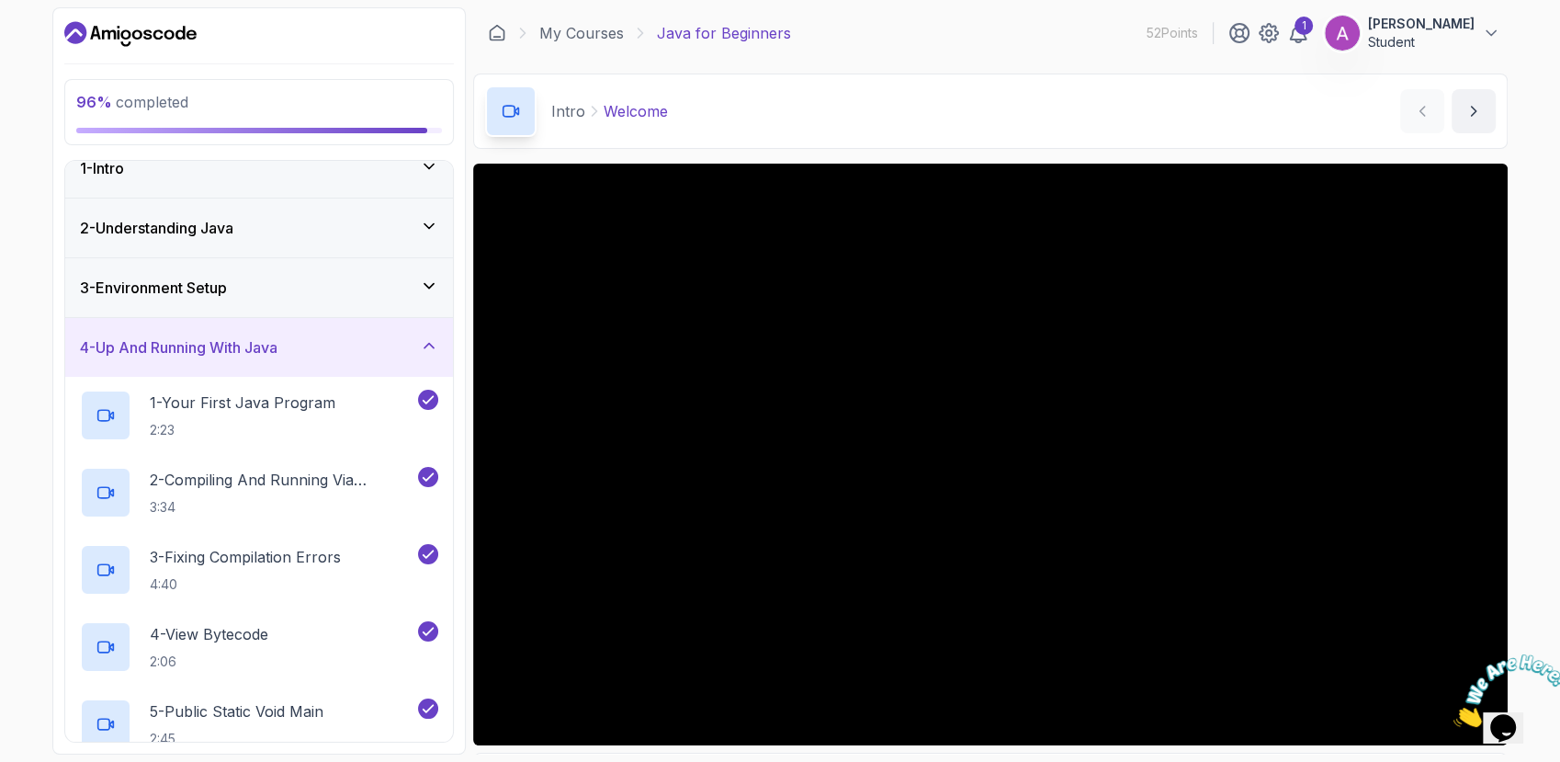
click at [397, 348] on div "4 - Up And Running With Java" at bounding box center [259, 347] width 358 height 22
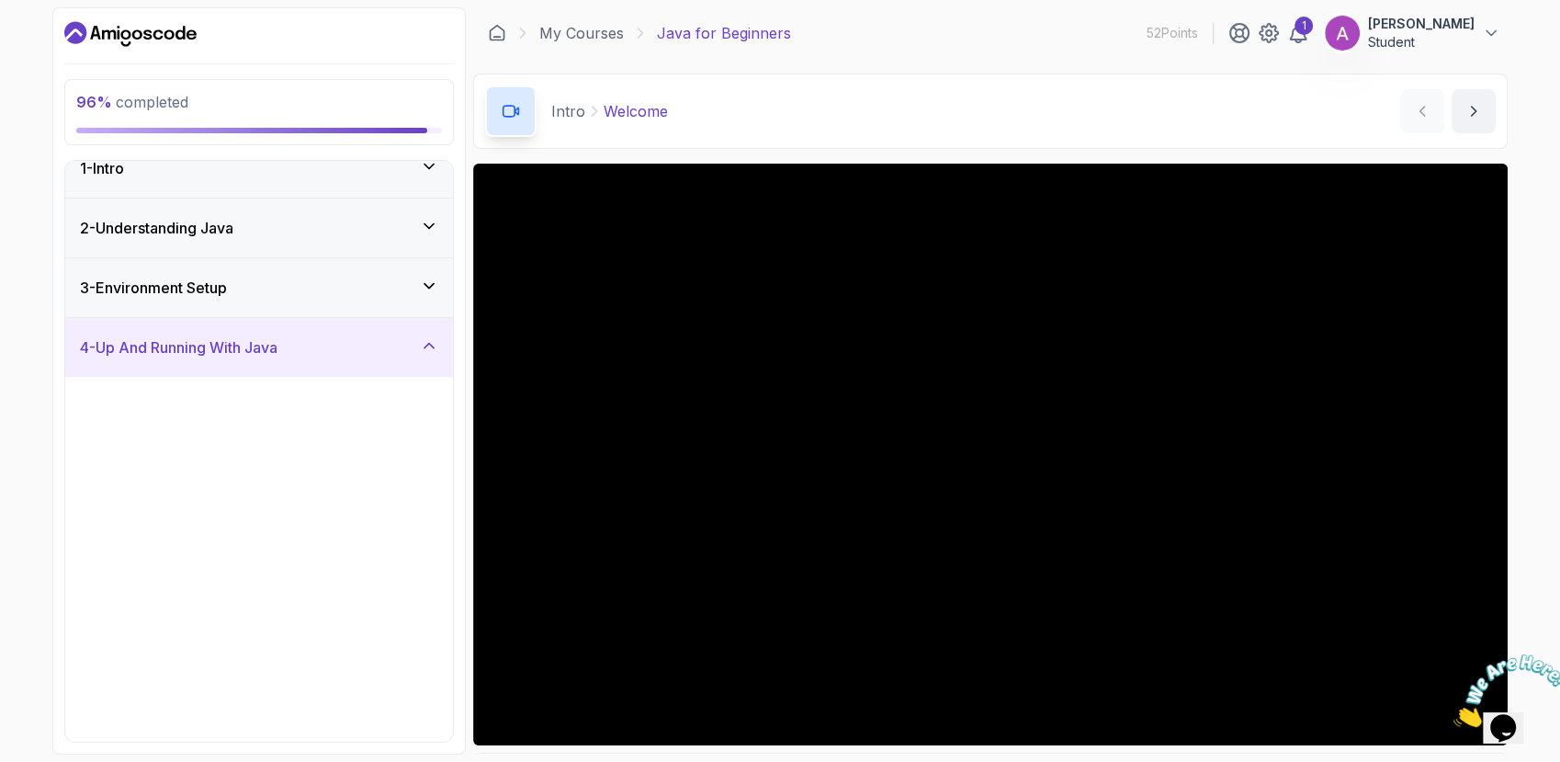
scroll to position [0, 0]
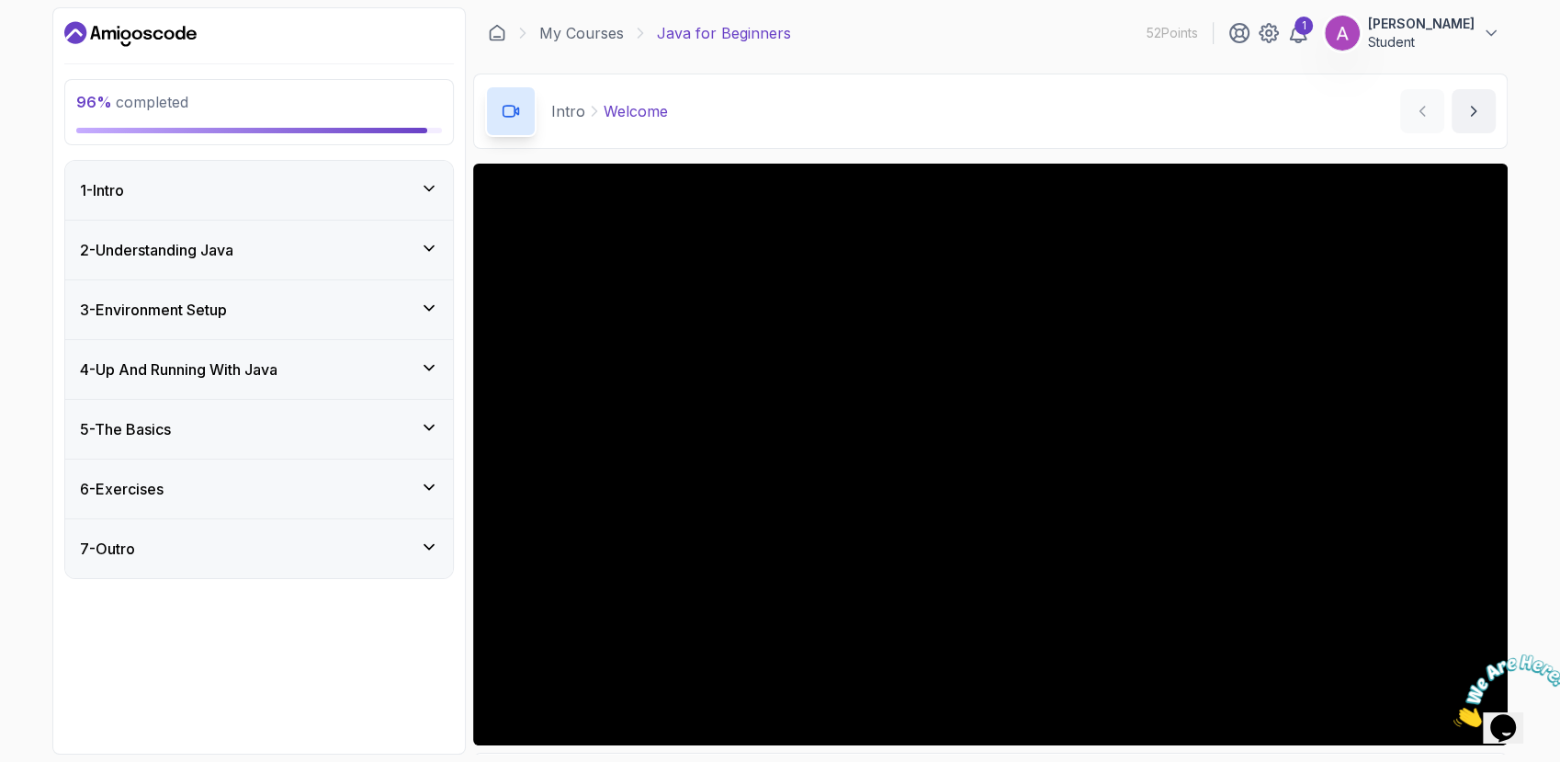
click at [434, 371] on icon at bounding box center [429, 367] width 18 height 18
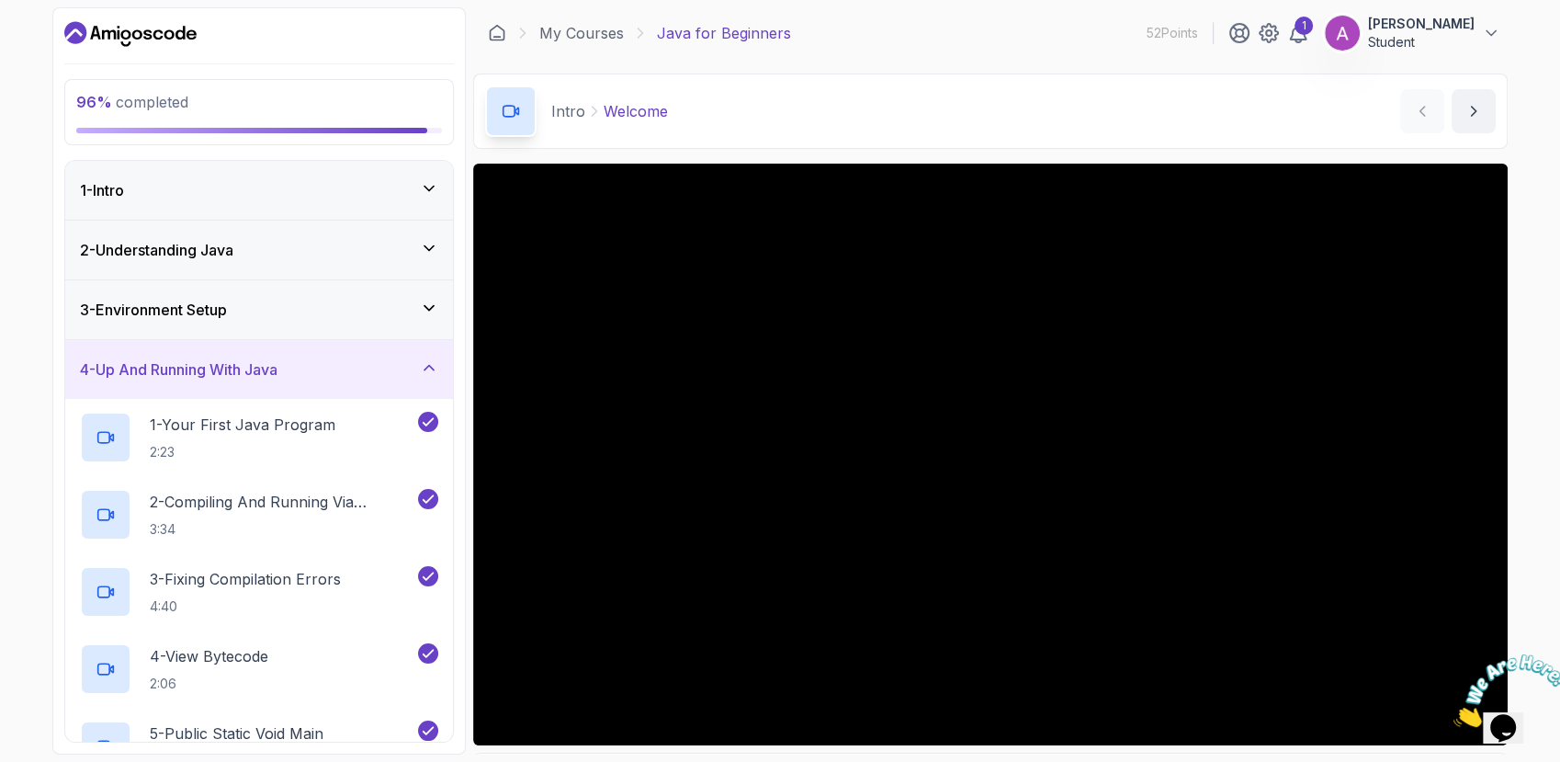
click at [420, 382] on div "4 - Up And Running With Java" at bounding box center [259, 369] width 388 height 59
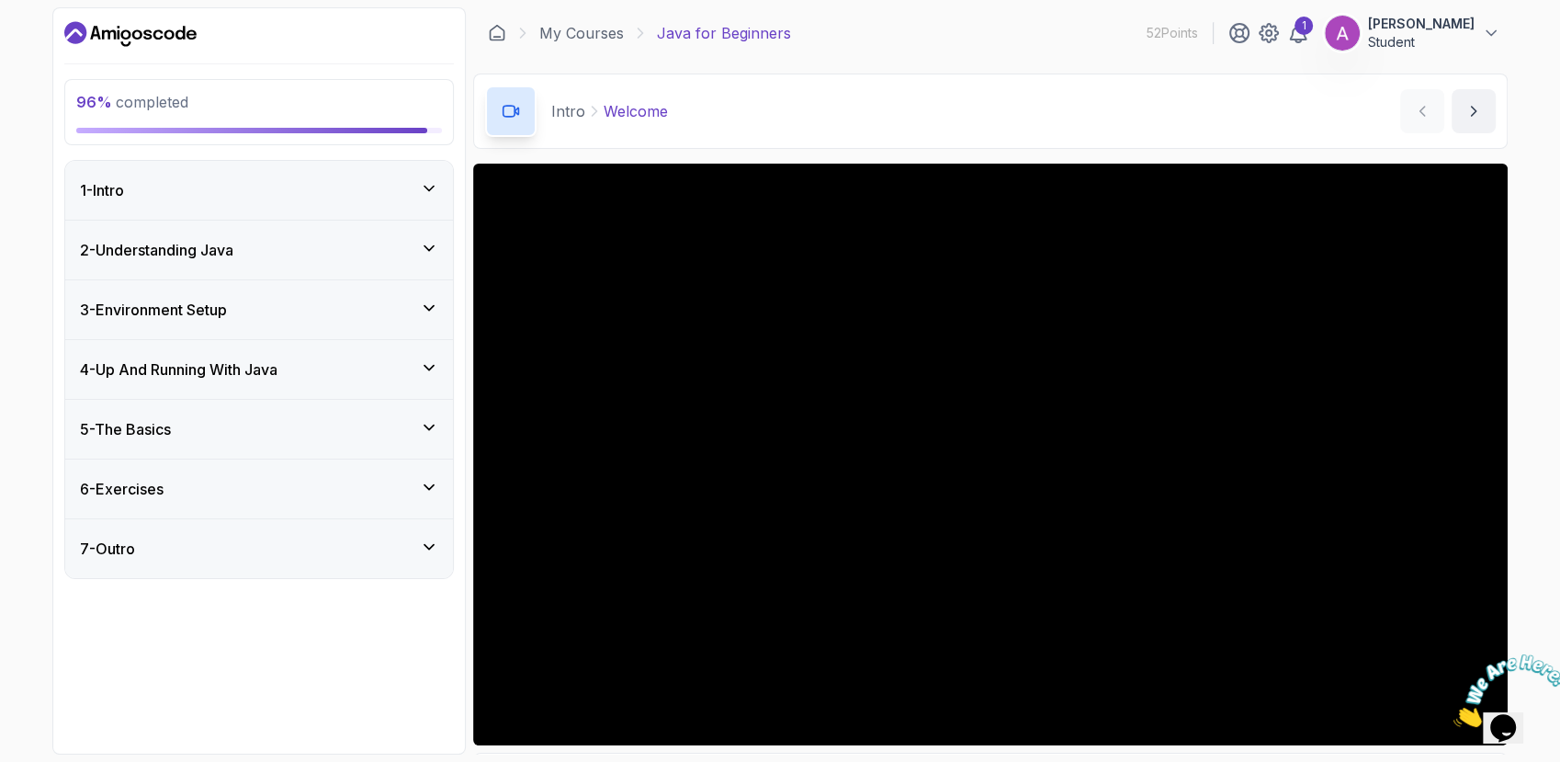
click at [425, 310] on icon at bounding box center [429, 308] width 18 height 18
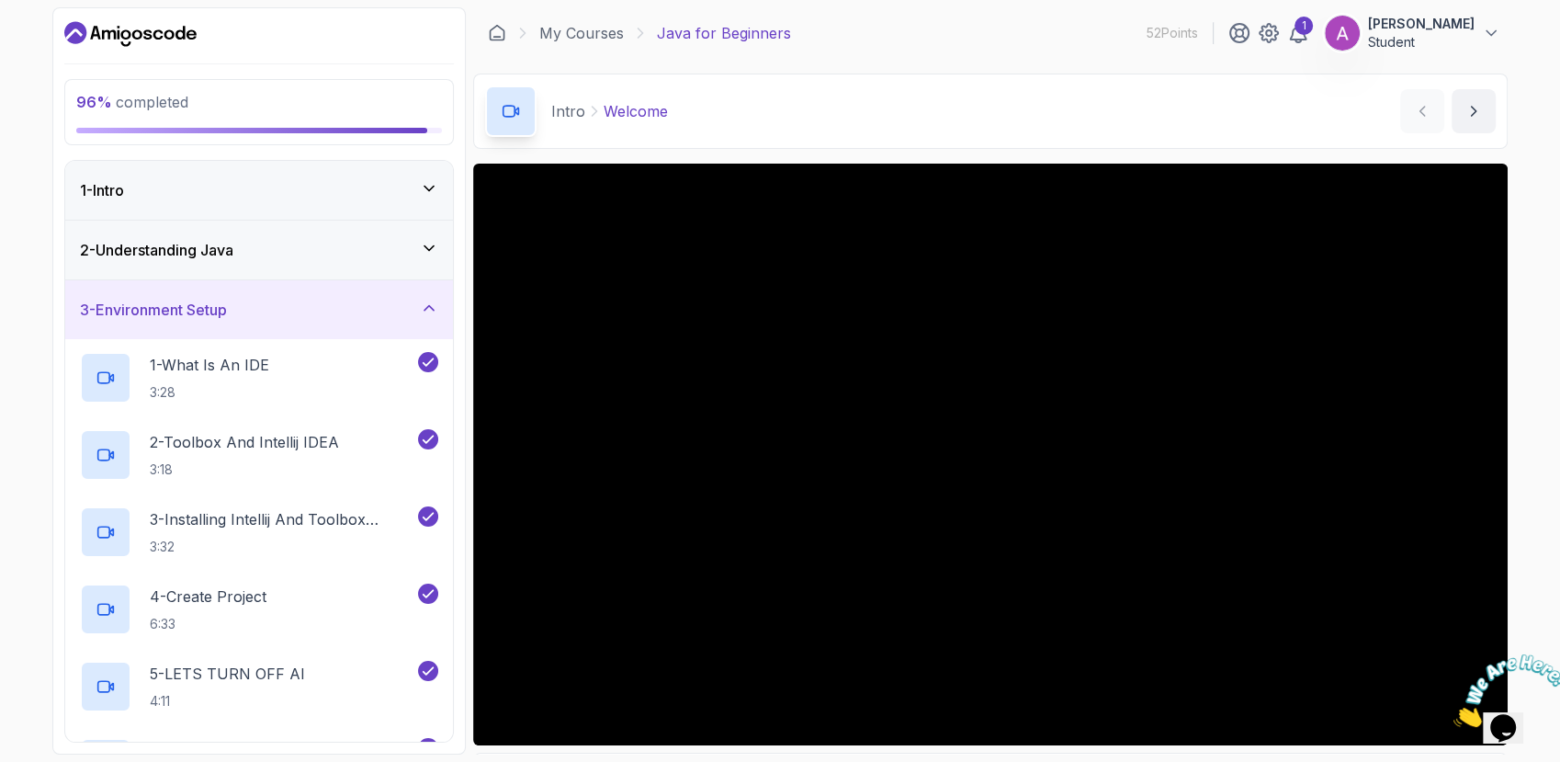
click at [424, 303] on icon at bounding box center [429, 308] width 18 height 18
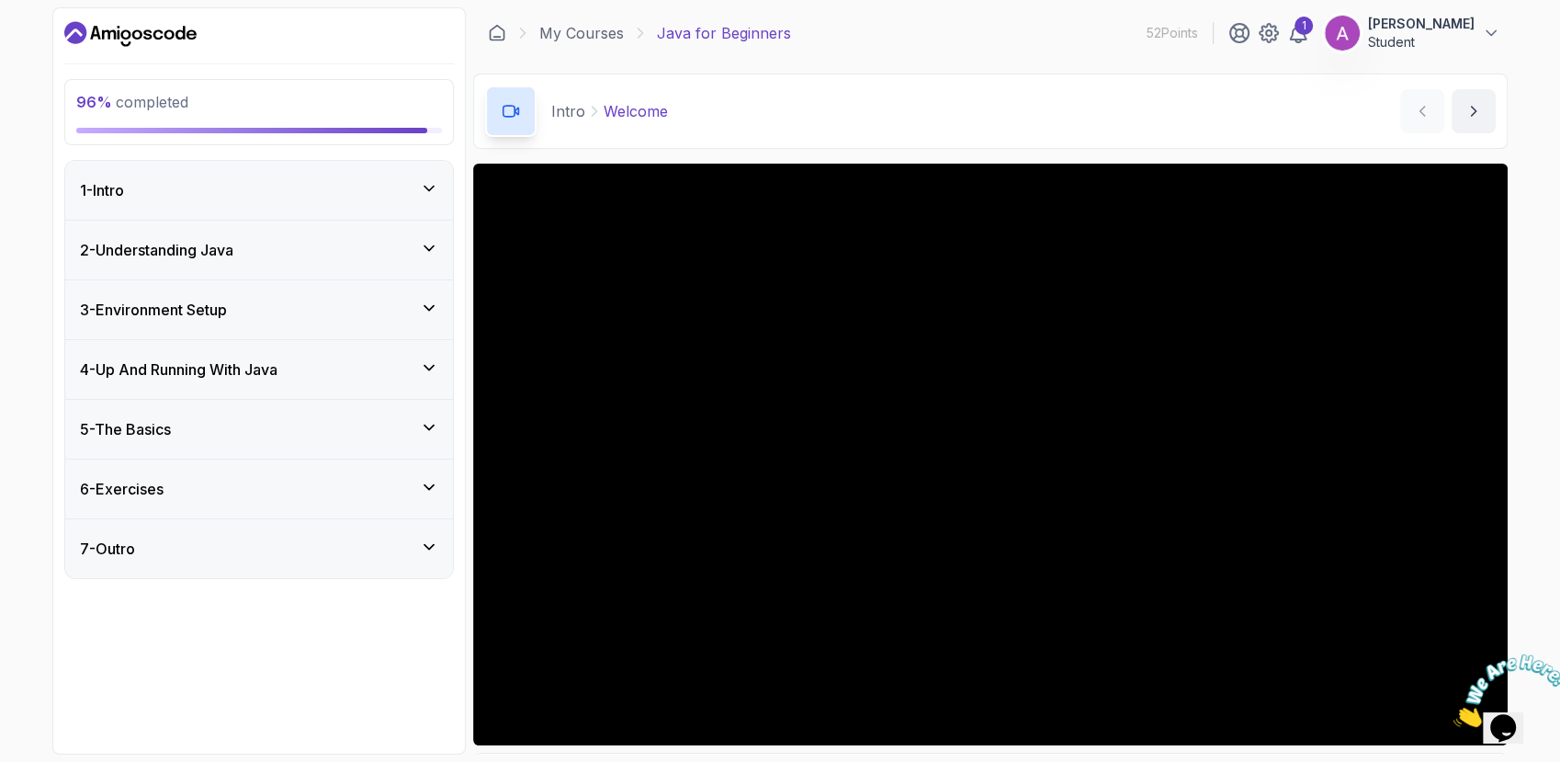
click at [426, 249] on icon at bounding box center [429, 248] width 18 height 18
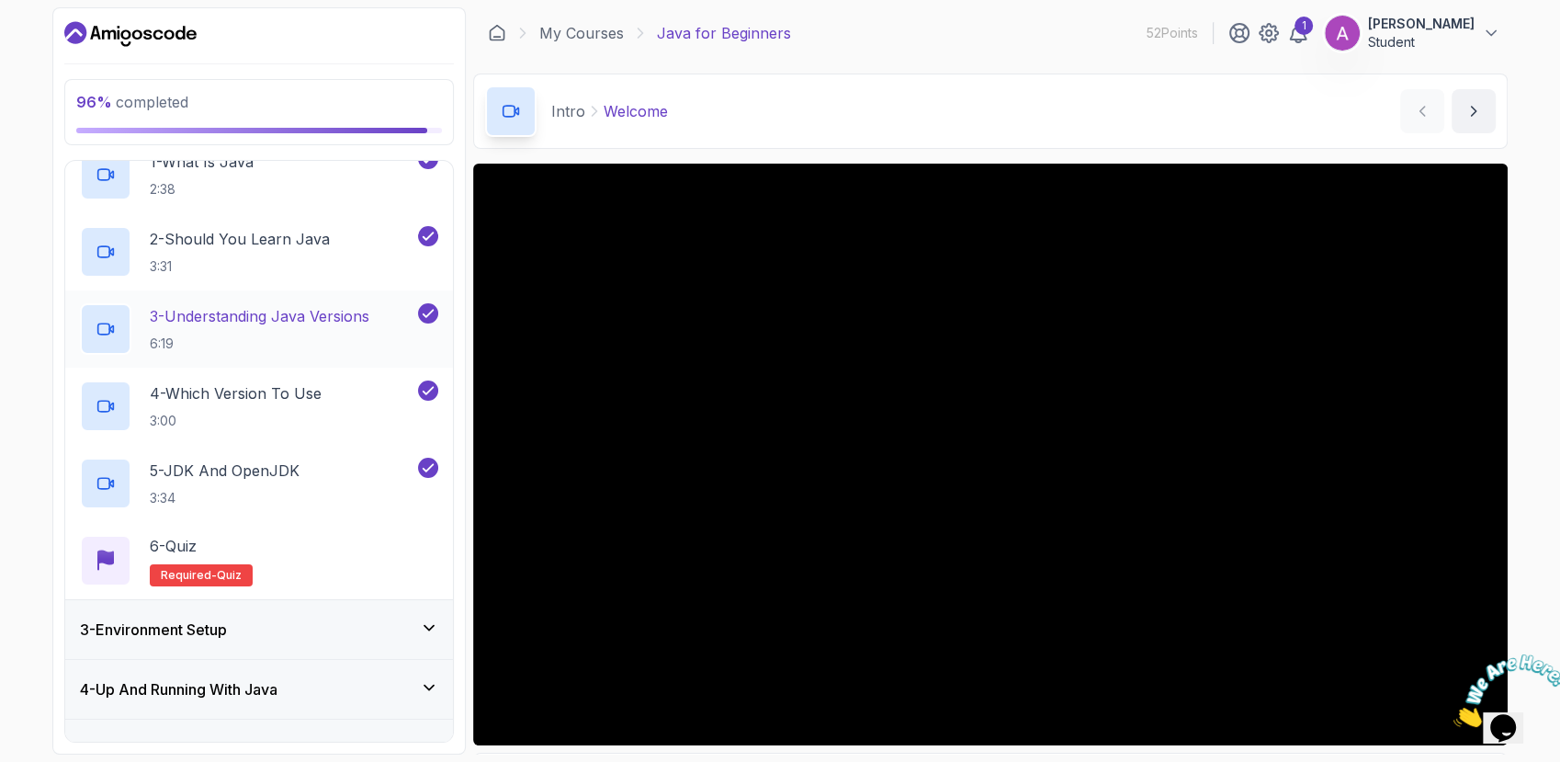
scroll to position [142, 0]
click at [229, 559] on h2 "6 - Quiz Required- quiz" at bounding box center [201, 561] width 103 height 51
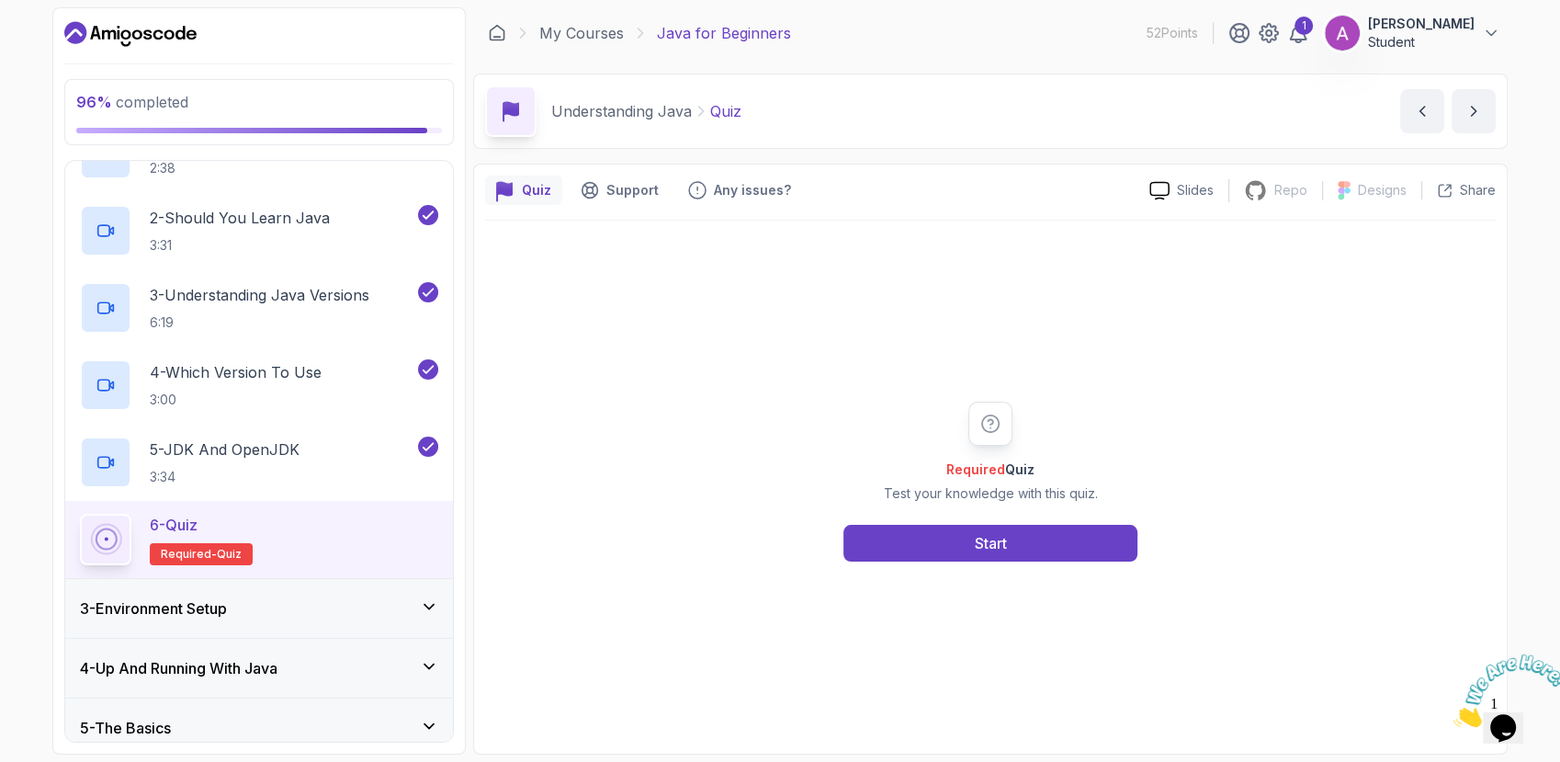
scroll to position [184, 0]
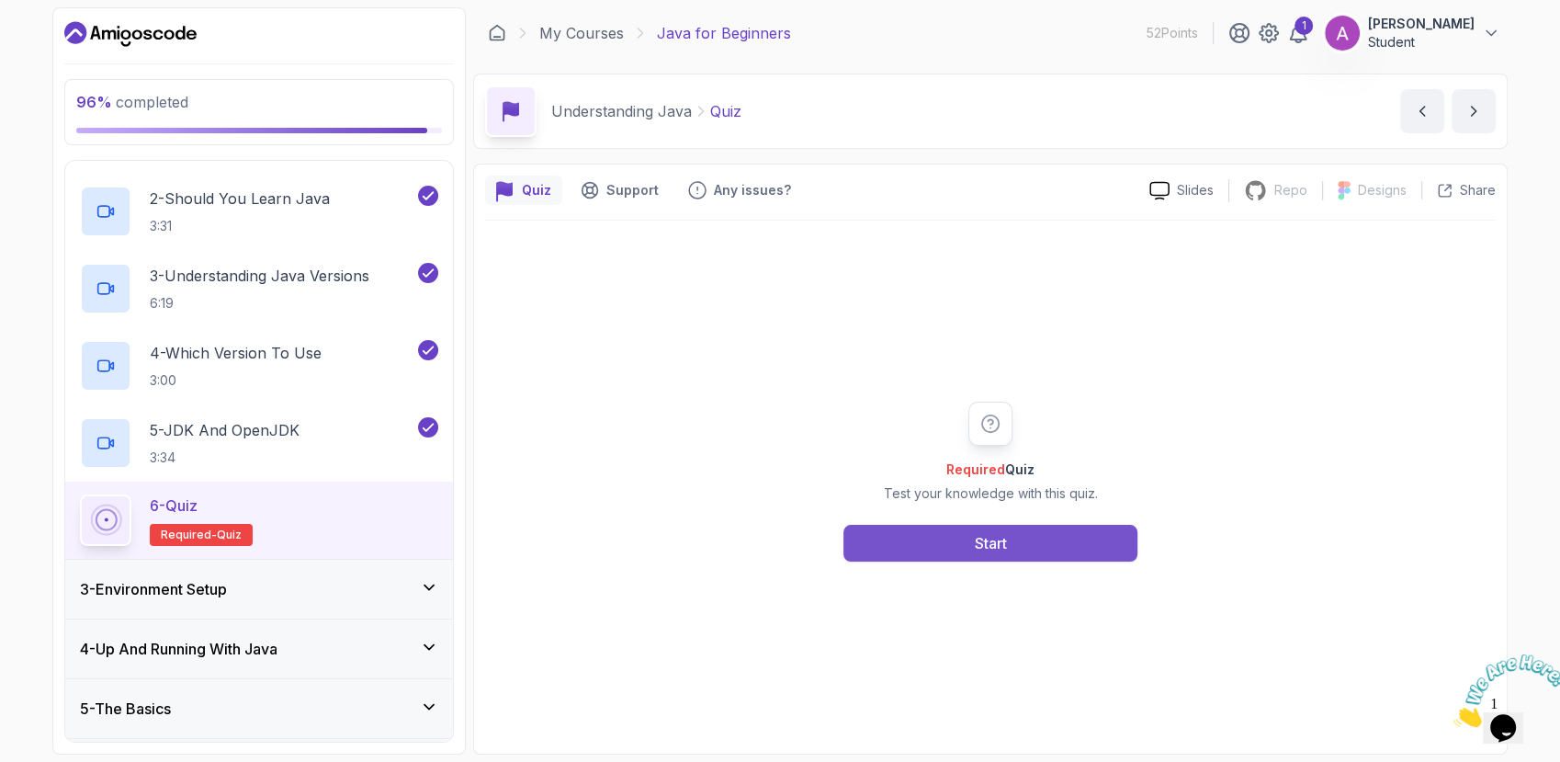
click at [923, 537] on button "Start" at bounding box center [991, 543] width 294 height 37
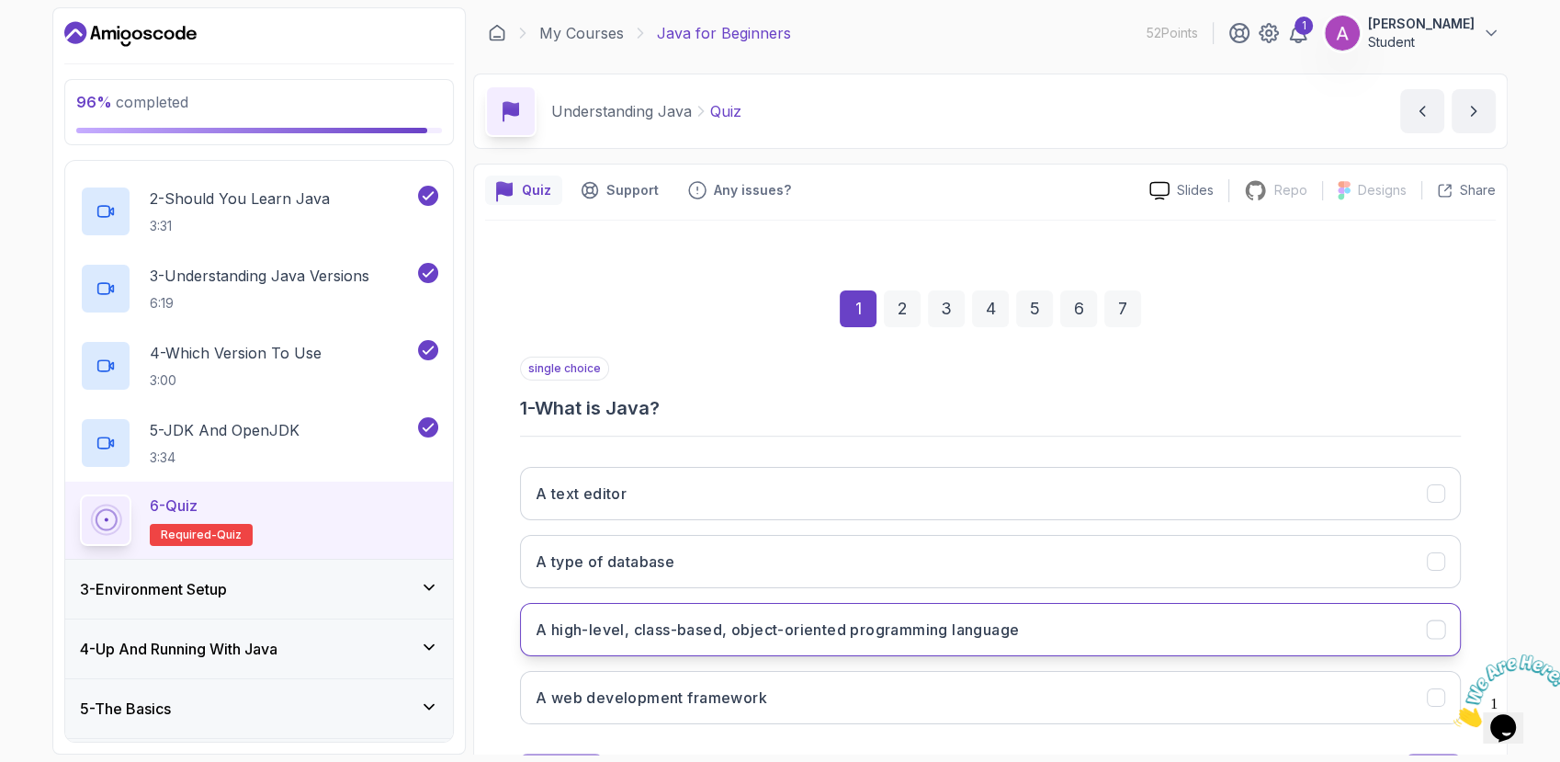
click at [833, 641] on button "A high-level, class-based, object-oriented programming language" at bounding box center [990, 629] width 941 height 53
click at [916, 326] on div "2" at bounding box center [902, 308] width 37 height 37
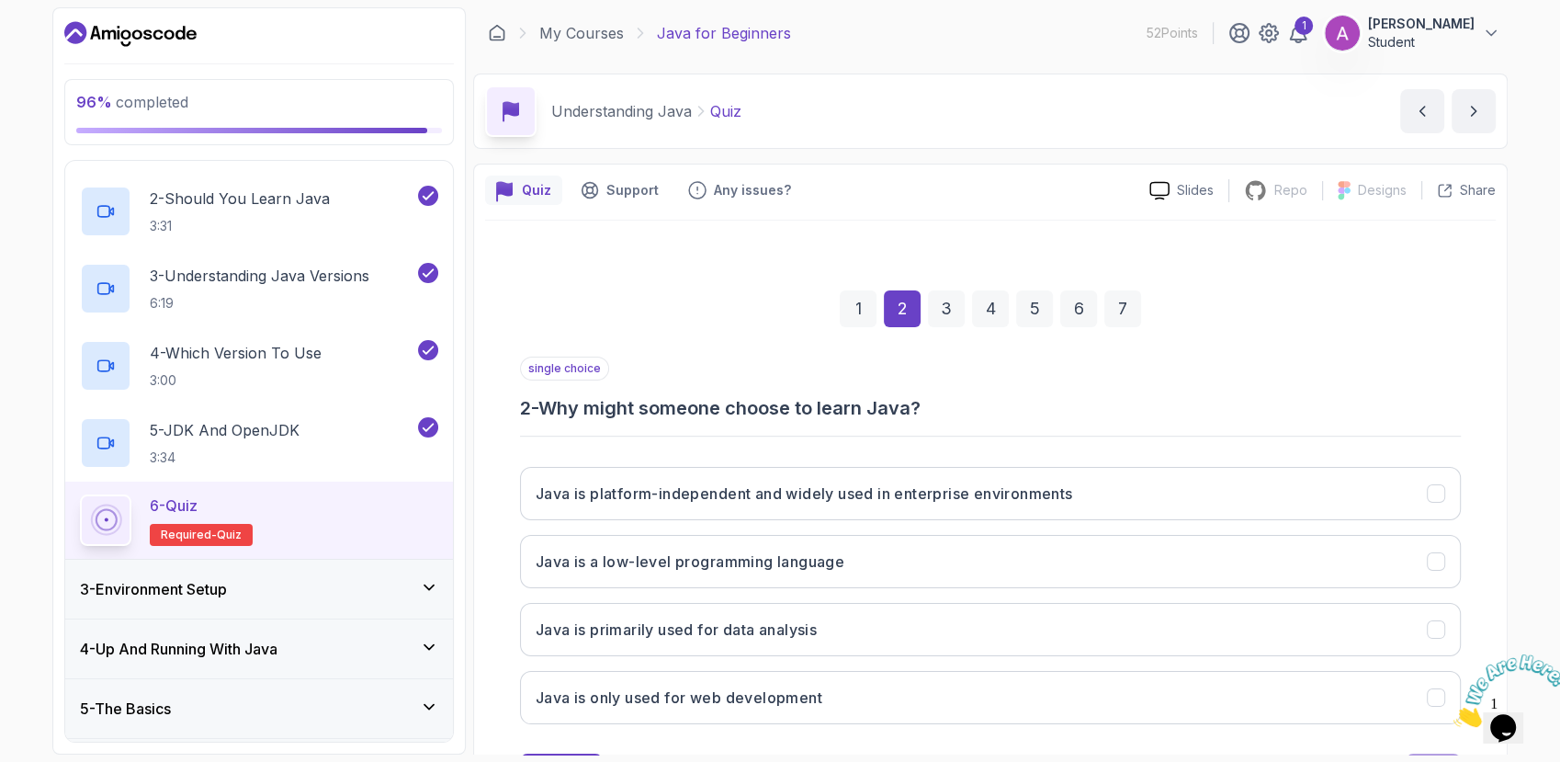
scroll to position [86, 0]
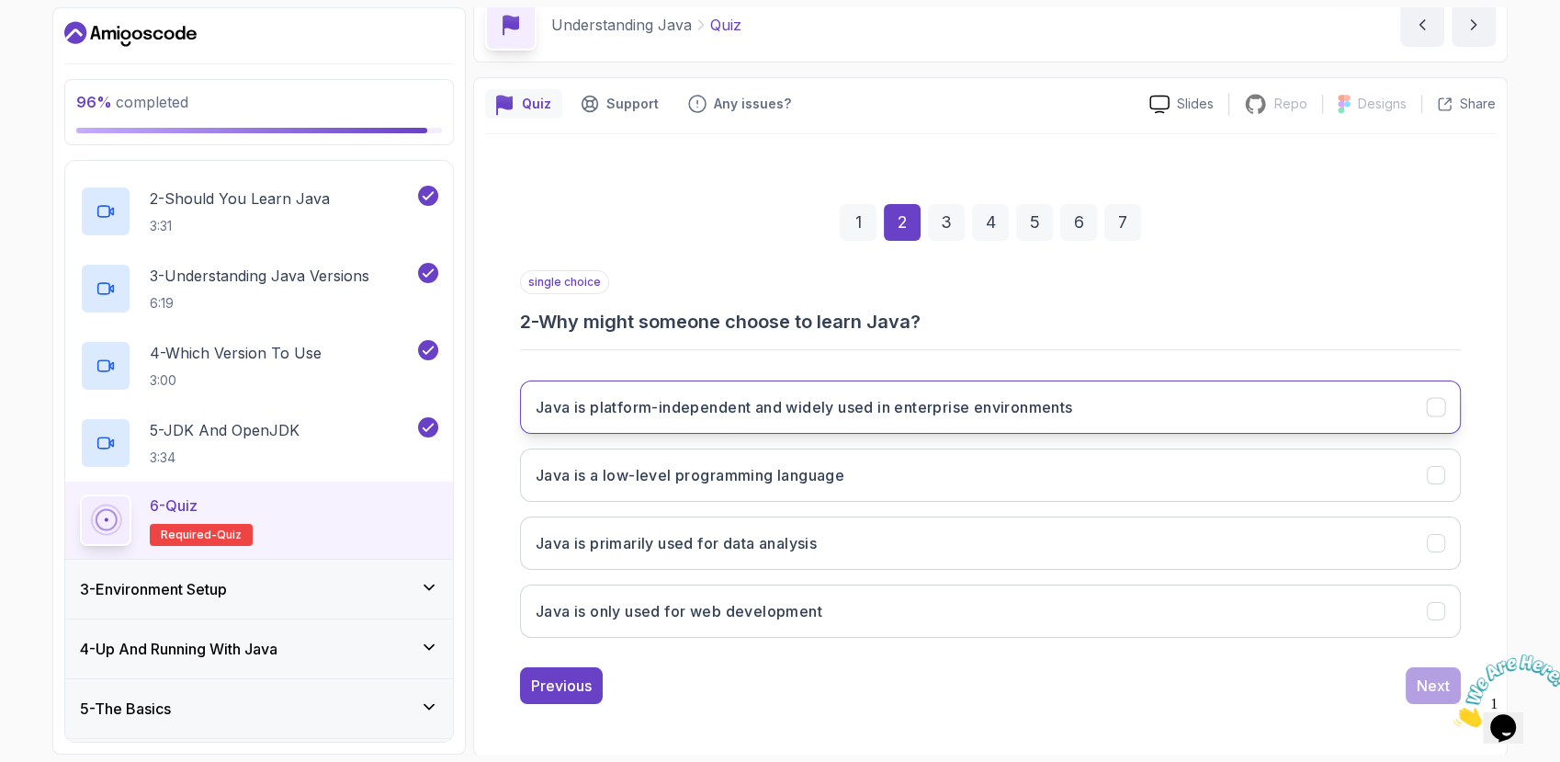
click at [862, 422] on button "Java is platform-independent and widely used in enterprise environments" at bounding box center [990, 406] width 941 height 53
click at [1419, 687] on div "Next" at bounding box center [1433, 686] width 33 height 22
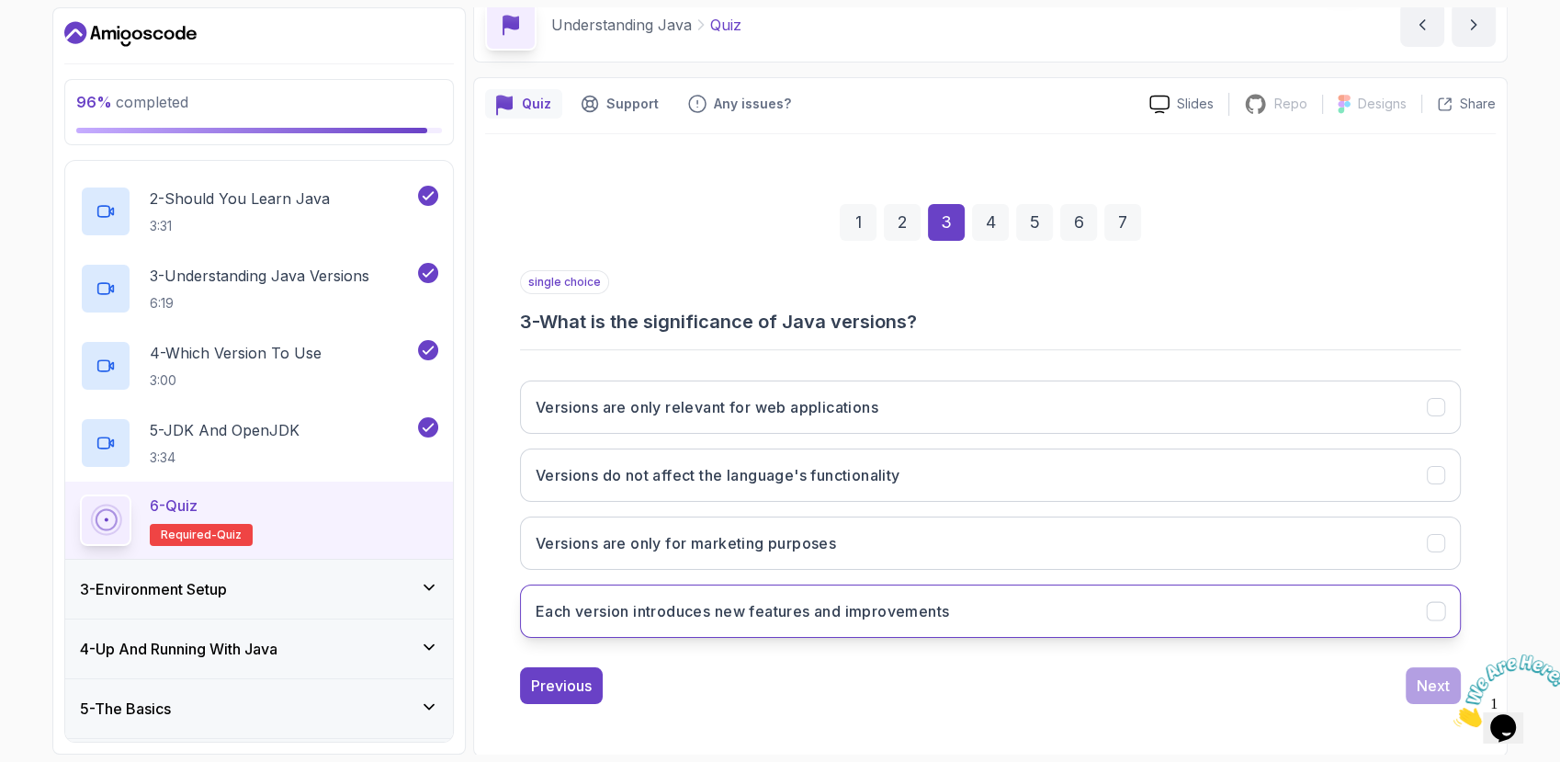
click at [1037, 616] on button "Each version introduces new features and improvements" at bounding box center [990, 610] width 941 height 53
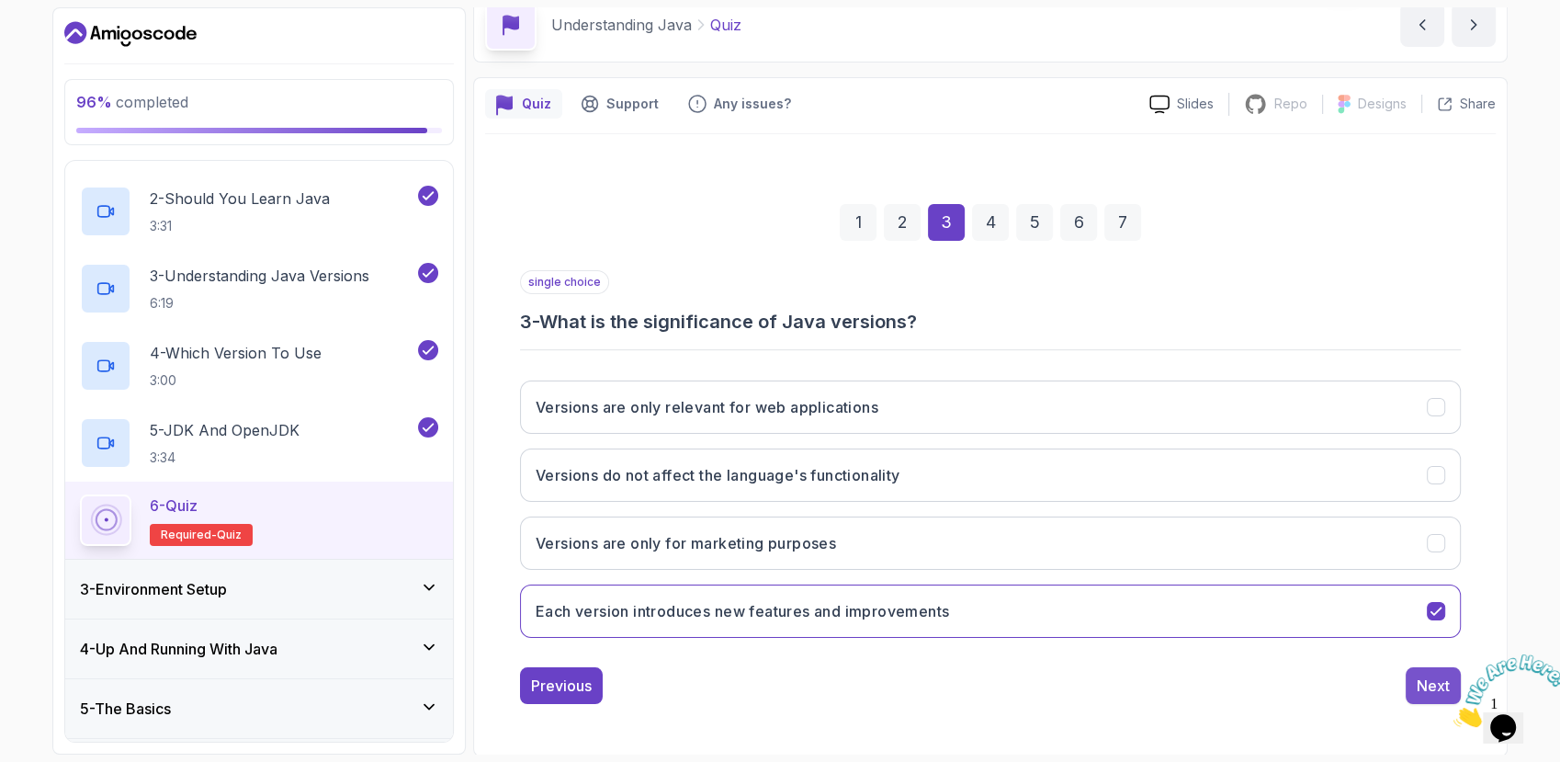
click at [1444, 681] on div "Next" at bounding box center [1433, 686] width 33 height 22
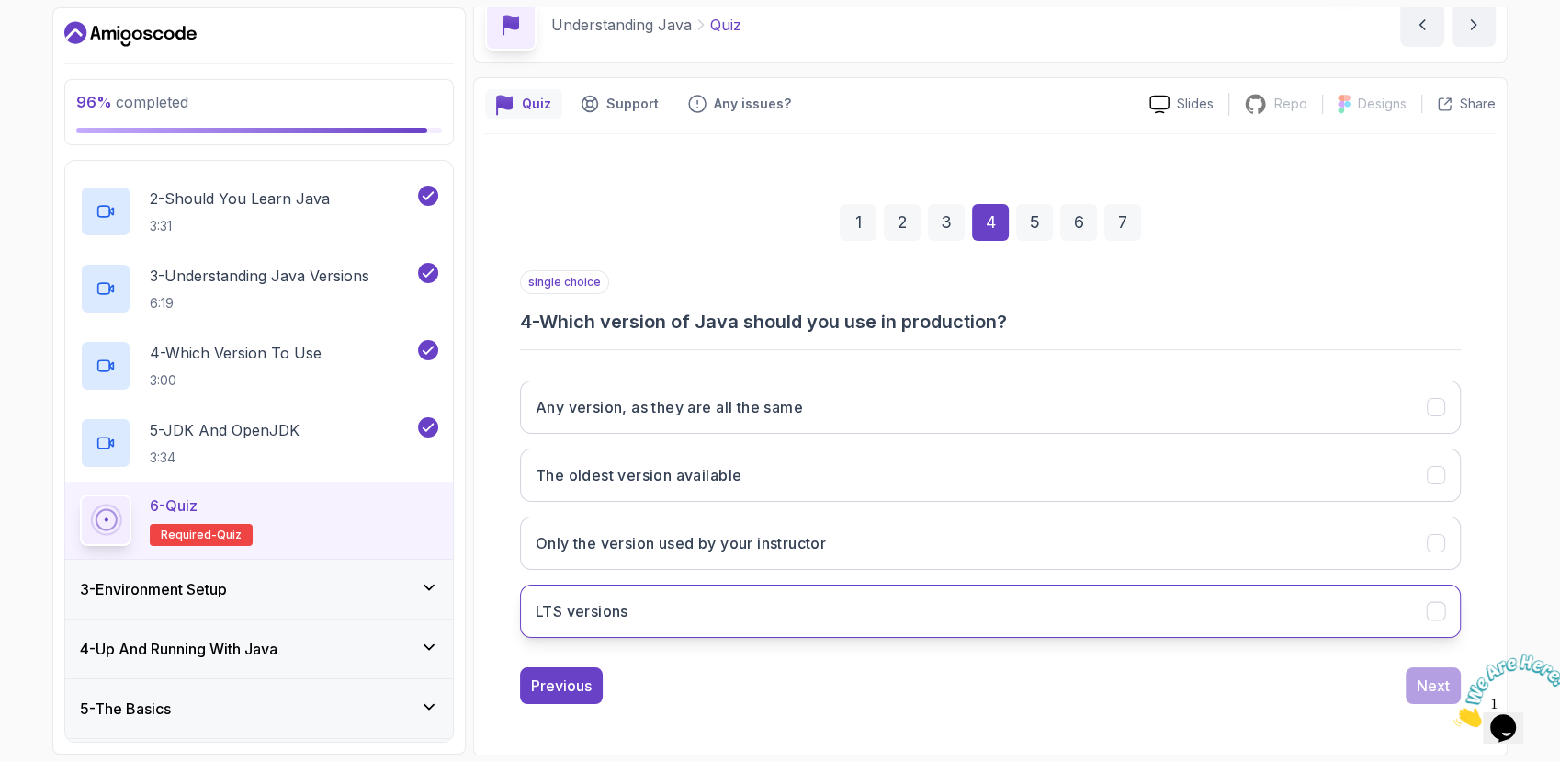
click at [996, 602] on button "LTS versions" at bounding box center [990, 610] width 941 height 53
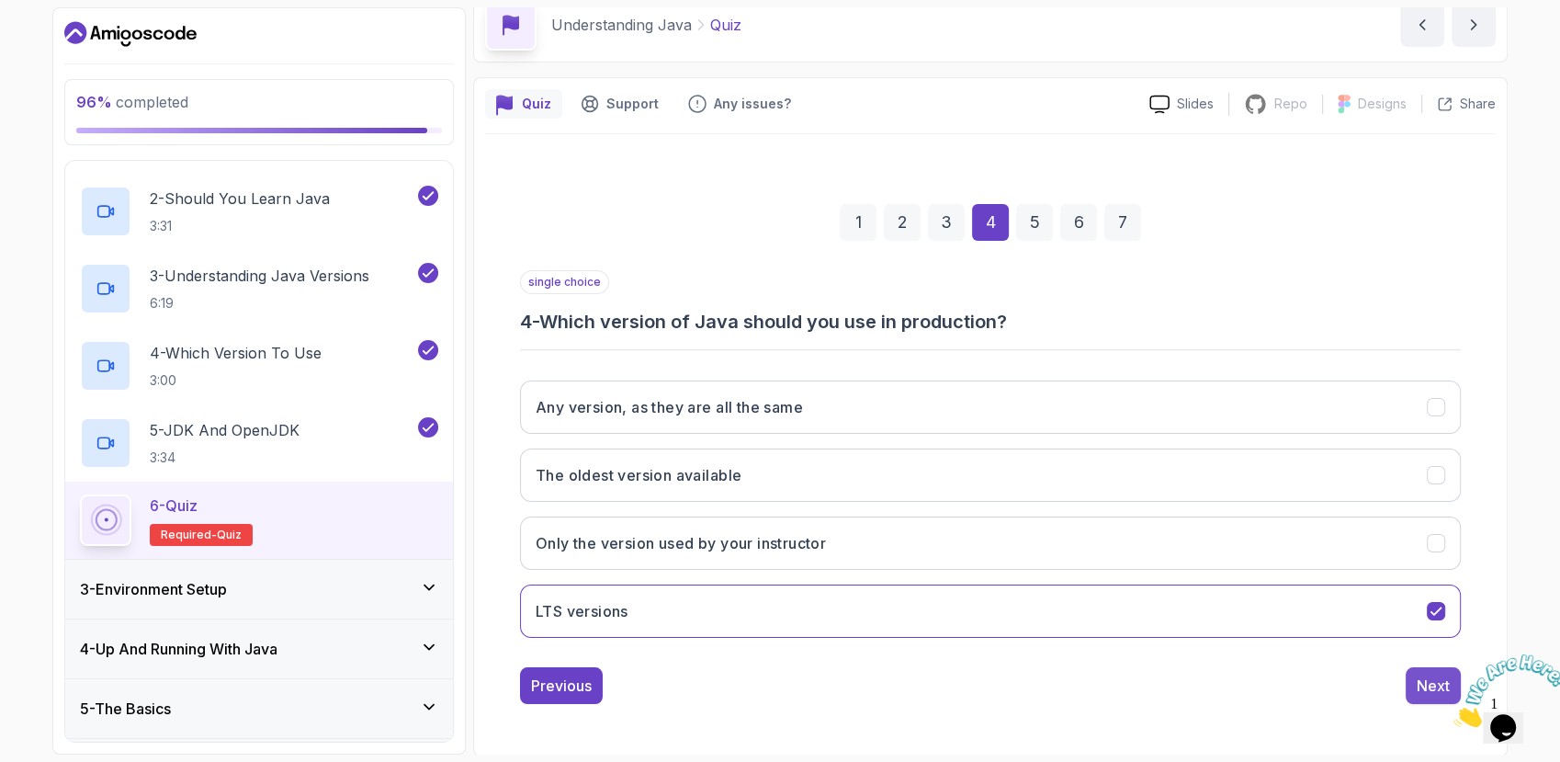
click at [1414, 681] on button "Next" at bounding box center [1433, 685] width 55 height 37
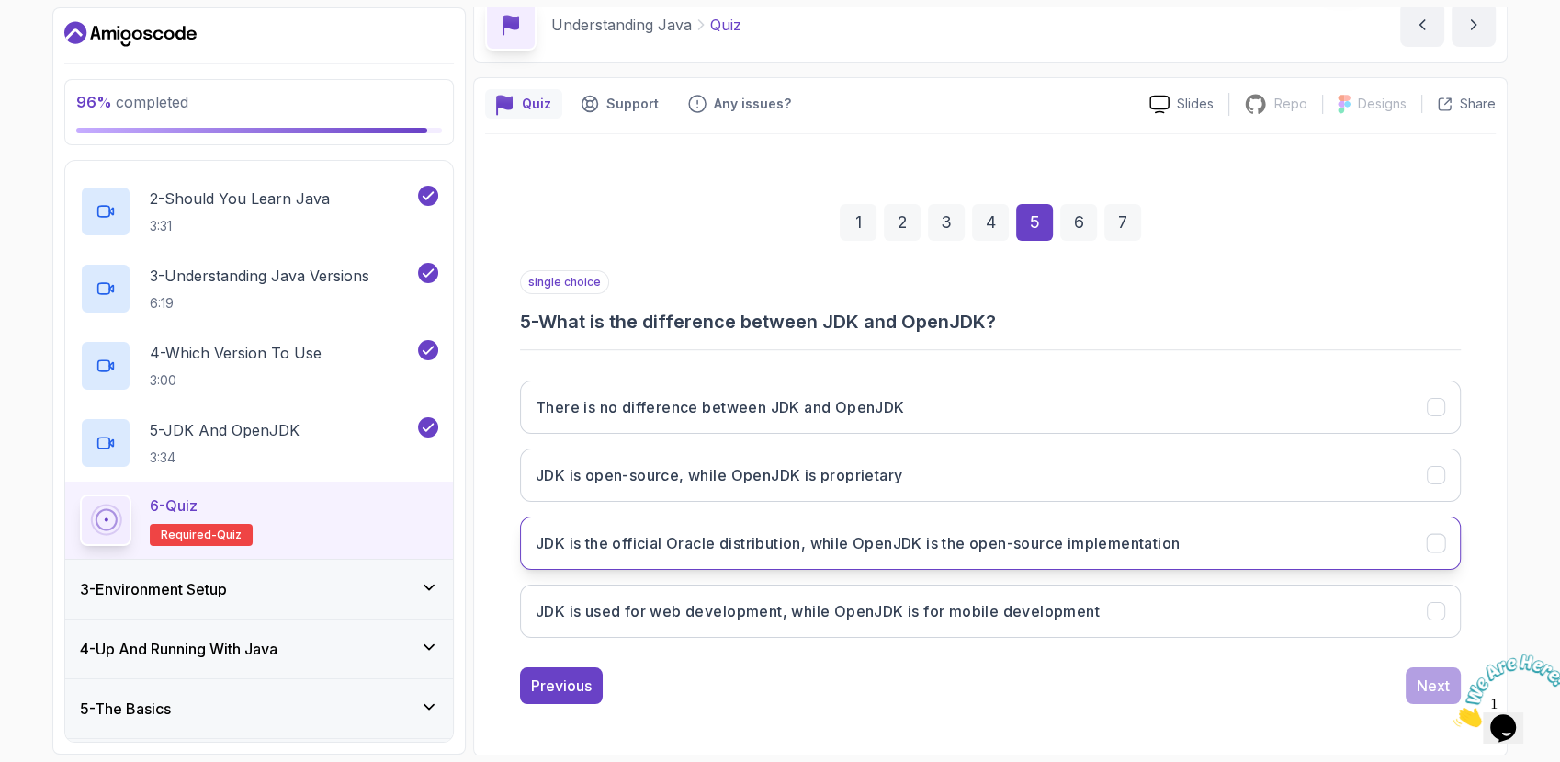
click at [1112, 540] on h3 "JDK is the official Oracle distribution, while OpenJDK is the open-source imple…" at bounding box center [858, 543] width 644 height 22
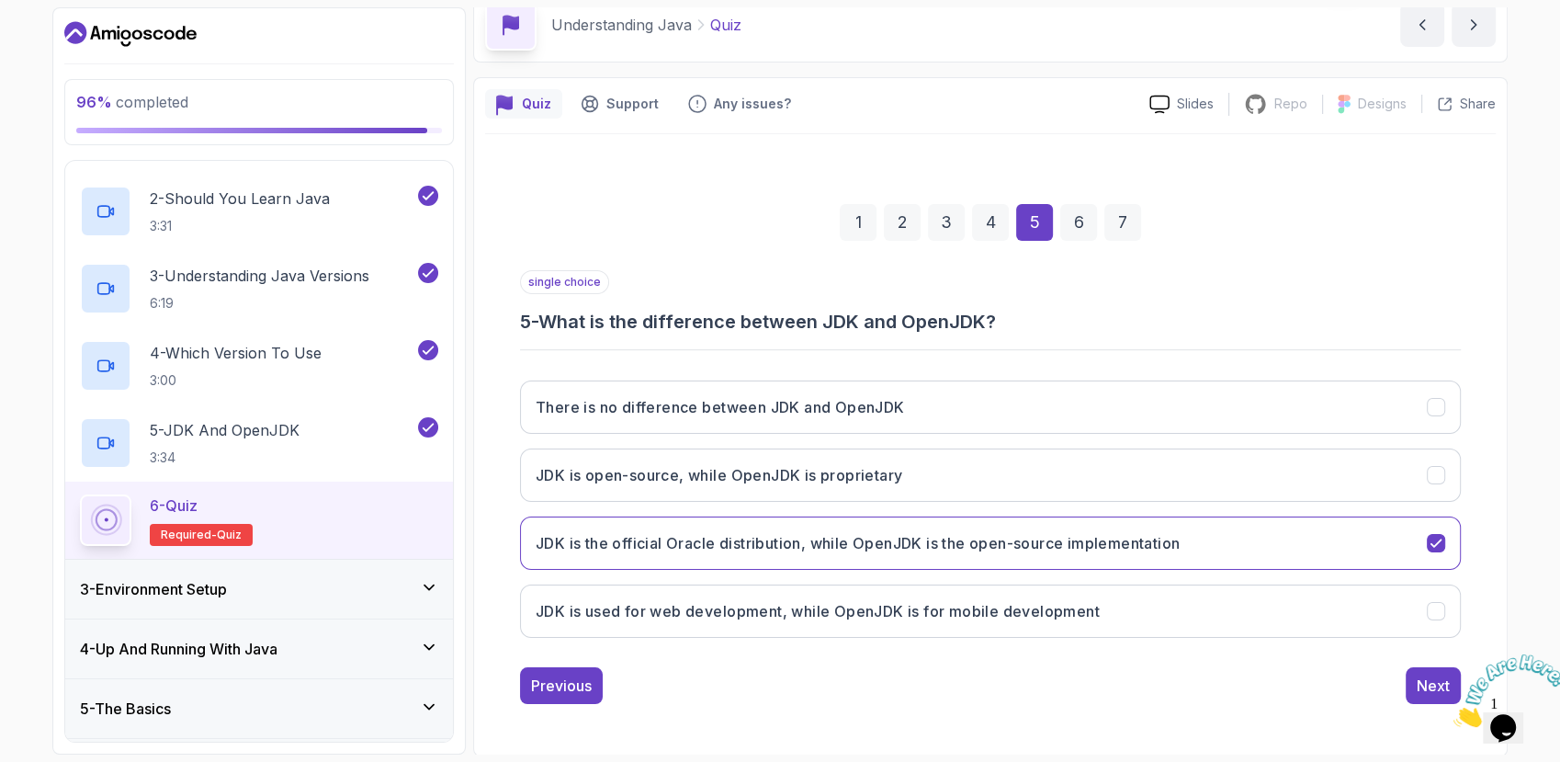
click at [1454, 684] on img at bounding box center [1511, 690] width 114 height 73
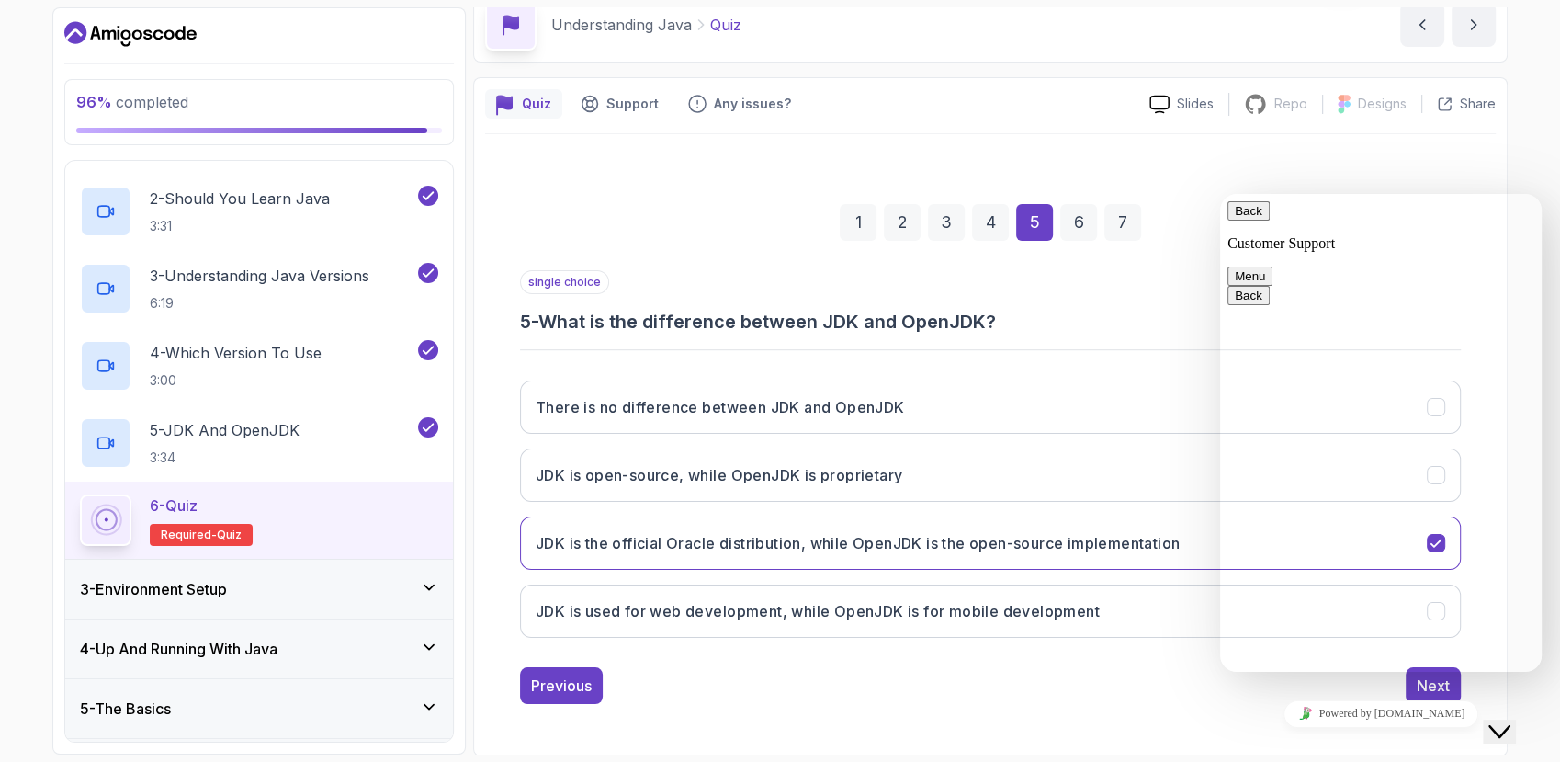
click at [1149, 702] on div "1 2 3 4 5 6 7 single choice 5 - What is the difference between JDK and OpenJDK?…" at bounding box center [990, 439] width 1011 height 559
click at [1511, 720] on icon "Close Chat This icon closes the chat window." at bounding box center [1500, 731] width 22 height 22
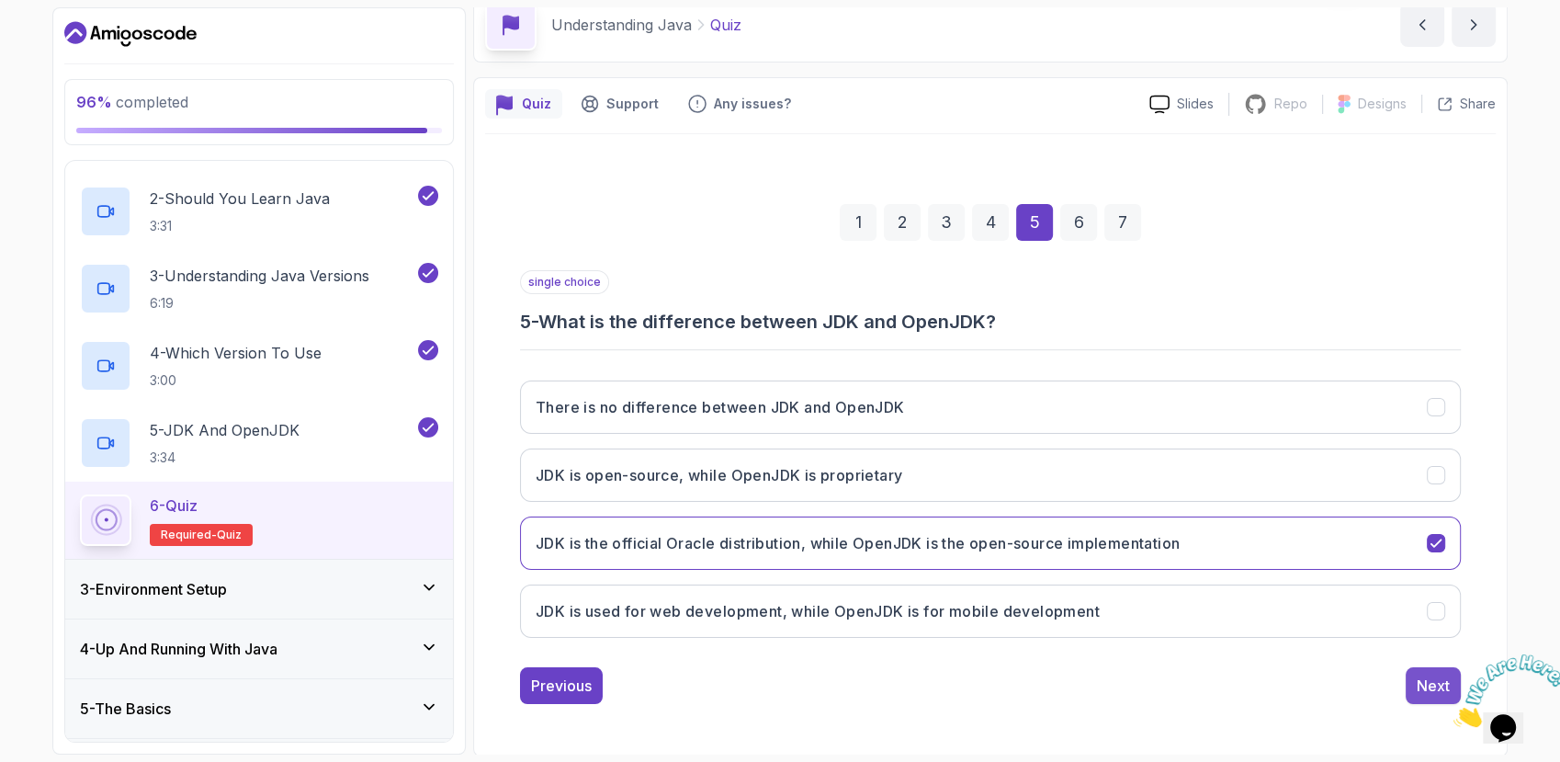
click at [1425, 672] on button "Next" at bounding box center [1433, 685] width 55 height 37
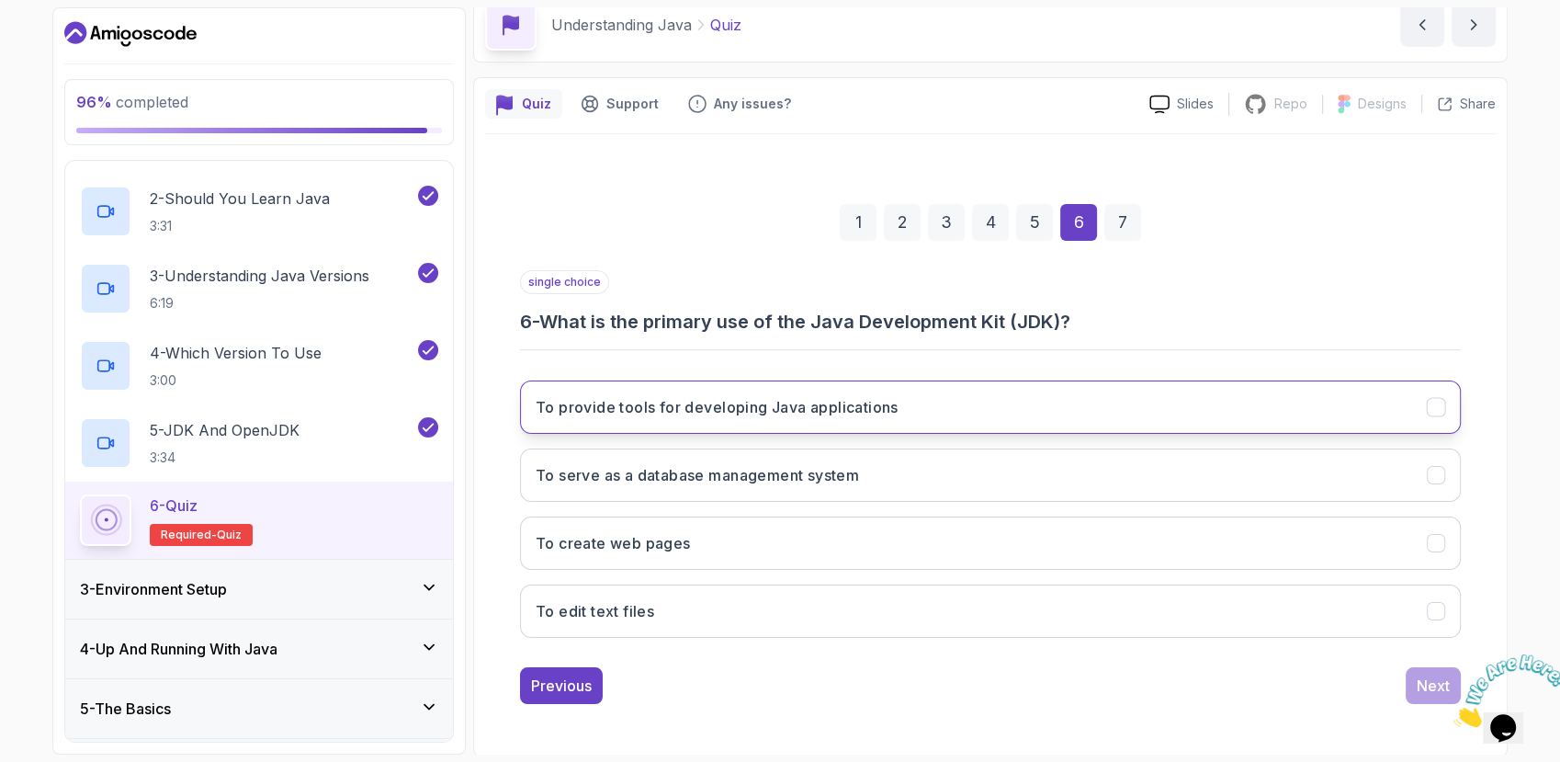
click at [1069, 420] on button "To provide tools for developing Java applications" at bounding box center [990, 406] width 941 height 53
click at [1431, 687] on div "Next" at bounding box center [1433, 686] width 33 height 22
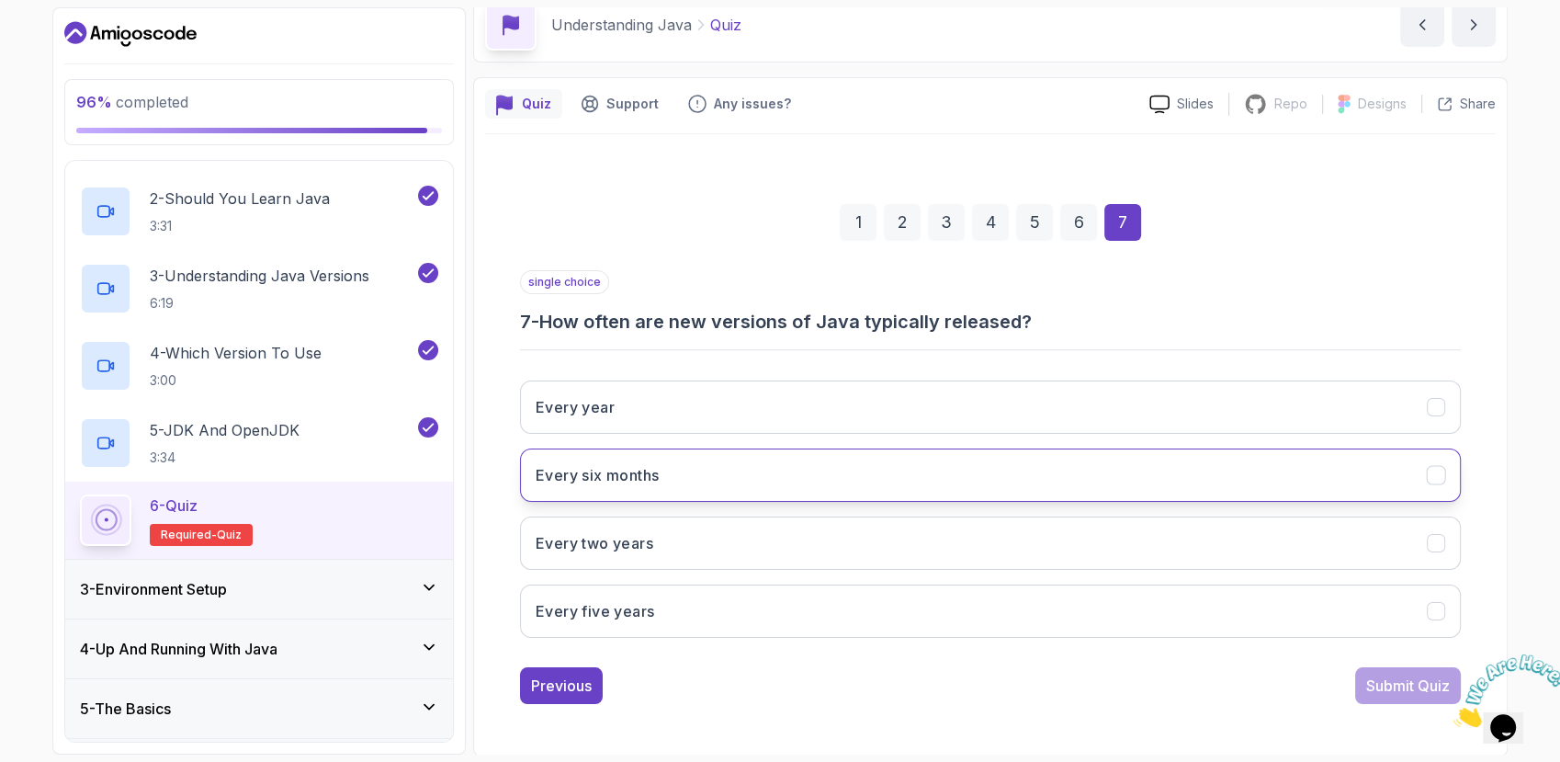
click at [1005, 475] on button "Every six months" at bounding box center [990, 474] width 941 height 53
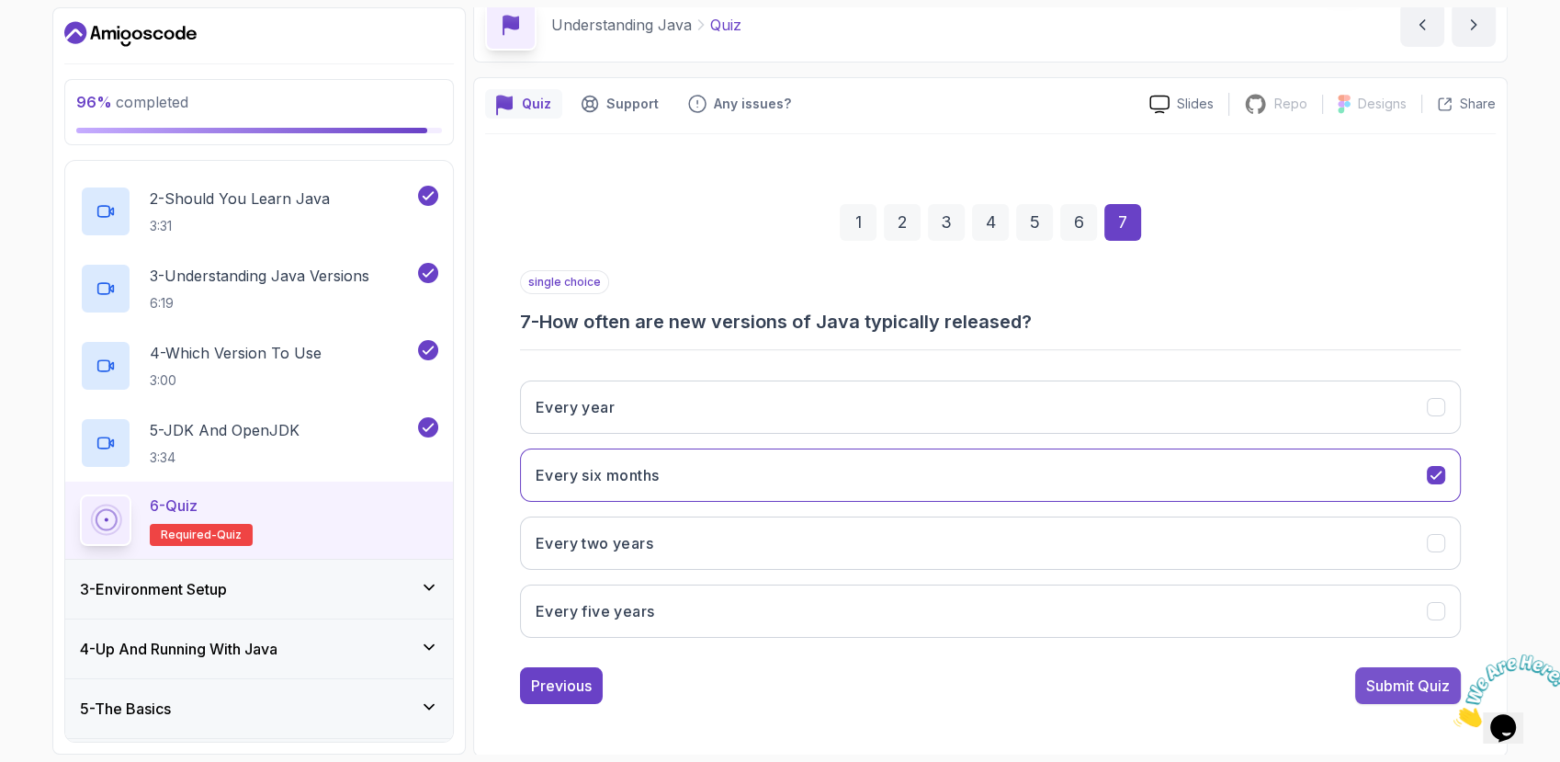
click at [1367, 684] on div "Submit Quiz" at bounding box center [1409, 686] width 84 height 22
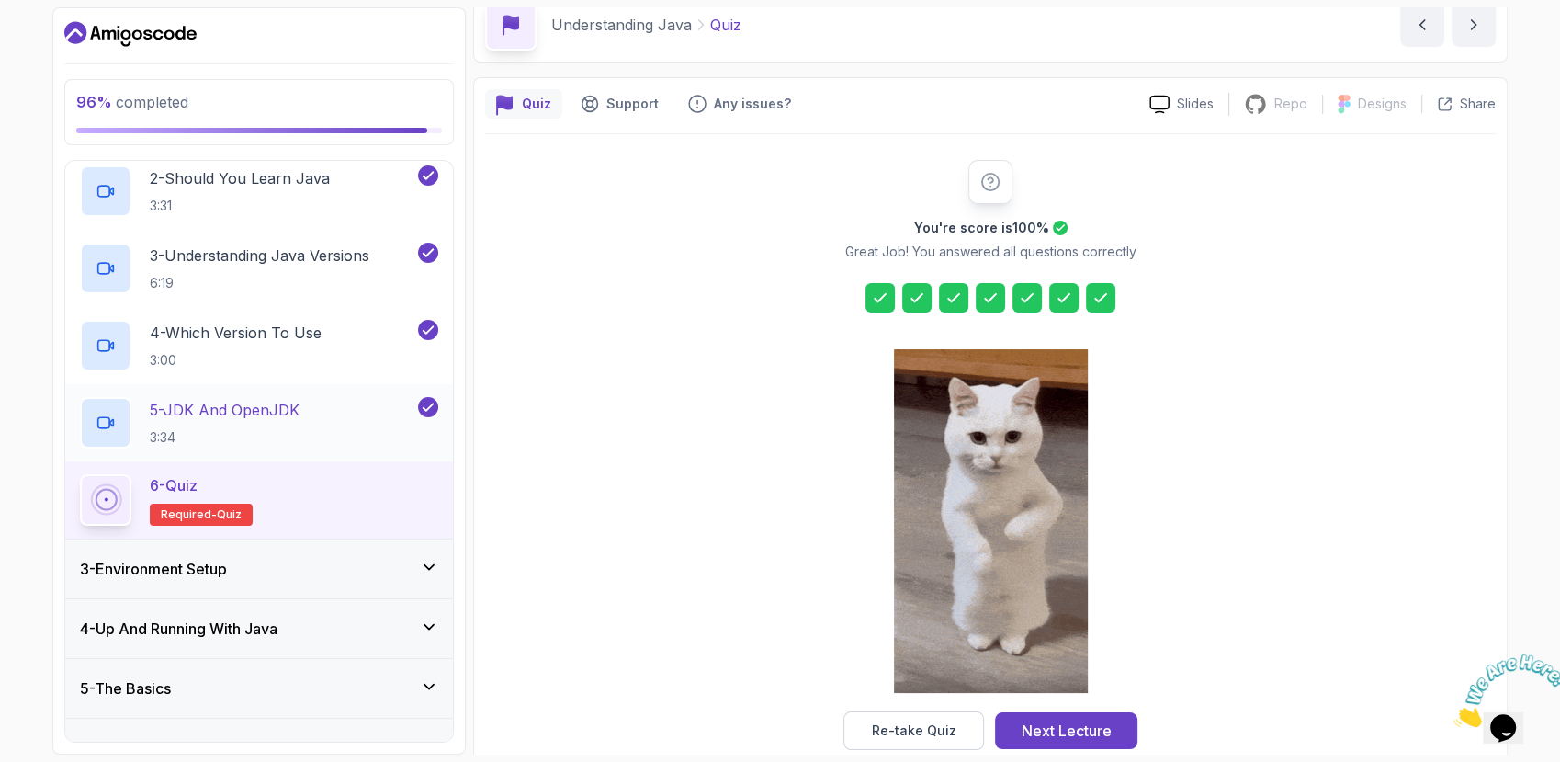
scroll to position [218, 0]
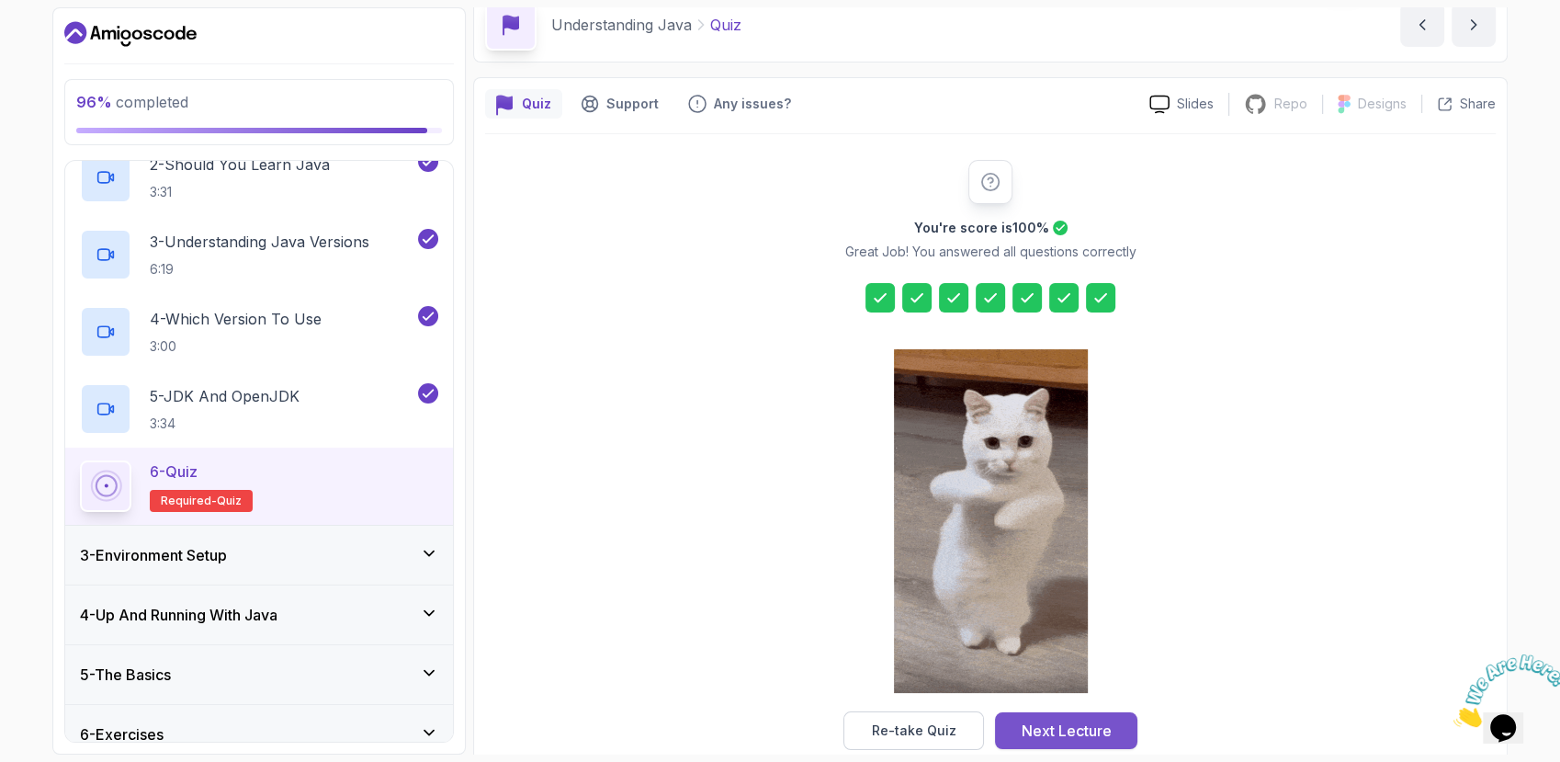
click at [1009, 717] on button "Next Lecture" at bounding box center [1066, 730] width 142 height 37
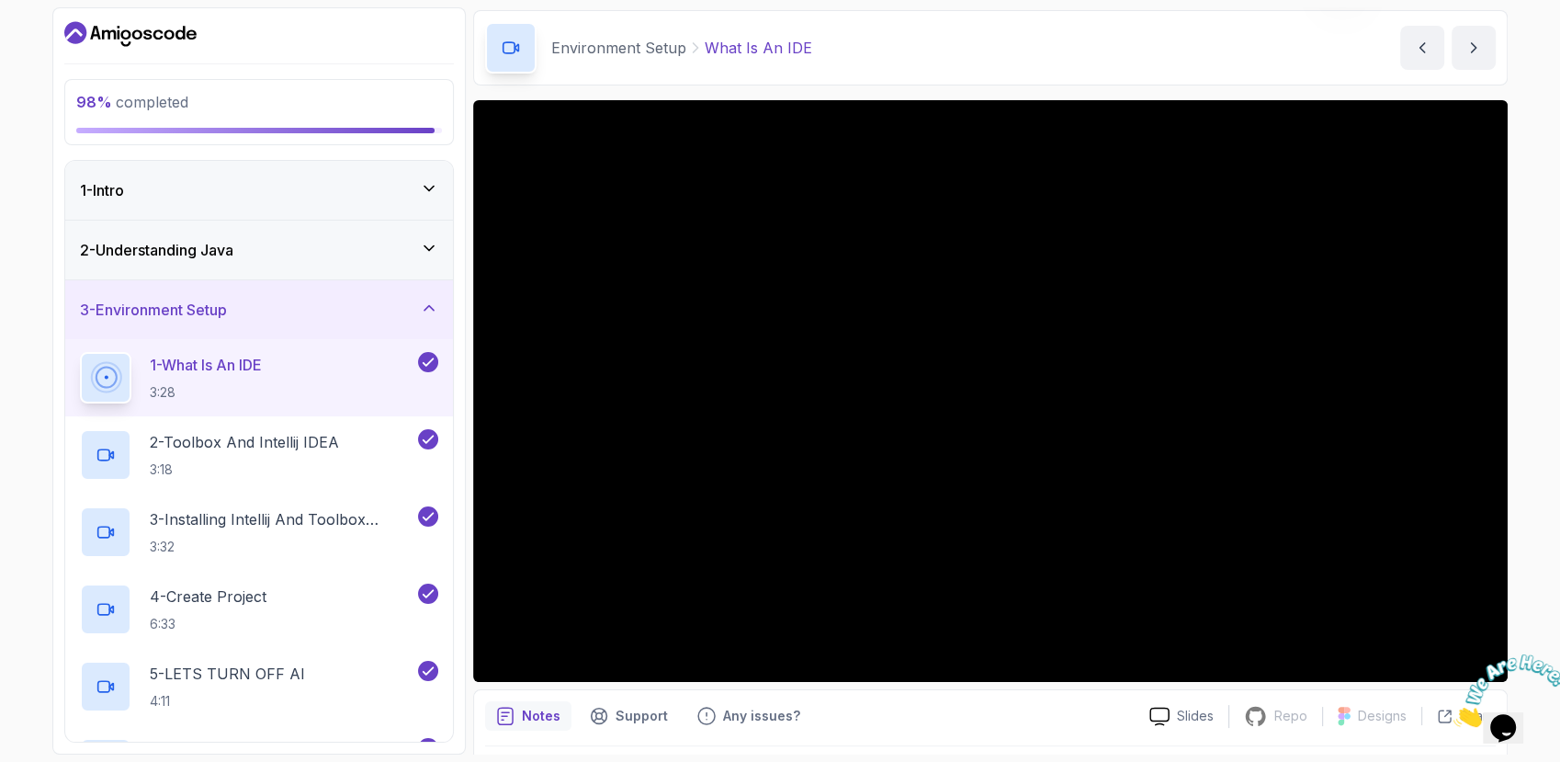
scroll to position [102, 0]
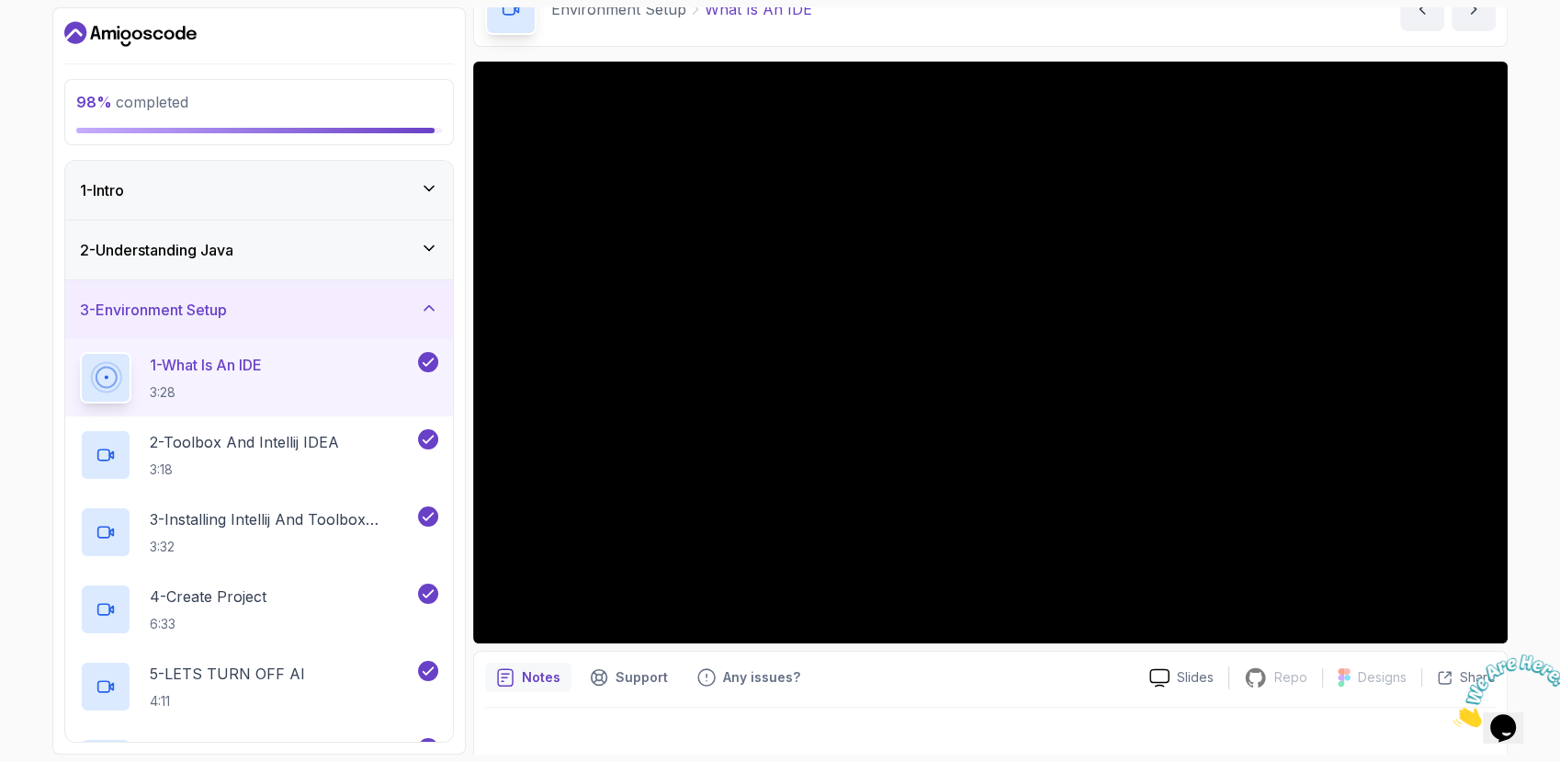
click at [429, 309] on icon at bounding box center [429, 308] width 18 height 18
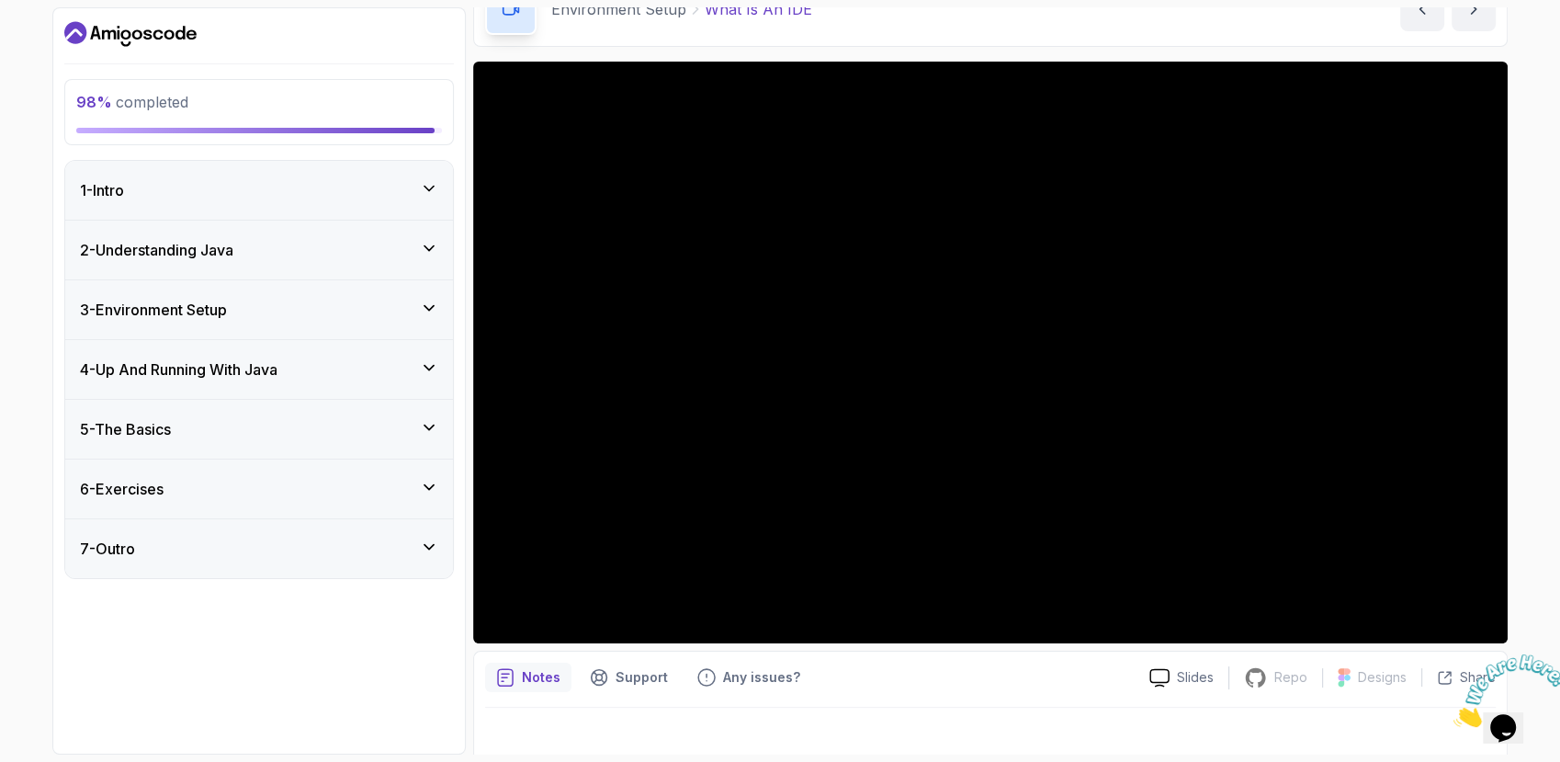
click at [432, 246] on icon at bounding box center [429, 248] width 9 height 5
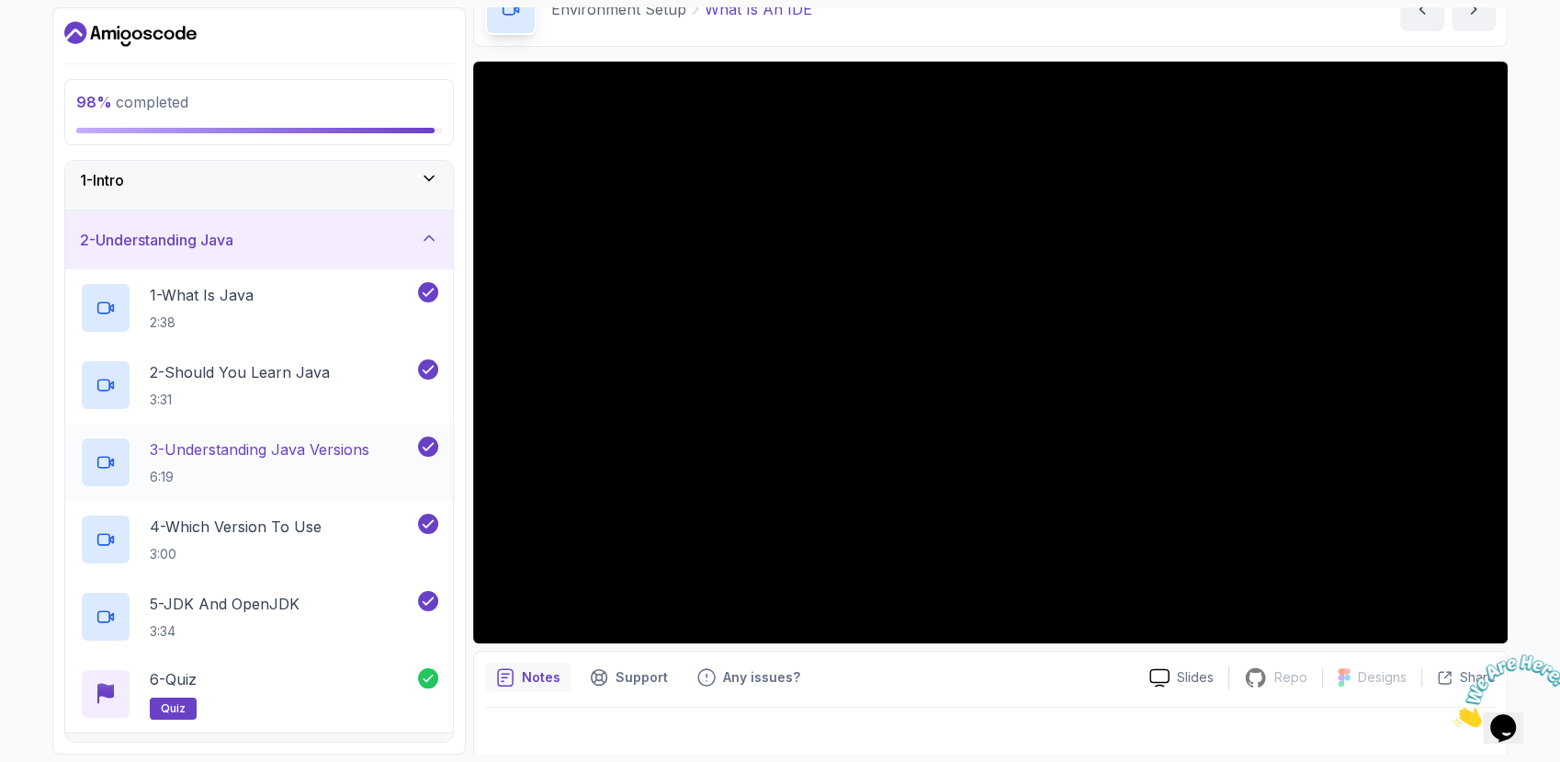
scroll to position [0, 0]
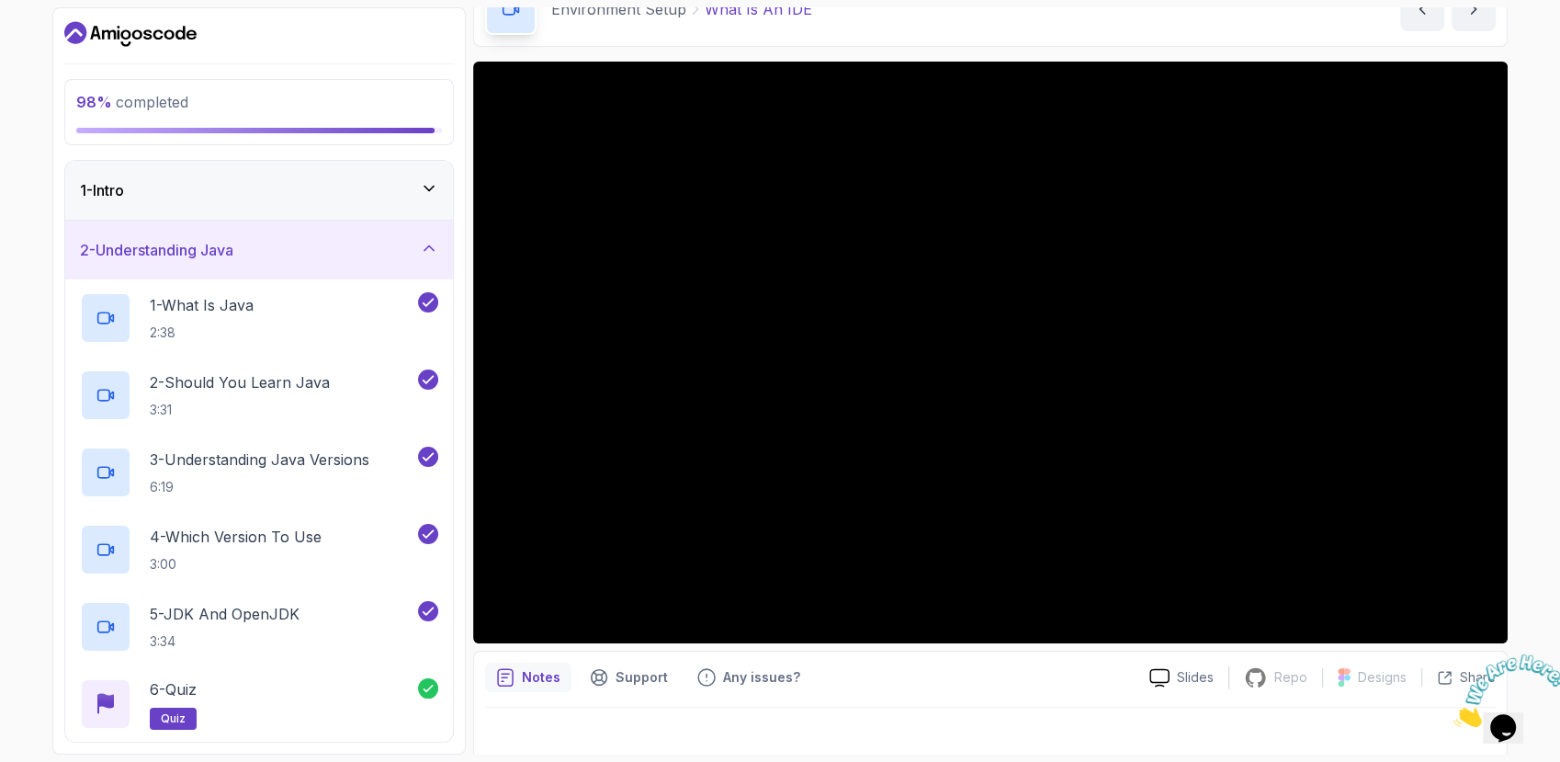
click at [423, 255] on icon at bounding box center [429, 248] width 18 height 18
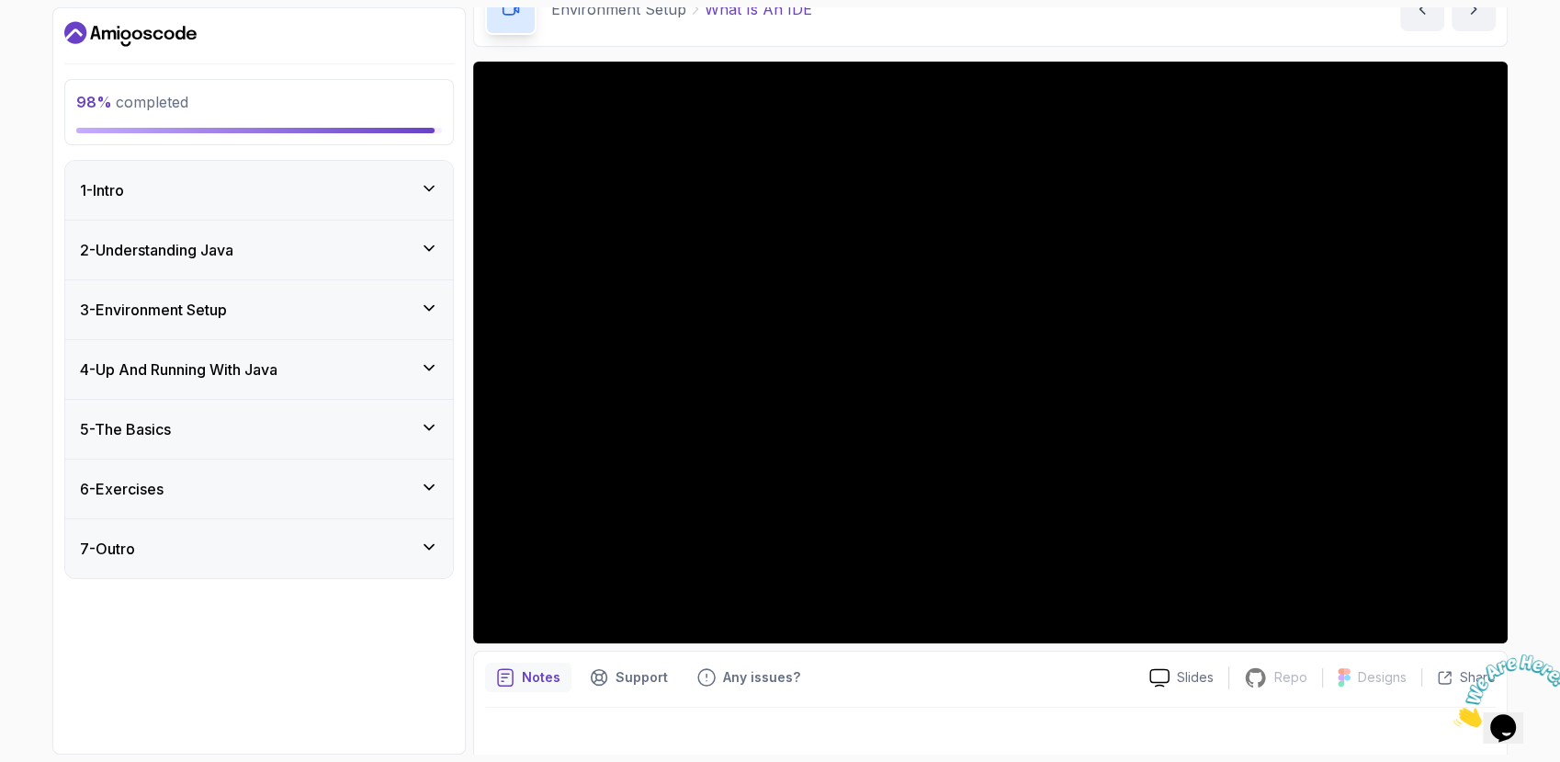
click at [424, 199] on div "1 - Intro" at bounding box center [259, 190] width 358 height 22
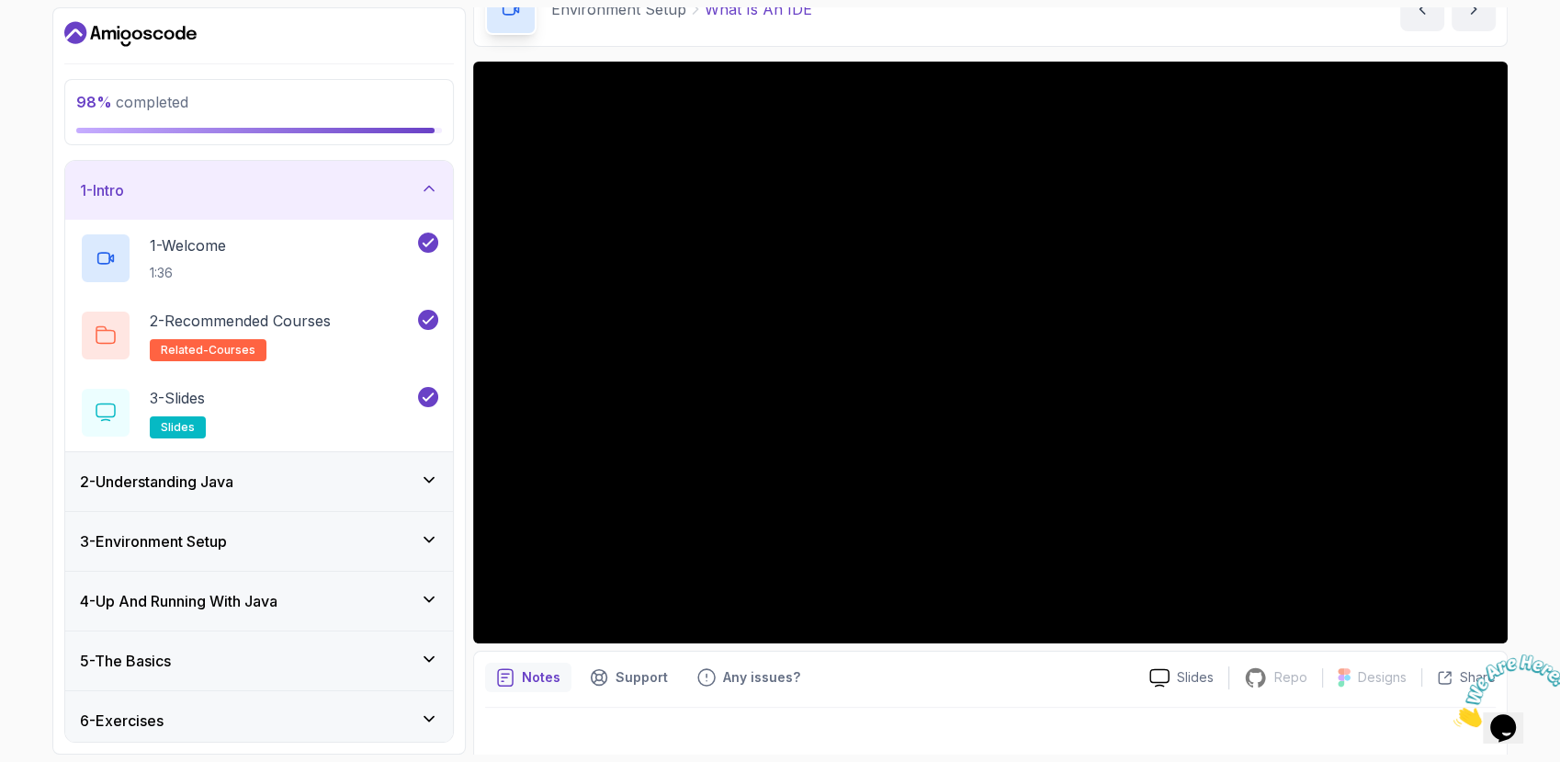
click at [419, 183] on div "1 - Intro" at bounding box center [259, 190] width 358 height 22
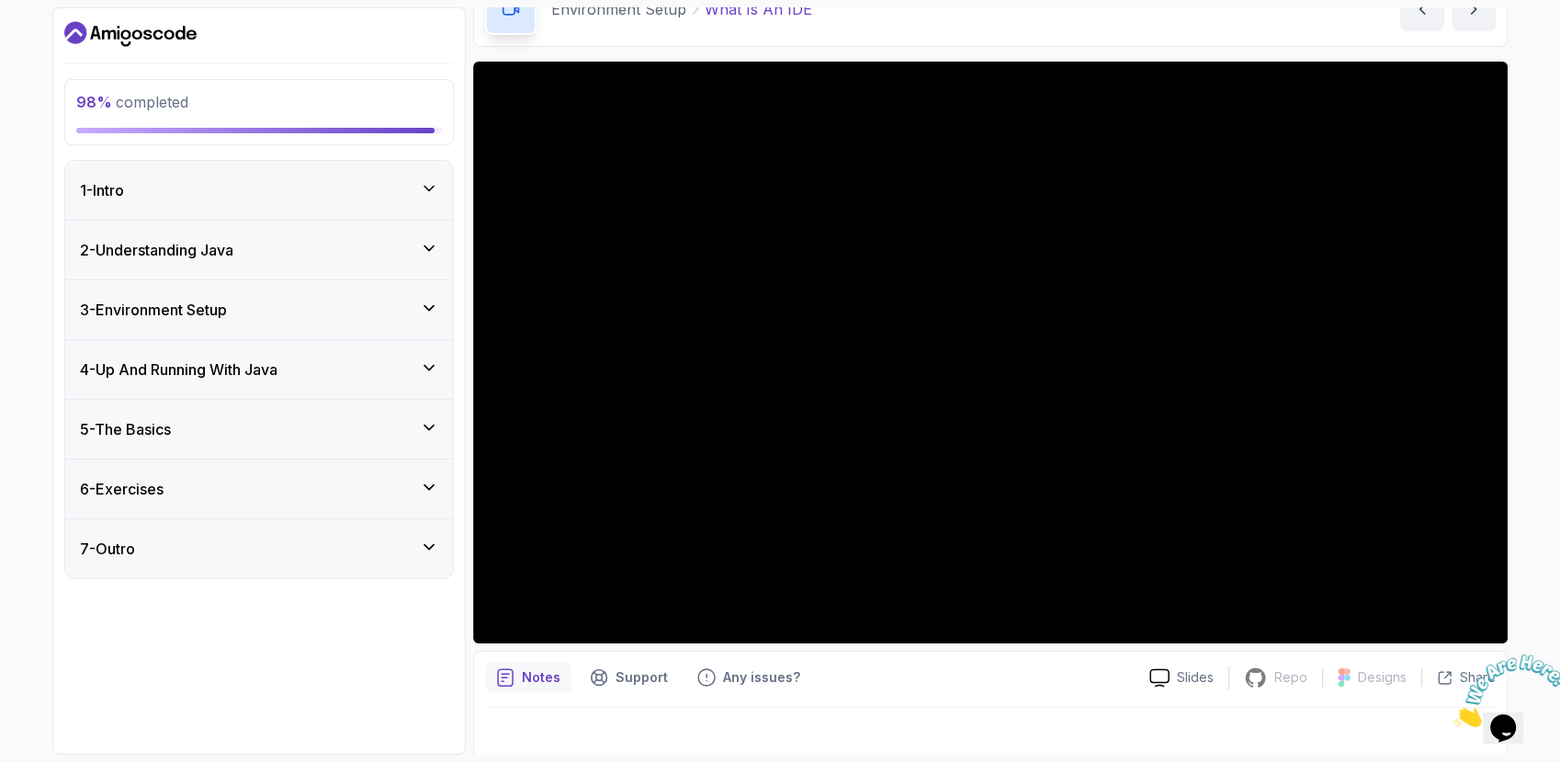
click at [427, 248] on icon at bounding box center [429, 248] width 9 height 5
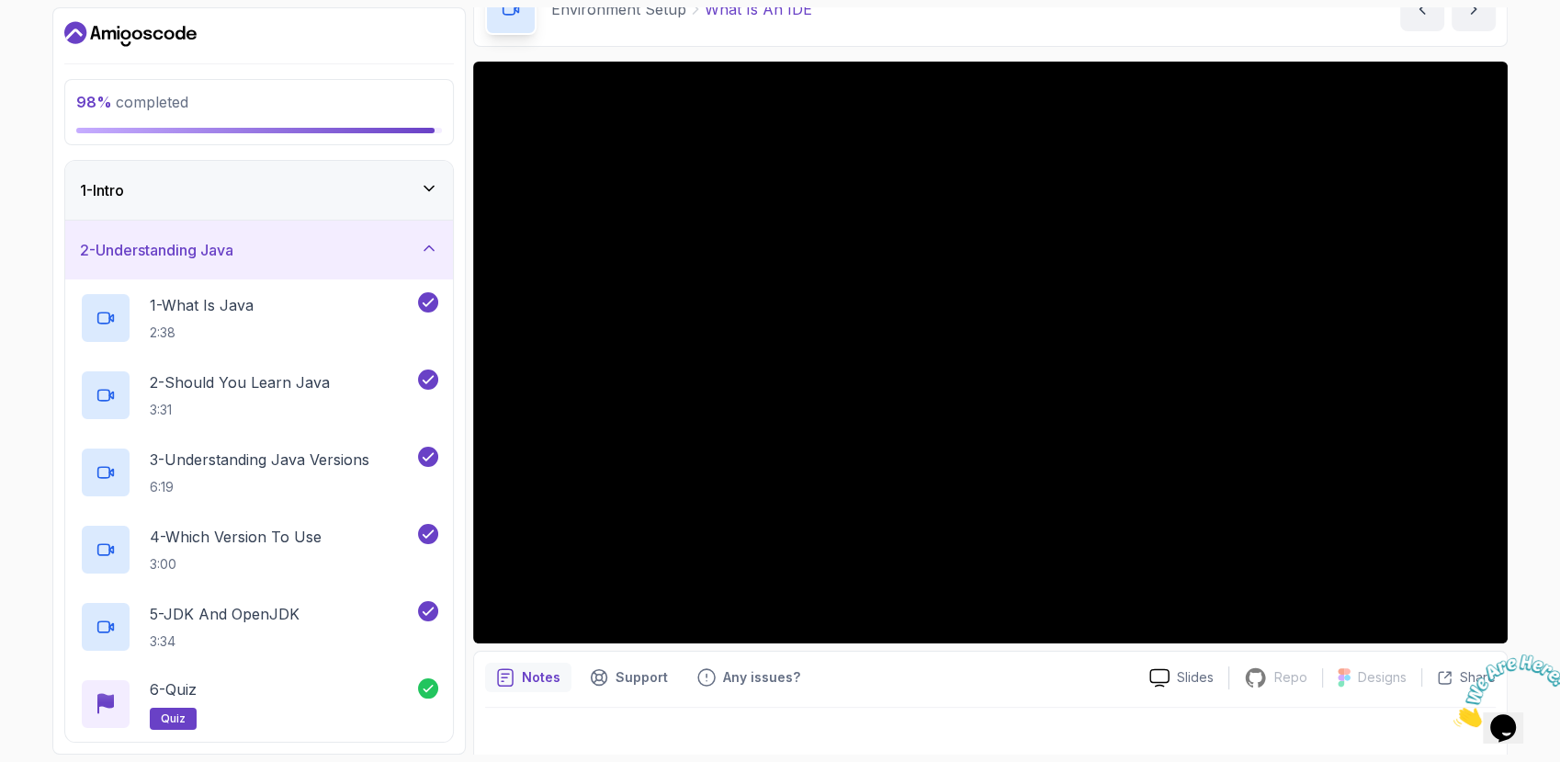
click at [422, 246] on icon at bounding box center [429, 248] width 18 height 18
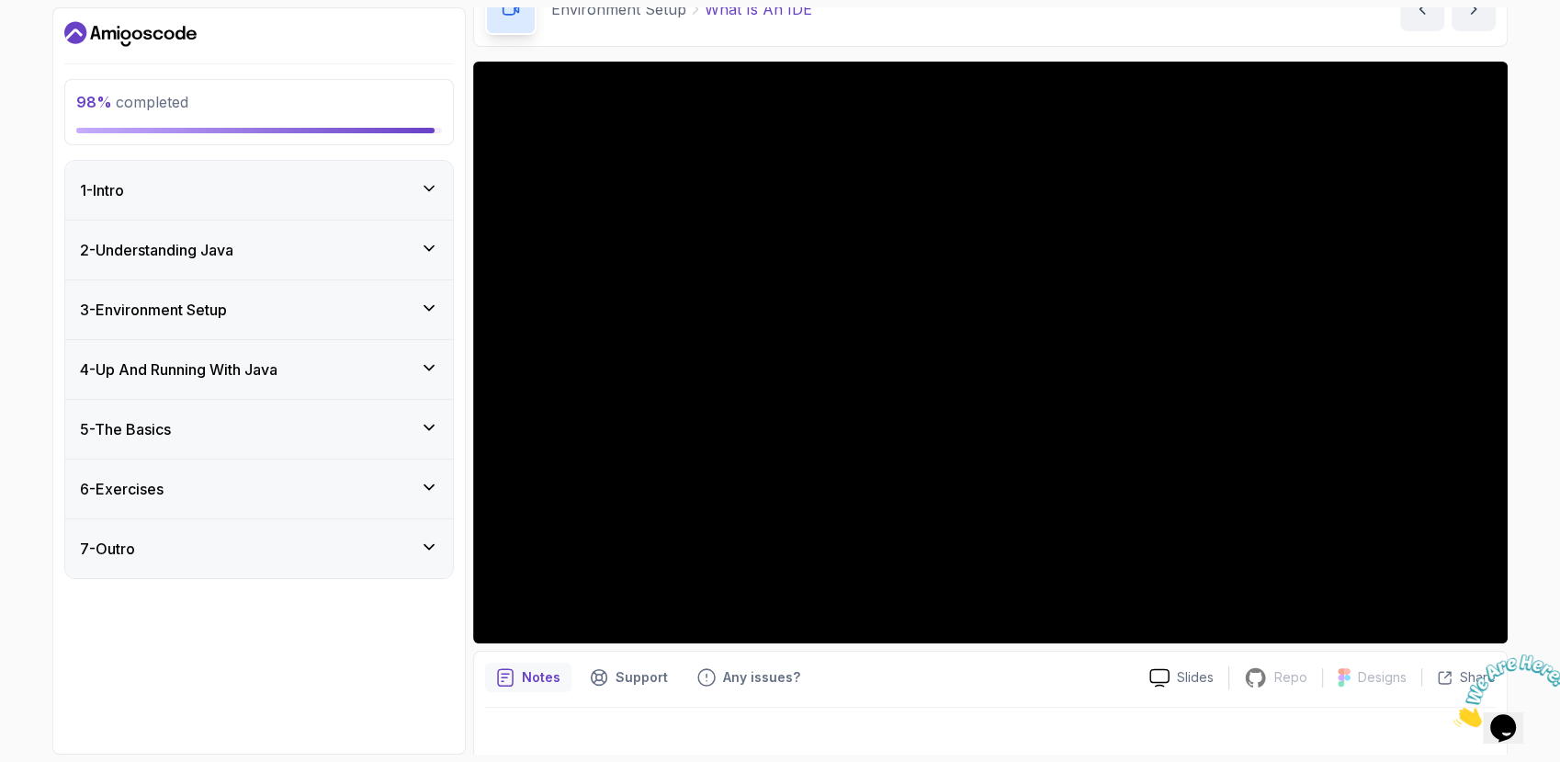
click at [426, 309] on icon at bounding box center [429, 308] width 18 height 18
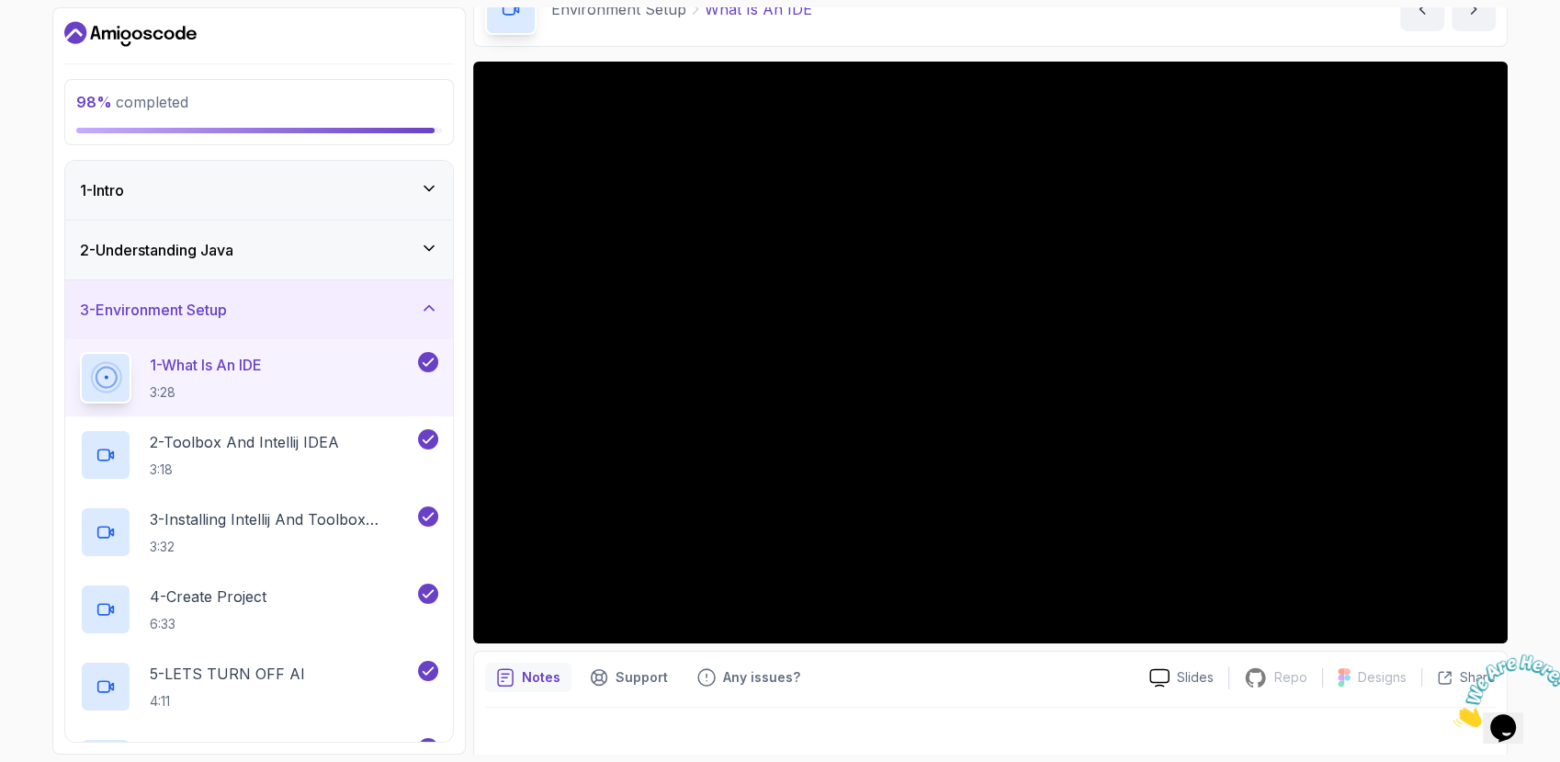
click at [432, 304] on icon at bounding box center [429, 308] width 18 height 18
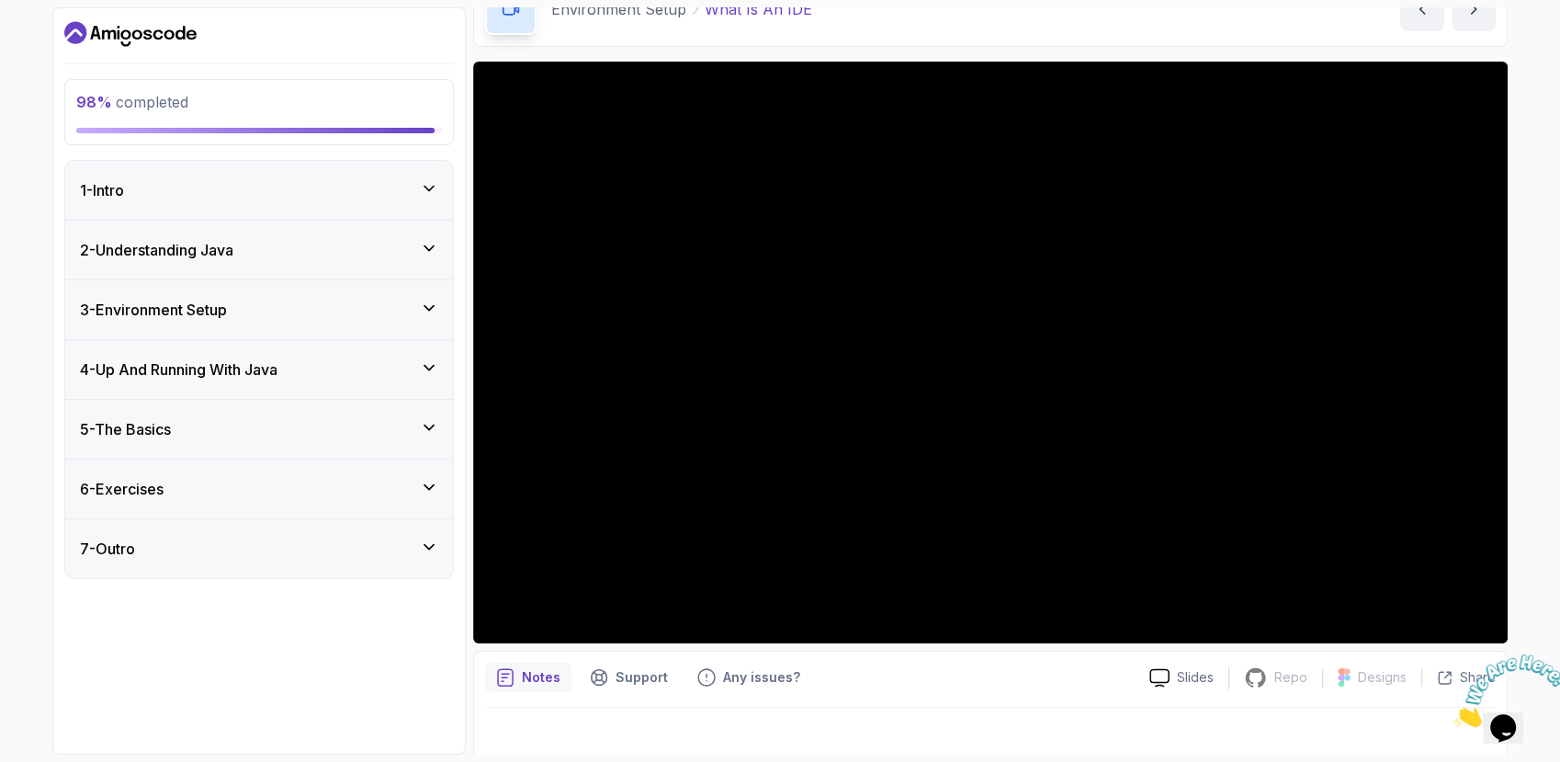
click at [425, 372] on icon at bounding box center [429, 367] width 18 height 18
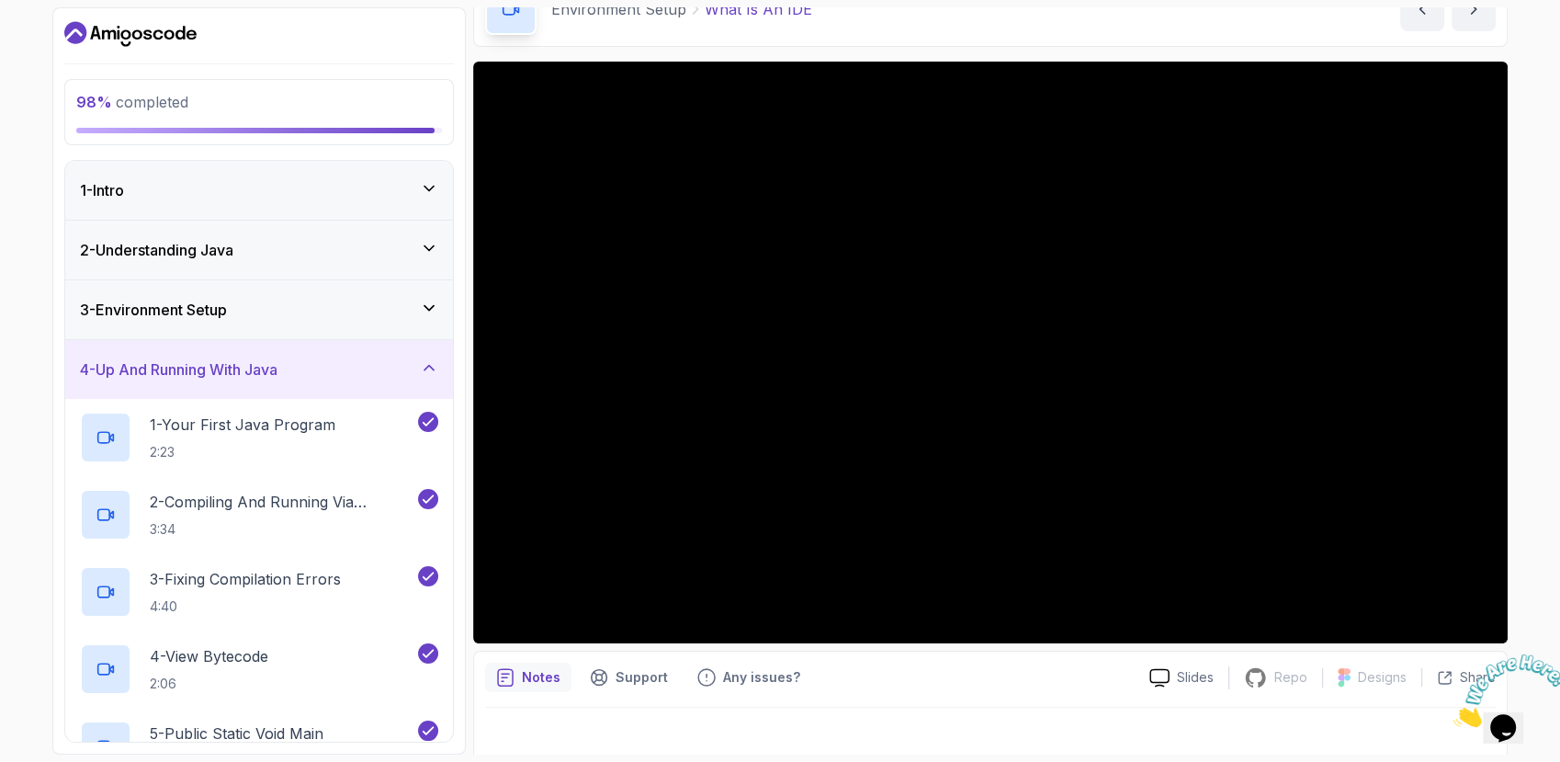
click at [414, 368] on div "4 - Up And Running With Java" at bounding box center [259, 369] width 358 height 22
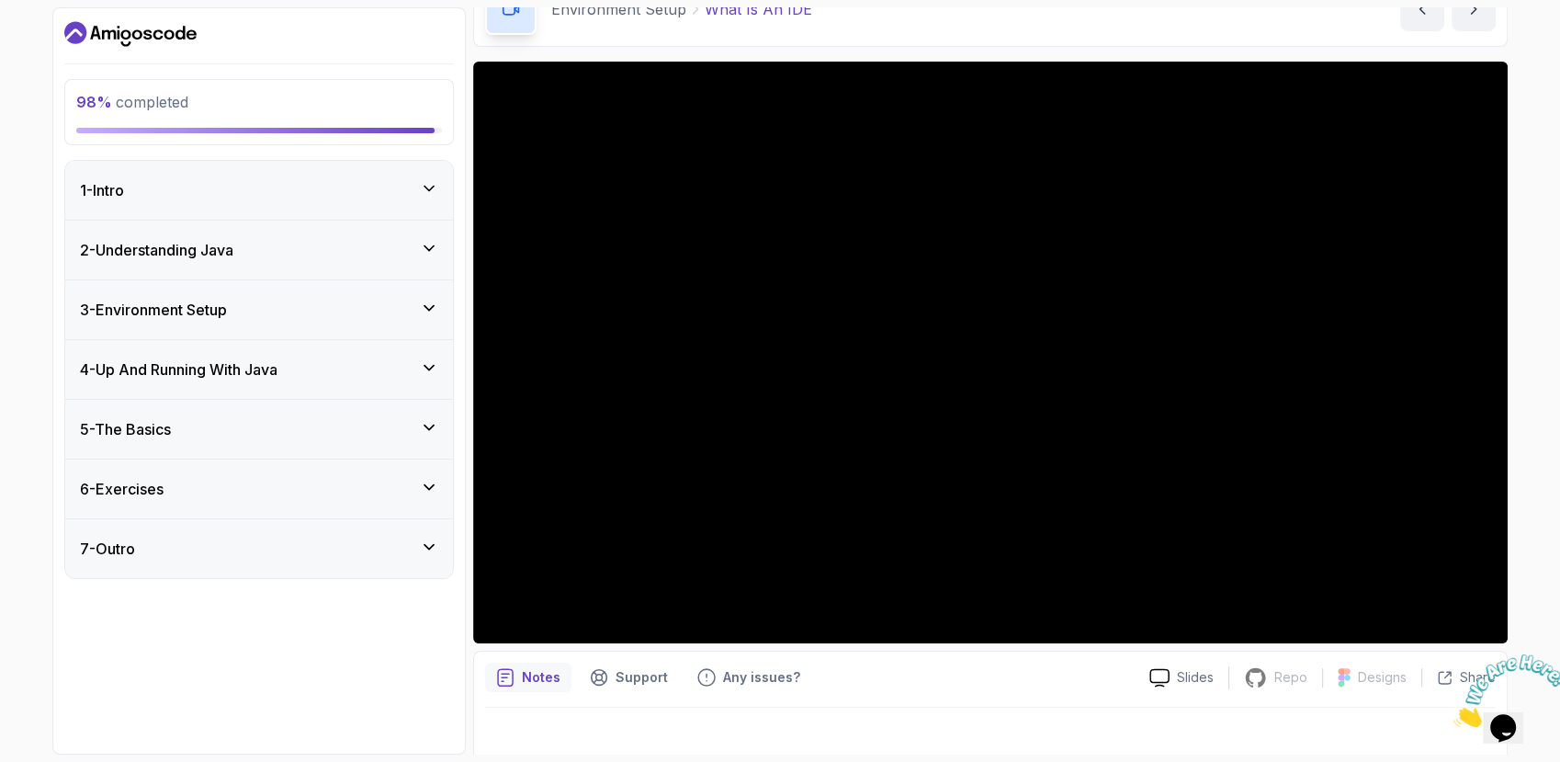
click at [425, 428] on icon at bounding box center [429, 427] width 18 height 18
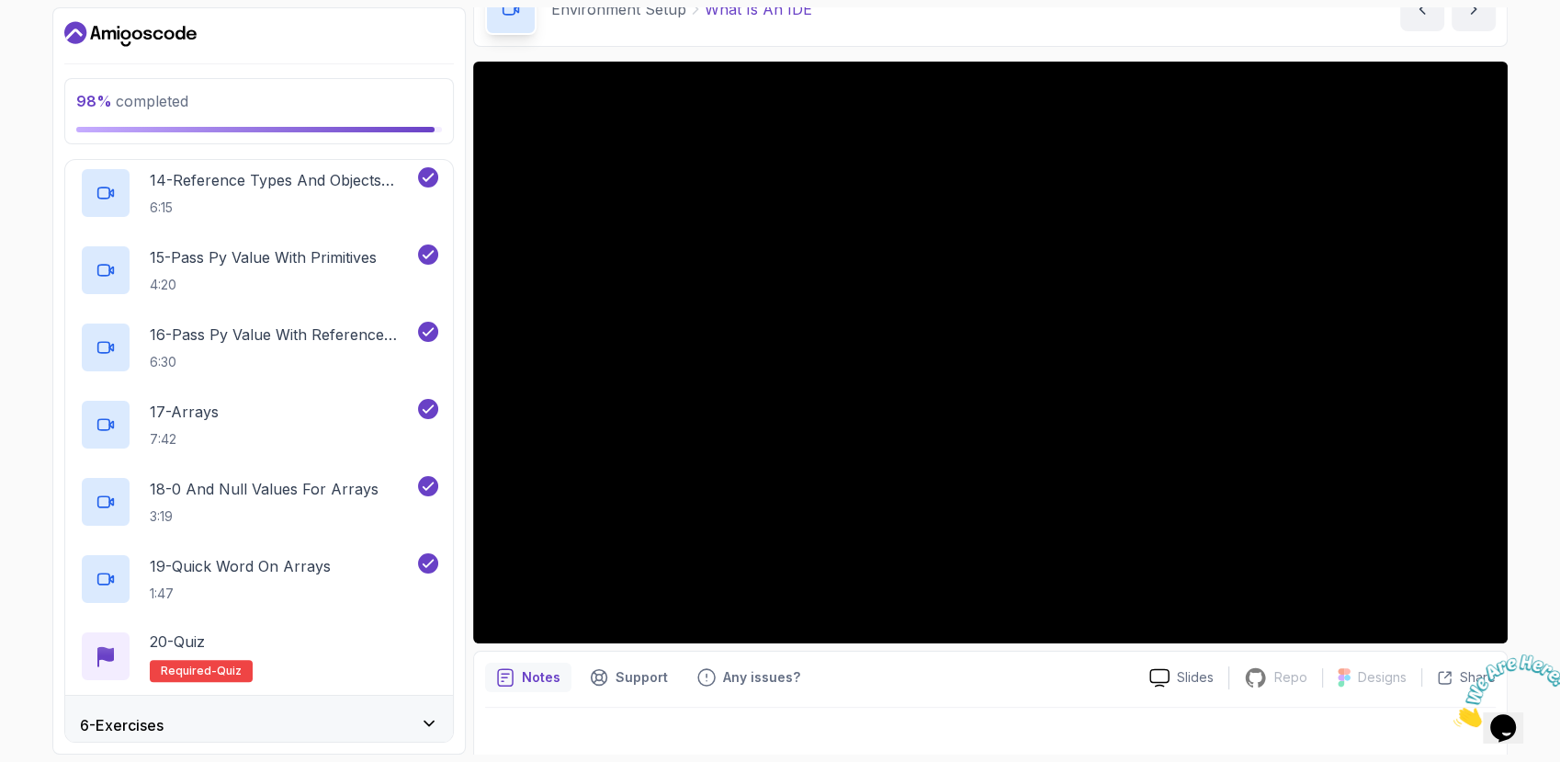
scroll to position [1378, 0]
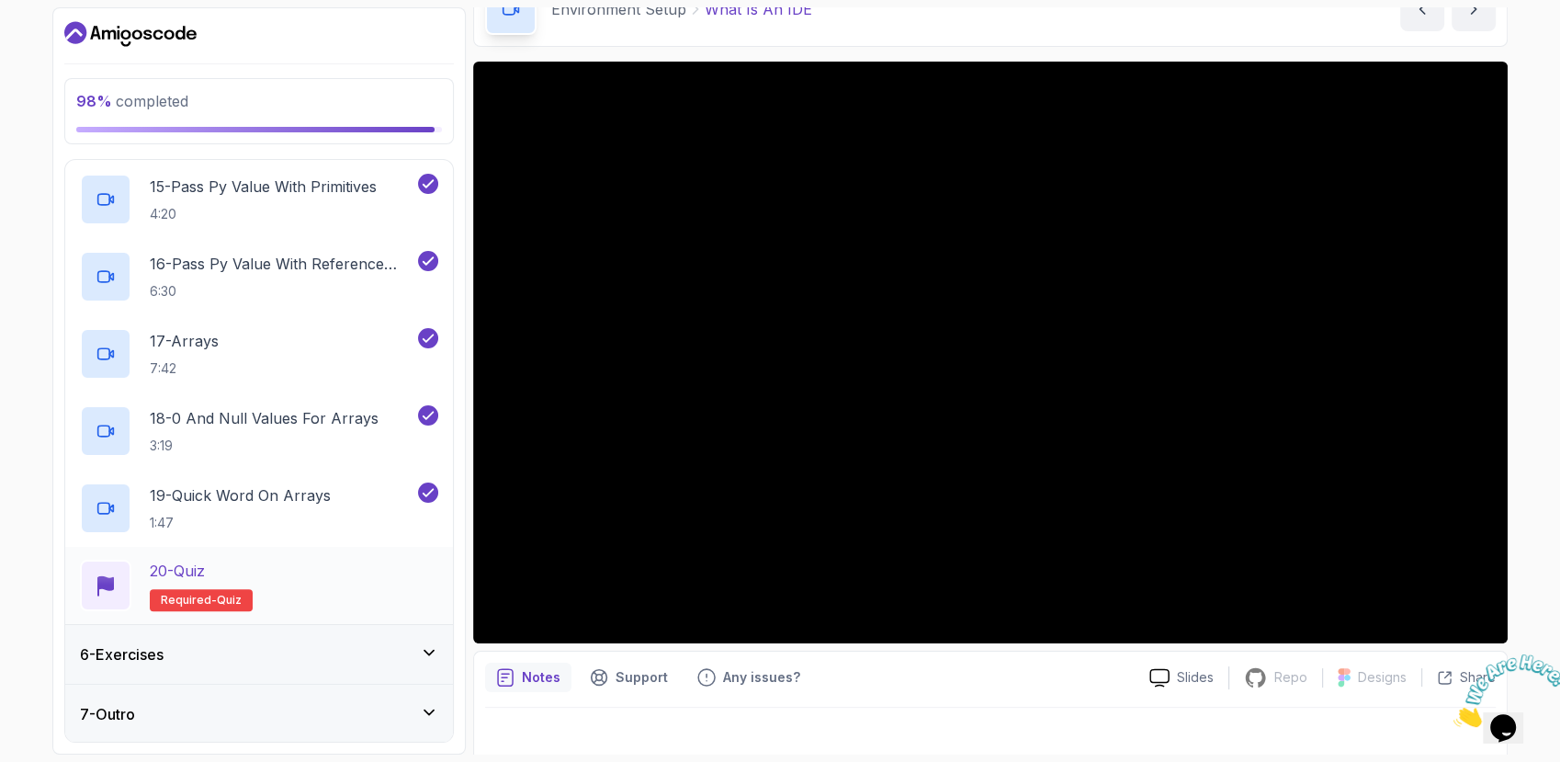
click at [220, 576] on div "20 - Quiz" at bounding box center [201, 571] width 103 height 22
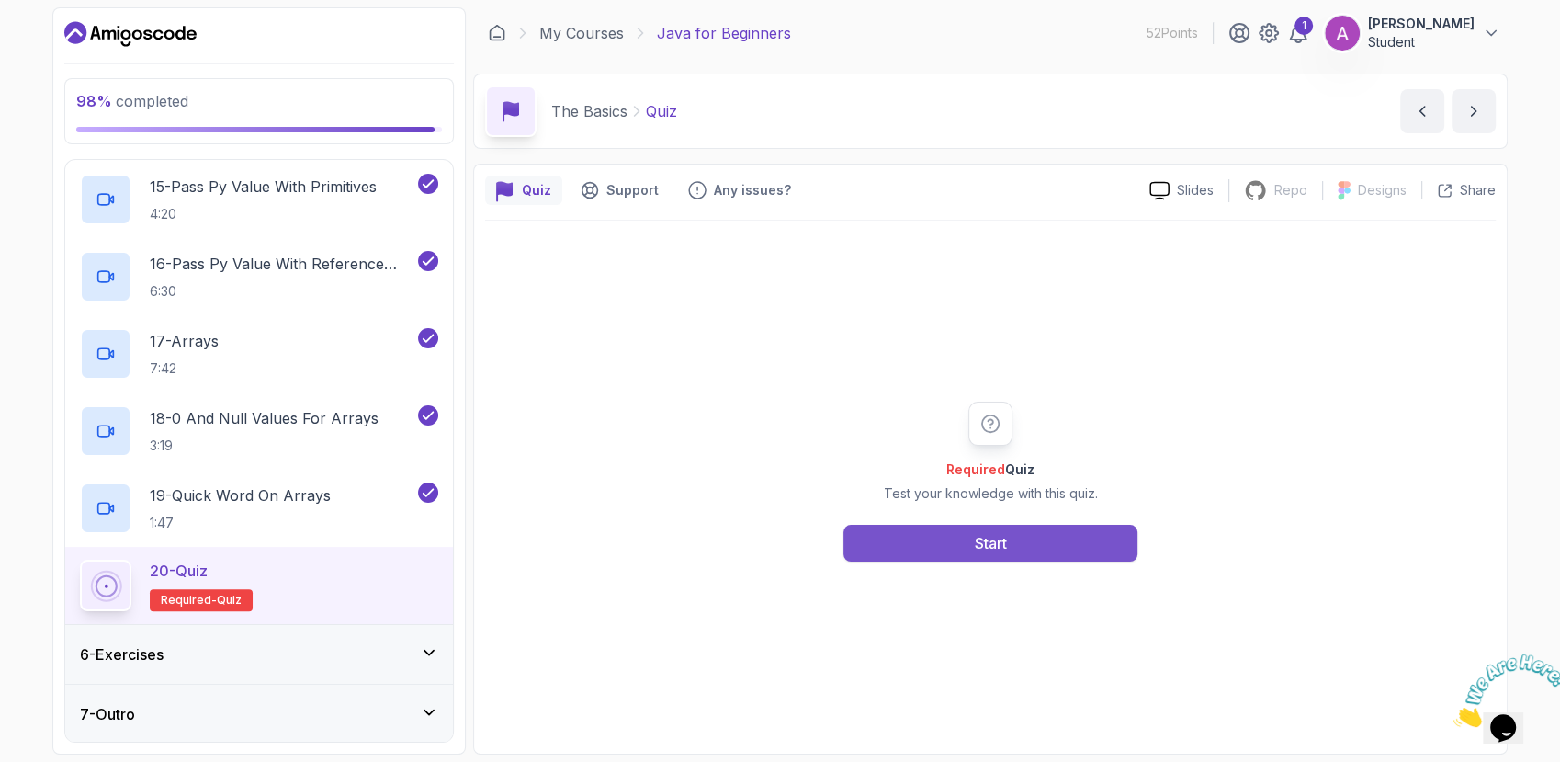
click at [875, 551] on button "Start" at bounding box center [991, 543] width 294 height 37
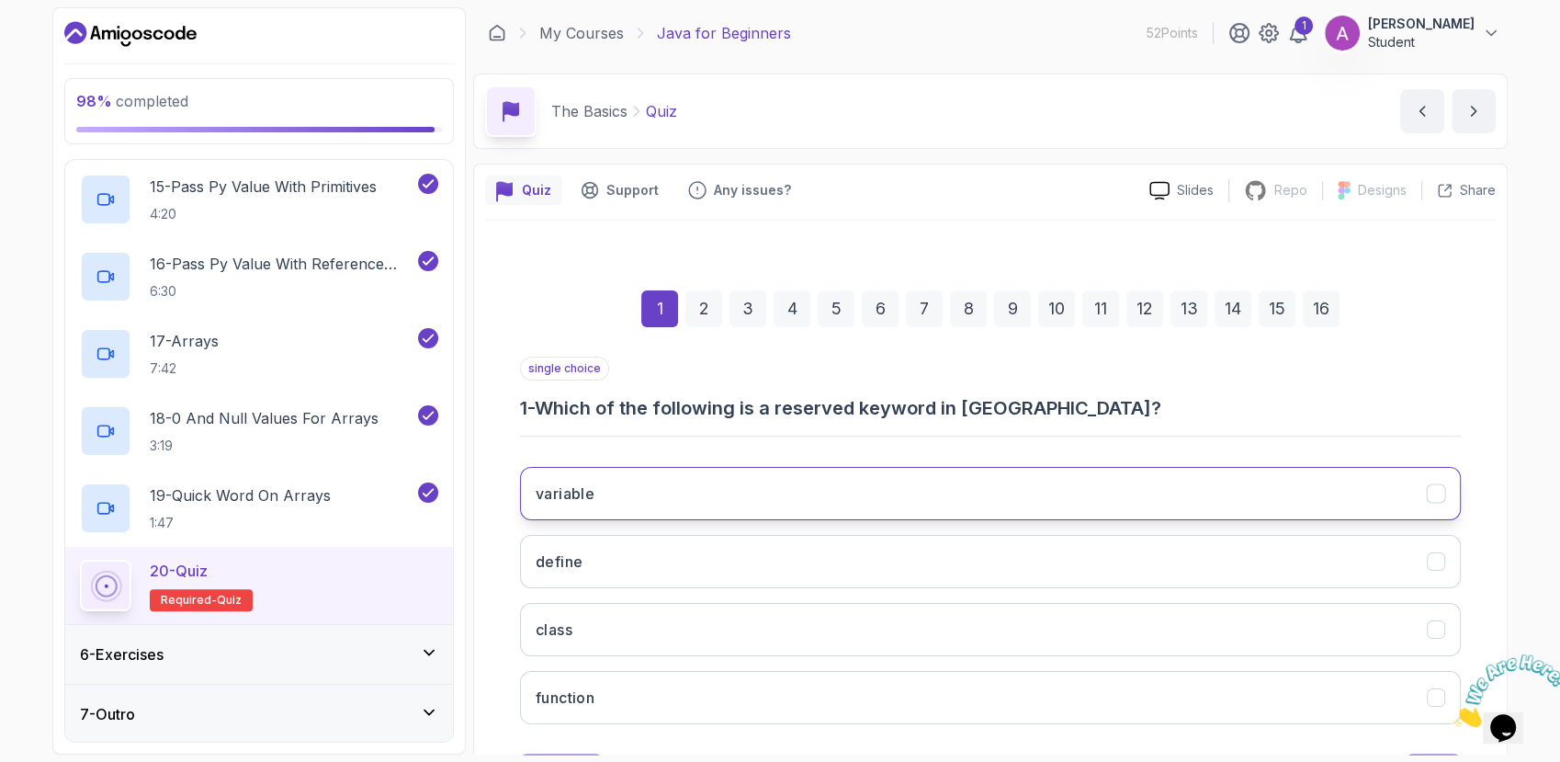
click at [858, 484] on button "variable" at bounding box center [990, 493] width 941 height 53
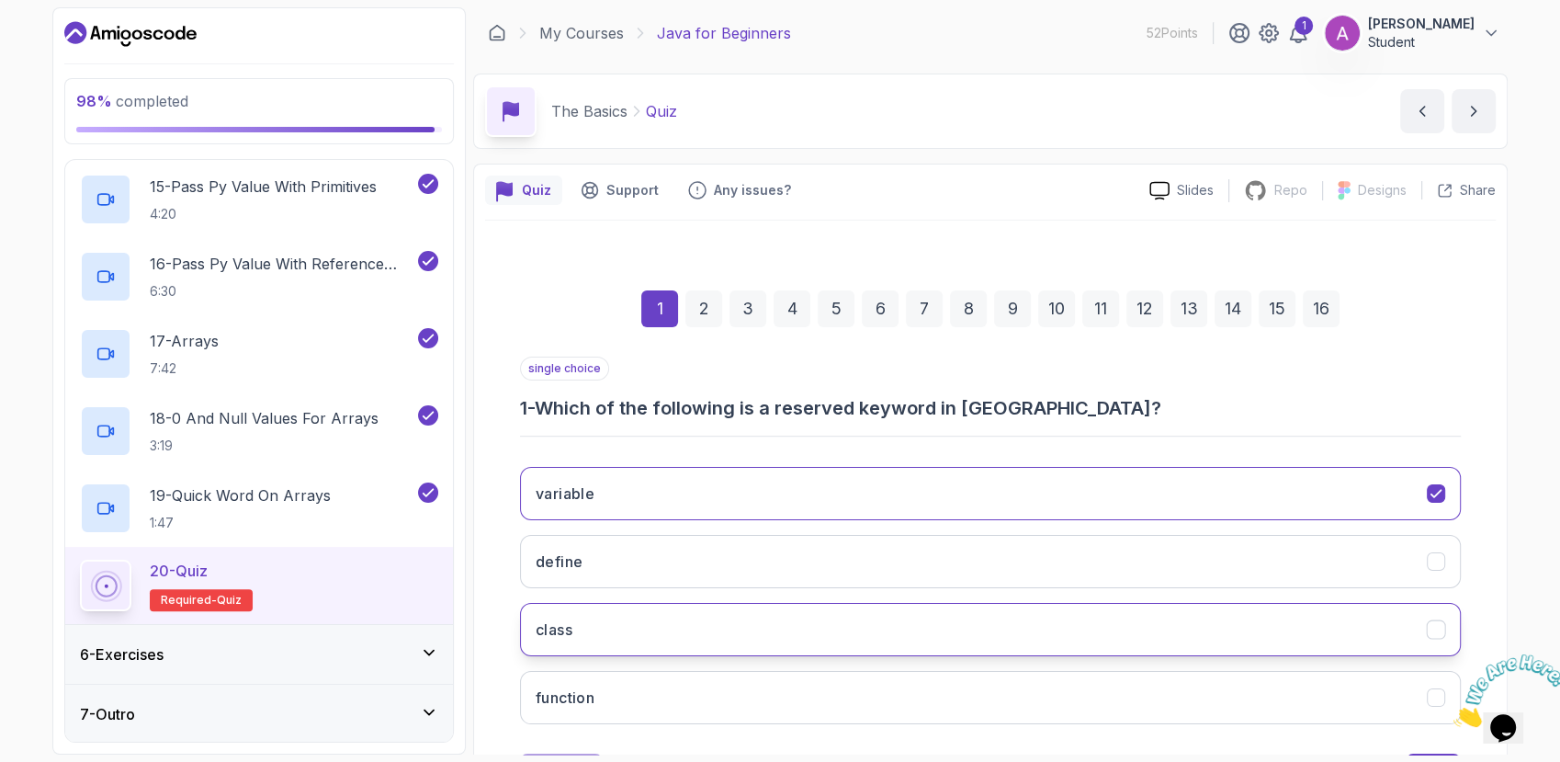
click at [801, 644] on button "class" at bounding box center [990, 629] width 941 height 53
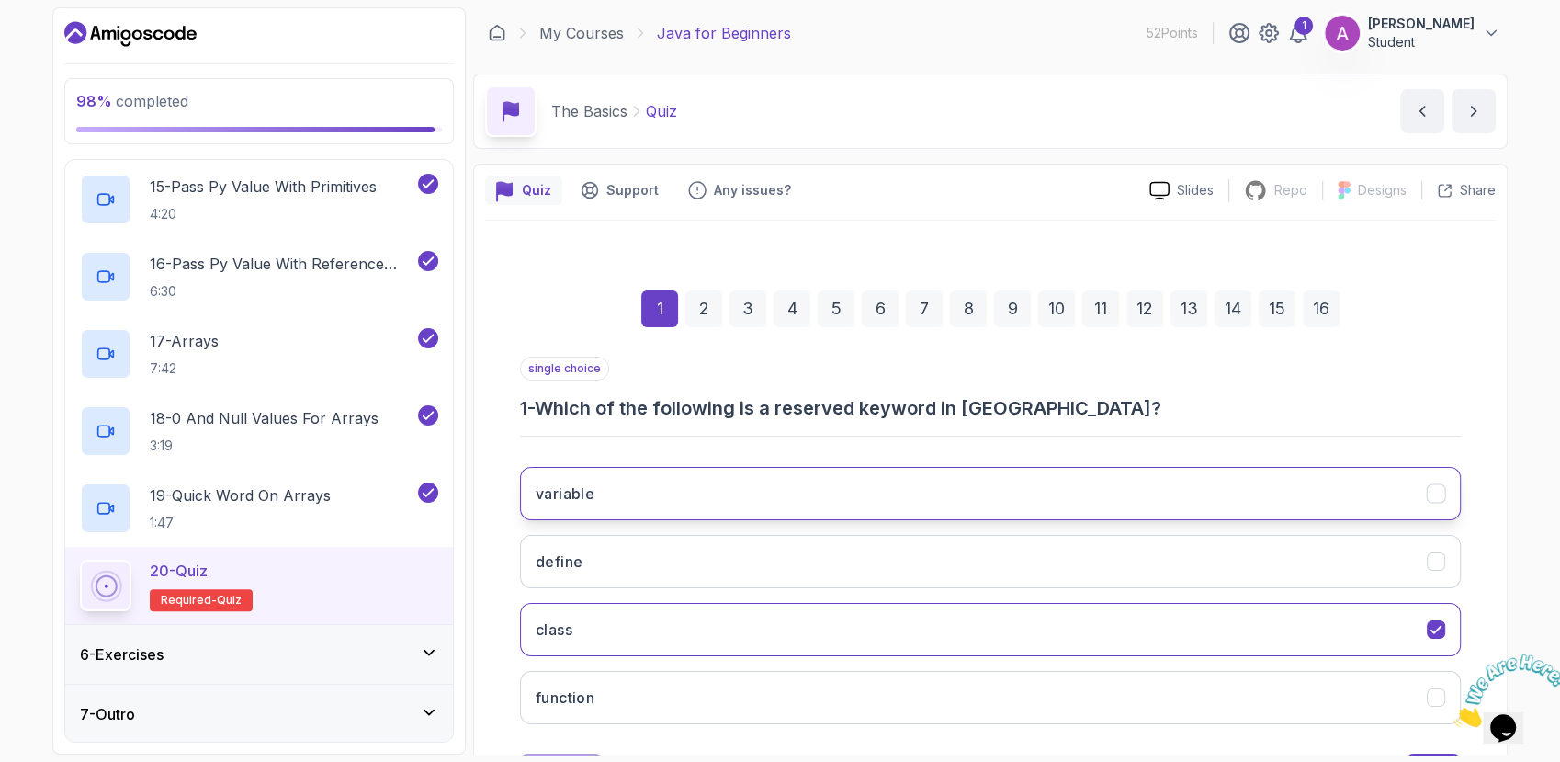
scroll to position [86, 0]
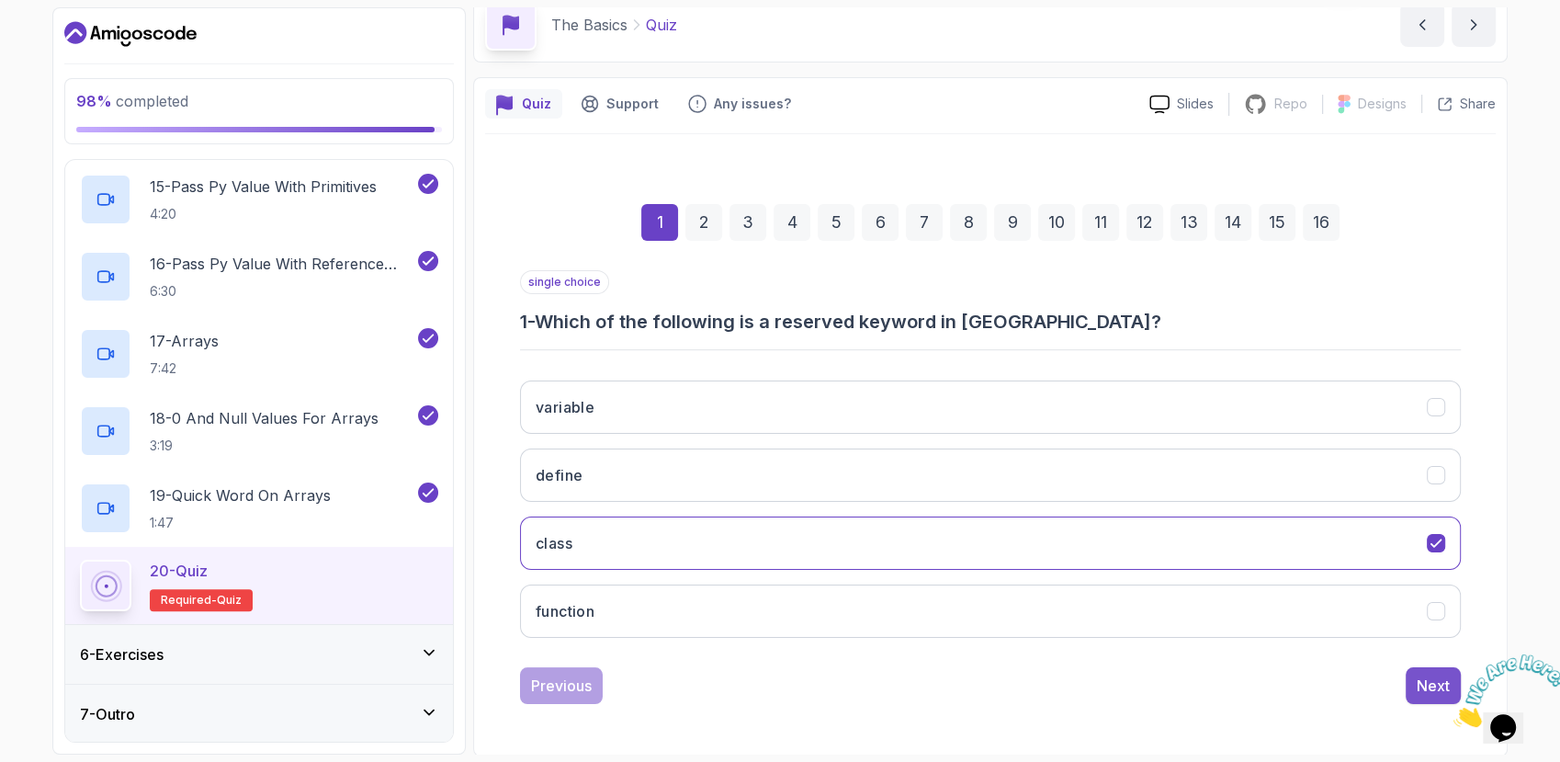
click at [1439, 676] on div "Next" at bounding box center [1433, 686] width 33 height 22
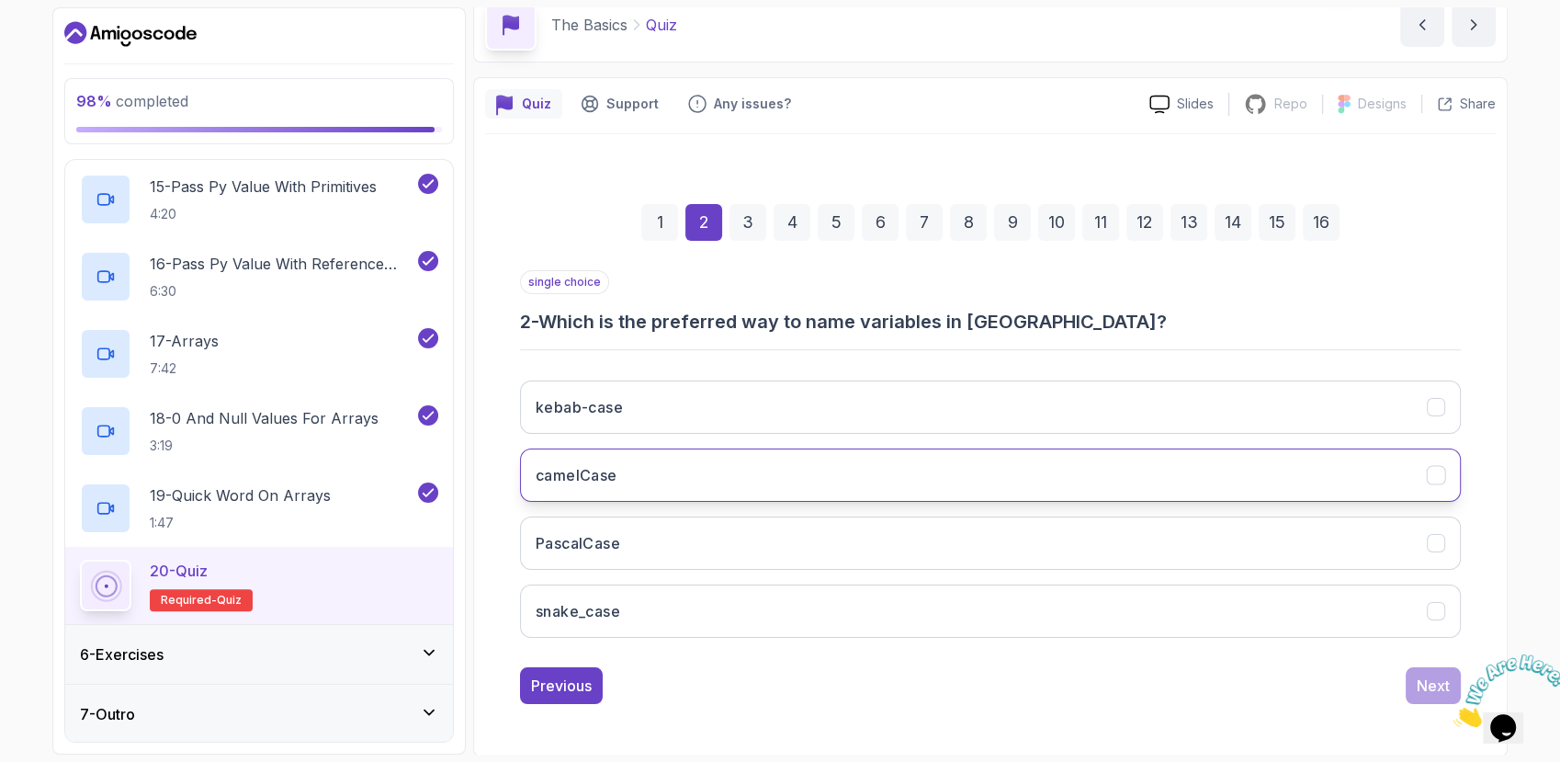
click at [890, 483] on button "camelCase" at bounding box center [990, 474] width 941 height 53
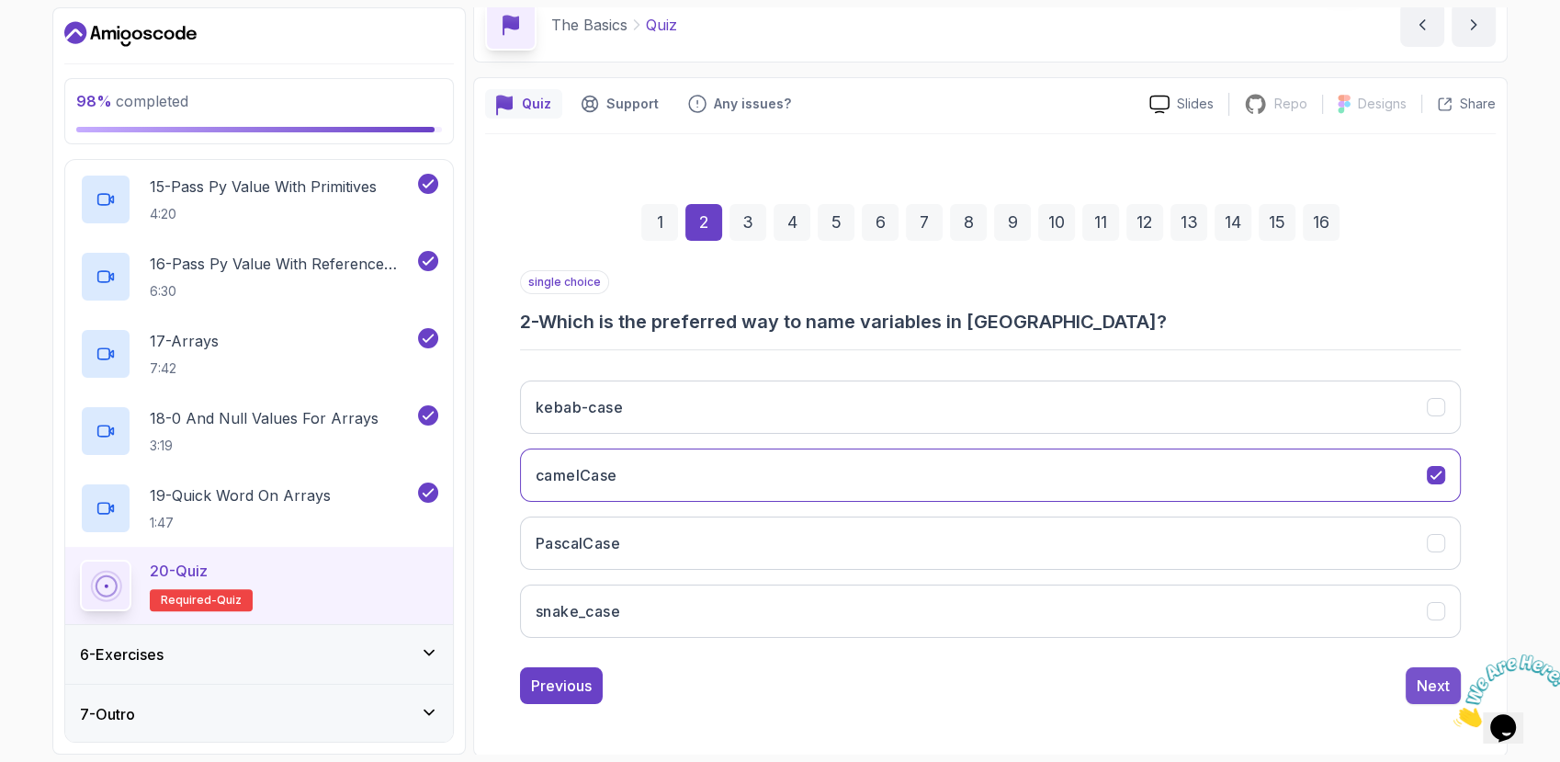
click at [1415, 679] on button "Next" at bounding box center [1433, 685] width 55 height 37
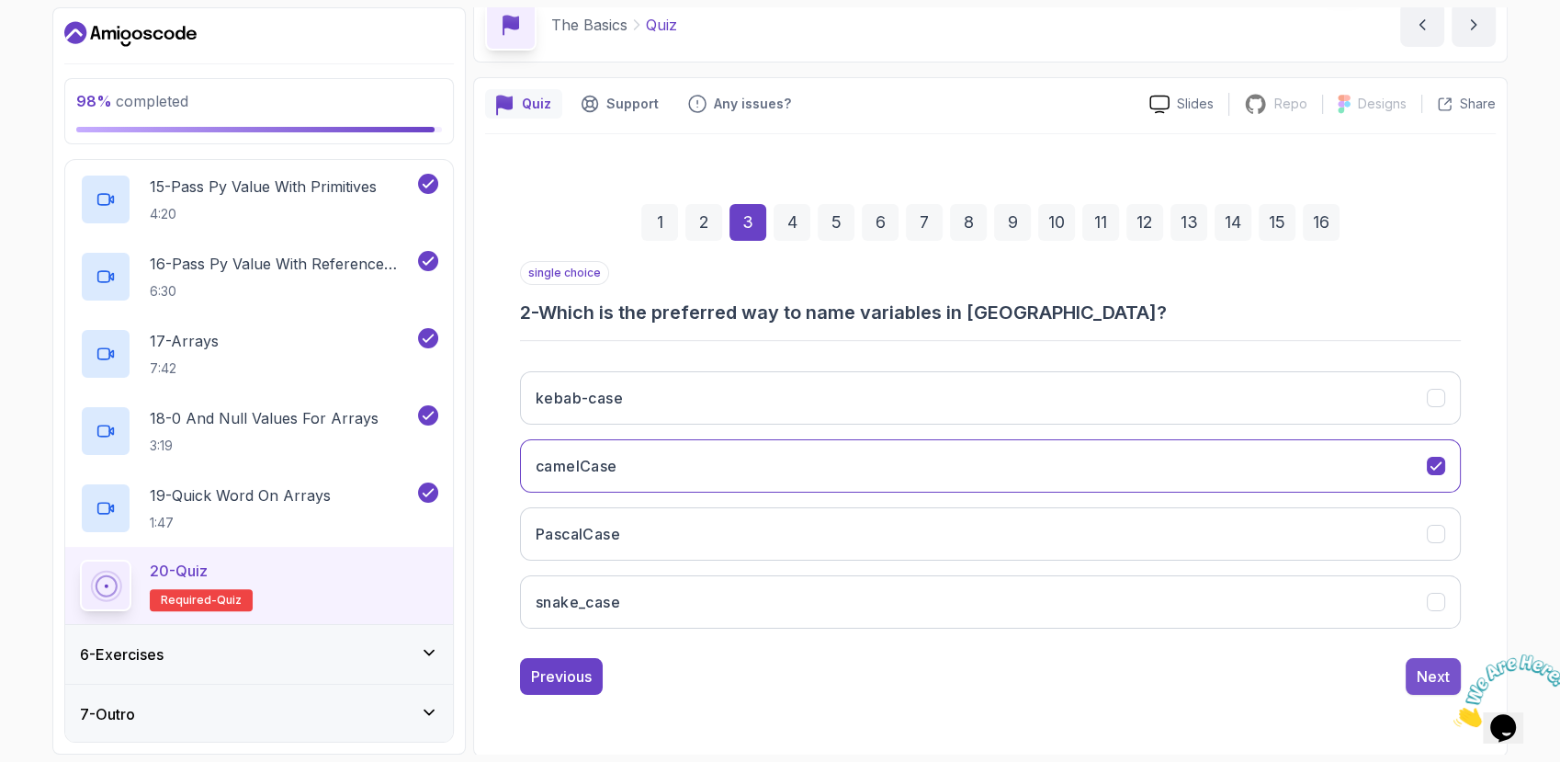
scroll to position [57, 0]
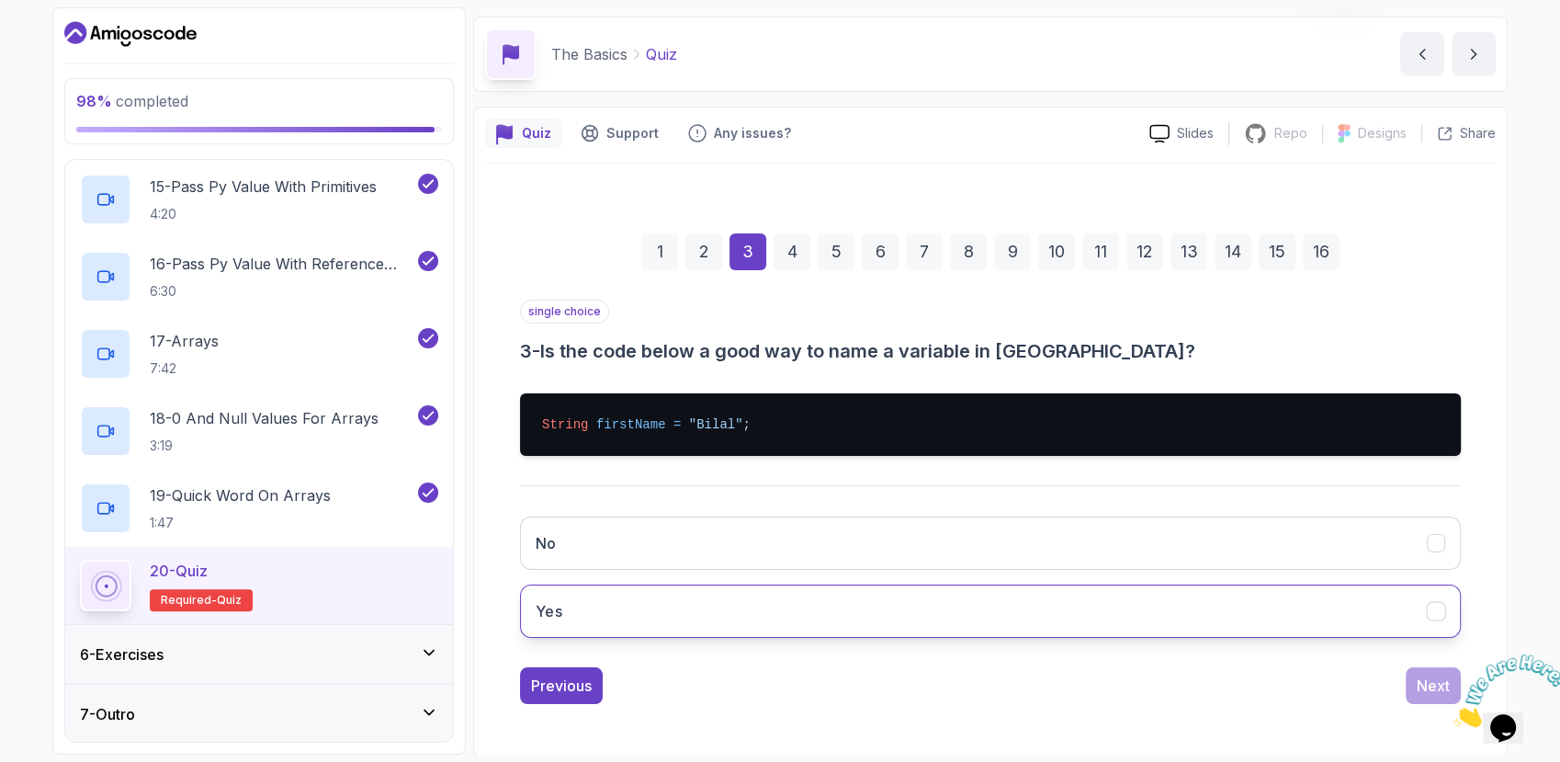
click at [890, 618] on button "Yes" at bounding box center [990, 610] width 941 height 53
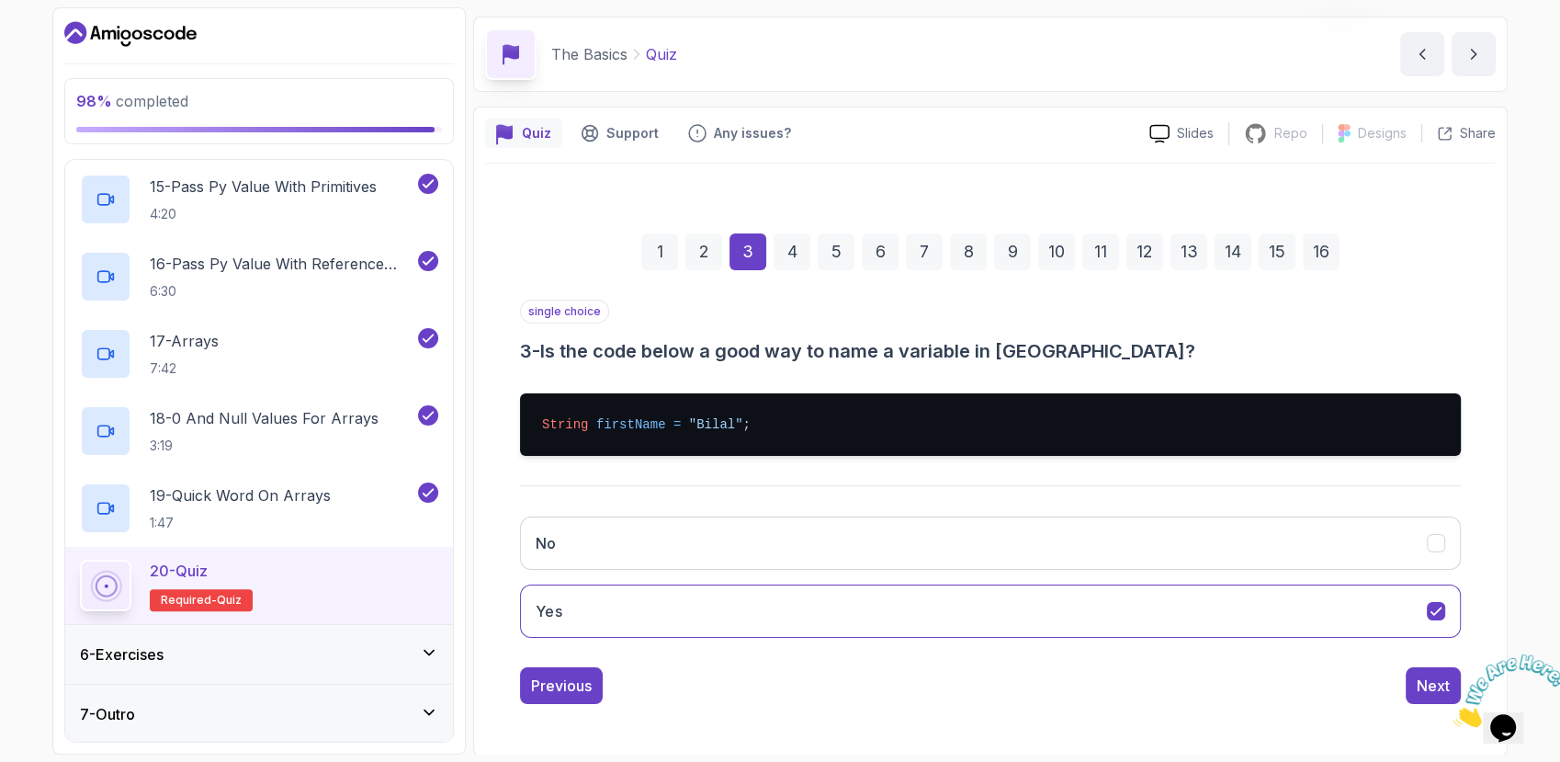
click at [1454, 686] on img at bounding box center [1511, 690] width 114 height 73
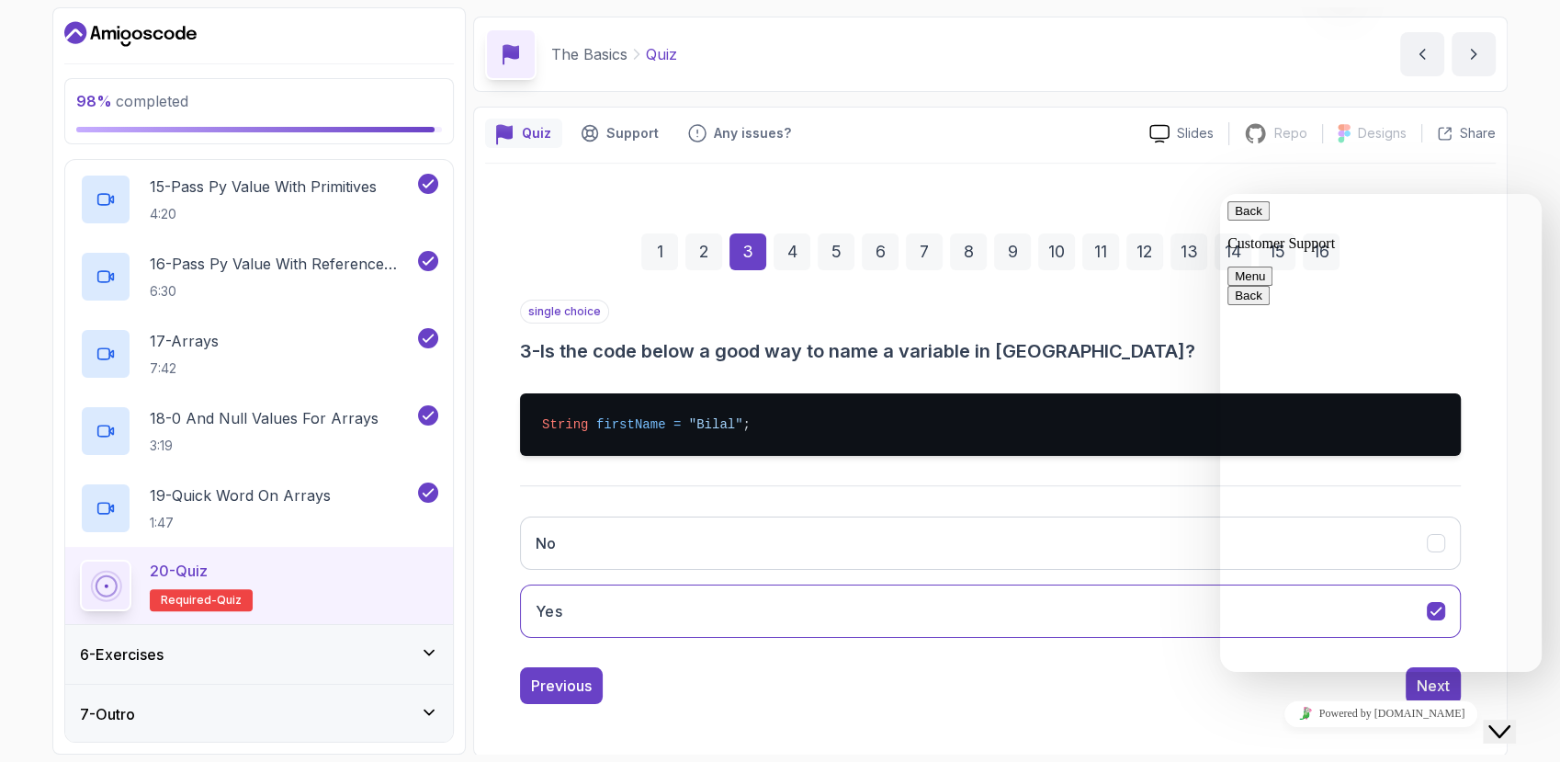
click at [1511, 720] on icon "Close Chat This icon closes the chat window." at bounding box center [1500, 731] width 22 height 22
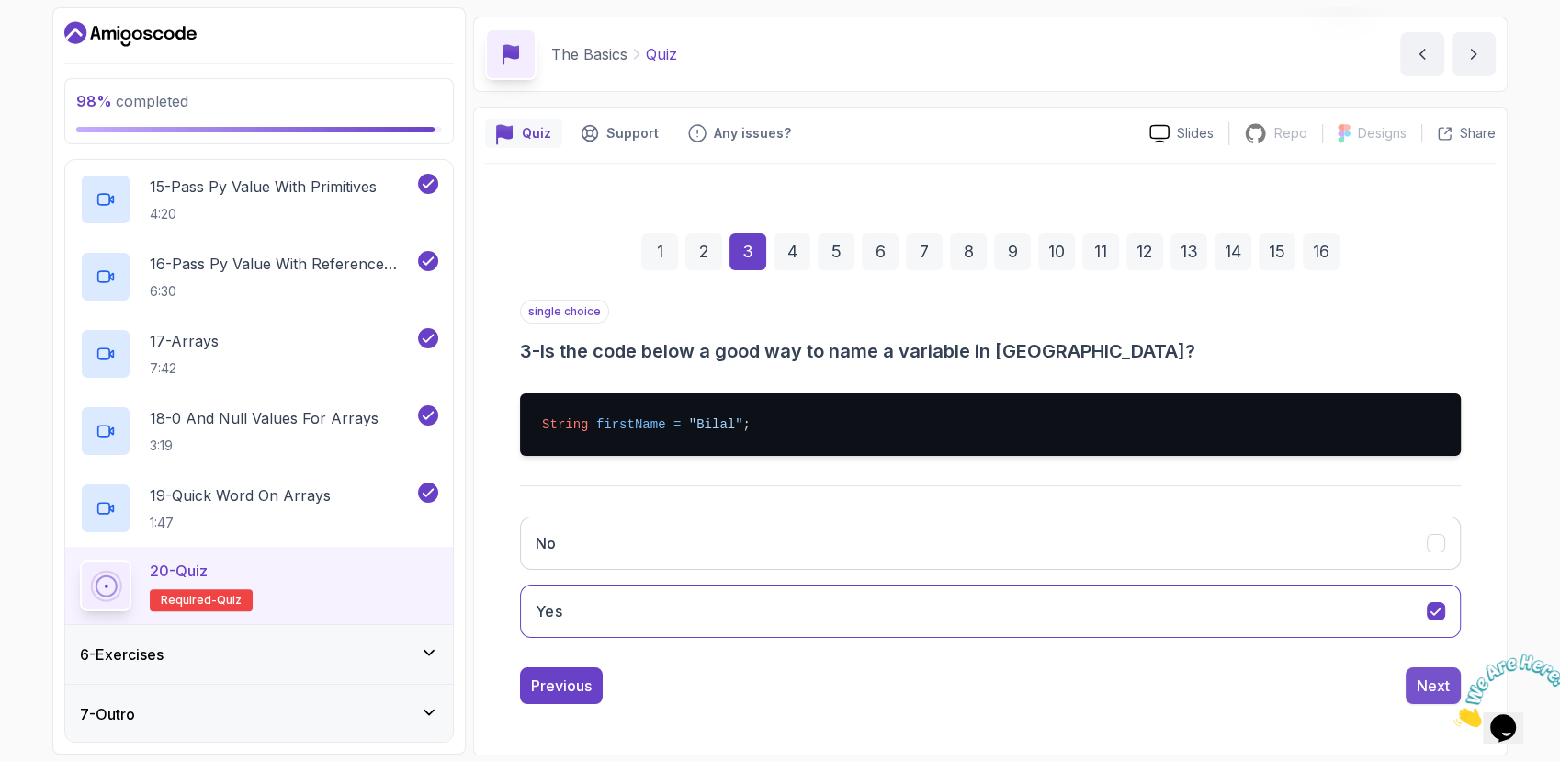
click at [1415, 689] on button "Next" at bounding box center [1433, 685] width 55 height 37
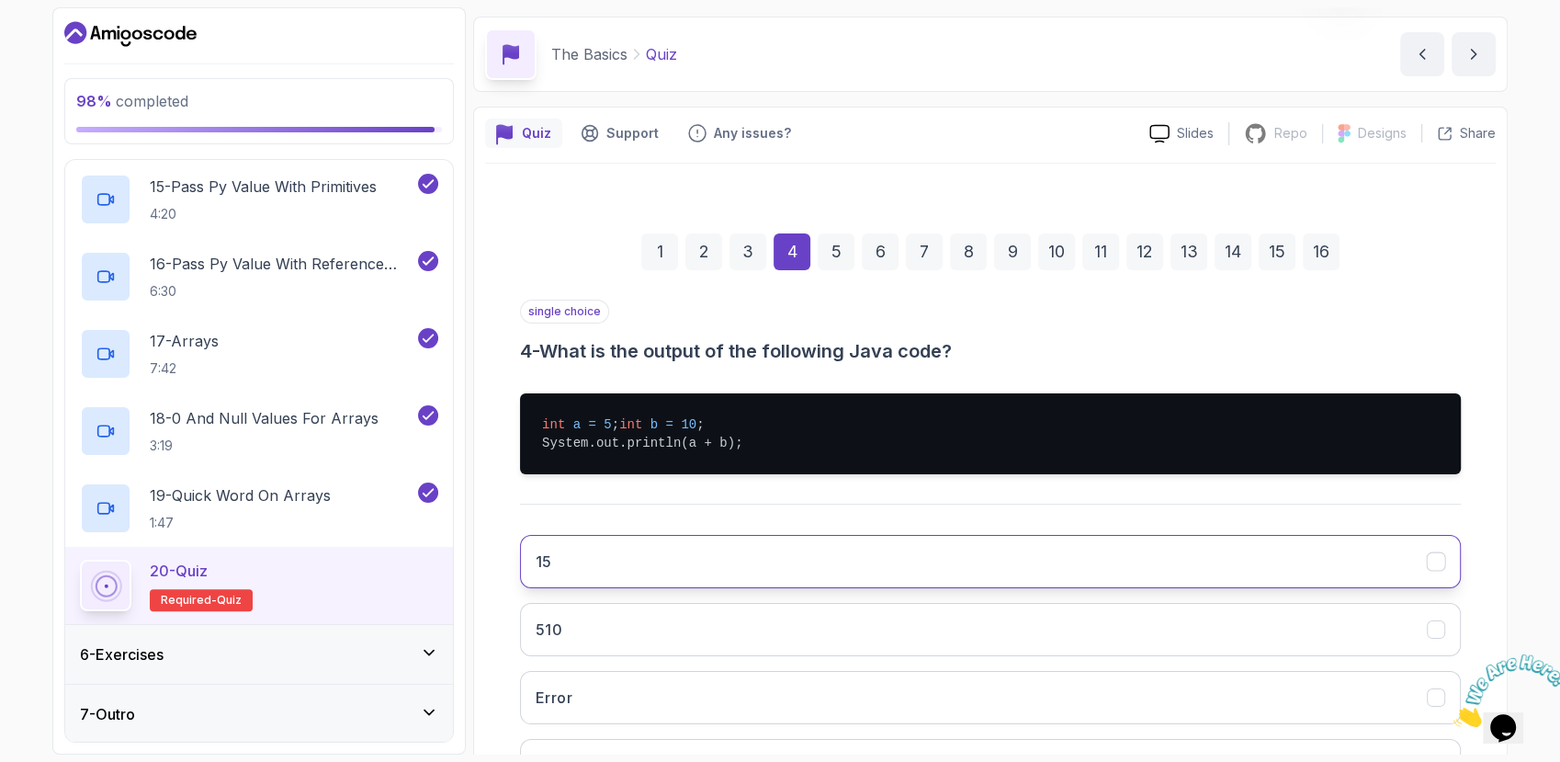
click at [989, 584] on button "15" at bounding box center [990, 561] width 941 height 53
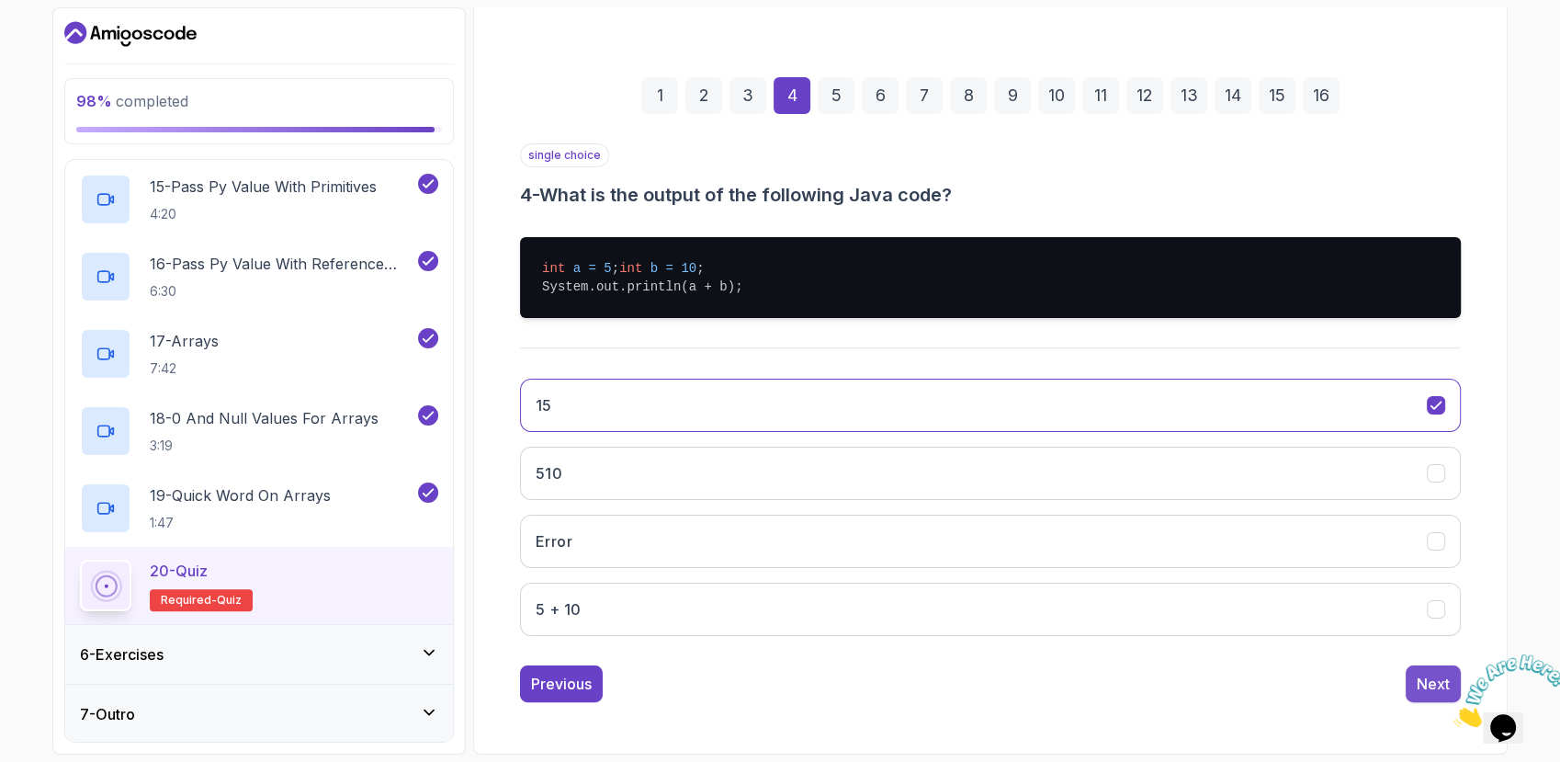
click at [1414, 685] on button "Next" at bounding box center [1433, 683] width 55 height 37
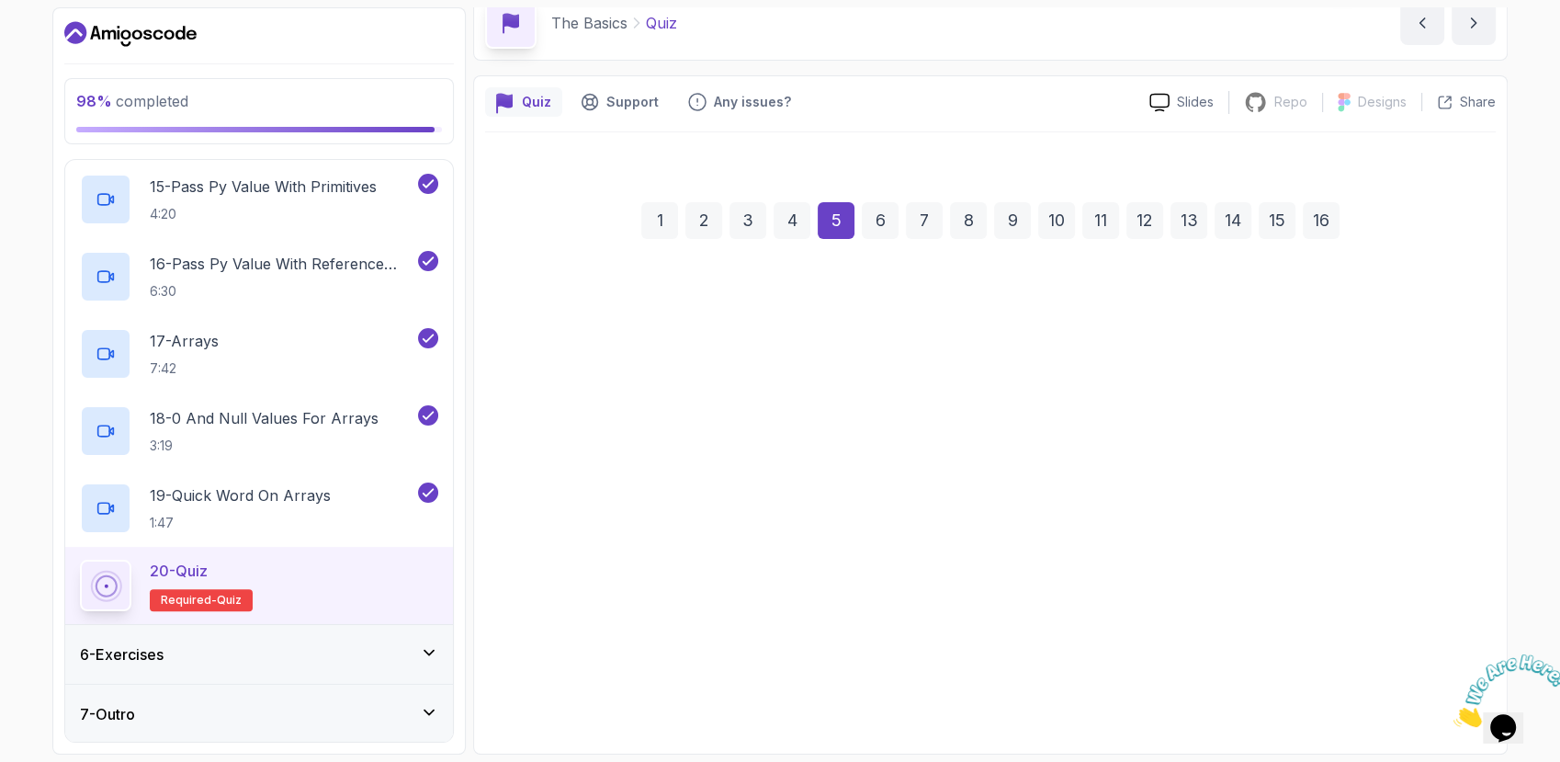
scroll to position [86, 0]
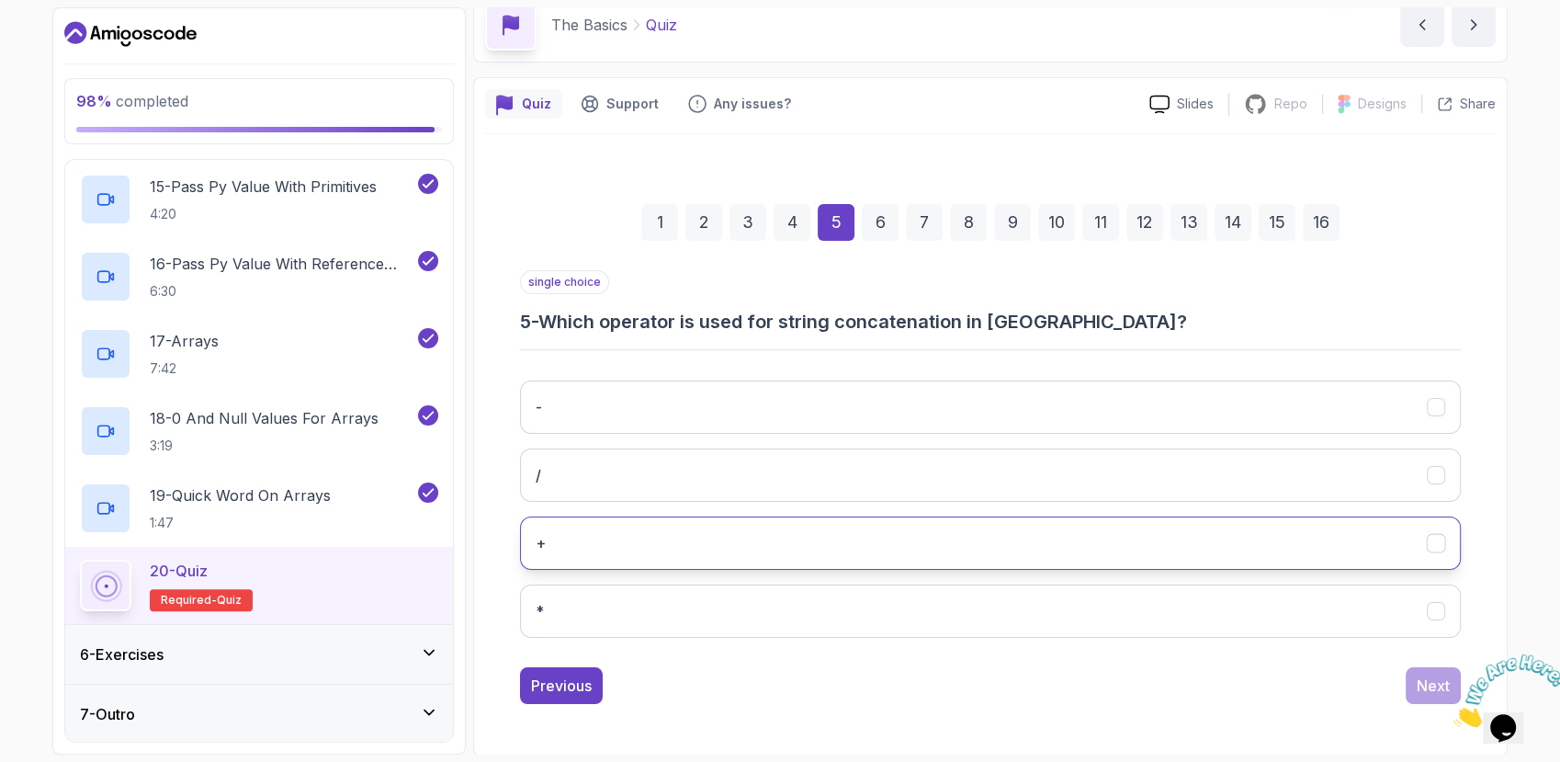
click at [1239, 545] on button "+" at bounding box center [990, 542] width 941 height 53
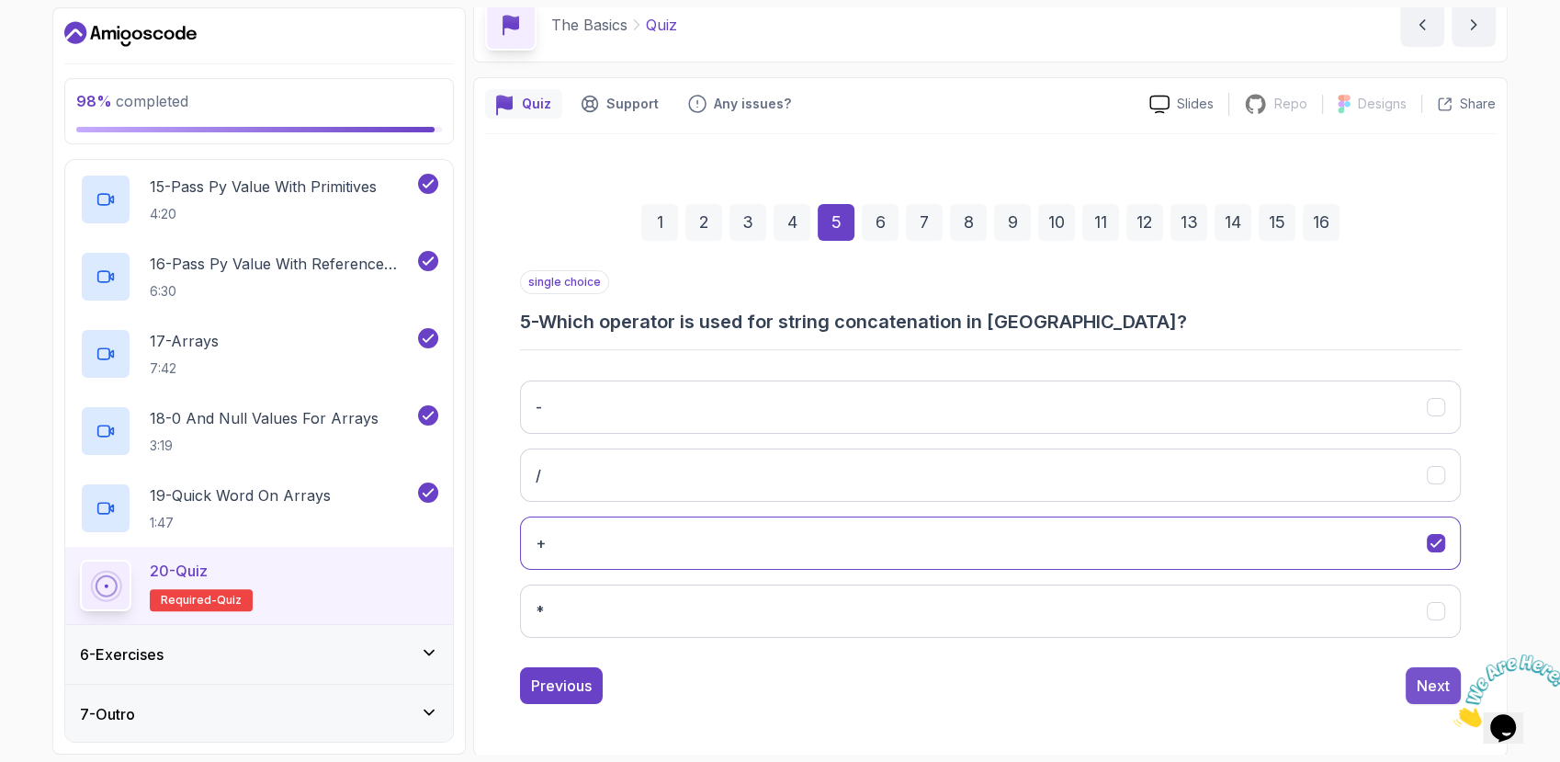
click at [1425, 687] on div "Next" at bounding box center [1433, 686] width 33 height 22
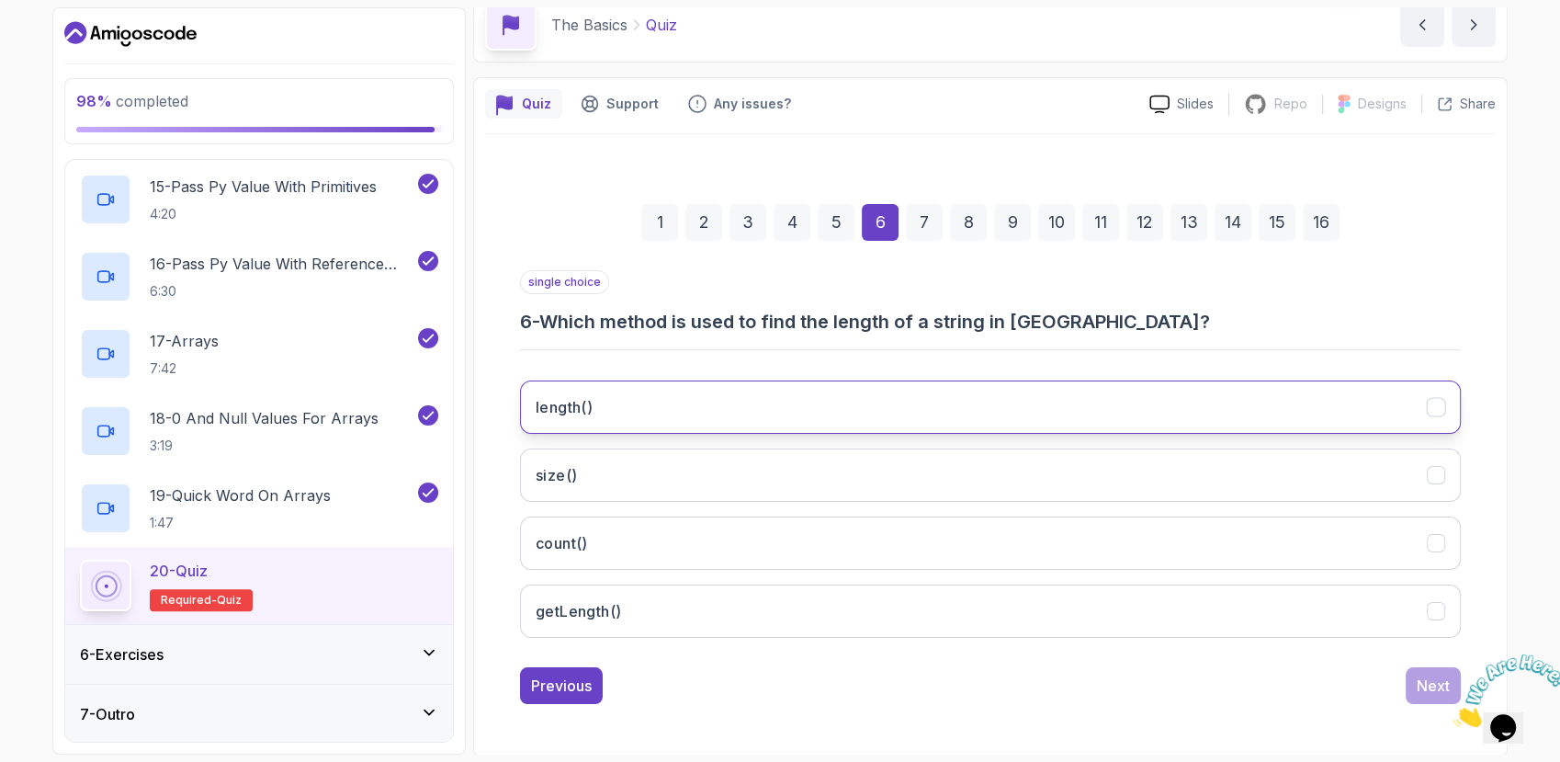
click at [1011, 430] on button "length()" at bounding box center [990, 406] width 941 height 53
click at [1413, 684] on button "Next" at bounding box center [1433, 685] width 55 height 37
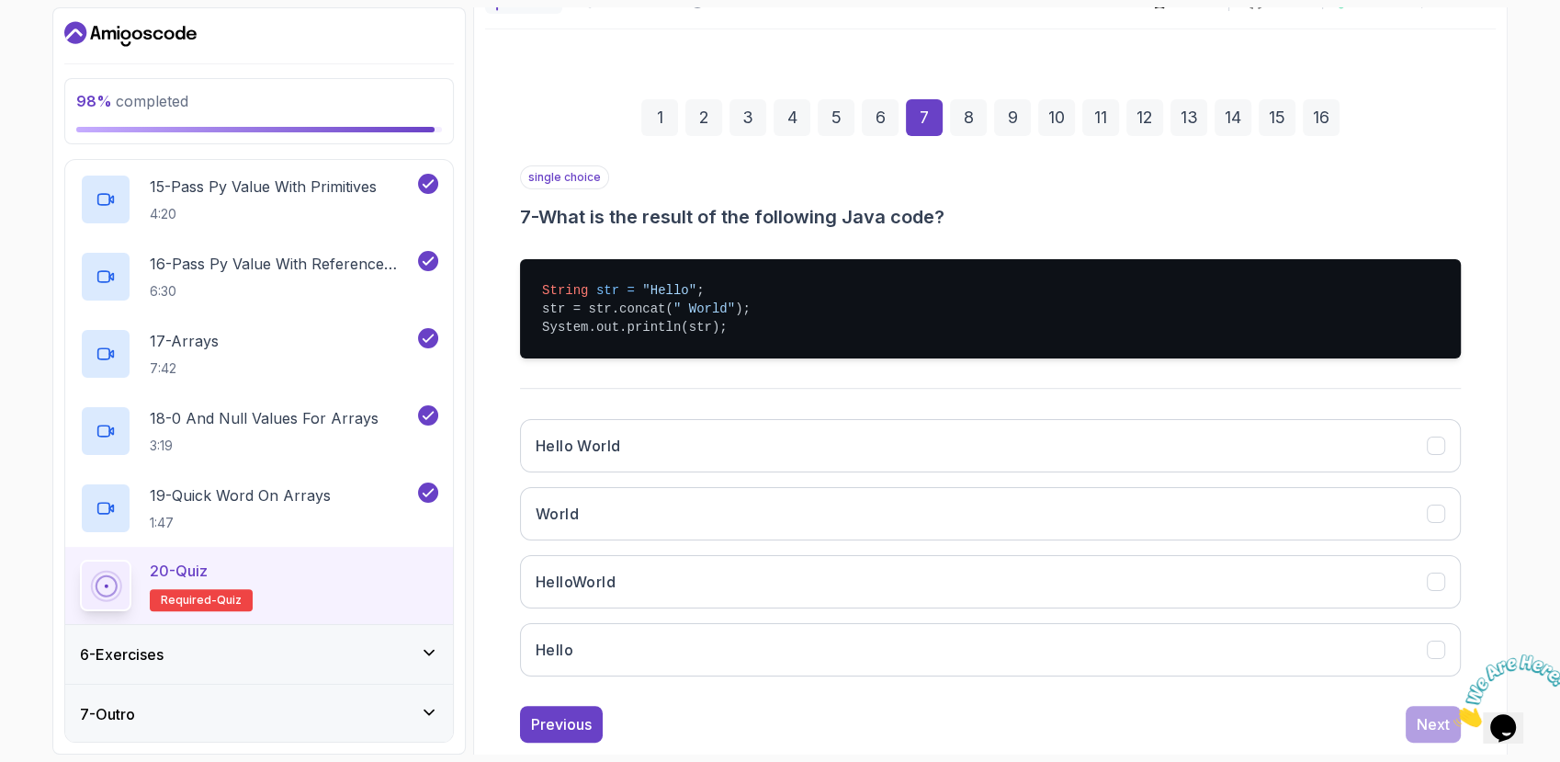
scroll to position [229, 0]
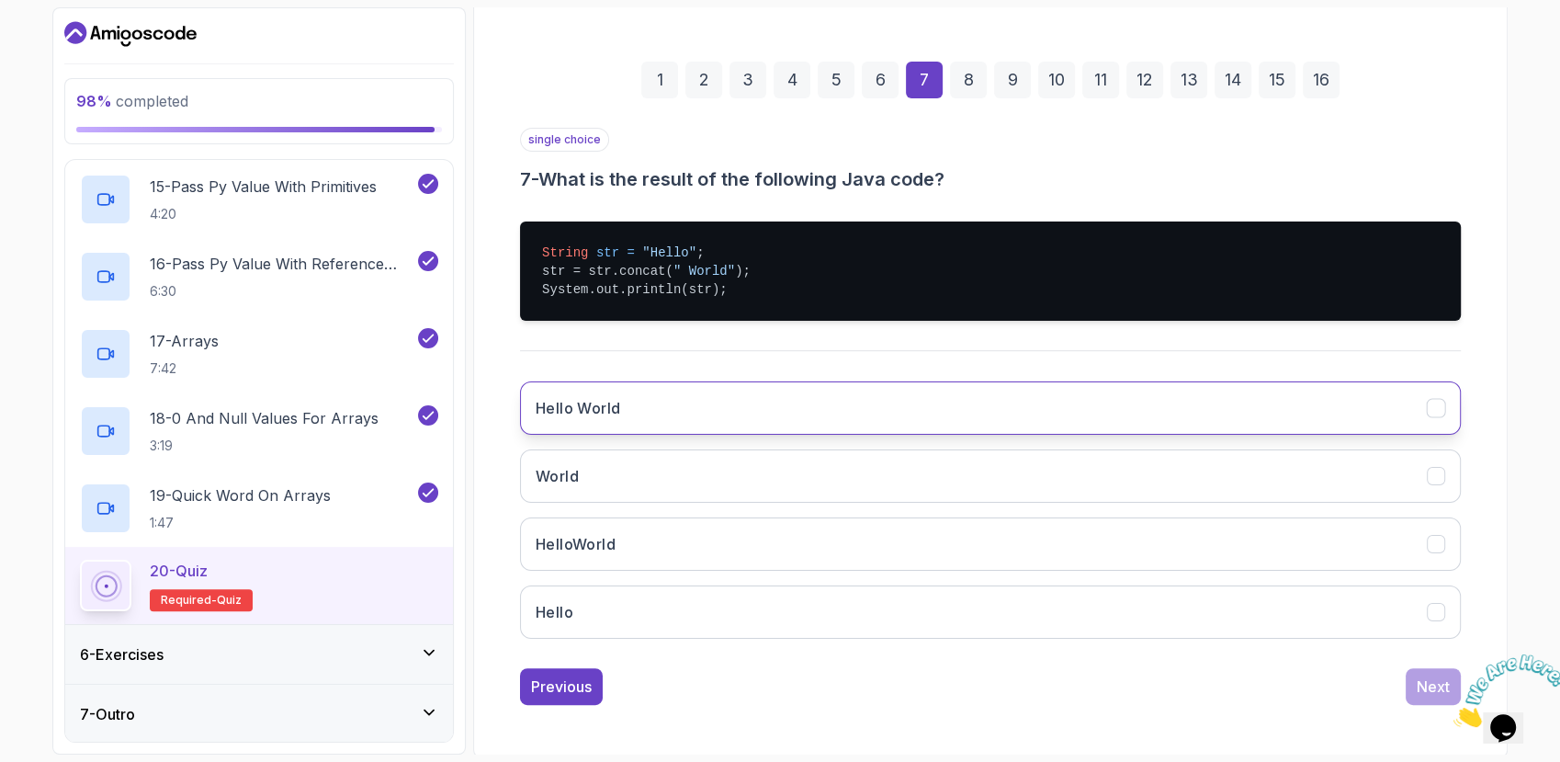
click at [949, 416] on button "Hello World" at bounding box center [990, 407] width 941 height 53
click at [1413, 690] on button "Next" at bounding box center [1433, 686] width 55 height 37
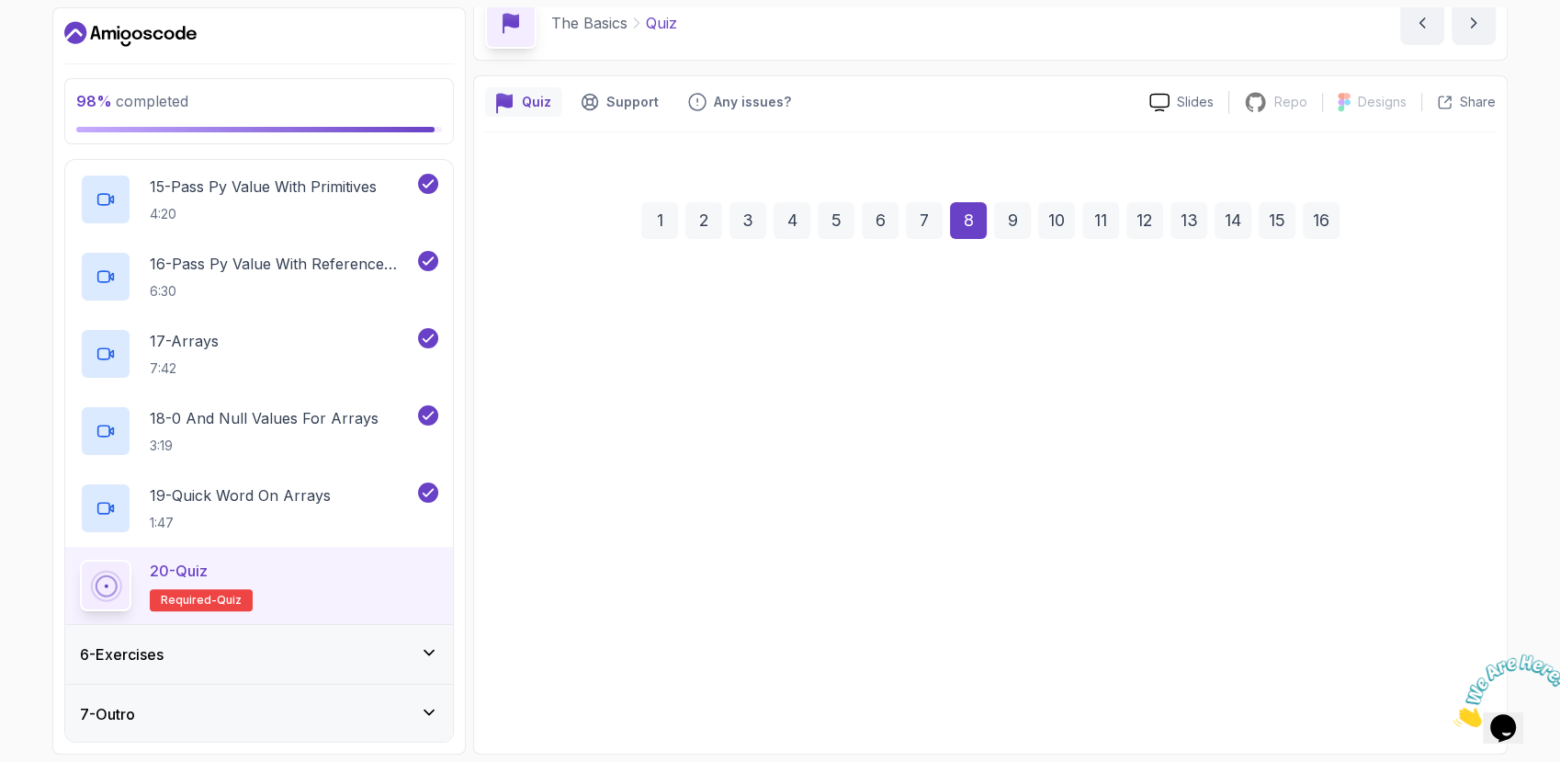
scroll to position [86, 0]
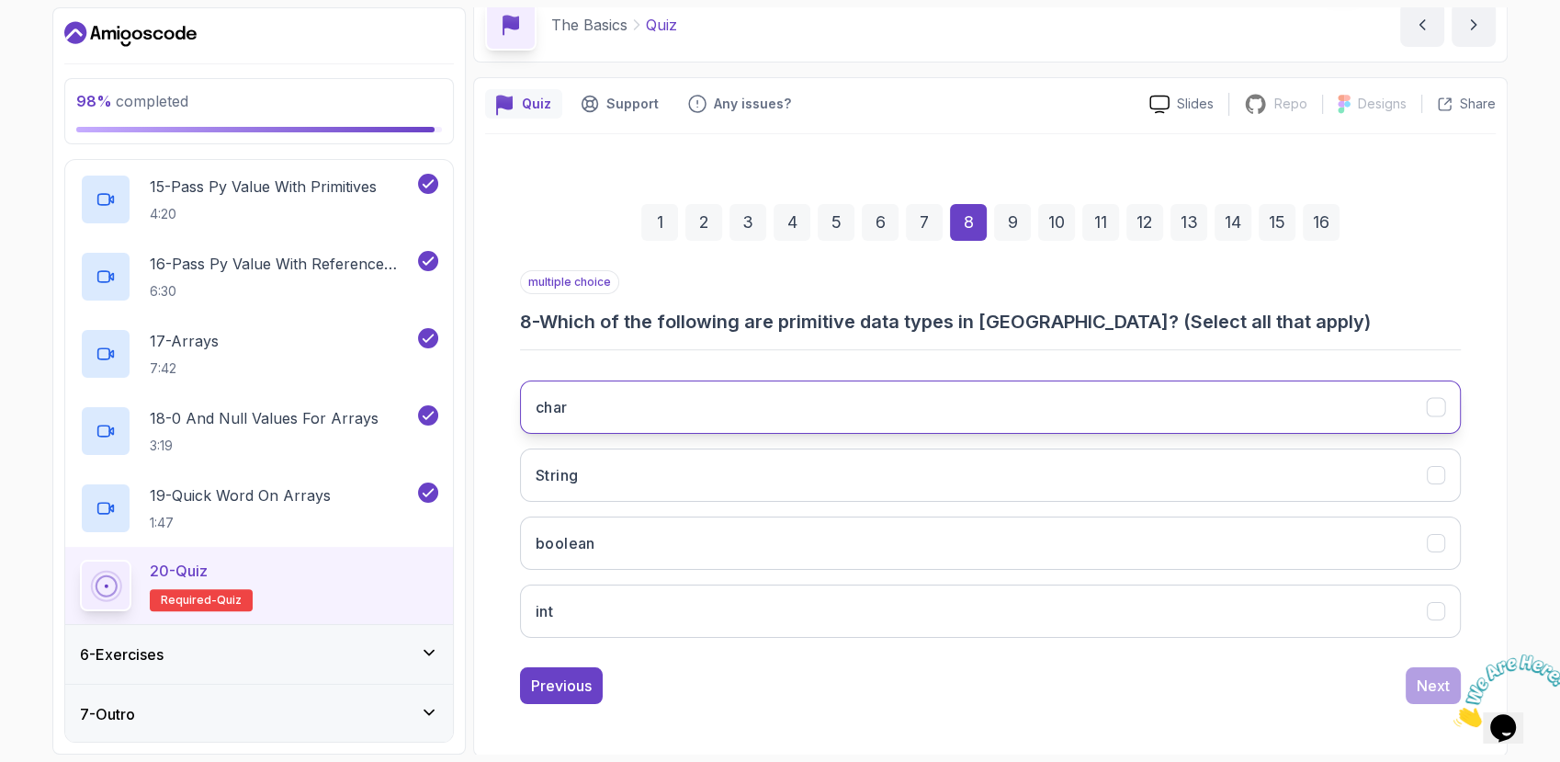
click at [1202, 414] on button "char" at bounding box center [990, 406] width 941 height 53
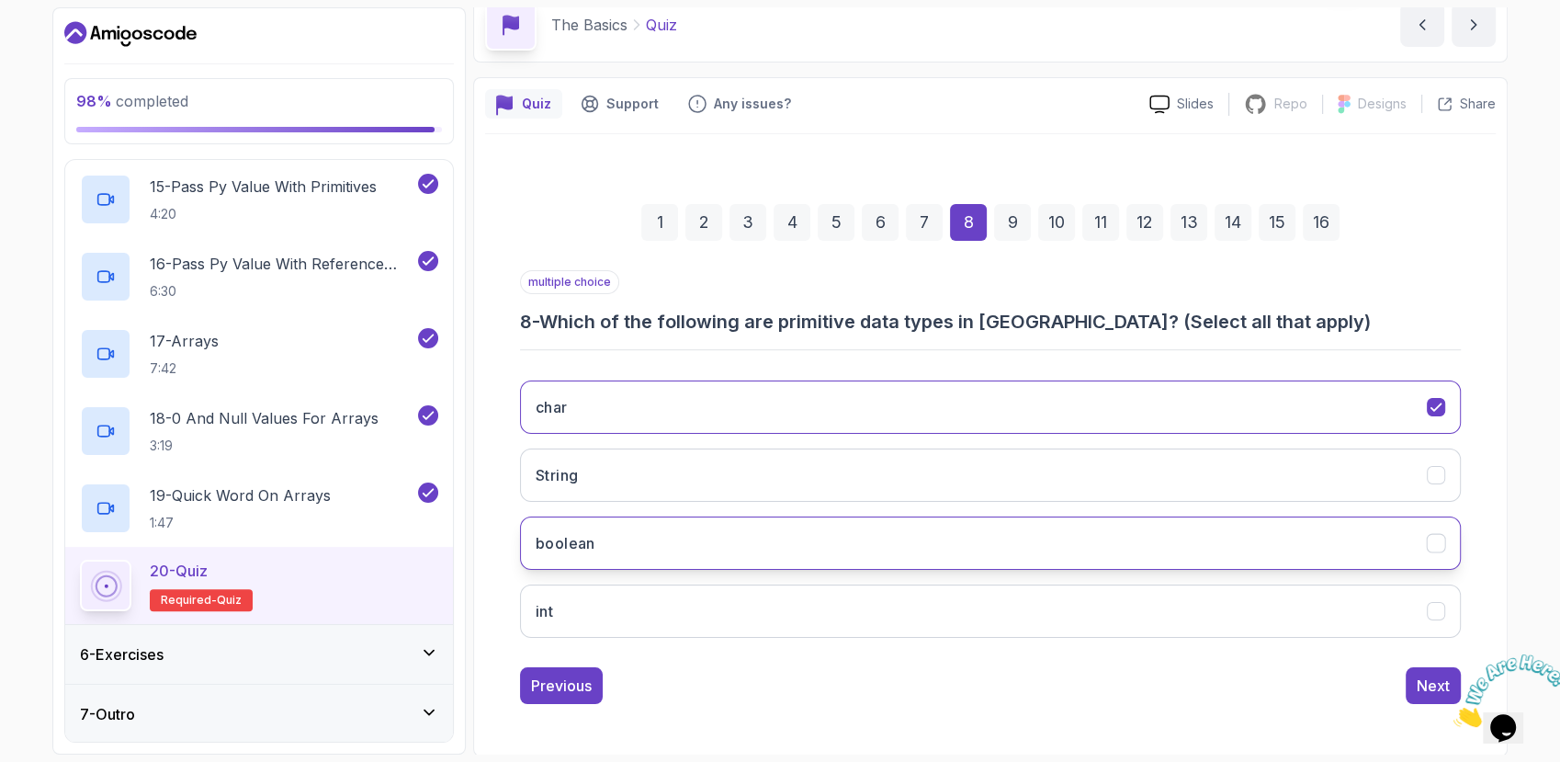
click at [1089, 552] on button "boolean" at bounding box center [990, 542] width 941 height 53
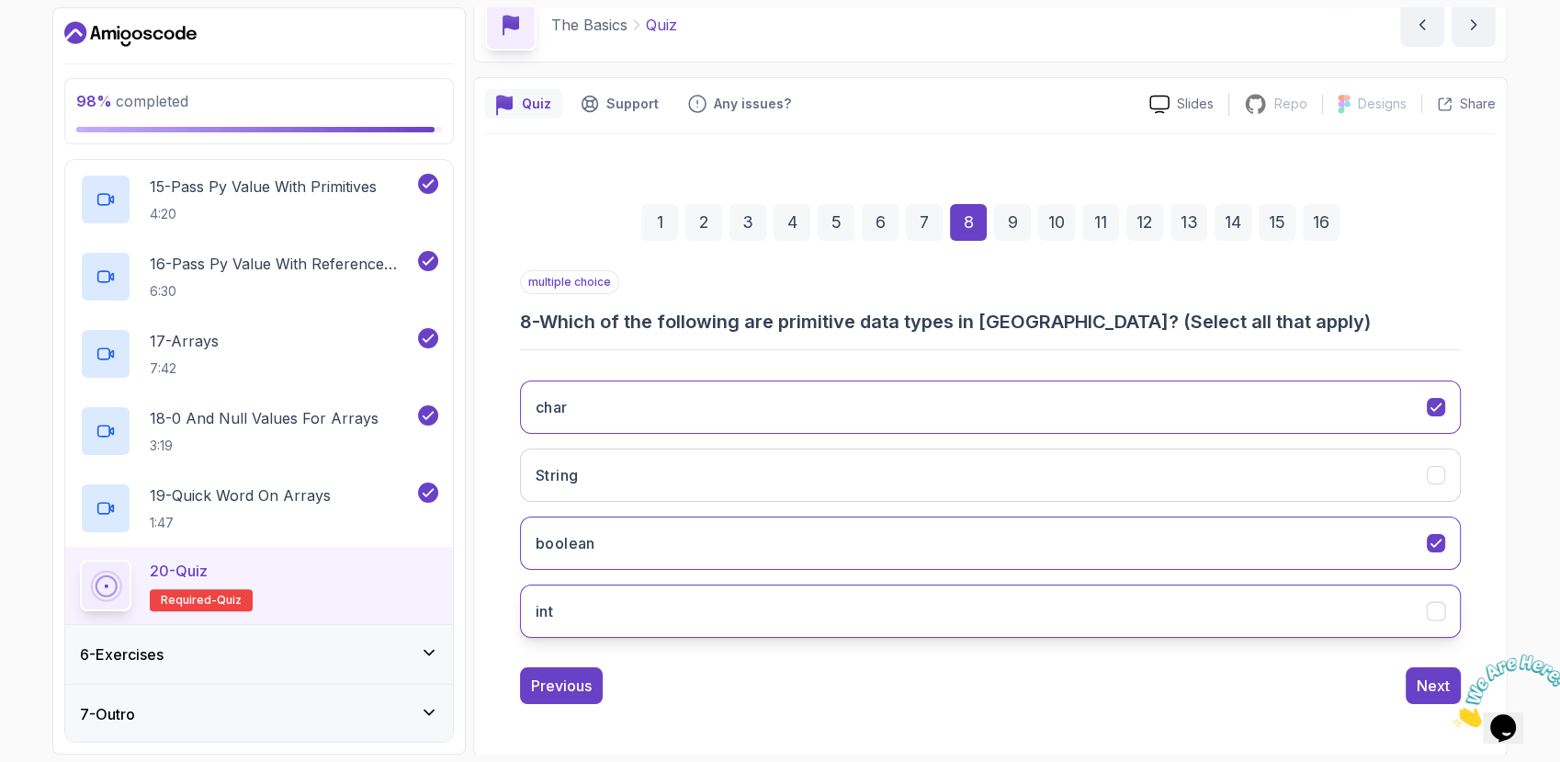
click at [1072, 608] on button "int" at bounding box center [990, 610] width 941 height 53
click at [1432, 686] on div "Next" at bounding box center [1433, 686] width 33 height 22
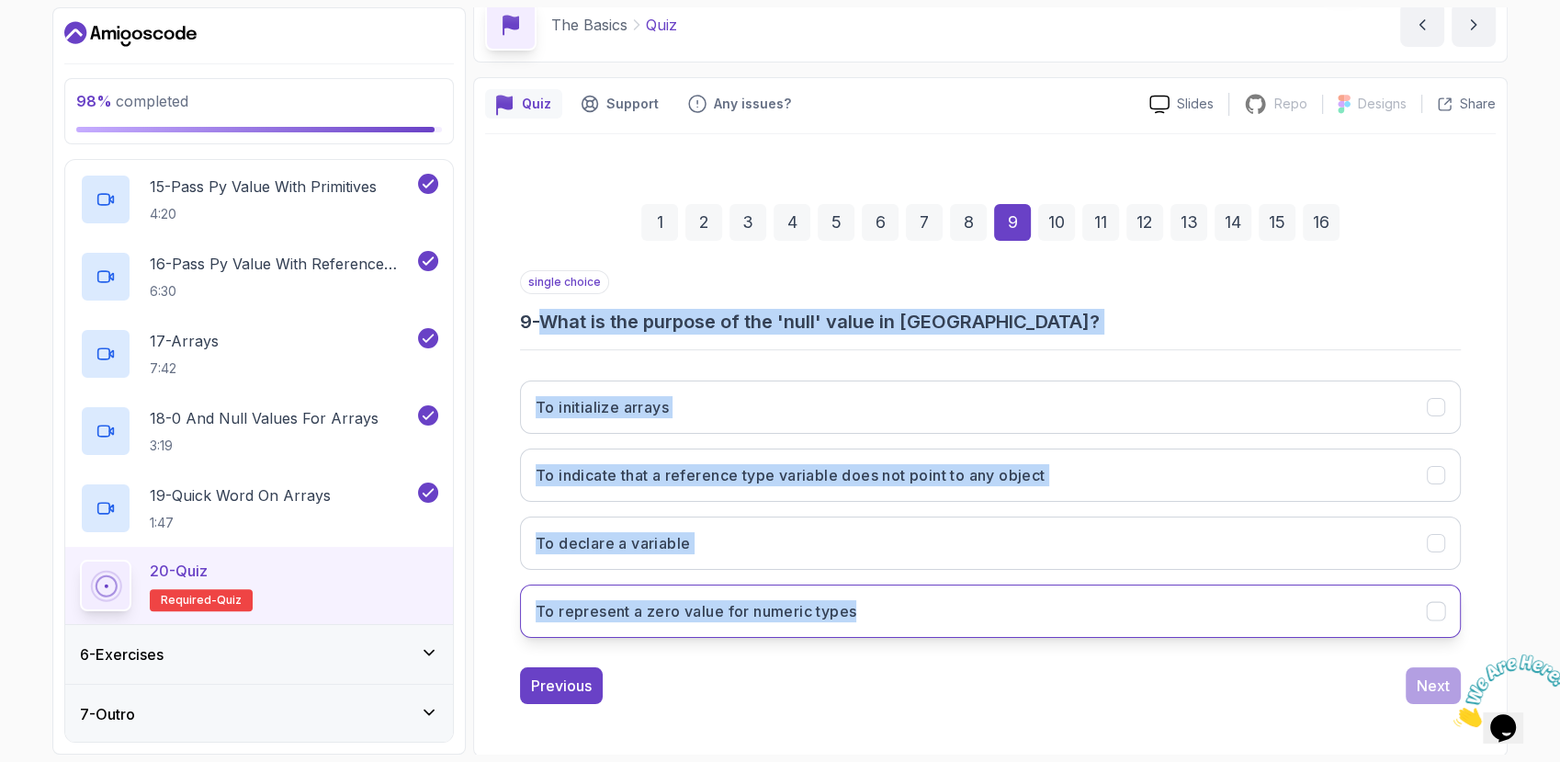
drag, startPoint x: 565, startPoint y: 324, endPoint x: 870, endPoint y: 606, distance: 414.9
click at [870, 606] on div "single choice 9 - What is the purpose of the 'null' value in [GEOGRAPHIC_DATA]?…" at bounding box center [990, 461] width 941 height 382
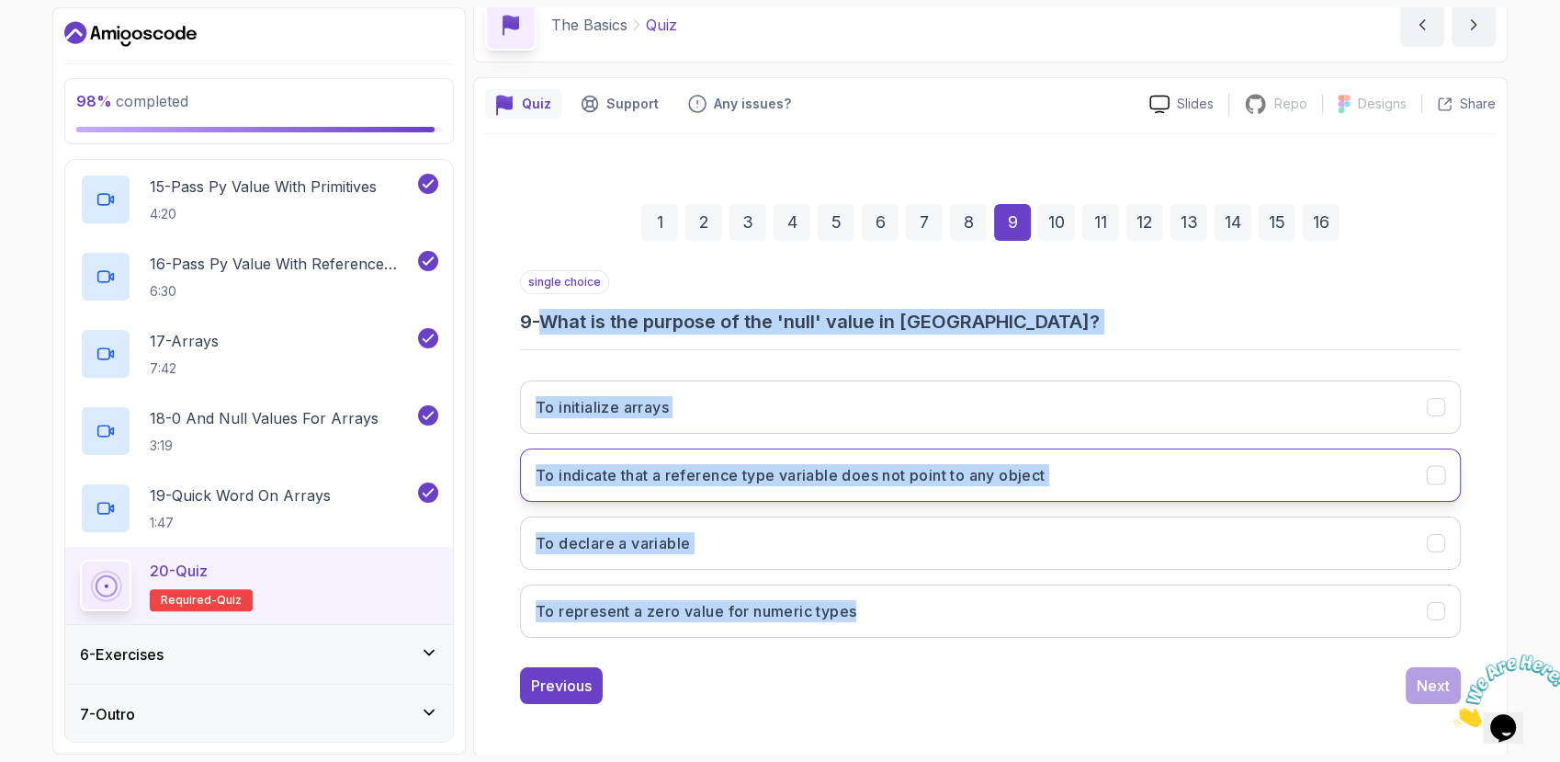
click at [624, 496] on button "To indicate that a reference type variable does not point to any object" at bounding box center [990, 474] width 941 height 53
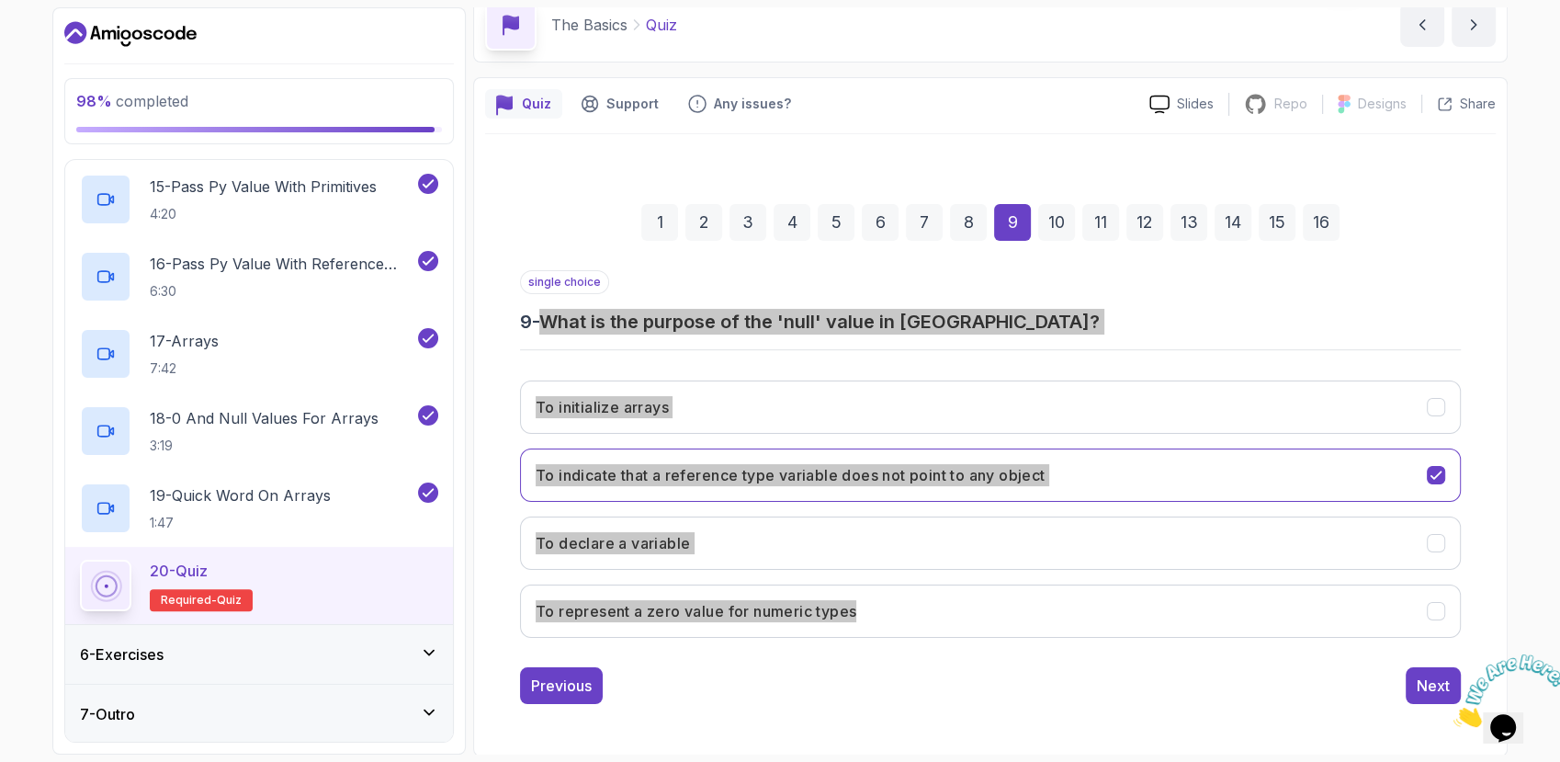
click at [1454, 687] on img at bounding box center [1511, 690] width 114 height 73
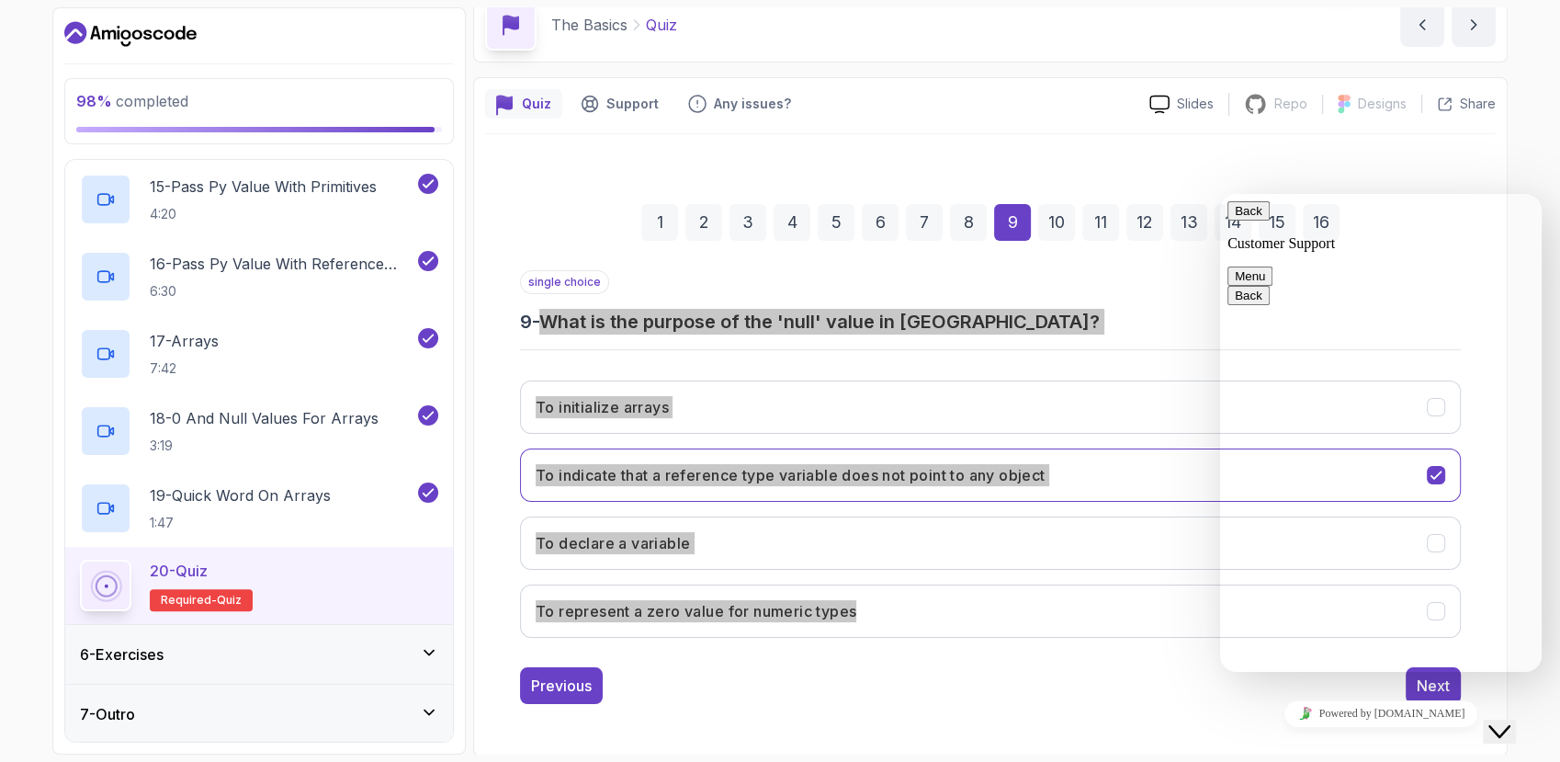
drag, startPoint x: 1514, startPoint y: 720, endPoint x: 1487, endPoint y: 750, distance: 39.7
click at [1511, 720] on icon "Close Chat This icon closes the chat window." at bounding box center [1500, 731] width 22 height 22
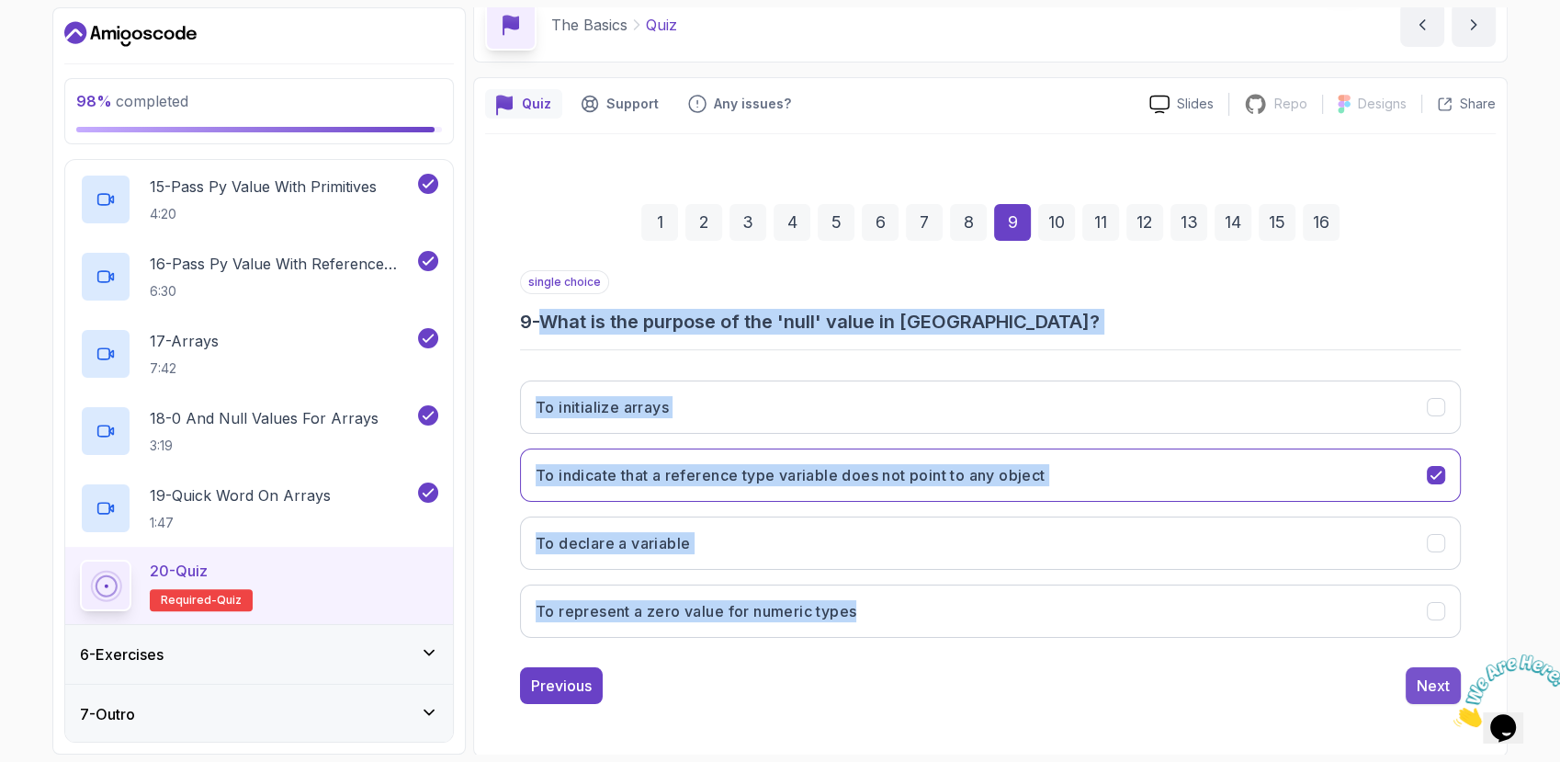
click at [1419, 685] on div "Next" at bounding box center [1433, 686] width 33 height 22
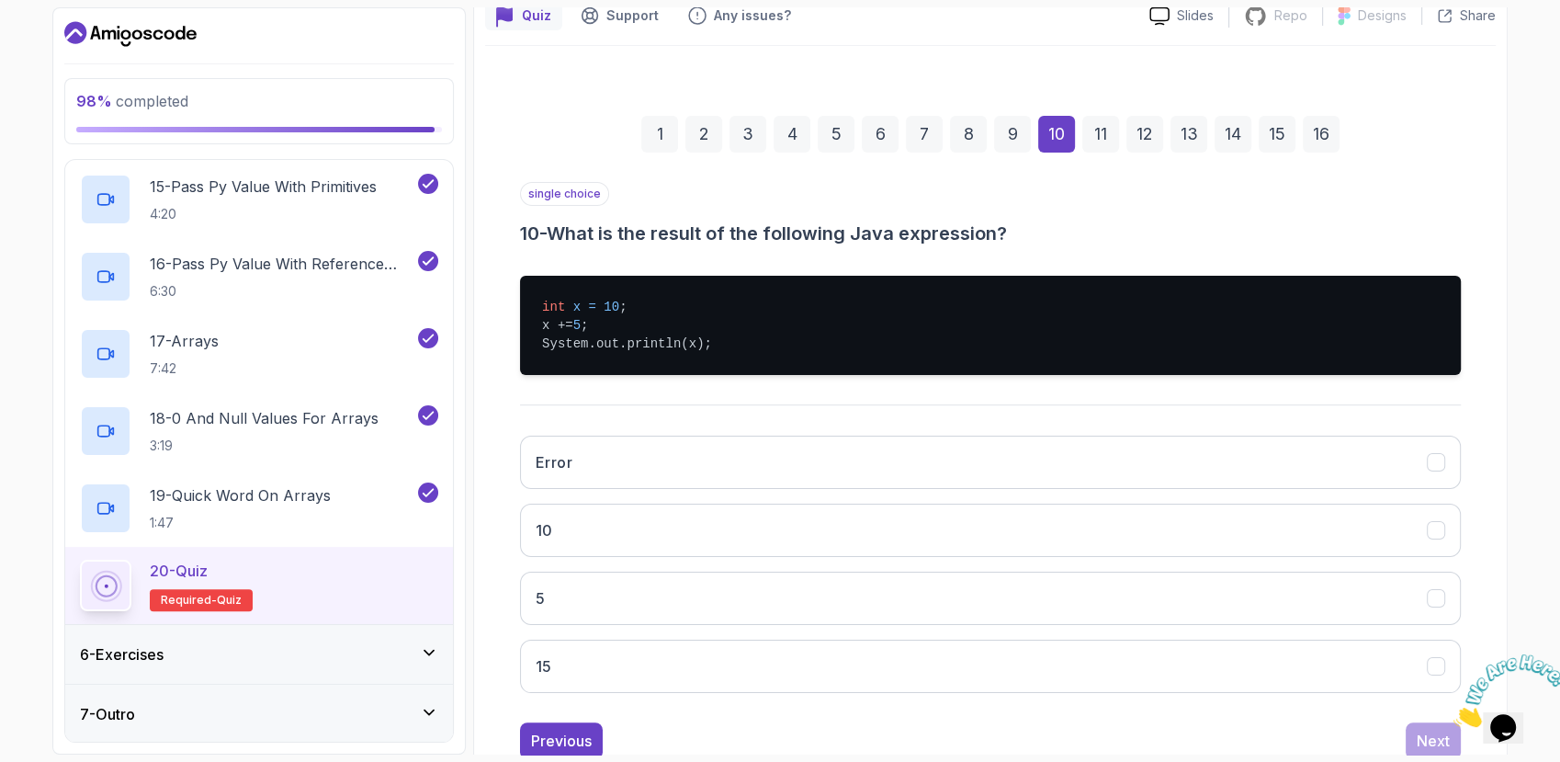
scroll to position [229, 0]
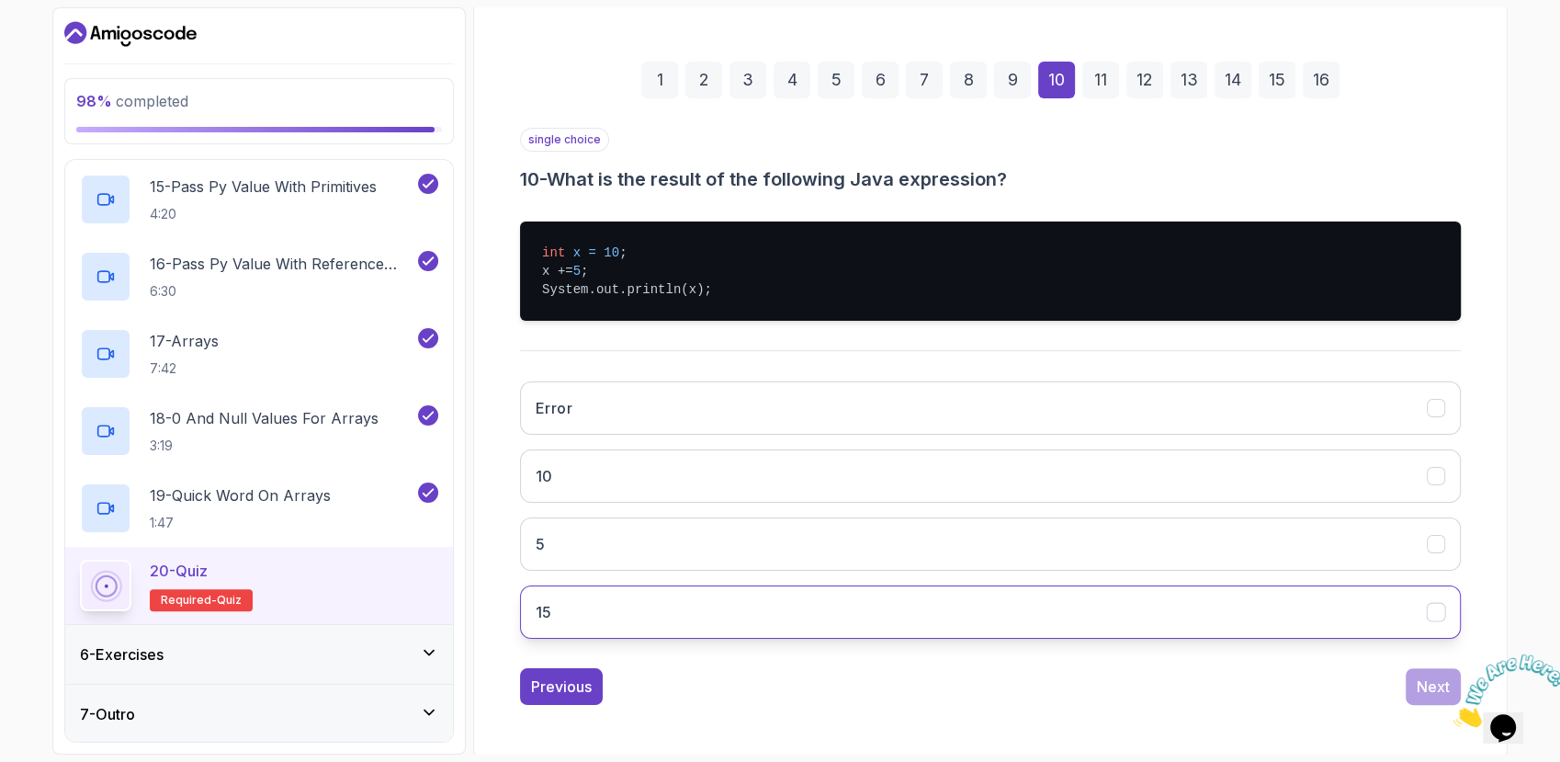
click at [891, 609] on button "15" at bounding box center [990, 611] width 941 height 53
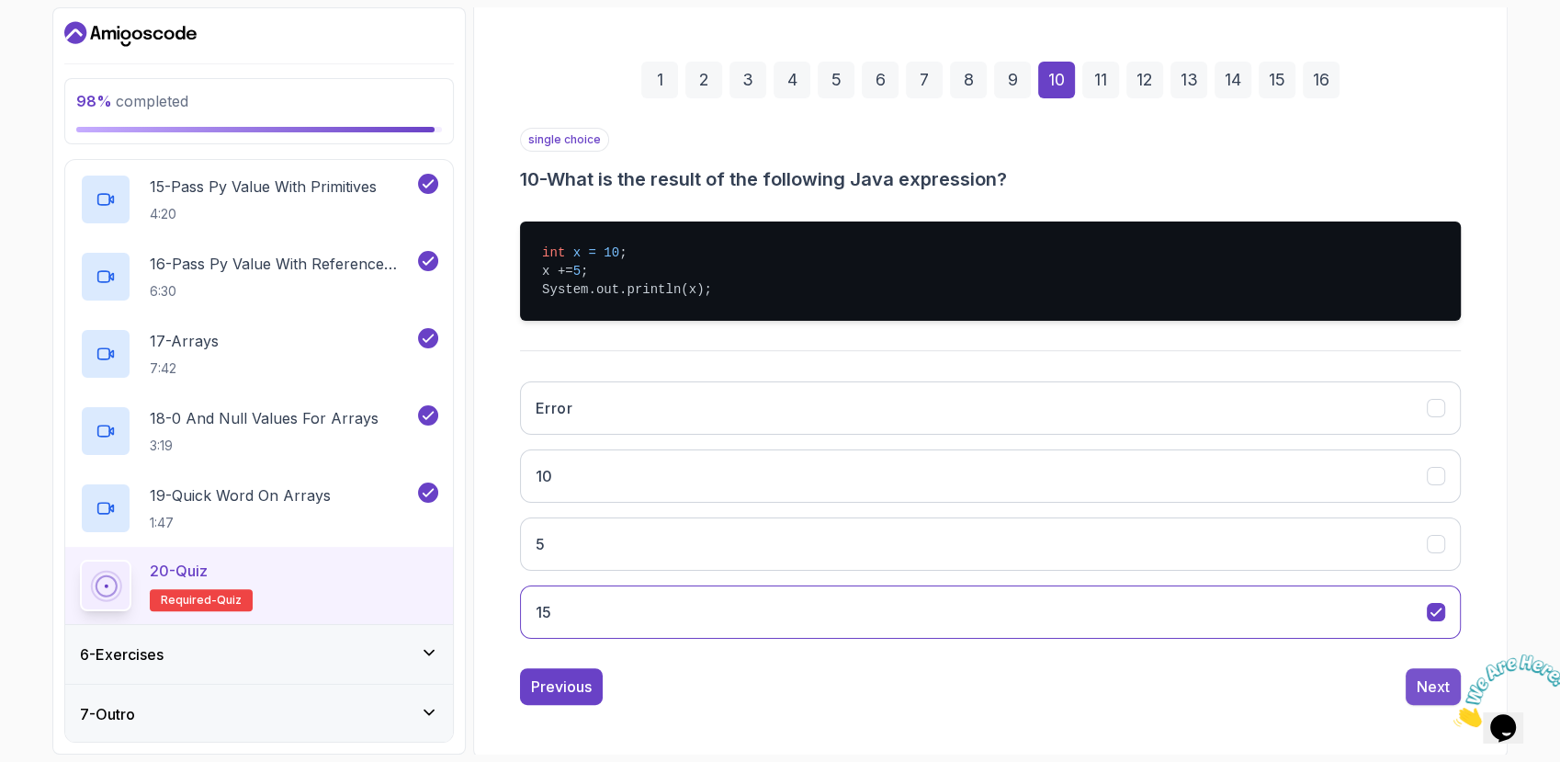
click at [1408, 681] on button "Next" at bounding box center [1433, 686] width 55 height 37
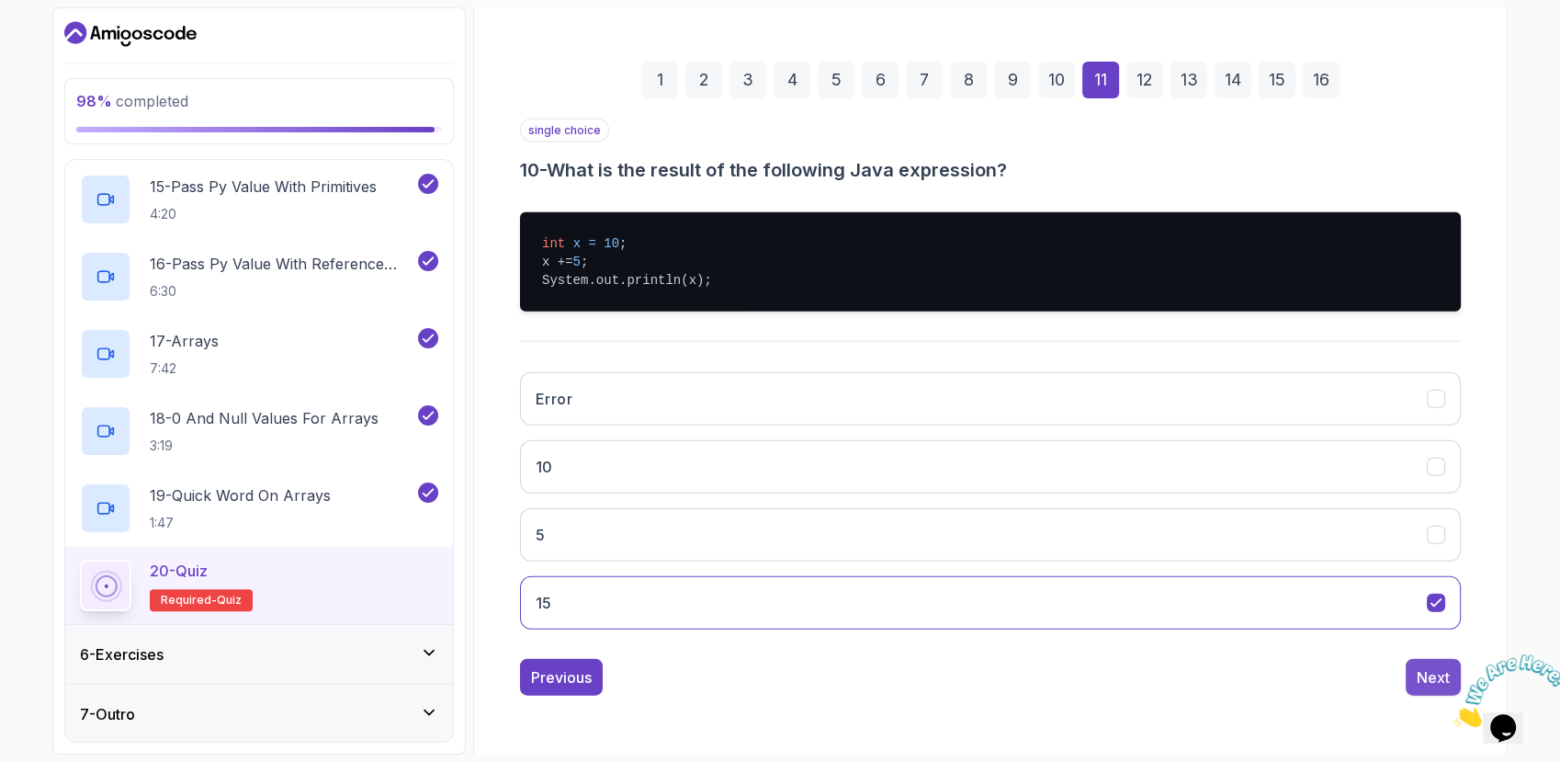
scroll to position [154, 0]
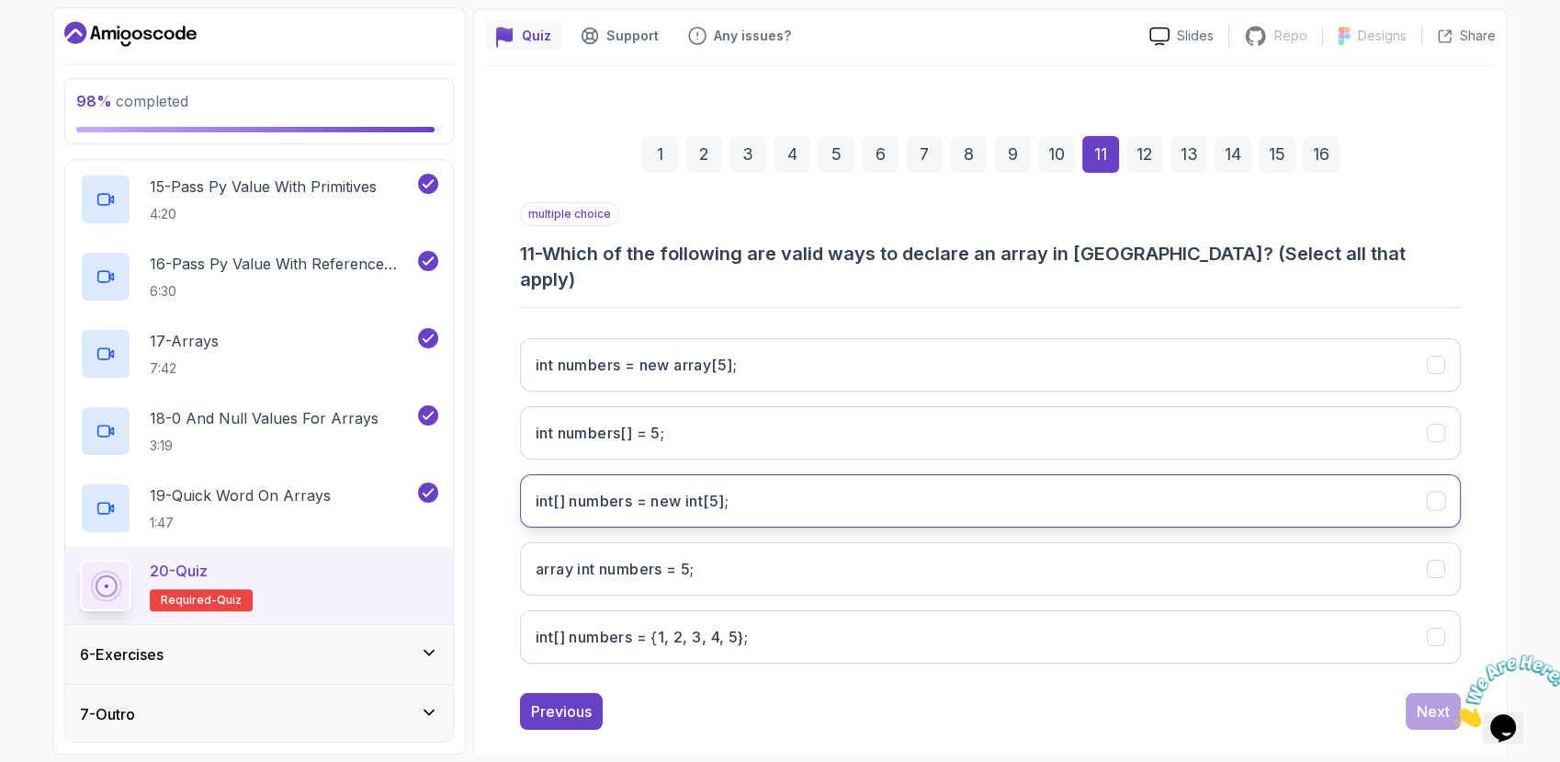
click at [881, 475] on int;"] "int[] numbers = new int[5];" at bounding box center [990, 500] width 941 height 53
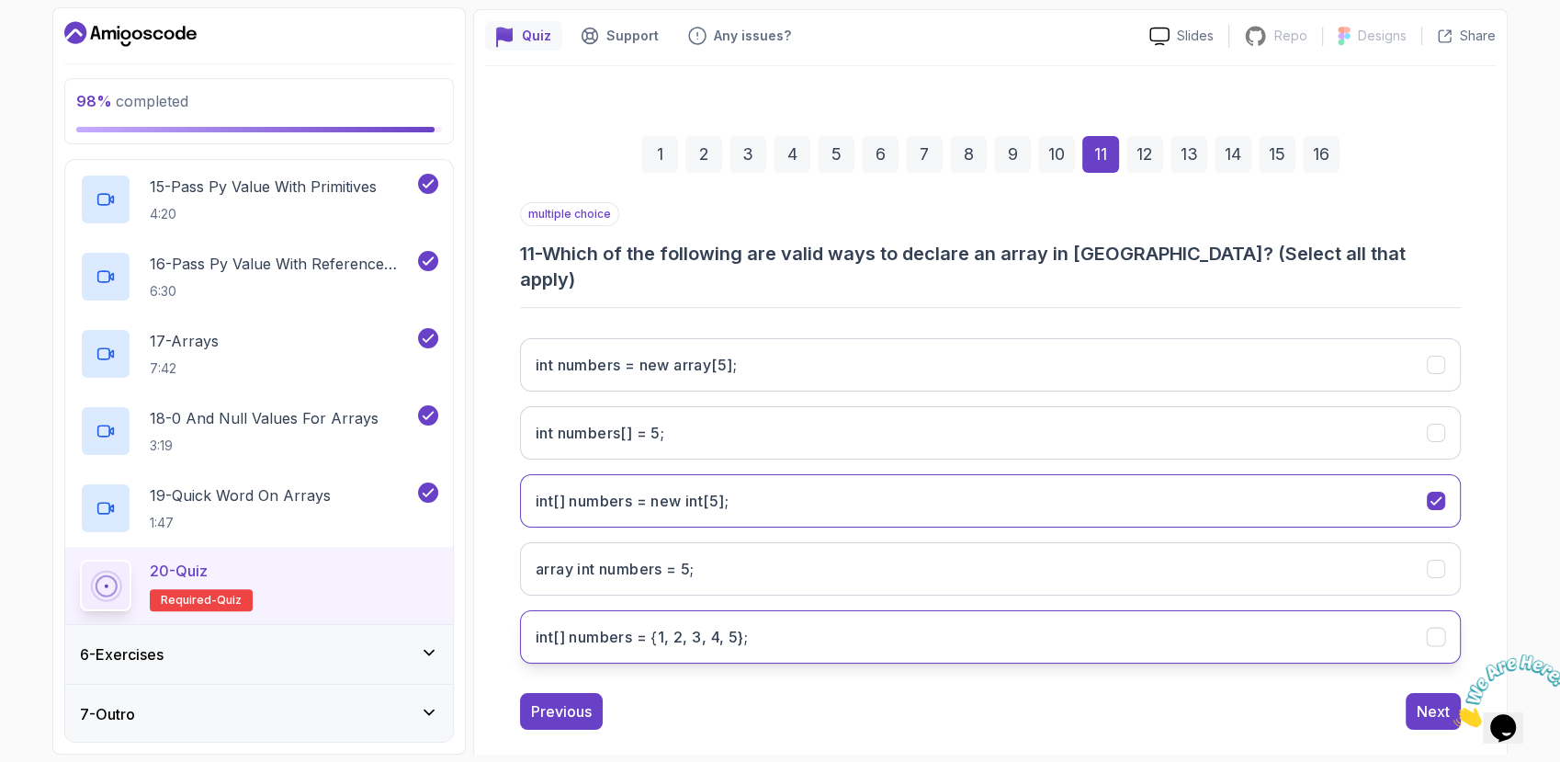
click at [766, 614] on 5};"] "int[] numbers = {1, 2, 3, 4, 5};" at bounding box center [990, 636] width 941 height 53
click at [1425, 700] on div "Next" at bounding box center [1433, 711] width 33 height 22
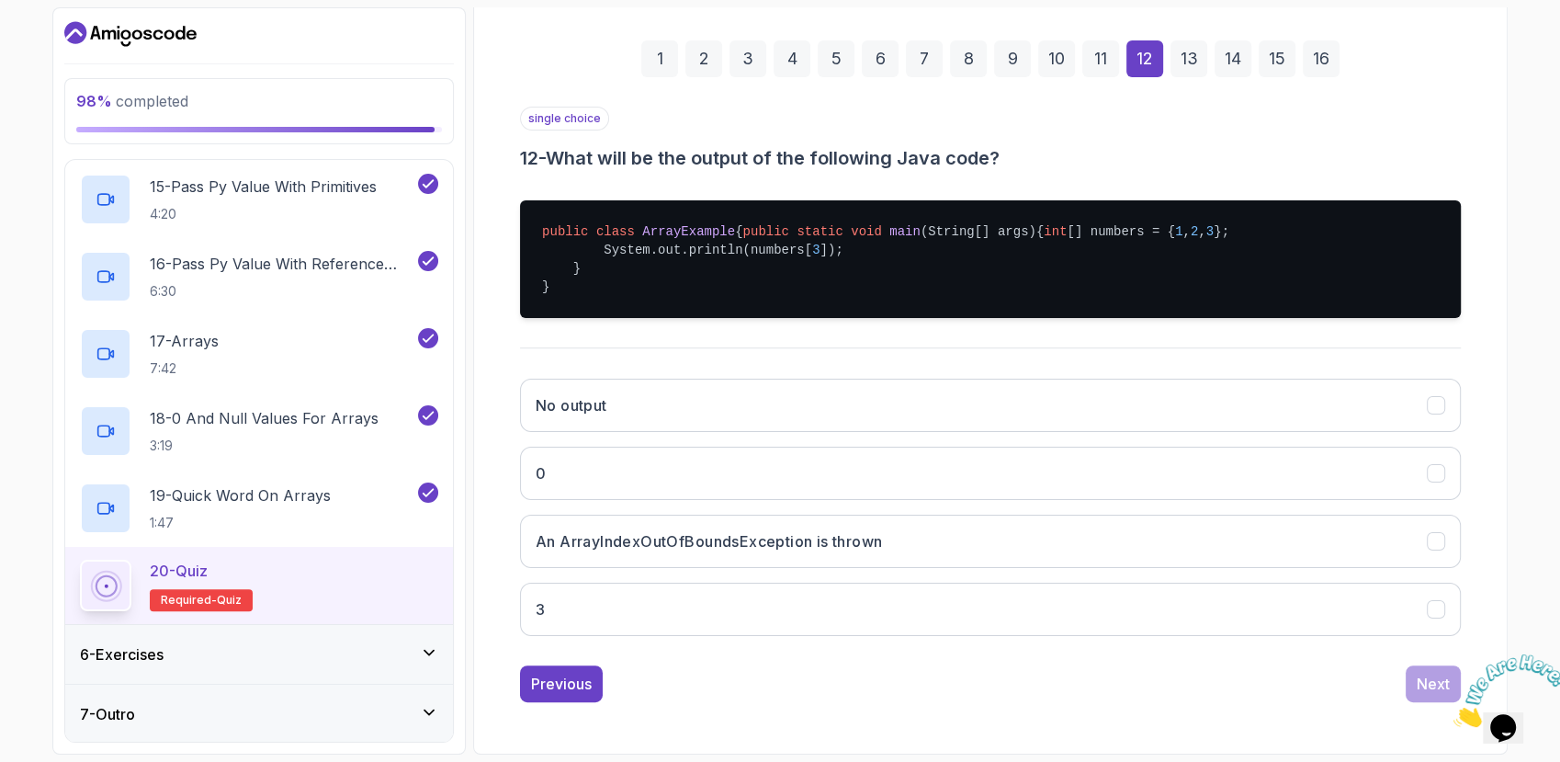
scroll to position [285, 0]
click at [913, 550] on button "An ArrayIndexOutOfBoundsException is thrown" at bounding box center [990, 541] width 941 height 53
click at [1418, 679] on div "Next" at bounding box center [1433, 684] width 33 height 22
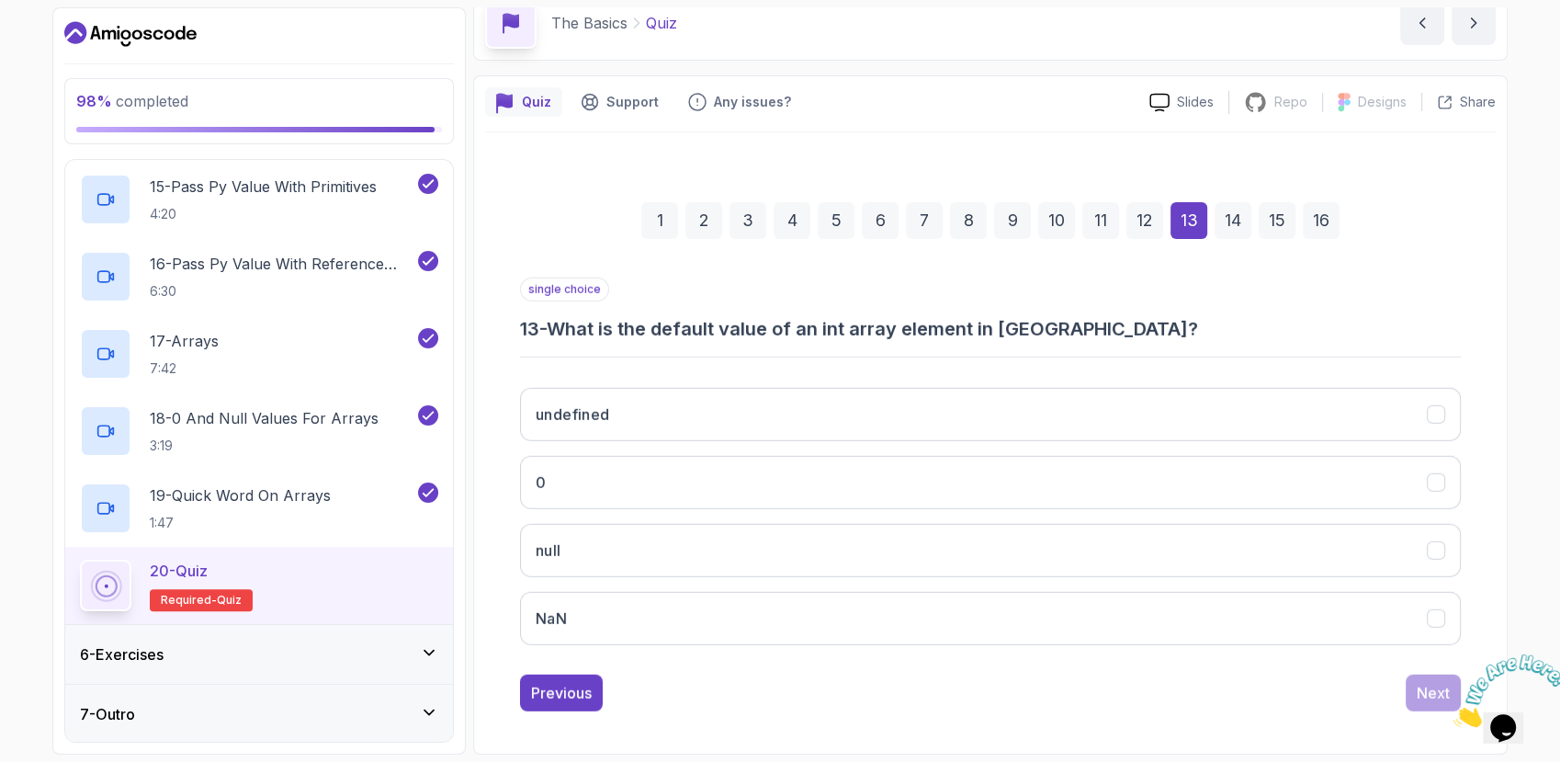
scroll to position [86, 0]
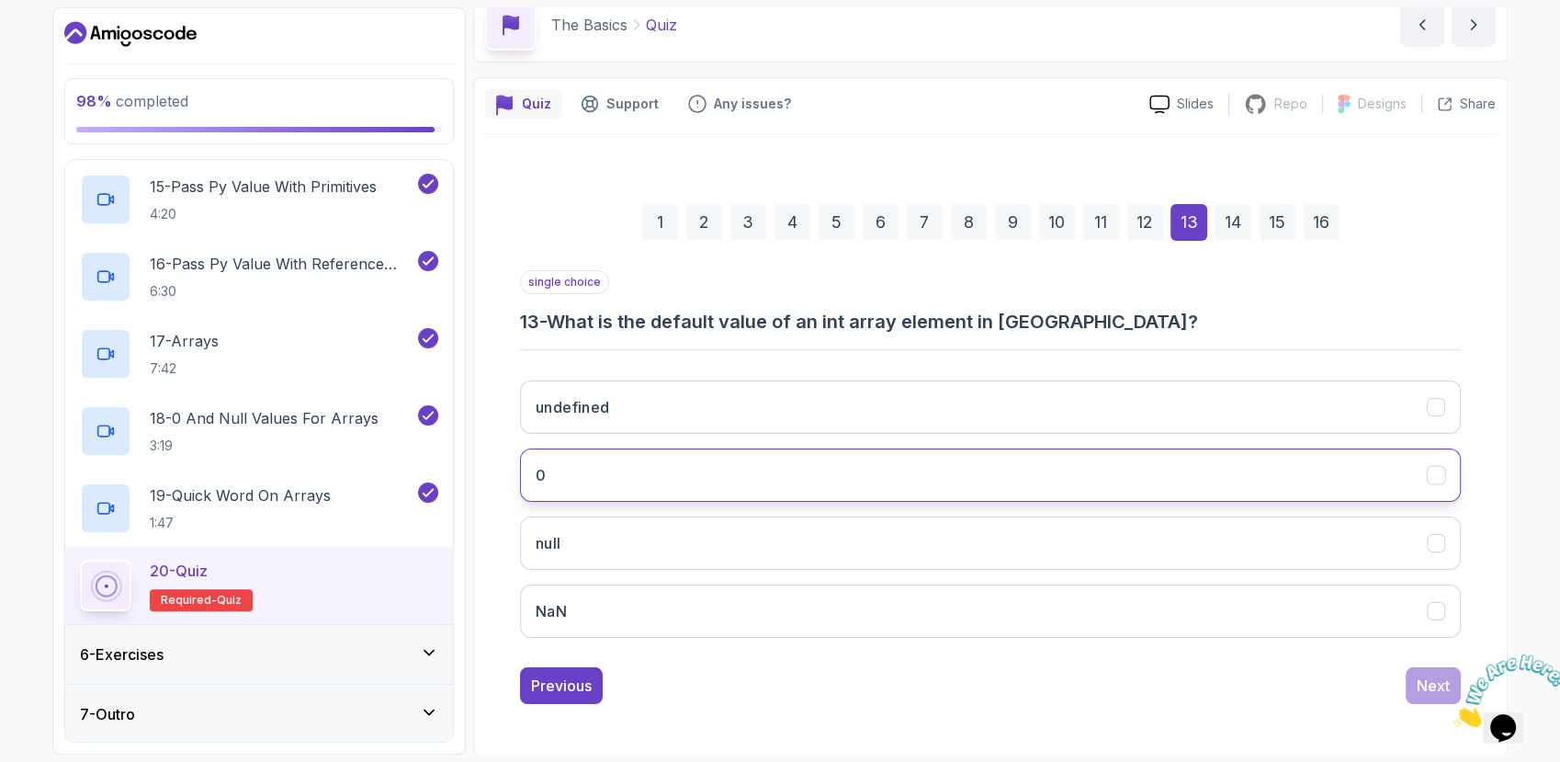
click at [861, 474] on button "0" at bounding box center [990, 474] width 941 height 53
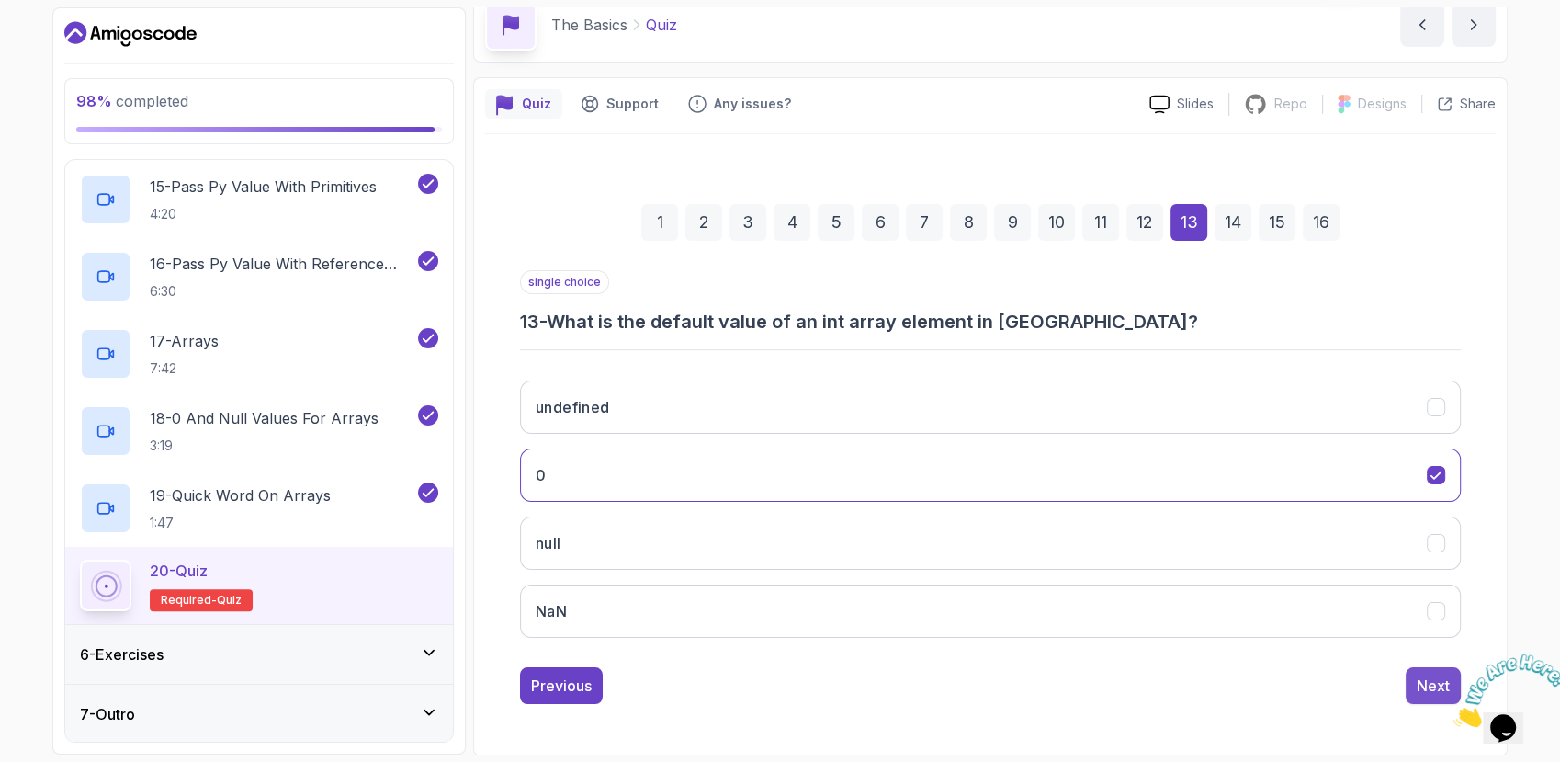
click at [1415, 671] on button "Next" at bounding box center [1433, 685] width 55 height 37
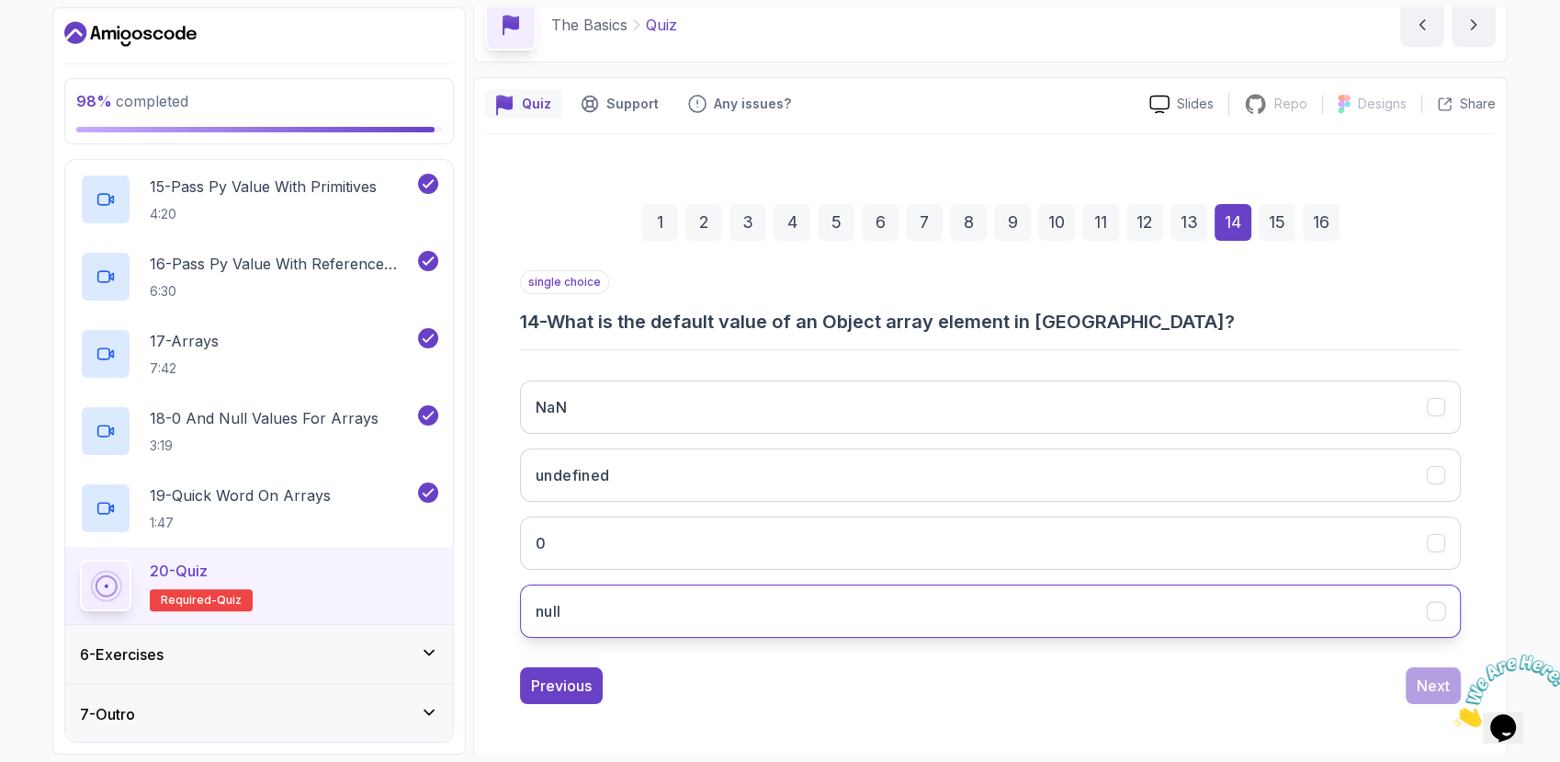
click at [944, 603] on button "null" at bounding box center [990, 610] width 941 height 53
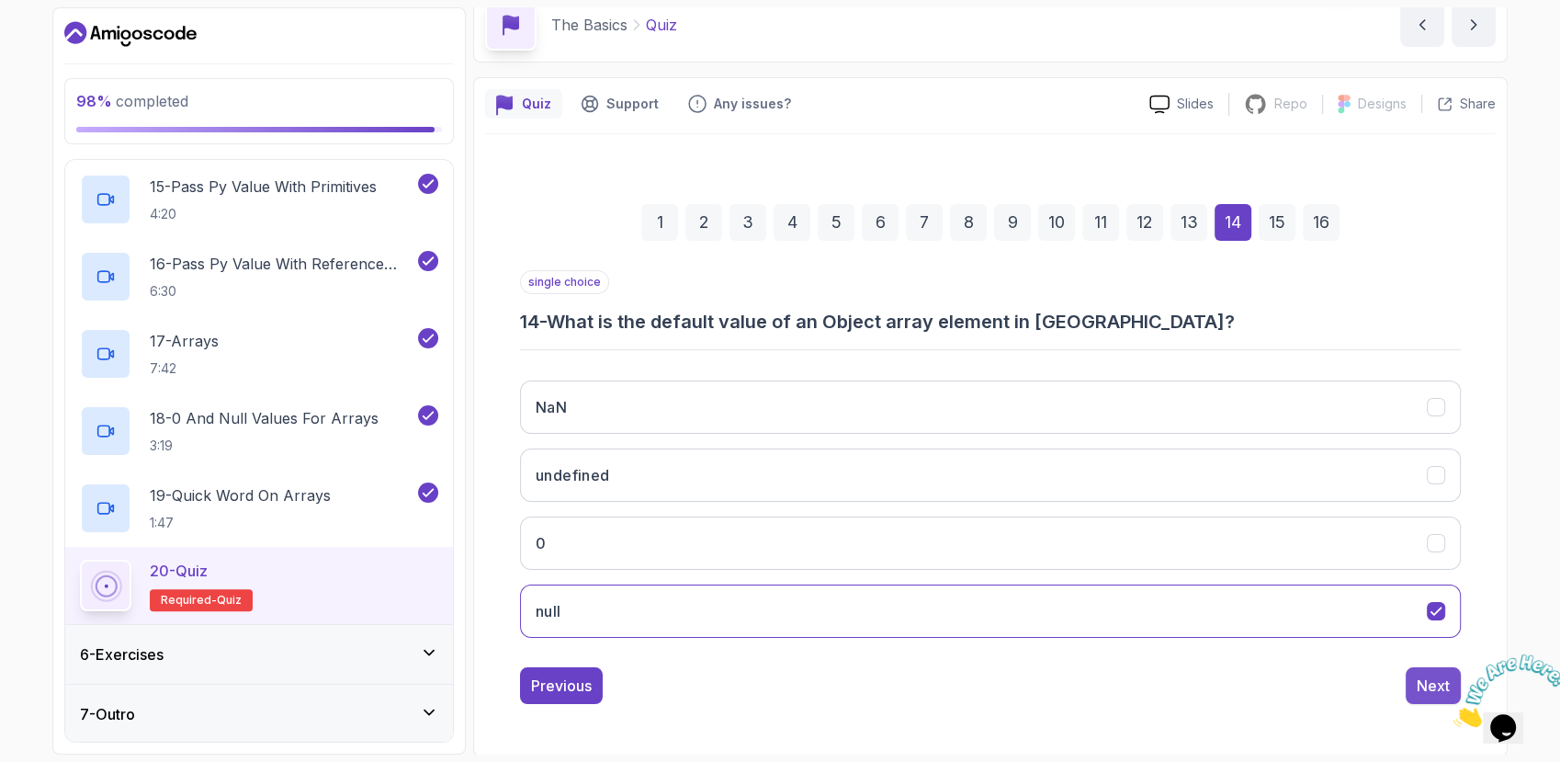
click at [1434, 679] on div "Next" at bounding box center [1433, 686] width 33 height 22
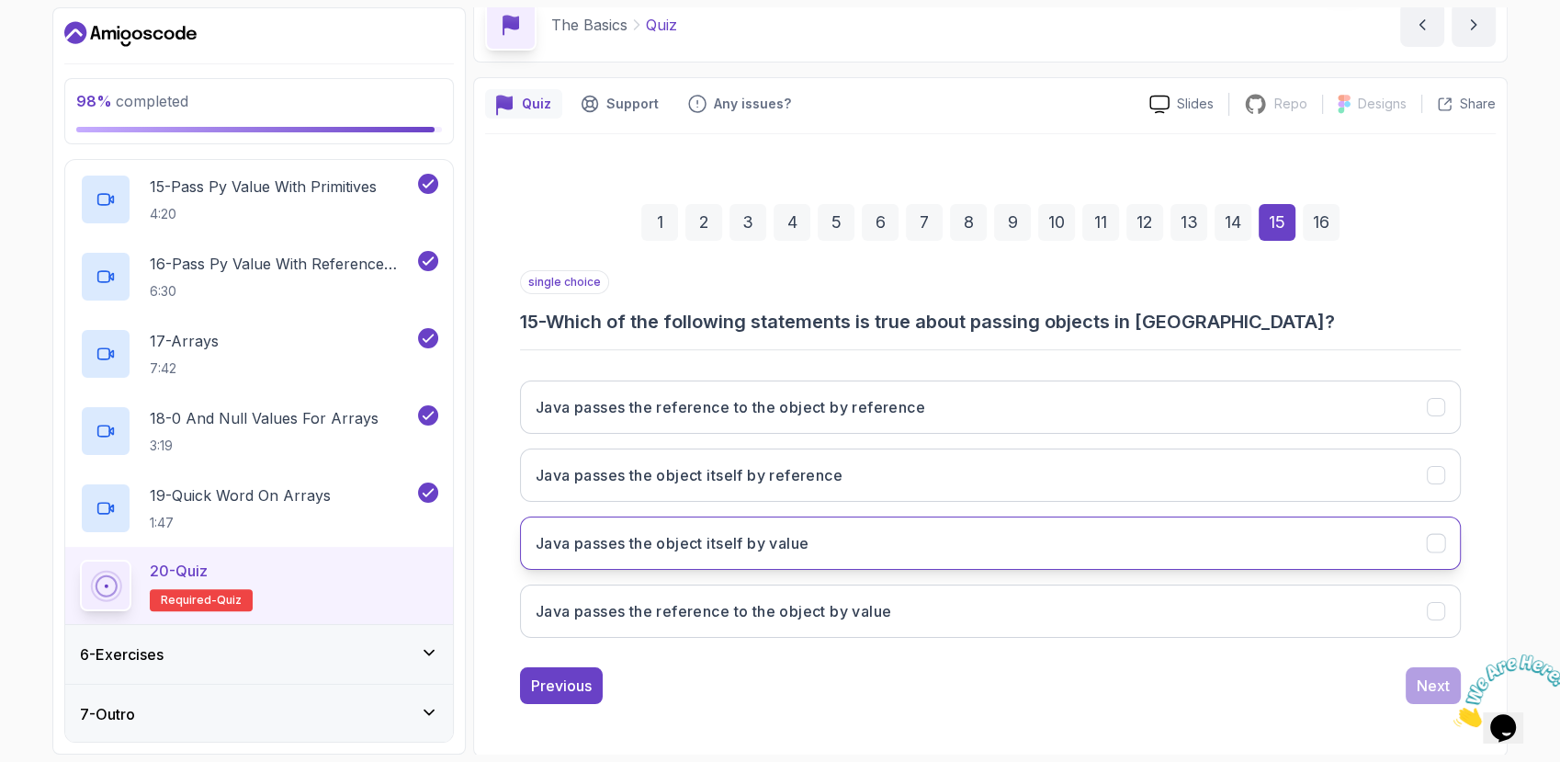
click at [777, 540] on h3 "Java passes the object itself by value" at bounding box center [672, 543] width 273 height 22
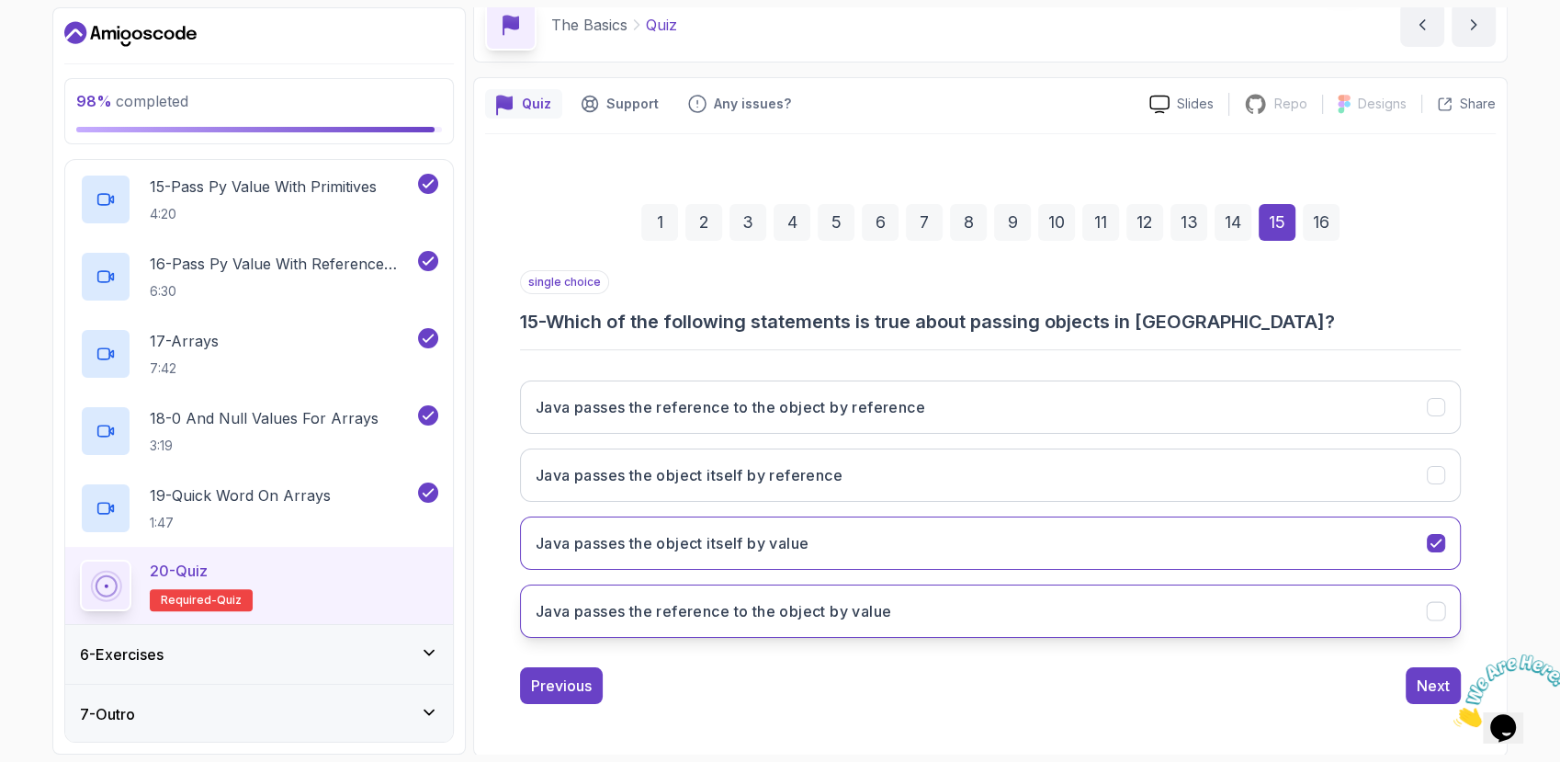
click at [1125, 599] on button "Java passes the reference to the object by value" at bounding box center [990, 610] width 941 height 53
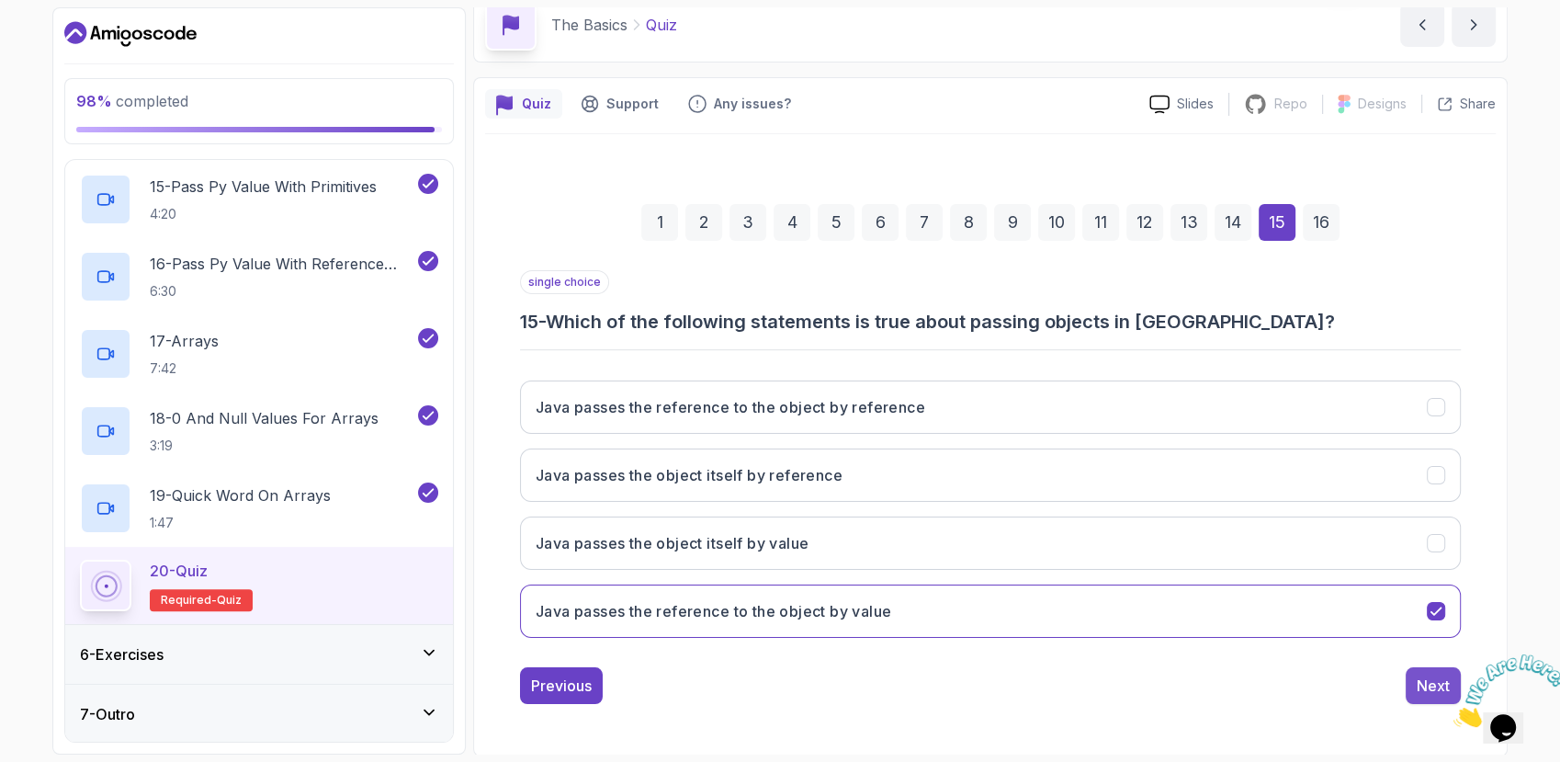
click at [1414, 684] on button "Next" at bounding box center [1433, 685] width 55 height 37
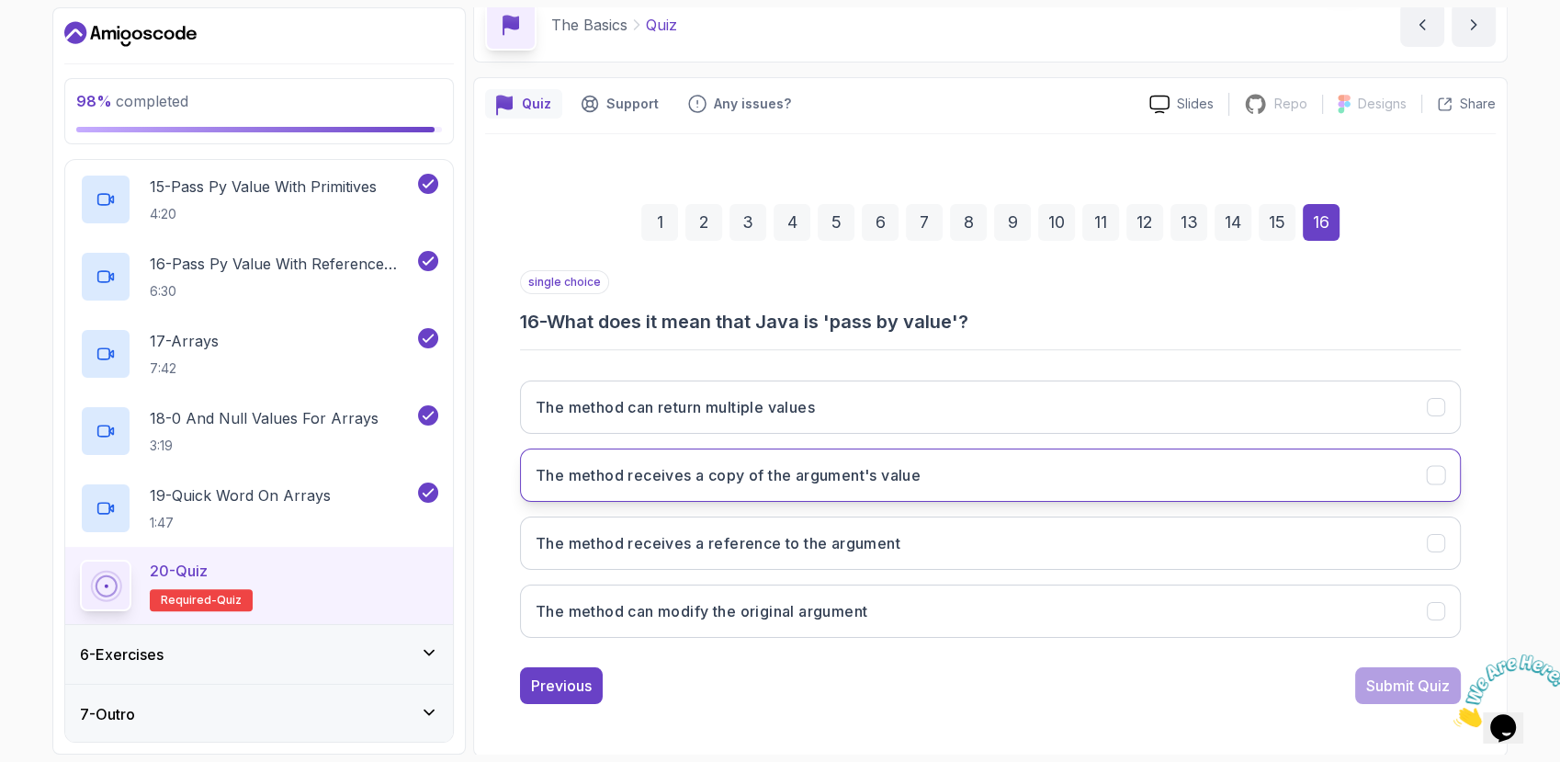
click at [749, 490] on button "The method receives a copy of the argument's value" at bounding box center [990, 474] width 941 height 53
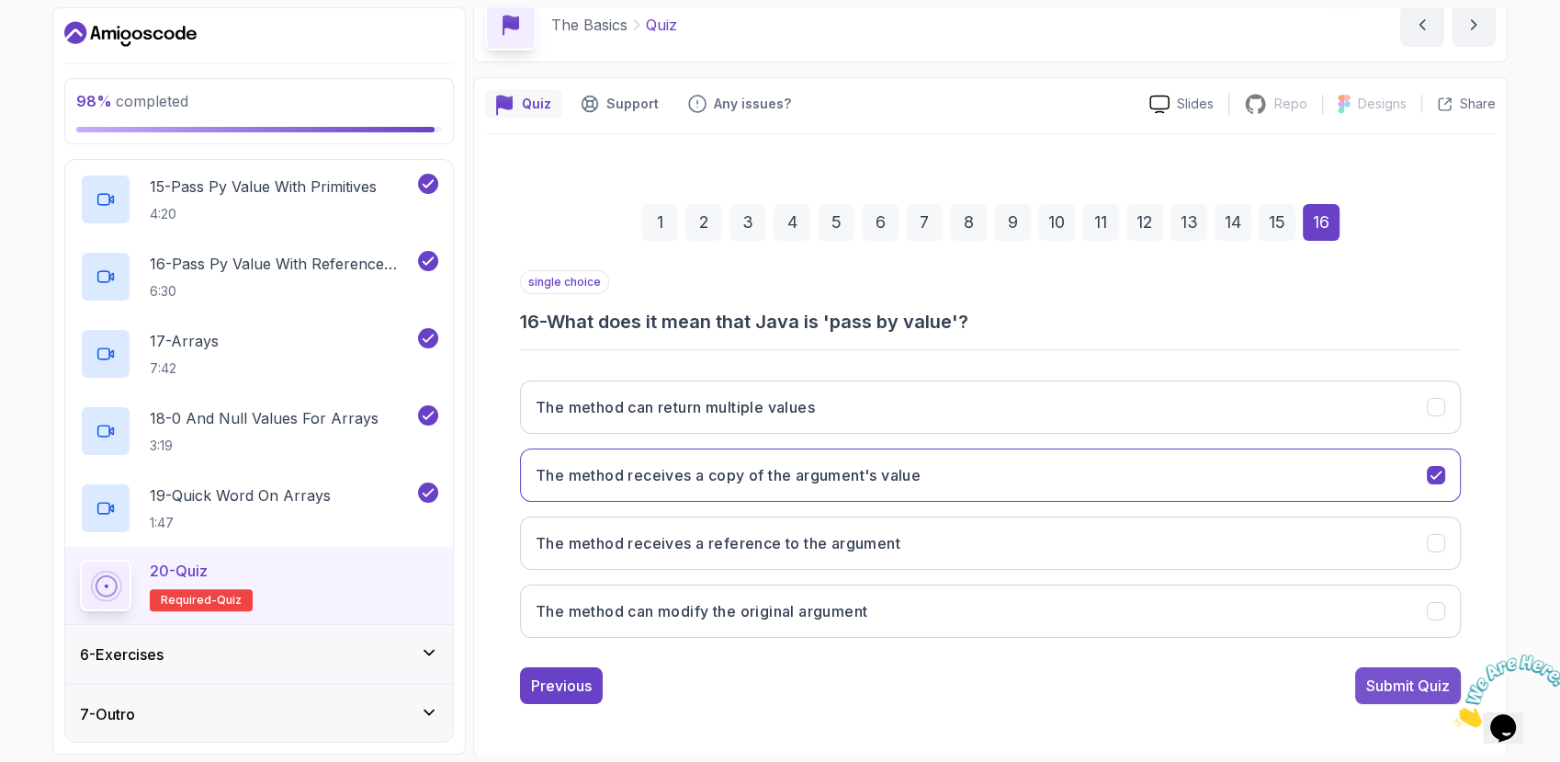
click at [1385, 689] on div "Submit Quiz" at bounding box center [1409, 686] width 84 height 22
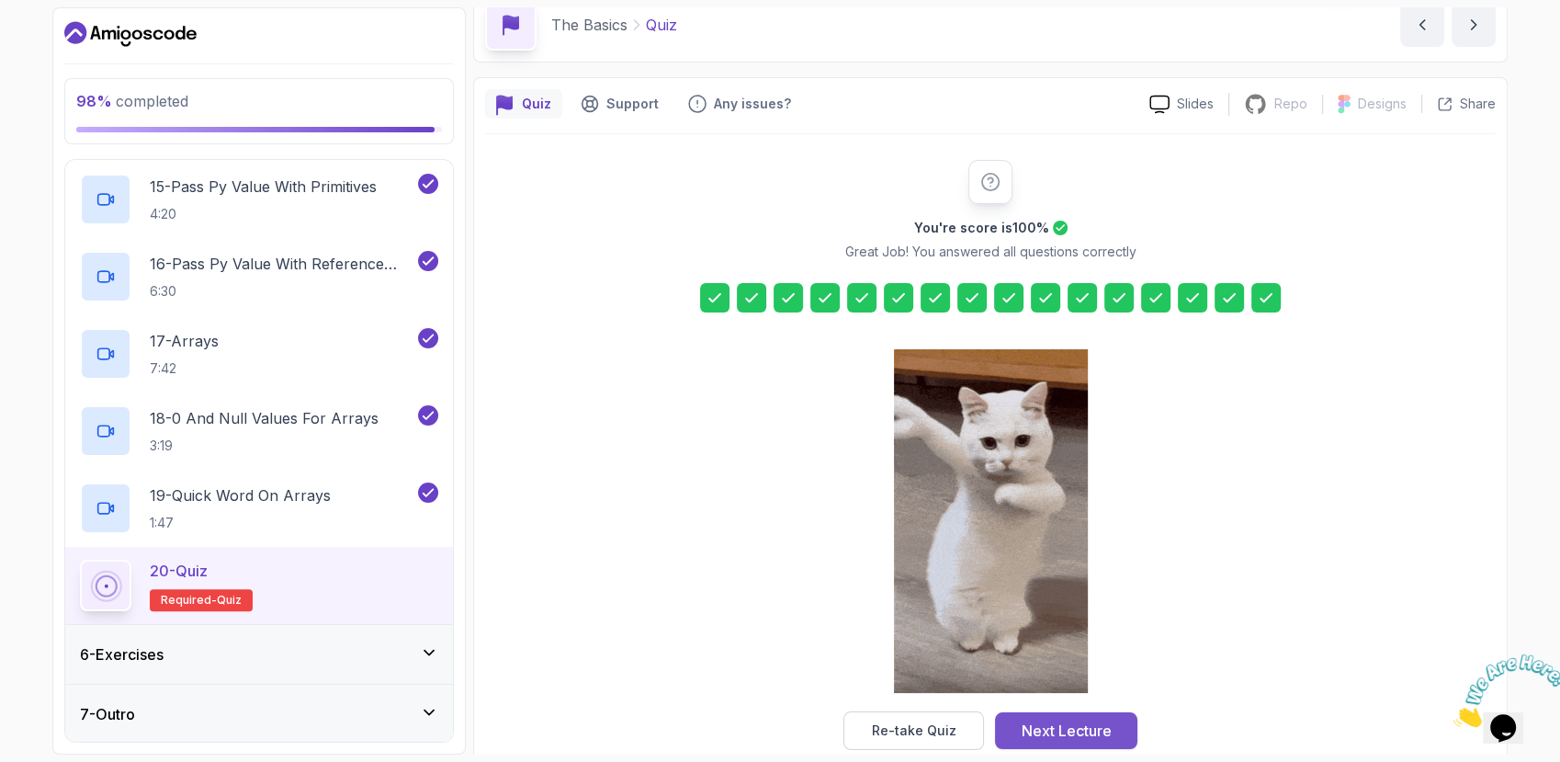
click at [1096, 729] on div "Next Lecture" at bounding box center [1067, 731] width 90 height 22
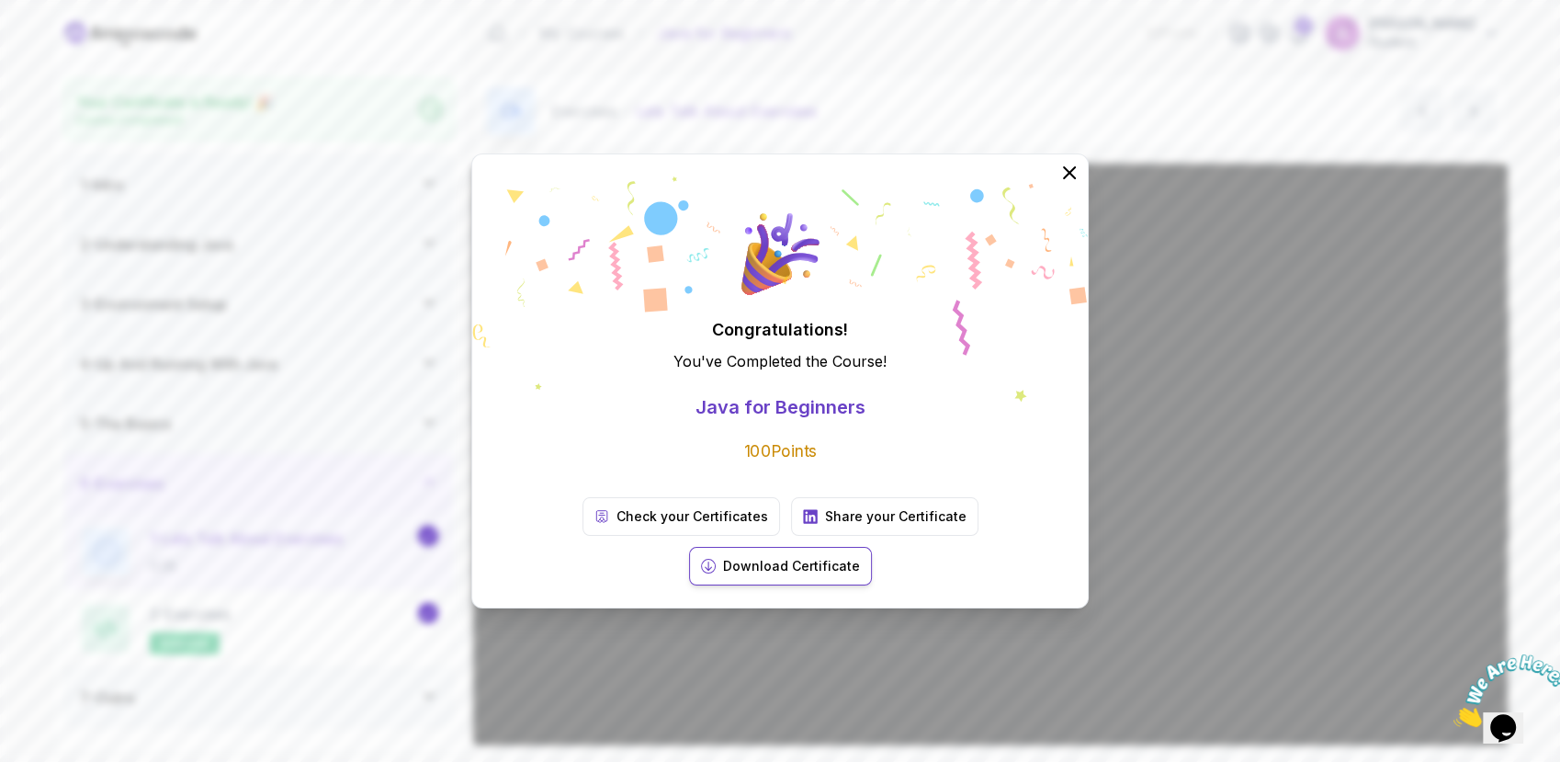
click at [860, 557] on p "Download Certificate" at bounding box center [791, 566] width 137 height 18
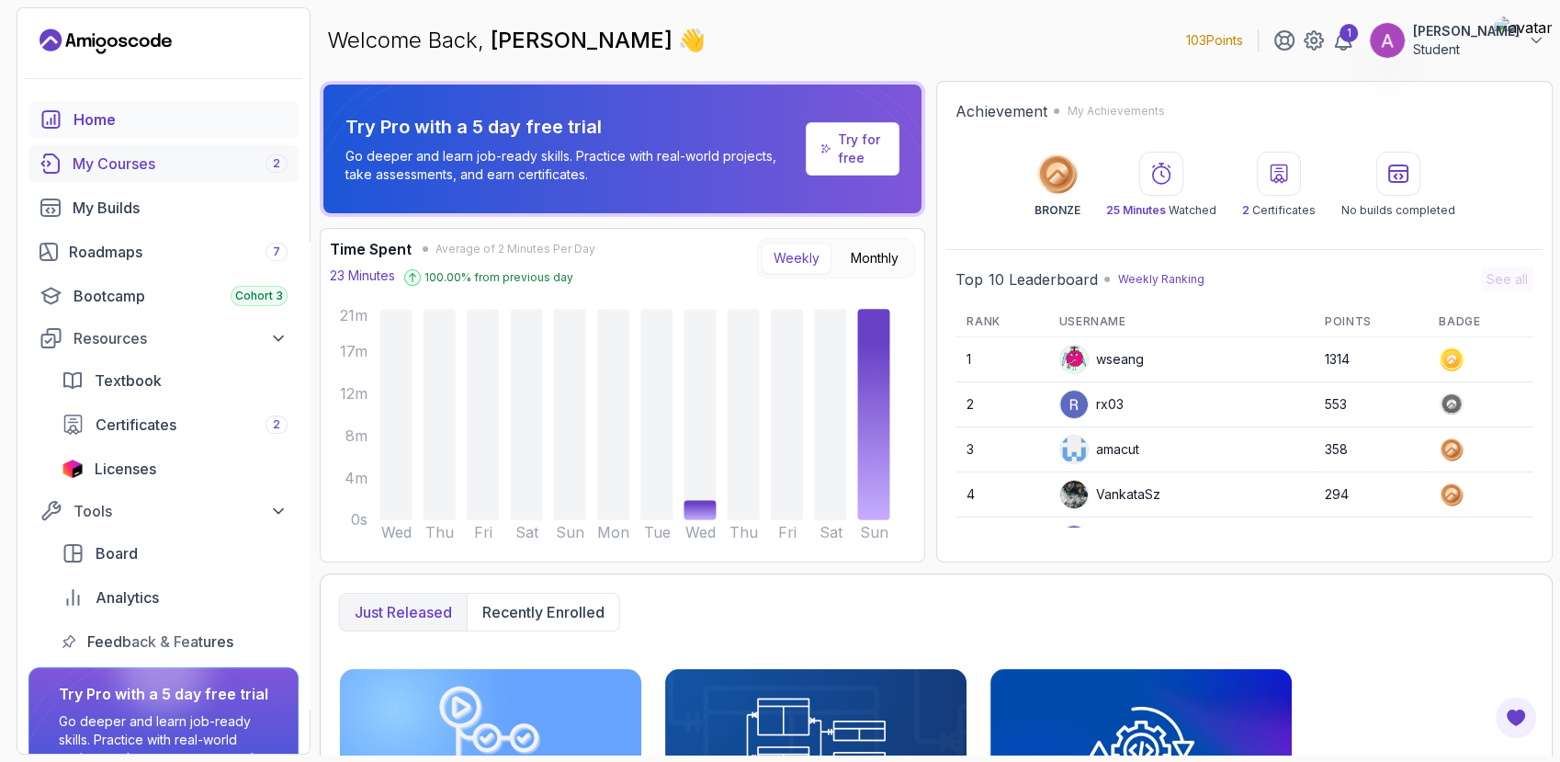
click at [168, 167] on div "My Courses 2" at bounding box center [180, 164] width 215 height 22
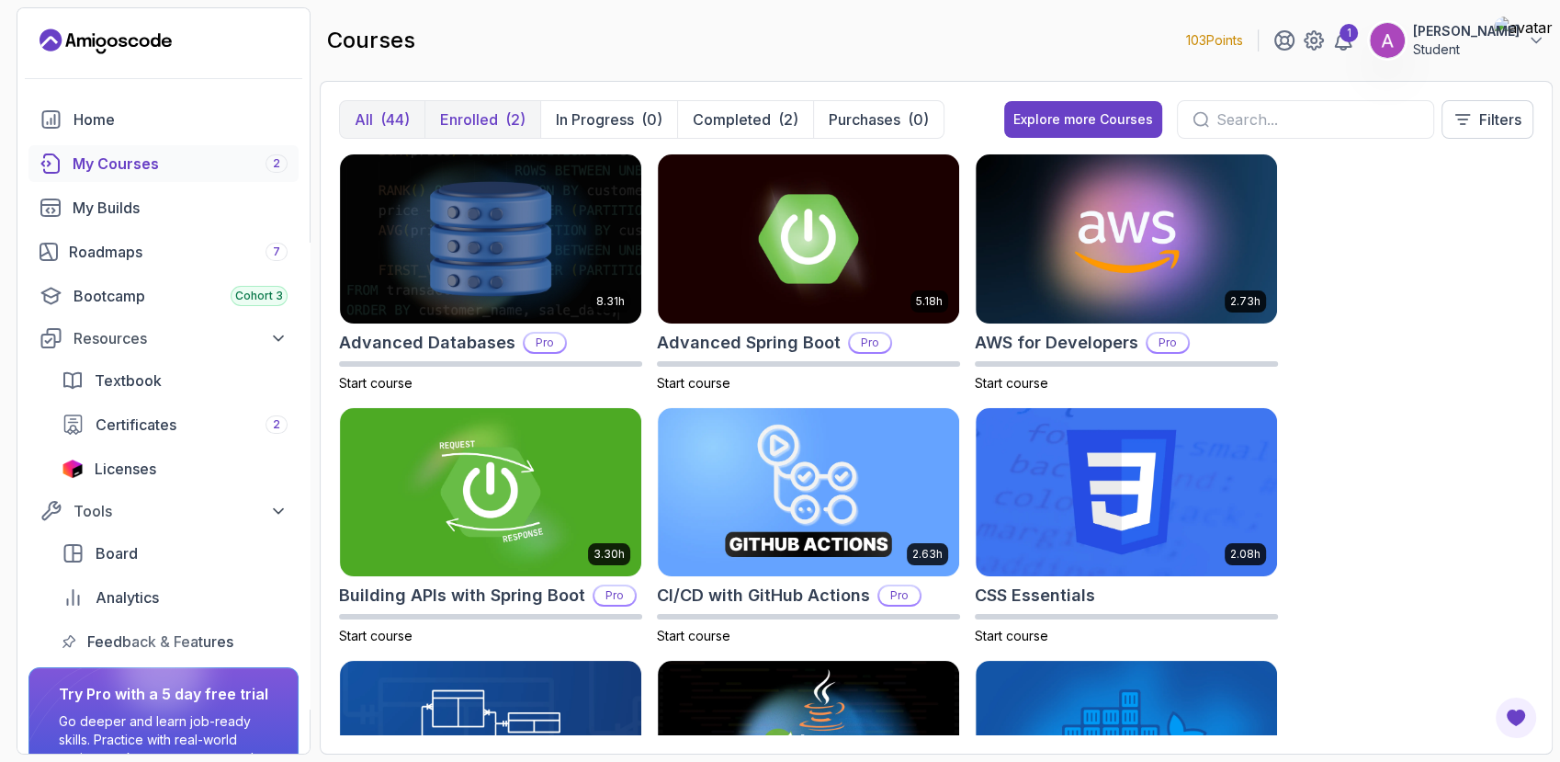
click at [446, 119] on p "Enrolled" at bounding box center [469, 119] width 58 height 22
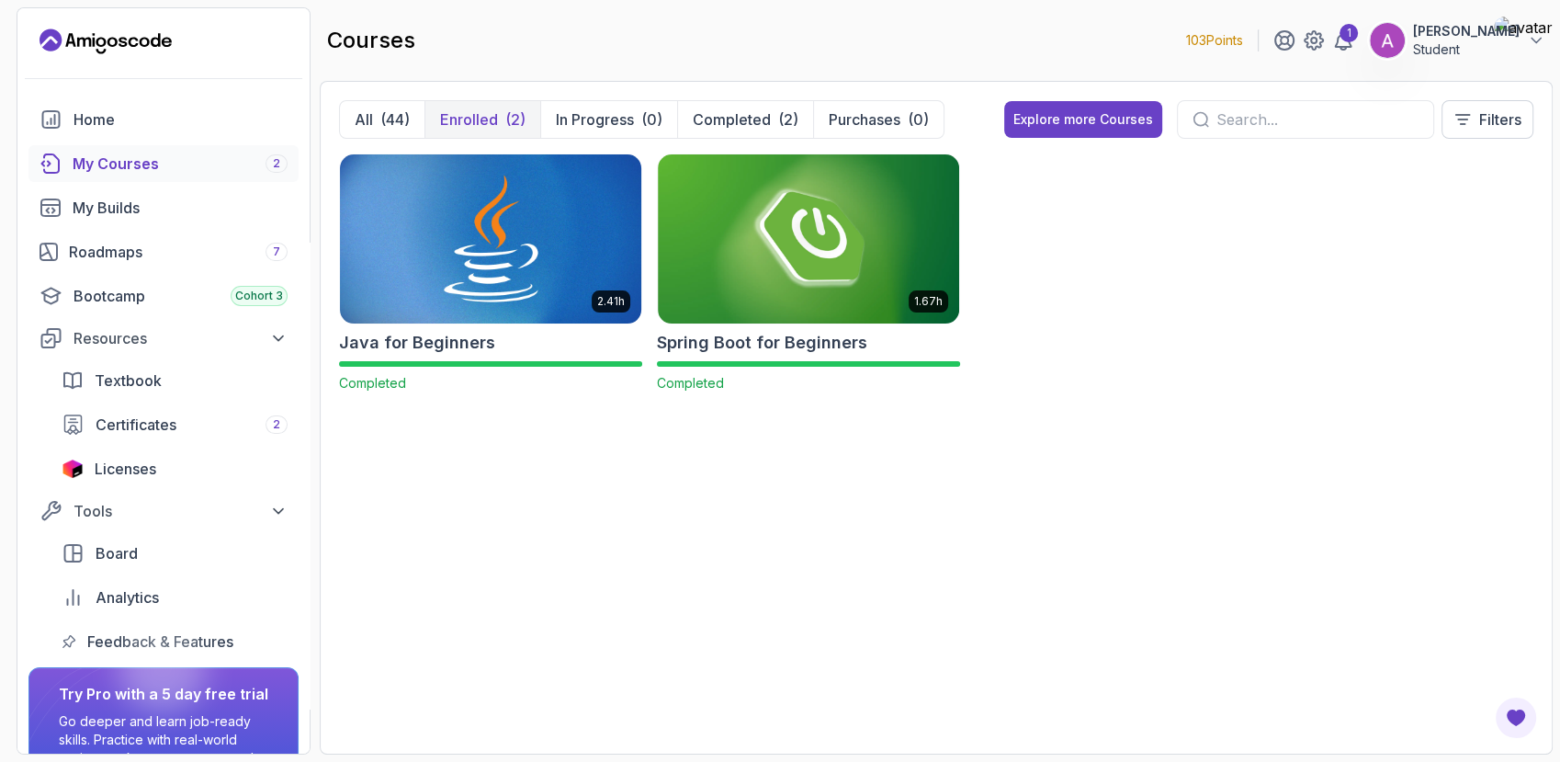
click at [587, 295] on img at bounding box center [491, 238] width 316 height 177
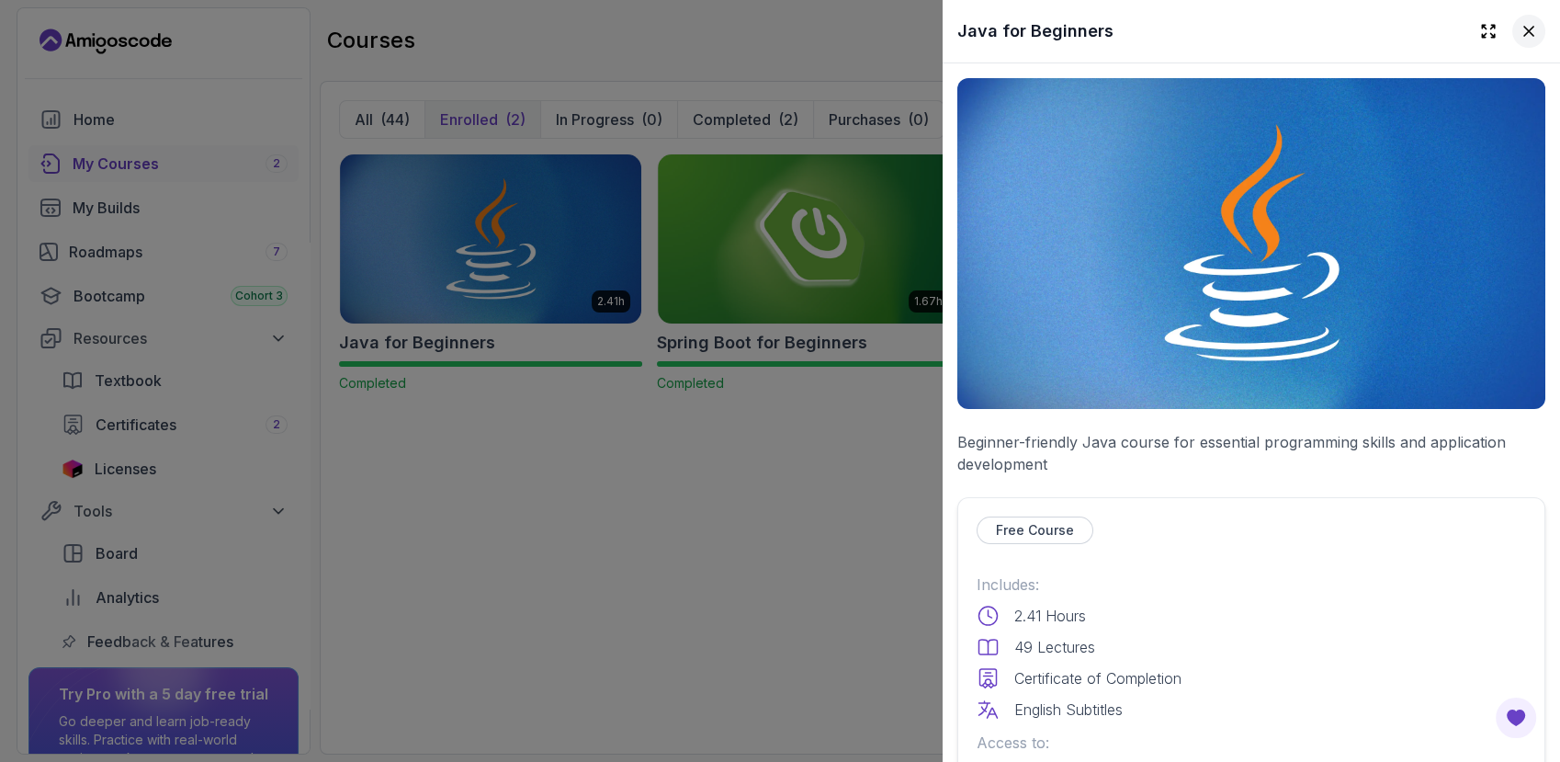
click at [1525, 33] on icon at bounding box center [1529, 31] width 9 height 9
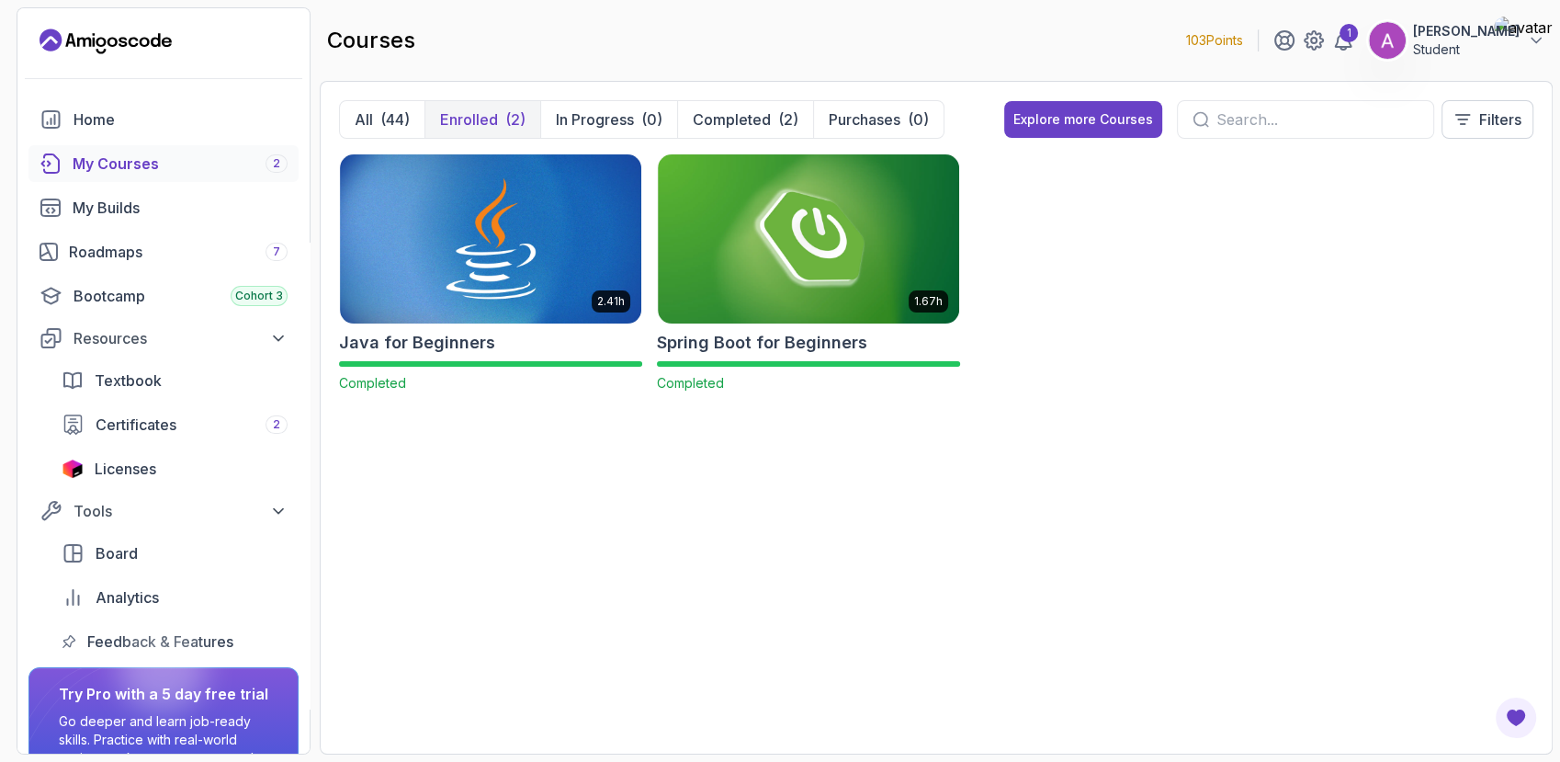
click at [1390, 46] on img at bounding box center [1387, 40] width 37 height 37
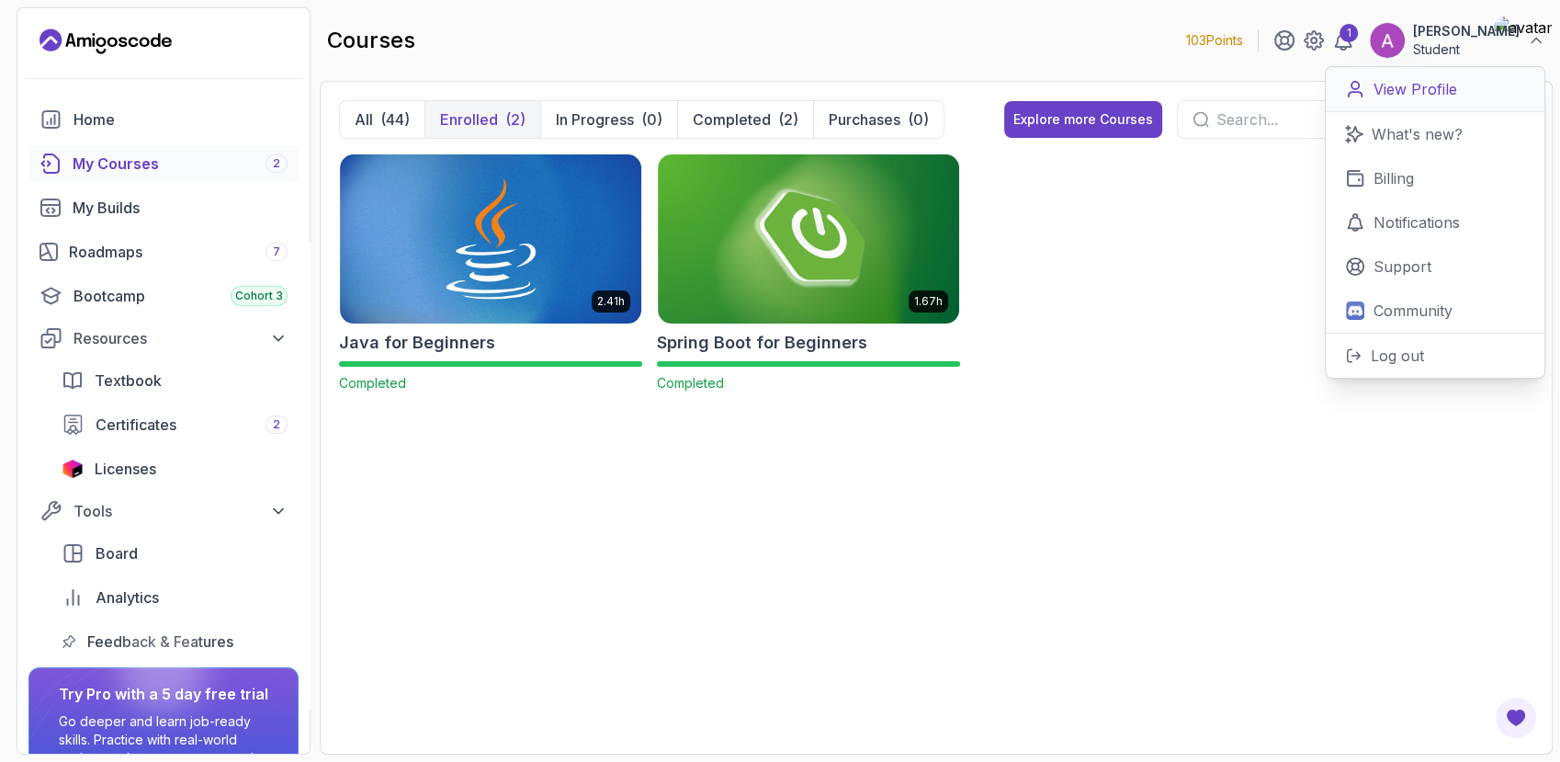
click at [1452, 95] on p "View Profile" at bounding box center [1416, 89] width 84 height 22
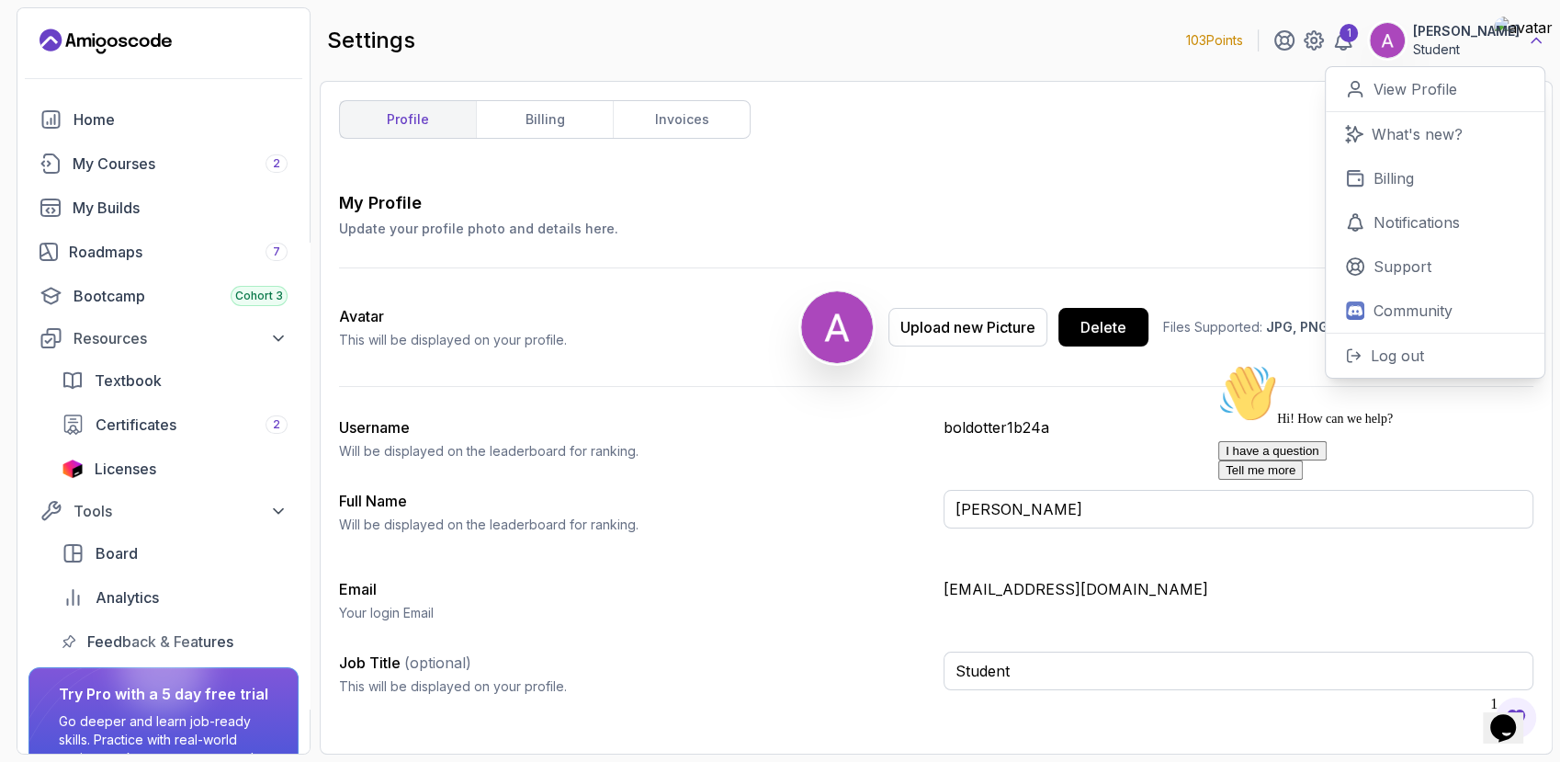
click at [1536, 39] on icon at bounding box center [1536, 41] width 9 height 5
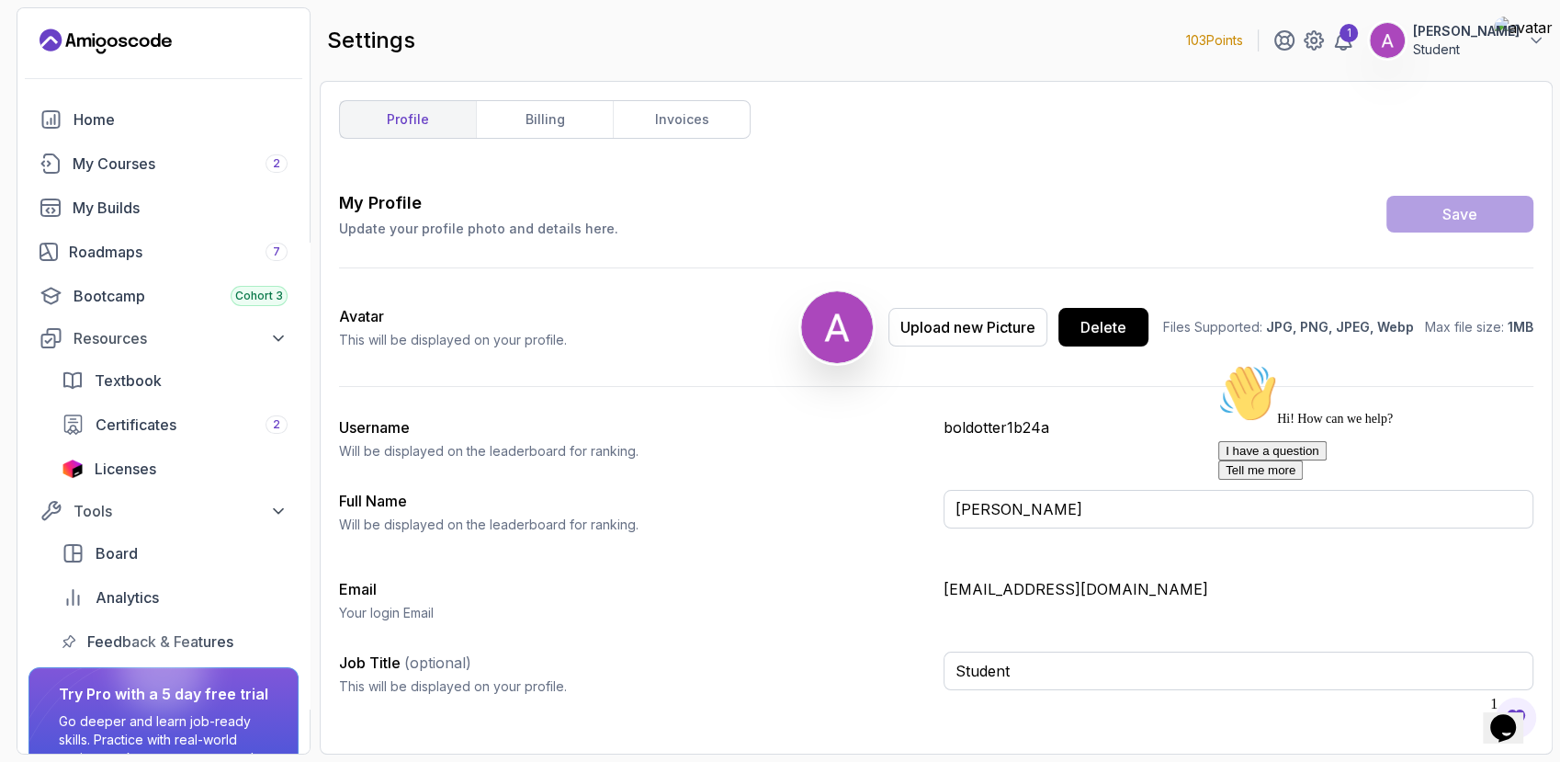
click at [1220, 229] on div "My Profile Update your profile photo and details here. Save" at bounding box center [936, 214] width 1195 height 48
click at [544, 103] on link "billing" at bounding box center [544, 119] width 137 height 37
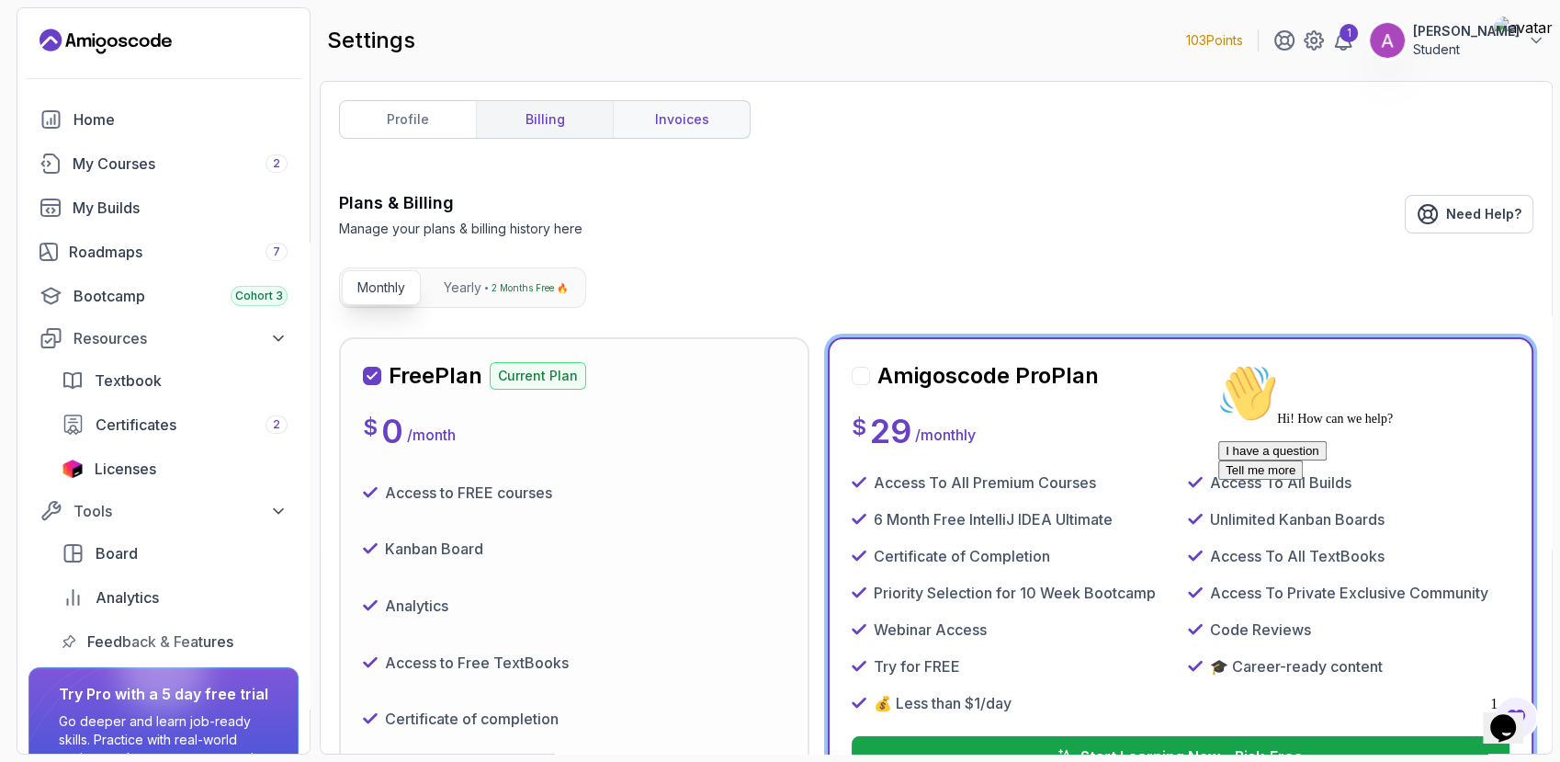
click at [646, 109] on link "invoices" at bounding box center [681, 119] width 137 height 37
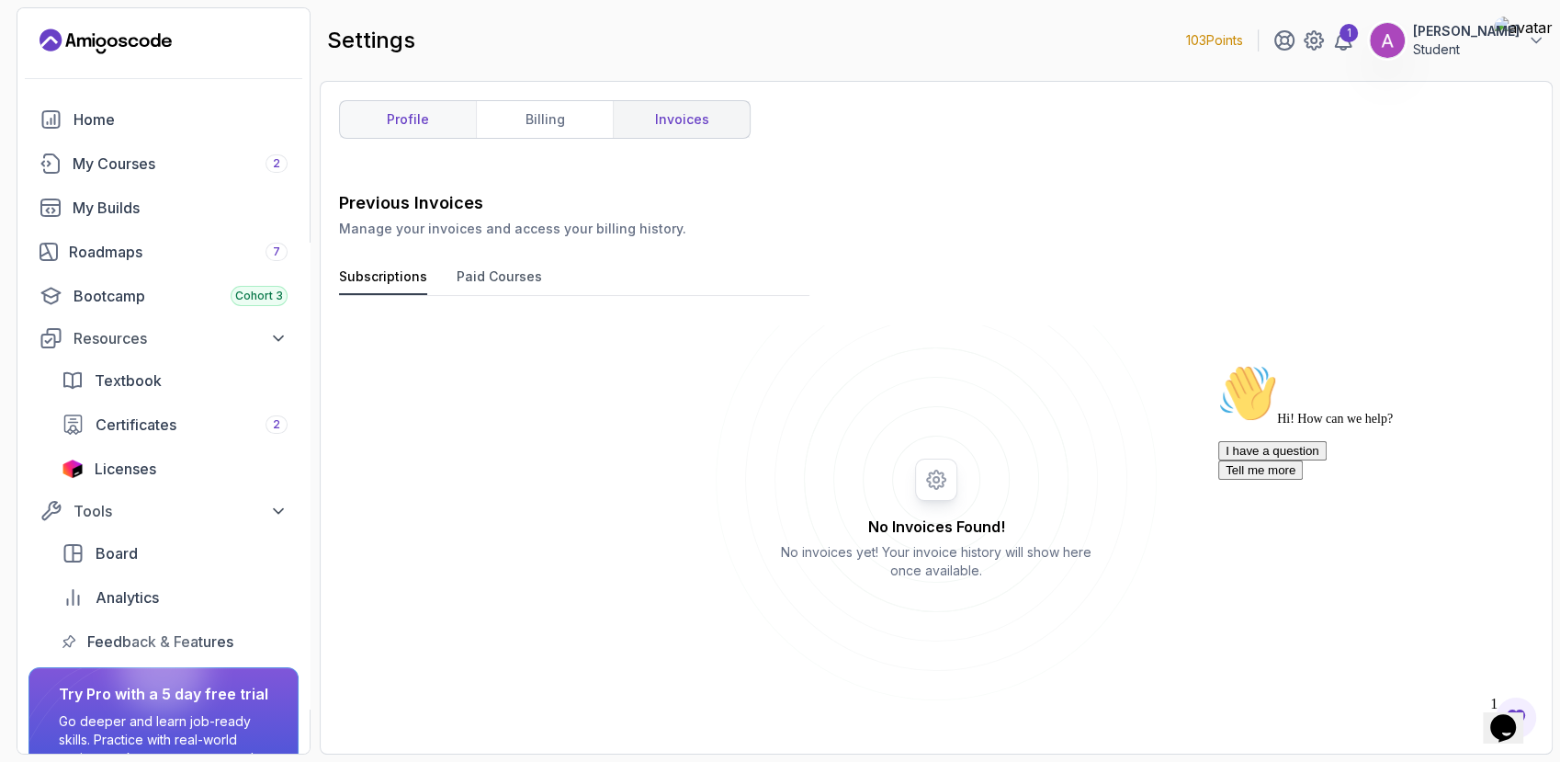
click at [388, 121] on link "profile" at bounding box center [408, 119] width 136 height 37
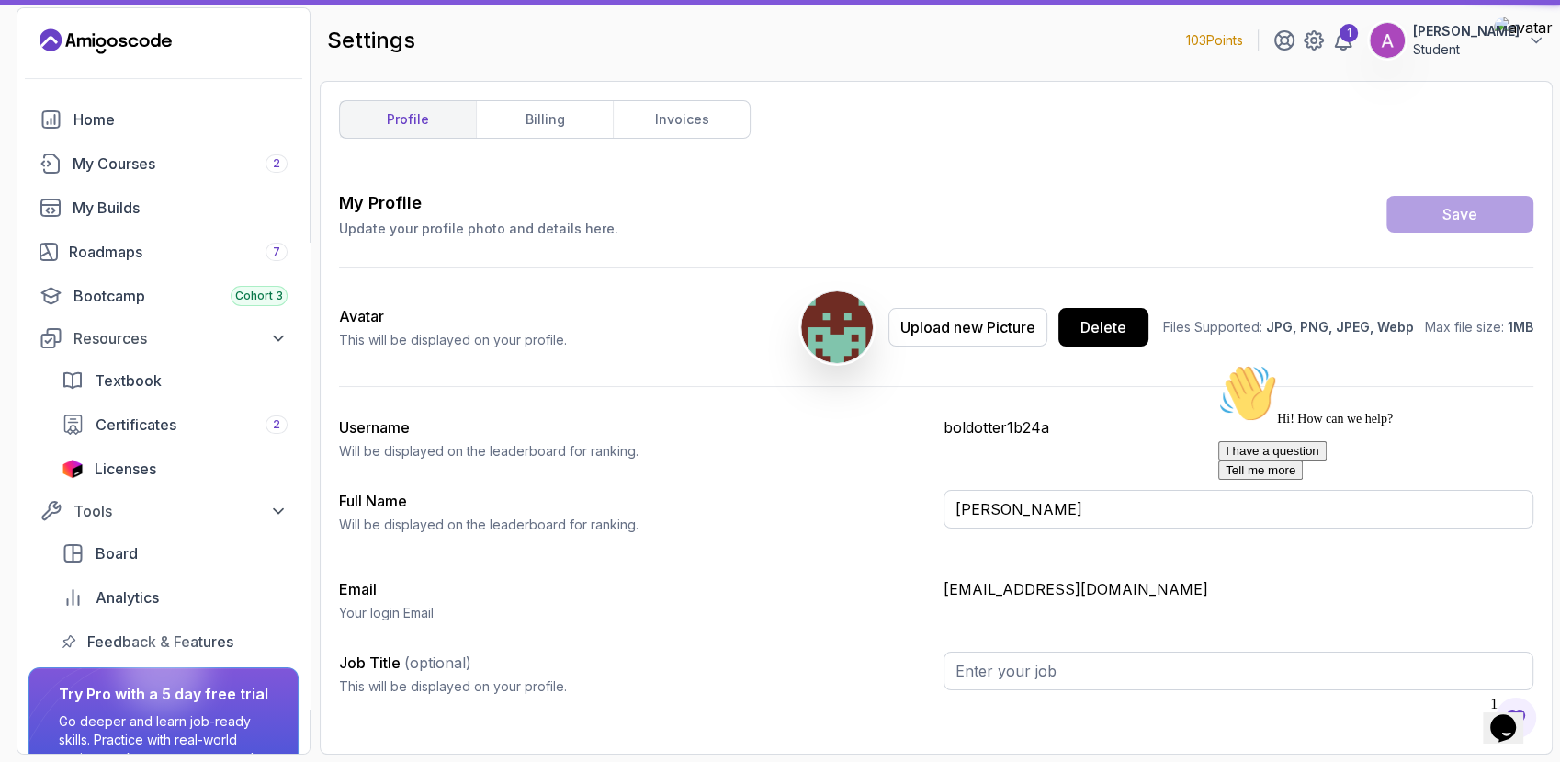
type input "Student"
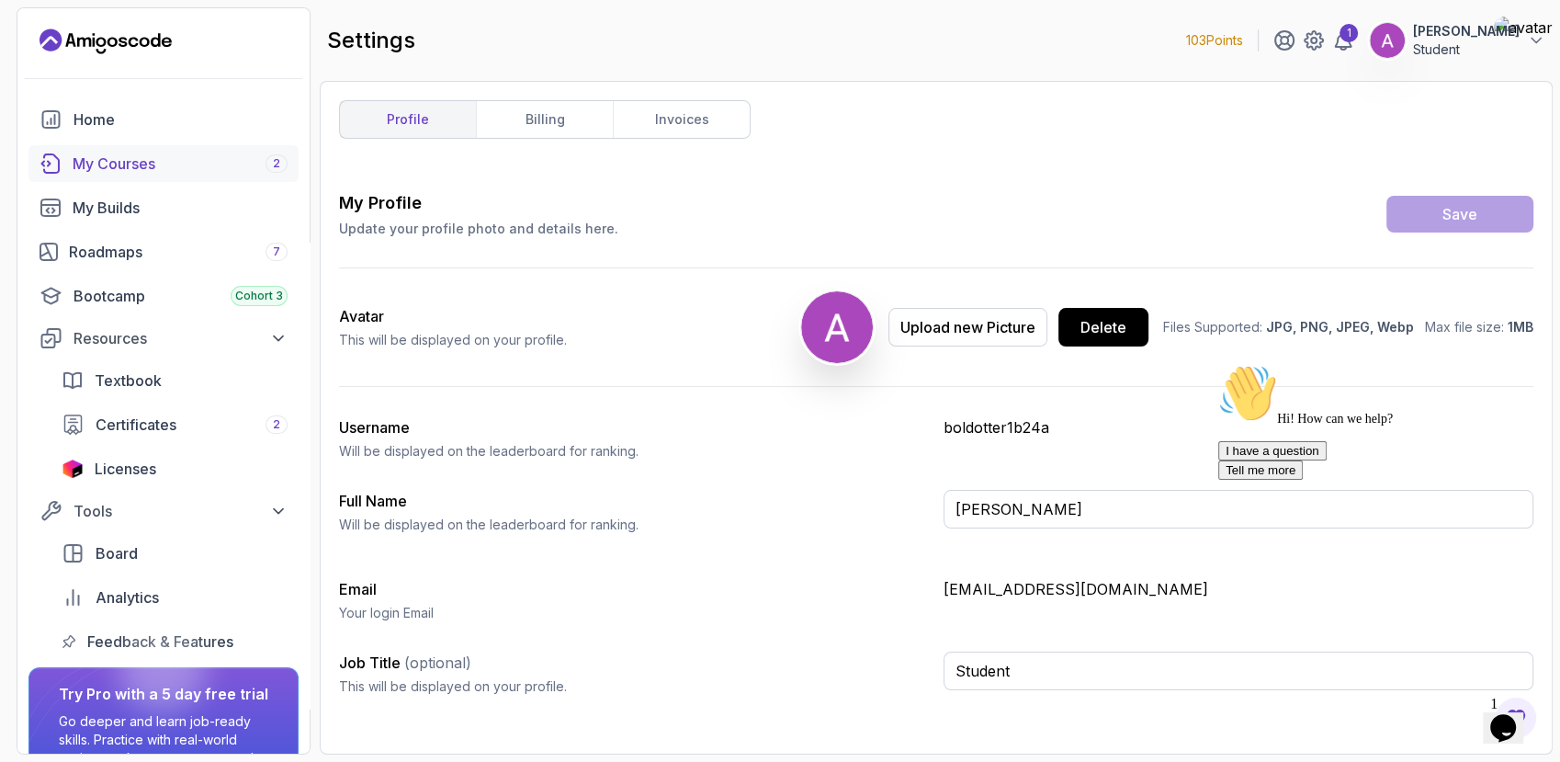
click at [114, 155] on div "My Courses 2" at bounding box center [180, 164] width 215 height 22
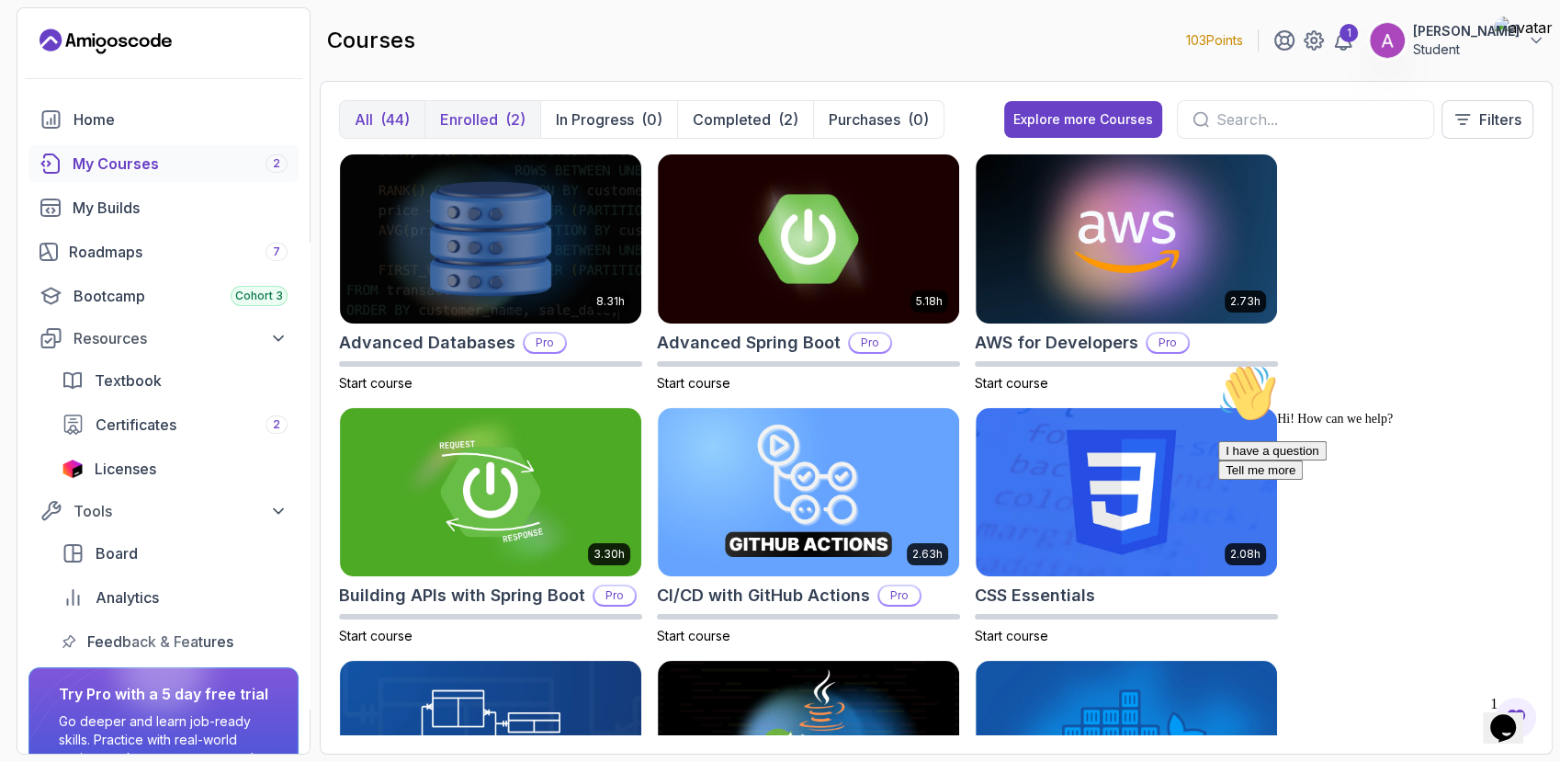
click at [522, 124] on div "(2)" at bounding box center [515, 119] width 20 height 22
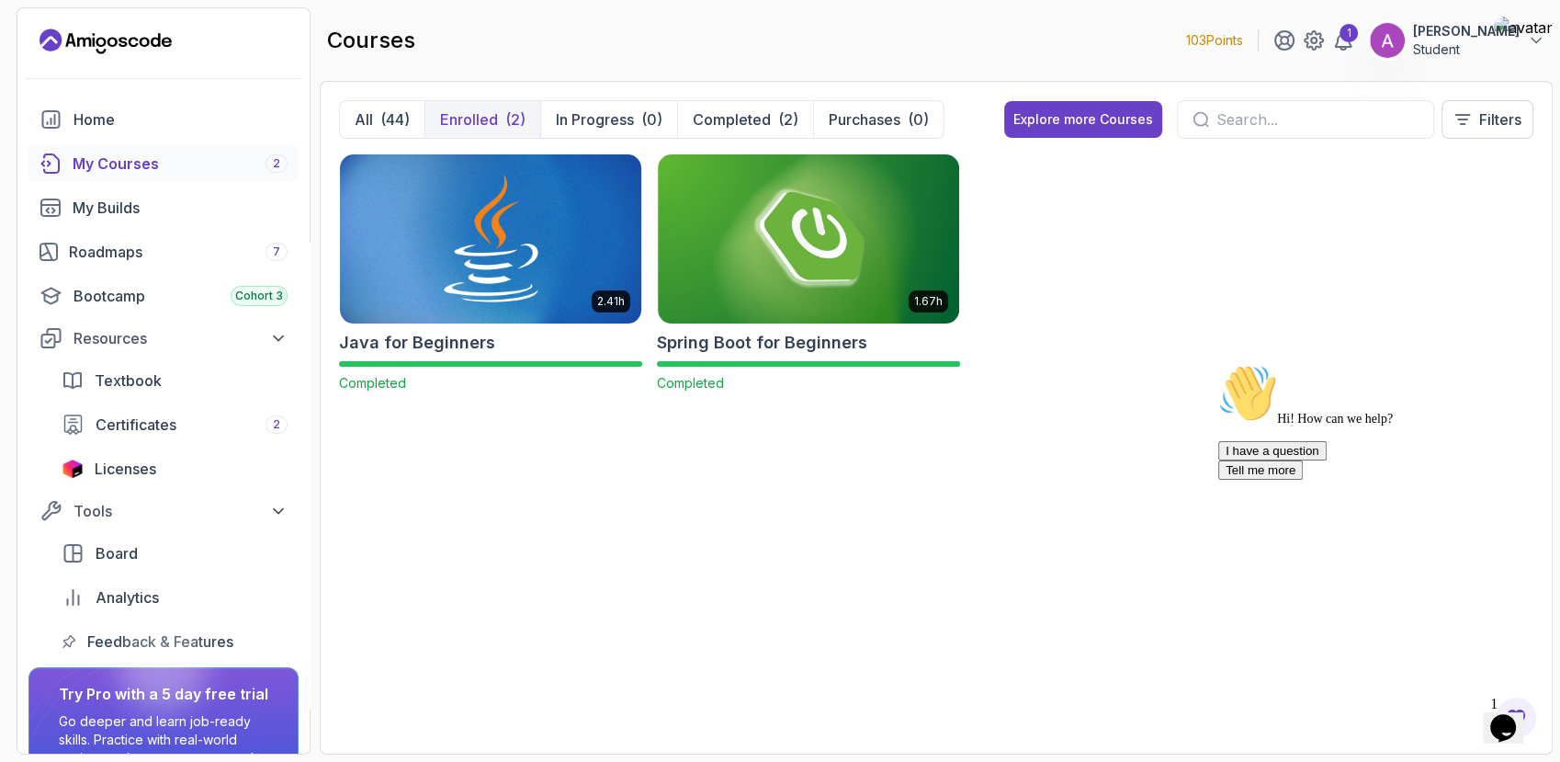
click at [570, 316] on img at bounding box center [491, 238] width 316 height 177
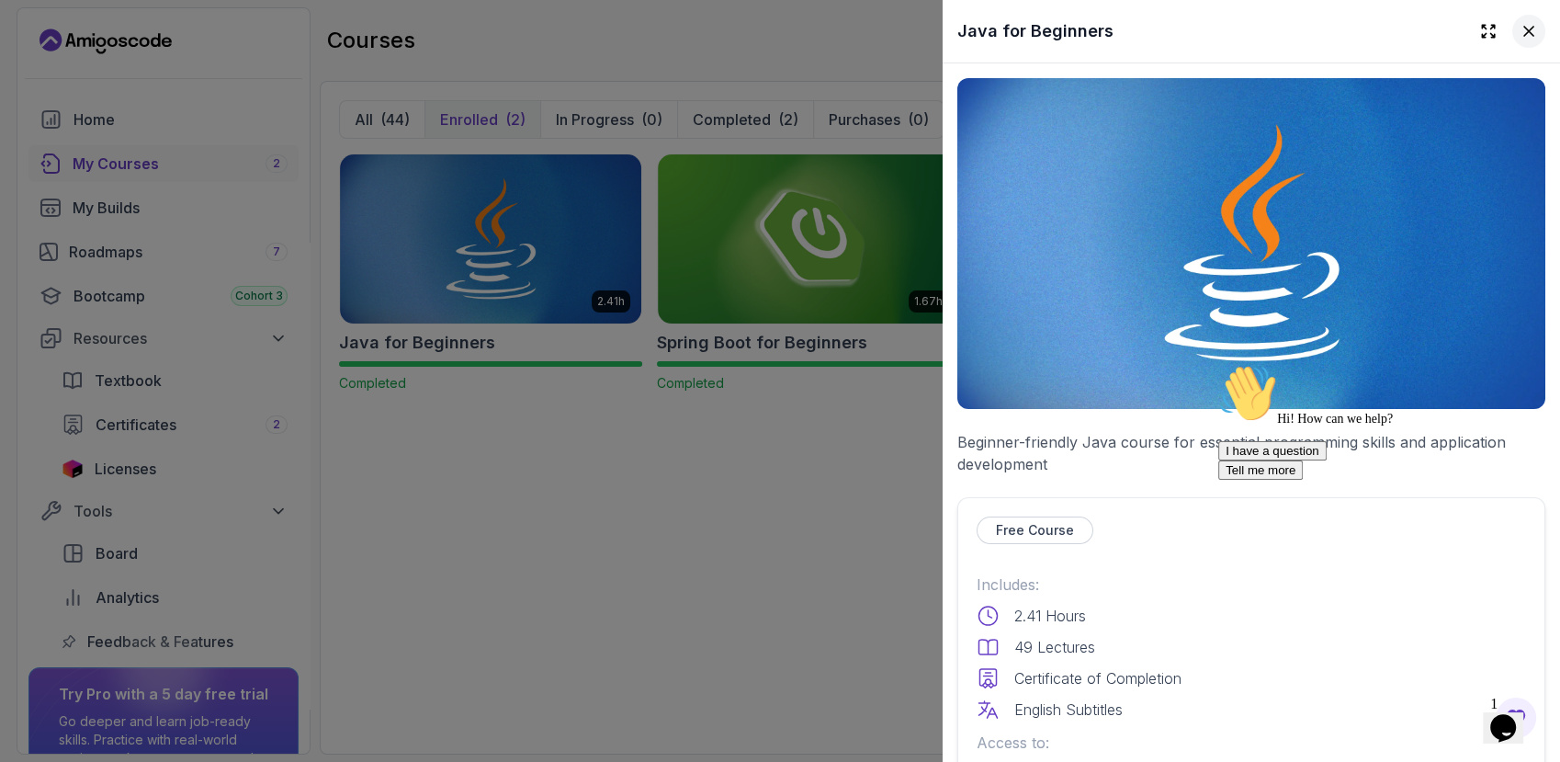
click at [1521, 33] on icon at bounding box center [1529, 31] width 18 height 18
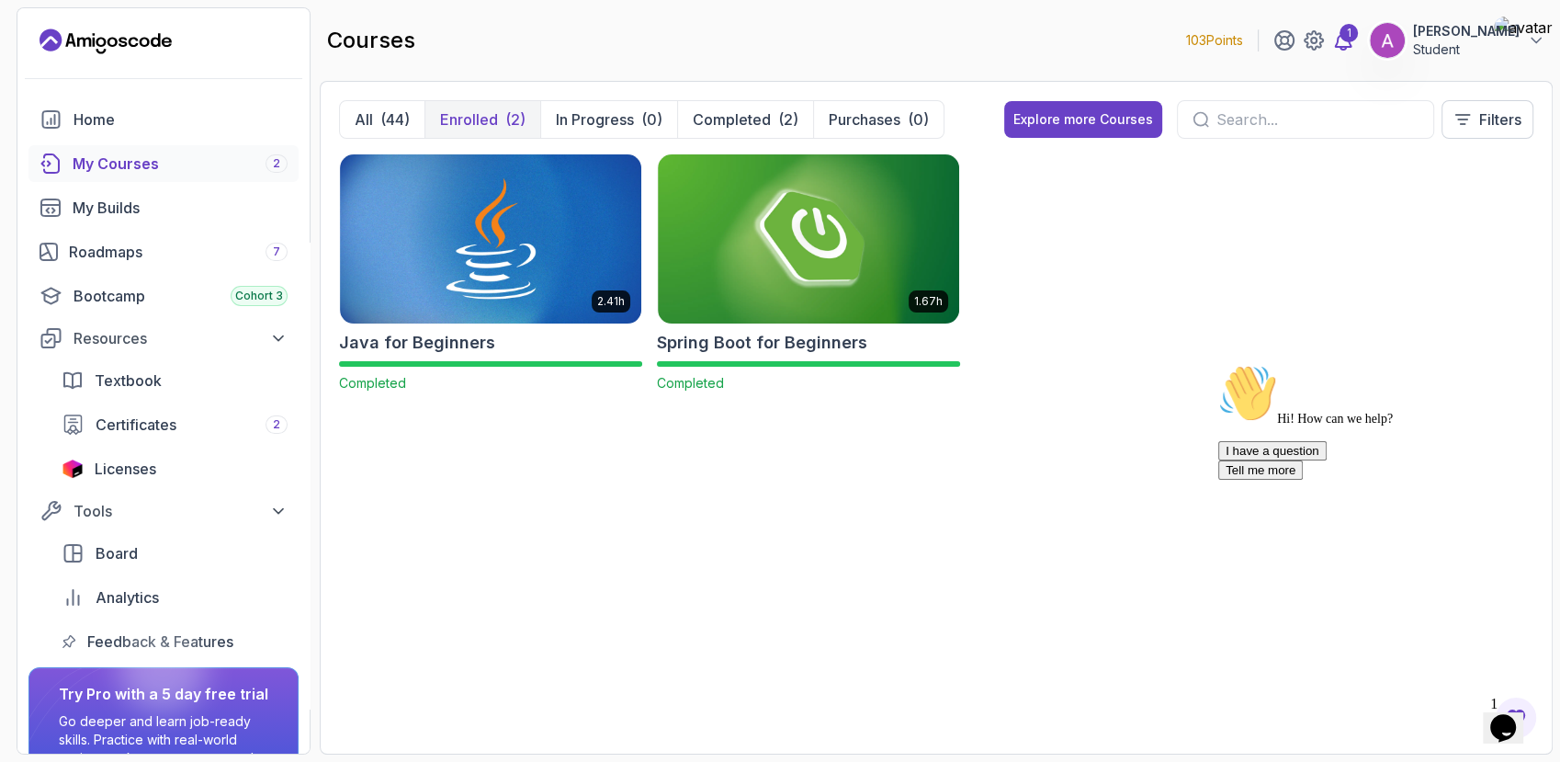
click at [1347, 35] on div "1" at bounding box center [1349, 33] width 18 height 18
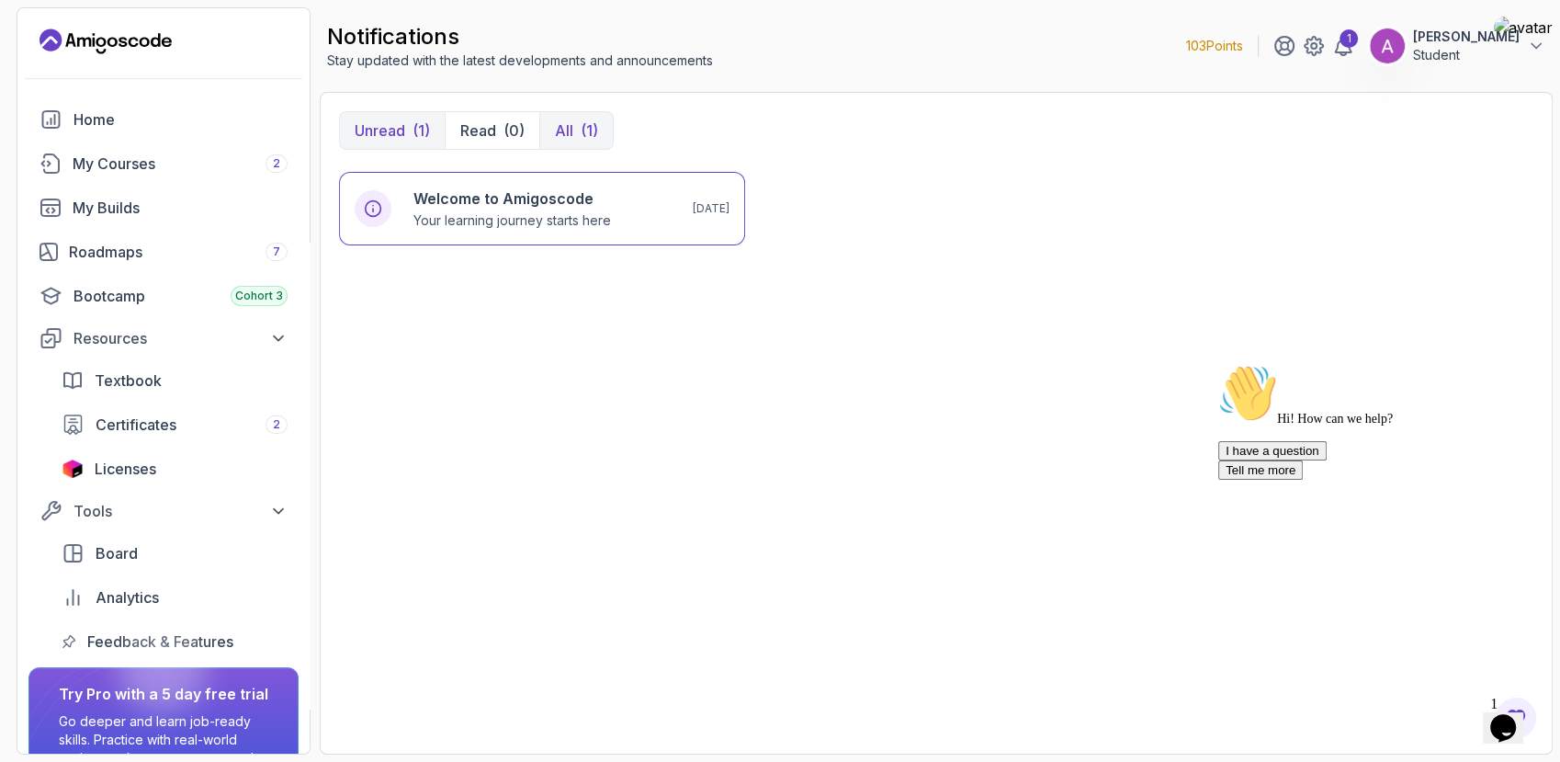
click at [559, 130] on p "All" at bounding box center [564, 130] width 18 height 22
click at [173, 121] on div "Home" at bounding box center [181, 119] width 214 height 22
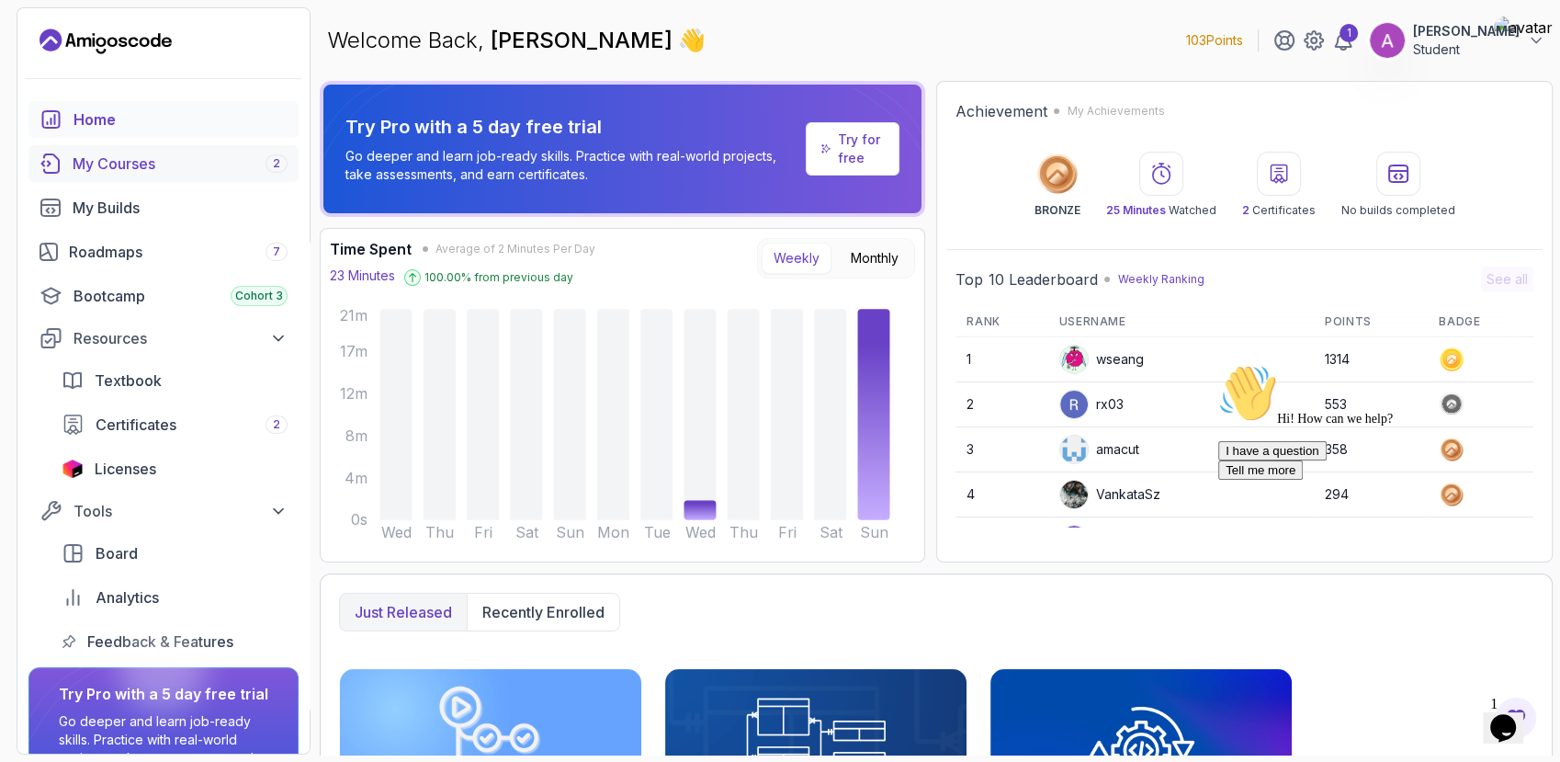
click at [178, 157] on div "My Courses 2" at bounding box center [180, 164] width 215 height 22
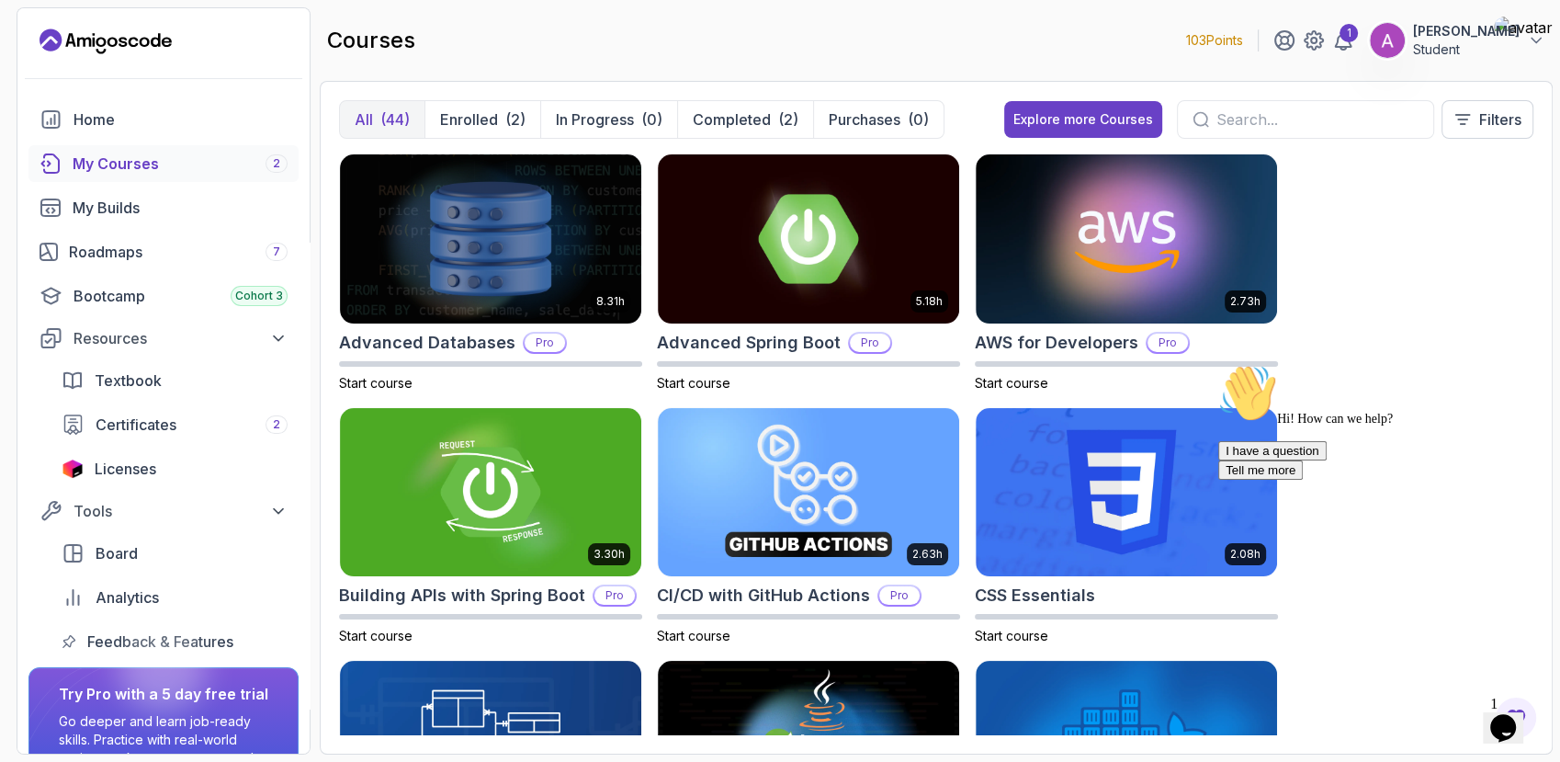
click at [1214, 118] on div at bounding box center [1305, 119] width 257 height 39
click at [1265, 118] on input "text" at bounding box center [1318, 119] width 202 height 22
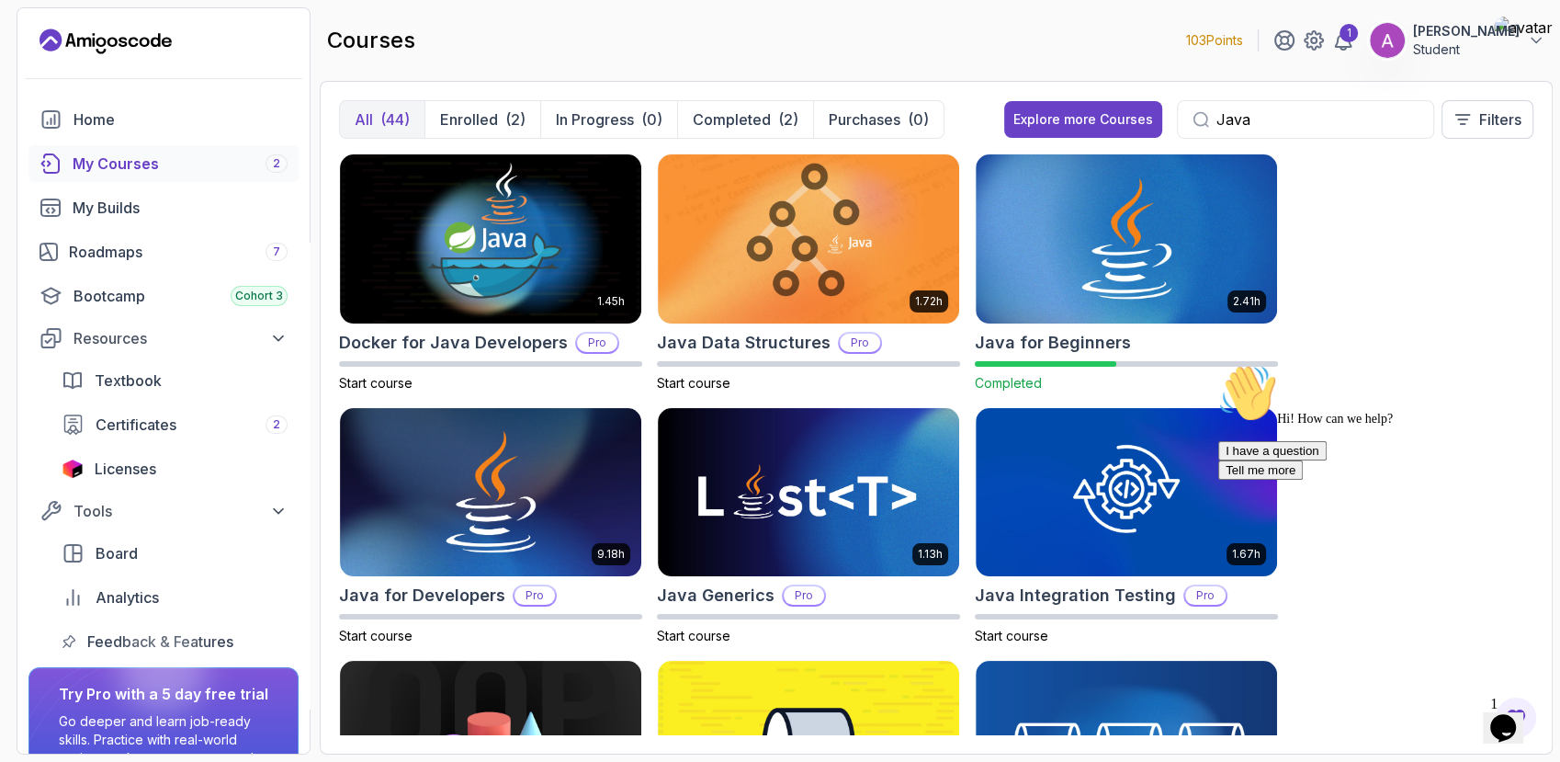
type input "Java"
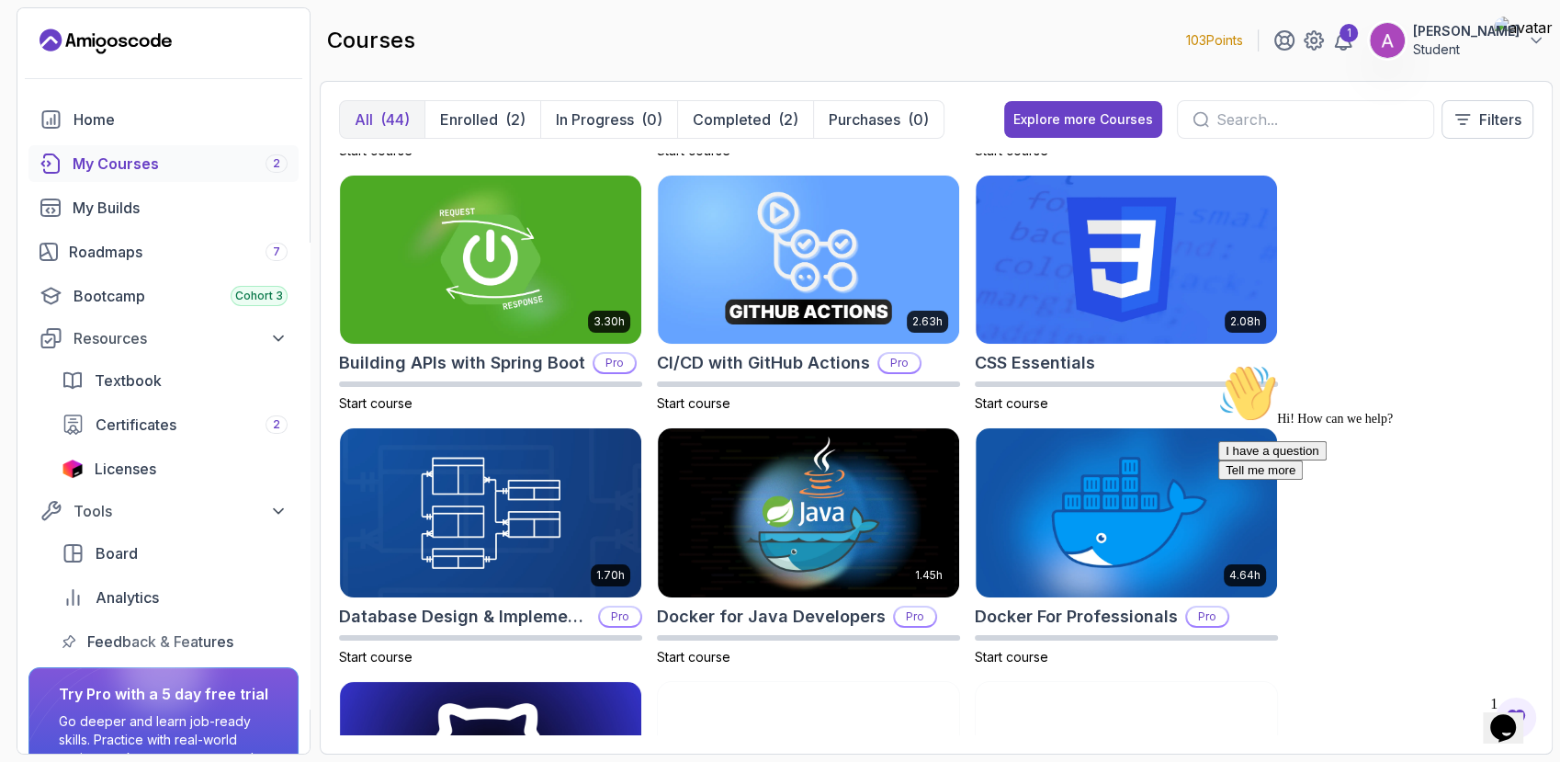
scroll to position [210, 0]
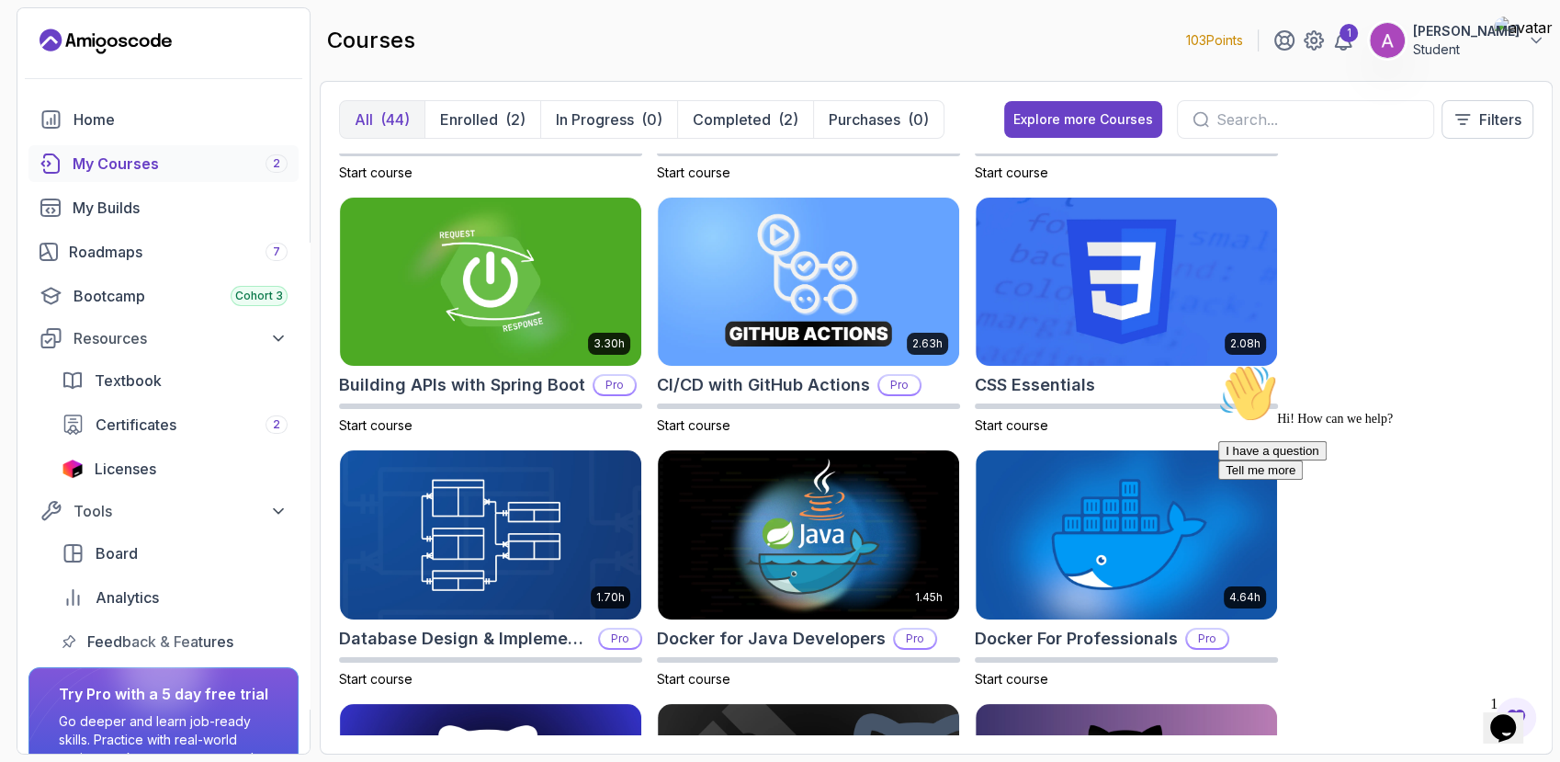
click at [865, 395] on div "CI/CD with GitHub Actions Pro" at bounding box center [808, 385] width 303 height 26
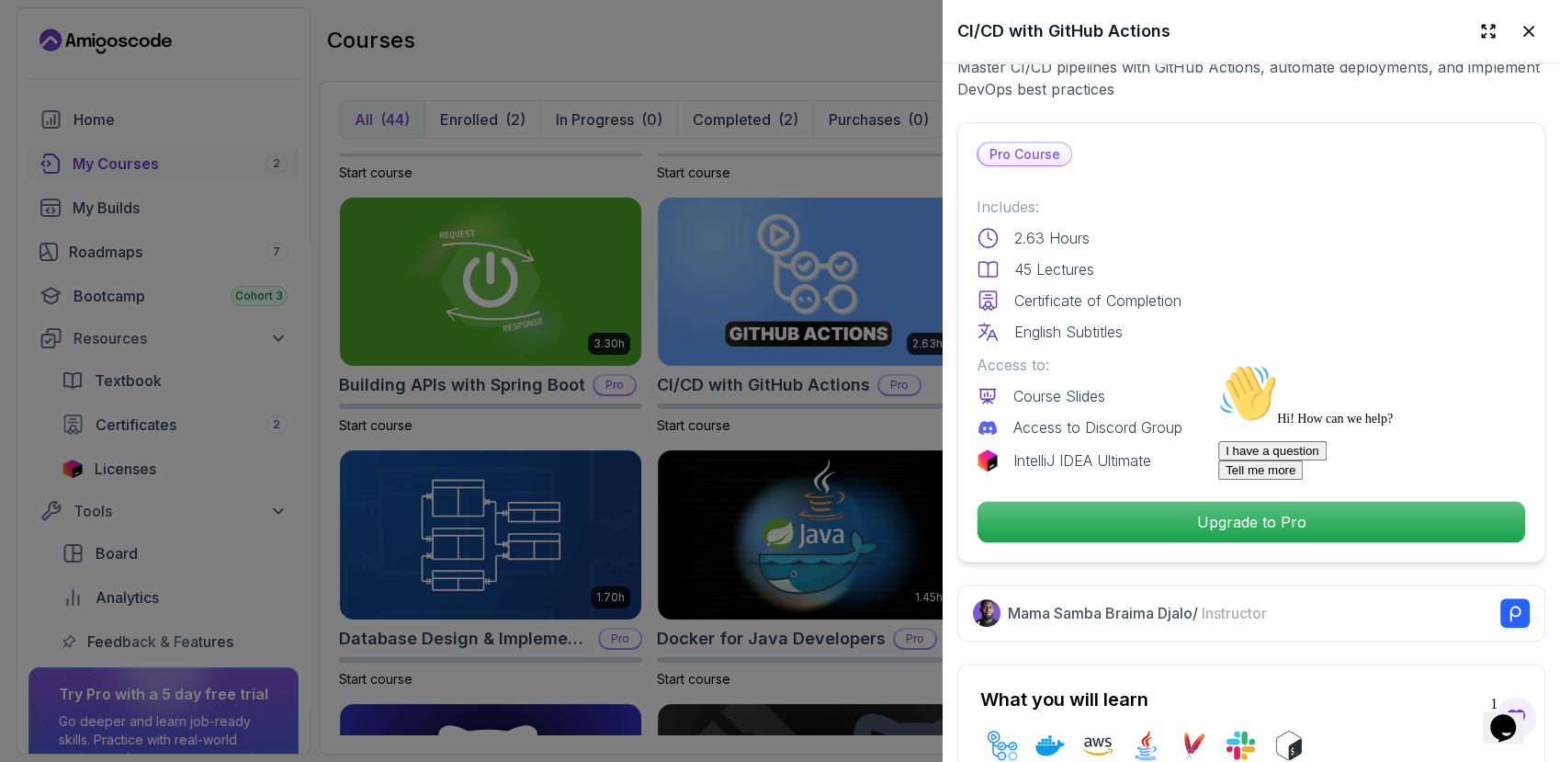
scroll to position [381, 0]
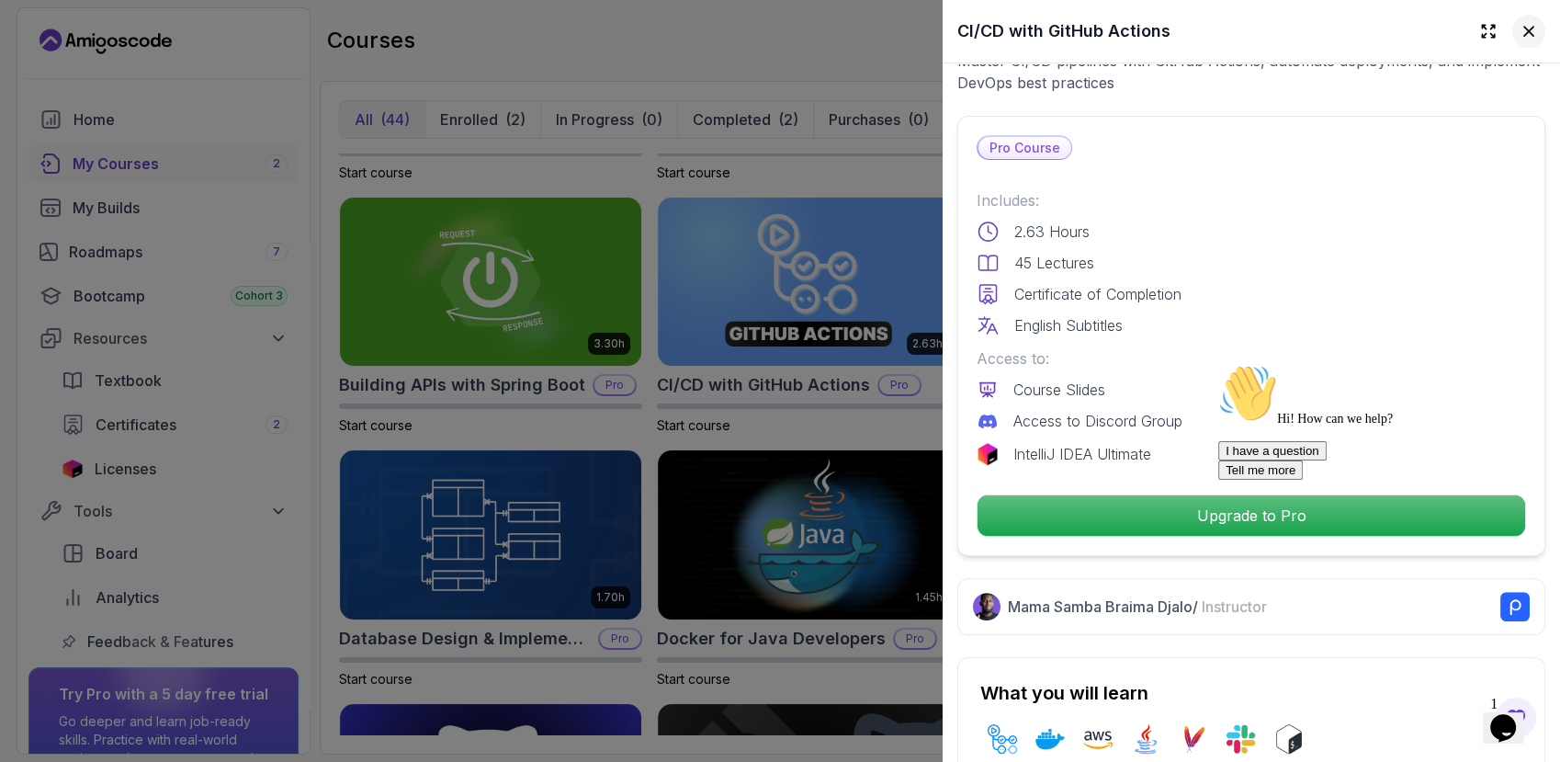
click at [1520, 29] on icon at bounding box center [1529, 31] width 18 height 18
